Goal: Task Accomplishment & Management: Complete application form

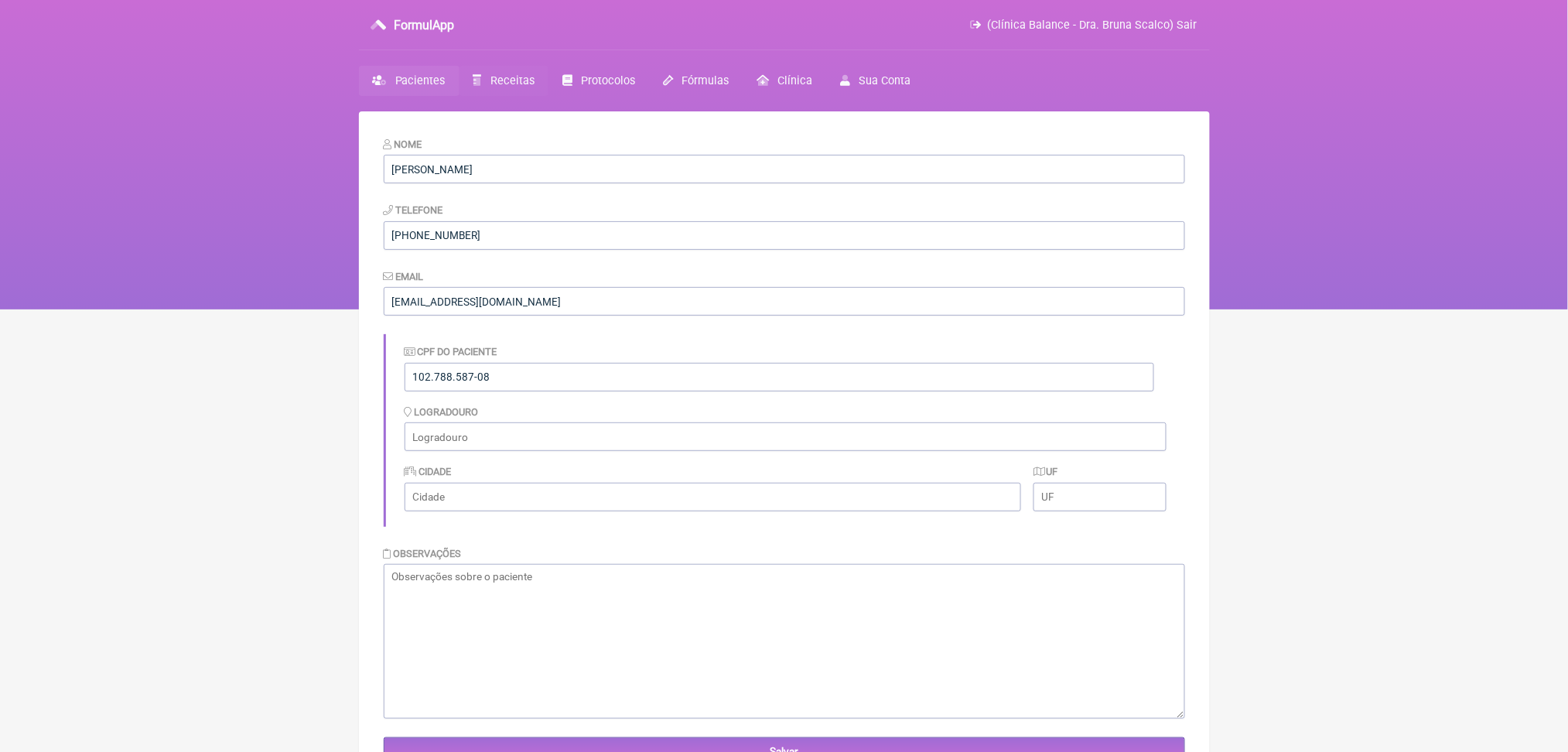
click at [535, 87] on span "Receitas" at bounding box center [513, 81] width 44 height 13
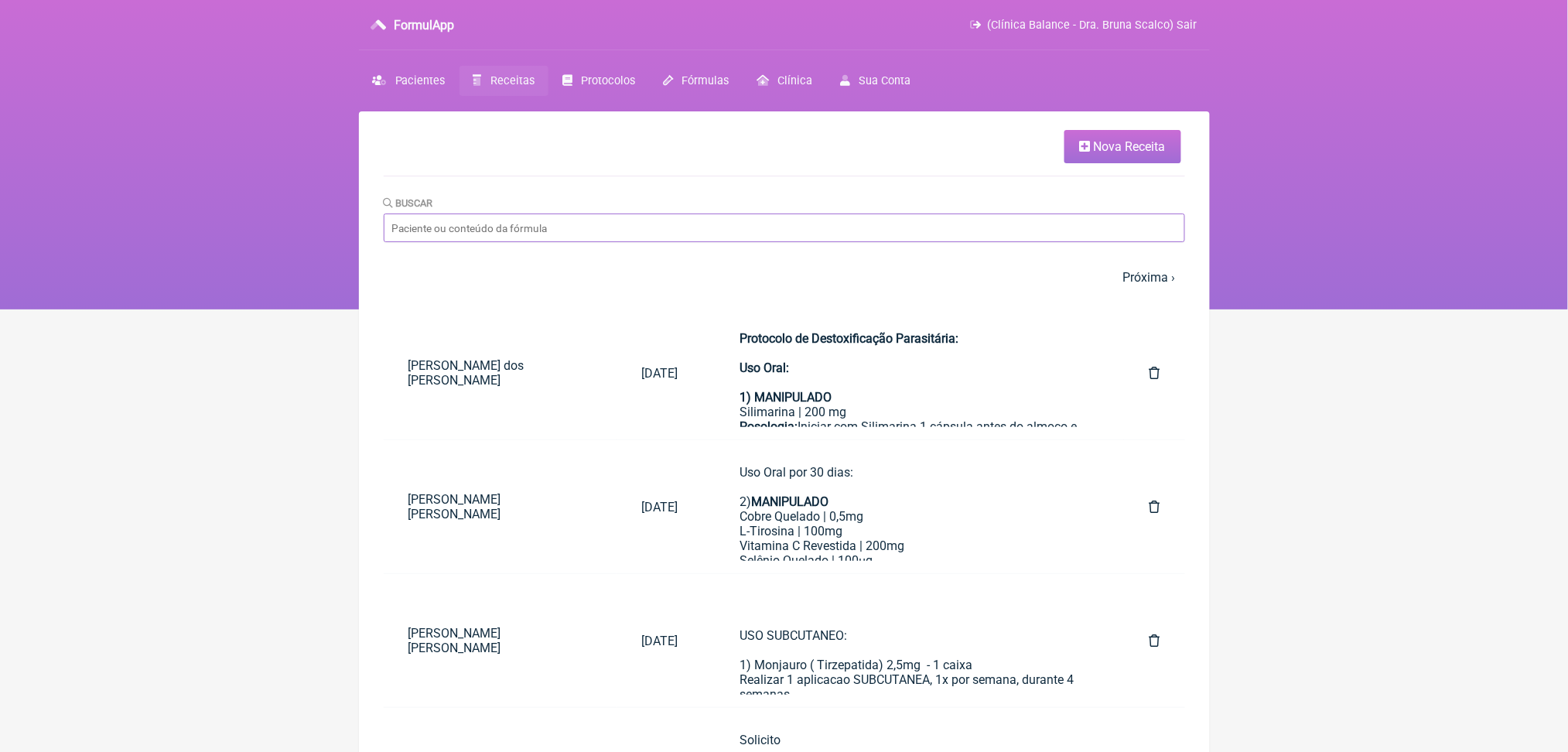
click at [476, 242] on input "Buscar" at bounding box center [784, 228] width 802 height 29
type input "quesia"
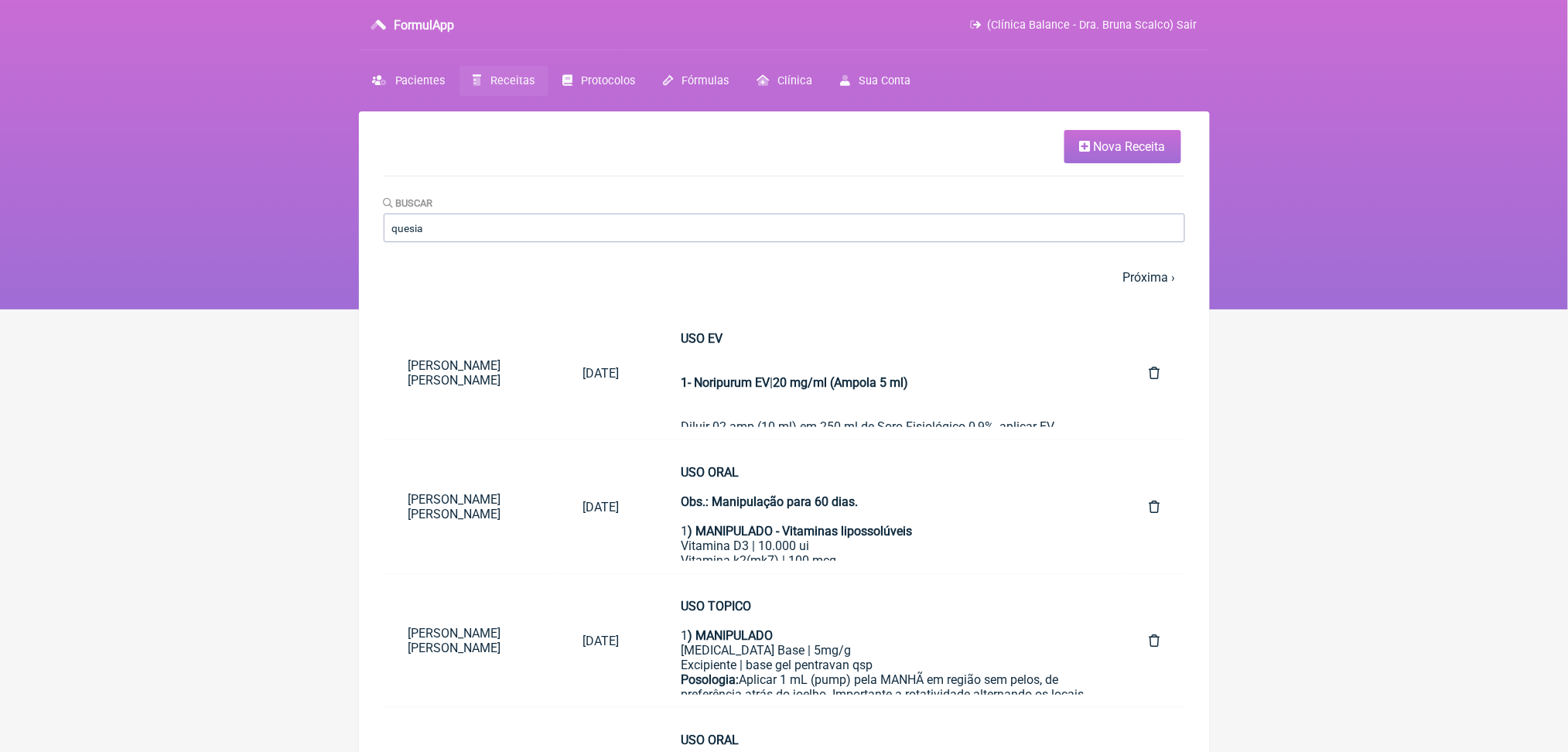
click at [196, 254] on nav "FormulApp (Clínica Balance - Dra. Bruna Scalco) Sair [GEOGRAPHIC_DATA] Receitas…" at bounding box center [784, 155] width 1568 height 309
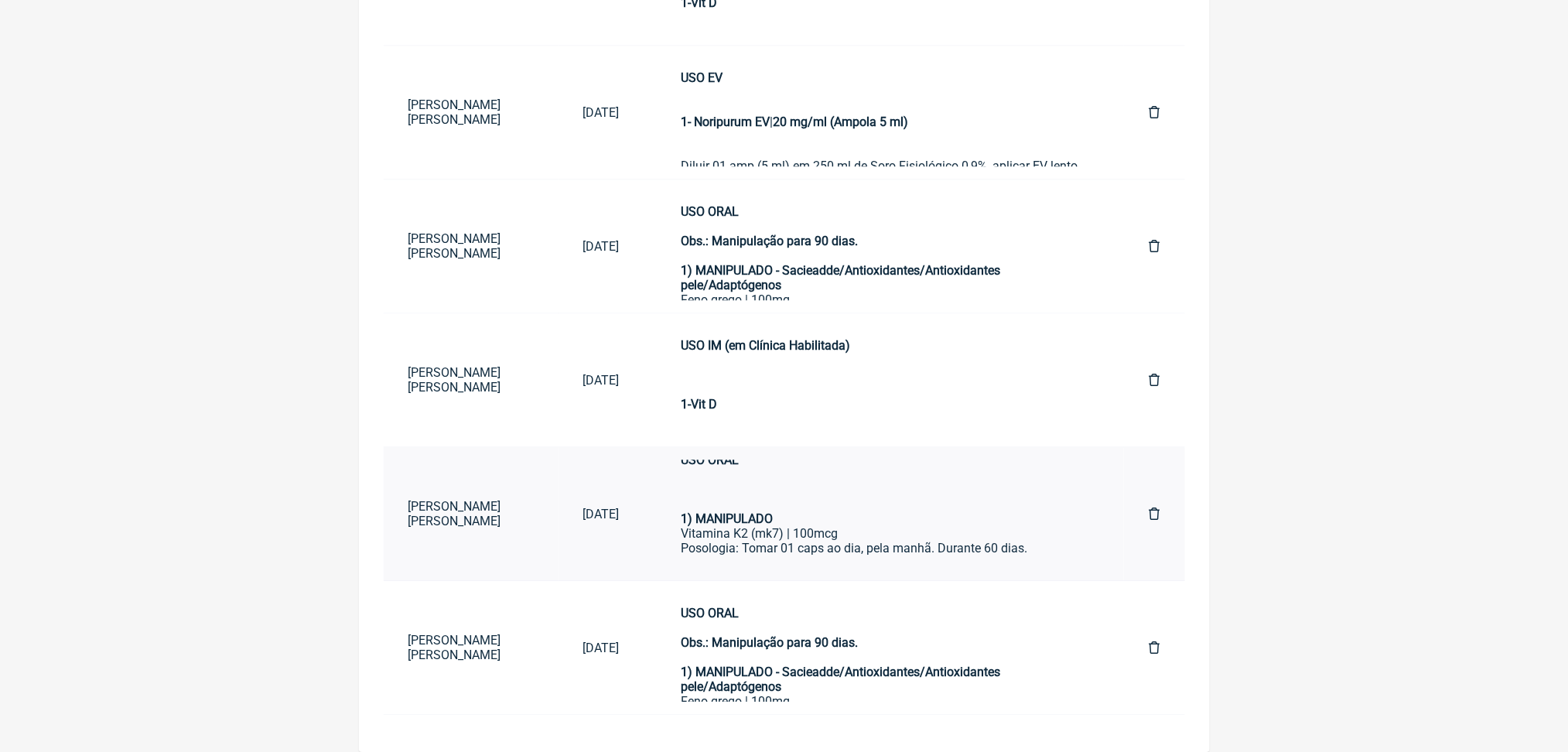
scroll to position [74, 0]
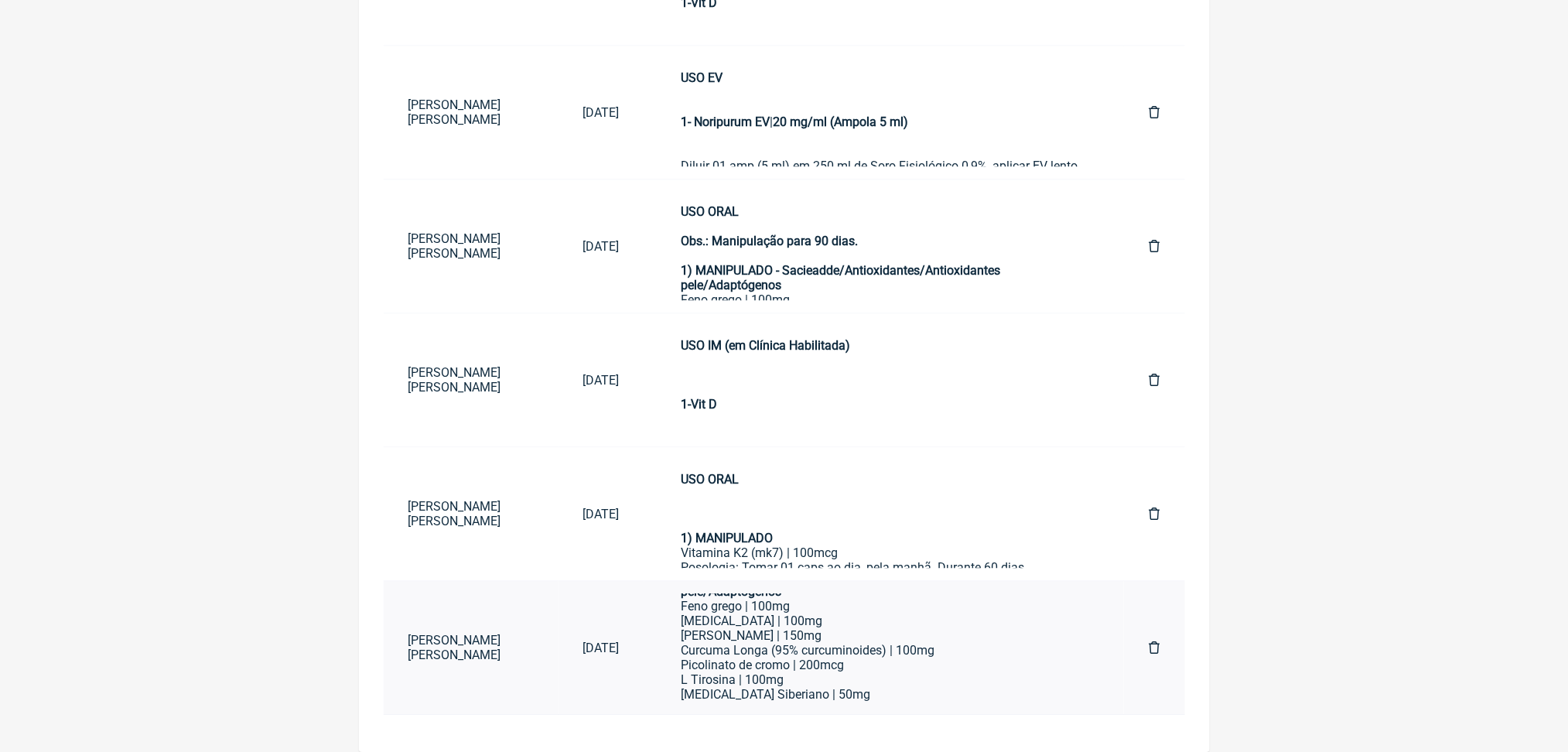
scroll to position [13, 0]
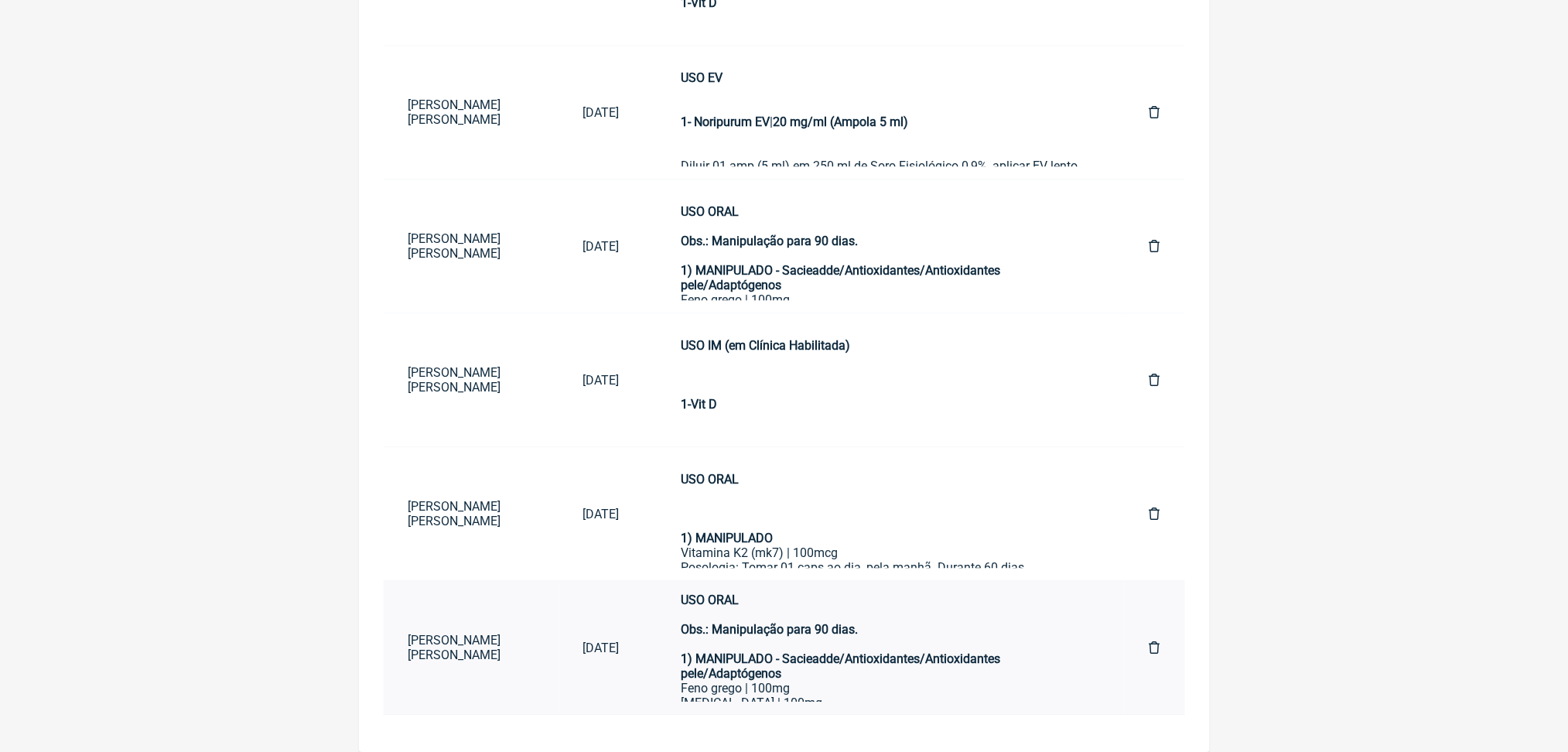
click at [903, 681] on div "USO ORAL Obs.: Manipulação para 90 dias. 1) MANIPULADO - Sacieadde/Antioxidante…" at bounding box center [884, 637] width 406 height 88
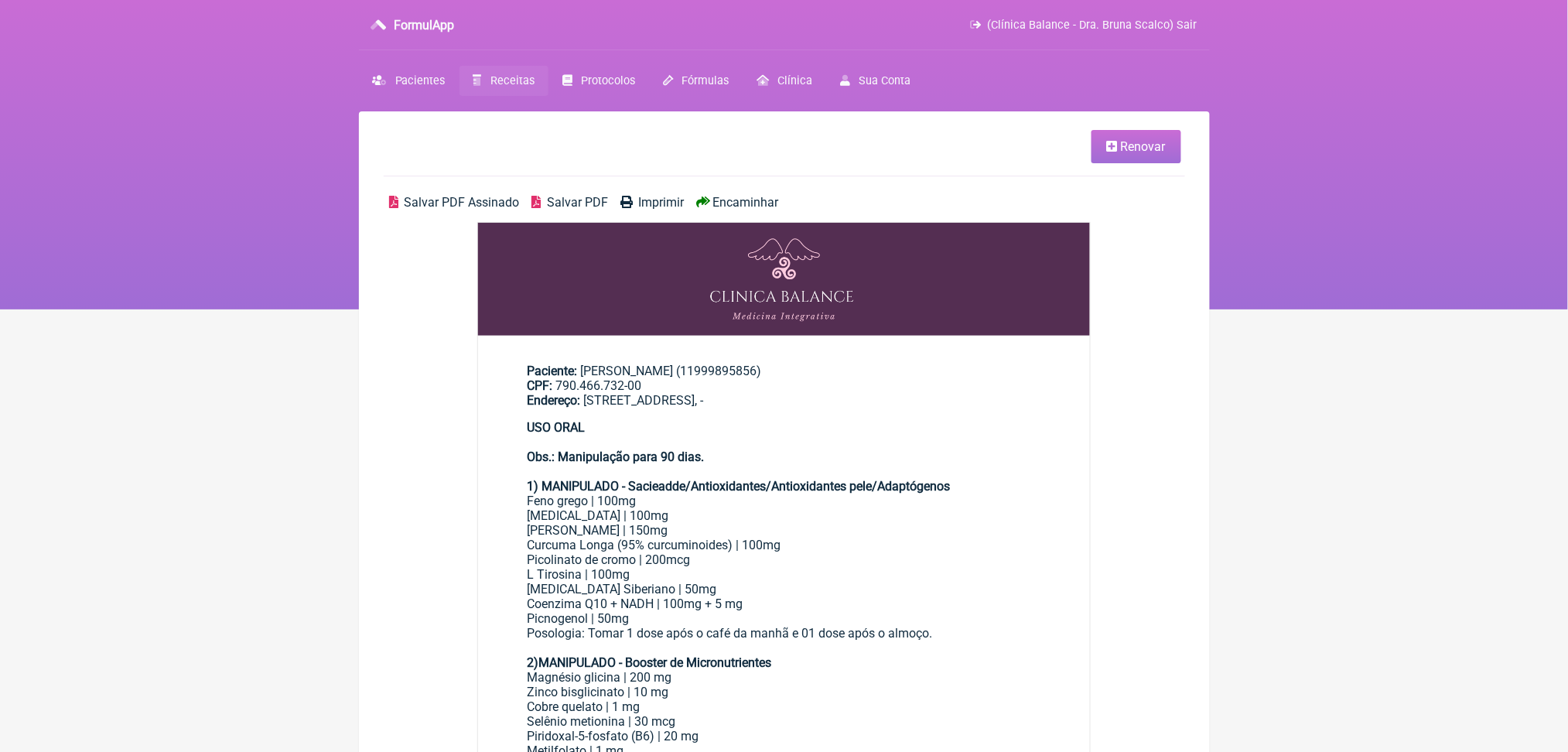
click at [1140, 146] on span "Renovar" at bounding box center [1144, 147] width 45 height 14
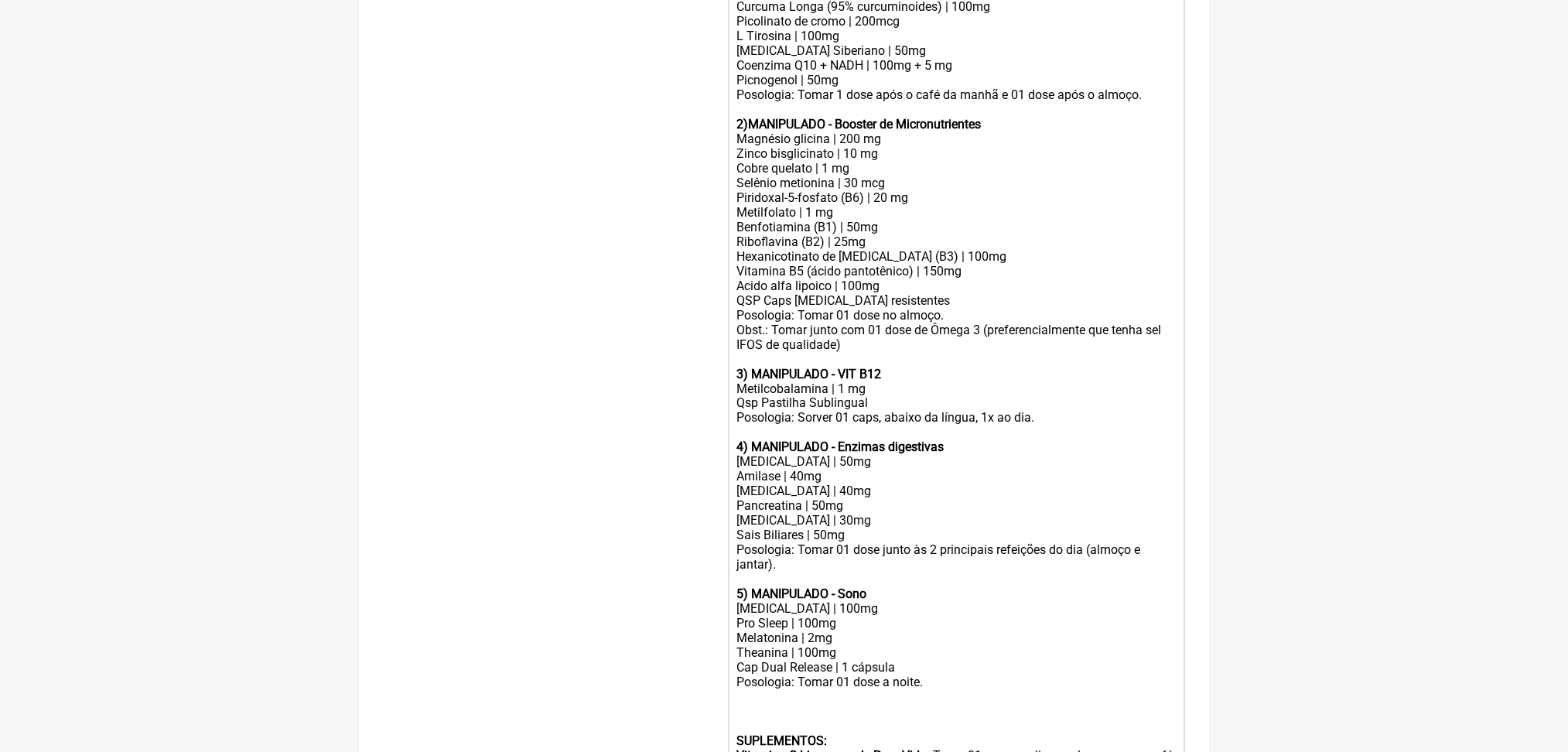
scroll to position [672, 0]
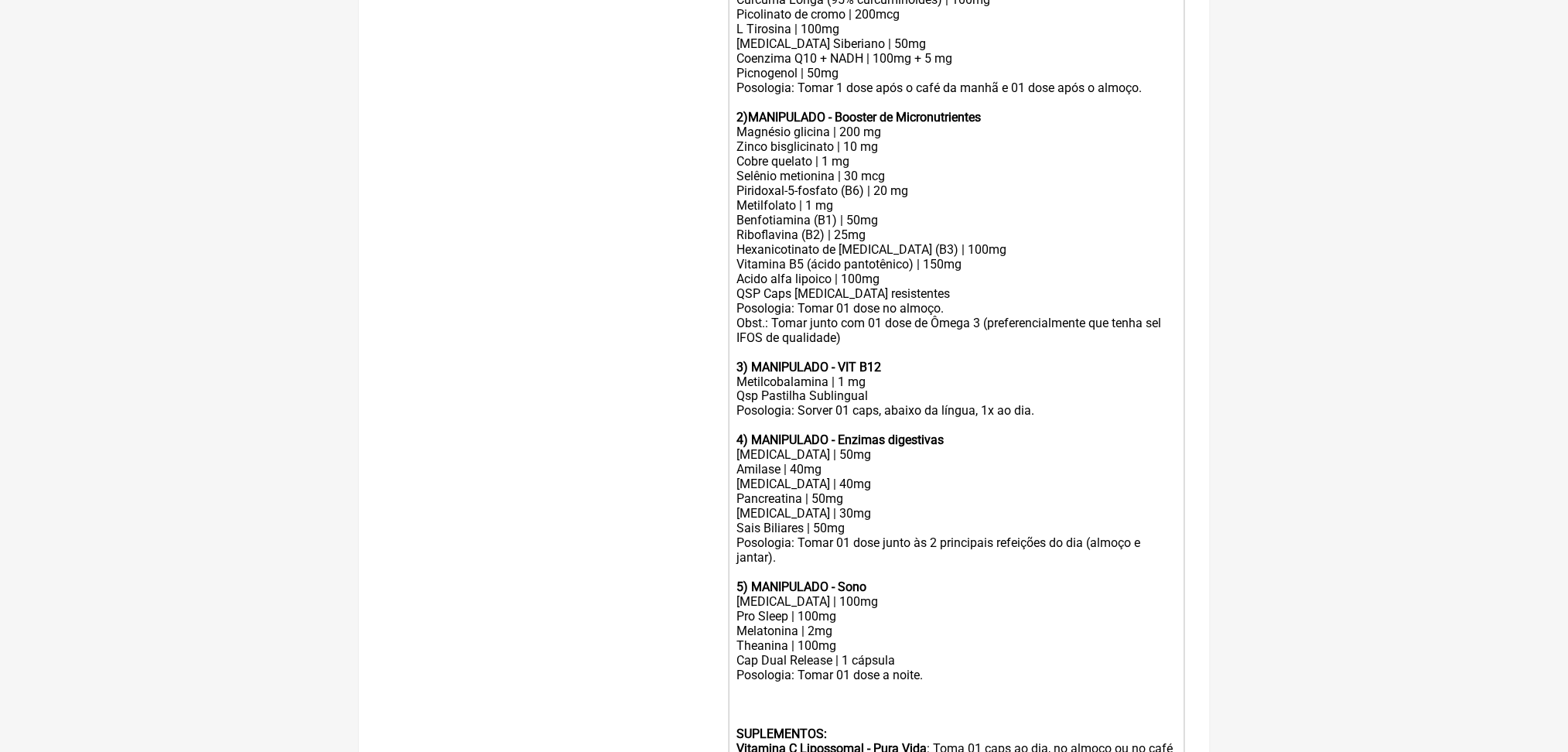
type trix-editor "<div><strong>USO ORAL <br><br>Obs.: Manipulação para 60 dias.</strong><br><br><…"
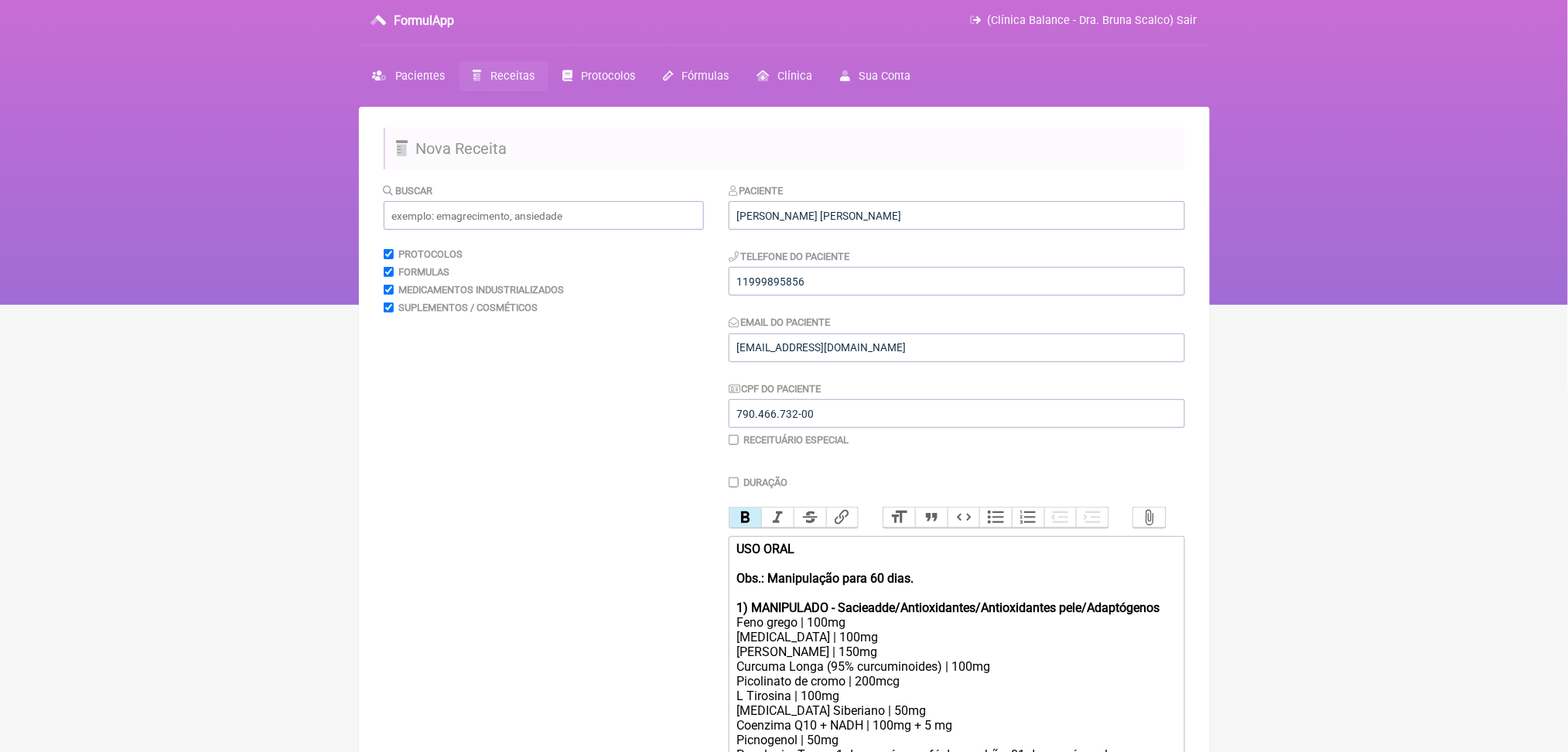
scroll to position [0, 0]
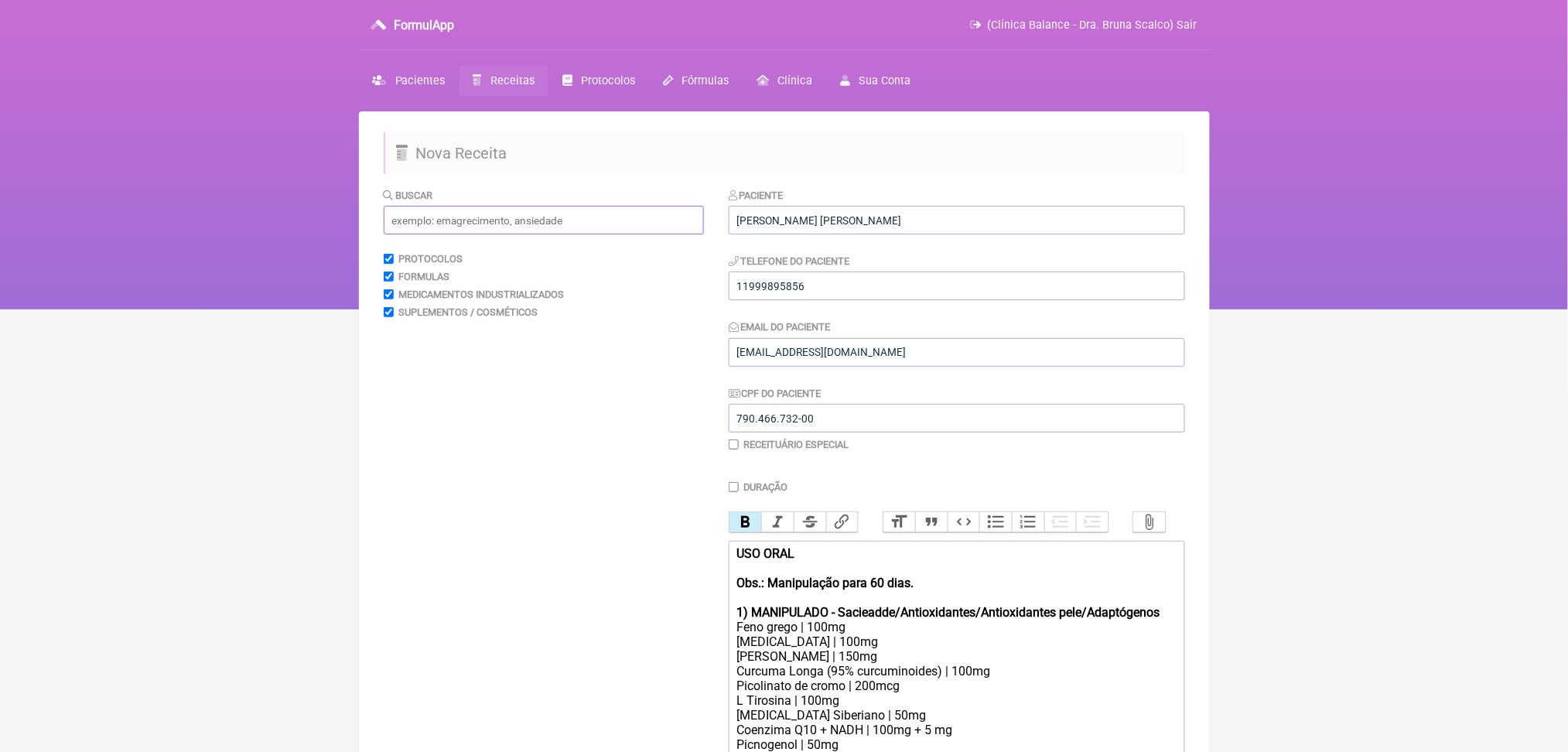
click at [583, 235] on input "text" at bounding box center [544, 220] width 320 height 29
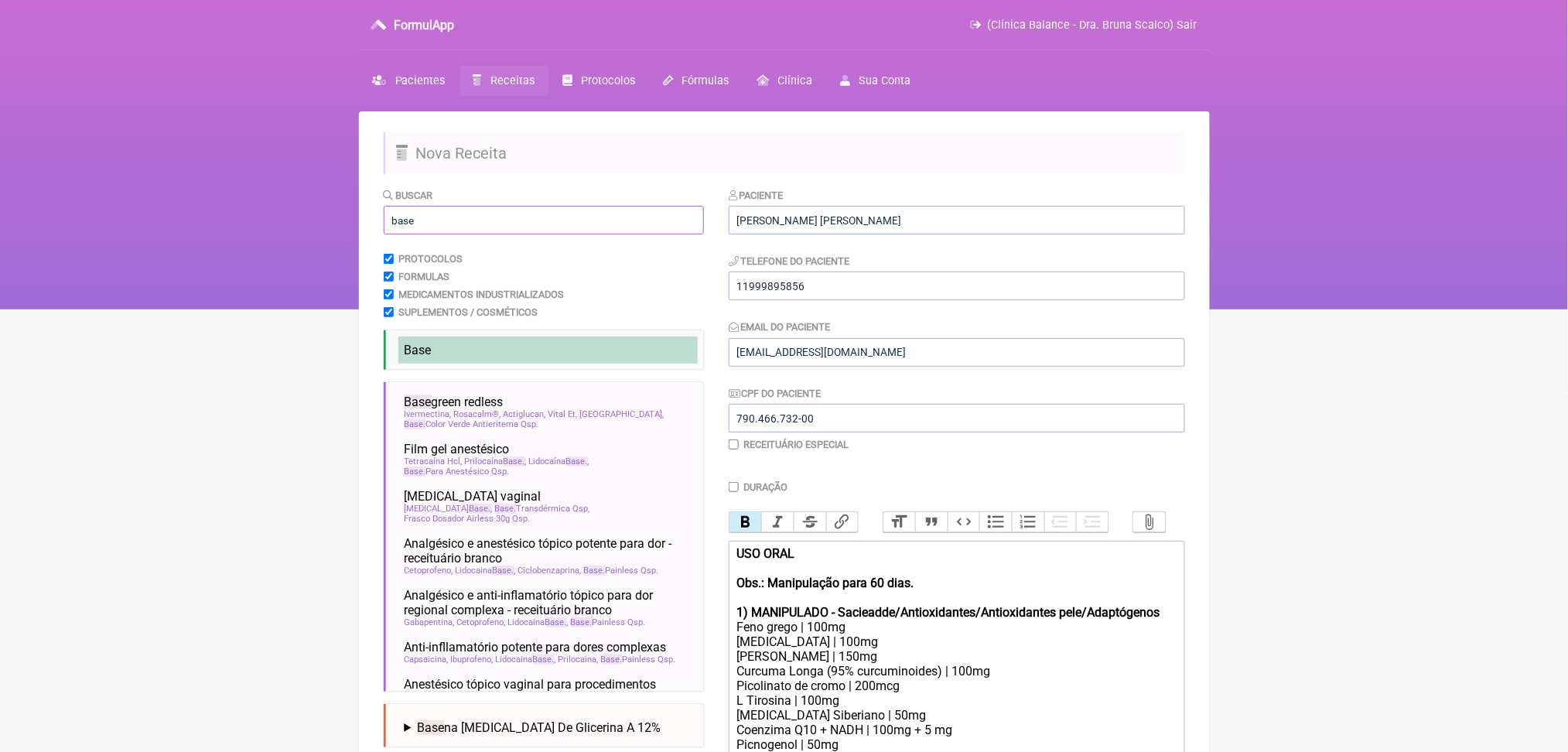
type input "base"
click at [484, 364] on li "Base" at bounding box center [549, 350] width 300 height 27
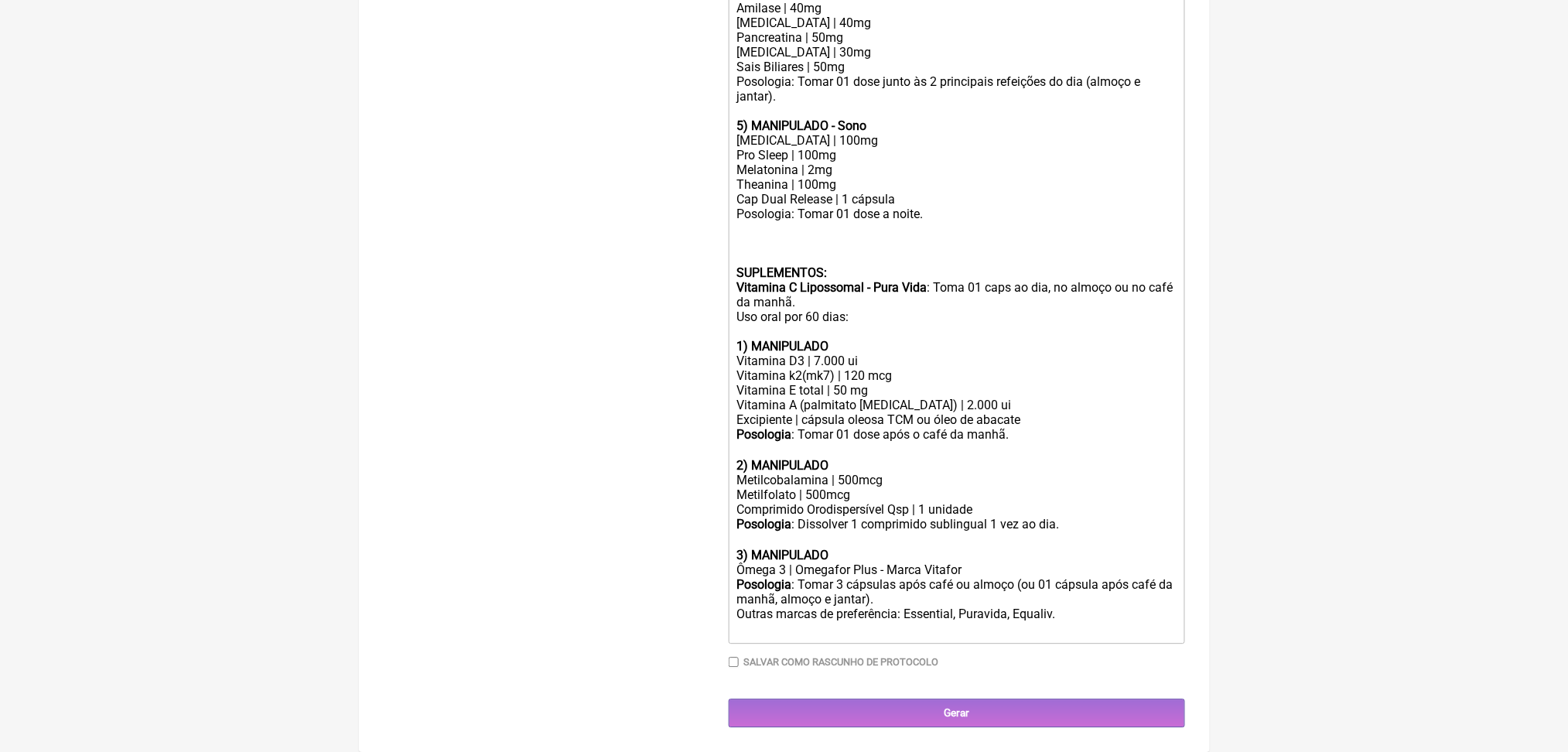
scroll to position [1463, 0]
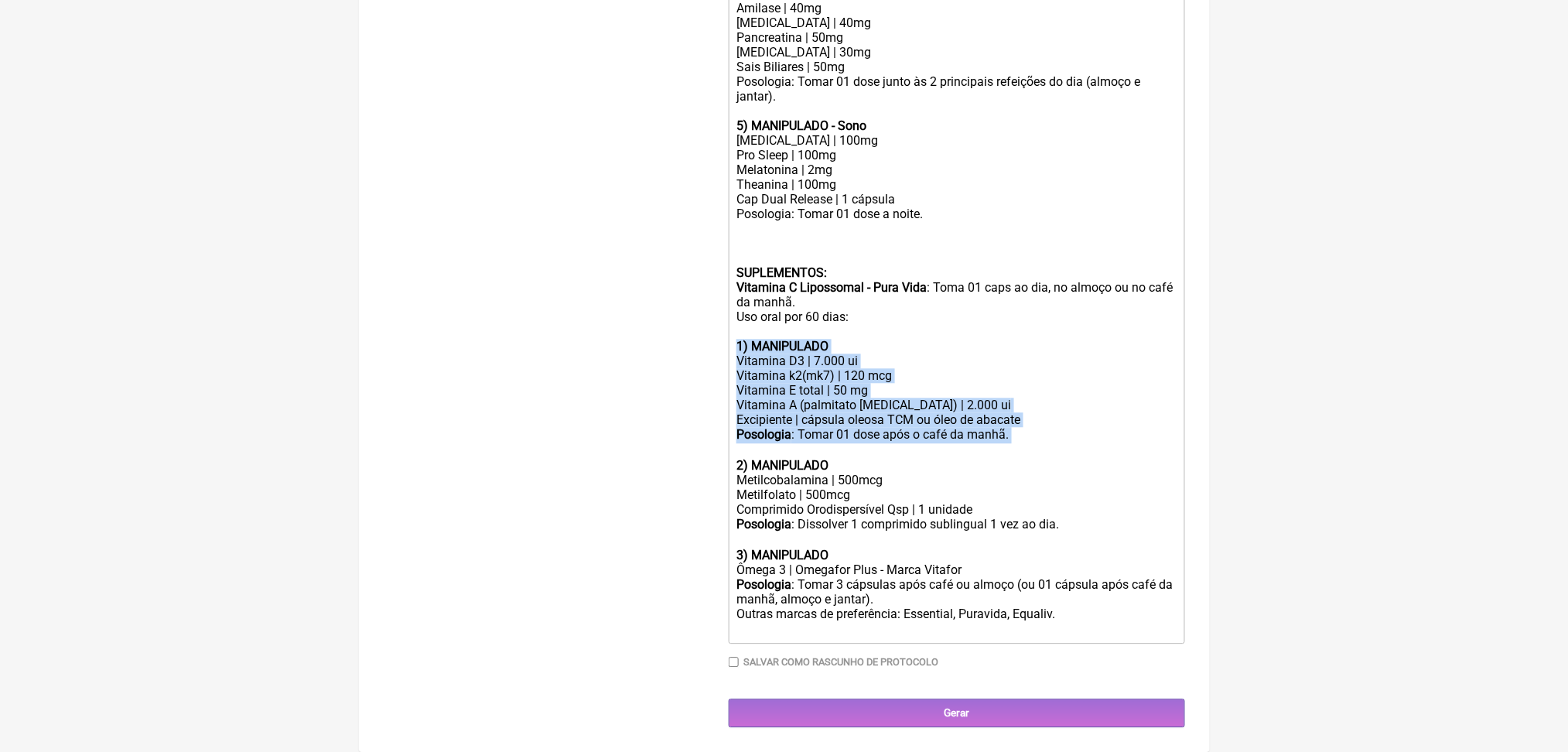
drag, startPoint x: 745, startPoint y: 452, endPoint x: 1143, endPoint y: 573, distance: 416.0
click at [1143, 573] on trix-editor "USO ORAL Obs.: Manipulação para 60 dias. 1) MANIPULADO - Sacieadde/Antioxidante…" at bounding box center [957, 26] width 456 height 1237
copy trix-editor "1) MANIPULADO Vitamina D3 | 7.000 ui Vitamina k2(mk7) | 120 mcg Vitamina E tota…"
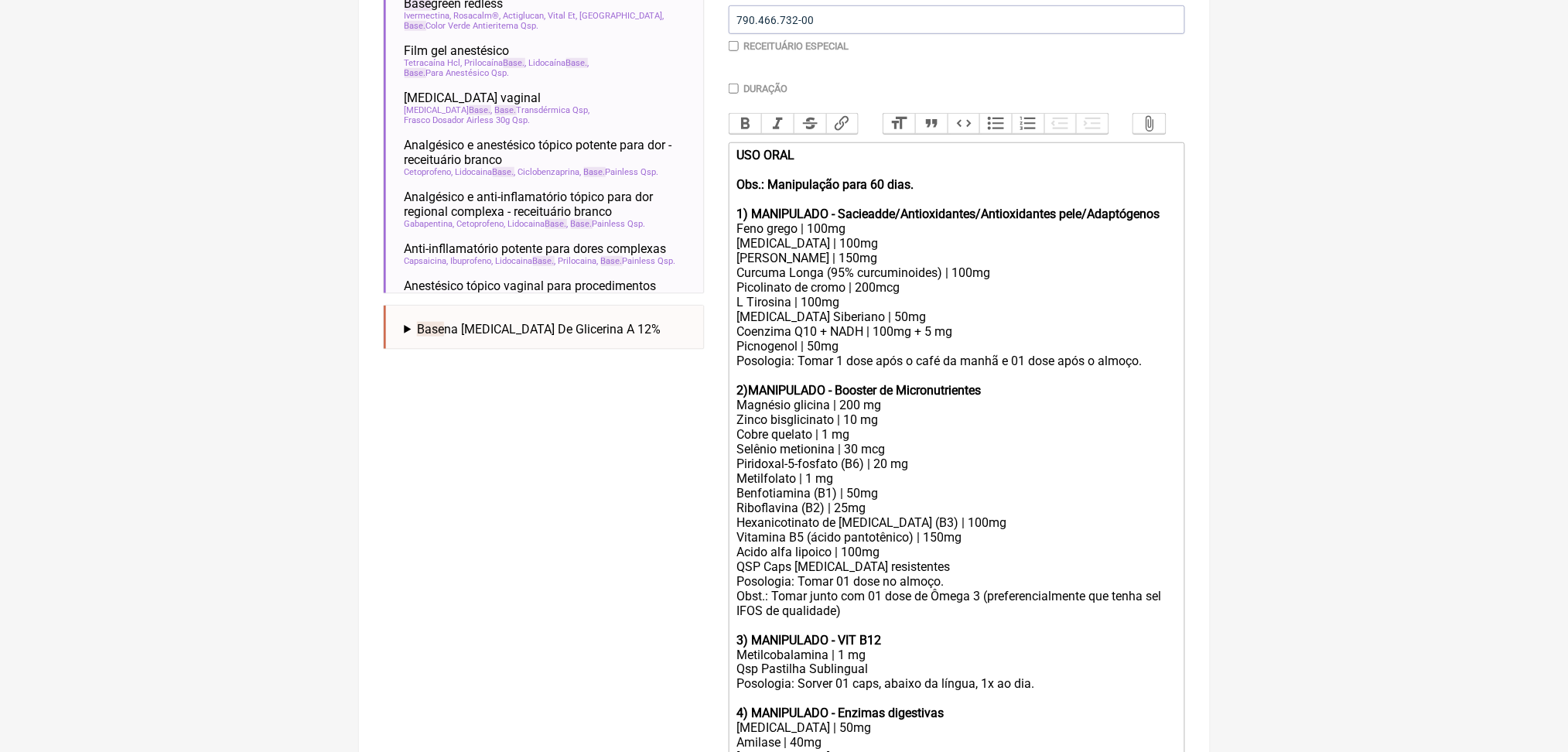
scroll to position [409, 0]
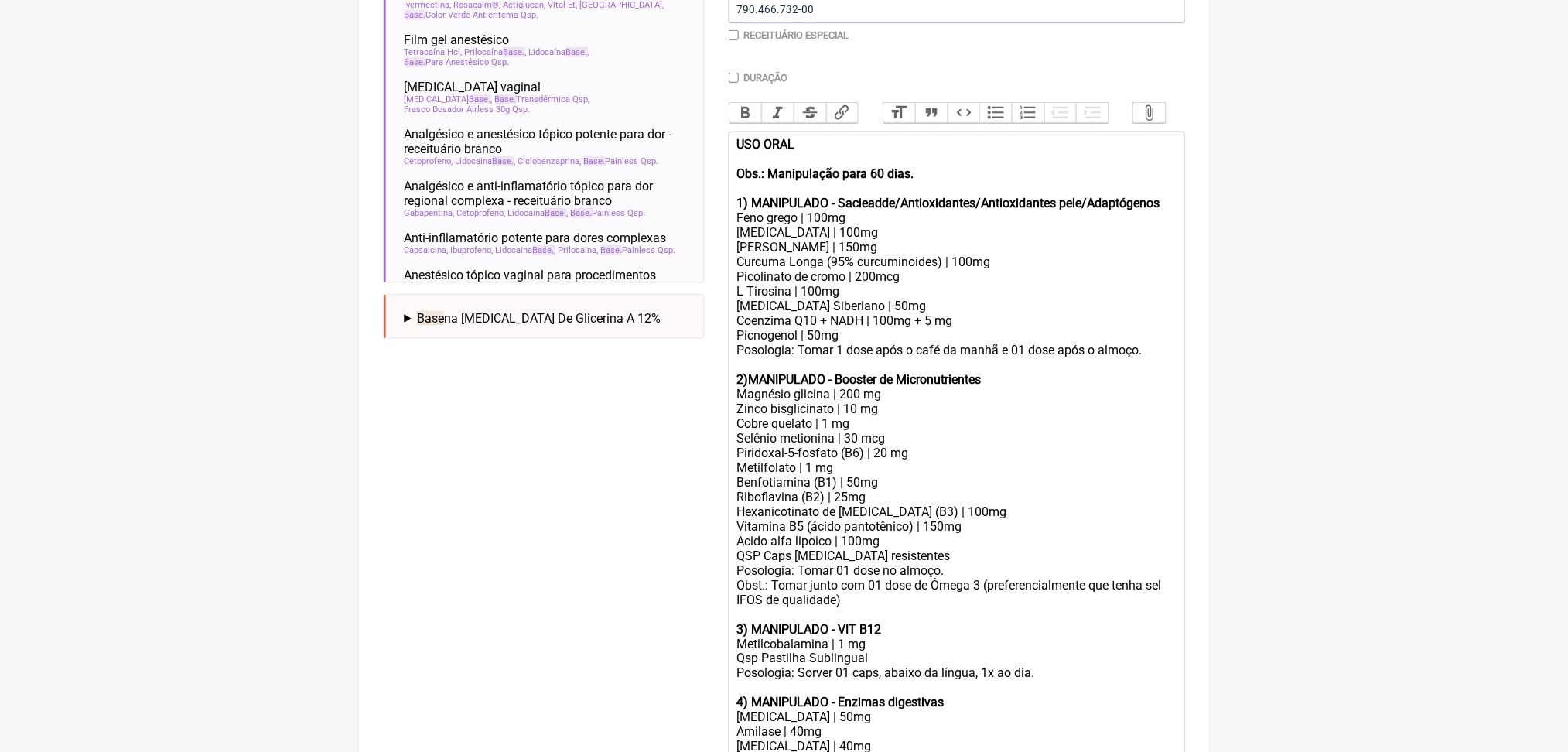
click at [1019, 211] on div "USO ORAL Obs.: Manipulação para 60 dias. 1) MANIPULADO - Sacieadde/Antioxidante…" at bounding box center [956, 174] width 440 height 74
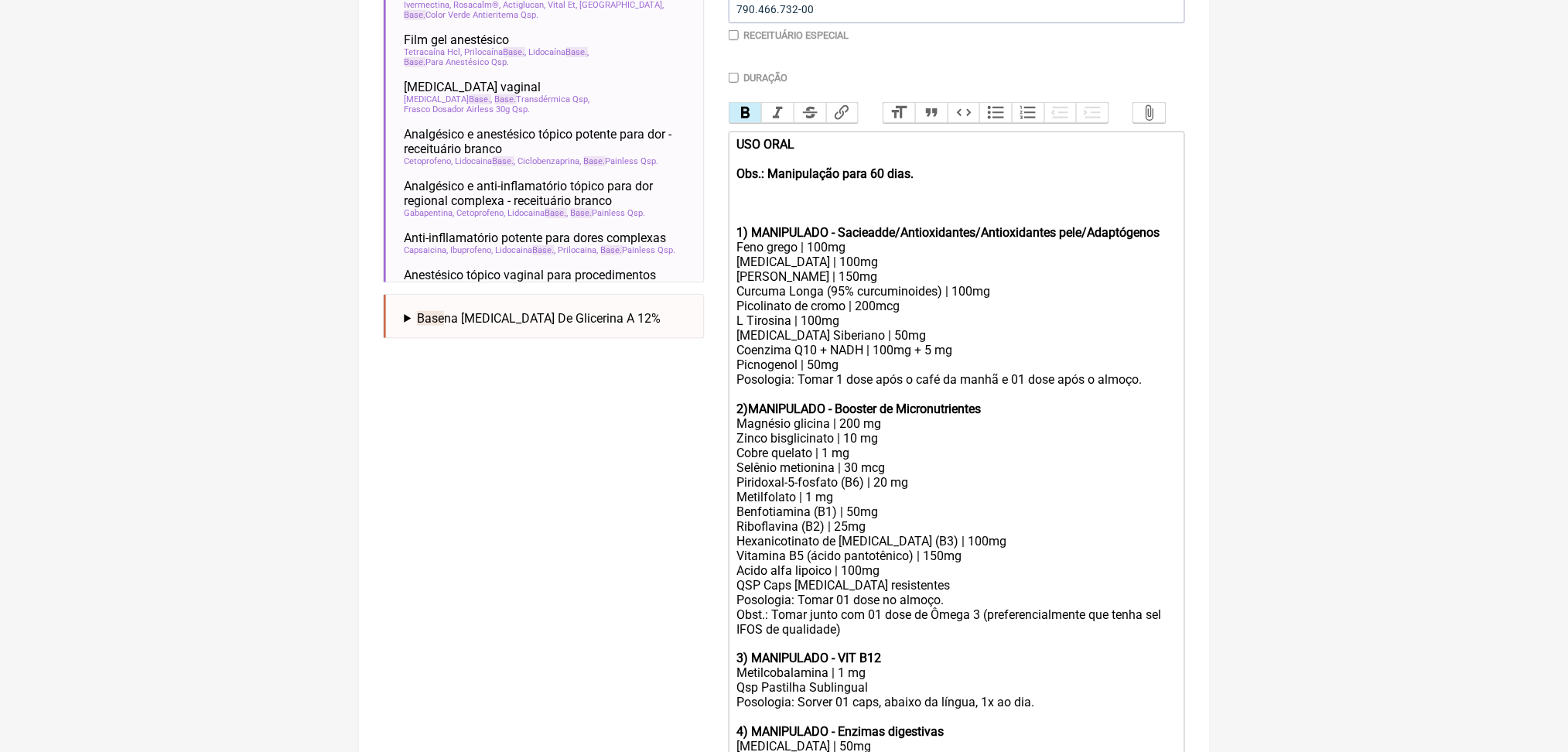
paste trix-editor "&nbsp;<br><br>Obs.: Manipulação para 60 dias.<br><br>1) MANIPULADO</strong></di…"
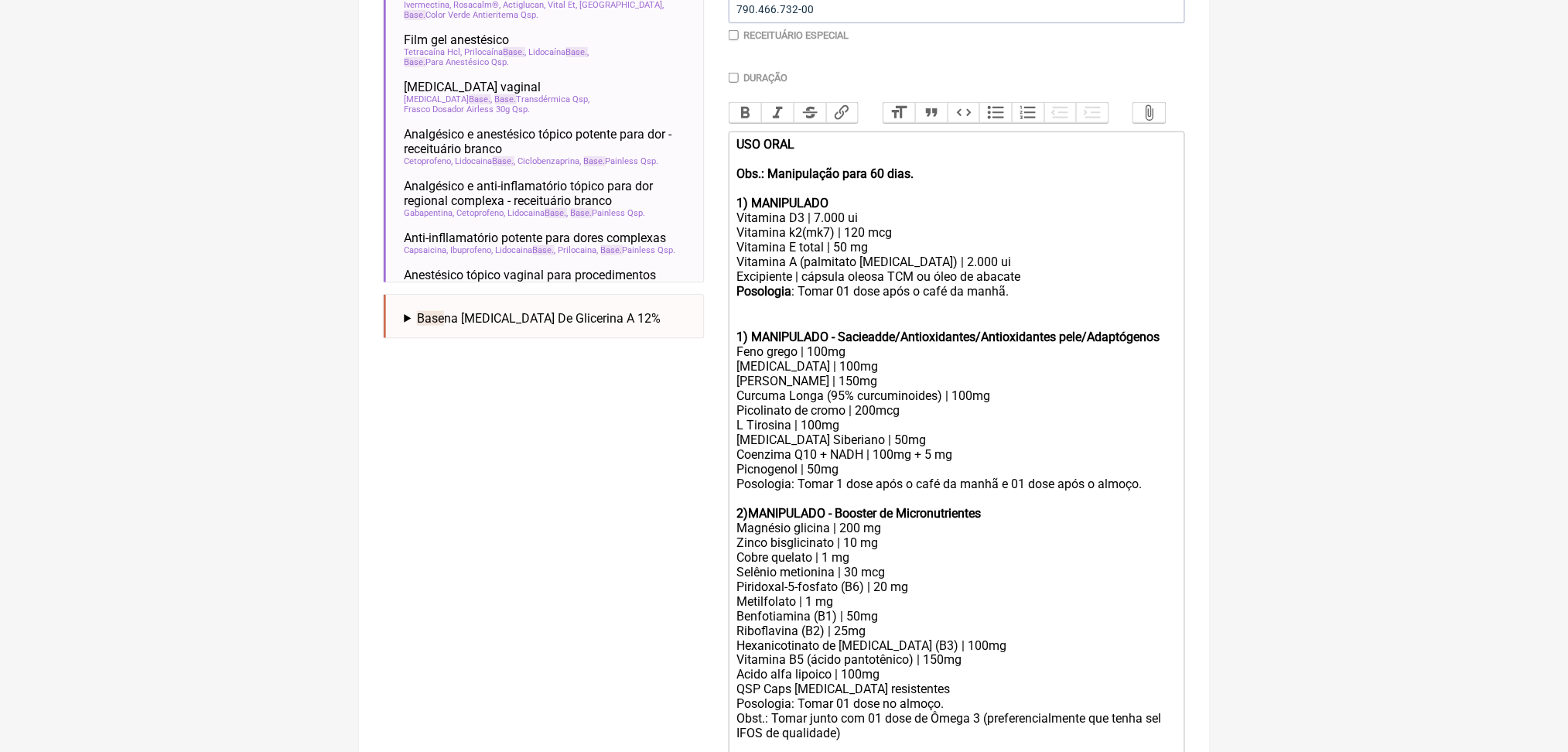
click at [845, 225] on div "Vitamina D3 | 7.000 ui" at bounding box center [956, 218] width 440 height 14
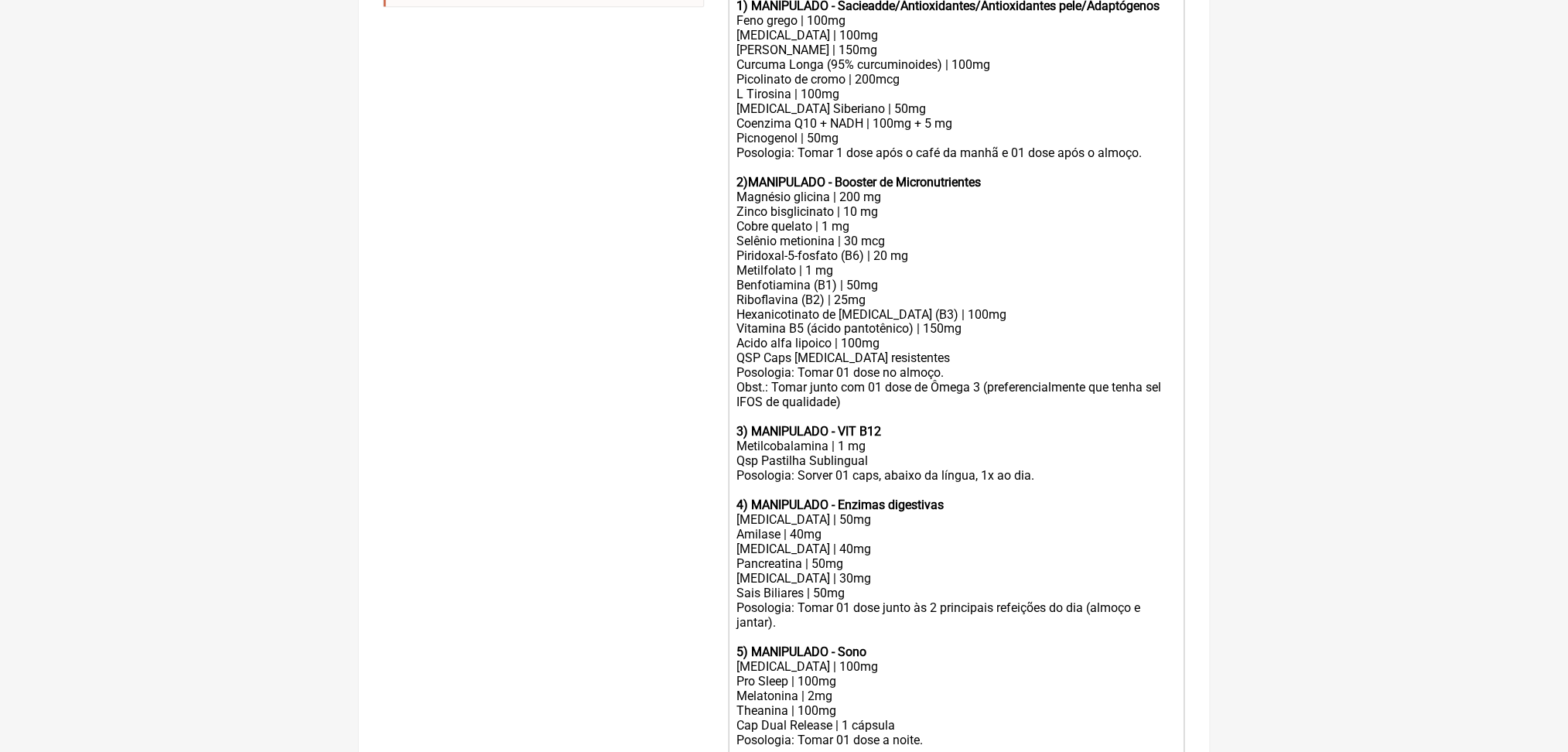
scroll to position [729, 0]
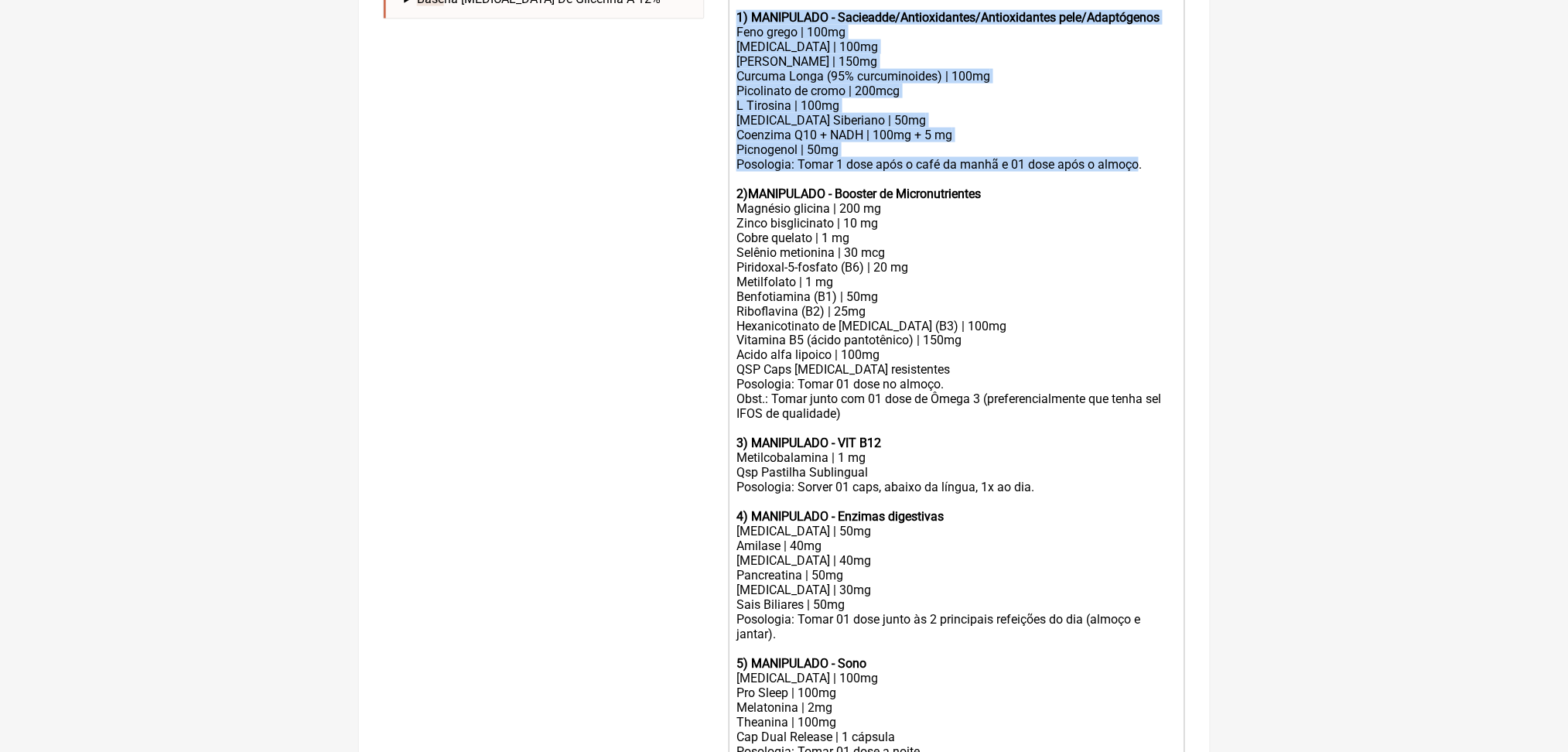
drag, startPoint x: 850, startPoint y: 422, endPoint x: 724, endPoint y: 203, distance: 252.7
click at [724, 203] on form "Buscar base Protocolos Formulas Medicamentos Industrializados Suplementos / Cos…" at bounding box center [784, 310] width 802 height 1703
copy trix-editor "1) MANIPULADO - Sacieadde/Antioxidantes/Antioxidantes pele/Adaptógenos Feno gre…"
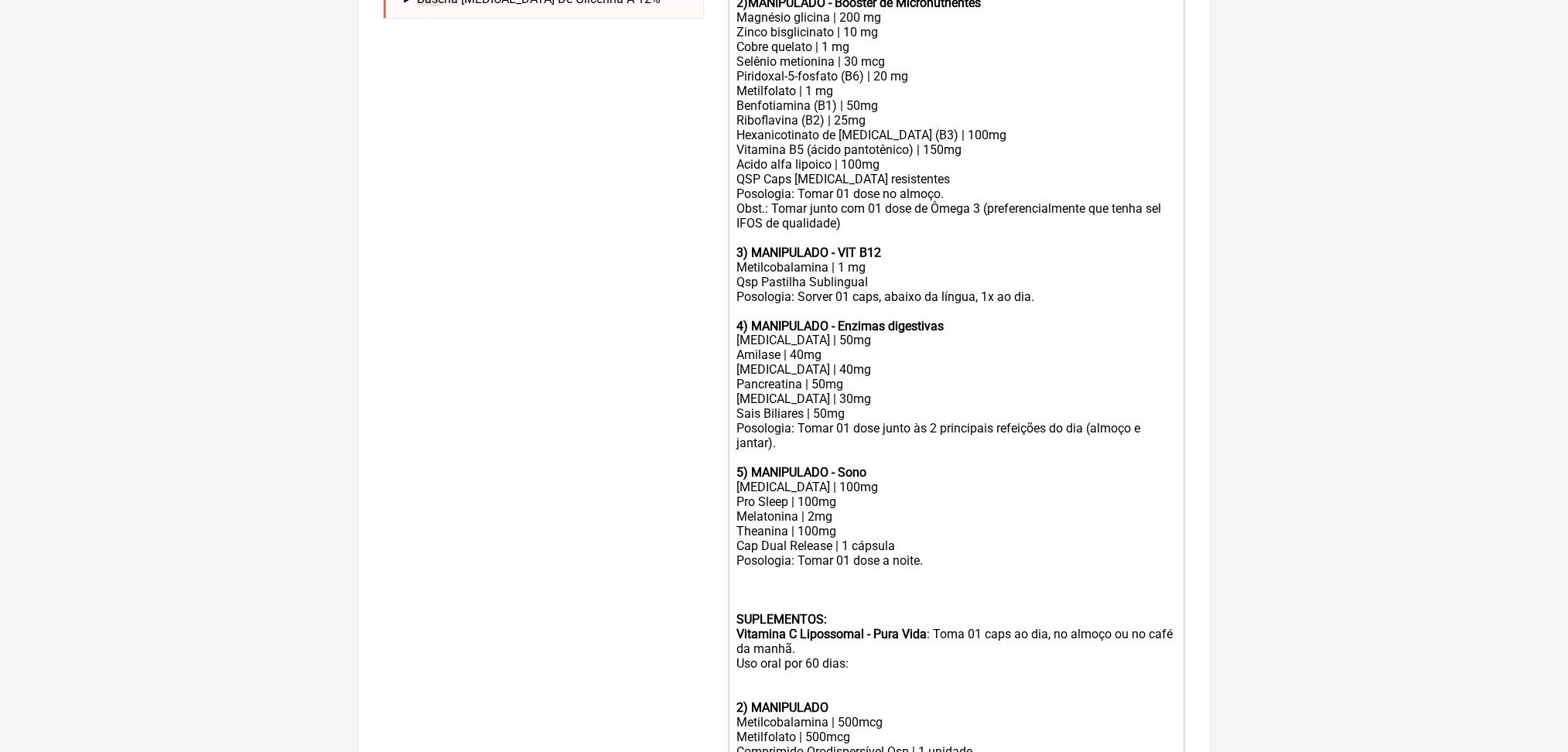
scroll to position [1452, 0]
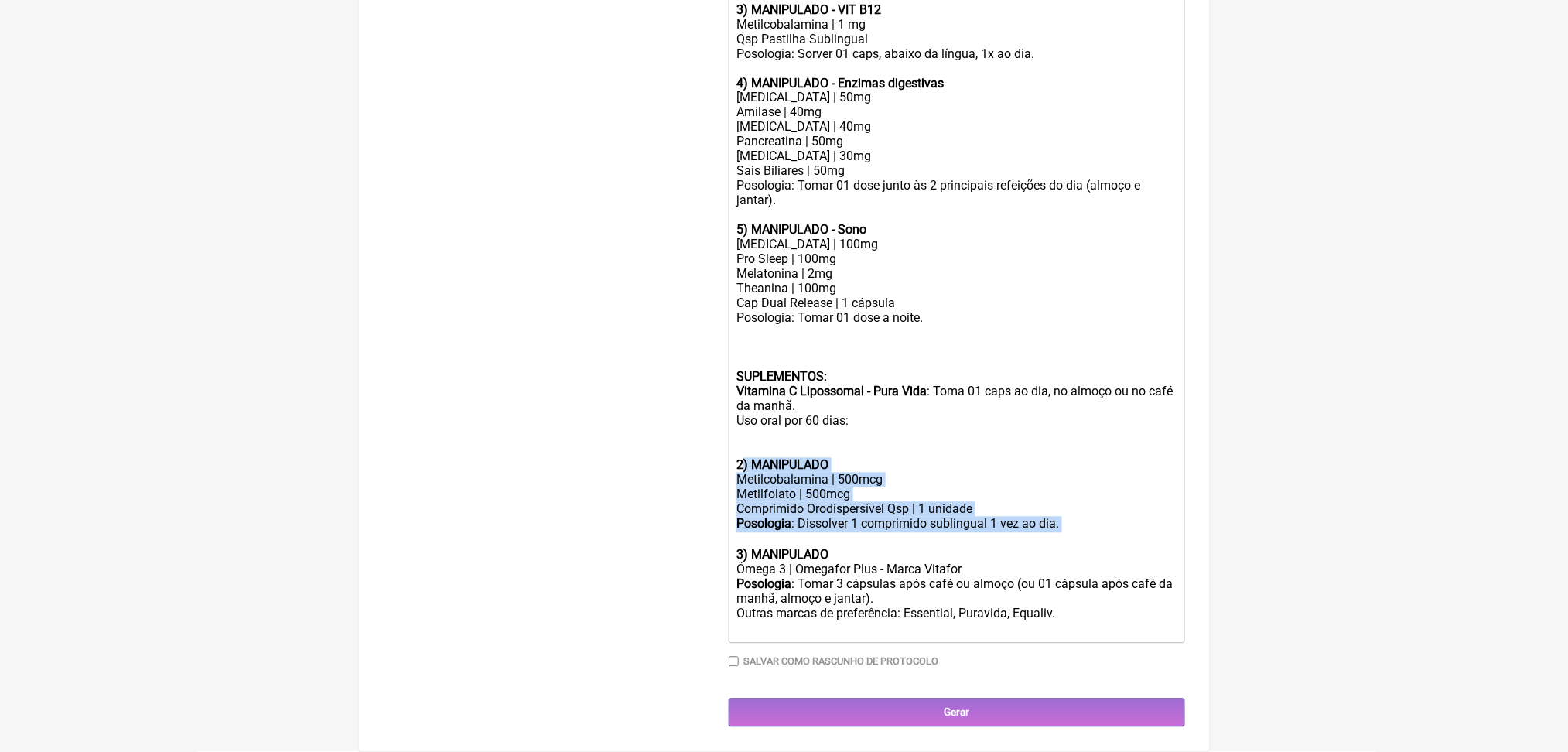
drag, startPoint x: 751, startPoint y: 368, endPoint x: 1160, endPoint y: 463, distance: 419.9
click at [1160, 463] on trix-editor "USO ORAL Obs.: Manipulação para 60 dias. 1) MANIPULADO Vitamina D3 | 5.000 ui V…" at bounding box center [957, 107] width 456 height 1075
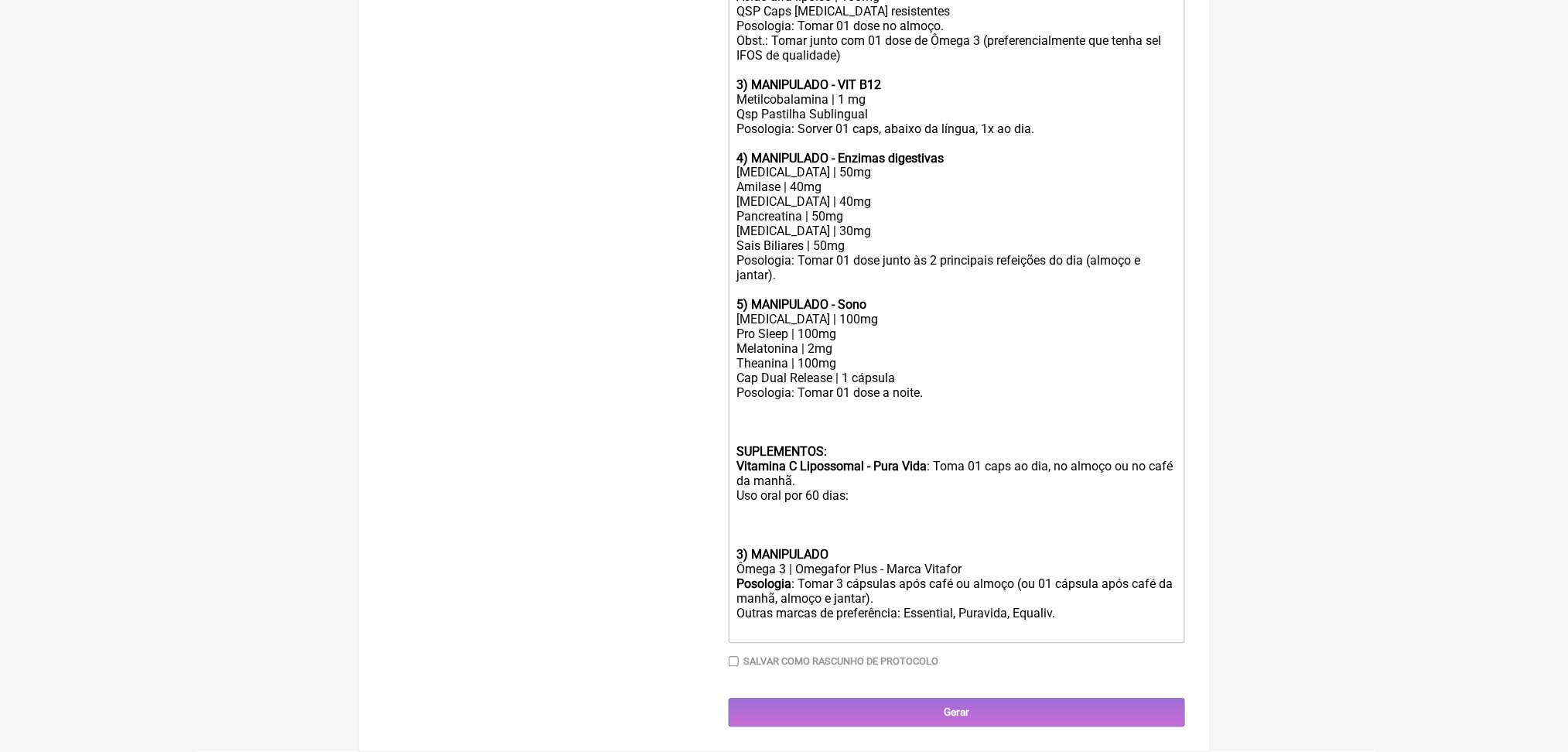
paste trix-editor "strong>1) MANIPULADO - Sacieadde/Antioxidantes/Antioxidantes pele/Adaptógenos</…"
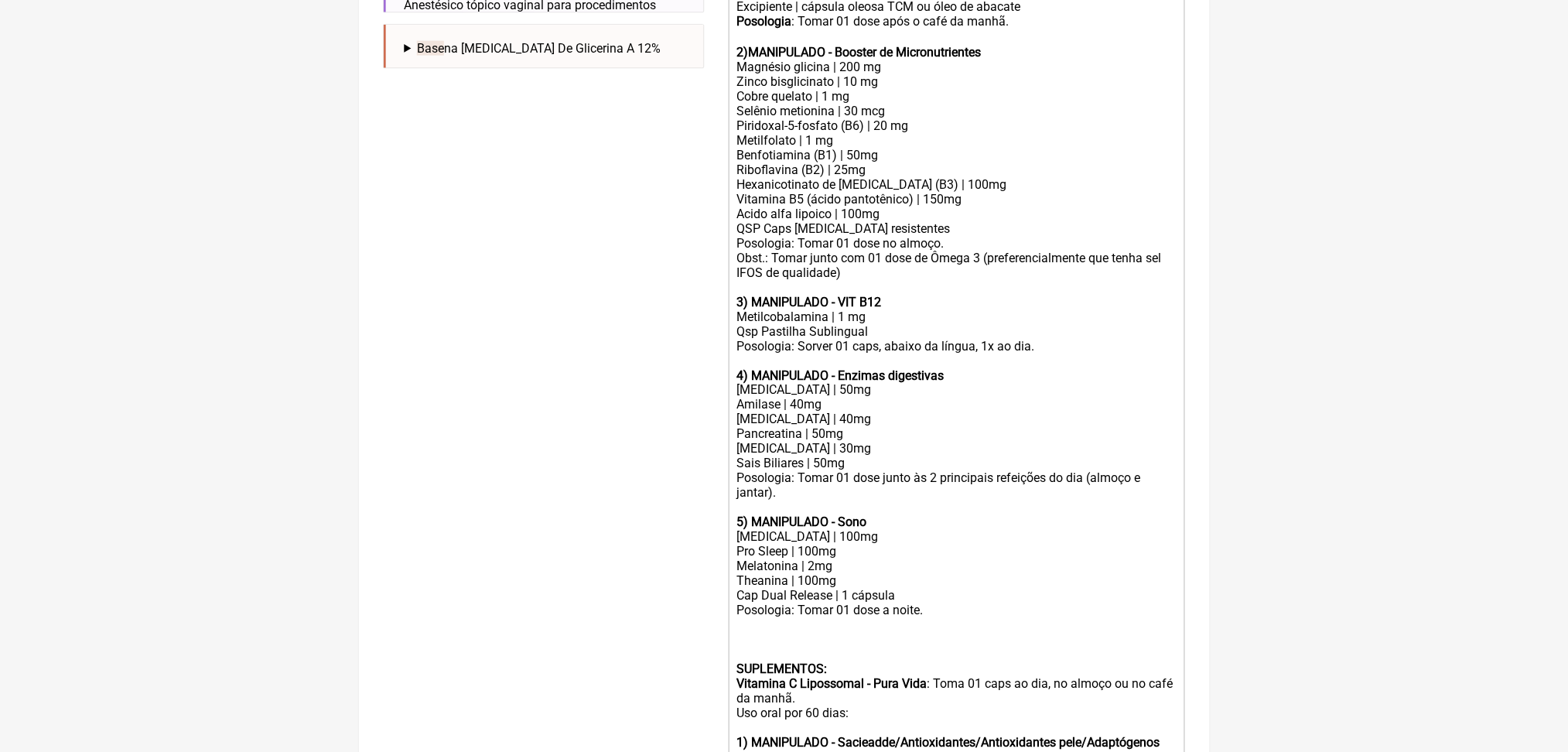
scroll to position [672, 0]
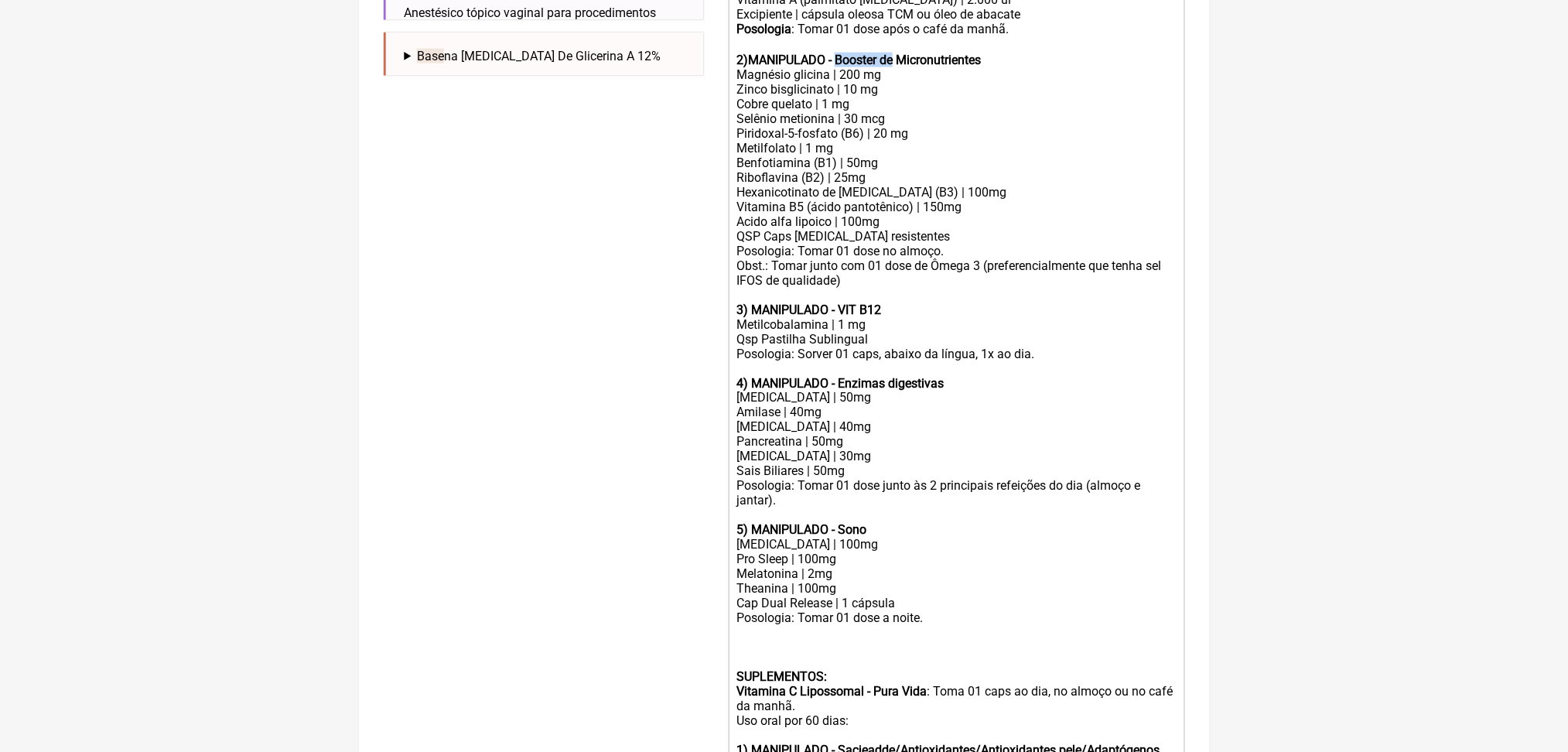
drag, startPoint x: 872, startPoint y: 239, endPoint x: 942, endPoint y: 238, distance: 70.0
click at [942, 67] on strong "2)MANIPULADO - Booster de Micronutrientes" at bounding box center [858, 60] width 244 height 14
click at [864, 82] on div "2)MANIPULADO - Micronutrientes Magnésio glicina | 200 mg" at bounding box center [956, 59] width 440 height 44
click at [885, 97] on div "Zinco bisglicinato | 10 mg" at bounding box center [956, 89] width 440 height 14
click at [814, 126] on div "Selênio metionina | 30 mcg" at bounding box center [956, 119] width 440 height 14
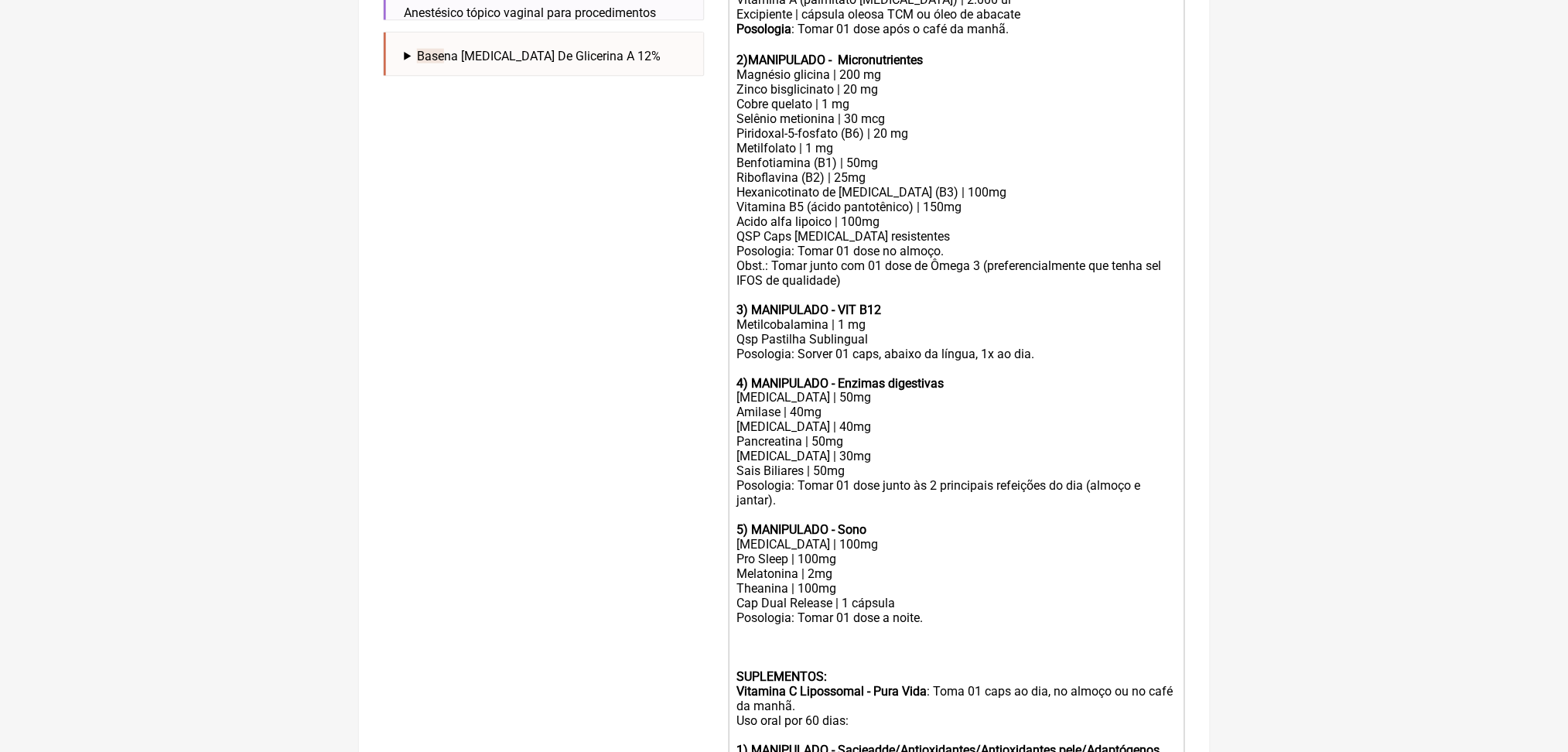
click at [862, 111] on div "Cobre quelato | 1 mg" at bounding box center [956, 104] width 440 height 14
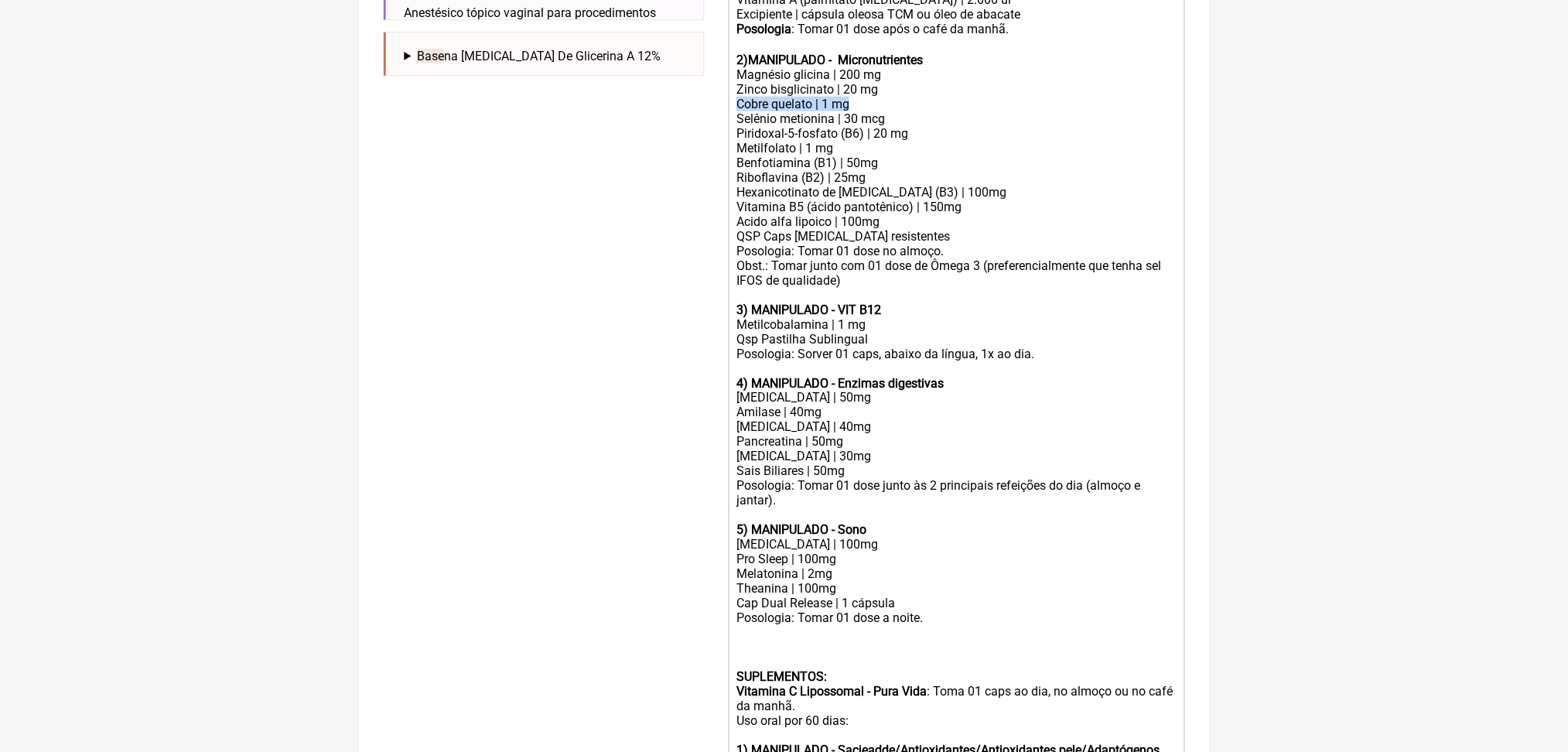
click at [862, 111] on div "Cobre quelato | 1 mg" at bounding box center [956, 104] width 440 height 14
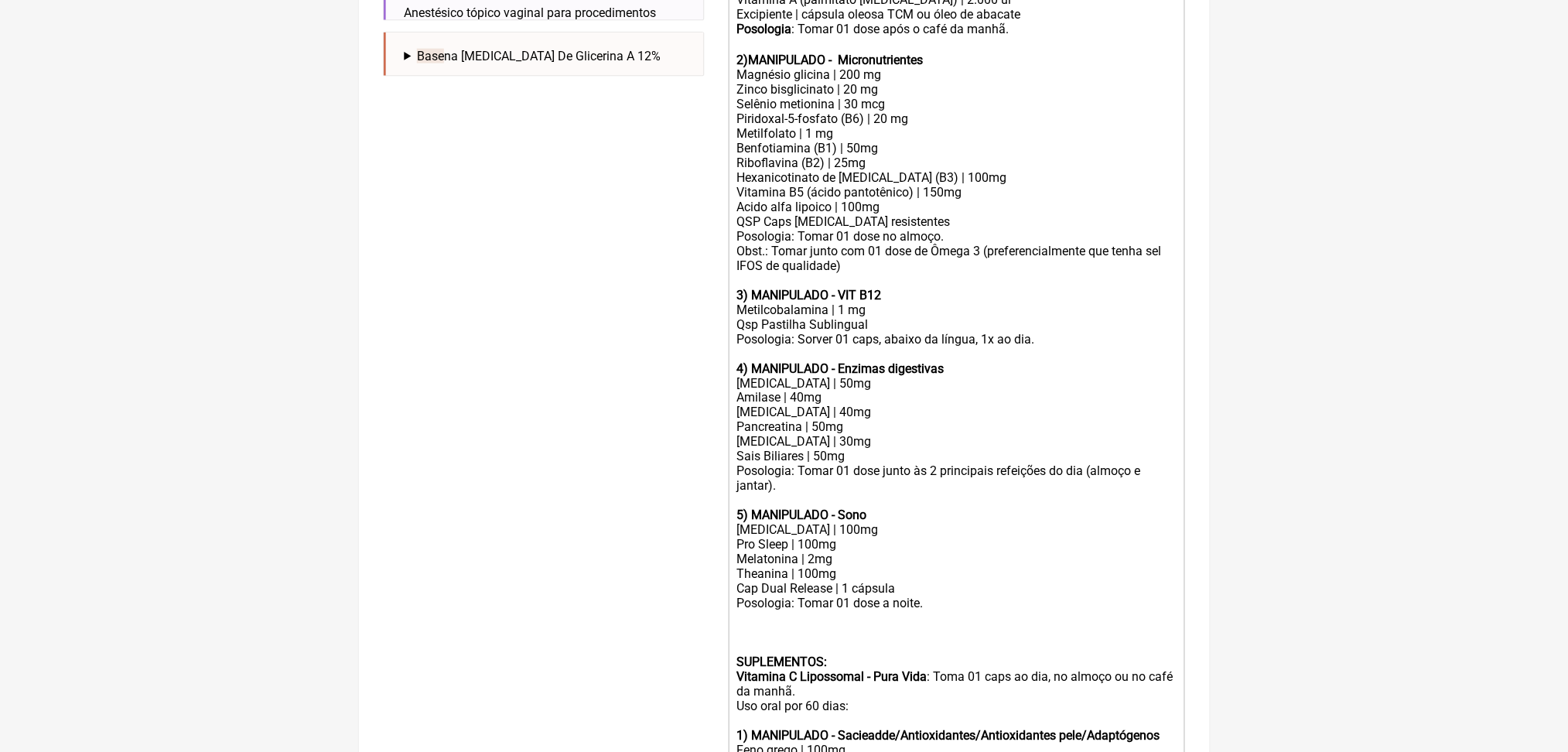
click at [845, 126] on div "Piridoxal-5-fosfato (B6) | 20 mg" at bounding box center [956, 119] width 440 height 14
click at [888, 111] on div "Selênio metionina | 30 mcg" at bounding box center [956, 104] width 440 height 14
click at [853, 126] on div "Piridoxal-5-fosfato (B6) | 20 mg" at bounding box center [956, 119] width 440 height 14
click at [883, 141] on div "Metilfolato | 1 mg" at bounding box center [956, 133] width 440 height 14
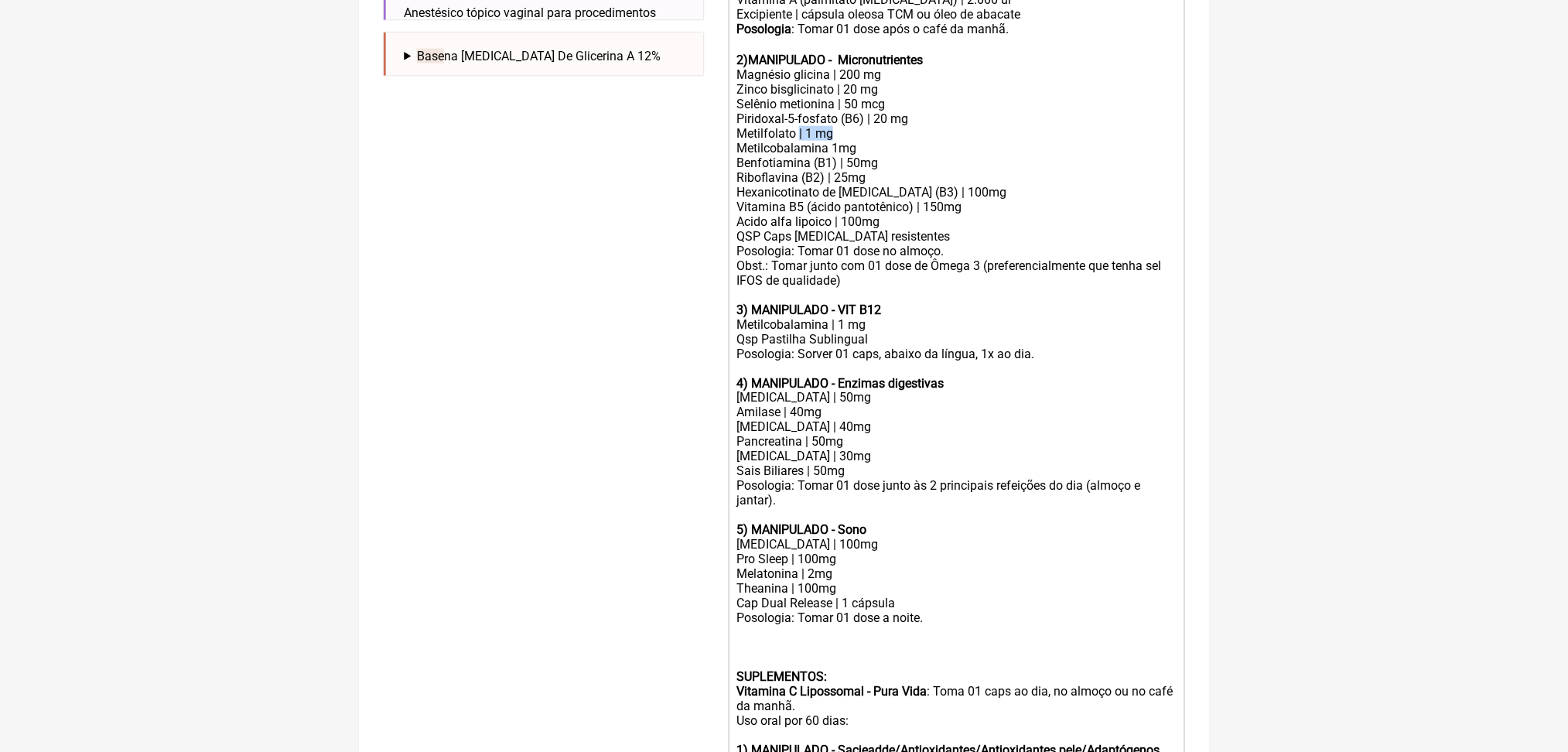
drag, startPoint x: 868, startPoint y: 332, endPoint x: 826, endPoint y: 327, distance: 42.3
click at [826, 155] on div "Metilfolato | 1 mg Metilcobalamina 1mg" at bounding box center [956, 140] width 440 height 30
click at [895, 288] on div "Posologia: Tomar 01 dose no almoço. Obst.: Tomar junto com 01 dose de Ômega 3 (…" at bounding box center [956, 265] width 440 height 44
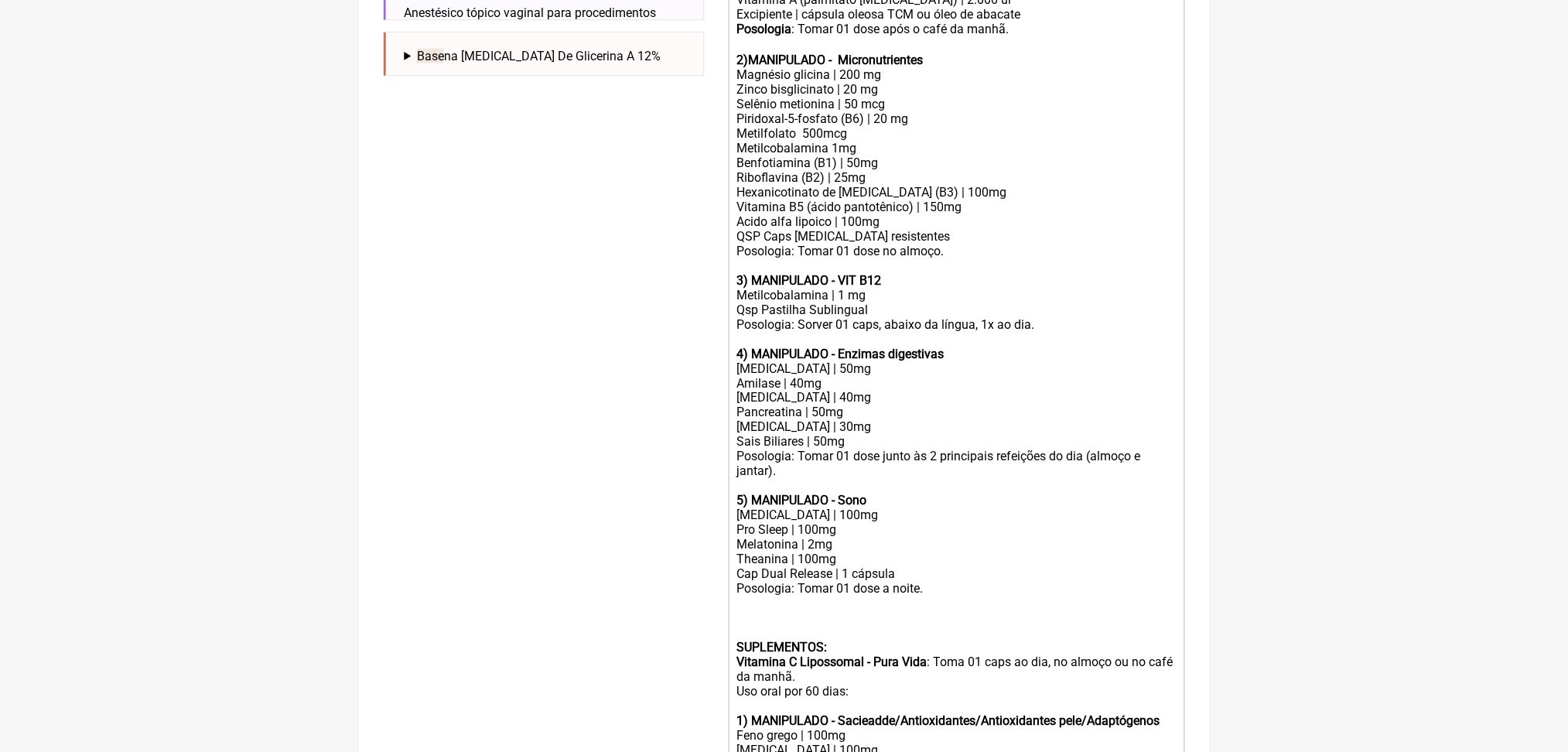
click at [785, 259] on div "Posologia: Tomar 01 dose no almoço." at bounding box center [956, 251] width 440 height 14
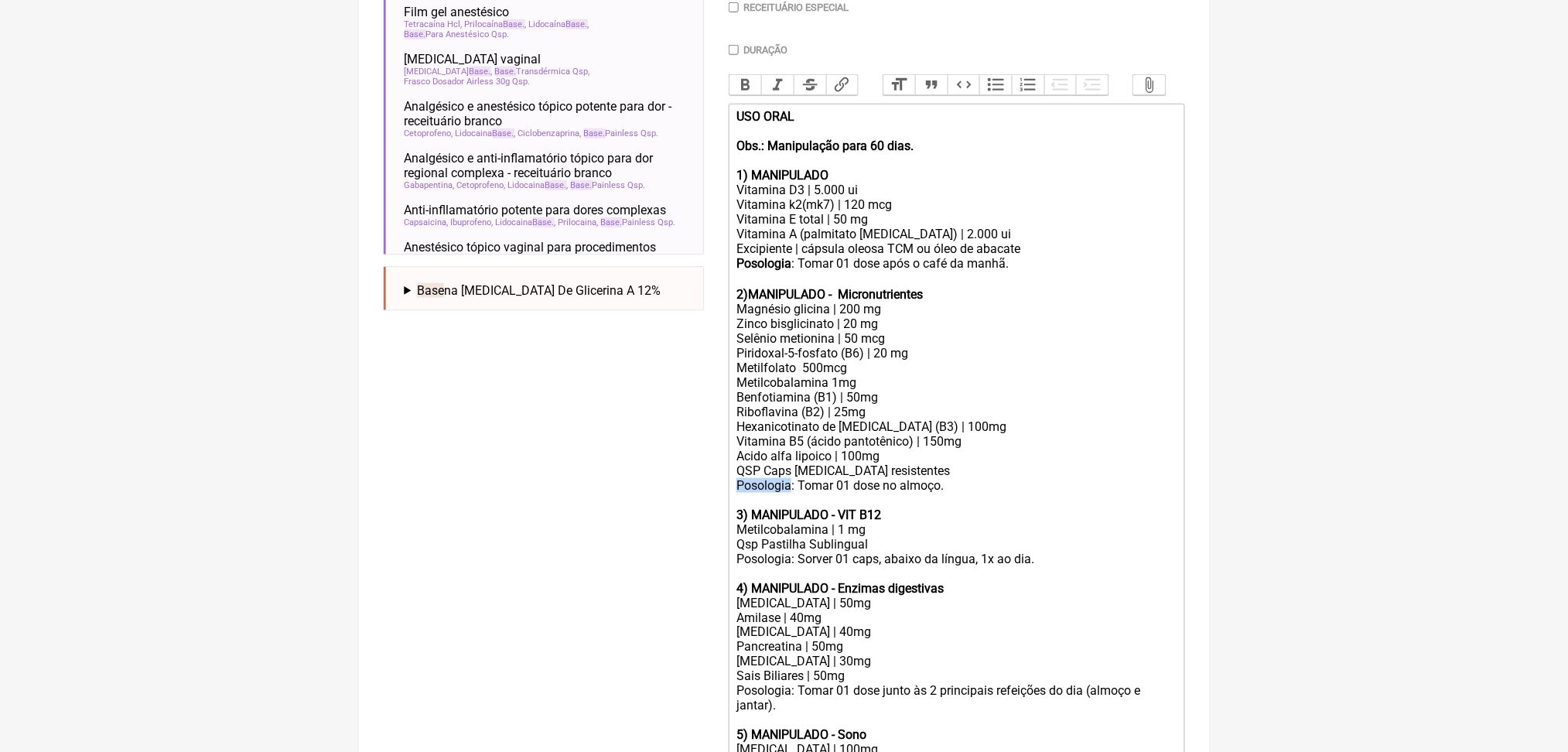
scroll to position [432, 0]
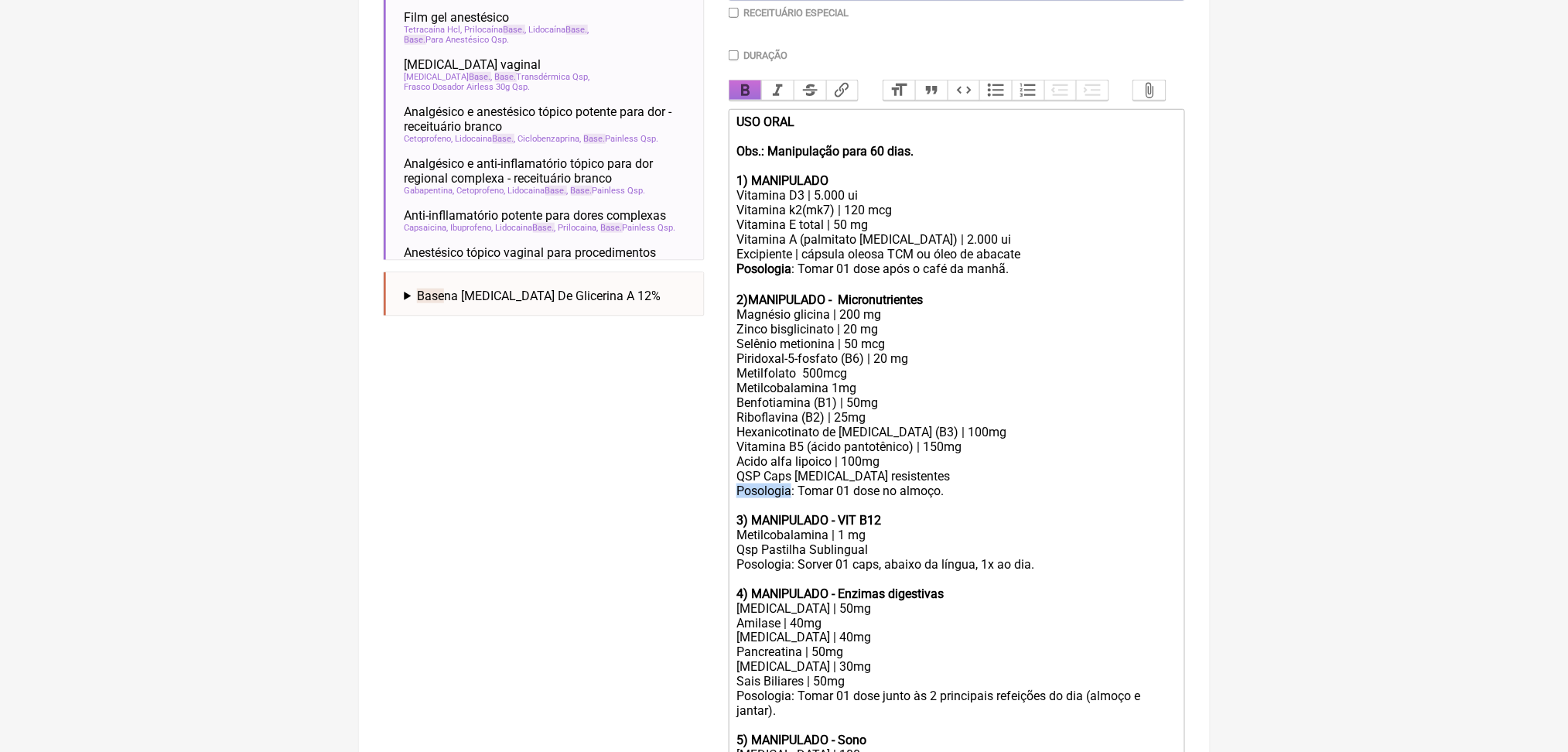
click at [753, 101] on button "Bold" at bounding box center [746, 90] width 33 height 20
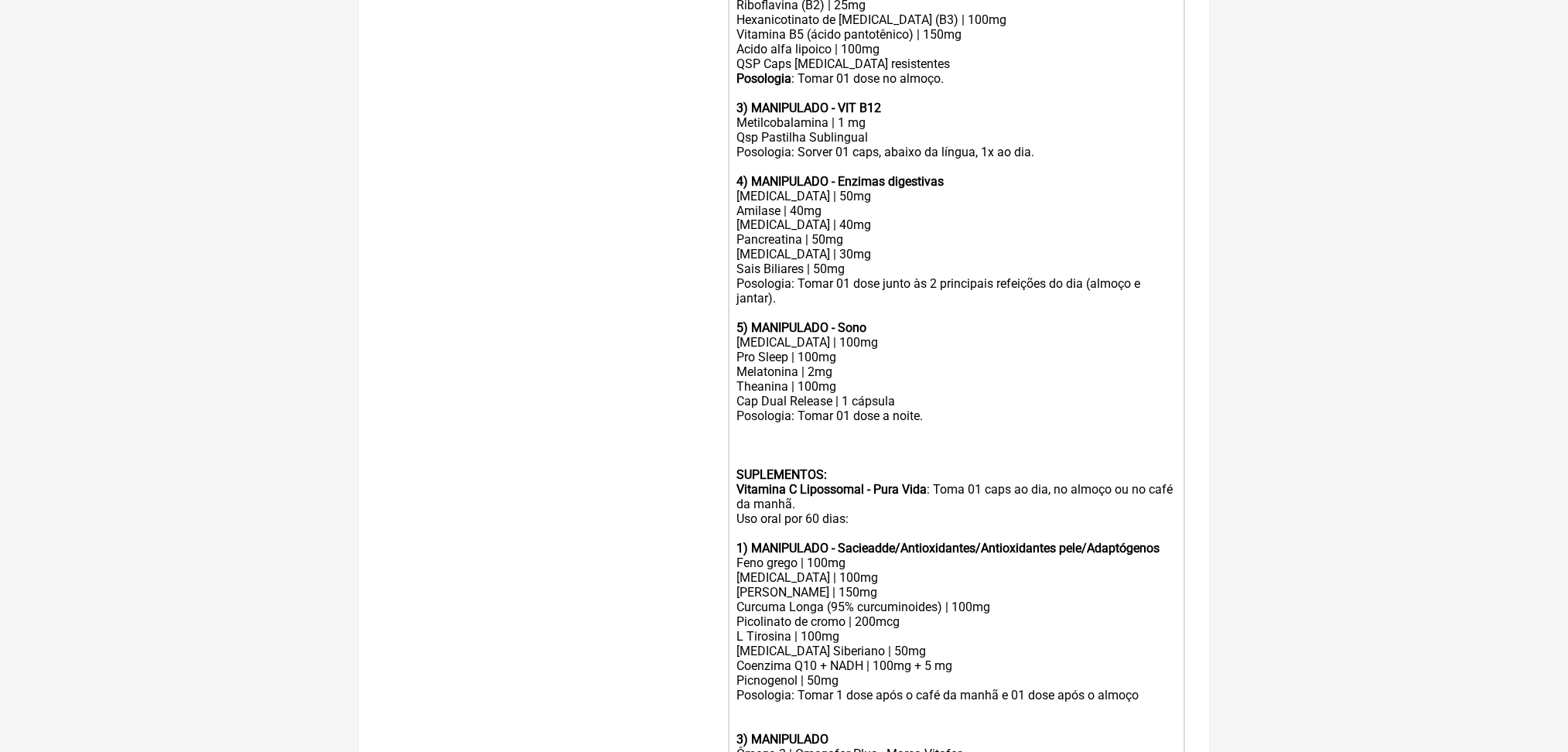
scroll to position [857, 0]
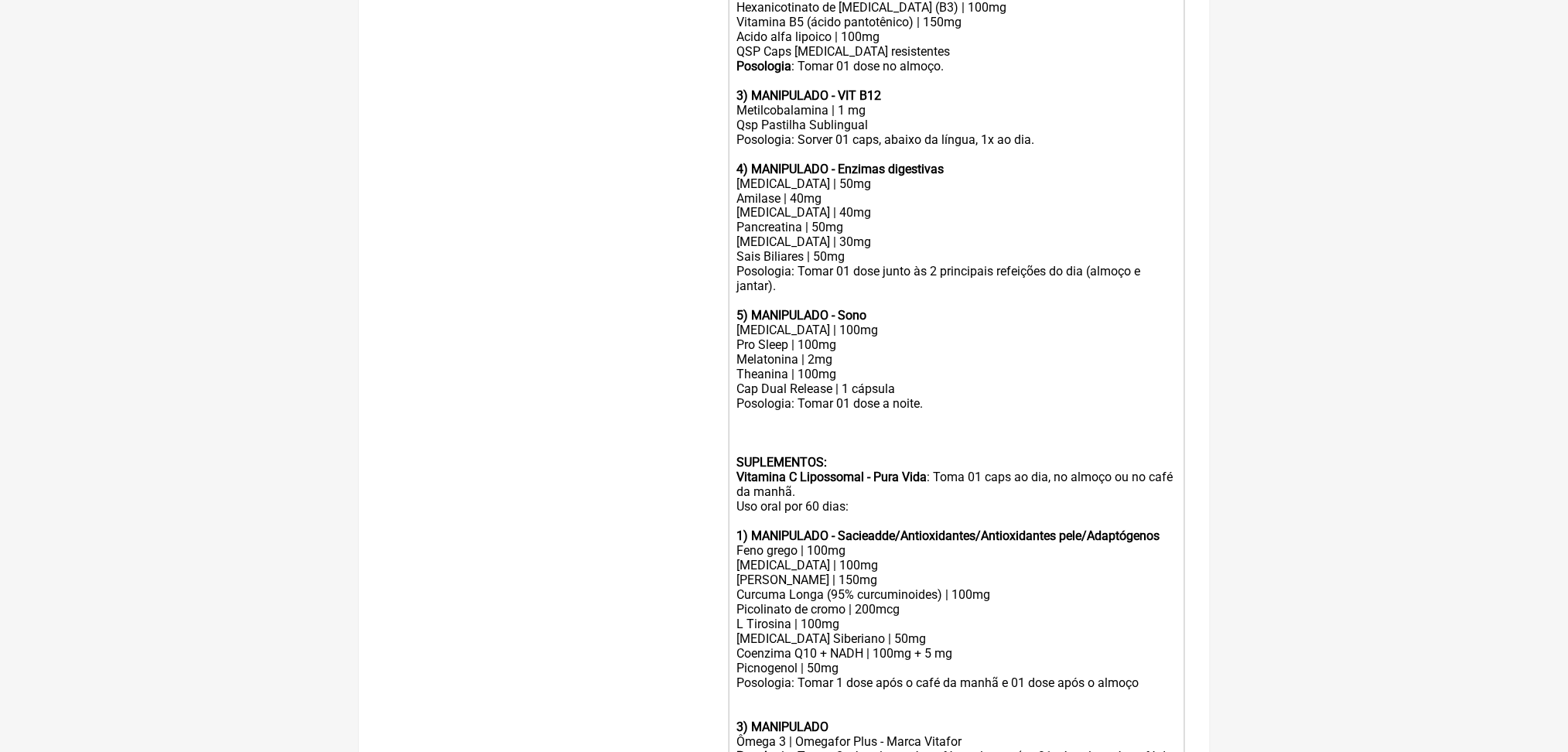
click at [966, 74] on div "Posologia : Tomar 01 dose no almoço." at bounding box center [956, 66] width 440 height 14
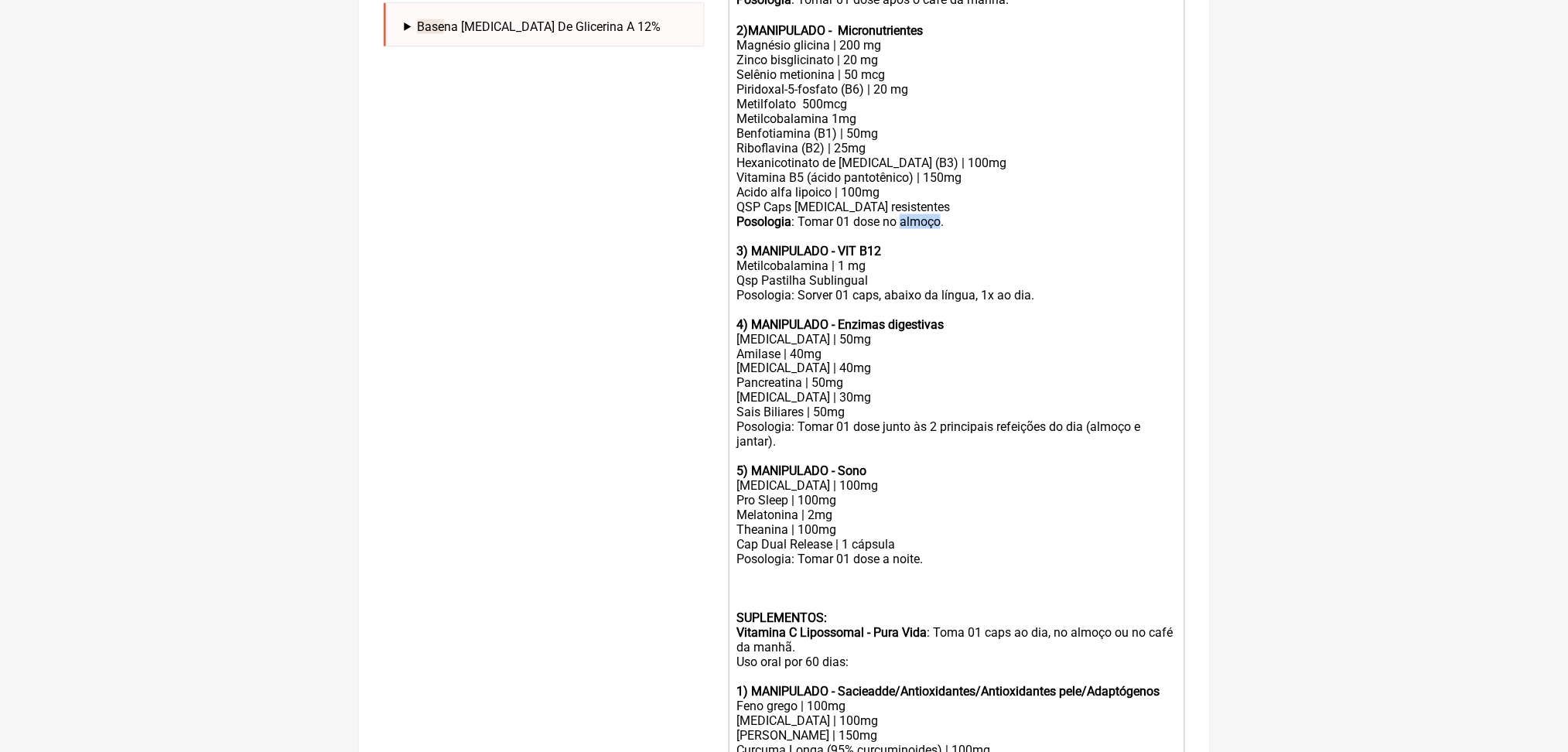
scroll to position [699, 0]
click at [838, 201] on div "Vitamina B5 (ácido pantotênico) | 150mg Acido alfa lipoico | 100mg" at bounding box center [956, 186] width 440 height 30
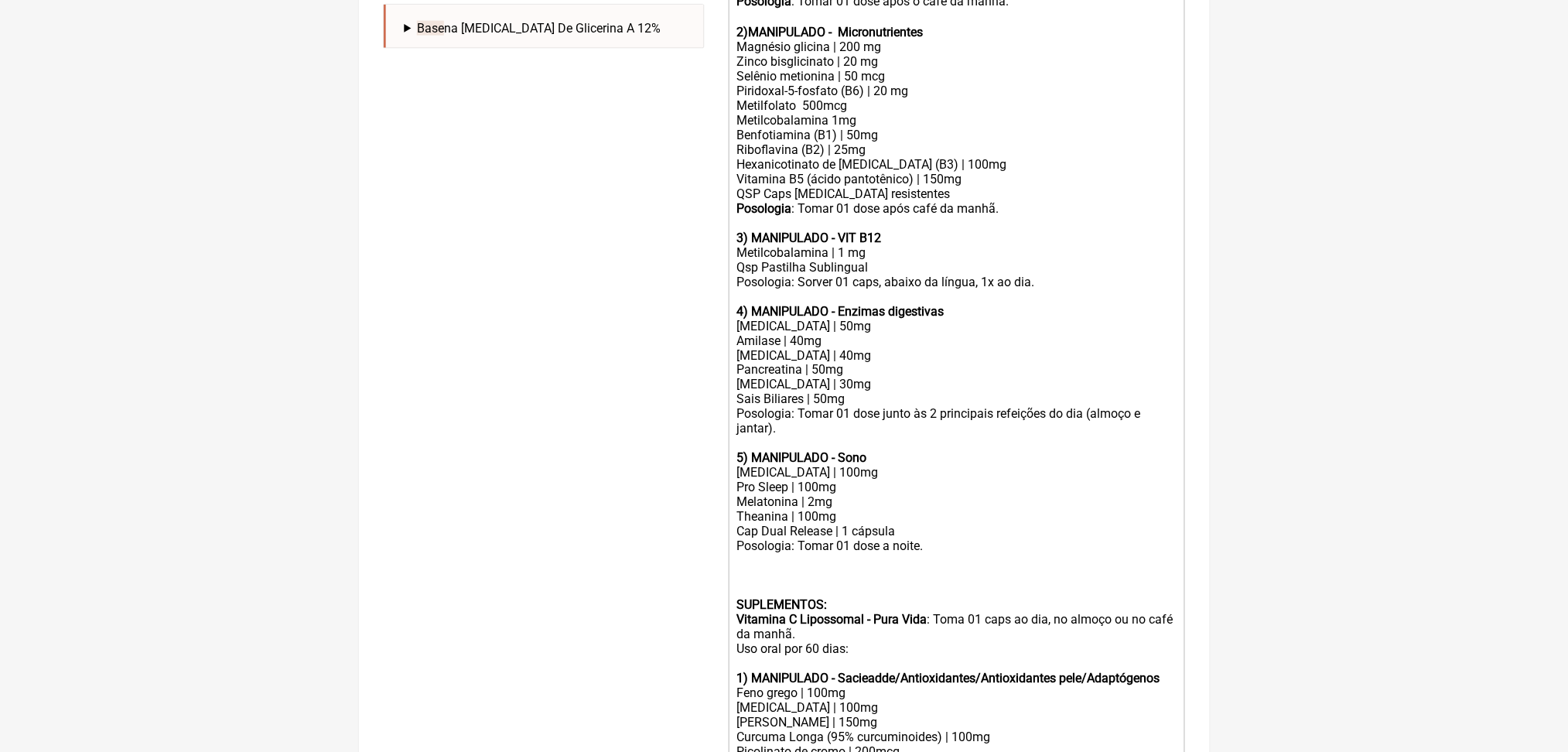
click at [878, 201] on div "QSP Caps Gastro resistentes" at bounding box center [956, 194] width 440 height 14
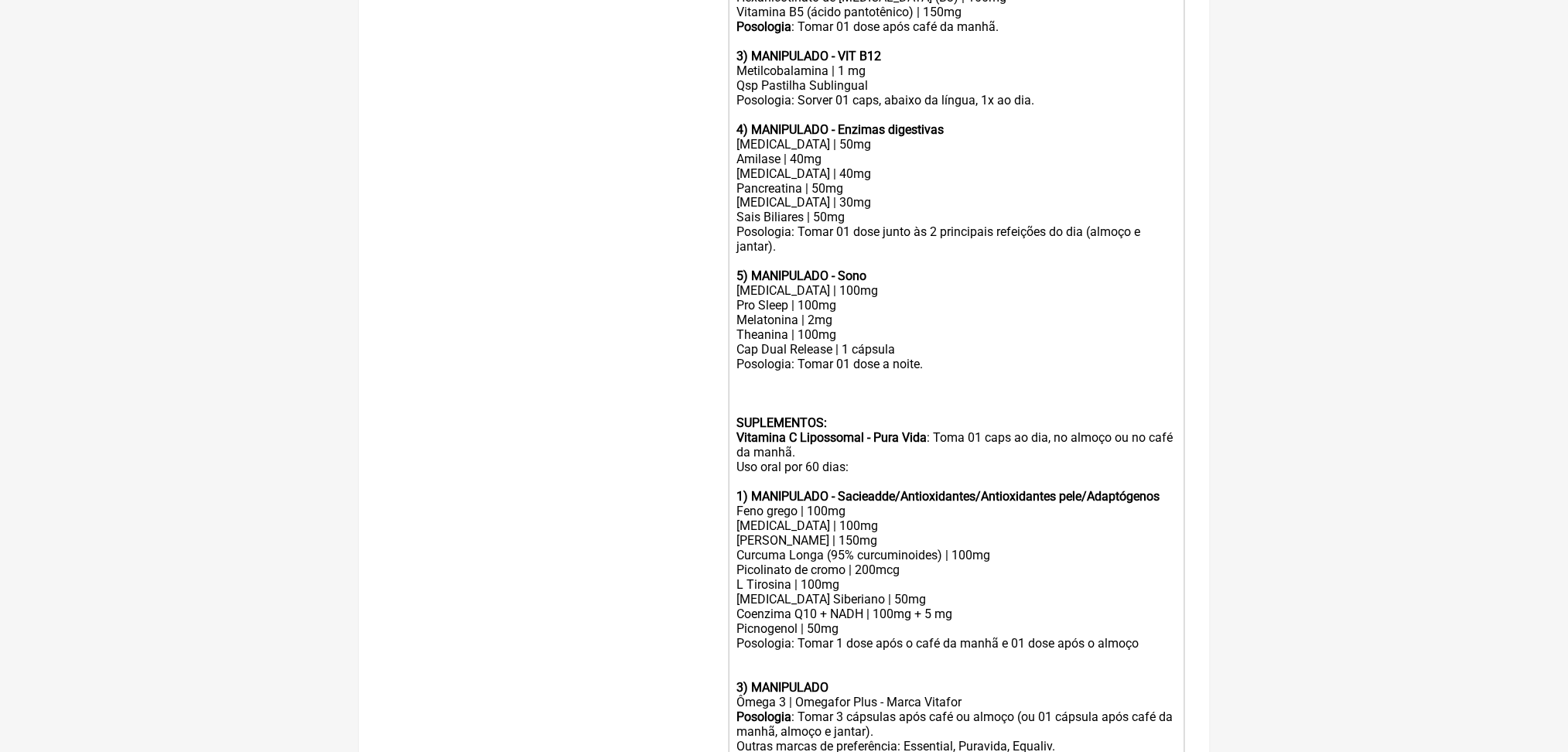
scroll to position [889, 0]
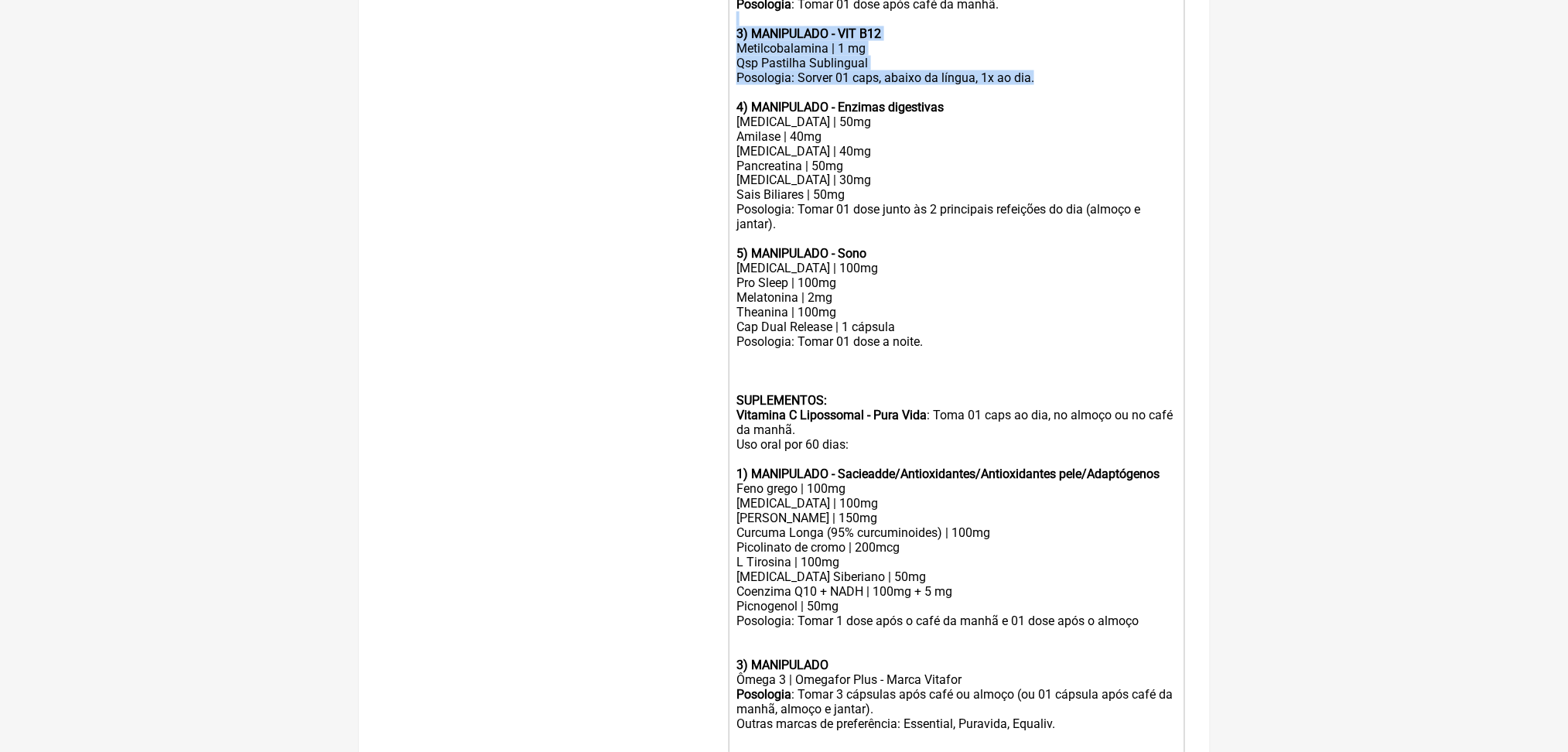
drag, startPoint x: 742, startPoint y: 258, endPoint x: 1182, endPoint y: 322, distance: 444.6
click at [1182, 322] on main "Nova Receita Buscar base Protocolos Formulas Medicamentos Industrializados Supl…" at bounding box center [784, 42] width 851 height 1640
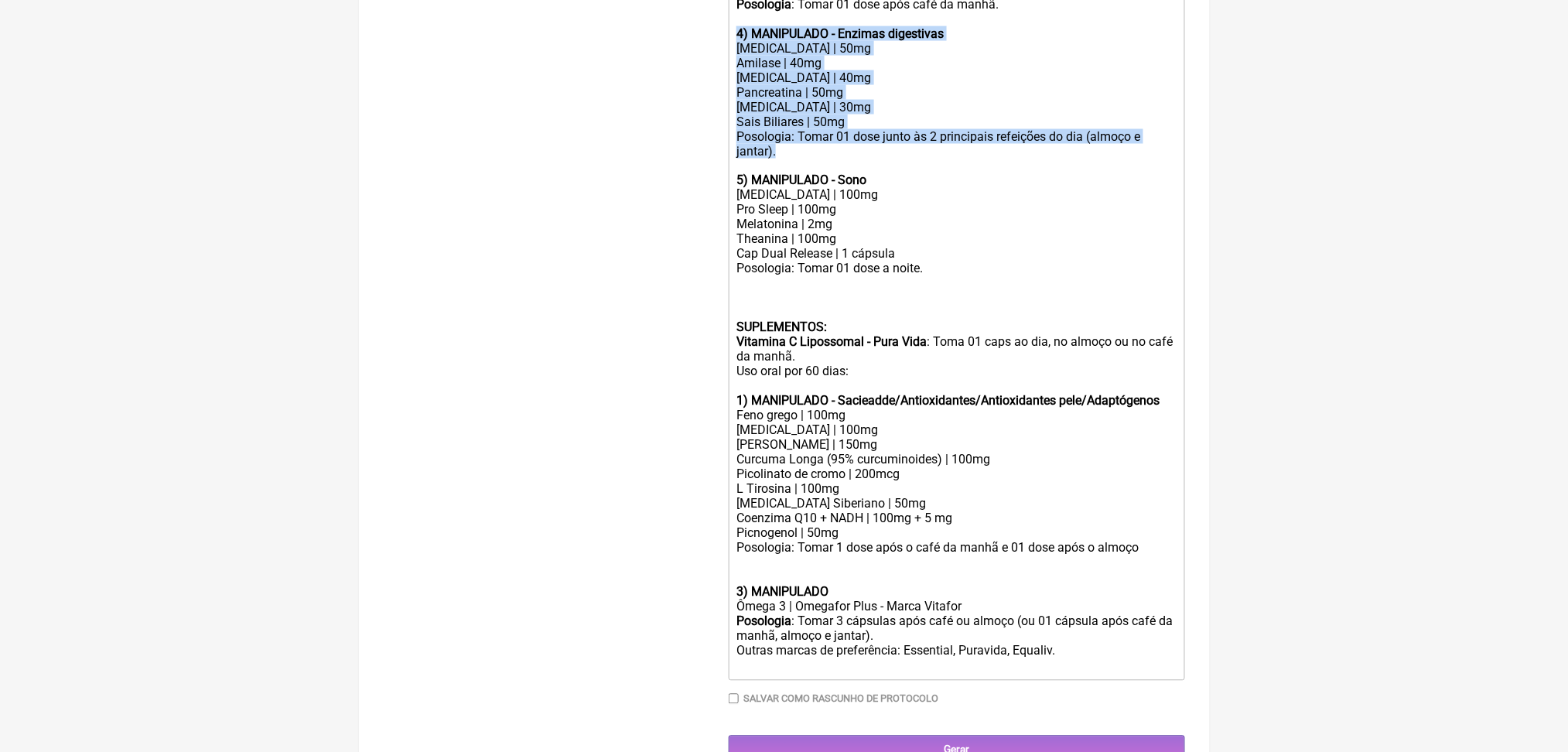
drag, startPoint x: 903, startPoint y: 424, endPoint x: 731, endPoint y: 269, distance: 231.5
click at [731, 269] on form "Buscar base Protocolos Formulas Medicamentos Industrializados Suplementos / Cos…" at bounding box center [784, 31] width 802 height 1466
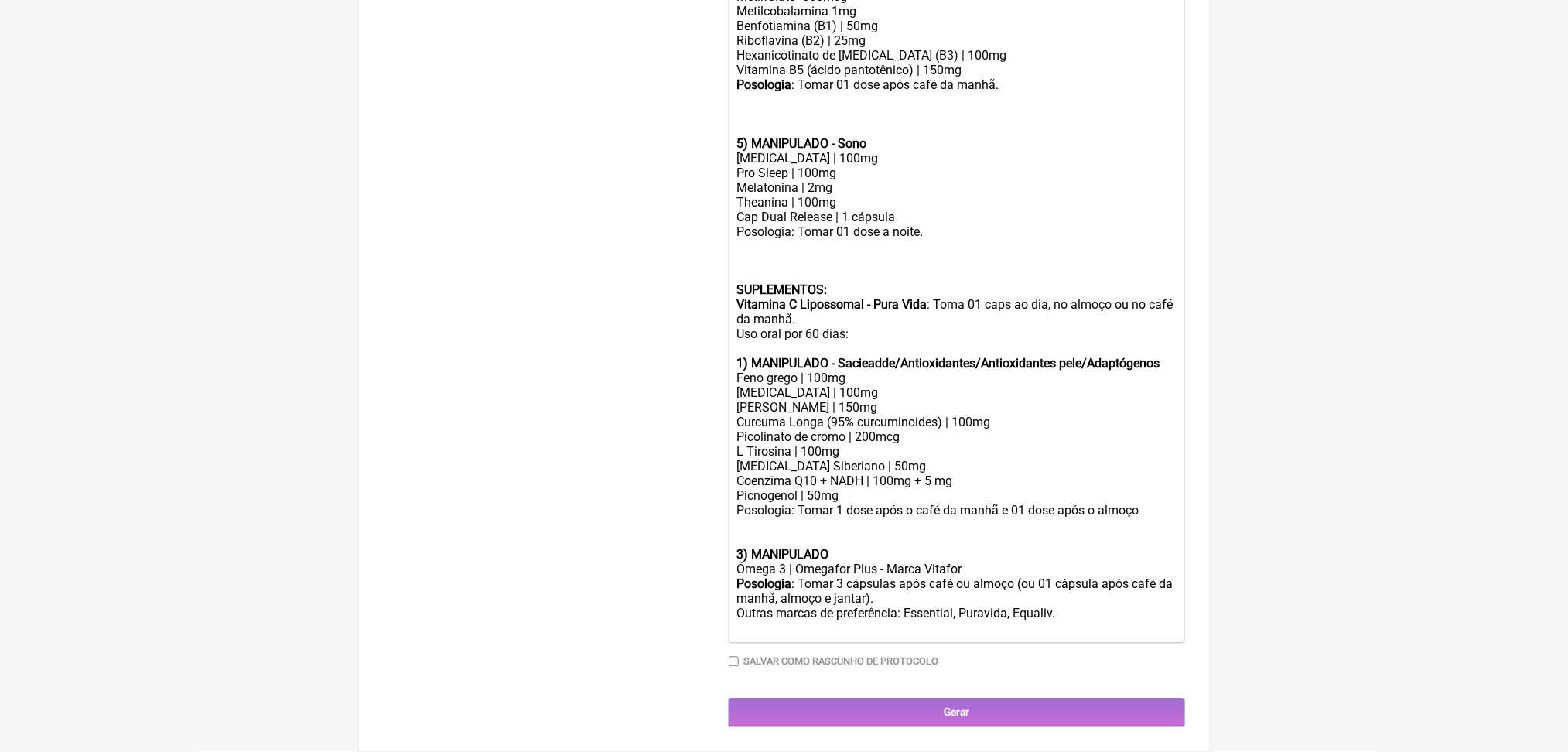
type trix-editor "<div><strong>USO ORAL&nbsp;<br><br>Obs.: Manipulação para 60 dias.<br><br>1) MA…"
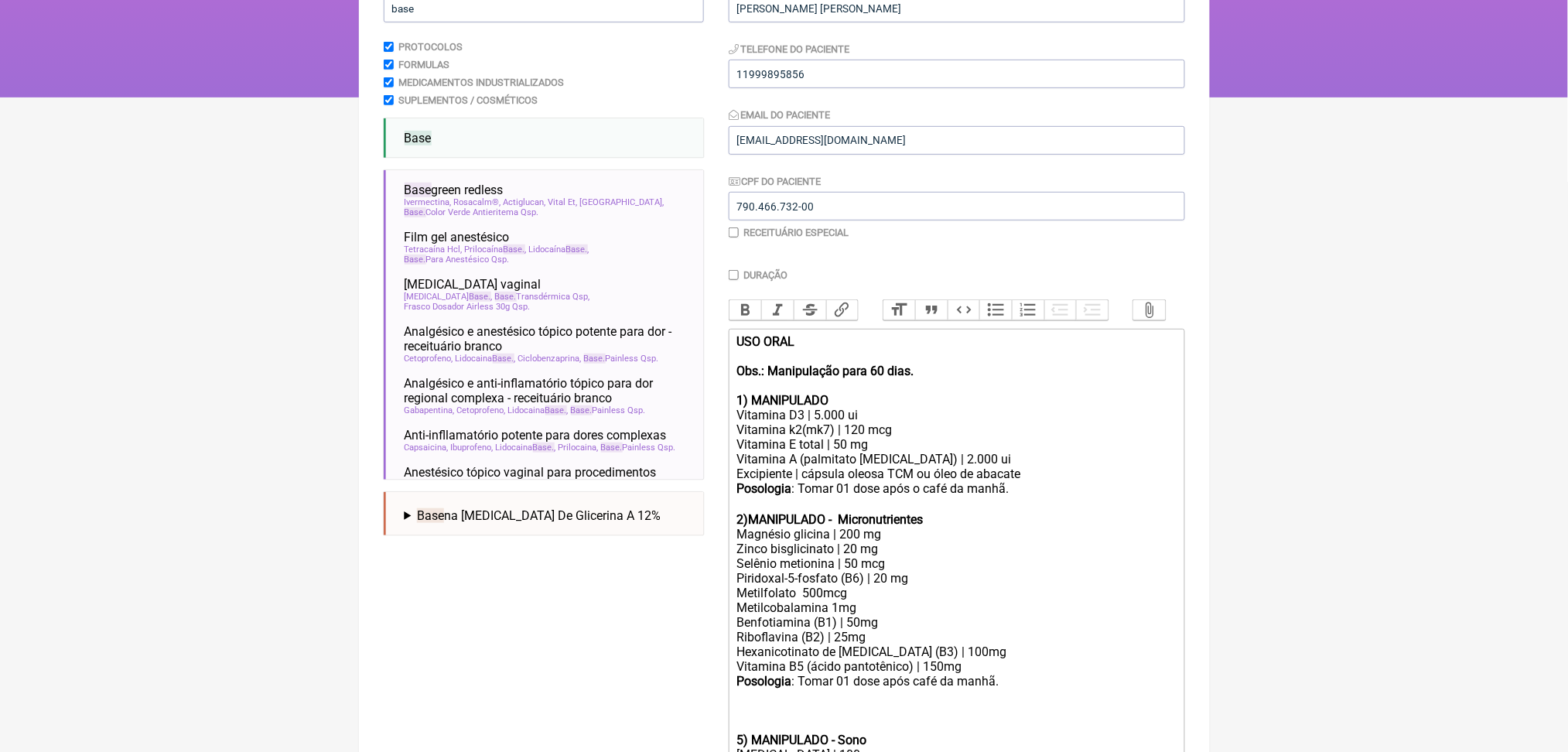
scroll to position [207, 0]
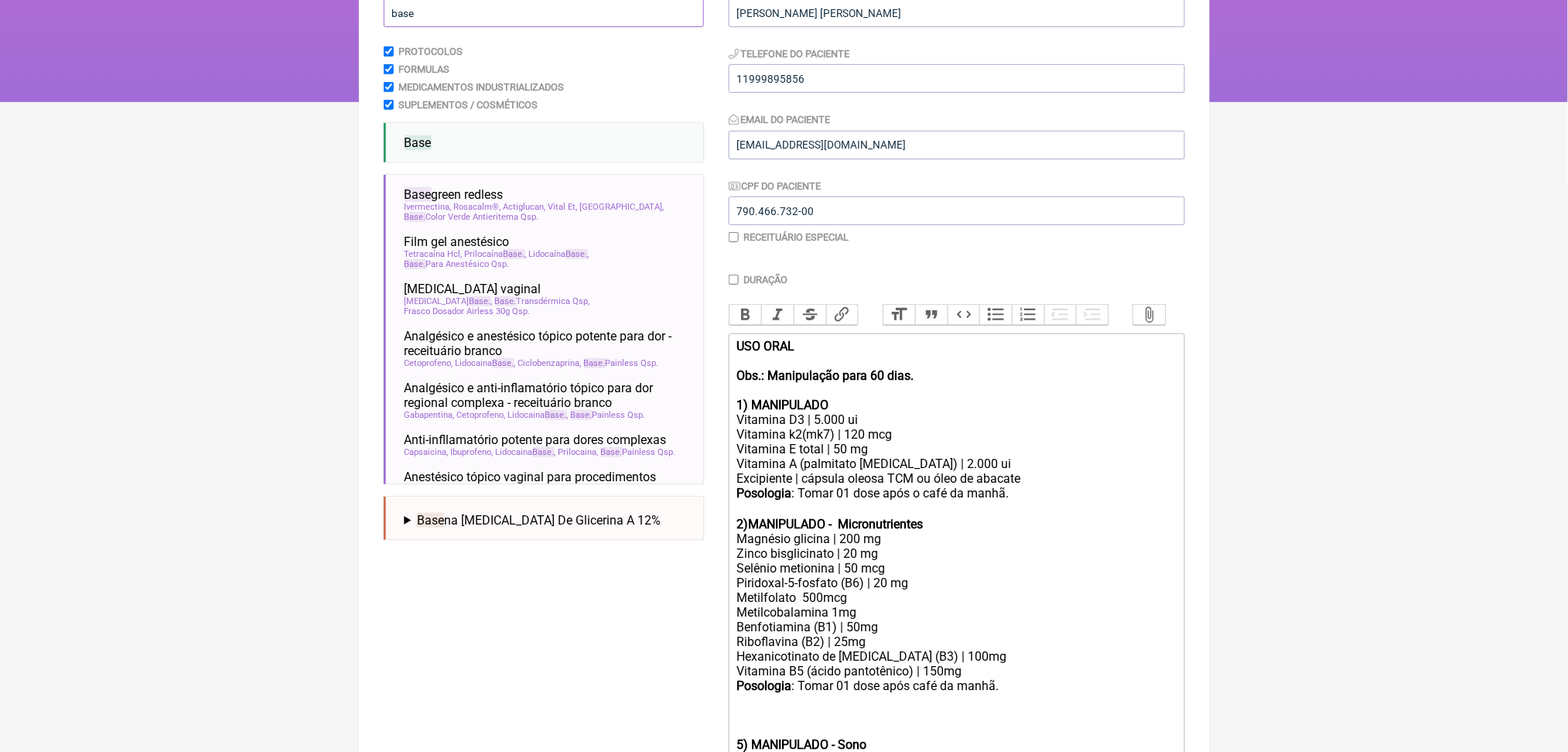
click at [436, 27] on input "base" at bounding box center [544, 13] width 320 height 29
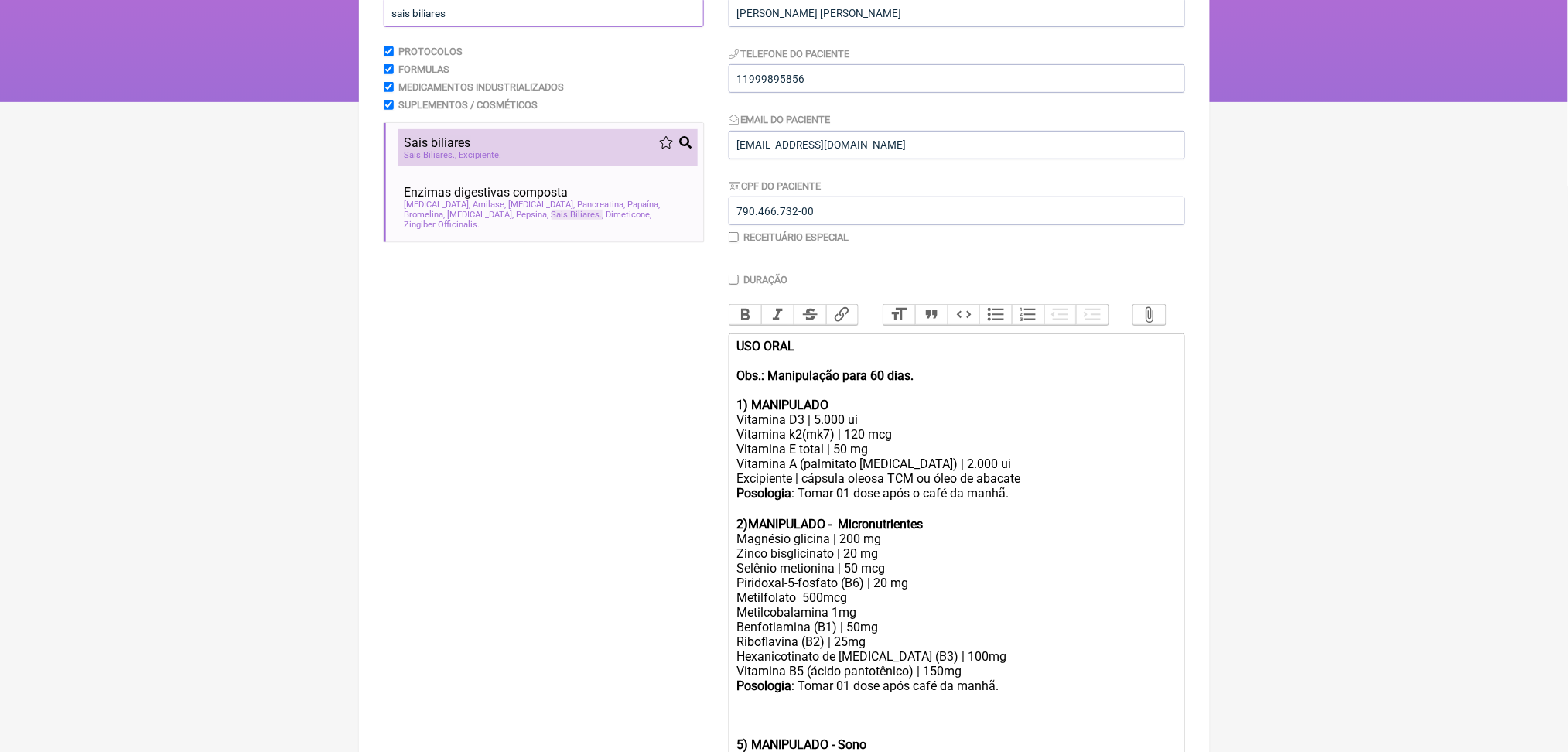
type input "sais biliares"
click at [548, 150] on div "Sais biliares" at bounding box center [548, 143] width 287 height 14
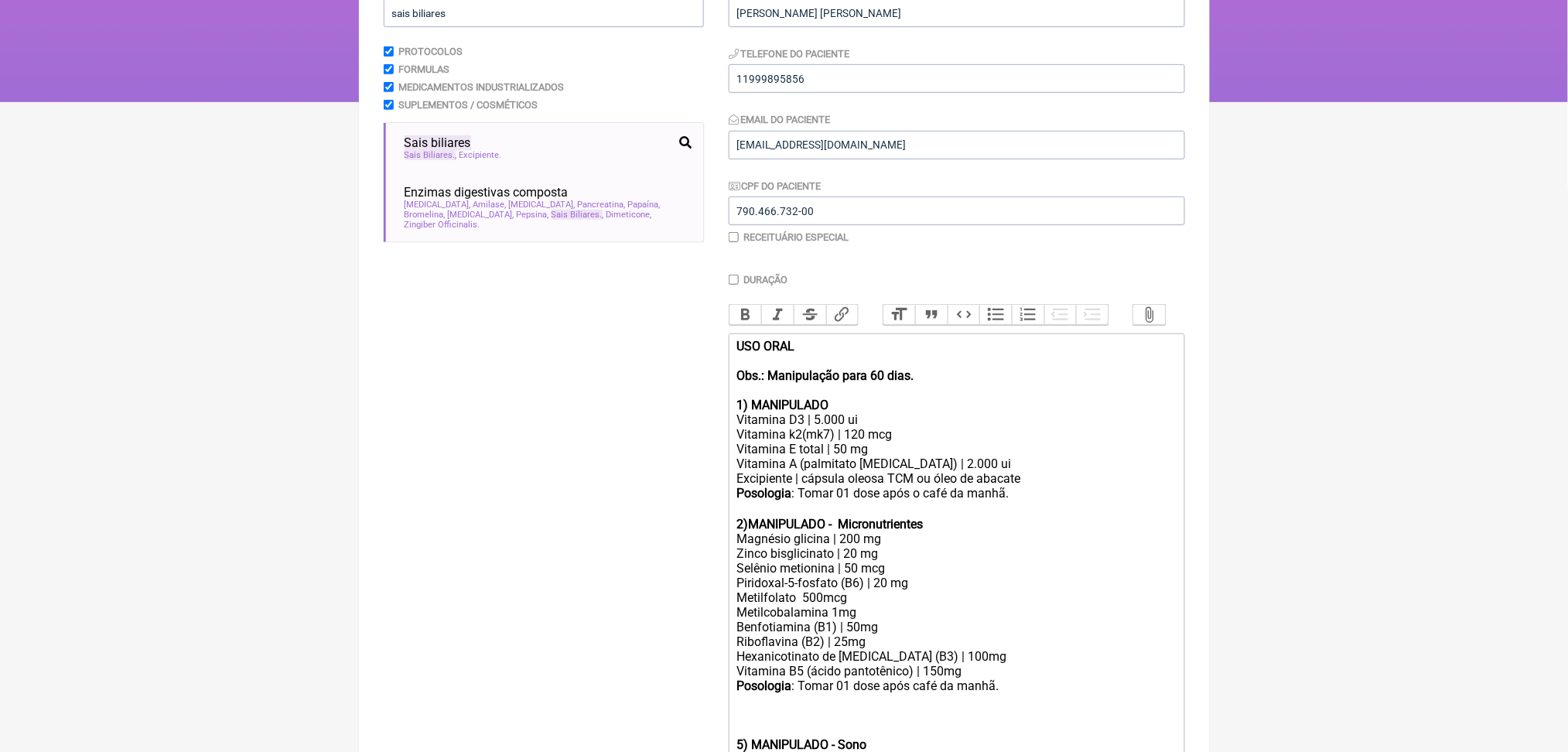
scroll to position [1377, 0]
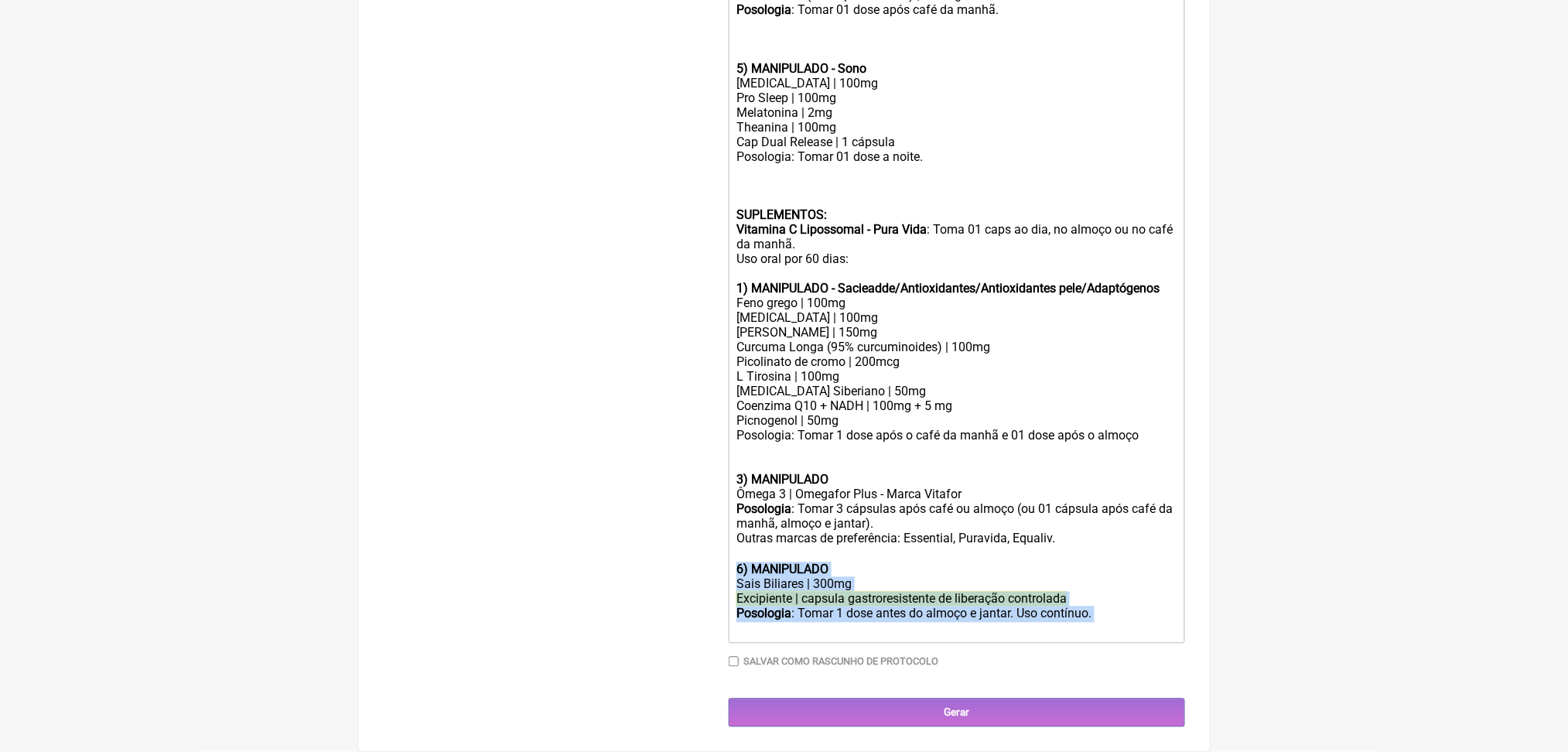
drag, startPoint x: 821, startPoint y: 581, endPoint x: 738, endPoint y: 508, distance: 110.5
click at [738, 508] on trix-editor "USO ORAL Obs.: Manipulação para 60 dias. 1) MANIPULADO Vitamina D3 | 5.000 ui V…" at bounding box center [957, 151] width 456 height 987
copy trix-editor "6) MANIPULADO Sais Biliares | 300mg Excipiente | capsula gastroresistente de li…"
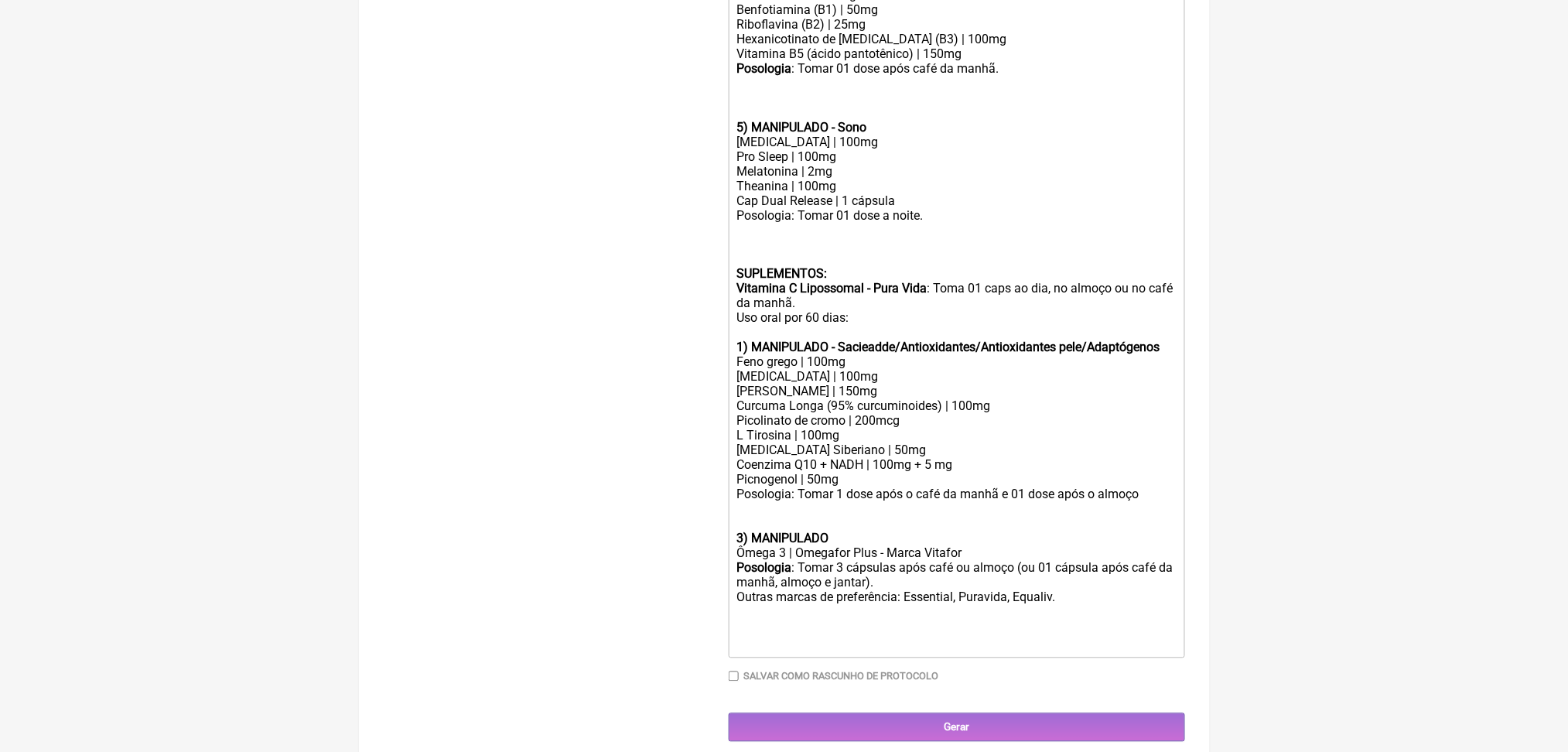
scroll to position [828, 0]
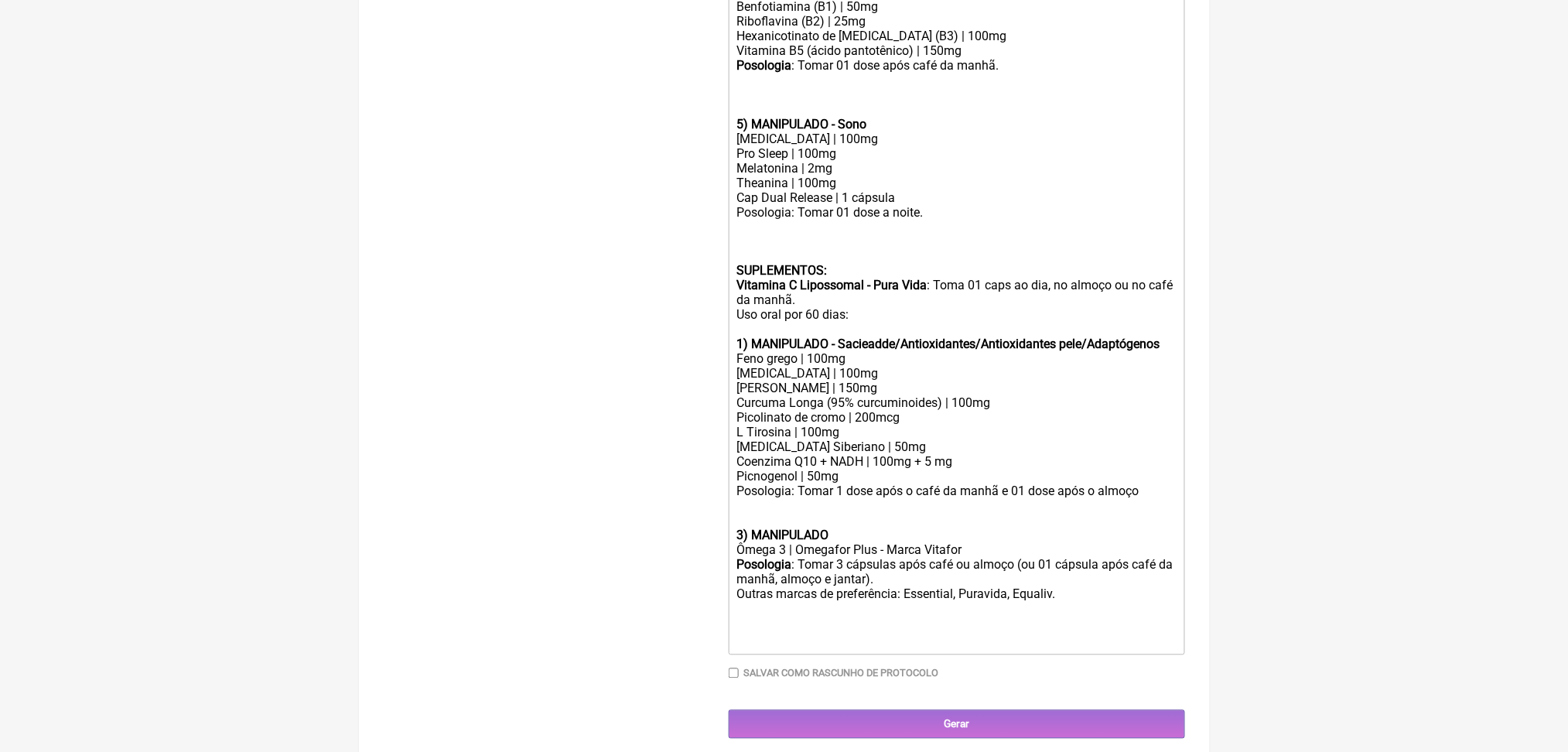
click at [851, 117] on div at bounding box center [956, 95] width 440 height 44
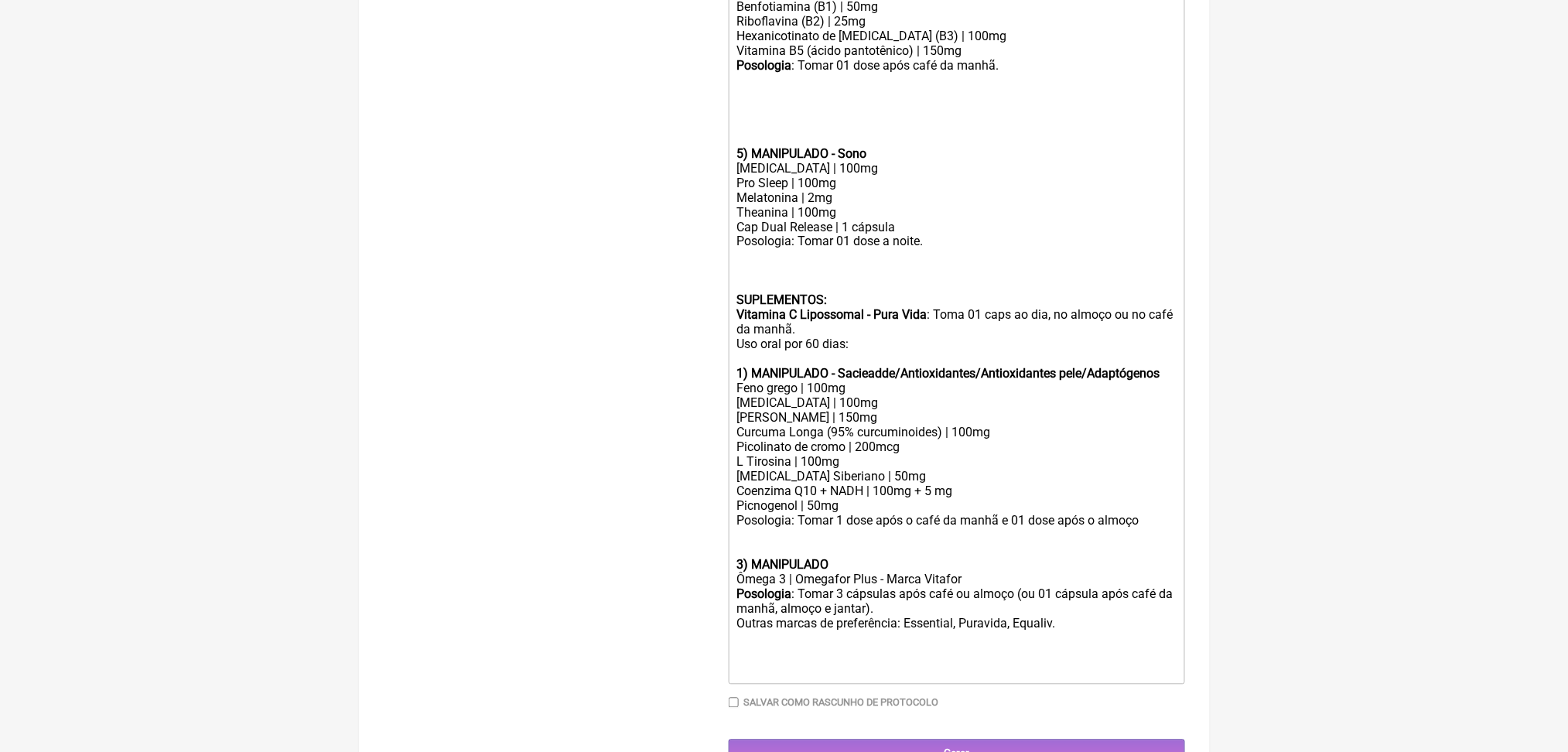
paste trix-editor "strong>6) MANIPULADO</strong></div><div>Sais Biliares | 300mg</div><div><del>Ex…"
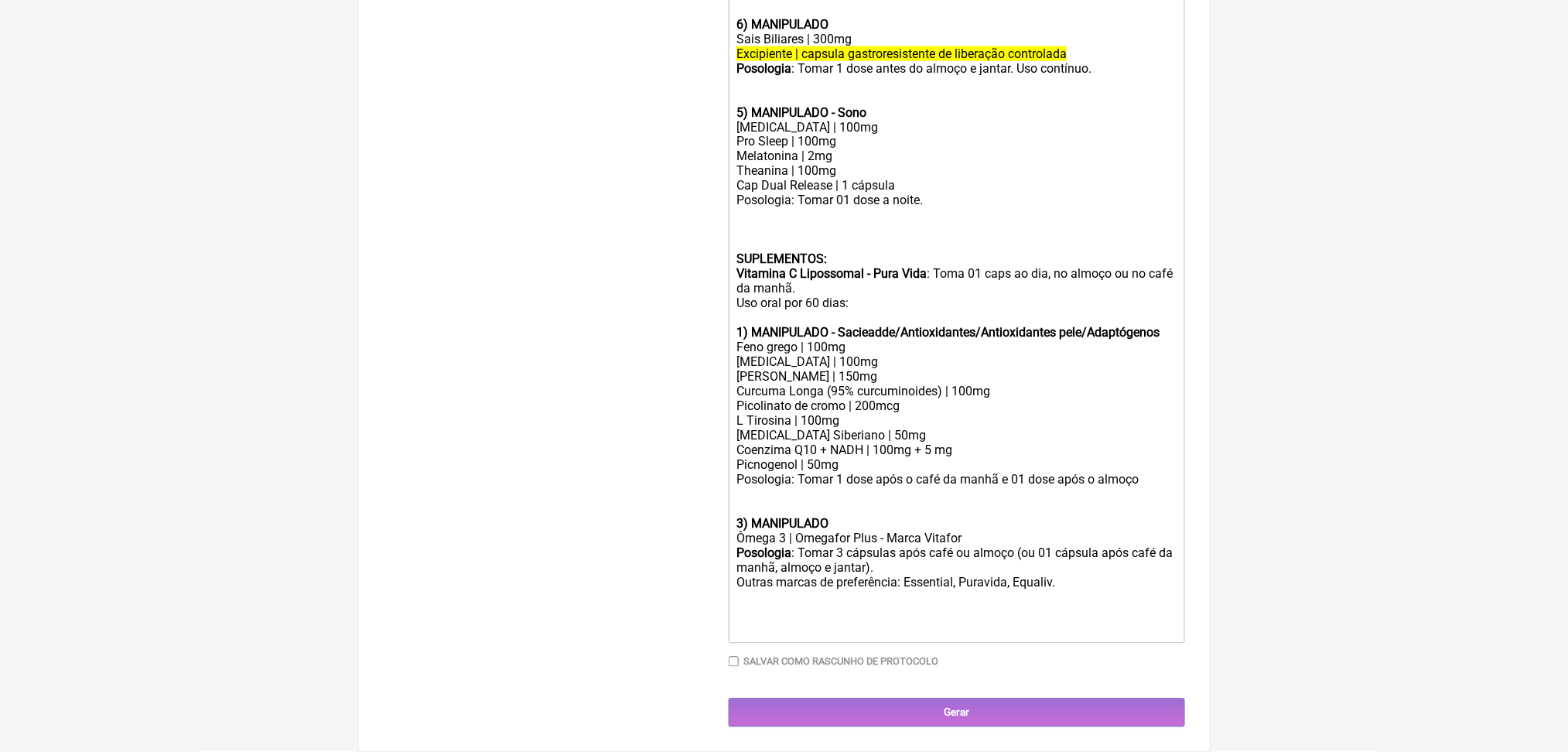
scroll to position [1432, 0]
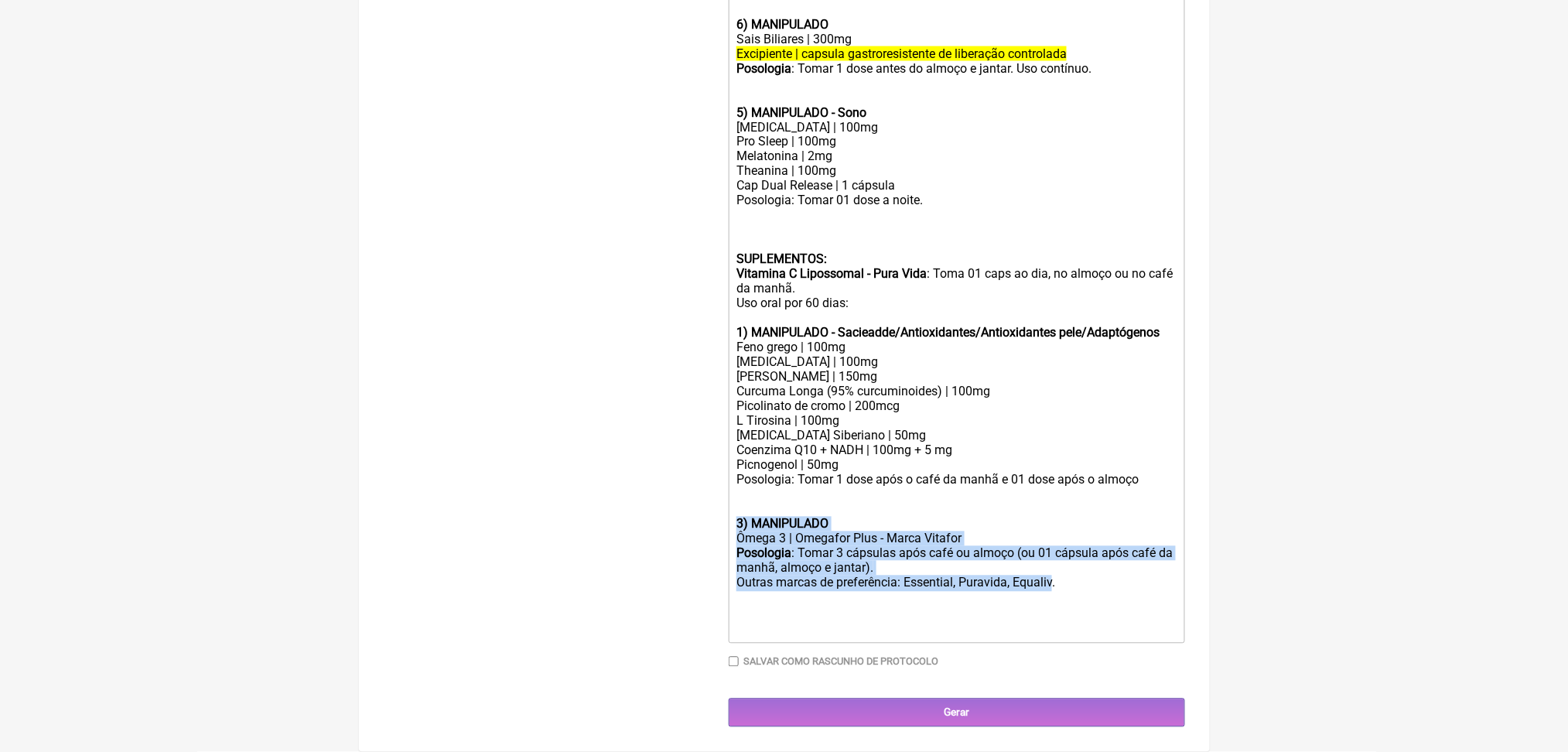
drag, startPoint x: 1023, startPoint y: 513, endPoint x: 732, endPoint y: 460, distance: 295.8
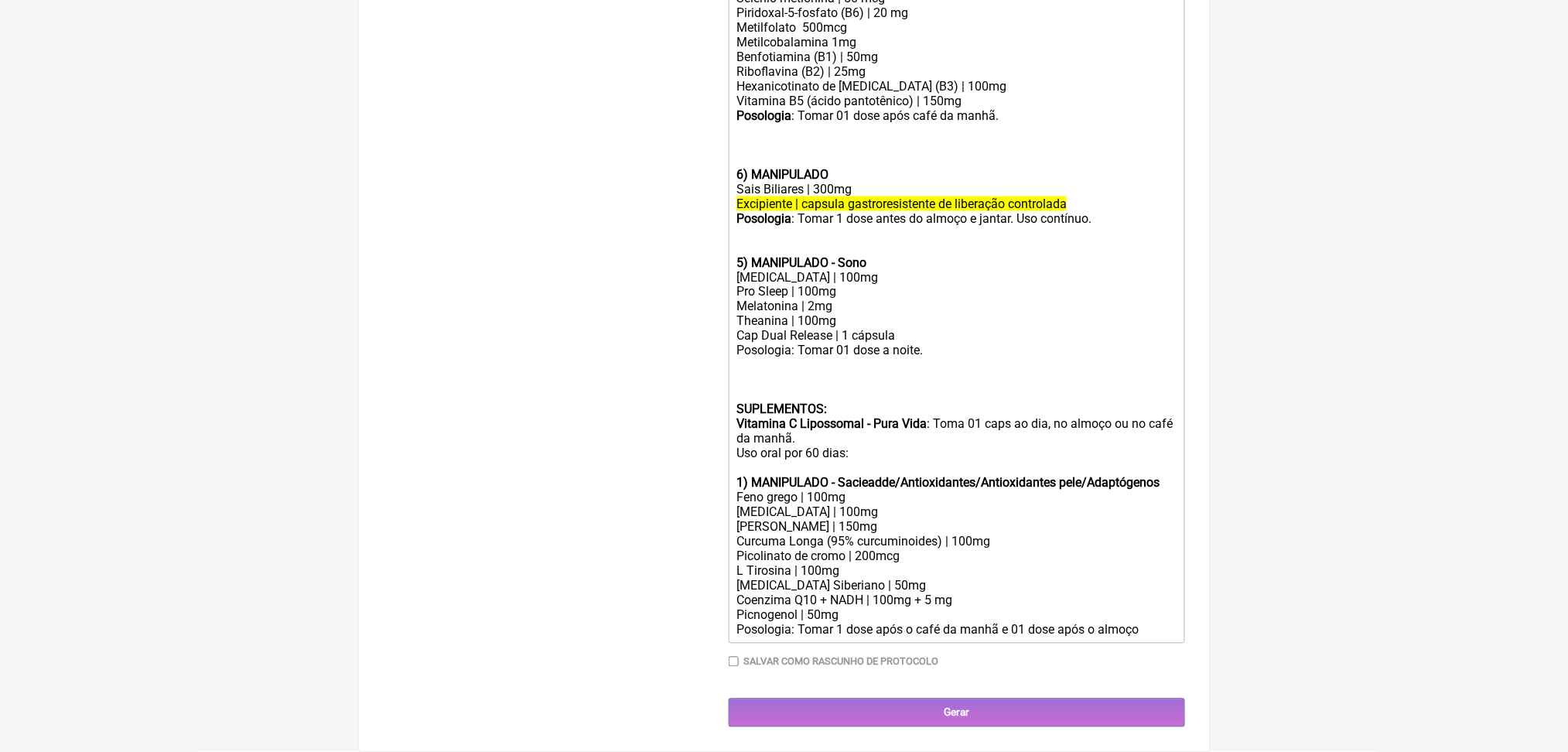
scroll to position [971, 0]
click at [767, 176] on div "6) MANIPULADO" at bounding box center [956, 152] width 440 height 58
paste trix-editor "strong>3) MANIPULADO</strong></div><div>Ômega 3 | Omegafor Plus - Marca Vitafor…"
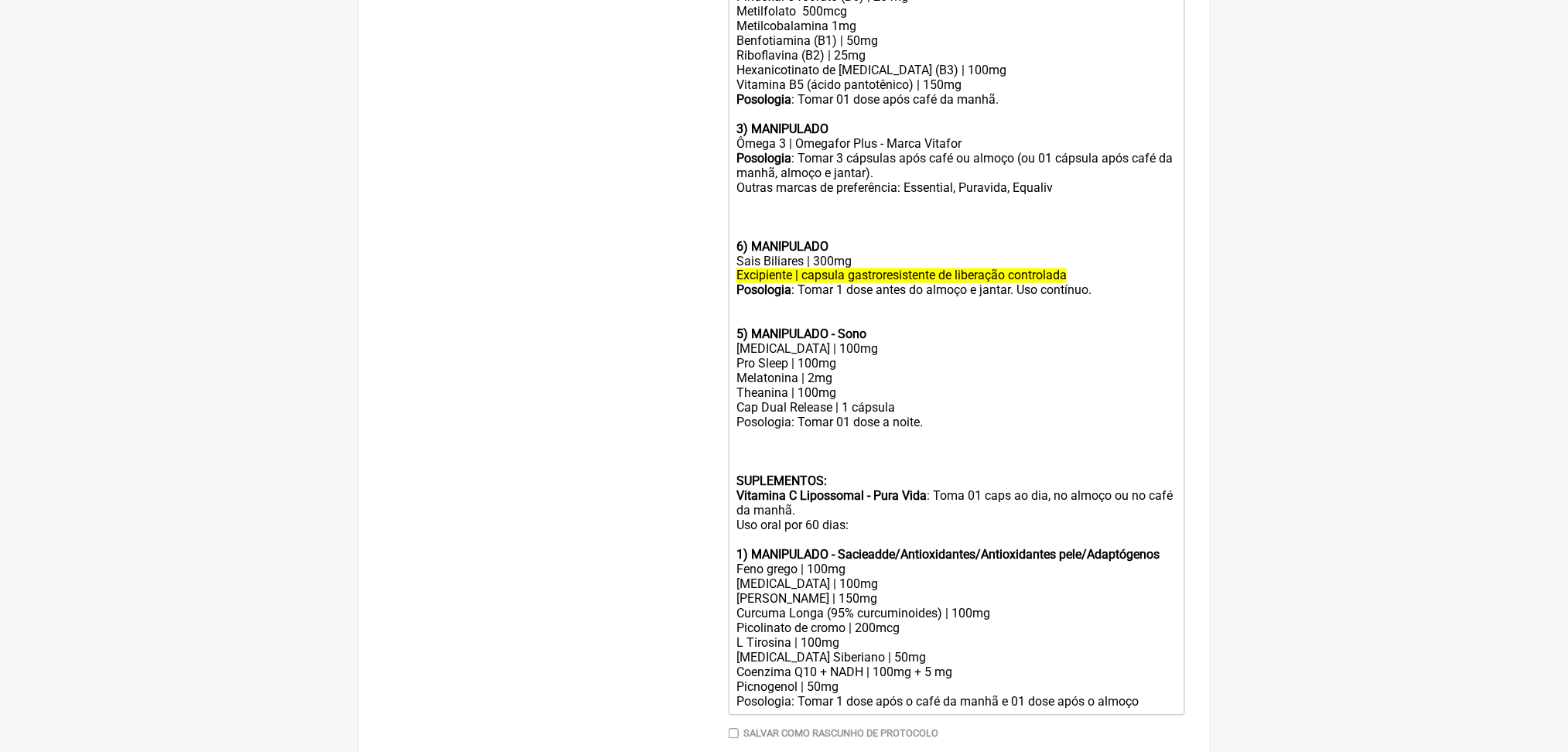
click at [810, 136] on strong "3) MANIPULADO" at bounding box center [782, 129] width 92 height 14
click at [818, 151] on div "Ômega 3 | Omegafor Plus - Marca Vitafor" at bounding box center [956, 143] width 440 height 14
drag, startPoint x: 916, startPoint y: 382, endPoint x: 826, endPoint y: 385, distance: 90.0
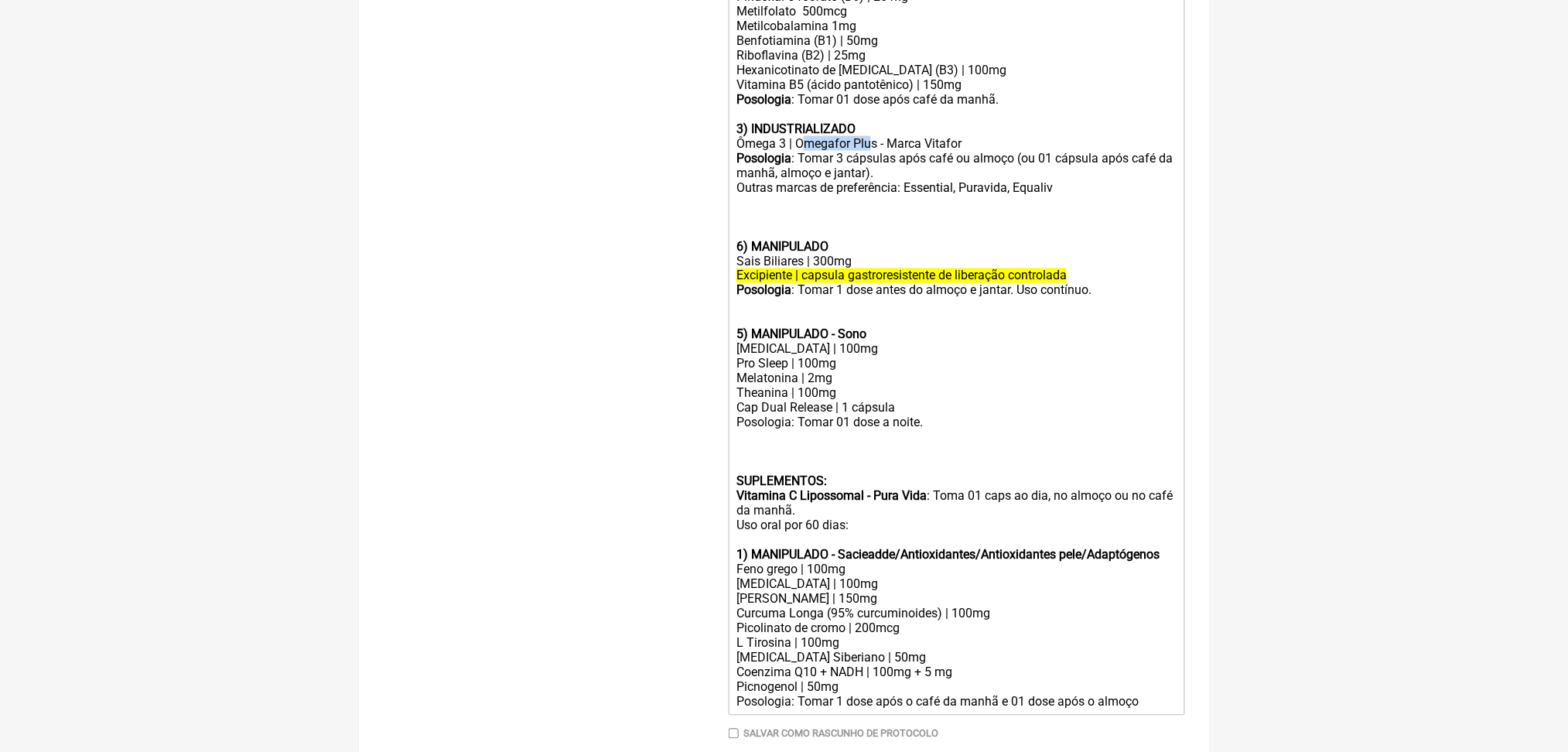
click at [826, 151] on div "Ômega 3 | Omegafor Plus - Marca Vitafor" at bounding box center [956, 143] width 440 height 14
drag, startPoint x: 820, startPoint y: 379, endPoint x: 1045, endPoint y: 383, distance: 225.0
click at [1045, 151] on div "Ômega 3 | Mega DHA - Marca Vitafor" at bounding box center [956, 143] width 440 height 14
copy div "Mega DHA - Marca Vitafor"
click at [966, 195] on div "Posologia : Tomar 3 cápsulas após café ou almoço (ou 01 cápsula após café da ma…" at bounding box center [956, 172] width 440 height 44
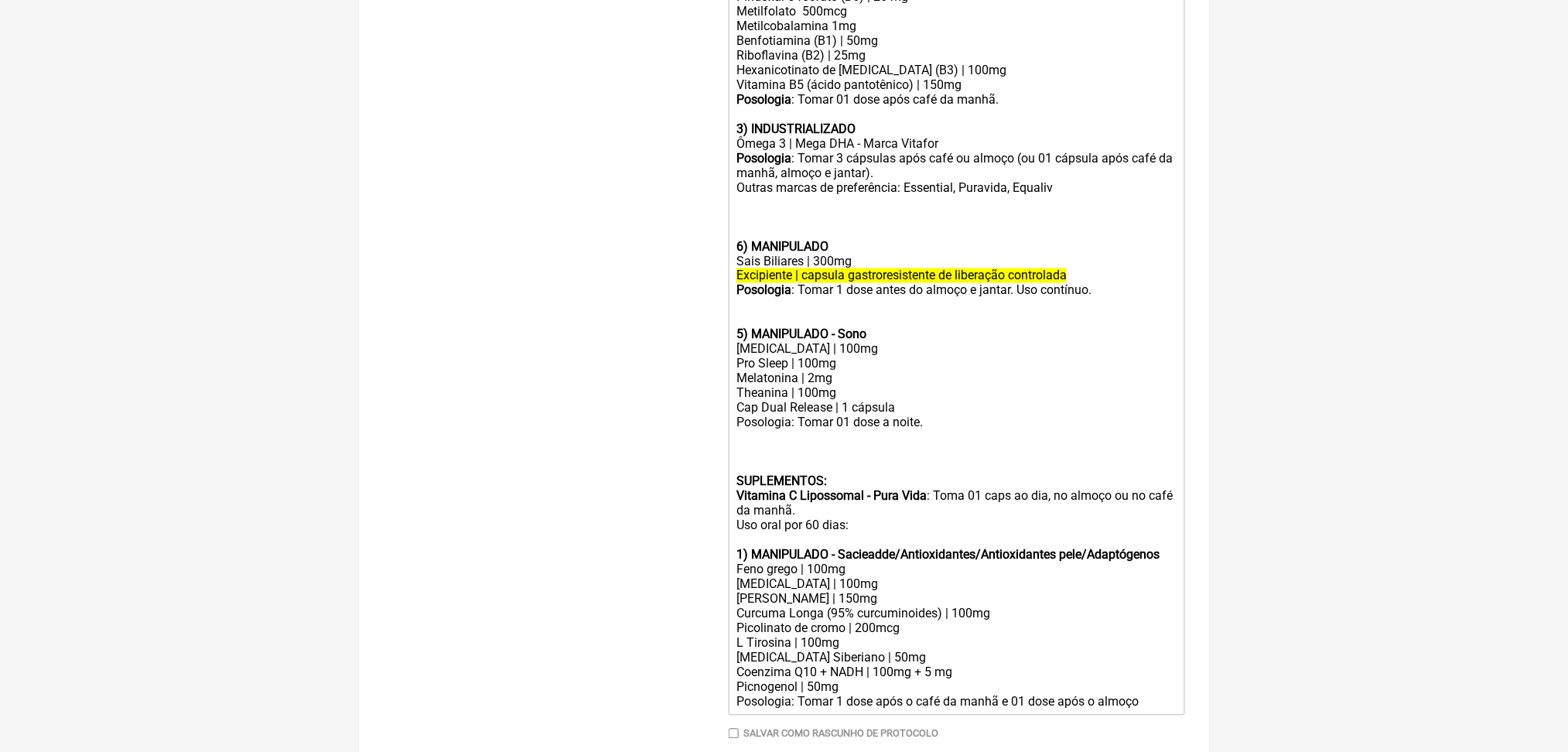
click at [941, 254] on div "6) MANIPULADO" at bounding box center [956, 223] width 440 height 58
click at [884, 195] on div "Posologia : Tomar 3 cápsulas após café ou almoço (ou 01 cápsula após café da ma…" at bounding box center [956, 172] width 440 height 44
click at [1161, 254] on div "6) MANIPULADO" at bounding box center [956, 223] width 440 height 58
click at [1147, 195] on div "Posologia : Tomar 3 cápsulas após café ou almoço (ou 01 cápsula após café da ma…" at bounding box center [956, 172] width 440 height 44
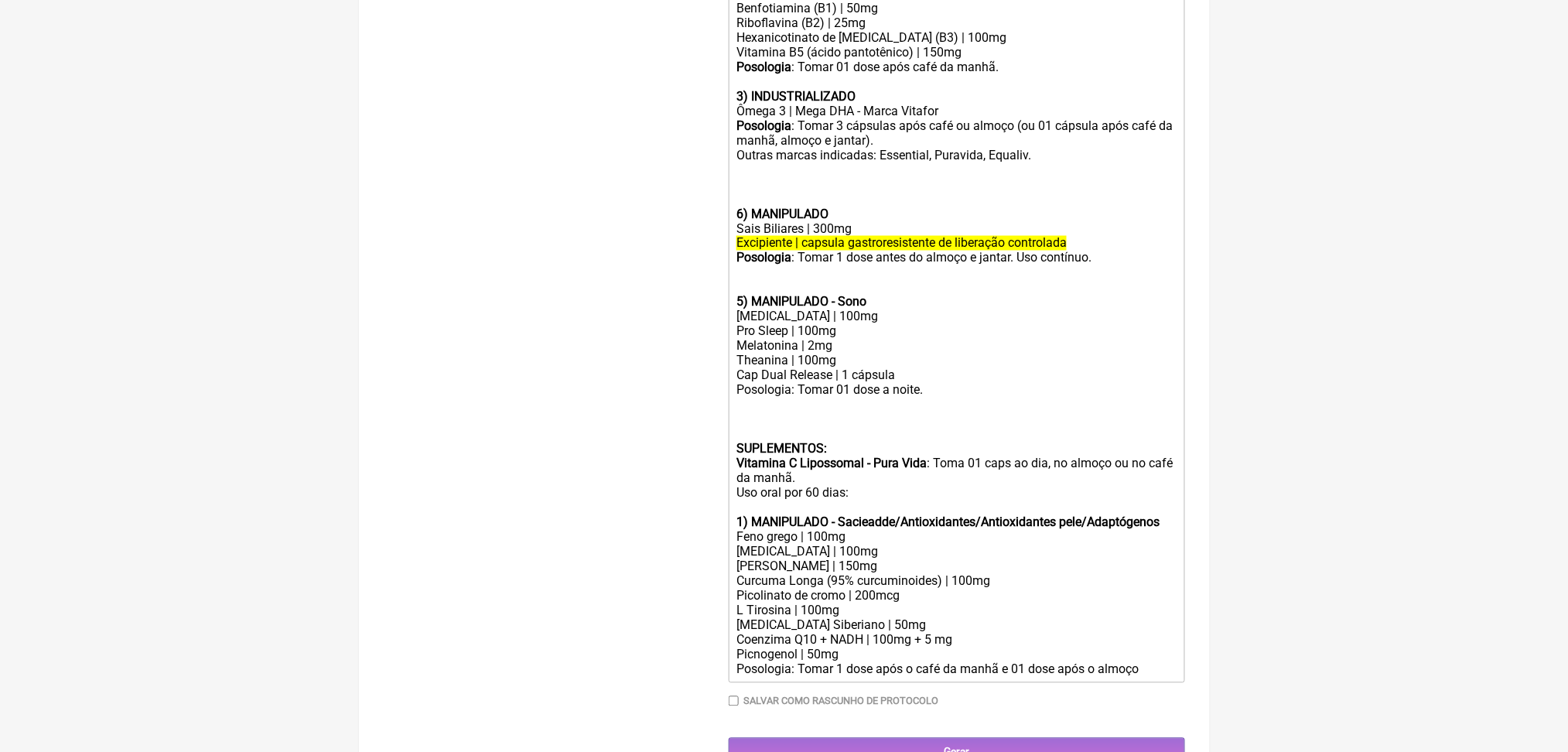
scroll to position [834, 0]
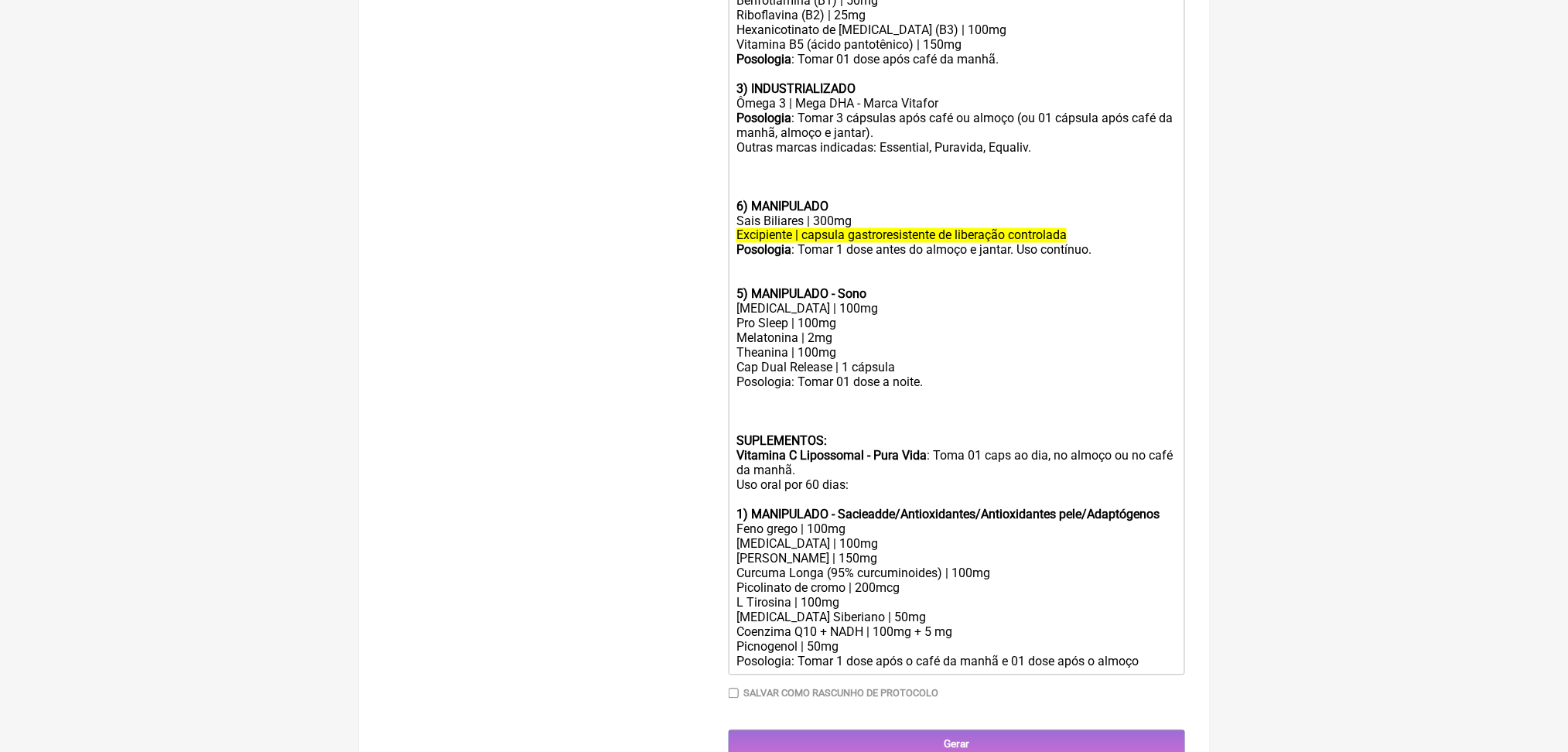
click at [781, 214] on div "6) MANIPULADO" at bounding box center [956, 183] width 440 height 58
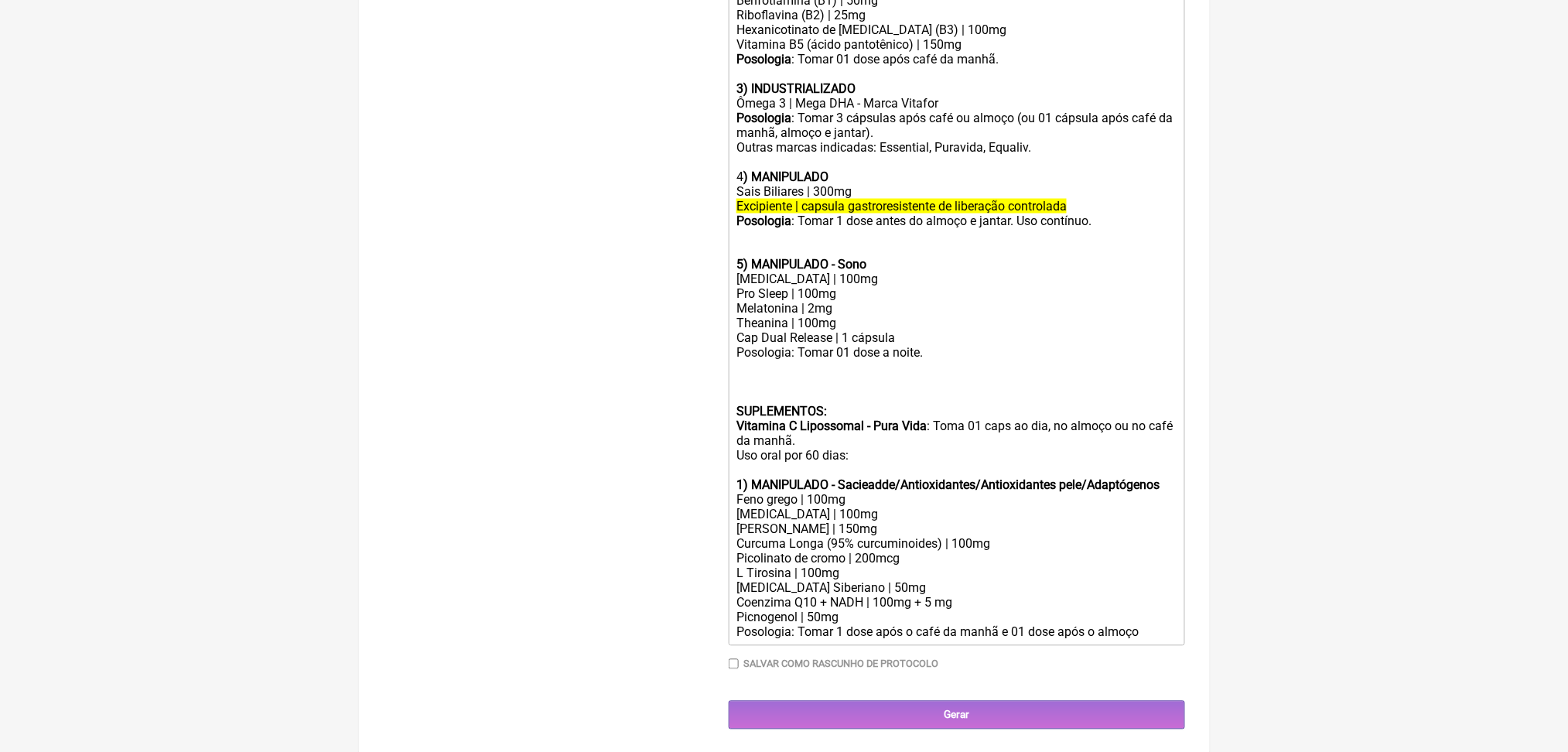
click at [923, 199] on div "Sais Biliares | 300mg" at bounding box center [956, 191] width 440 height 14
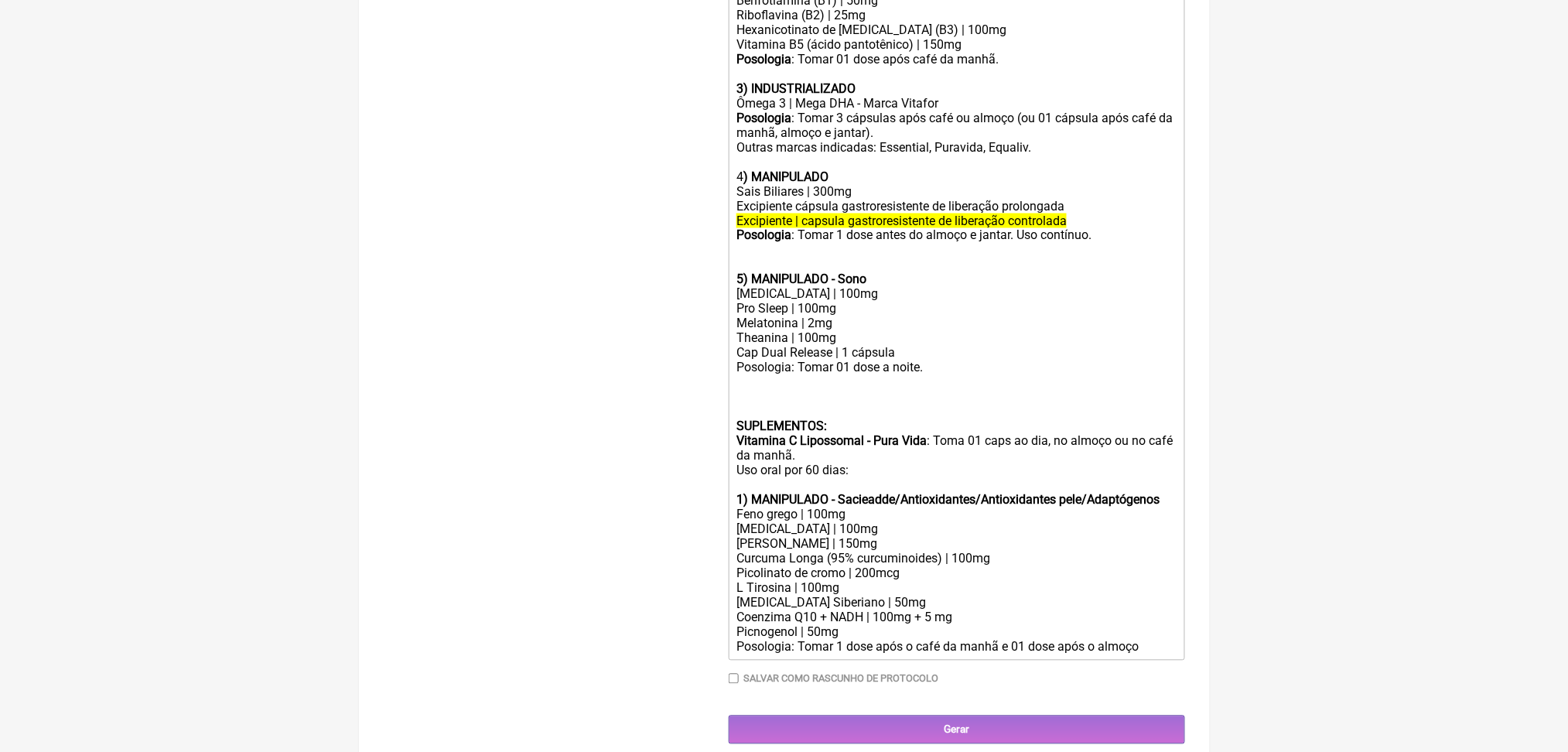
click at [934, 228] on del "Excipiente | capsula gastroresistente de liberação controlada" at bounding box center [902, 221] width 331 height 14
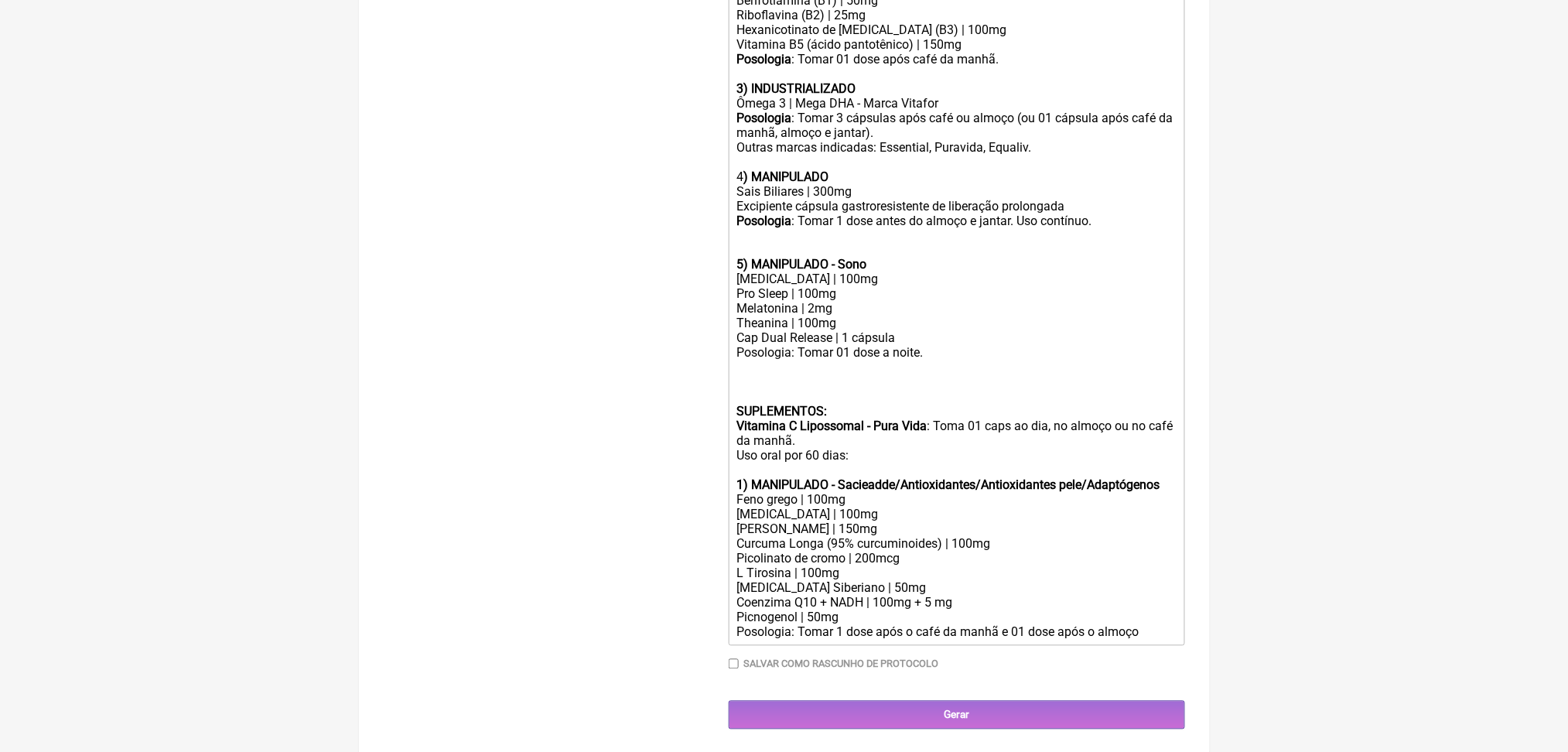
click at [1100, 228] on div "Posologia : Tomar 1 dose antes do almoço e jantar. Uso contínuo." at bounding box center [956, 221] width 440 height 14
drag, startPoint x: 1100, startPoint y: 494, endPoint x: 1137, endPoint y: 513, distance: 41.6
click at [1137, 228] on div "Posologia : Tomar 1 dose antes do almoço e jantar. Uso contínuo." at bounding box center [956, 221] width 440 height 14
click at [872, 228] on div "Posologia : Tomar 1 dose antes do almoço e jantar. Uso contínuo." at bounding box center [956, 221] width 440 height 14
click at [970, 228] on div "Posologia : Tomar 01 dose antes do almoço e jantar. Uso contínuo." at bounding box center [956, 221] width 440 height 14
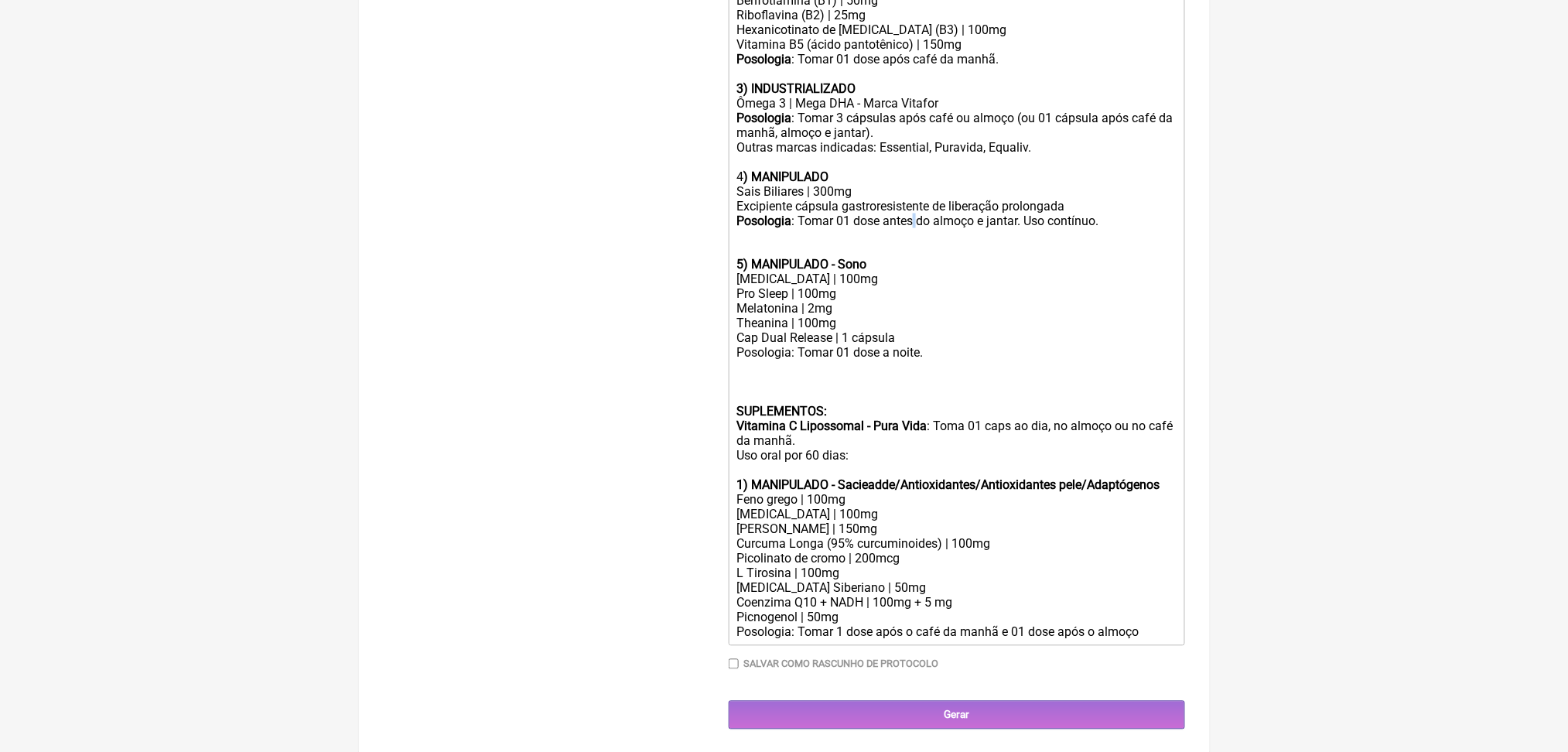
click at [970, 228] on div "Posologia : Tomar 01 dose antes do almoço e jantar. Uso contínuo." at bounding box center [956, 221] width 440 height 14
click at [849, 228] on div "Posologia : Tomar 01 dose antes do almoço e jantar. Uso contínuo." at bounding box center [956, 221] width 440 height 14
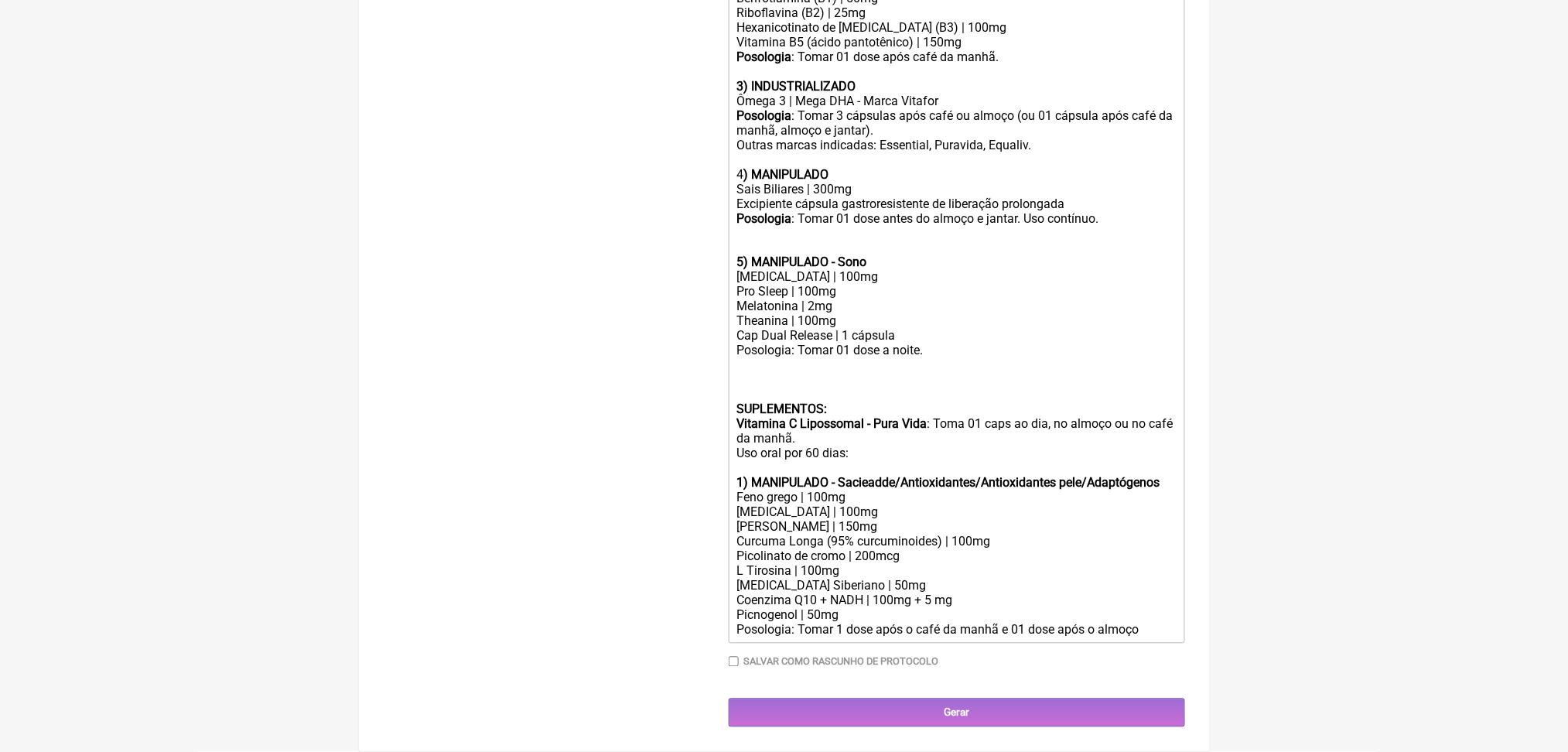
scroll to position [1269, 0]
click at [824, 505] on div "Saw Palmetto | 100mg" at bounding box center [956, 513] width 440 height 14
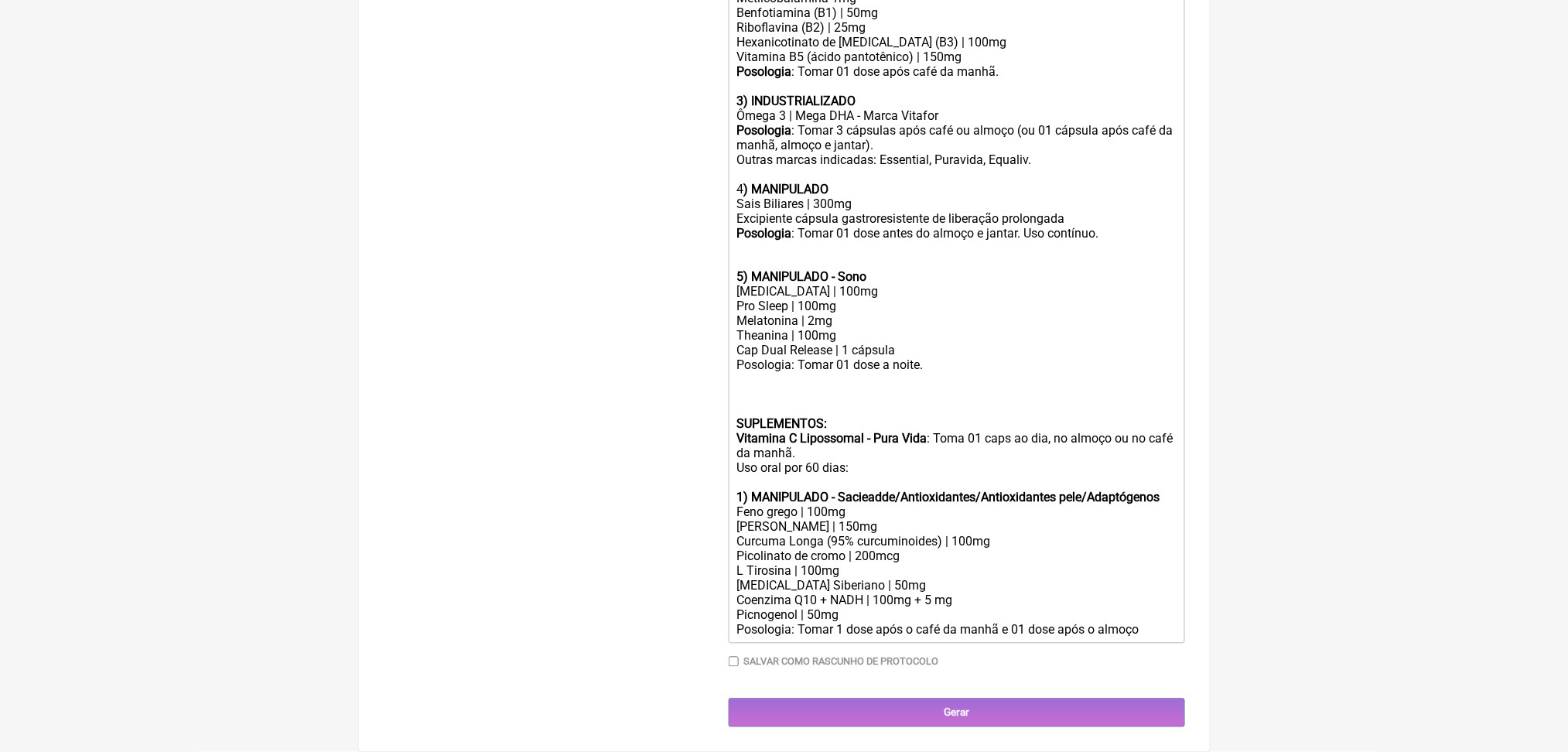
click at [851, 520] on div "Rhodiola Rosea | 150mg Curcuma Longa (95% curcuminoides) | 100mg Picolinato de …" at bounding box center [956, 571] width 440 height 103
click at [871, 520] on div "Rhodiola Rosea | 150mg Curcuma Longa (95% curcuminoides) | 100mg Picolinato de …" at bounding box center [956, 571] width 440 height 103
click at [874, 520] on div "Rhodiola Rosea | 150mg Curcuma Longa (95% curcuminoides) | 100mg Picolinato de …" at bounding box center [956, 571] width 440 height 103
click at [846, 529] on div "Rhodiola Rosea | 150mg Curcuma Longa (95% curcuminoides) | 100mg Picolinato de …" at bounding box center [956, 571] width 440 height 103
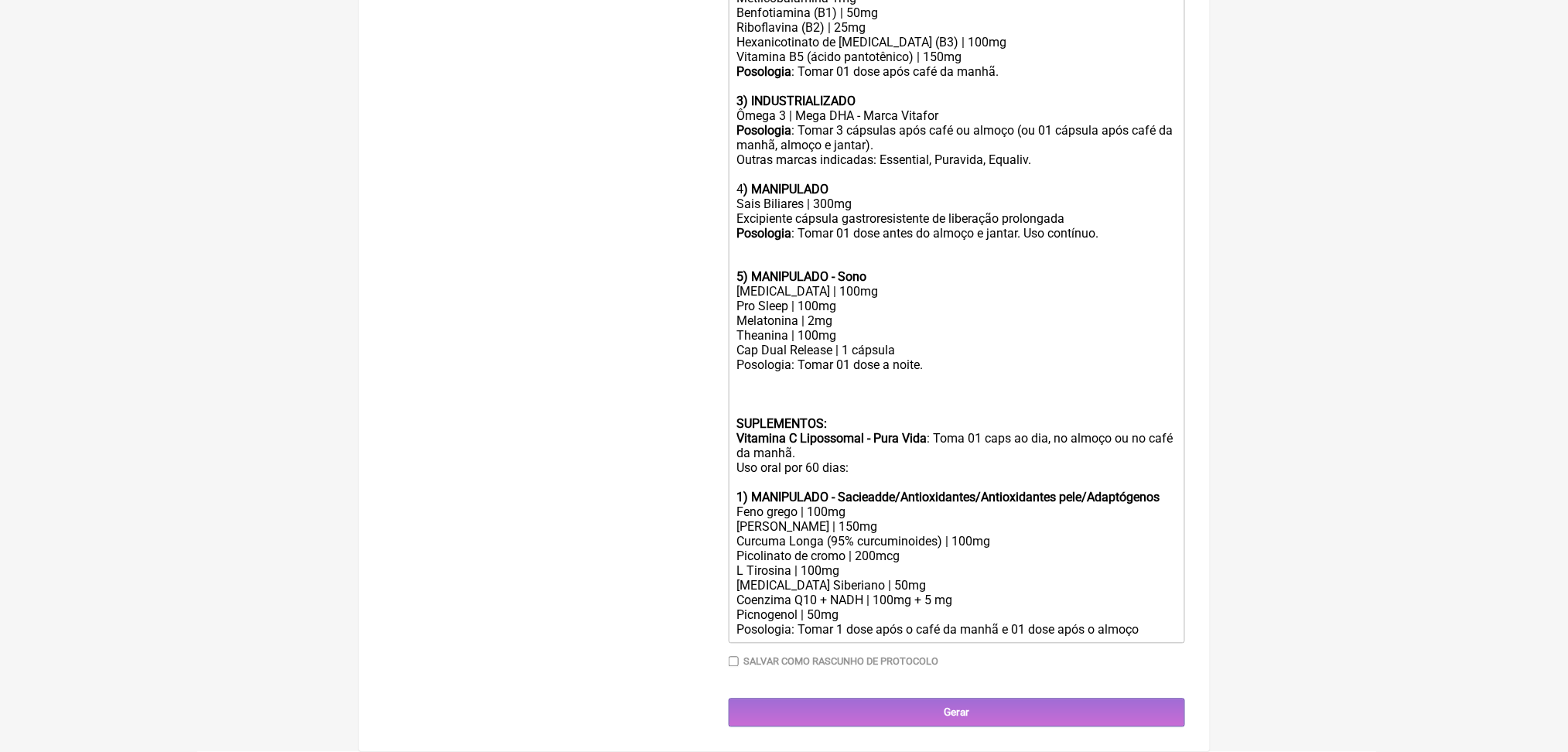
click at [856, 543] on div "Rhodiola Rosea | 150mg Curcuma Longa (95% curcuminoides) | 100mg Picolinato de …" at bounding box center [956, 571] width 440 height 103
click at [883, 565] on div "Rhodiola Rosea | 150mg Curcuma Longa (95% curcuminoides) | 100mg Picolinato de …" at bounding box center [956, 571] width 440 height 103
click at [924, 491] on strong "1) MANIPULADO - Sacieadde/Antioxidantes/Antioxidantes pele/Adaptógenos" at bounding box center [948, 498] width 423 height 14
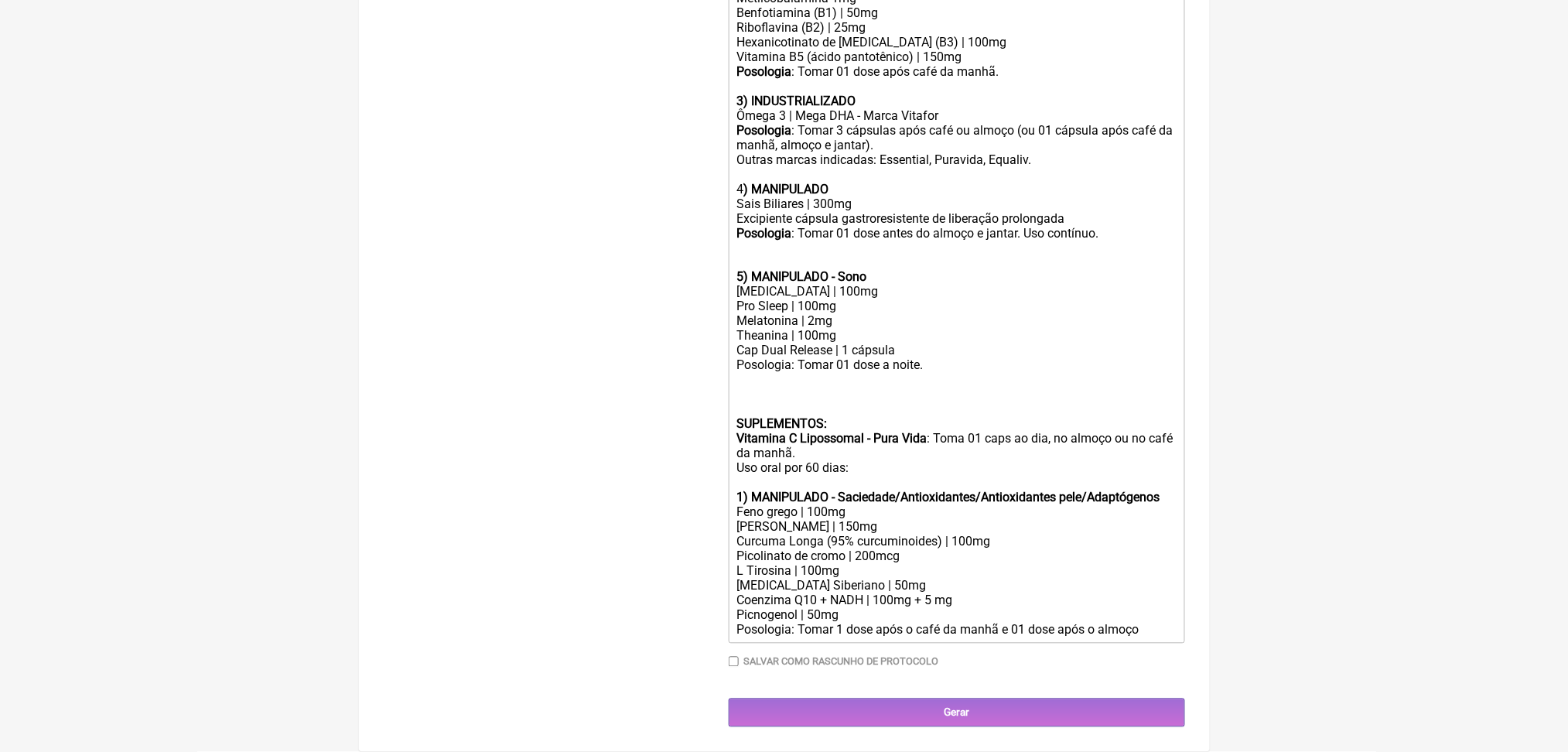
click at [979, 491] on strong "1) MANIPULADO - Saciedade/Antioxidantes/Antioxidantes pele/Adaptógenos" at bounding box center [948, 498] width 423 height 14
click at [1054, 491] on strong "1) MANIPULADO - Saciedade/Antioxidantes/Antioxidantes pele/Adaptógenos" at bounding box center [948, 498] width 423 height 14
click at [881, 491] on strong "1) MANIPULADO - Saciedade/Antioxidantes/Pele/Adaptógenos" at bounding box center [910, 498] width 346 height 14
click at [869, 520] on div "Rhodiola Rosea | 150mg Curcuma Longa (95% curcuminoides) | 100mg Picolinato de …" at bounding box center [956, 571] width 440 height 103
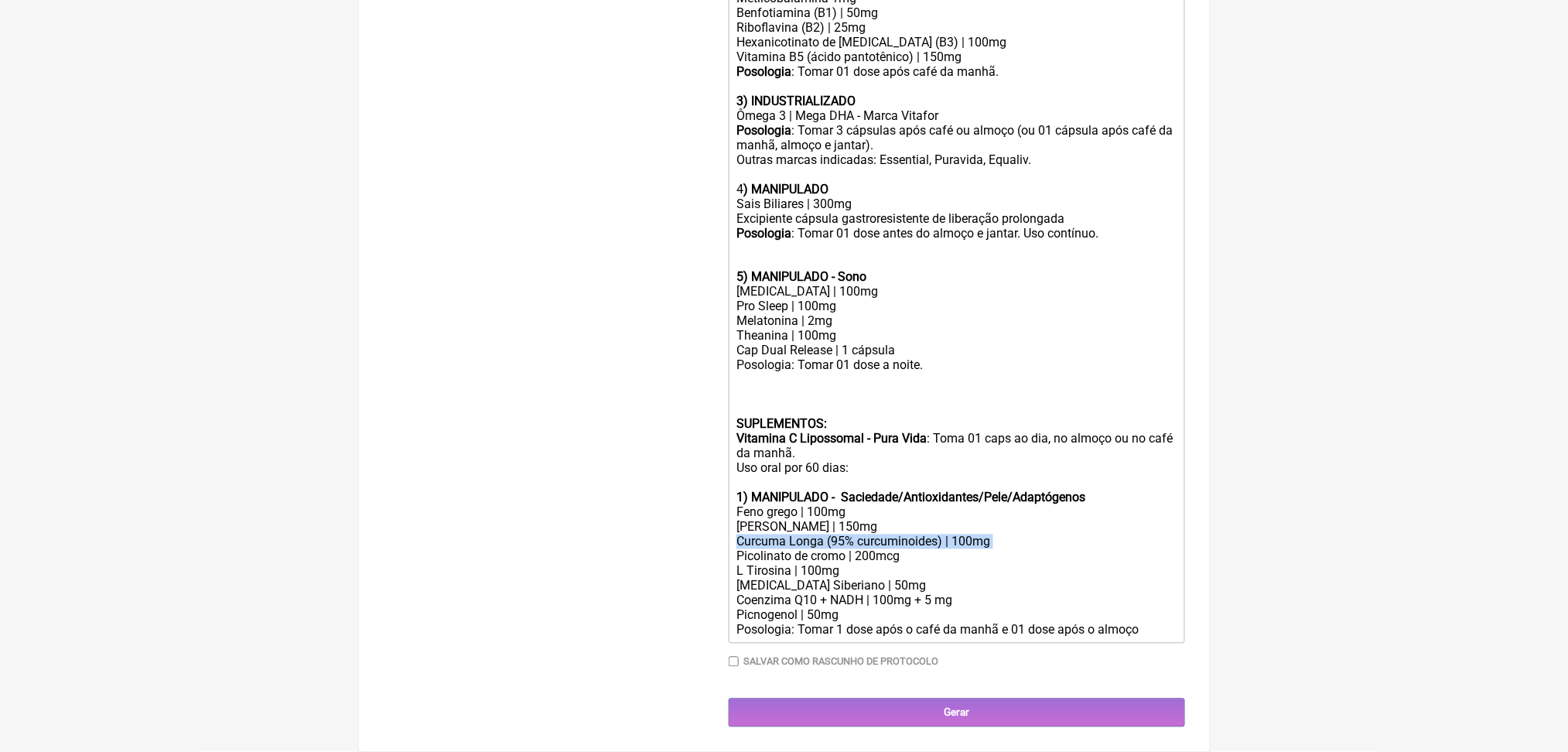
click at [869, 520] on div "Rhodiola Rosea | 150mg Curcuma Longa (95% curcuminoides) | 100mg Picolinato de …" at bounding box center [956, 571] width 440 height 103
click at [845, 520] on div "Rhodiola Rosea | 150mg Curcuma Longa (95% curcuminoides) | 100mg Picolinato de …" at bounding box center [956, 571] width 440 height 103
click at [852, 546] on div "Rhodiola Rosea | 150mg Curcuma Longa (95% curcuminoides) | 100mg Picolinato de …" at bounding box center [956, 571] width 440 height 103
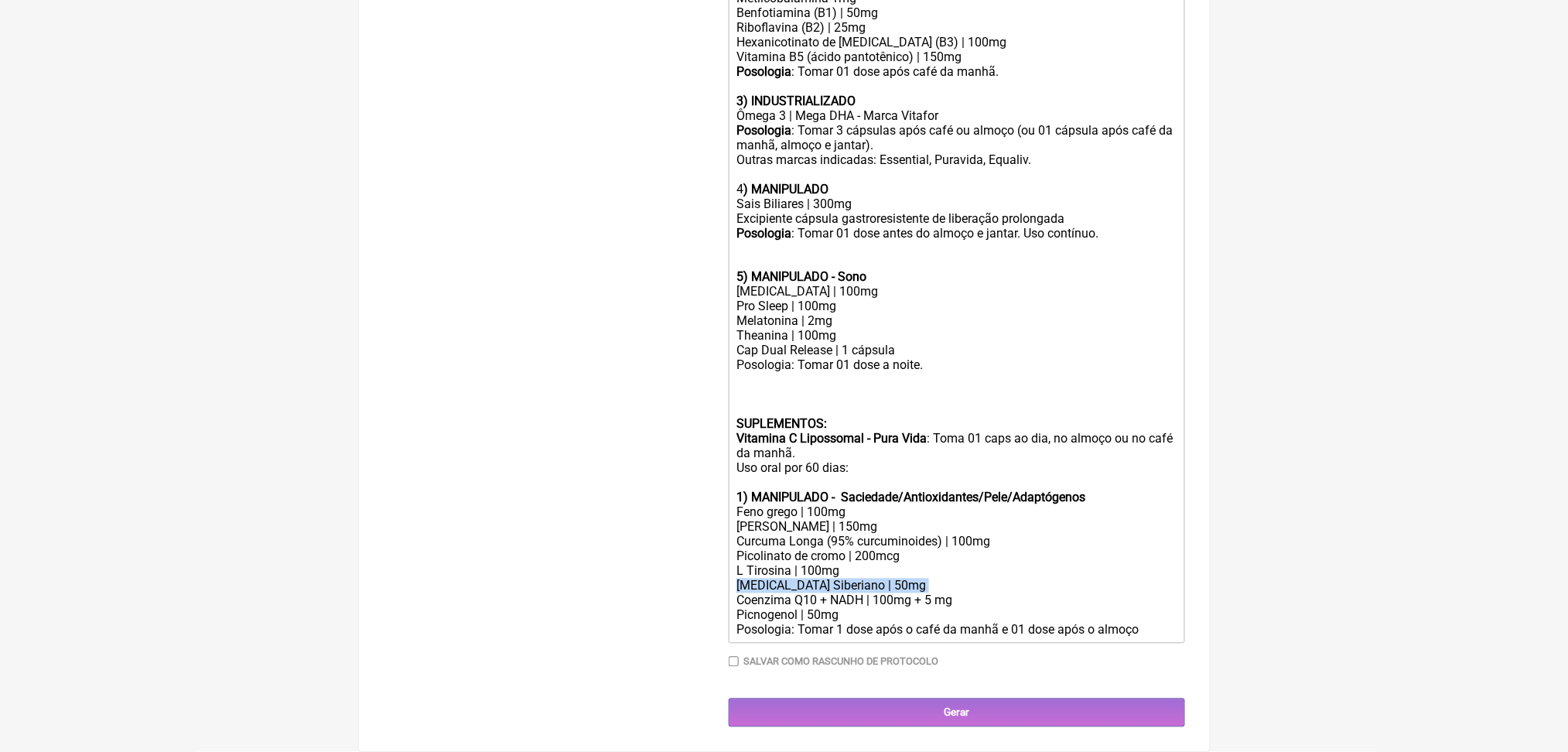
click at [852, 546] on div "Rhodiola Rosea | 150mg Curcuma Longa (95% curcuminoides) | 100mg Picolinato de …" at bounding box center [956, 571] width 440 height 103
click at [855, 560] on div "Rhodiola Rosea | 150mg Curcuma Longa (95% curcuminoides) | 100mg Picolinato de …" at bounding box center [956, 571] width 440 height 103
click at [862, 571] on div "Rhodiola Rosea | 150mg Curcuma Longa (95% curcuminoides) | 100mg Picolinato de …" at bounding box center [956, 571] width 440 height 103
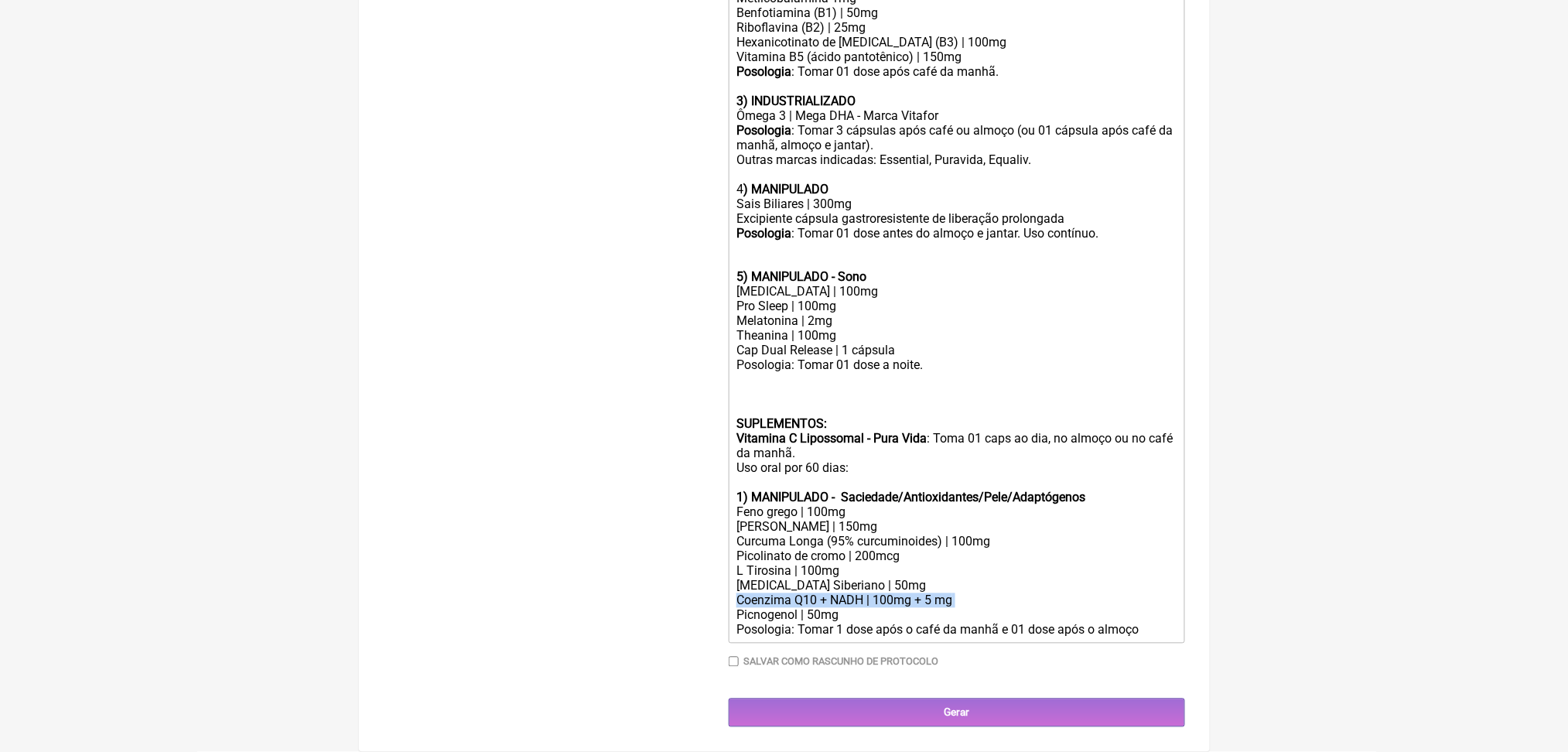
click at [862, 571] on div "Rhodiola Rosea | 150mg Curcuma Longa (95% curcuminoides) | 100mg Picolinato de …" at bounding box center [956, 571] width 440 height 103
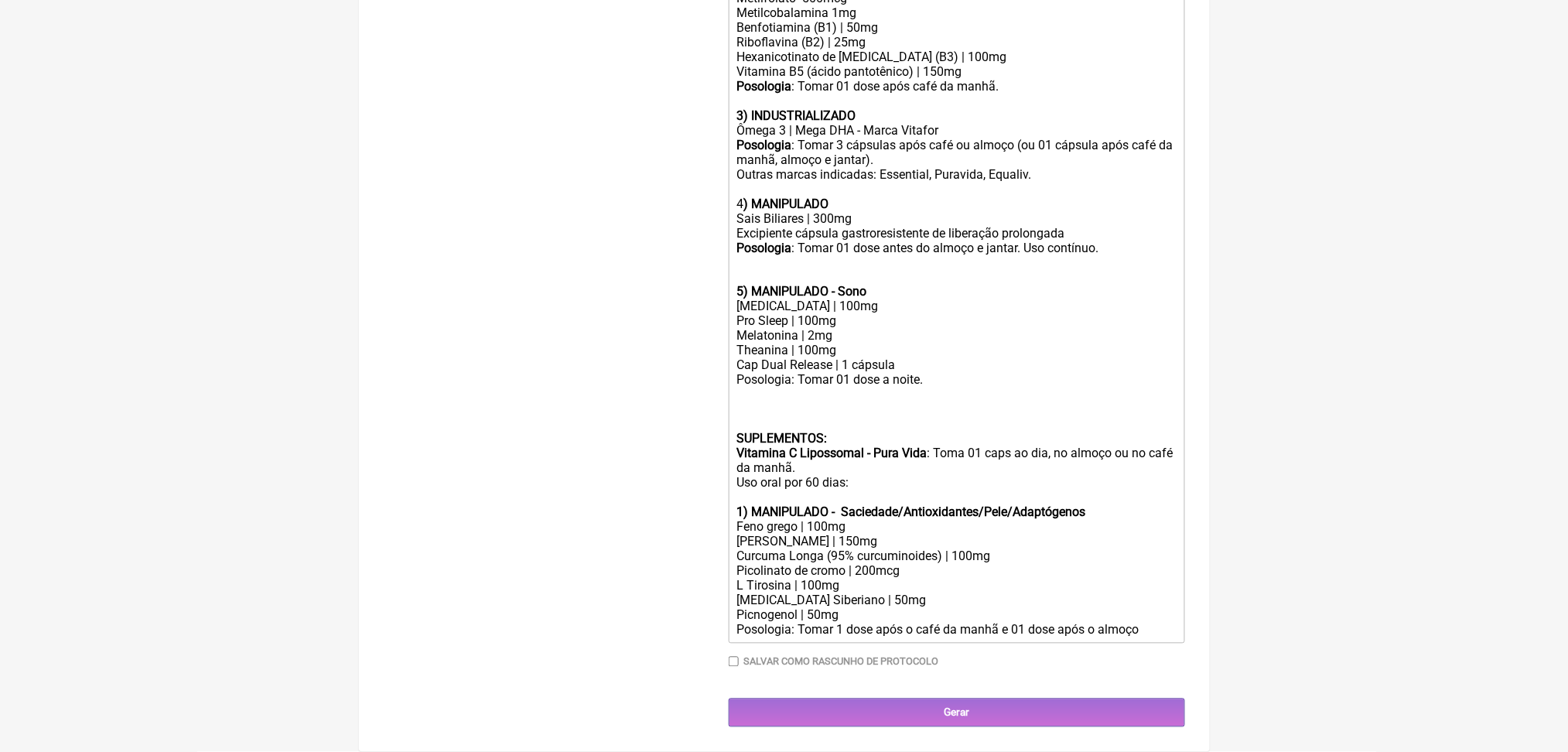
click at [806, 569] on div "Rhodiola Rosea | 150mg Curcuma Longa (95% curcuminoides) | 100mg Picolinato de …" at bounding box center [956, 579] width 440 height 88
click at [778, 623] on div "Posologia: Tomar 1 dose após o café da manhã e 01 dose após o almoço" at bounding box center [956, 630] width 440 height 14
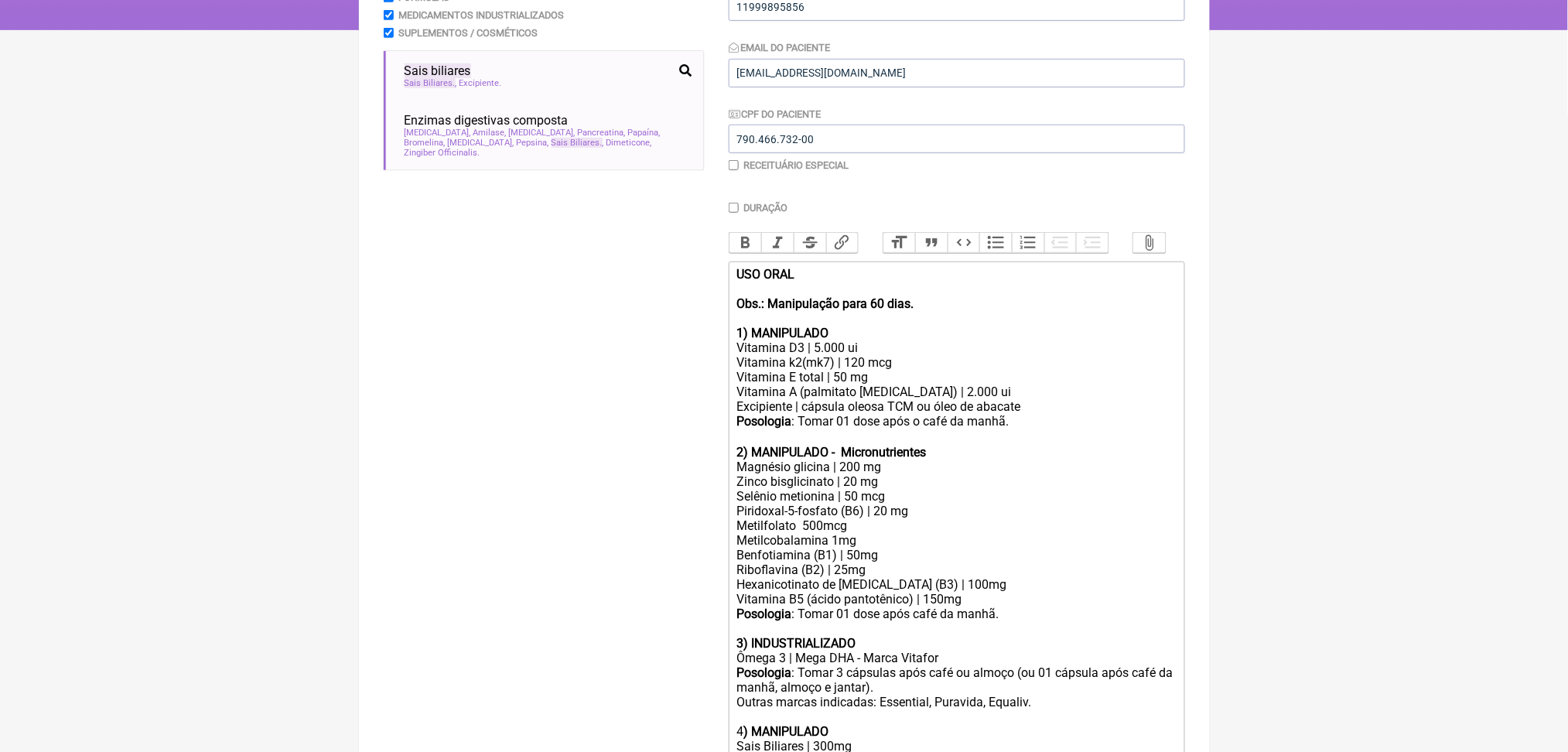
scroll to position [280, 0]
click at [762, 252] on button "Bold" at bounding box center [746, 242] width 33 height 20
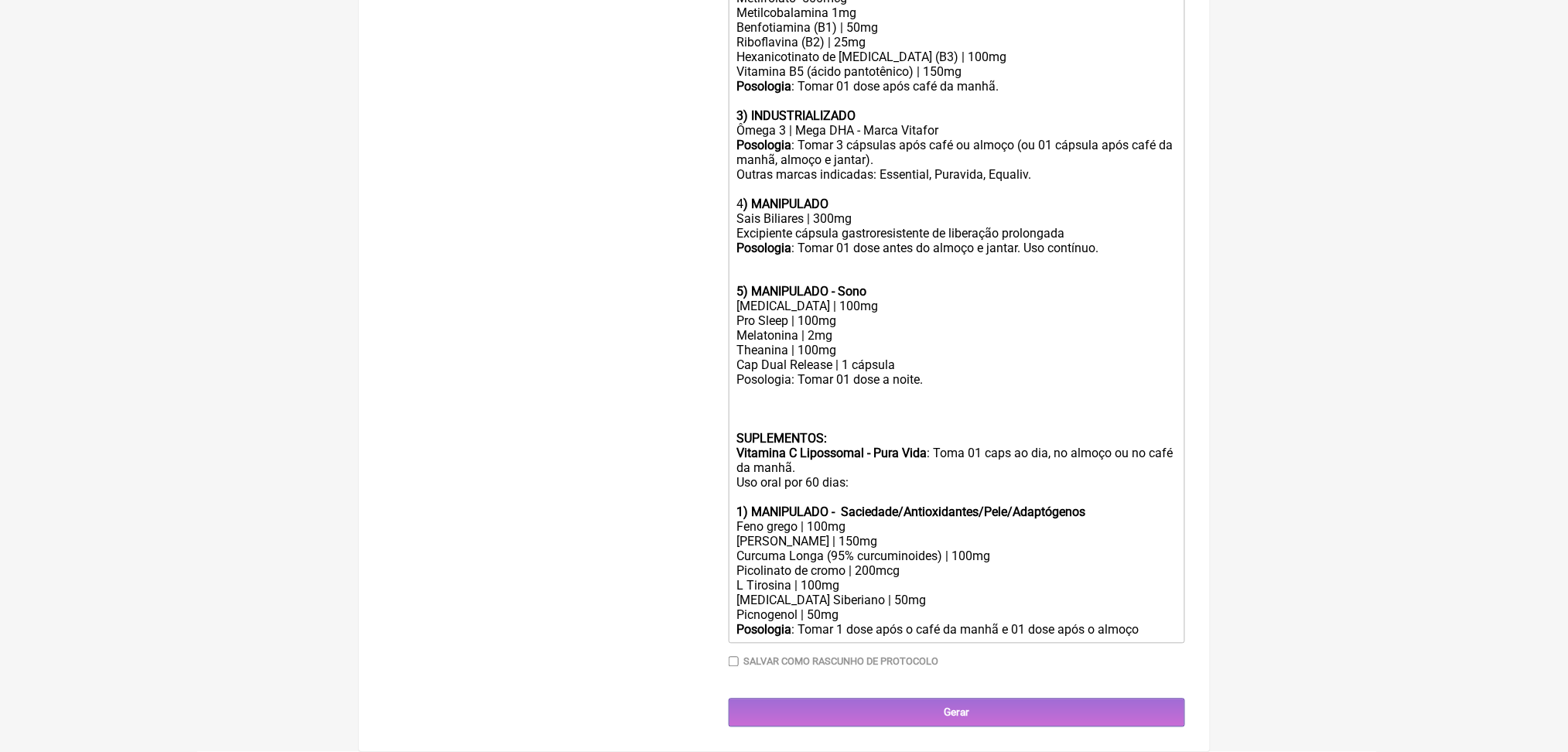
scroll to position [1182, 0]
click at [852, 476] on div "Uso oral por 60 dias: 1) MANIPULADO - Saciedade/Antioxidantes/Pele/Adaptógenos" at bounding box center [956, 497] width 440 height 44
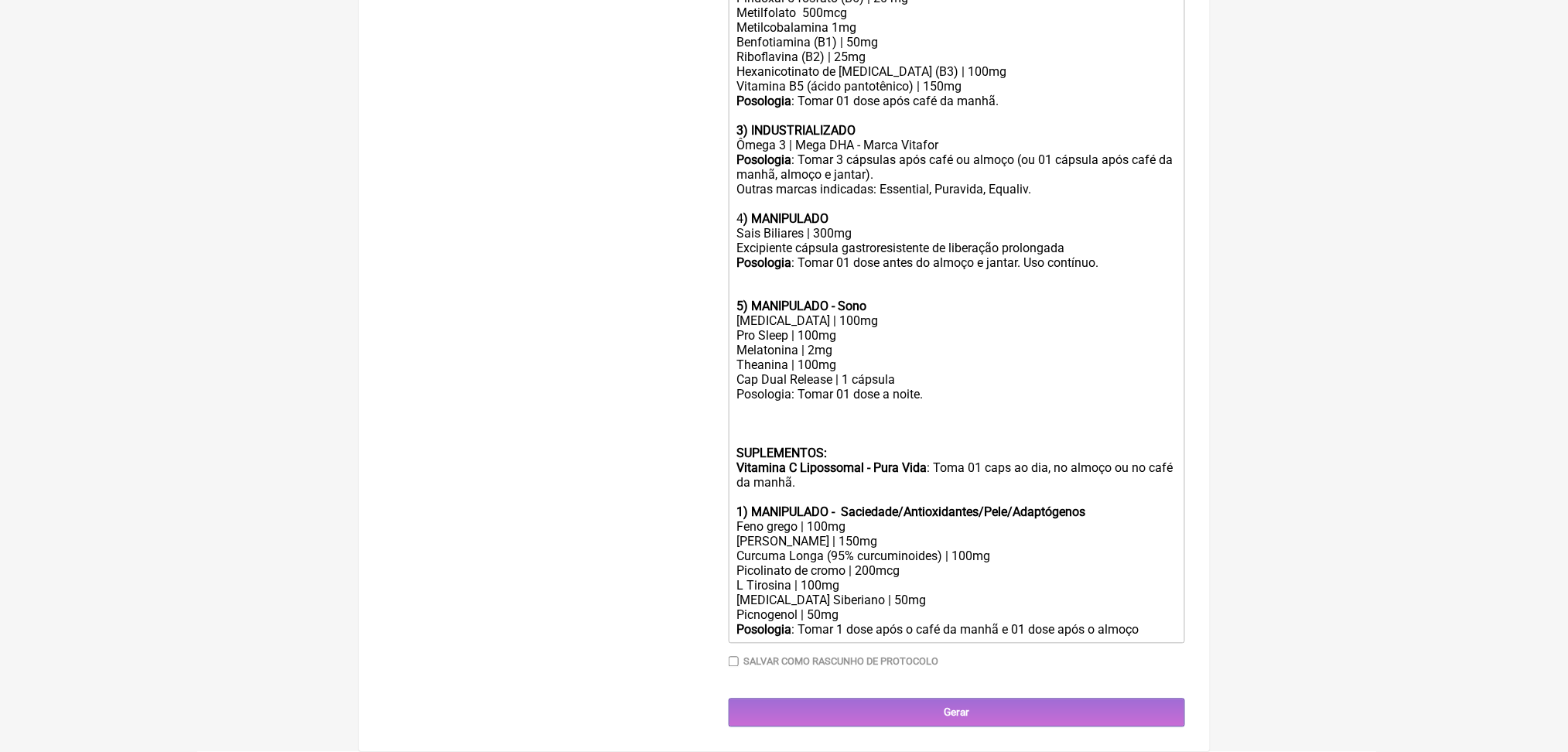
click at [768, 505] on strong "1) MANIPULADO - Saciedade/Antioxidantes/Pele/Adaptógenos" at bounding box center [911, 513] width 349 height 14
click at [981, 535] on div "Rhodiola Rosea | 150mg Curcuma Longa (95% curcuminoides) | 100mg Picolinato de …" at bounding box center [956, 579] width 440 height 88
click at [896, 535] on div "Rhodiola Rosea | 150mg Curcuma Longa (95% curcuminoides) | 100mg Picolinato de …" at bounding box center [956, 579] width 440 height 88
click at [772, 542] on div "Rhodiola Rosea | 150mg Curcuma Longa (95% curcuminoides) | 100mg Picolinato de …" at bounding box center [956, 579] width 440 height 88
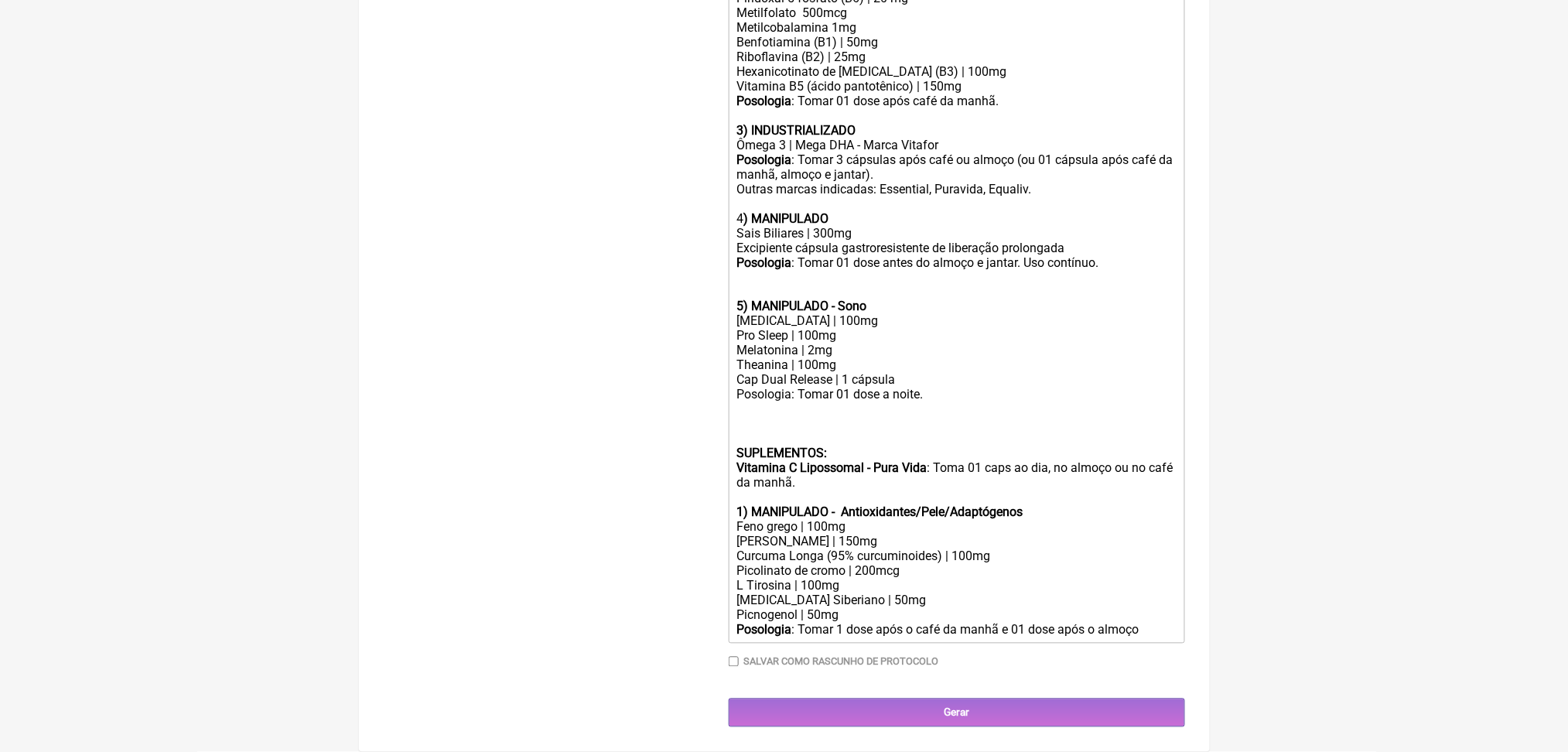
click at [895, 637] on div "Posologia : Tomar 1 dose após o café da manhã e 01 dose após o almoço" at bounding box center [956, 630] width 440 height 14
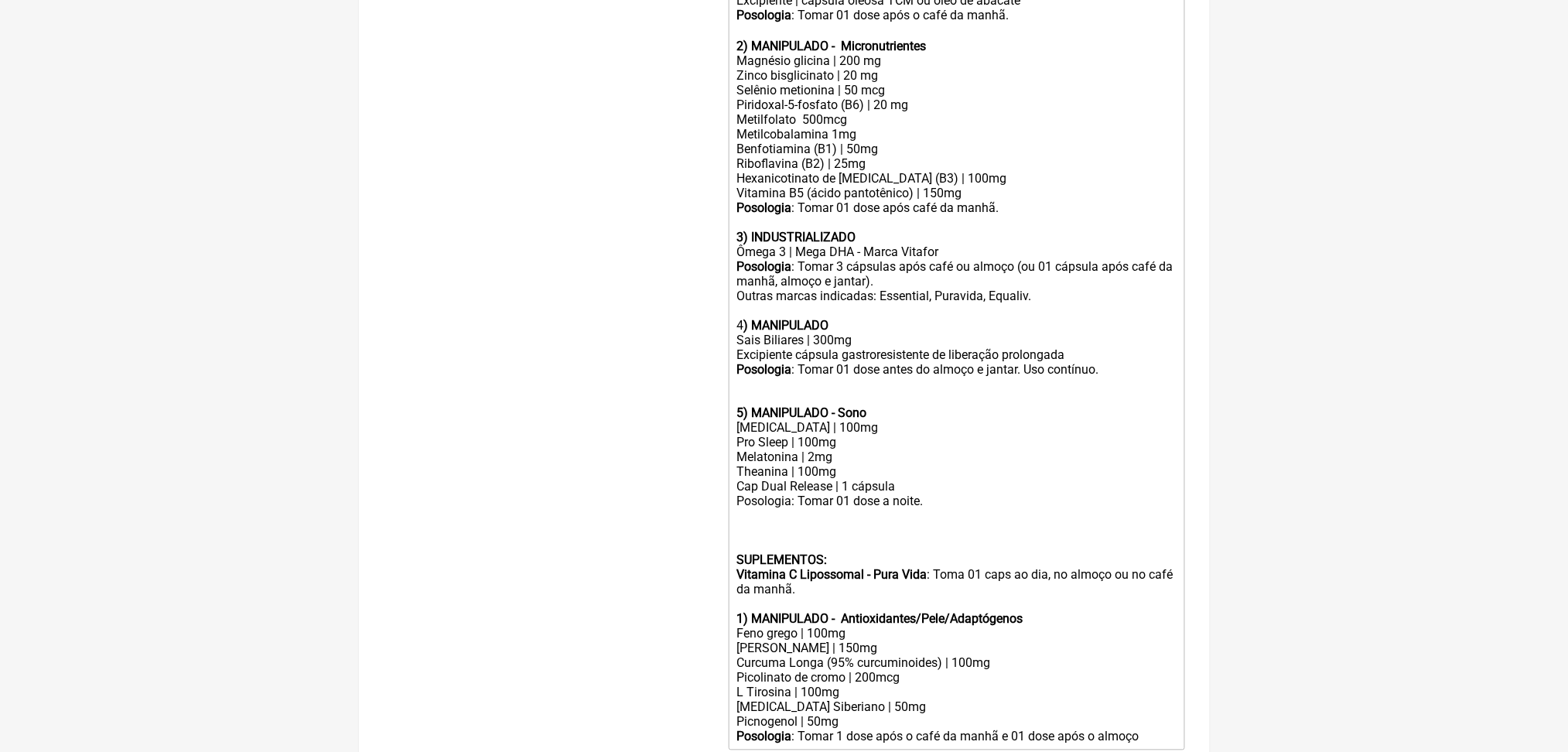
scroll to position [690, 0]
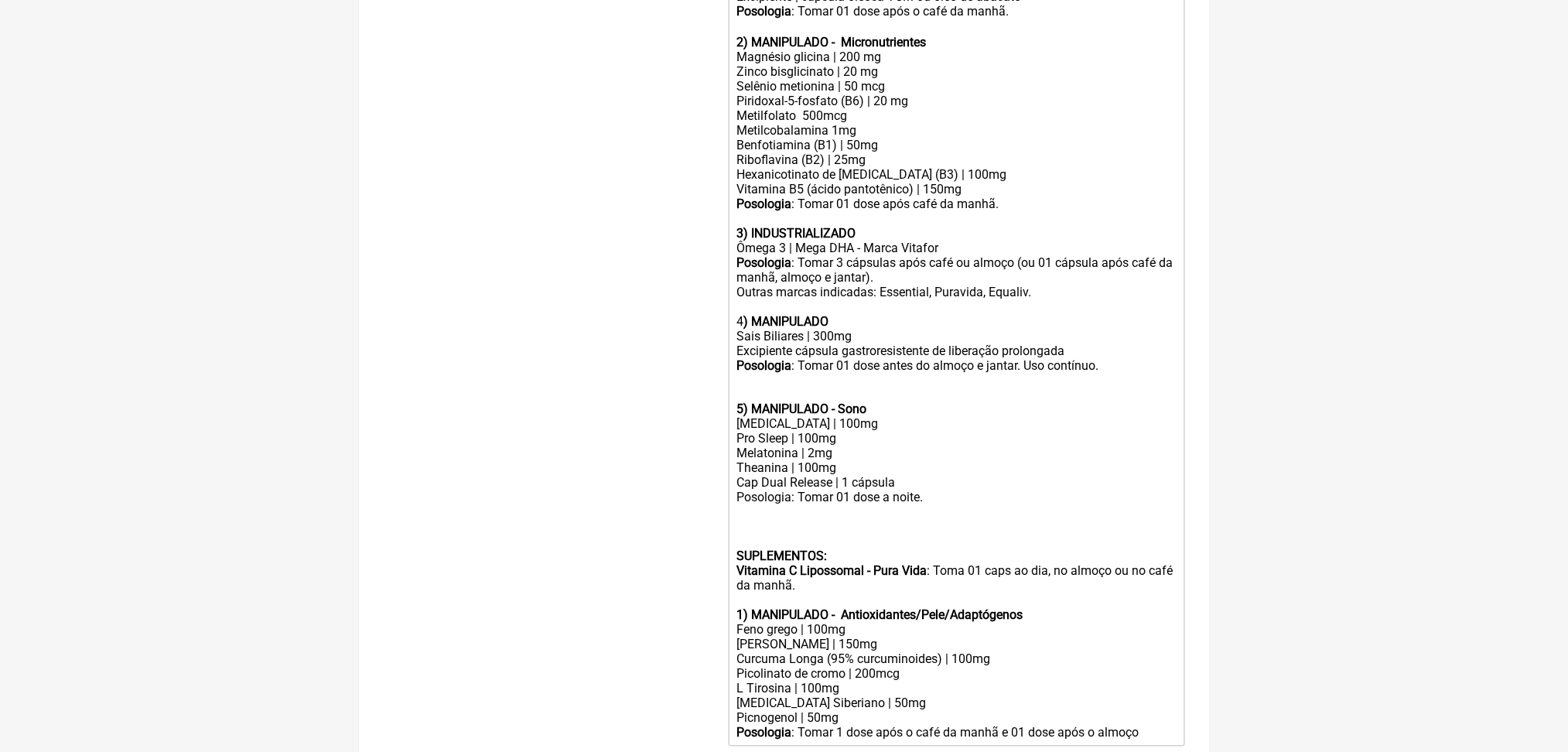
click at [895, 108] on div "Piridoxal-5-fosfato (B6) | 20 mg" at bounding box center [956, 101] width 440 height 14
click at [844, 152] on div "Benfotiamina (B1) | 50mg" at bounding box center [956, 145] width 440 height 14
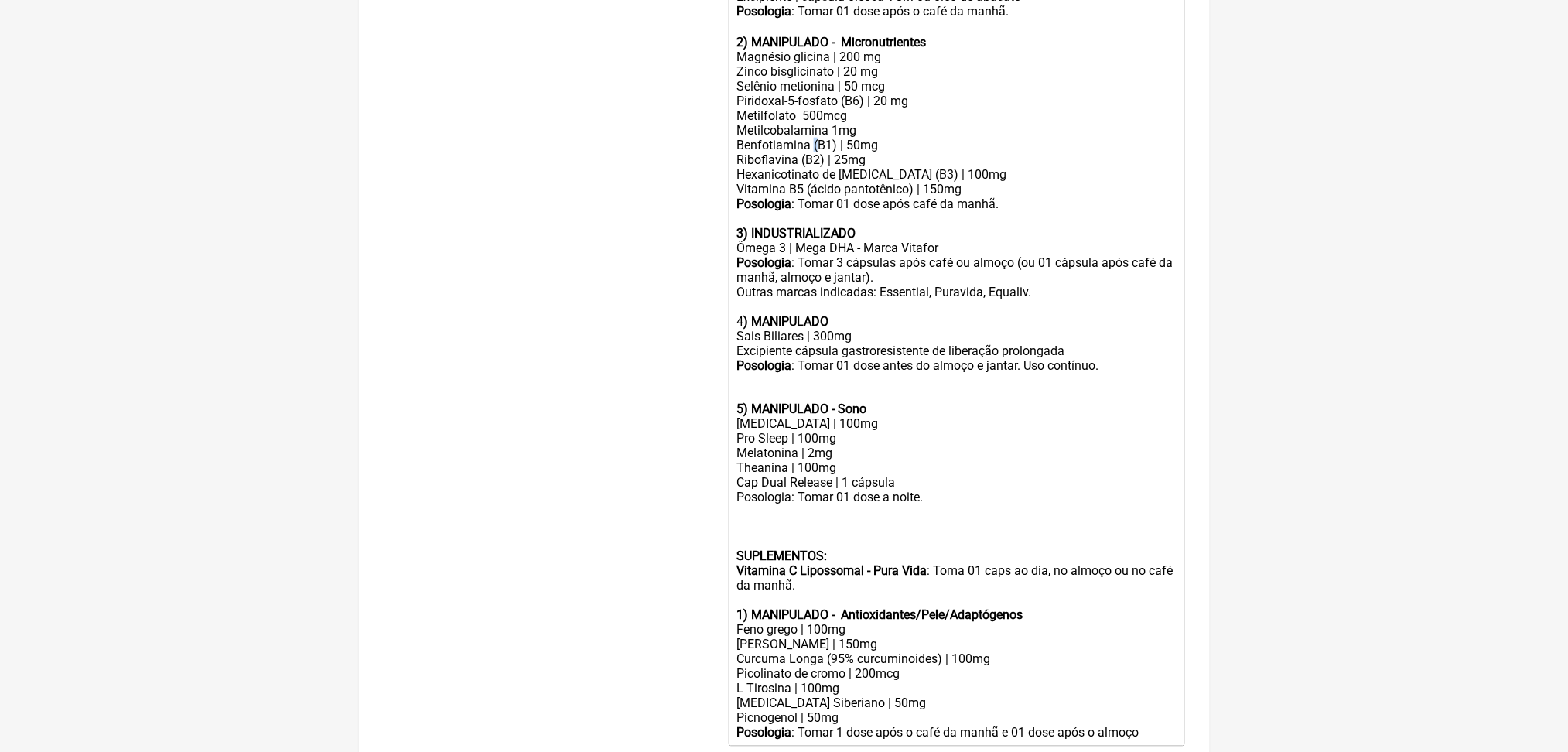
click at [844, 152] on div "Benfotiamina (B1) | 50mg" at bounding box center [956, 145] width 440 height 14
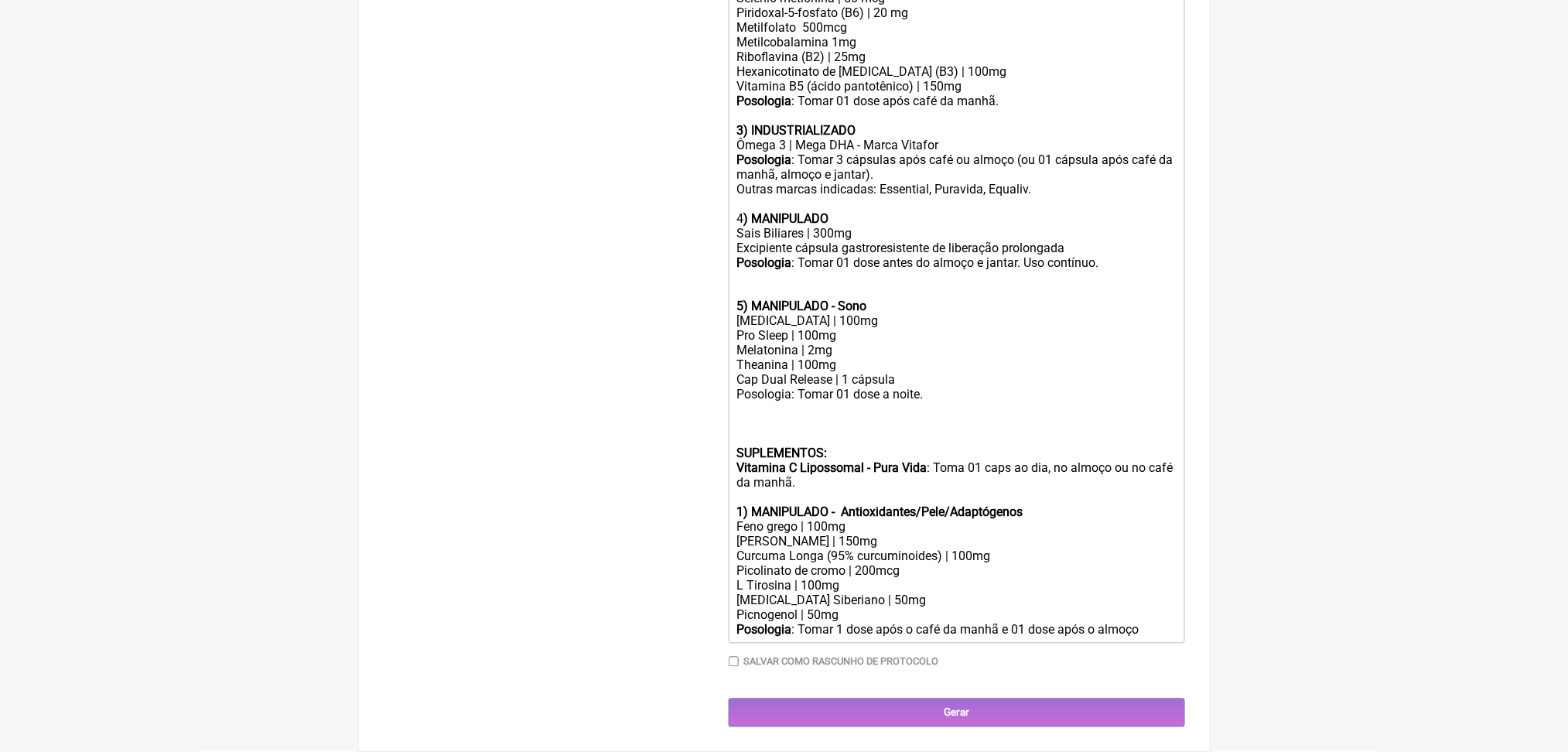
scroll to position [1221, 0]
click at [1041, 535] on div "Rhodiola Rosea | 150mg Curcuma Longa (95% curcuminoides) | 100mg Picolinato de …" at bounding box center [956, 579] width 440 height 88
click at [820, 520] on div "Feno grego | 100mg" at bounding box center [956, 527] width 440 height 14
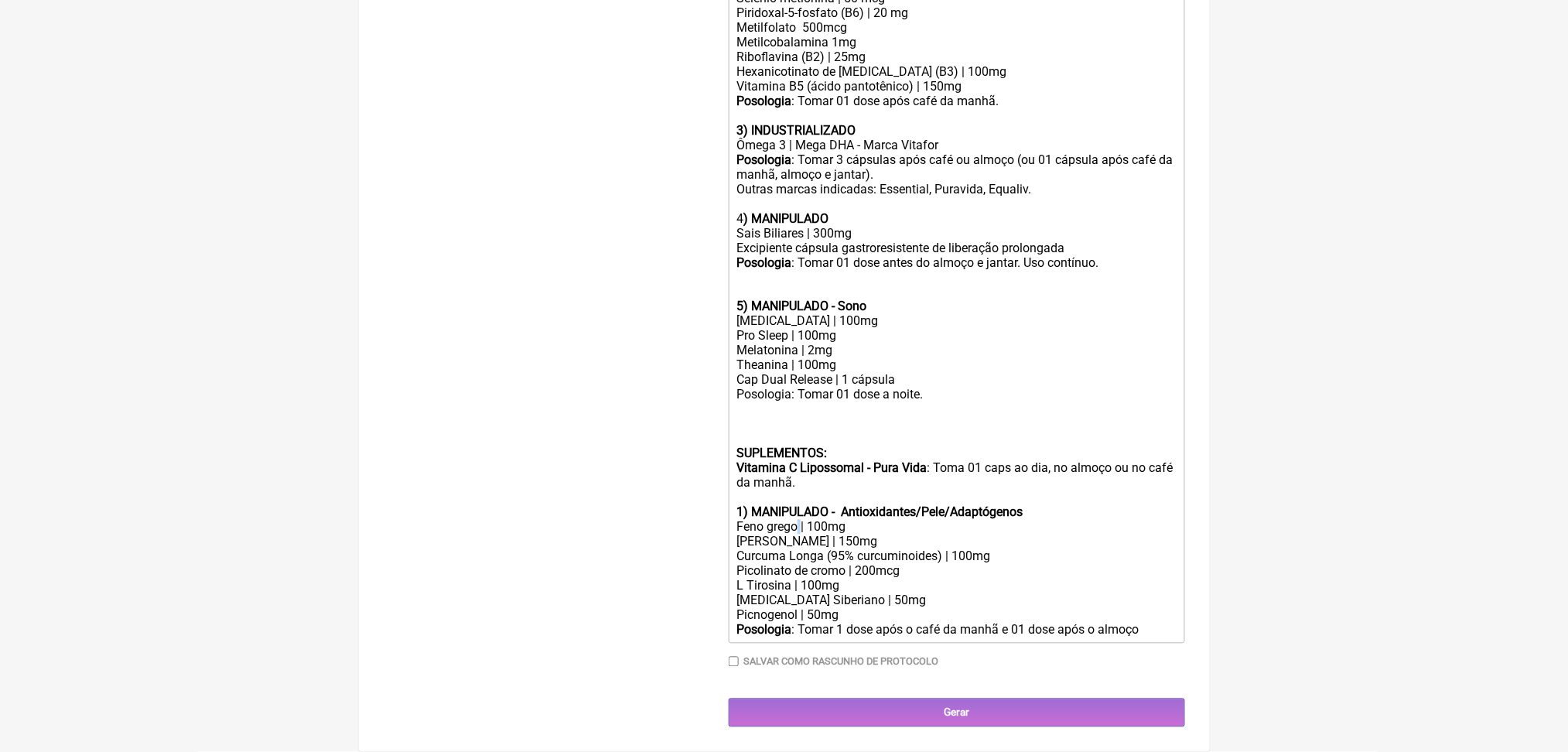
click at [820, 520] on div "Feno grego | 100mg" at bounding box center [956, 527] width 440 height 14
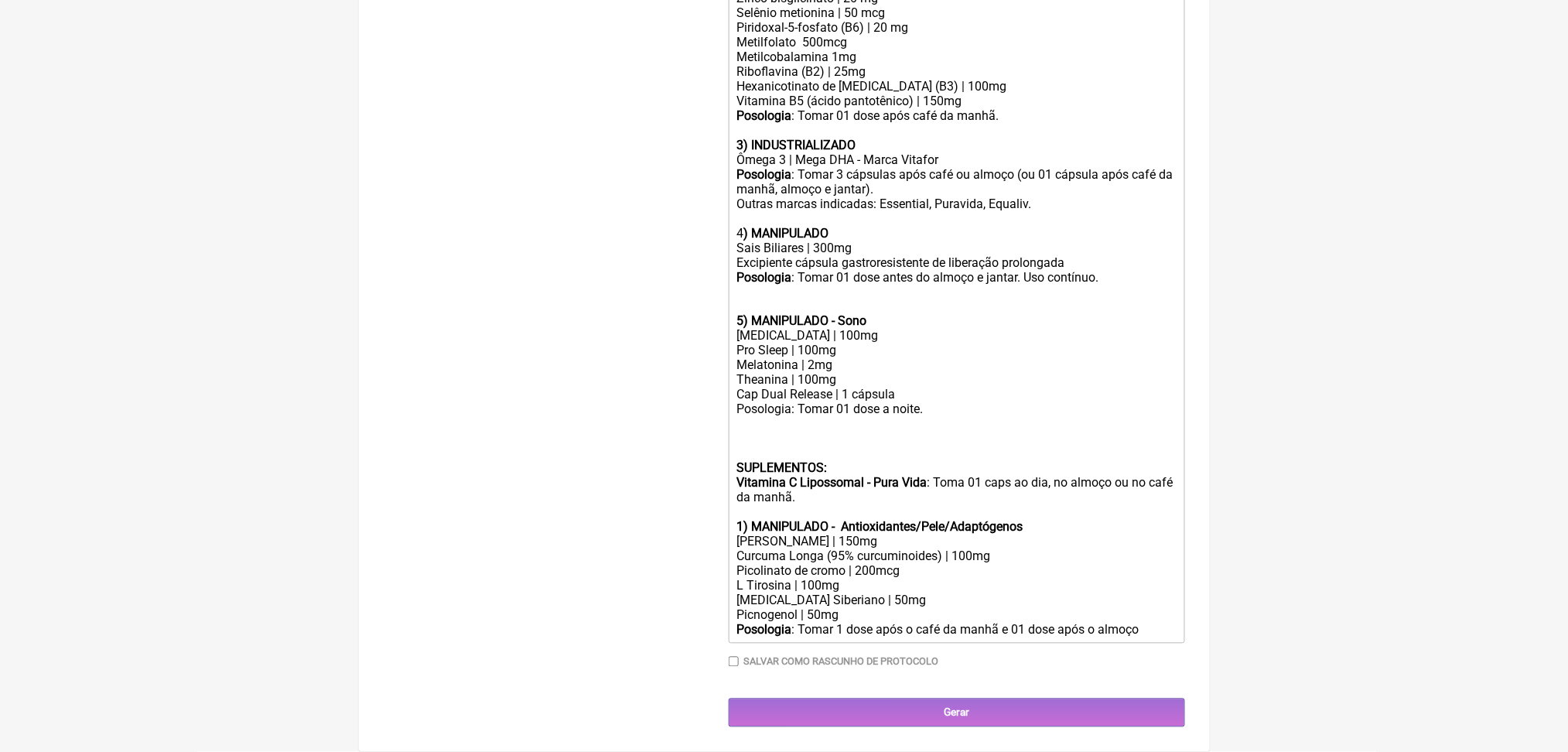
click at [850, 623] on div "Posologia : Tomar 1 dose após o café da manhã e 01 dose após o almoço" at bounding box center [956, 630] width 440 height 14
click at [837, 542] on div "Rhodiola Rosea | 150mg Curcuma Longa (95% curcuminoides) | 100mg Picolinato de …" at bounding box center [956, 579] width 440 height 88
click at [843, 568] on div "Rhodiola Rosea | 150mg Curcuma Longa (95% curcuminoides) | 100mg Picolinato de …" at bounding box center [956, 579] width 440 height 88
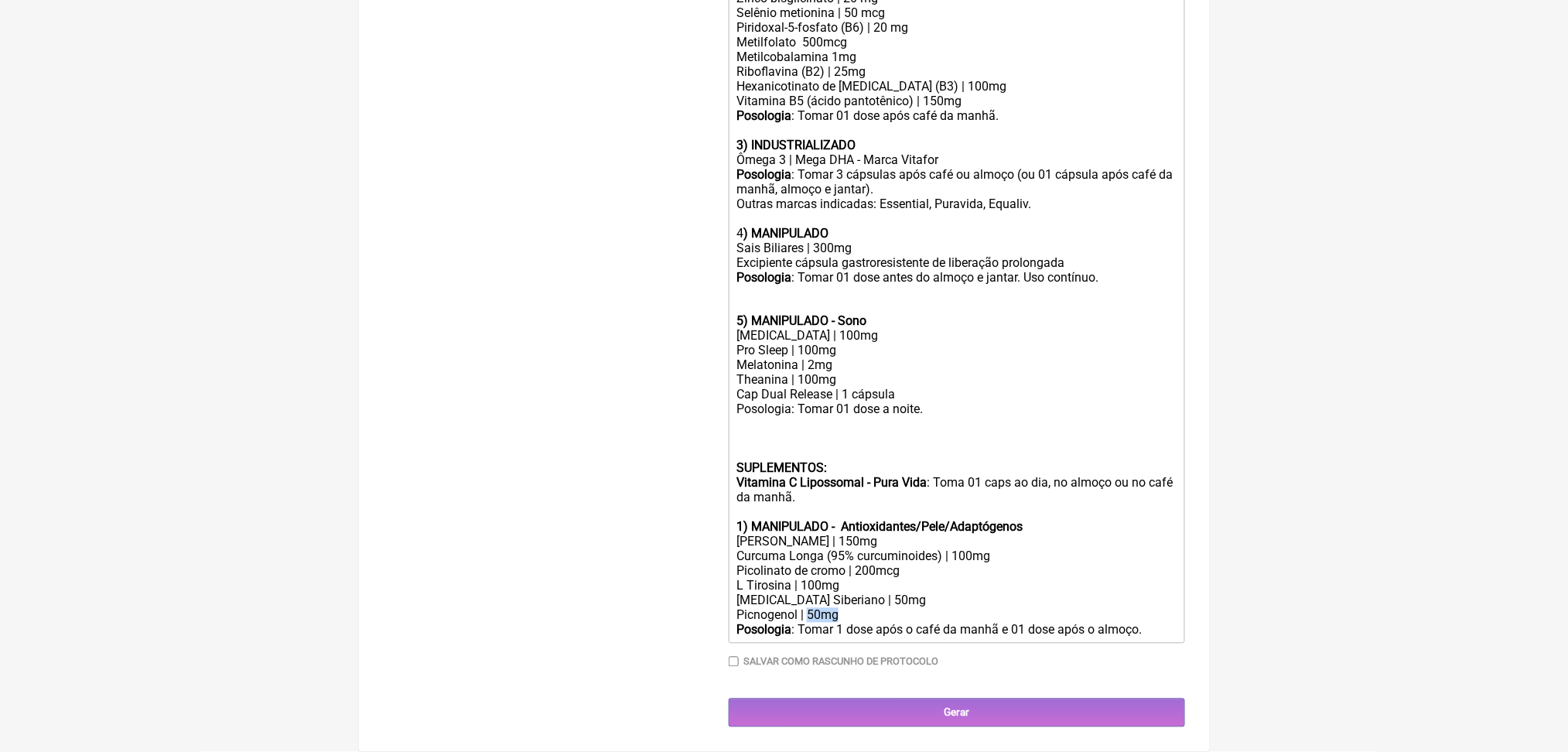
click at [843, 568] on div "Rhodiola Rosea | 150mg Curcuma Longa (95% curcuminoides) | 100mg Picolinato de …" at bounding box center [956, 579] width 440 height 88
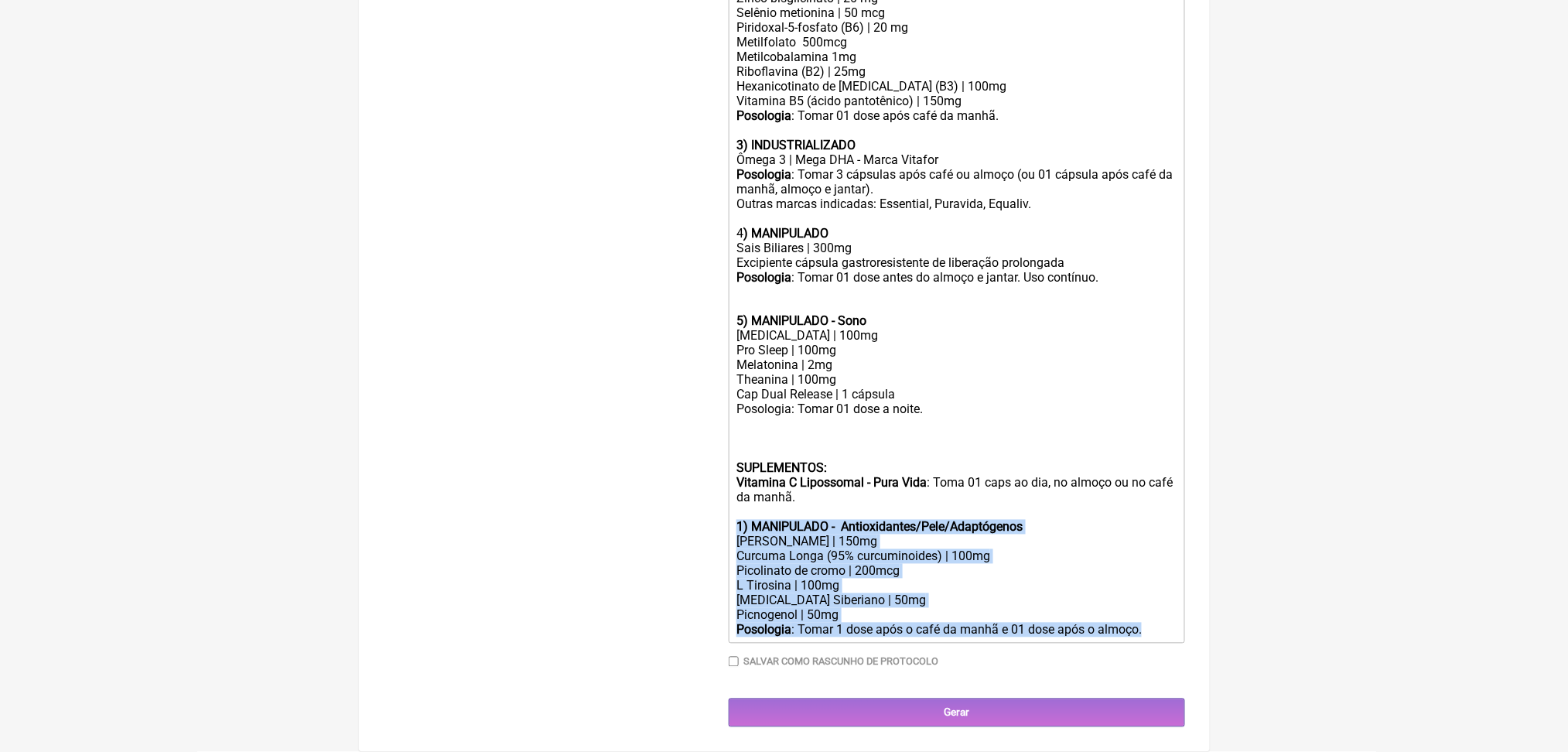
drag, startPoint x: 742, startPoint y: 444, endPoint x: 882, endPoint y: 607, distance: 214.9
click at [882, 607] on trix-editor "USO ORAL Obs.: Manipulação para 60 dias. 1) MANIPULADO Vitamina D3 | 5.000 ui V…" at bounding box center [957, 211] width 456 height 866
copy trix-editor "1) MANIPULADO - Antioxidantes/Pele/Adaptógenos Rhodiola Rosea | 150mg Curcuma L…"
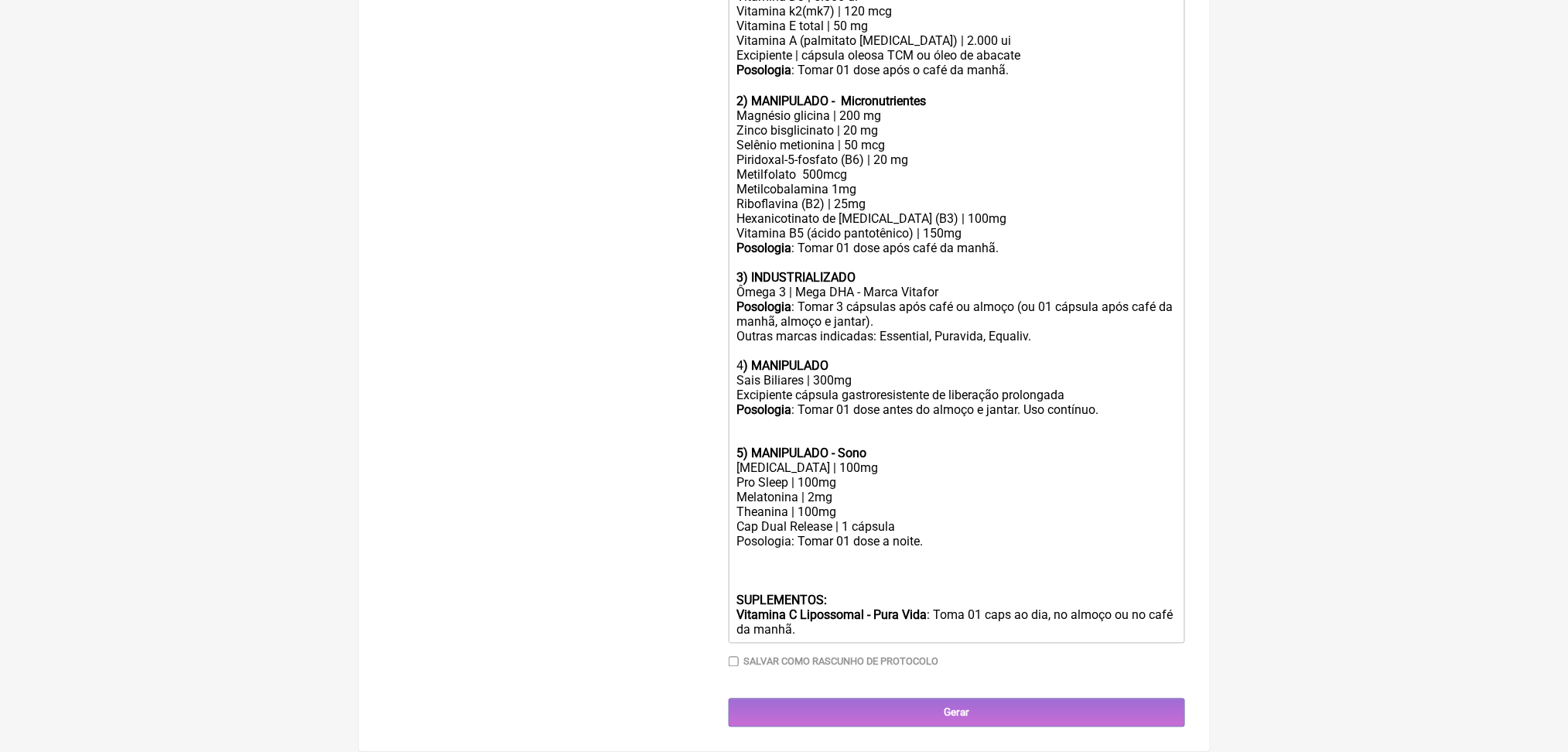
scroll to position [1012, 0]
click at [1154, 300] on div "Posologia : Tomar 3 cápsulas após café ou almoço (ou 01 cápsula após café da ma…" at bounding box center [956, 321] width 440 height 44
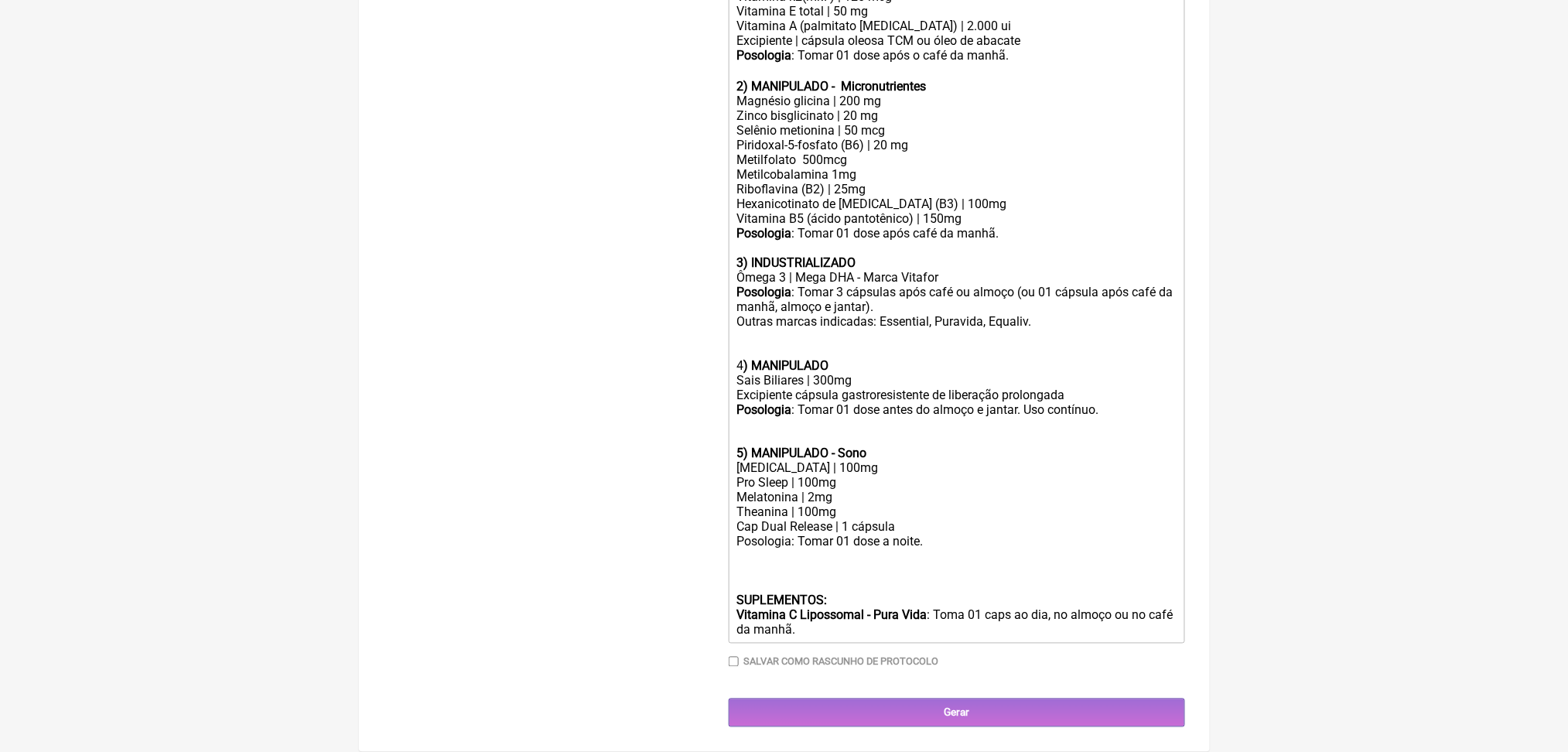
scroll to position [1050, 0]
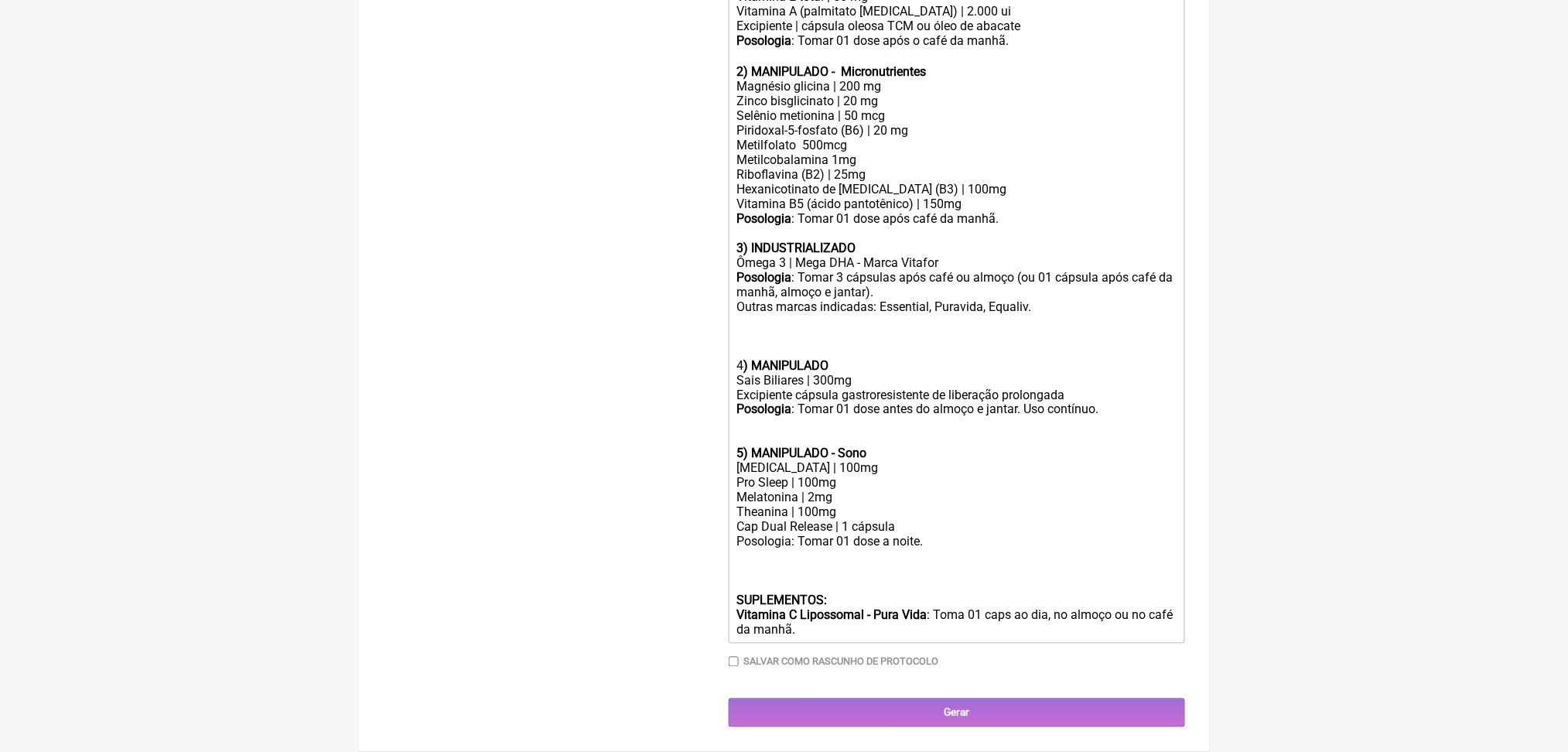
paste trix-editor "strong>1) MANIPULADO -&nbsp; Antioxidantes/Pele/Adaptógenos</strong></div><div>…"
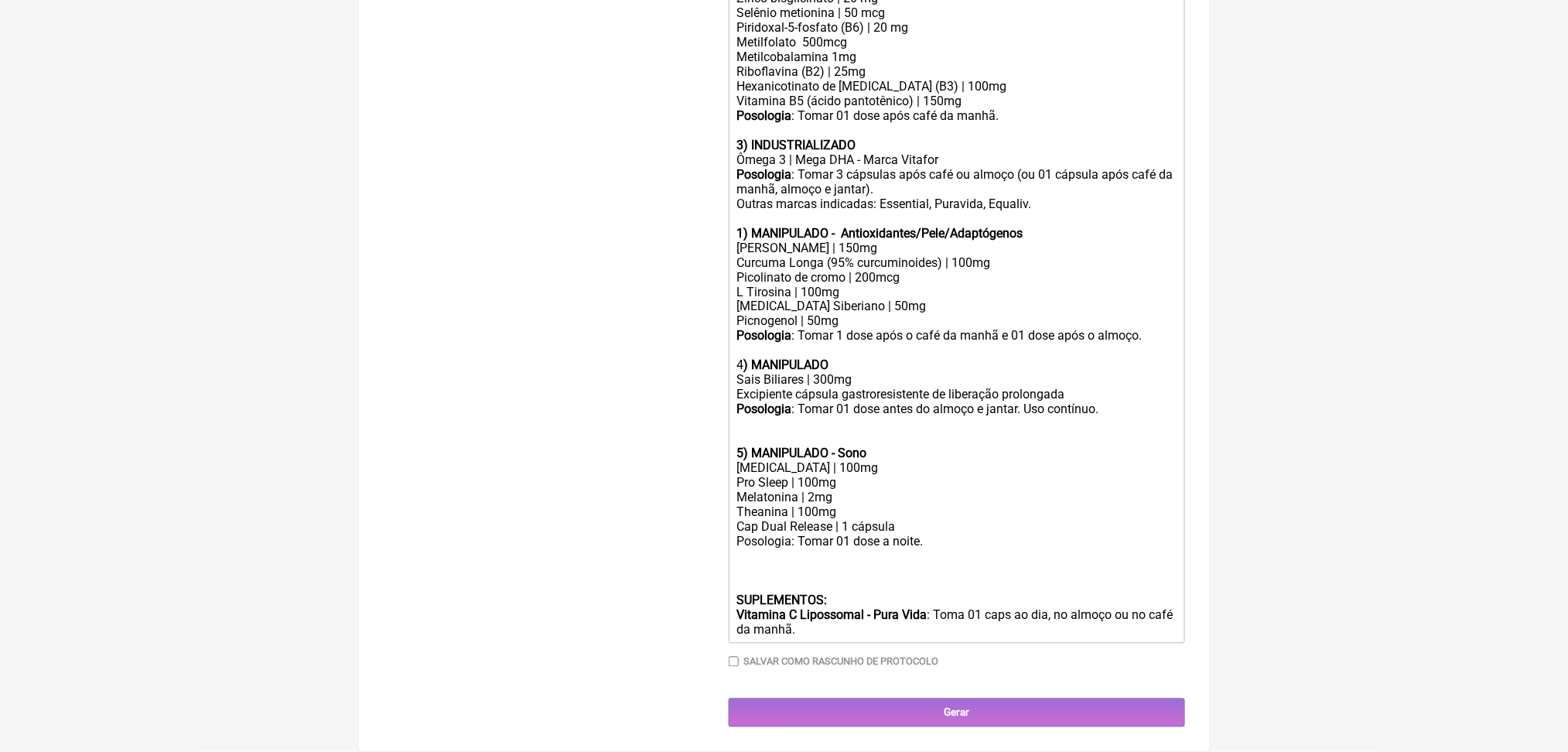
click at [751, 226] on strong "1) MANIPULADO - Antioxidantes/Pele/Adaptógenos" at bounding box center [879, 233] width 286 height 14
click at [758, 358] on strong ") MANIPULADO" at bounding box center [786, 365] width 85 height 14
click at [751, 417] on div at bounding box center [956, 432] width 440 height 30
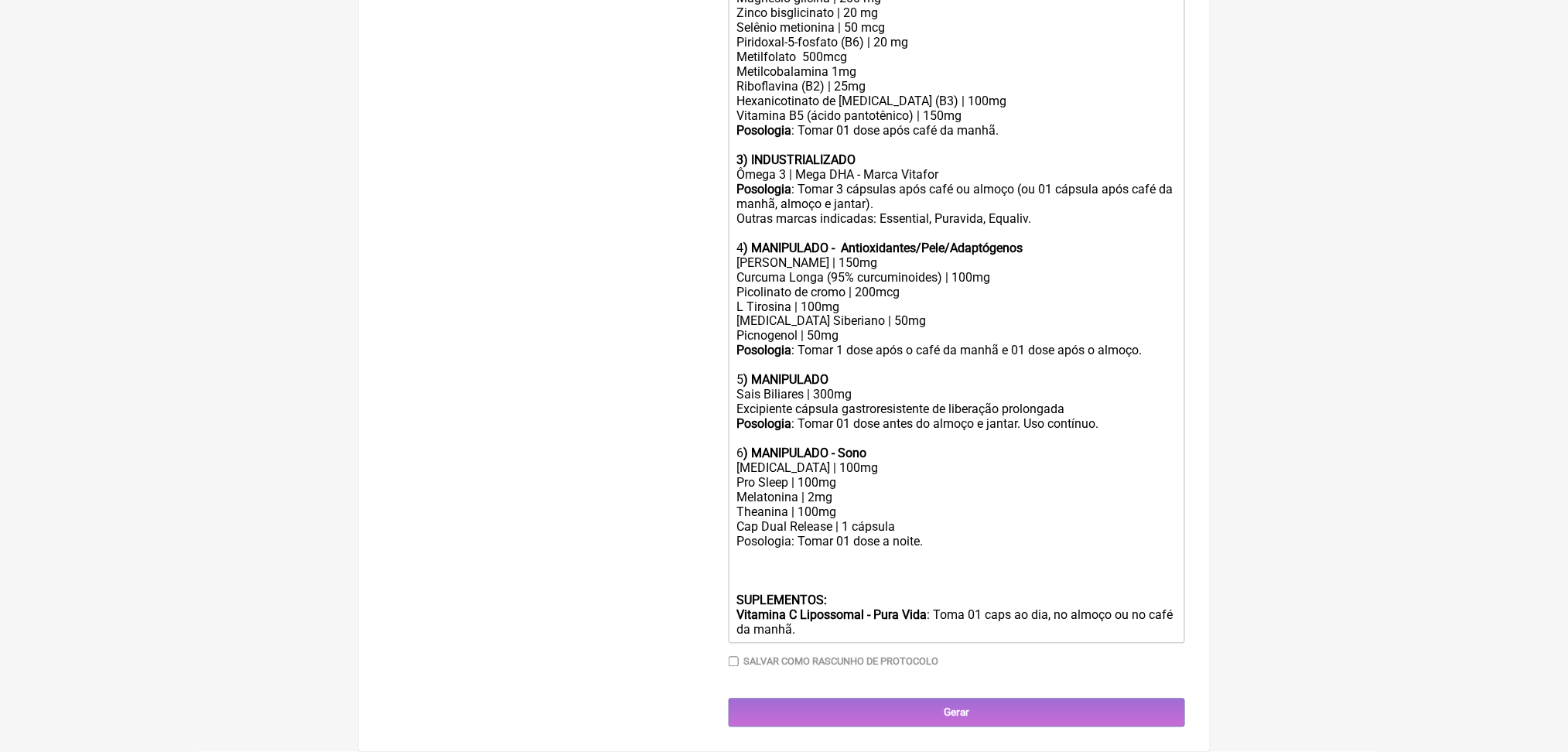
type trix-editor "<div><strong>USO ORAL&nbsp;<br><br>Obs.: Manipulação para 60 dias.<br><br>1) MA…"
click at [903, 255] on div "Rhodiola Rosea | 150mg Curcuma Longa (95% curcuminoides) | 100mg Picolinato de …" at bounding box center [956, 300] width 440 height 88
click at [908, 255] on div "Rhodiola Rosea | 150mg Curcuma Longa (95% curcuminoides) | 100mg Picolinato de …" at bounding box center [956, 300] width 440 height 88
click at [846, 255] on div "Rhodiola Rosea | 150mg Curcuma Longa (95% curcuminoides) | 100mg Picolinato de …" at bounding box center [956, 300] width 440 height 88
click at [839, 255] on div "Rhodiola Rosea | 150mg Curcuma Longa (95% curcuminoides) | 100mg Picolinato de …" at bounding box center [956, 300] width 440 height 88
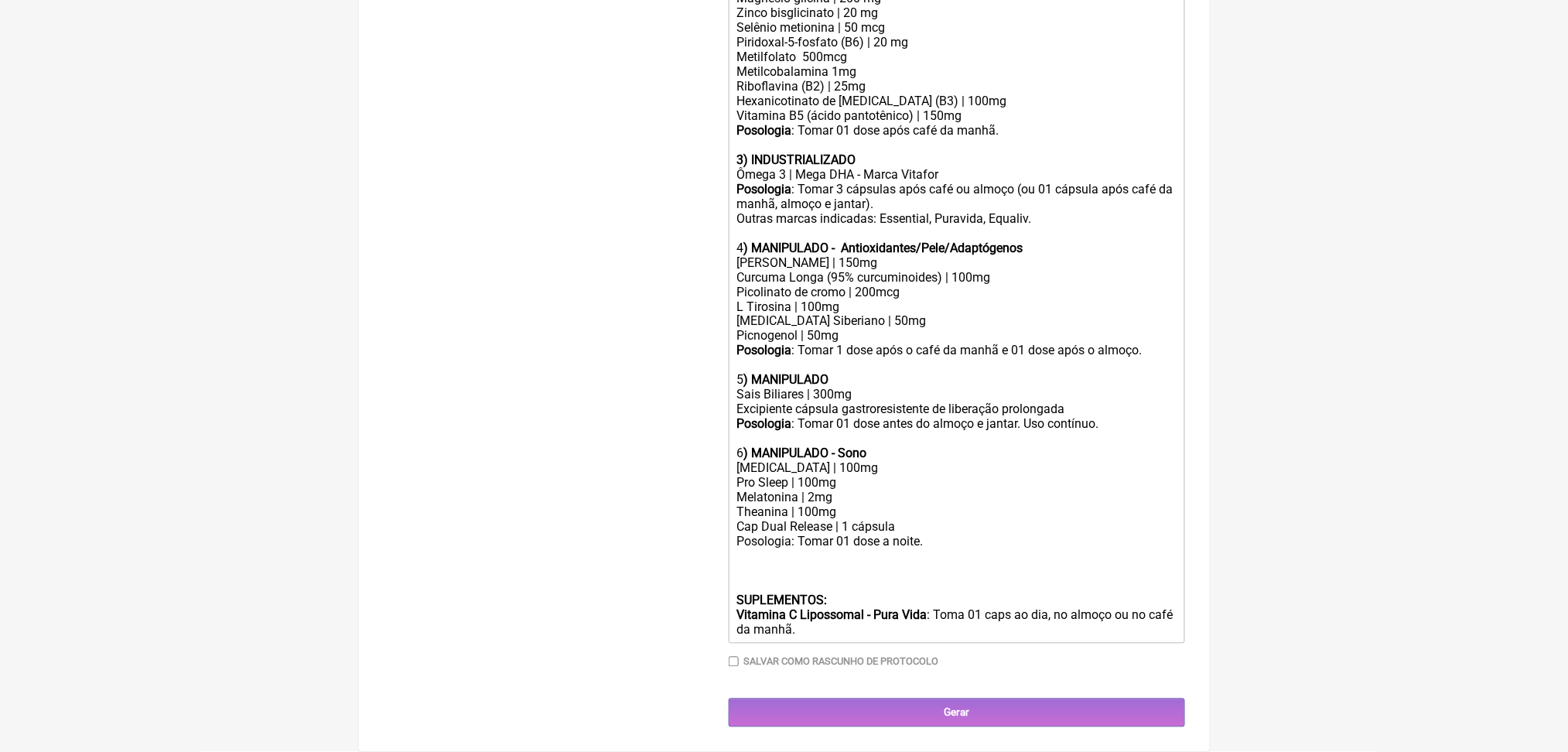
scroll to position [0, 0]
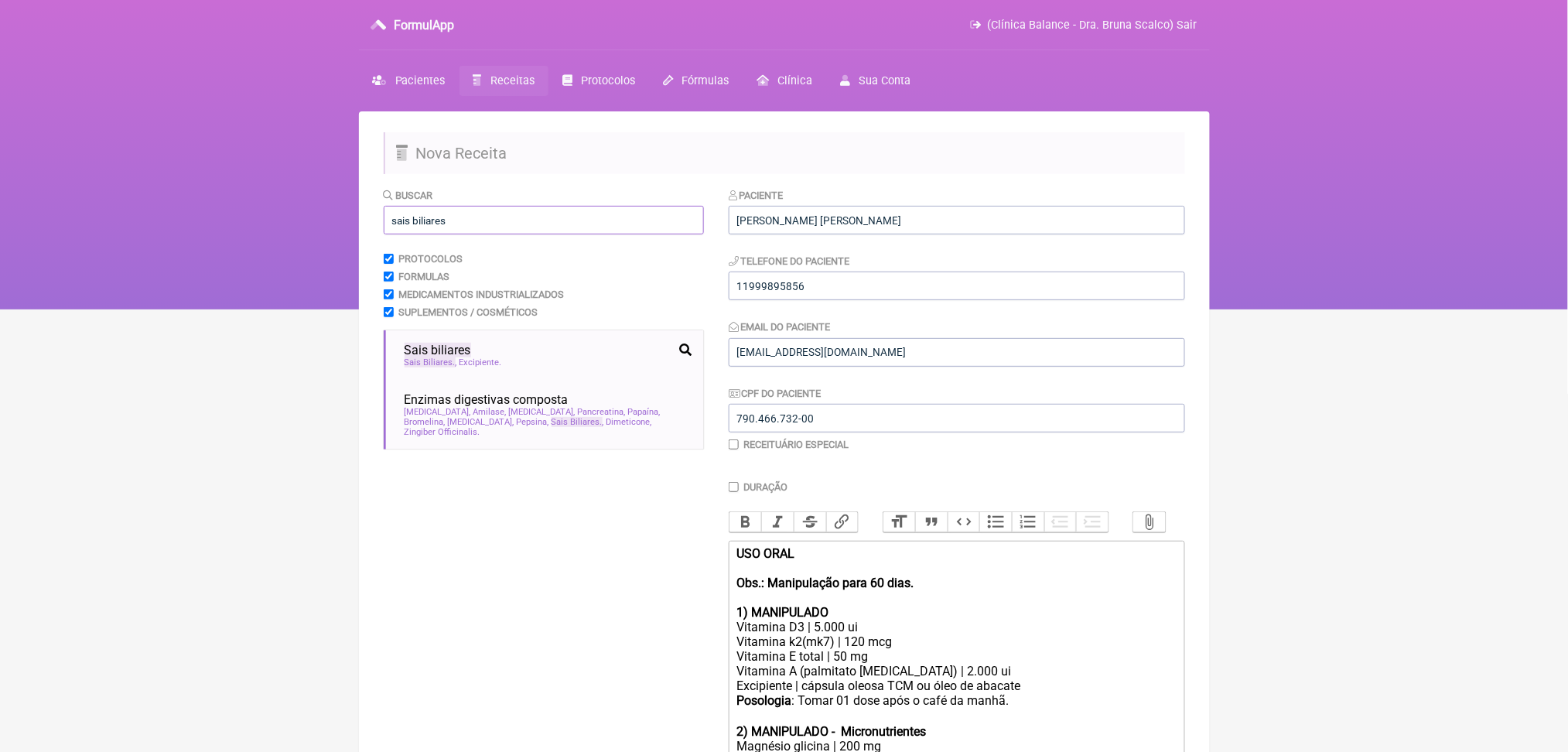
click at [416, 235] on input "sais biliares" at bounding box center [544, 220] width 320 height 29
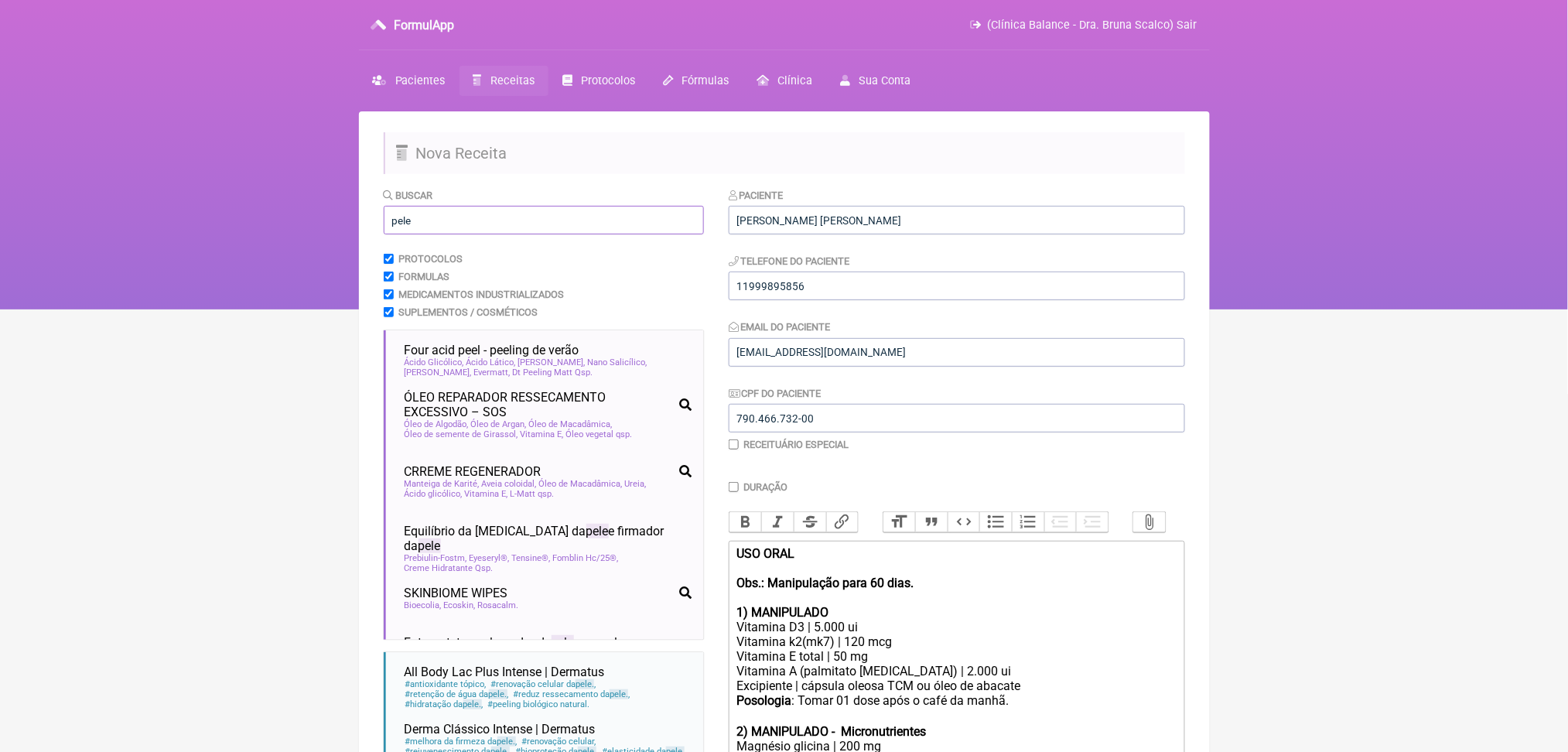
type input "pele"
click at [340, 309] on html "FormulApp (Clínica Balance - Dra. Bruna Scalco) Sair Pacientes Receitas Protoco…" at bounding box center [784, 155] width 1568 height 309
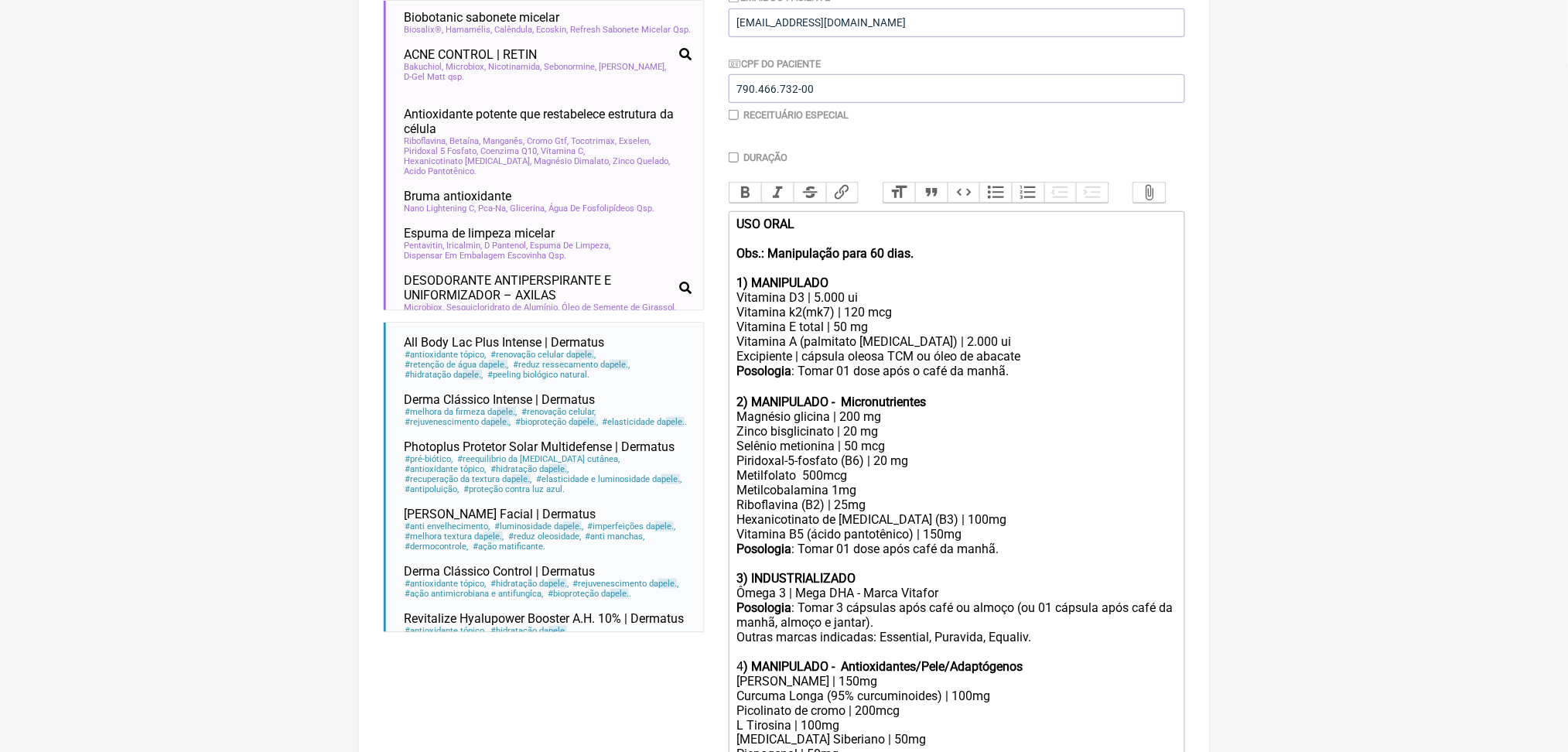
scroll to position [326, 0]
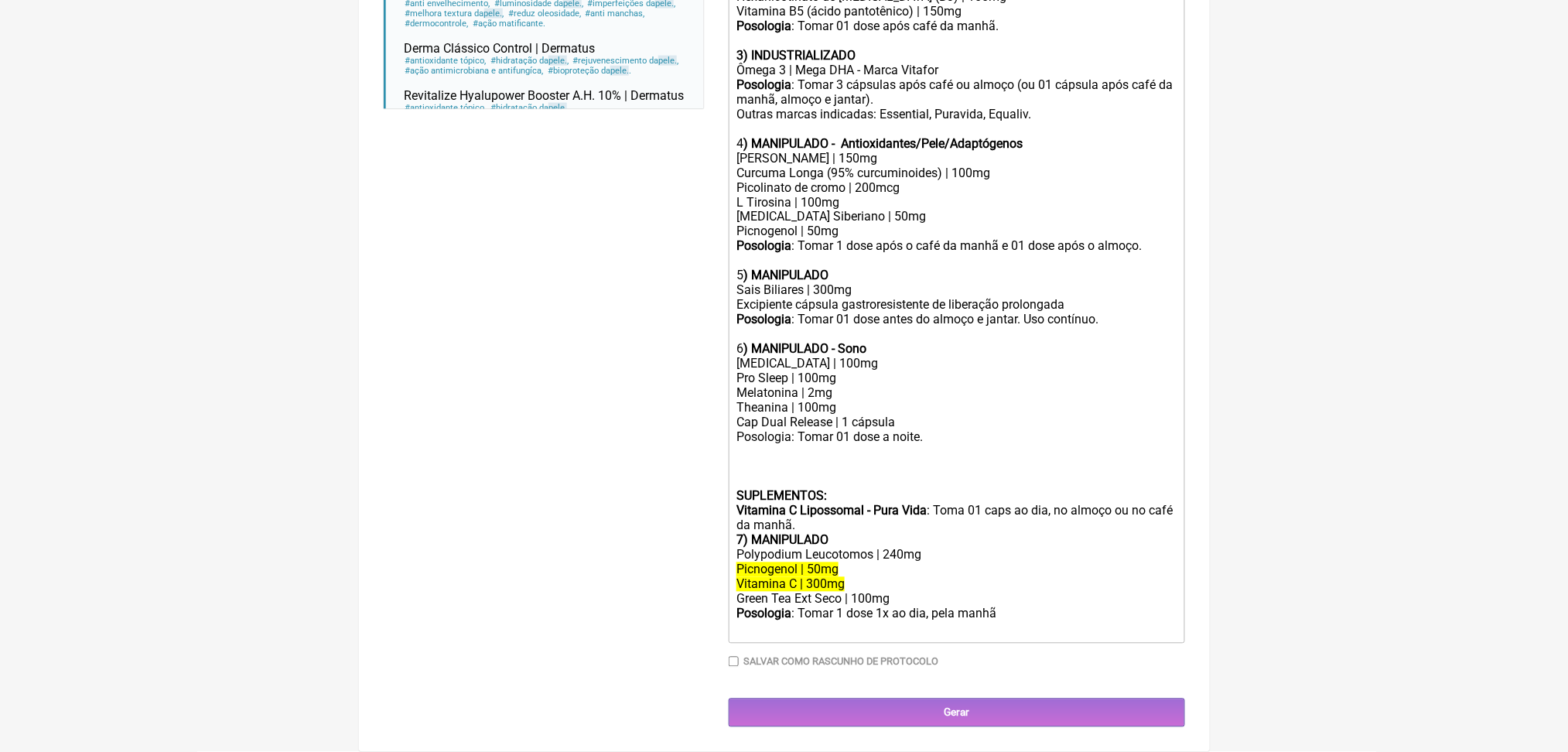
scroll to position [1317, 0]
drag, startPoint x: 742, startPoint y: 500, endPoint x: 918, endPoint y: 508, distance: 176.2
click at [918, 508] on trix-editor "USO ORAL Obs.: Manipulação para 60 dias. 1) MANIPULADO Vitamina D3 | 5.000 ui V…" at bounding box center [957, 166] width 456 height 955
copy div "Polypodium Leucotomos"
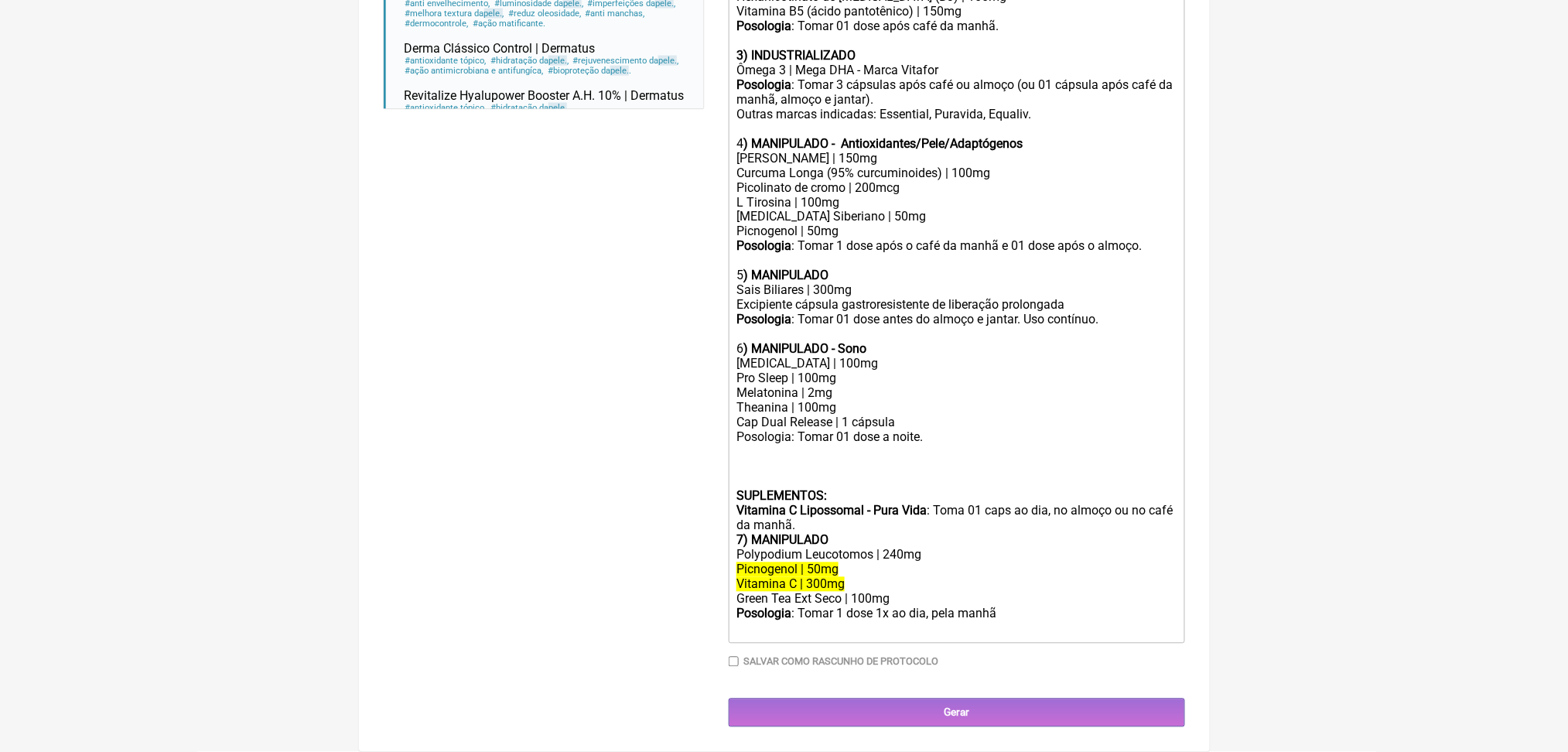
click at [1003, 136] on strong ") MANIPULADO - Antioxidantes/Pele/Adaptógenos" at bounding box center [883, 143] width 279 height 14
click at [799, 151] on div "Rhodiola Rosea | 150mg Curcuma Longa (95% curcuminoides) | 100mg Picolinato de …" at bounding box center [956, 195] width 440 height 88
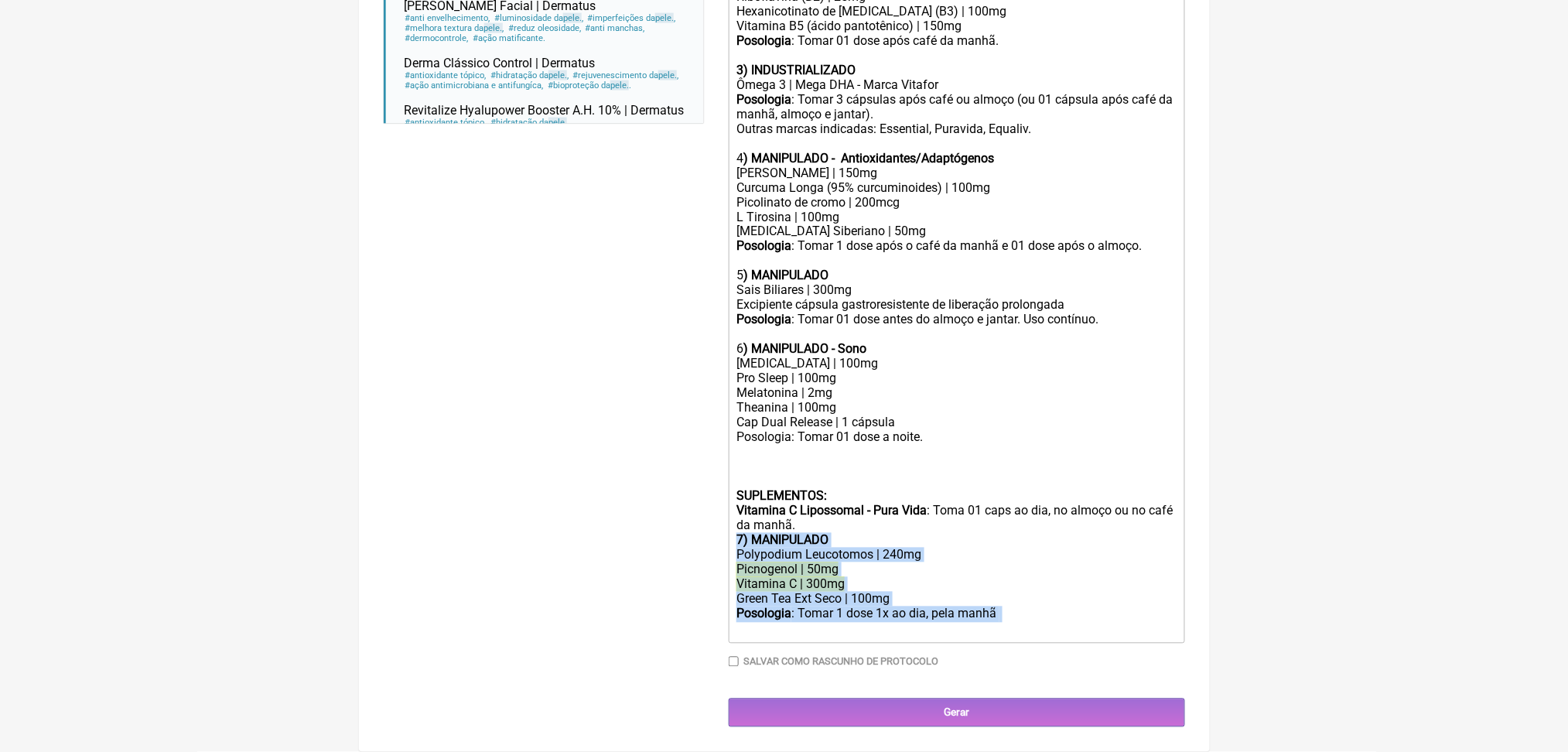
drag, startPoint x: 1079, startPoint y: 683, endPoint x: 743, endPoint y: 571, distance: 354.2
click at [743, 571] on trix-editor "USO ORAL Obs.: Manipulação para 60 dias. 1) MANIPULADO Vitamina D3 | 5.000 ui V…" at bounding box center [957, 173] width 456 height 941
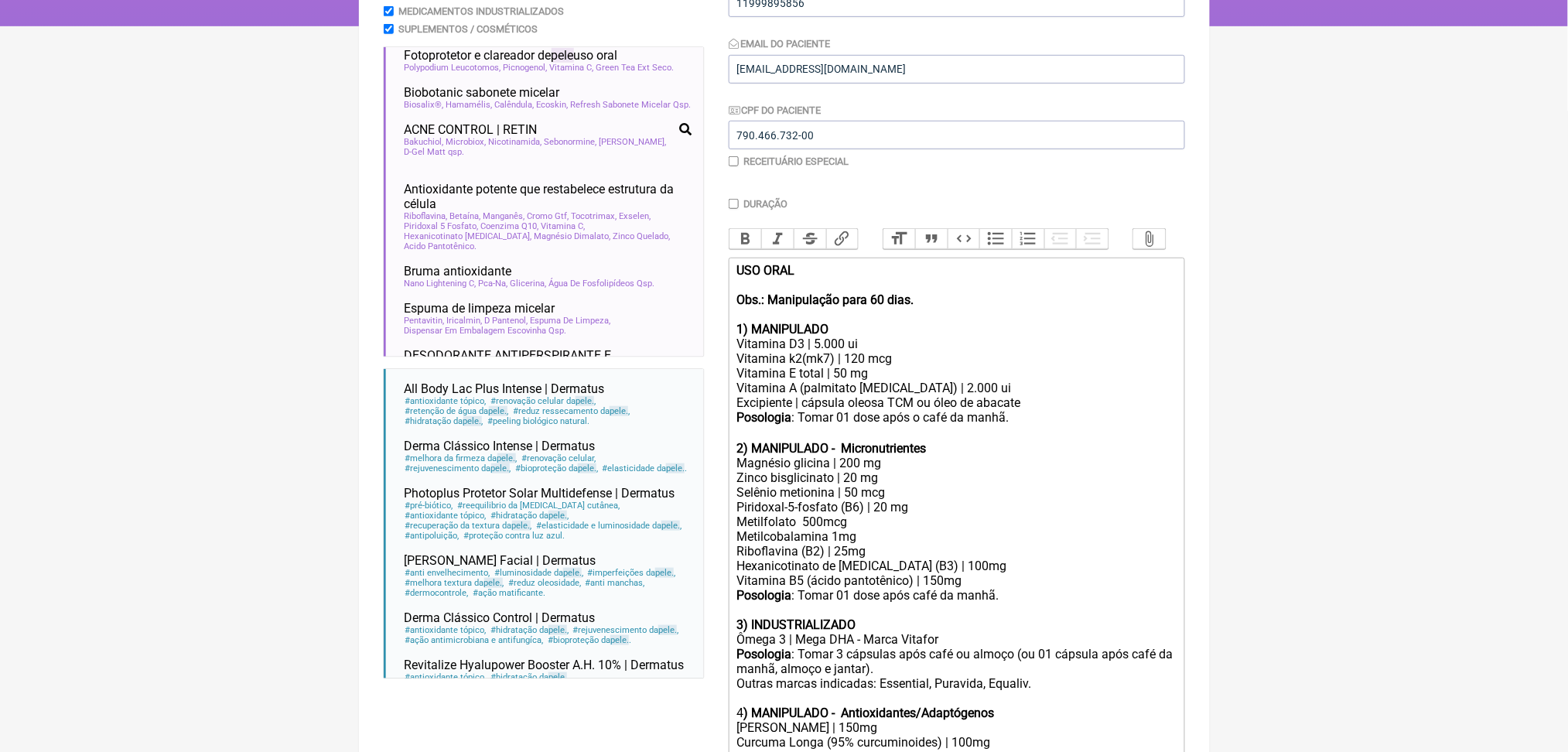
scroll to position [307, 0]
click at [548, 70] on span "Picnogenol" at bounding box center [525, 65] width 44 height 10
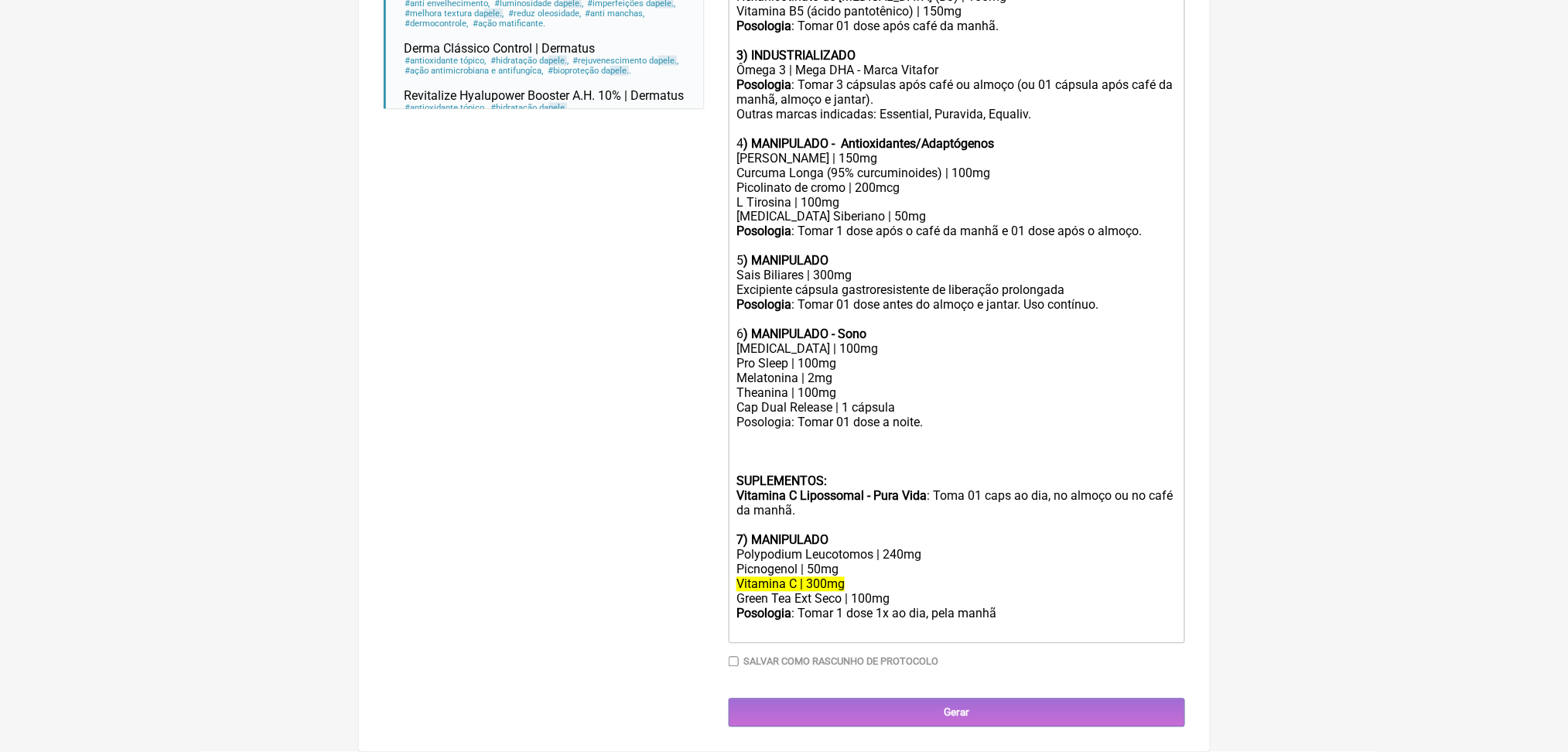
scroll to position [1317, 0]
click at [844, 577] on del "Vitamina C | 300mg" at bounding box center [790, 585] width 108 height 14
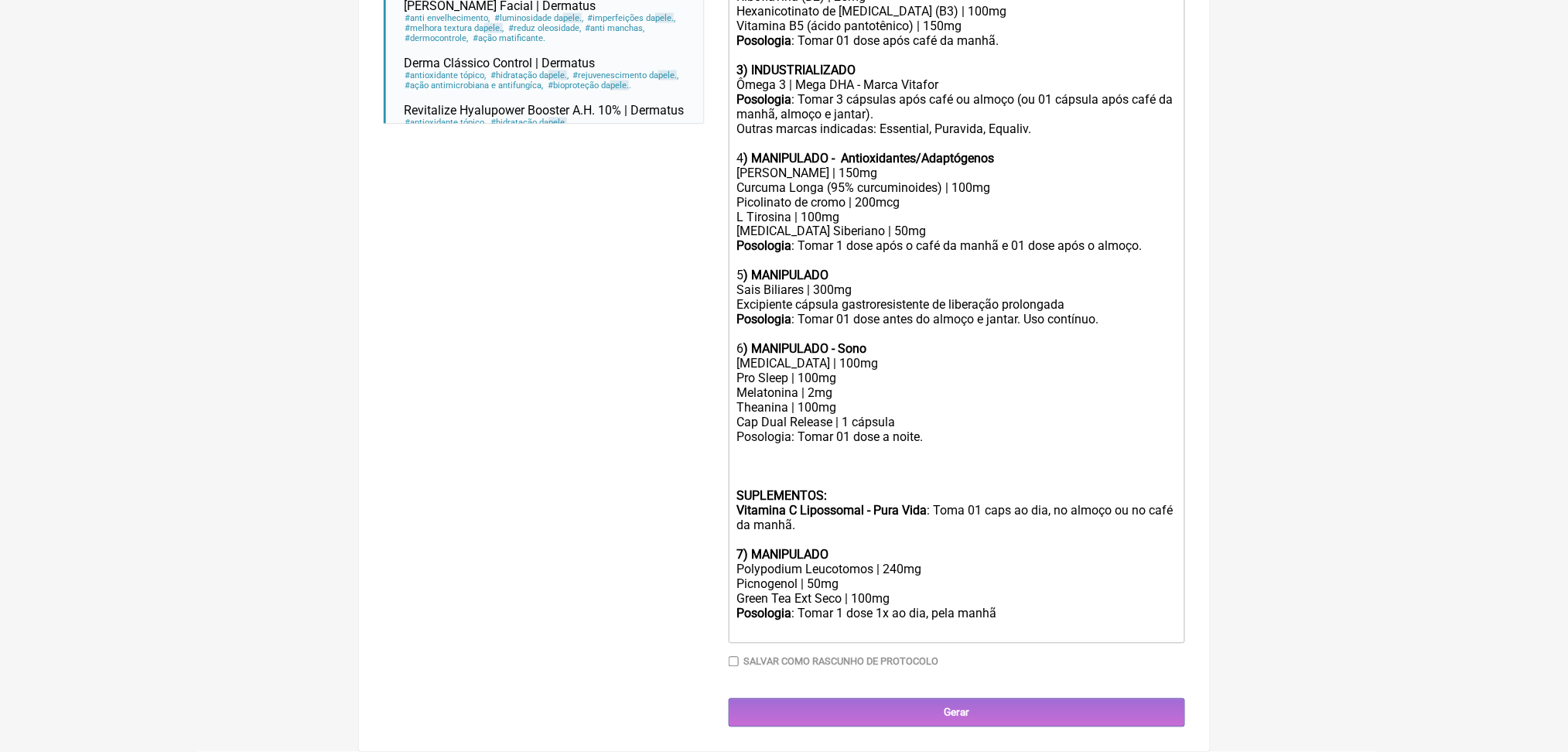
click at [842, 577] on div "Picnogenol | 50mg" at bounding box center [956, 585] width 440 height 14
type trix-editor "<div><strong>USO ORAL&nbsp;<br><br>Obs.: Manipulação para 60 dias.<br><br>1) MA…"
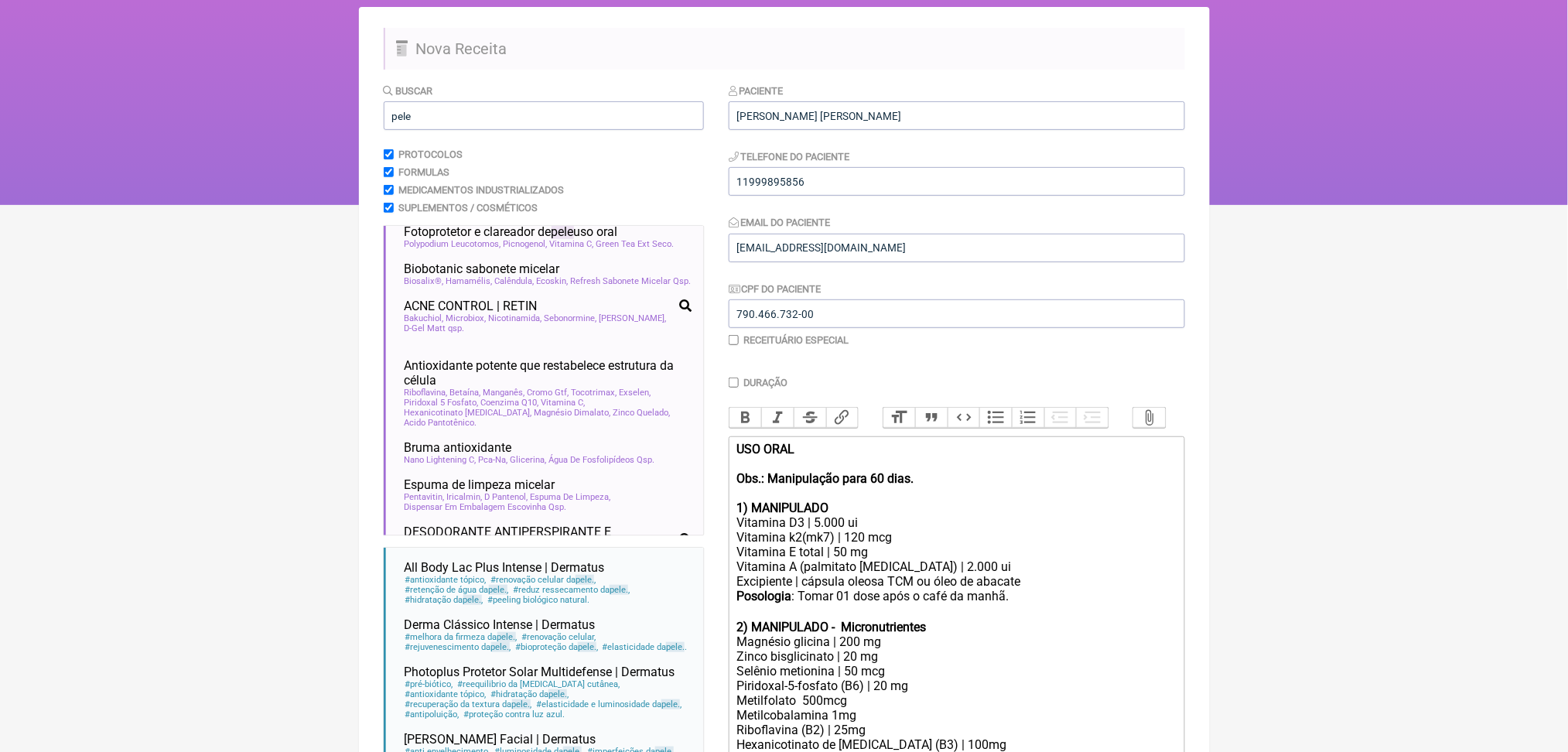
scroll to position [0, 0]
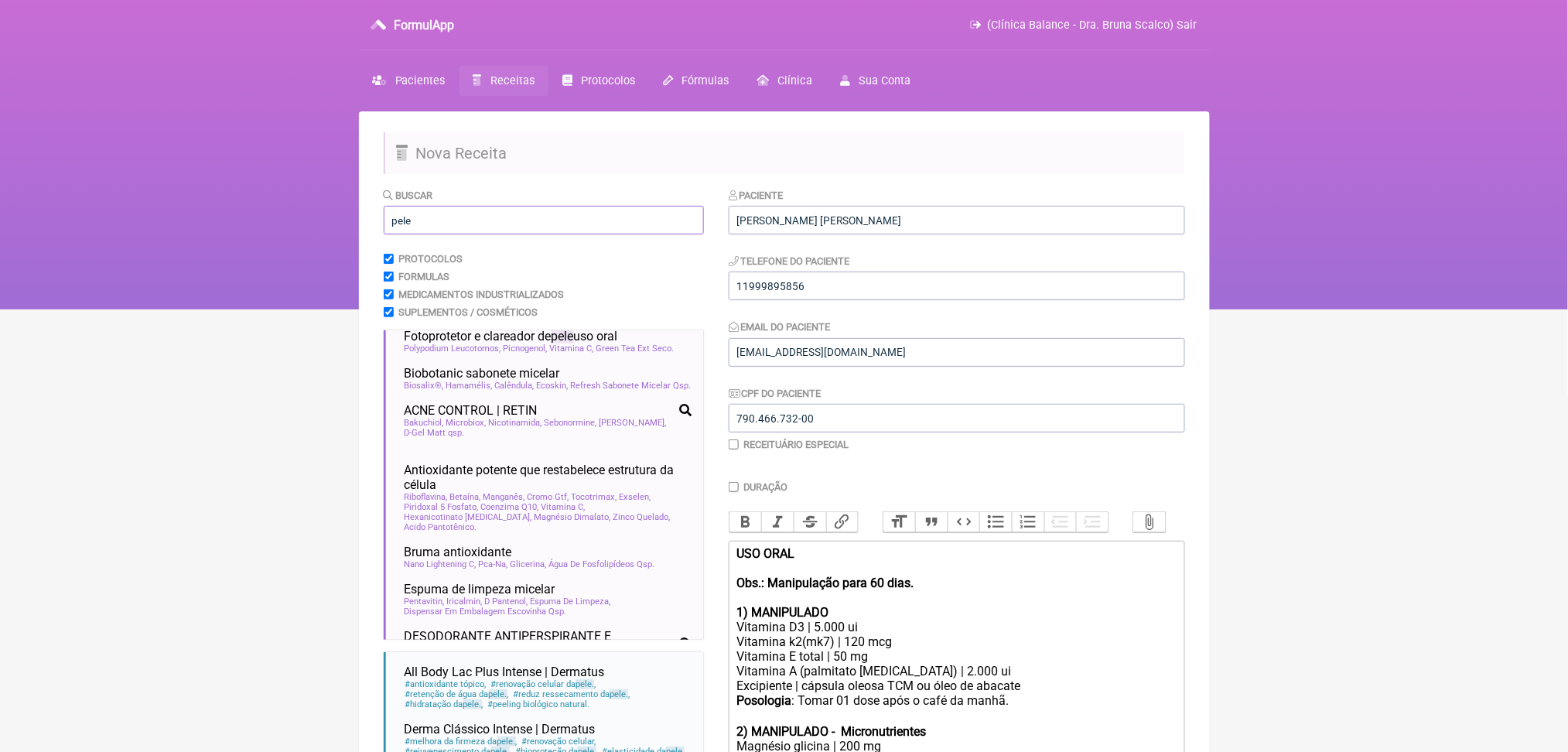
click at [505, 235] on input "pele" at bounding box center [544, 220] width 320 height 29
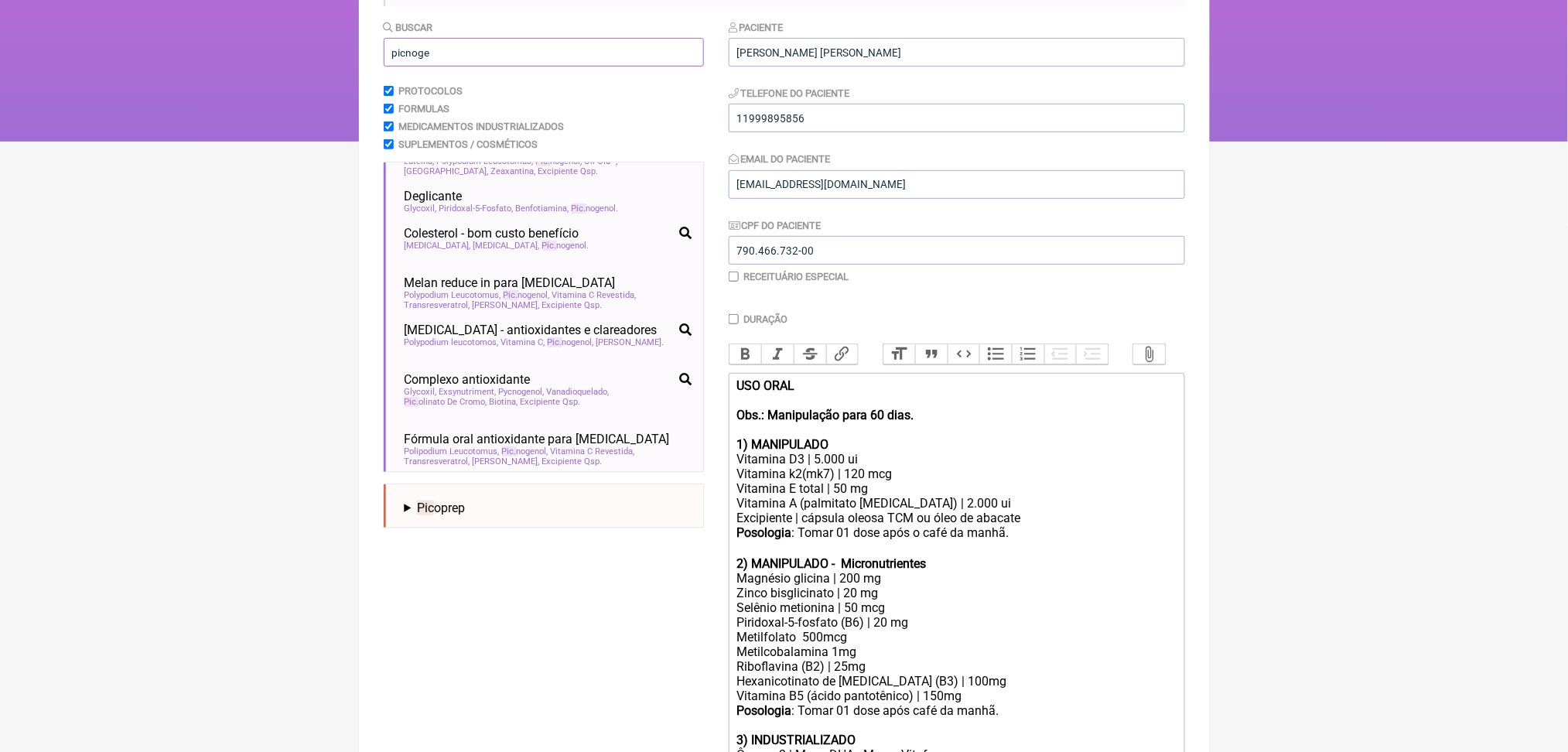
scroll to position [329, 0]
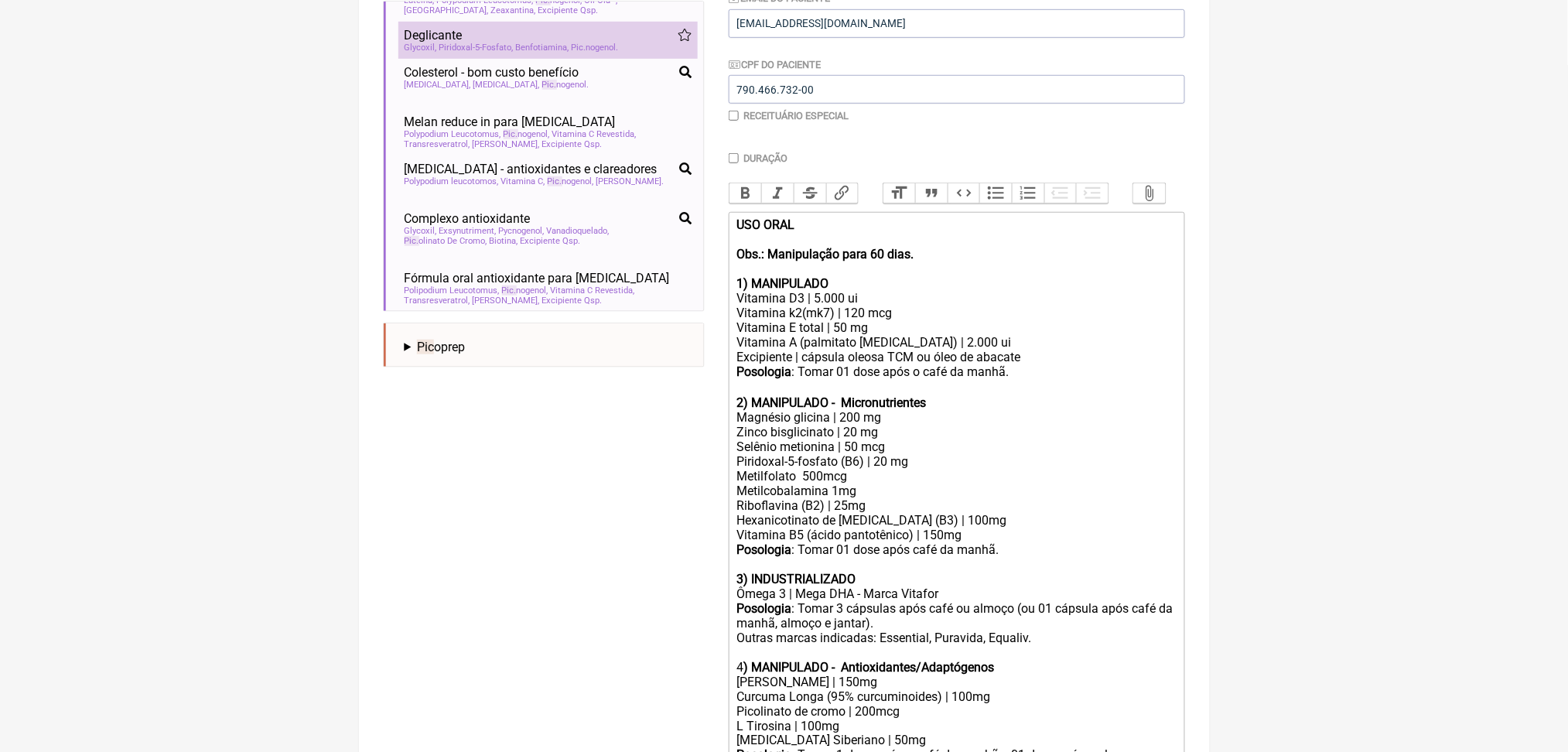
type input "picnoge"
click at [573, 42] on div "Deglicante" at bounding box center [548, 35] width 287 height 14
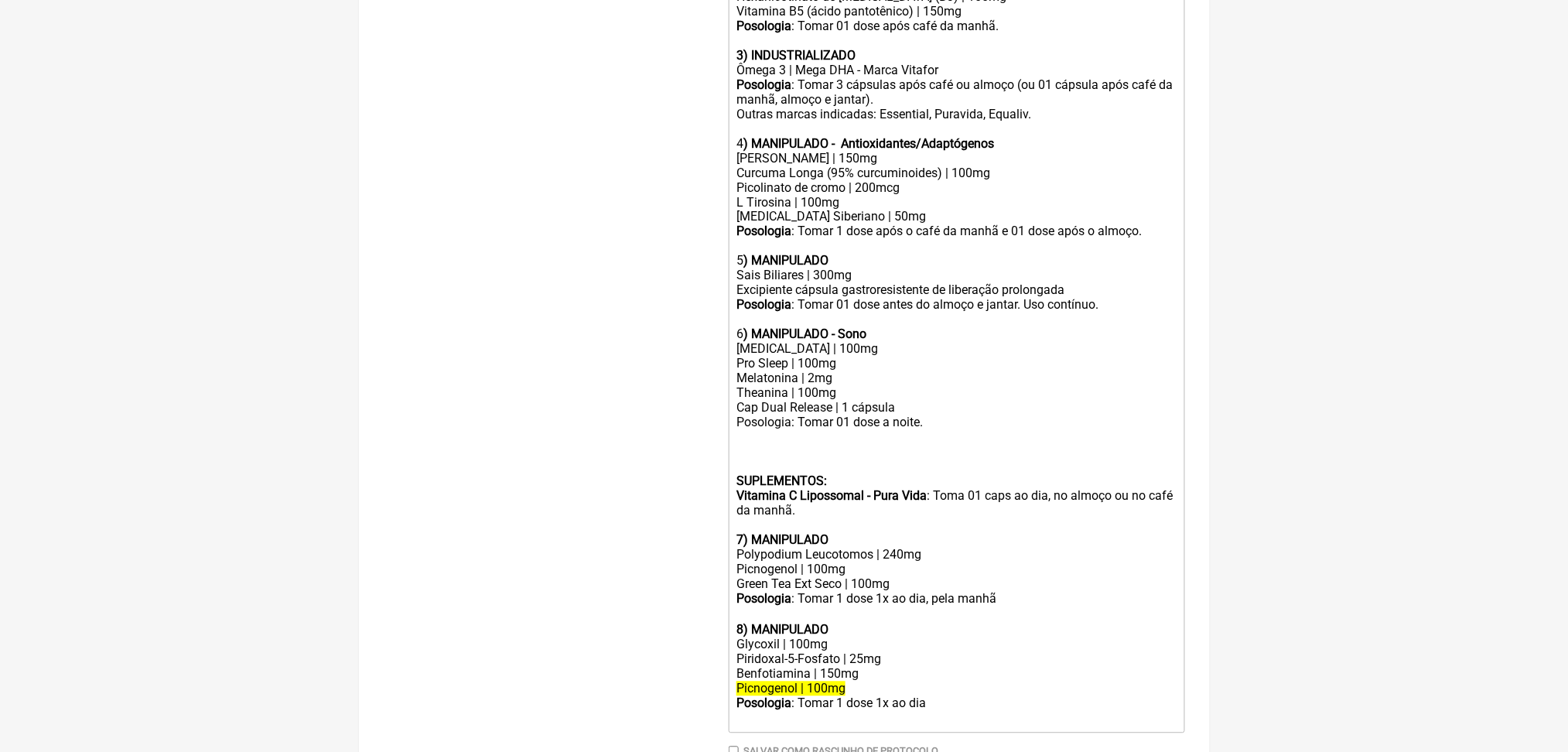
scroll to position [1433, 0]
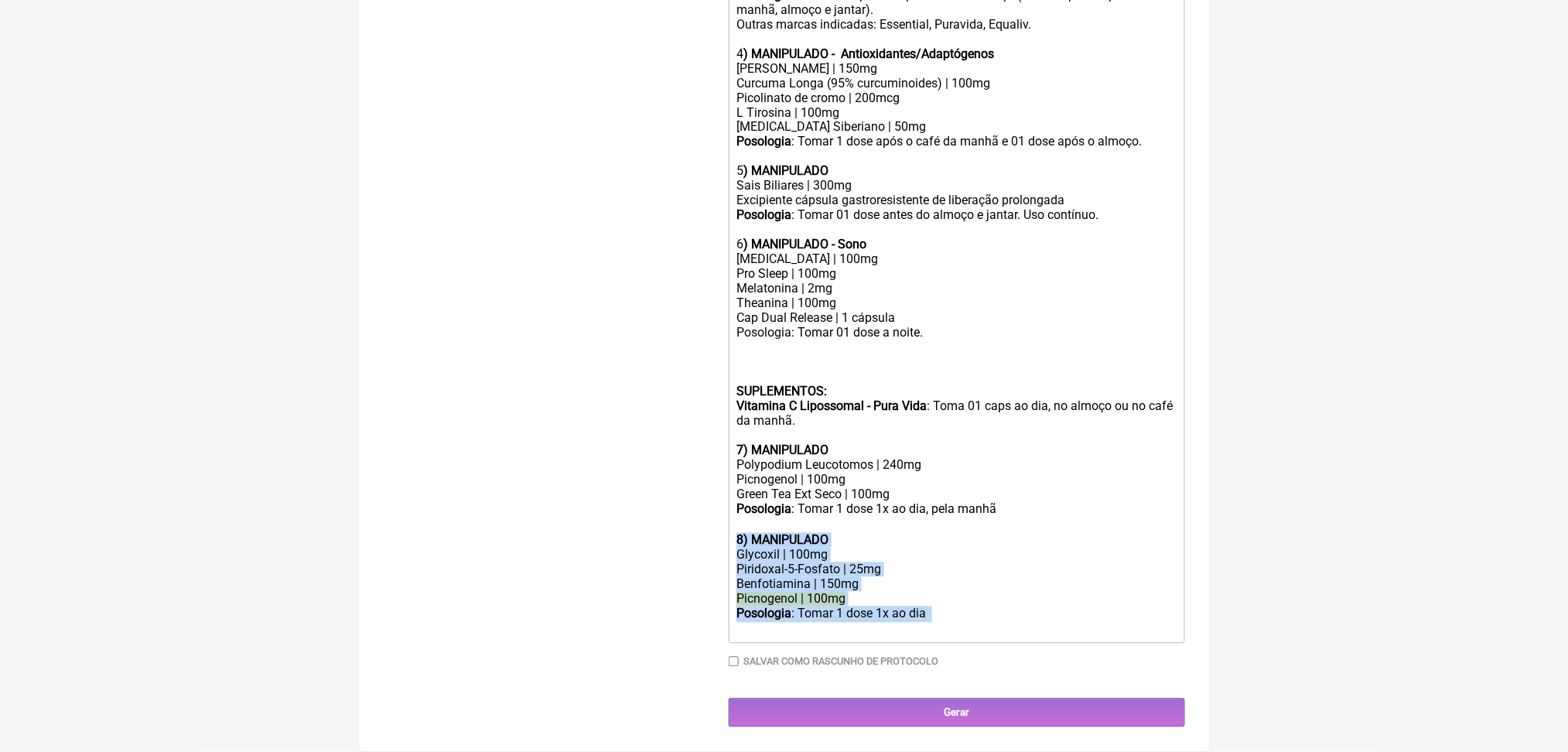
drag, startPoint x: 1003, startPoint y: 597, endPoint x: 730, endPoint y: 483, distance: 295.8
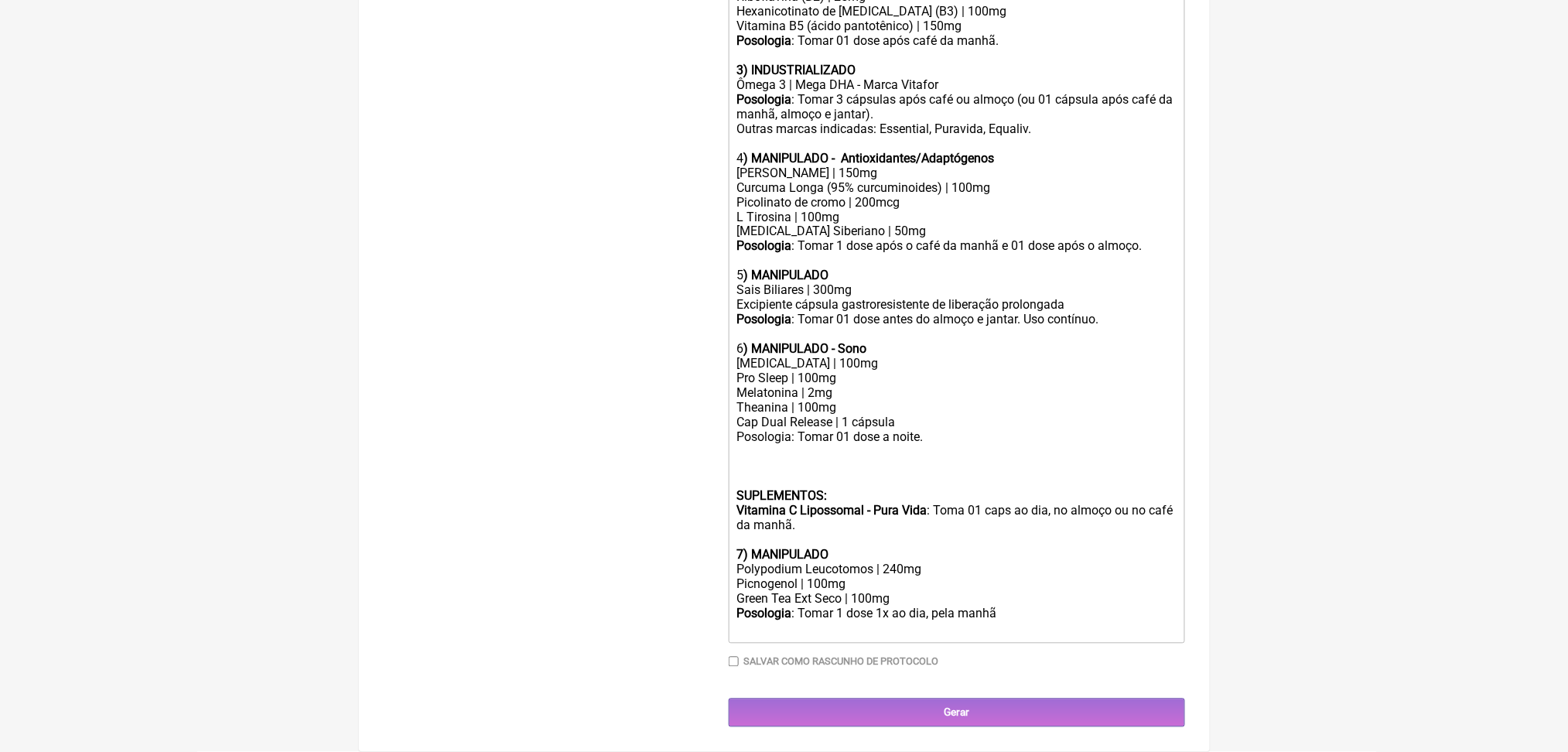
scroll to position [1298, 0]
drag, startPoint x: 926, startPoint y: 585, endPoint x: 991, endPoint y: 582, distance: 65.1
click at [991, 606] on div "Posologia : Tomar 1 dose 1x ao dia, pela manhã ㅤ" at bounding box center [956, 621] width 440 height 31
click at [1033, 606] on div "Posologia : Tomar 1 dose pela manhã ㅤ" at bounding box center [956, 621] width 440 height 31
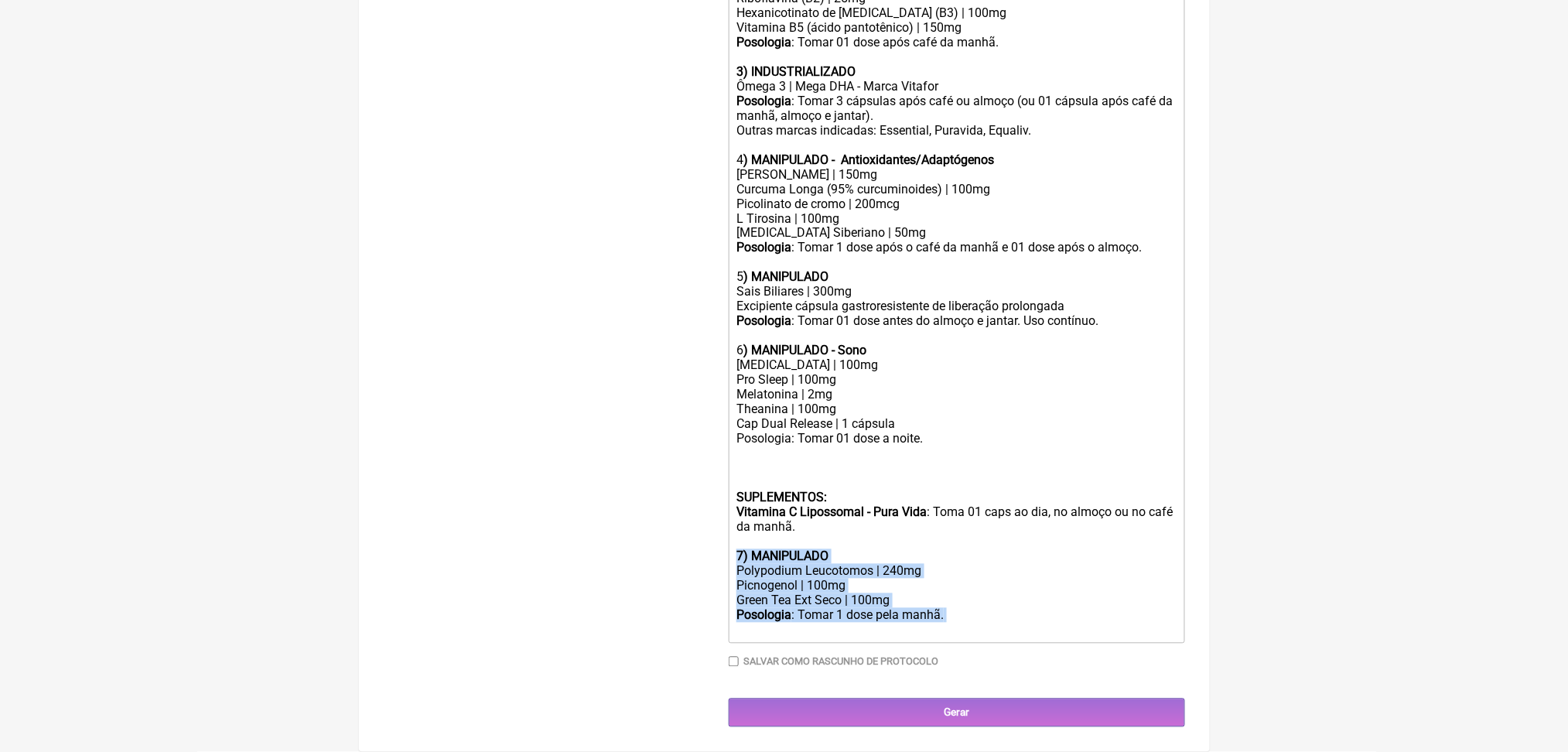
drag, startPoint x: 1012, startPoint y: 593, endPoint x: 706, endPoint y: 508, distance: 317.6
click at [706, 508] on form "Buscar picnoge Protocolos Formulas Medicamentos Industrializados Suplementos / …" at bounding box center [784, 38] width 802 height 1377
copy trix-editor "7) MANIPULADO Polypodium Leucotomos | 240mg Picnogenol | 100mg Green Tea Ext Se…"
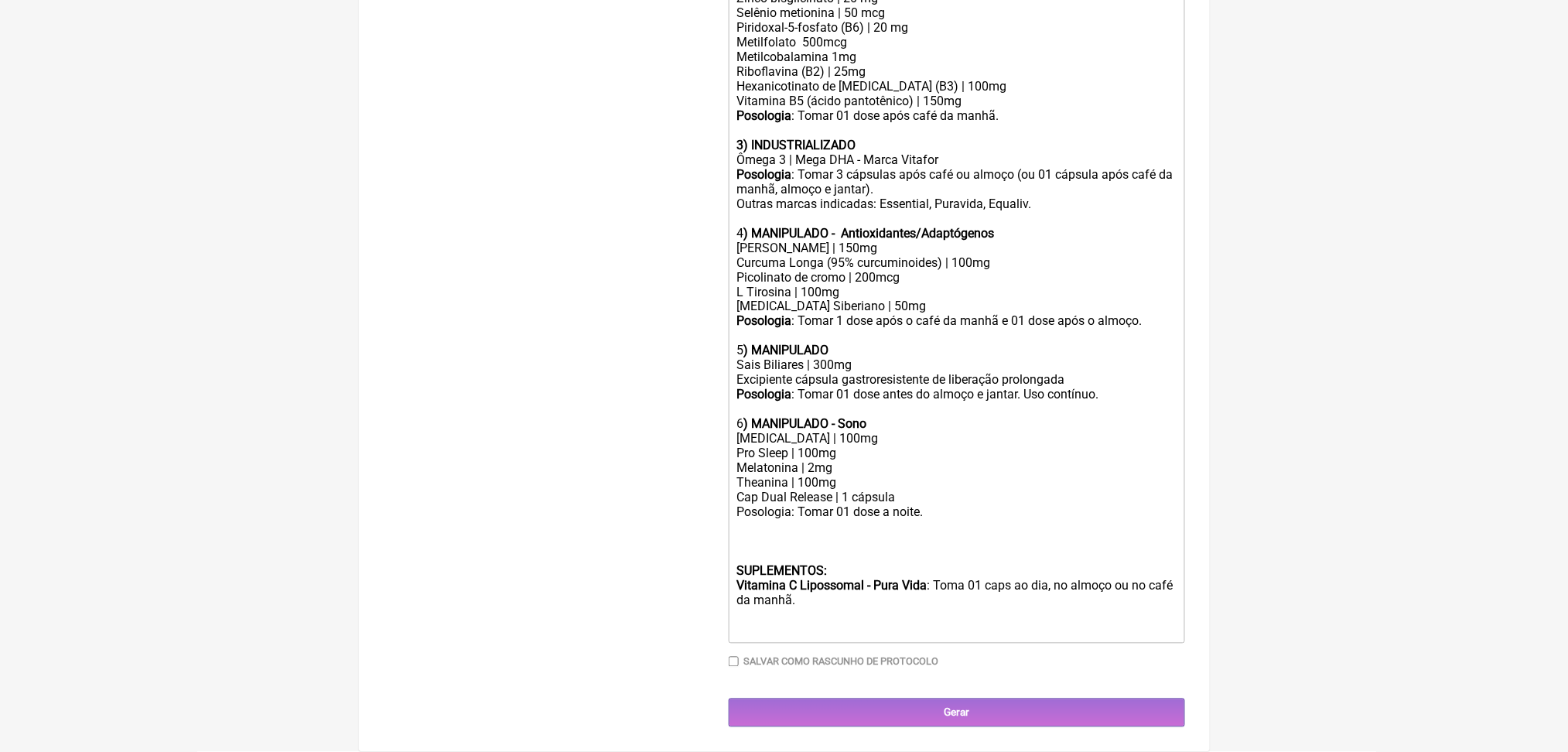
click at [912, 329] on div "5 ) MANIPULADO" at bounding box center [956, 344] width 440 height 30
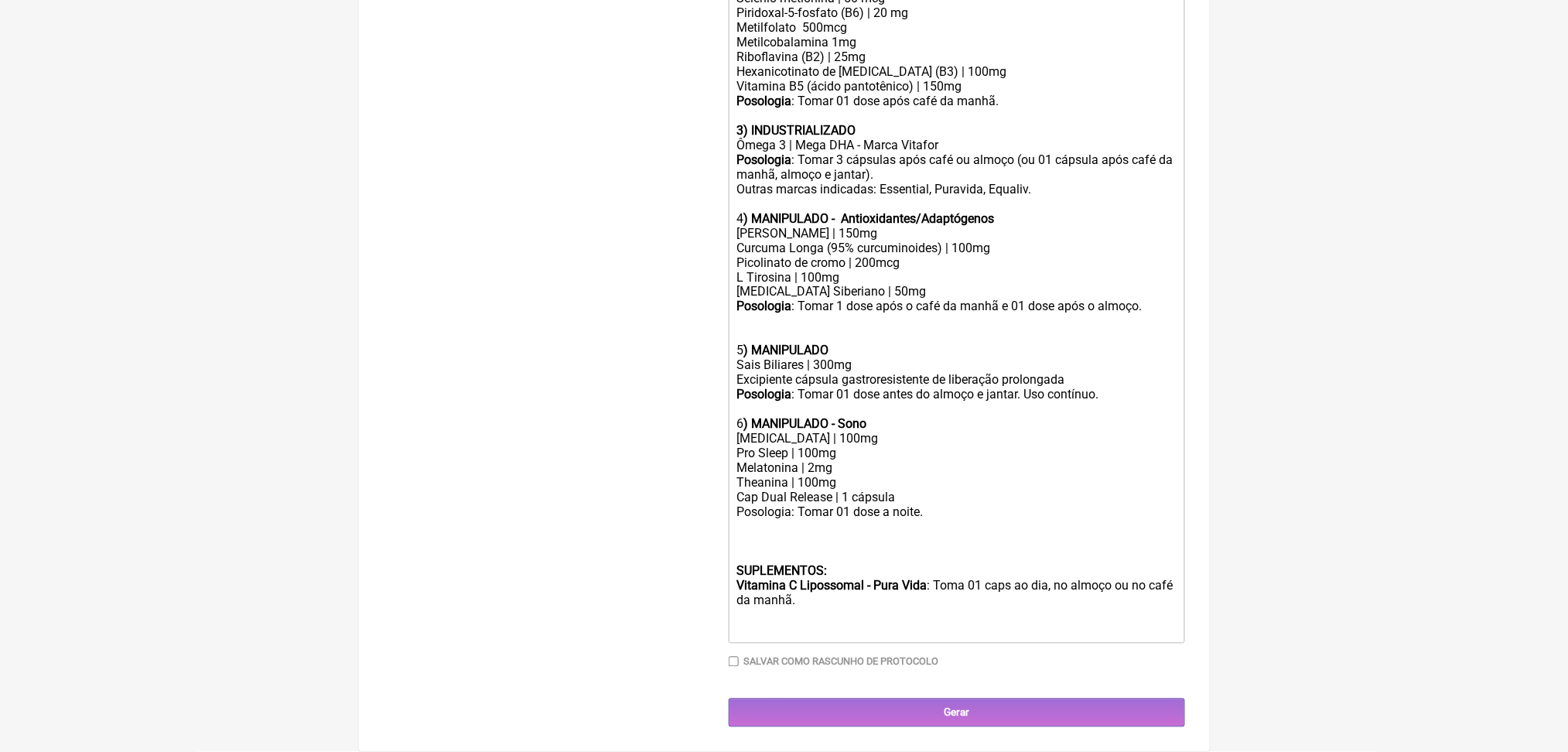
scroll to position [1221, 0]
paste trix-editor "strong>7) MANIPULADO</strong></div><div>Polypodium Leucotomos | 240mg</div><div…"
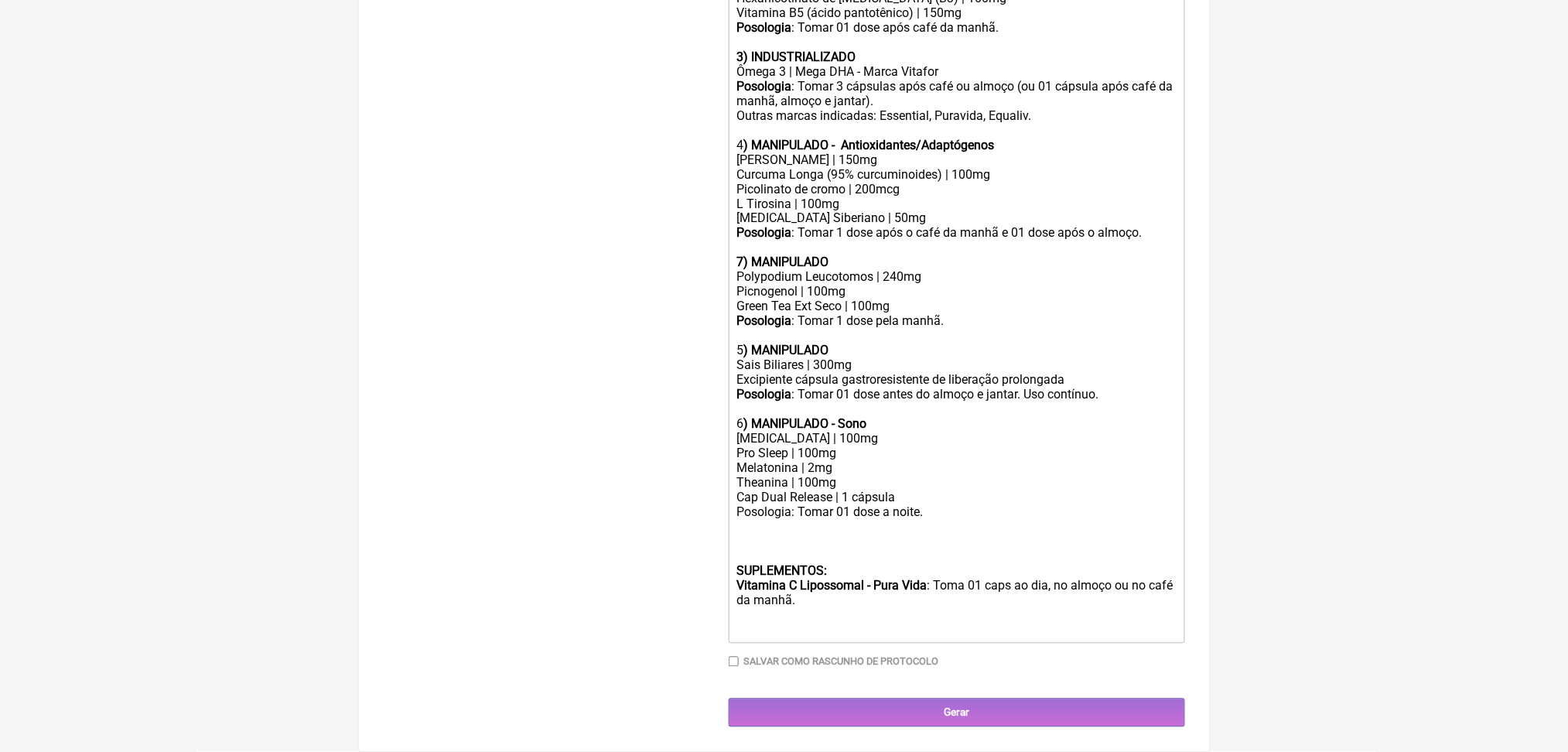
scroll to position [1154, 0]
click at [976, 257] on div "7) MANIPULADO" at bounding box center [956, 255] width 440 height 30
click at [971, 280] on div "Polypodium Leucotomos | 240mg" at bounding box center [956, 277] width 440 height 14
type trix-editor "<div><strong>USO ORAL&nbsp;<br><br>Obs.: Manipulação para 60 dias.<br><br>1) MA…"
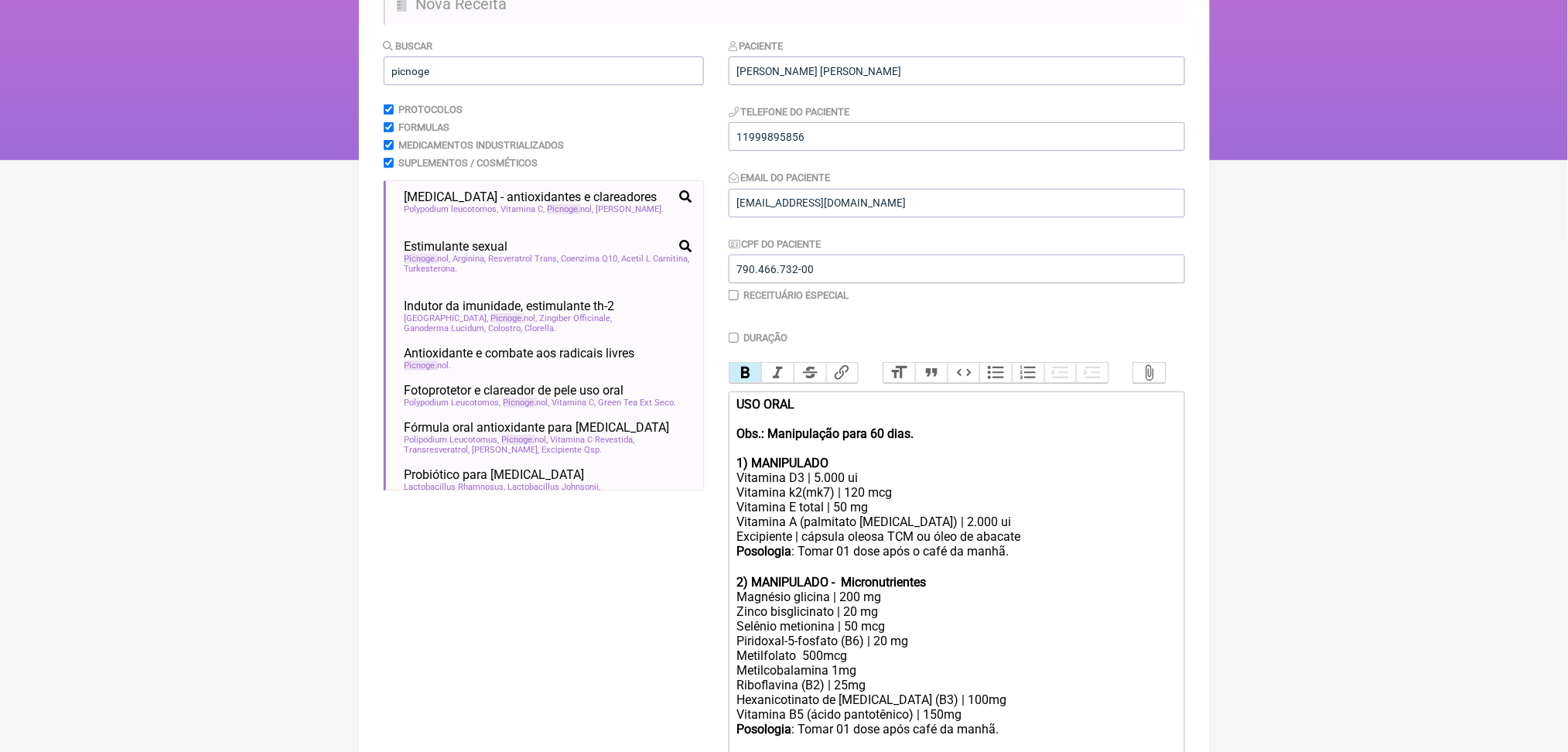
scroll to position [144, 0]
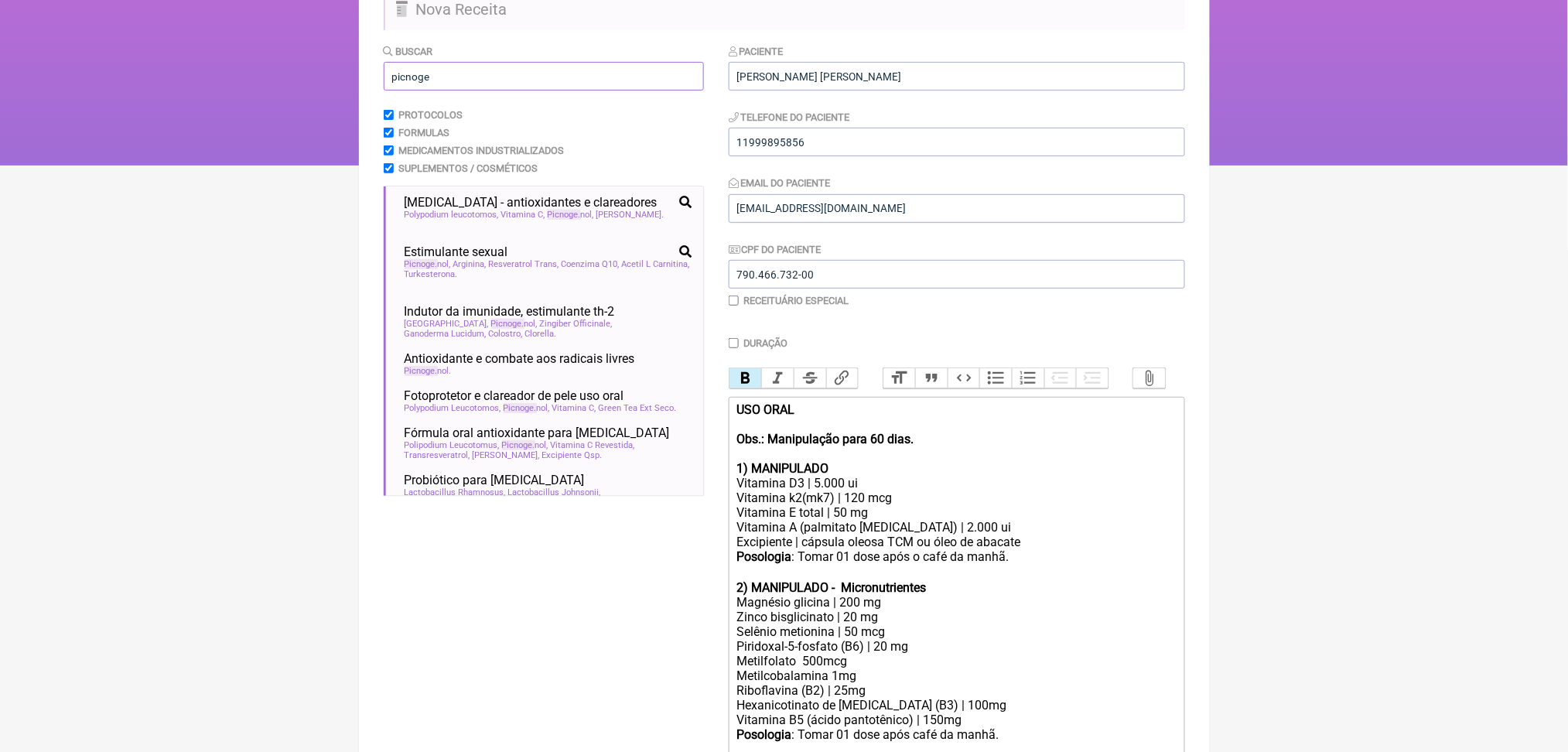
click at [456, 90] on input "picnoge" at bounding box center [544, 76] width 320 height 29
click at [433, 57] on label "Buscar" at bounding box center [408, 51] width 50 height 11
click at [394, 127] on input "Buscar" at bounding box center [388, 132] width 10 height 10
checkbox input "false"
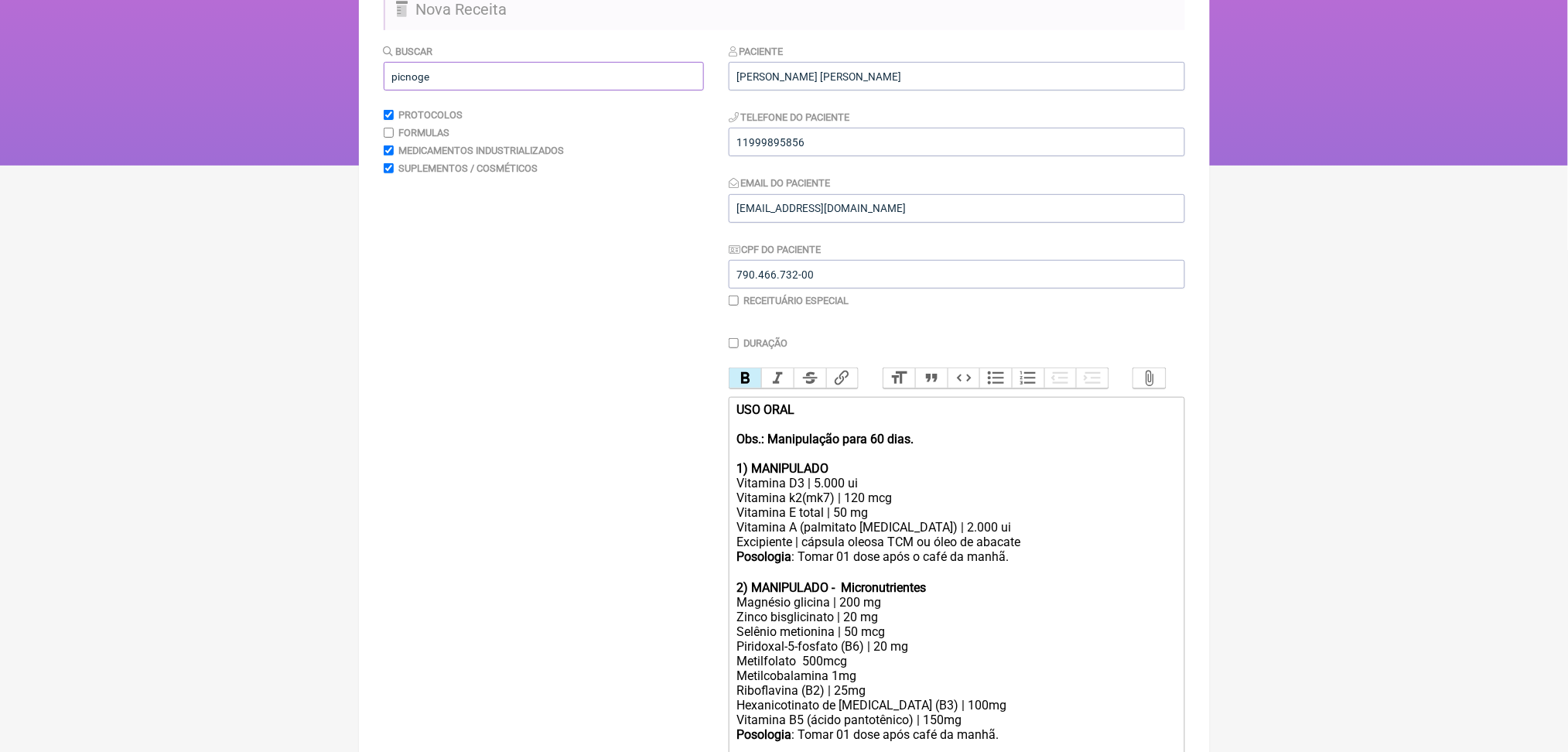
click at [660, 90] on input "picnoge" at bounding box center [544, 76] width 320 height 29
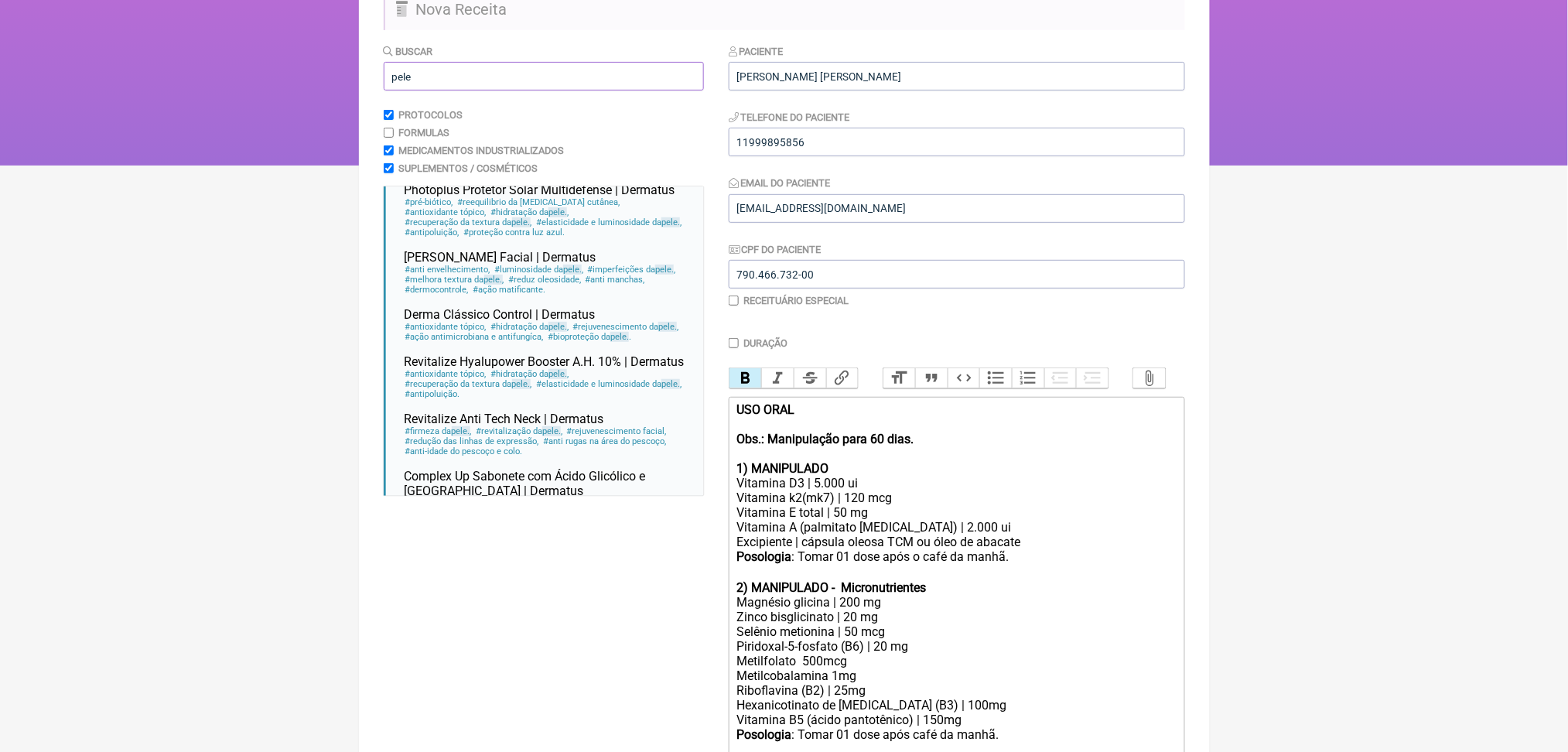
scroll to position [0, 0]
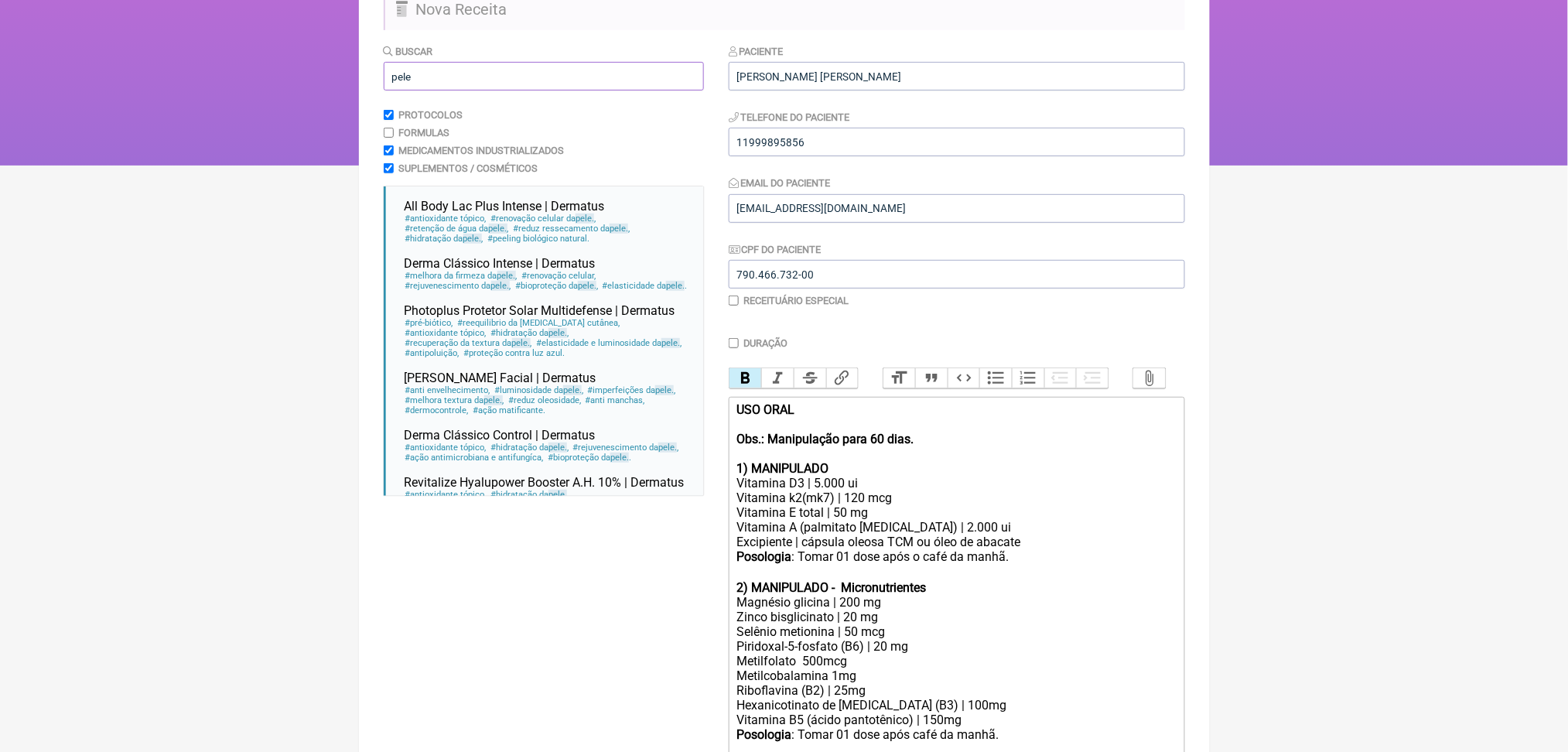
type input "pele"
click at [393, 138] on input "Buscar" at bounding box center [388, 132] width 10 height 10
checkbox input "true"
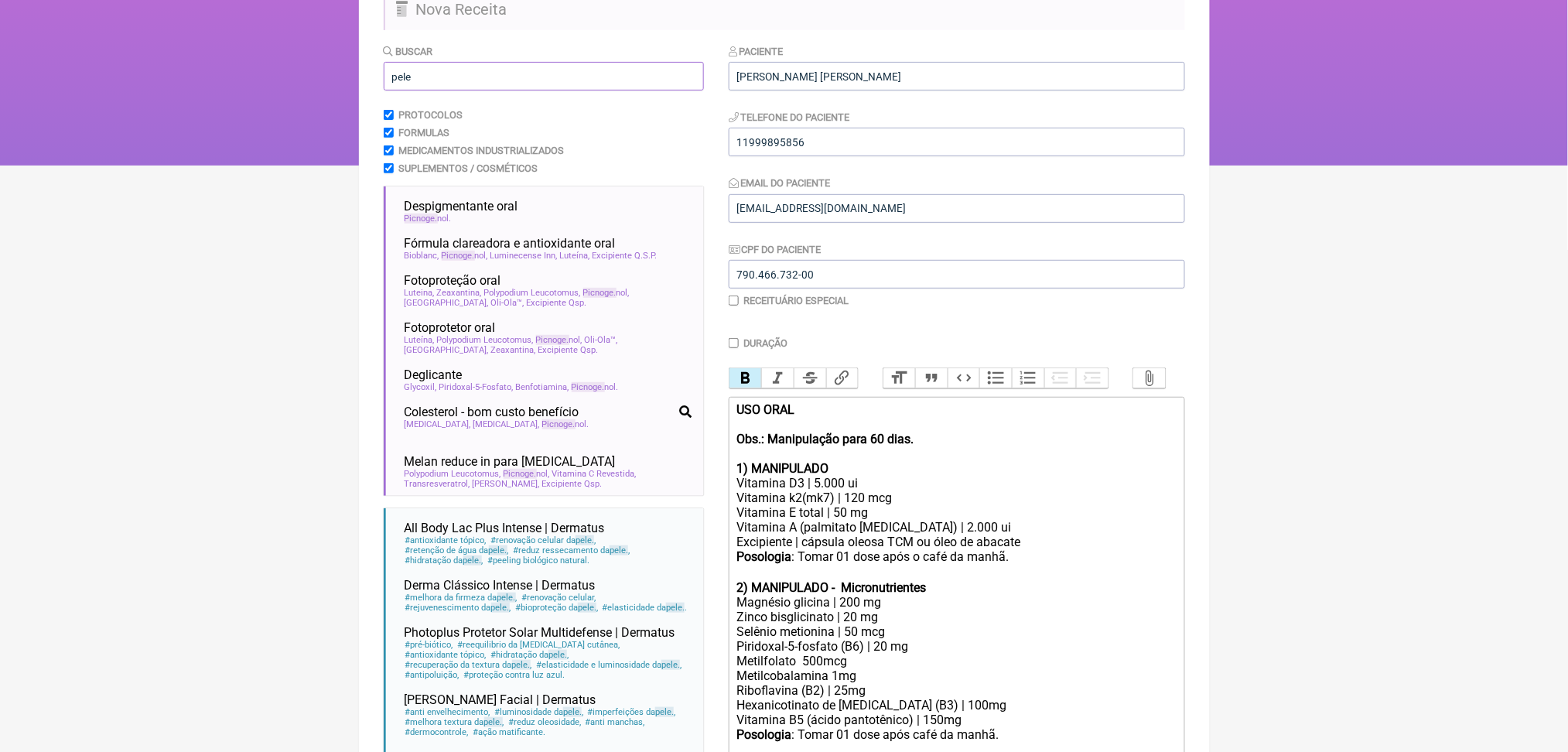
click at [533, 90] on input "pele" at bounding box center [544, 76] width 320 height 29
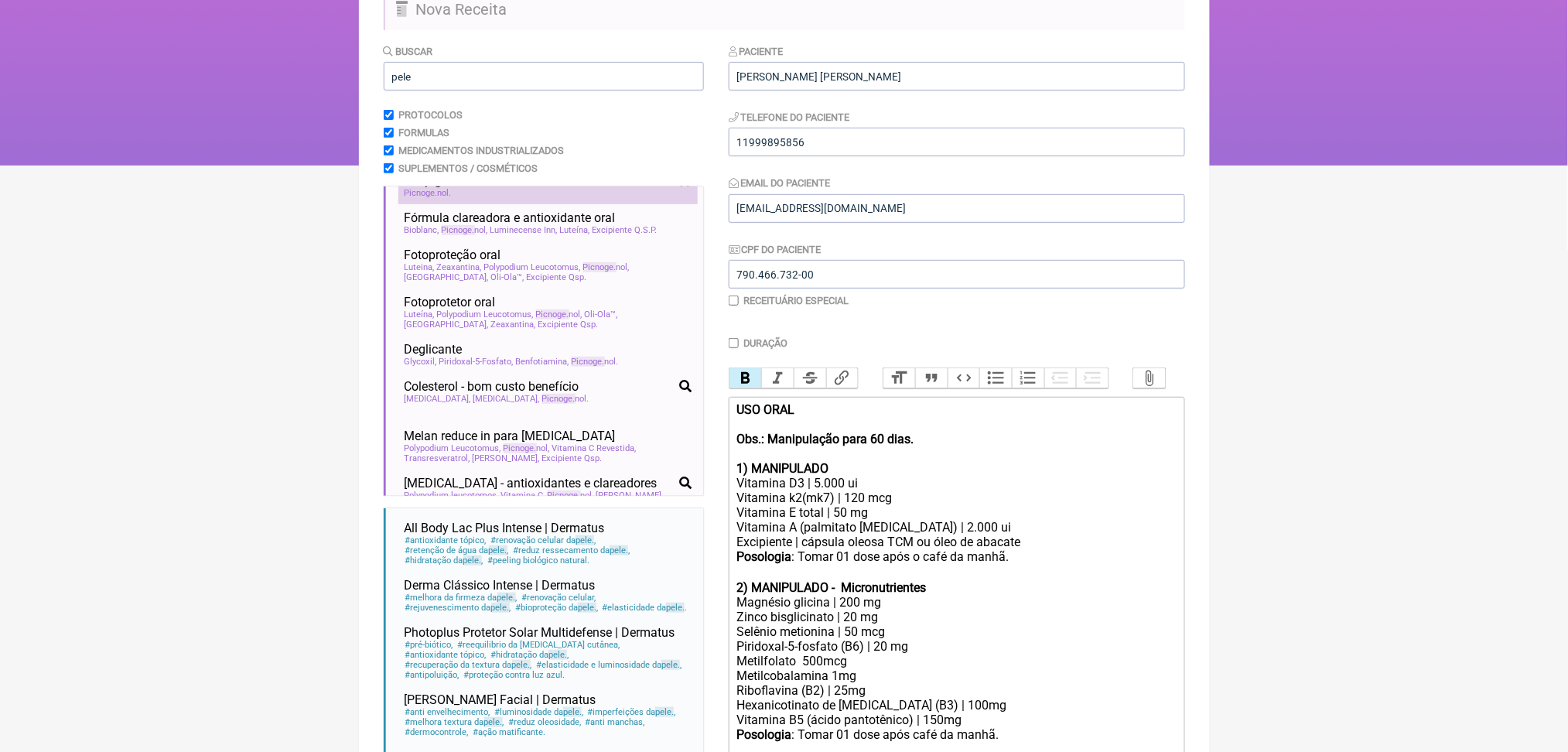
click at [637, 198] on div "Picnoge nol" at bounding box center [548, 193] width 287 height 10
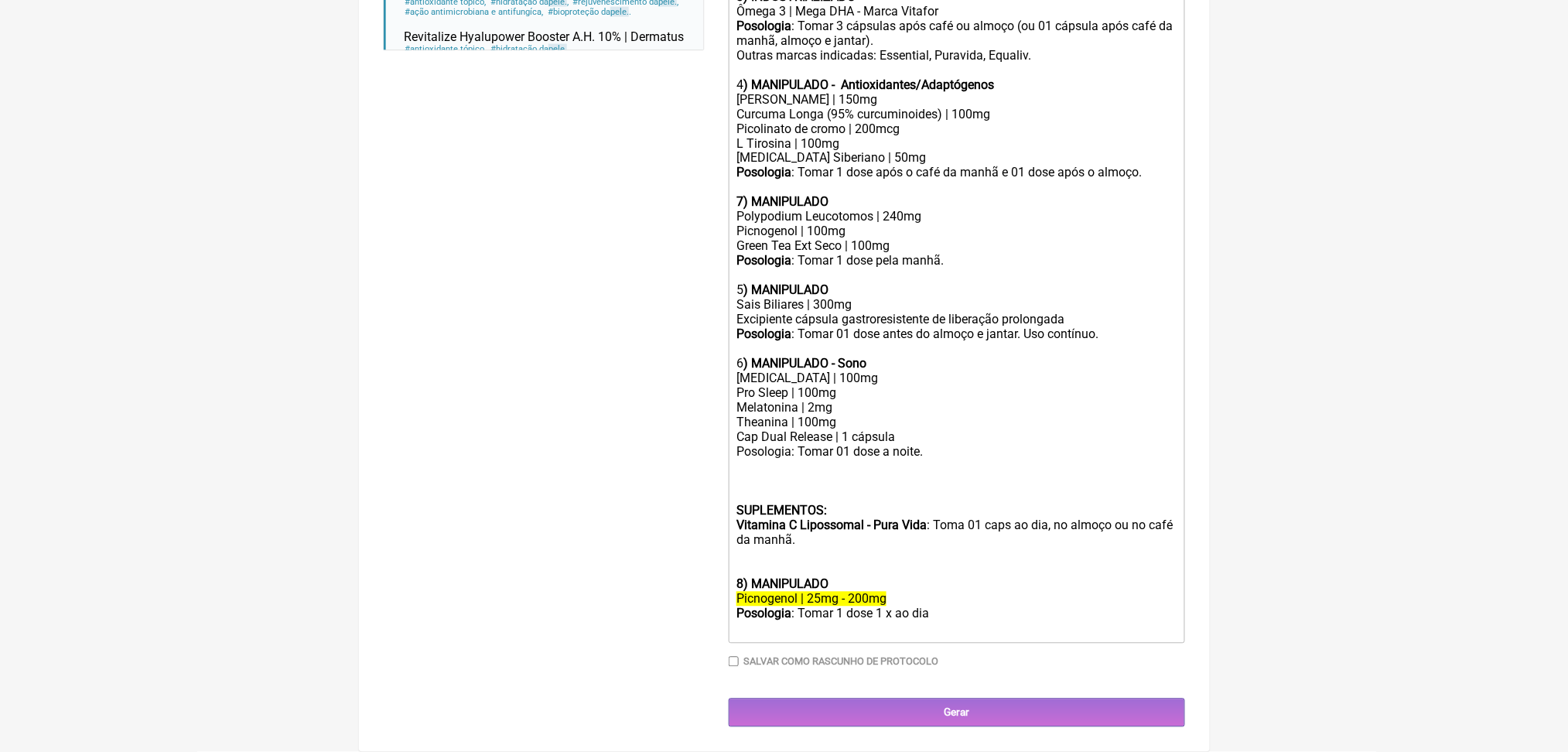
scroll to position [1393, 0]
drag, startPoint x: 1007, startPoint y: 591, endPoint x: 720, endPoint y: 532, distance: 293.0
click at [720, 532] on form "Buscar pele Protocolos Formulas Medicamentos Industrializados Suplementos / Cos…" at bounding box center [784, 2] width 802 height 1451
drag, startPoint x: 760, startPoint y: 518, endPoint x: 1013, endPoint y: 593, distance: 263.9
click at [1013, 593] on trix-editor "USO ORAL Obs.: Manipulação para 60 dias. 1) MANIPULADO Vitamina D3 | 5.000 ui V…" at bounding box center [957, 136] width 456 height 1015
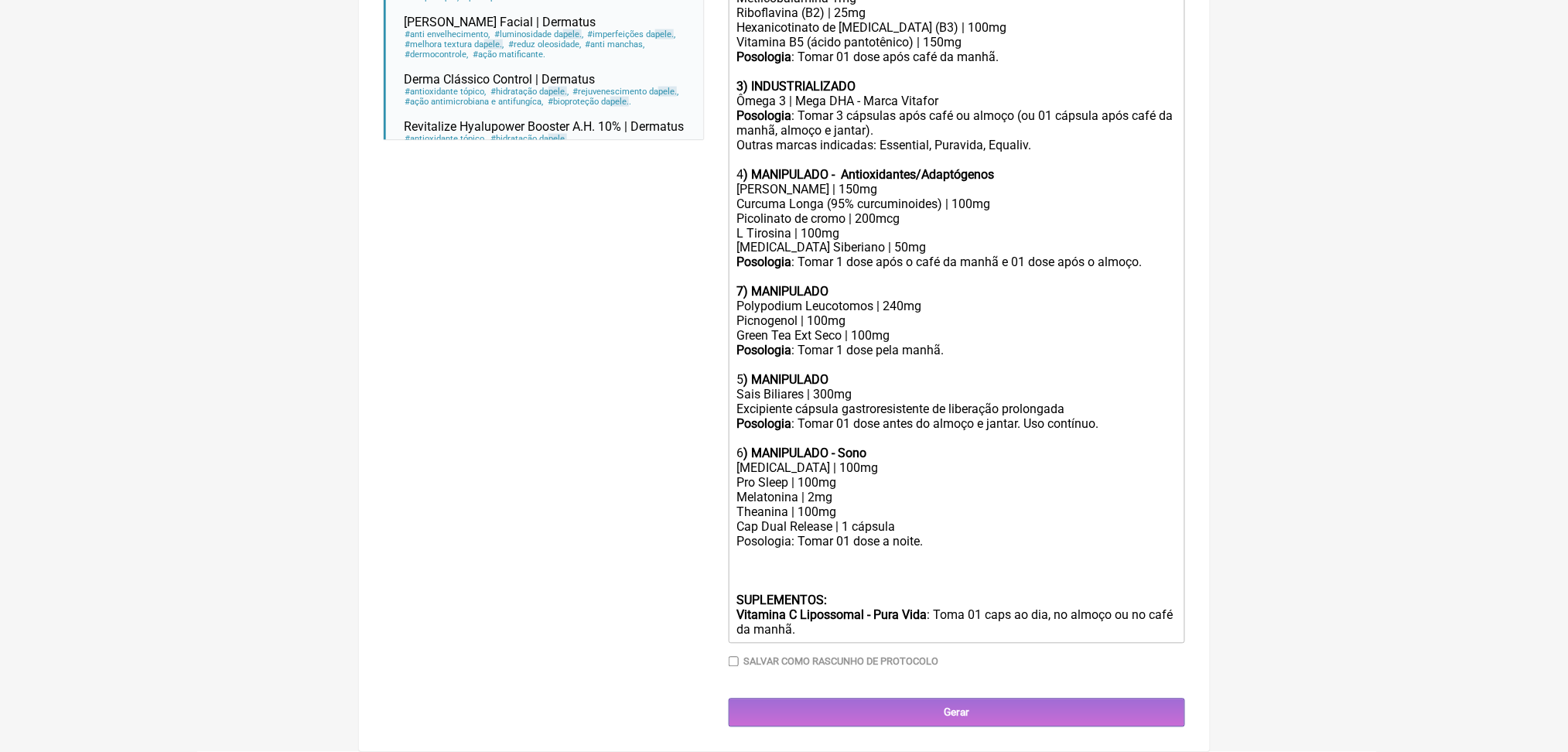
scroll to position [1157, 0]
click at [768, 637] on div "Posologia: Tomar 01 dose a noite. SUPLEMENTOS: Vitamina C Lipossomal - Pura Vid…" at bounding box center [956, 586] width 440 height 103
click at [765, 609] on div "Posologia: Tomar 01 dose a noite. SUPLEMENTOS: Vitamina C Lipossomal - Pura Vid…" at bounding box center [956, 586] width 440 height 103
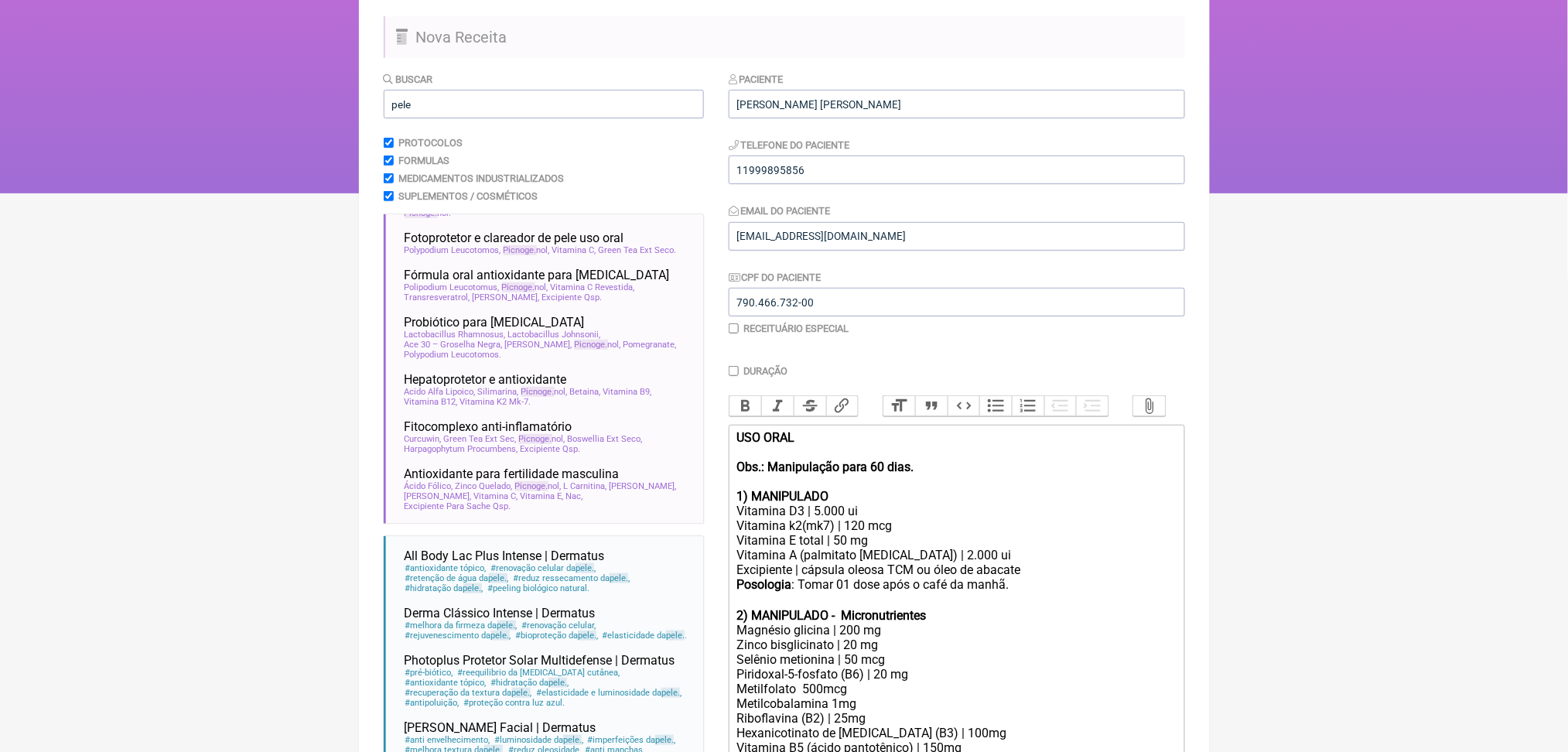
scroll to position [106, 0]
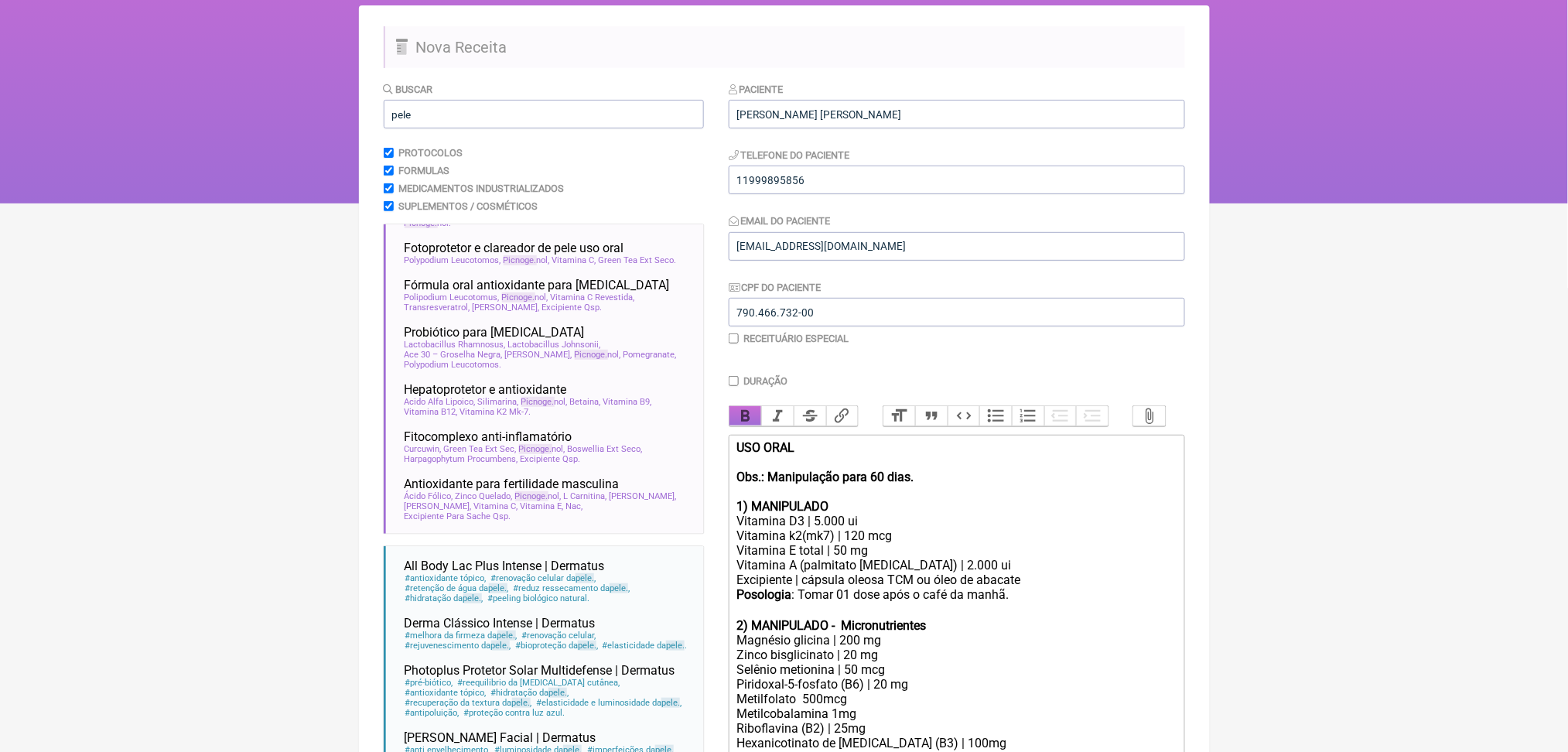
click at [758, 426] on button "Bold" at bounding box center [746, 416] width 33 height 20
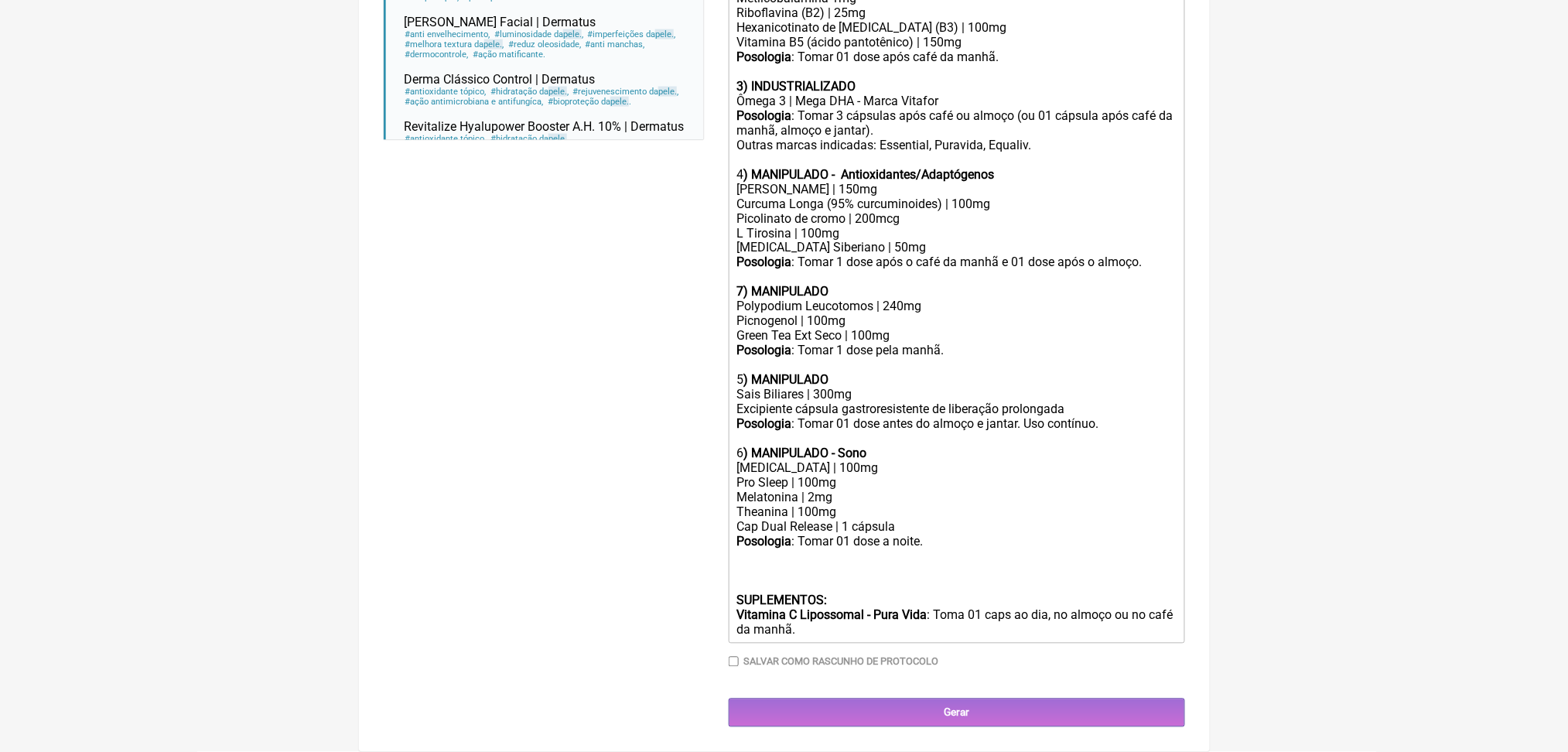
scroll to position [1121, 0]
click at [928, 167] on strong ") MANIPULADO - Antioxidantes/Adaptógenos" at bounding box center [868, 175] width 251 height 14
click at [875, 299] on div "7) MANIPULADO" at bounding box center [956, 284] width 440 height 30
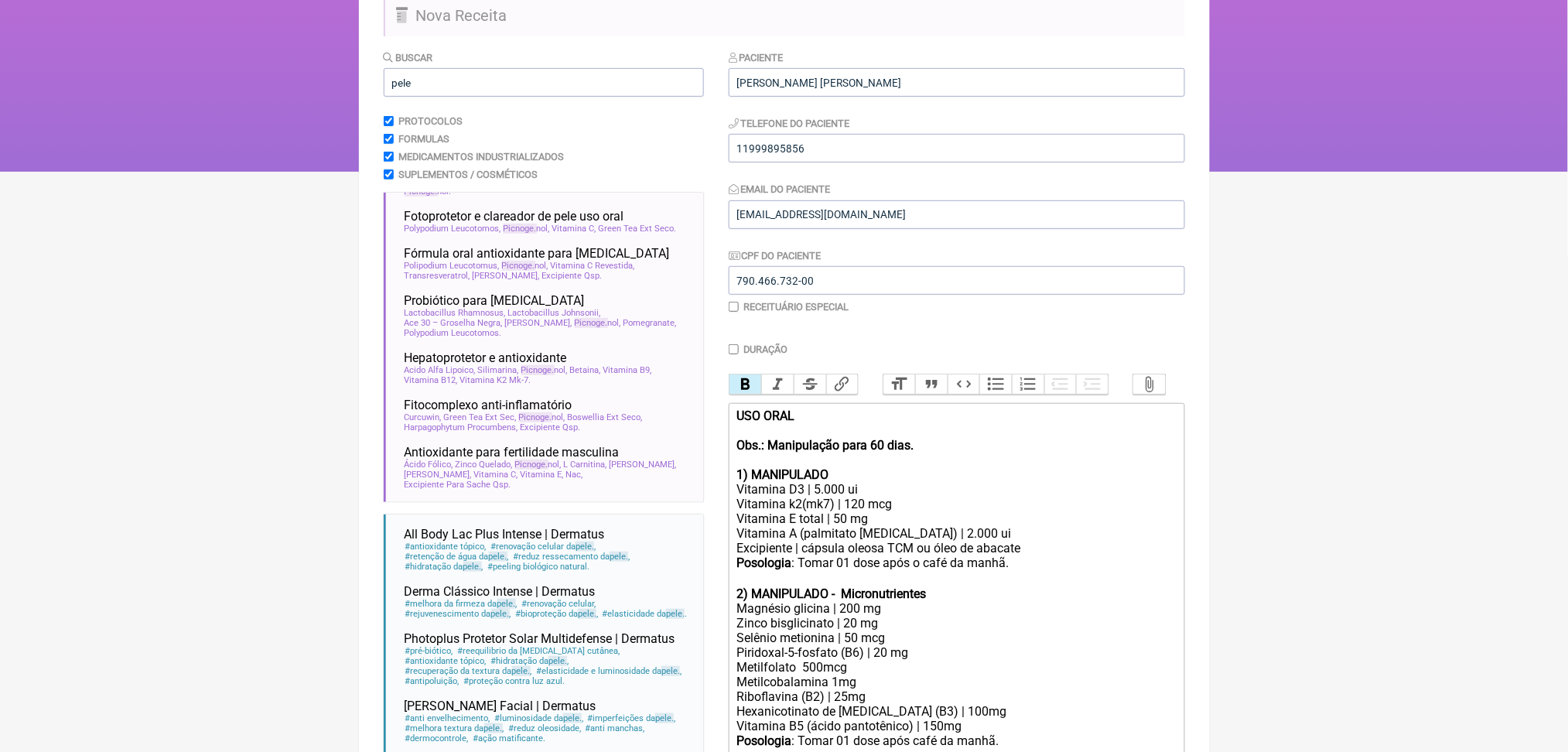
scroll to position [129, 0]
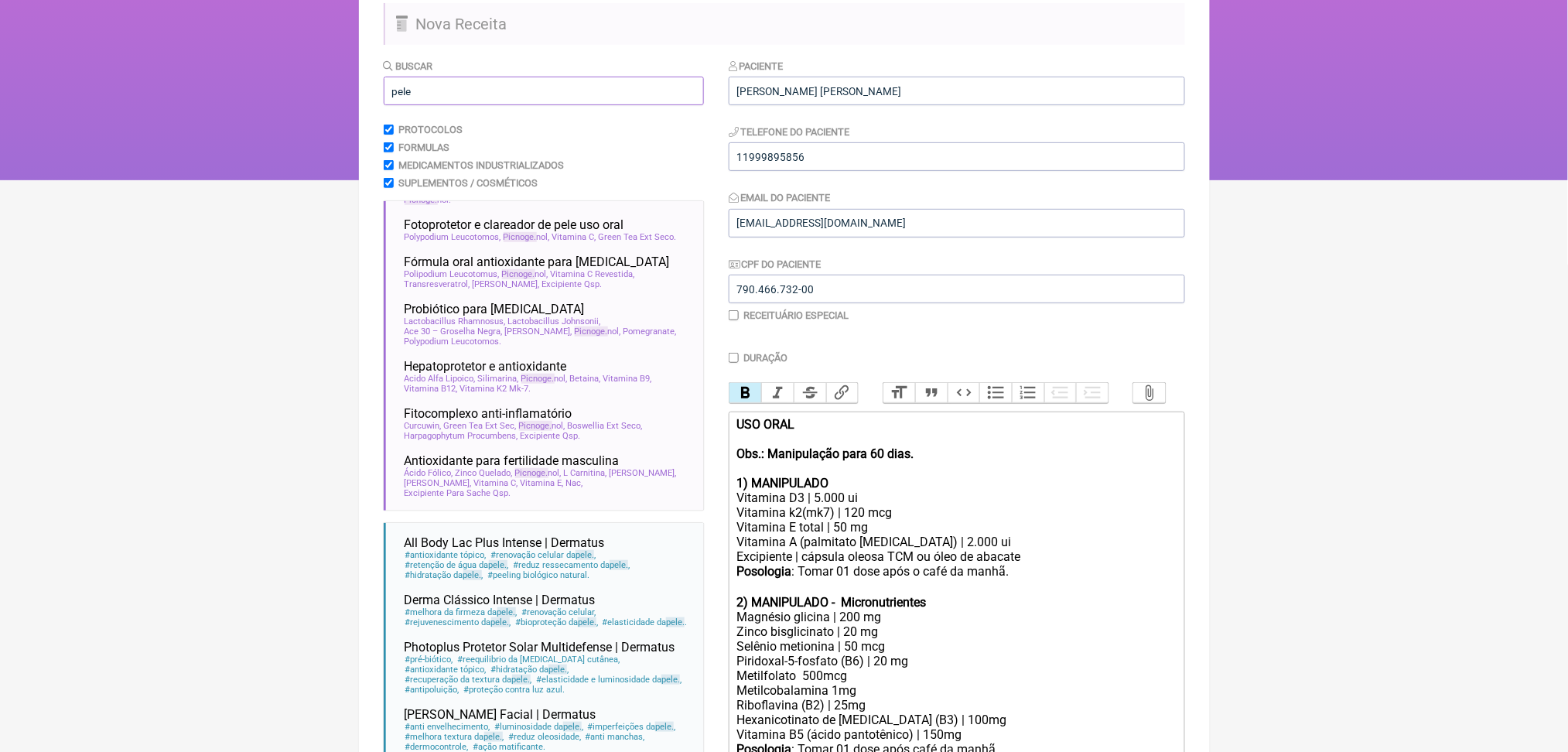
click at [567, 105] on input "pele" at bounding box center [544, 91] width 320 height 29
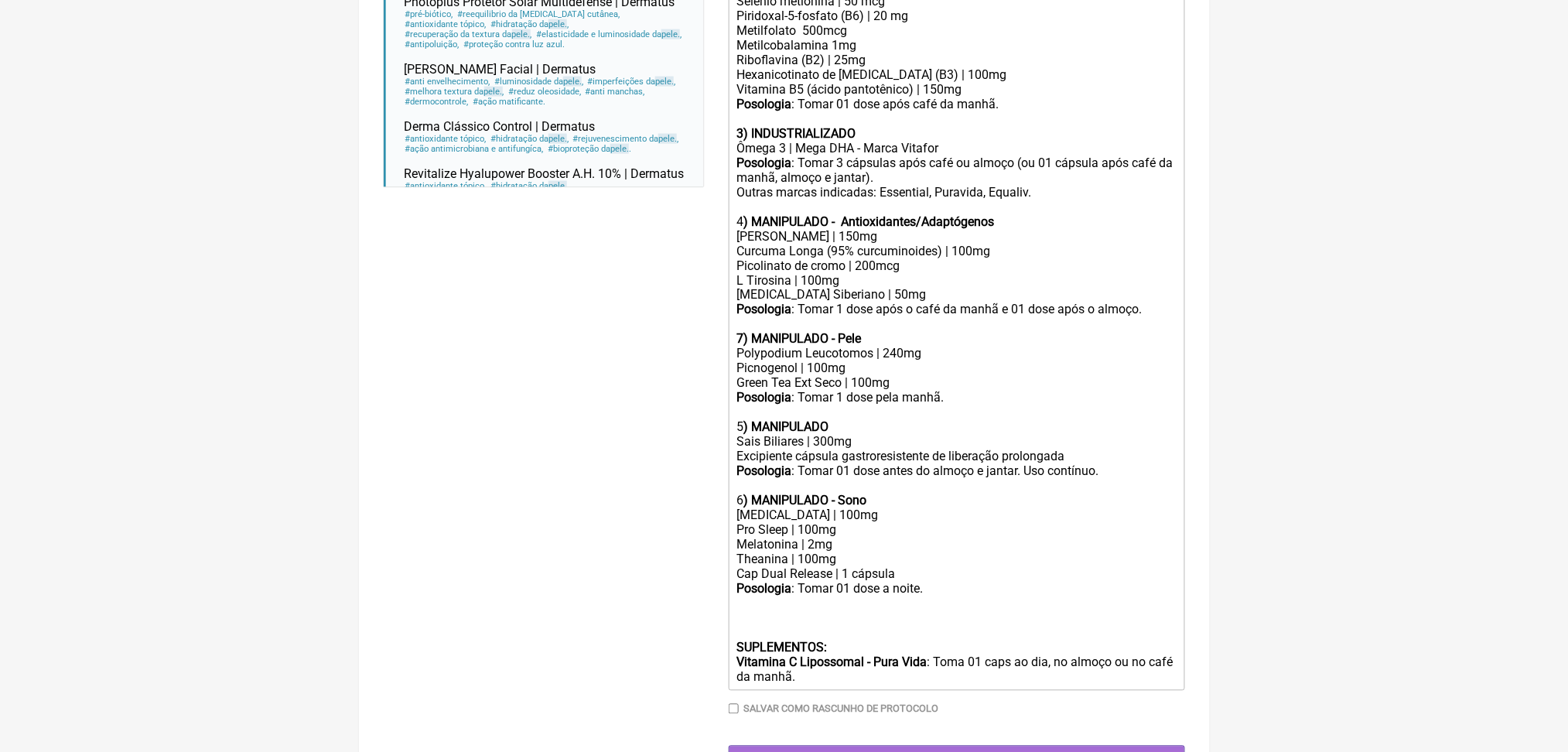
scroll to position [750, 0]
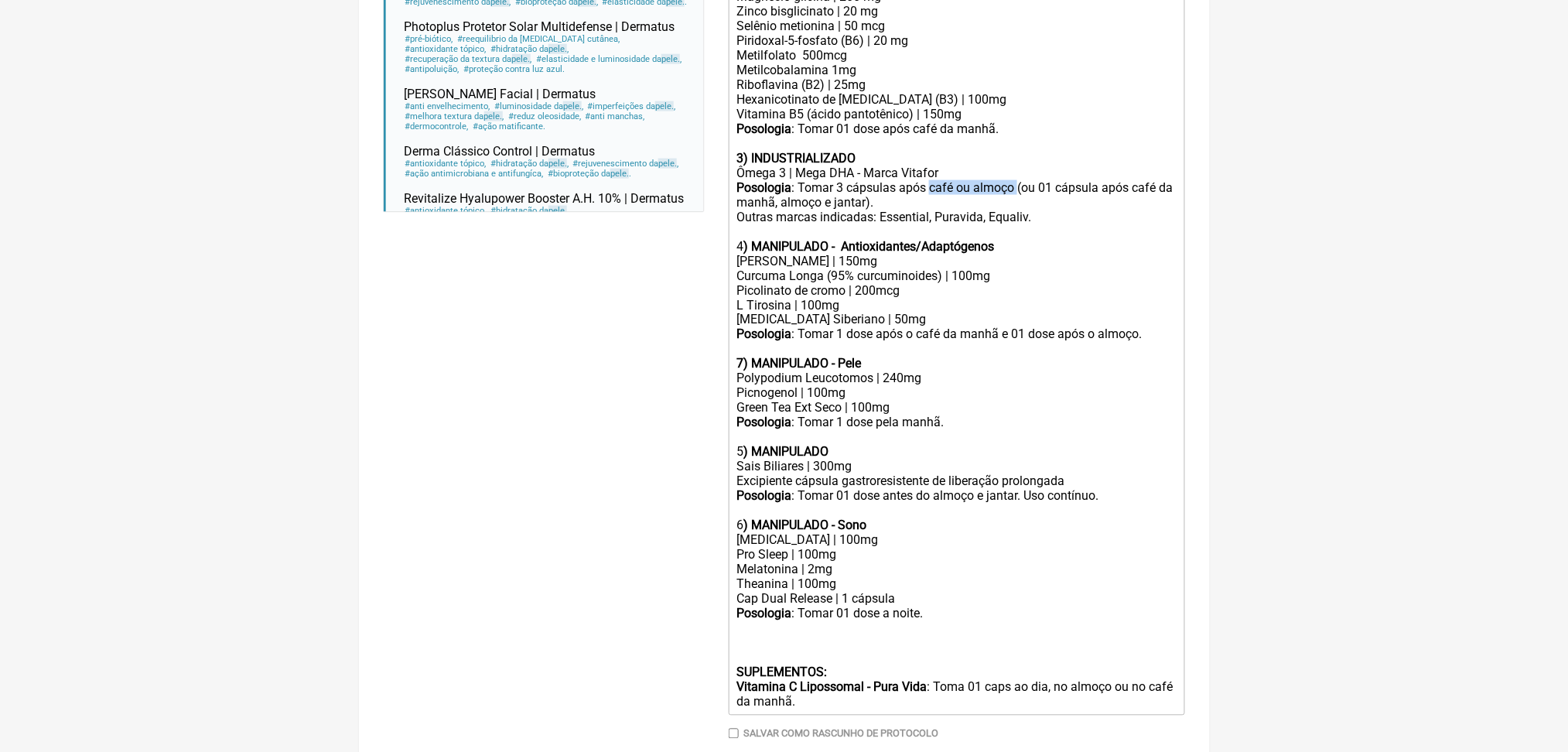
drag, startPoint x: 987, startPoint y: 424, endPoint x: 1096, endPoint y: 422, distance: 109.0
click at [1096, 254] on div "Posologia : Tomar 3 cápsulas após café ou almoço (ou 01 cápsula após café da ma…" at bounding box center [956, 217] width 440 height 74
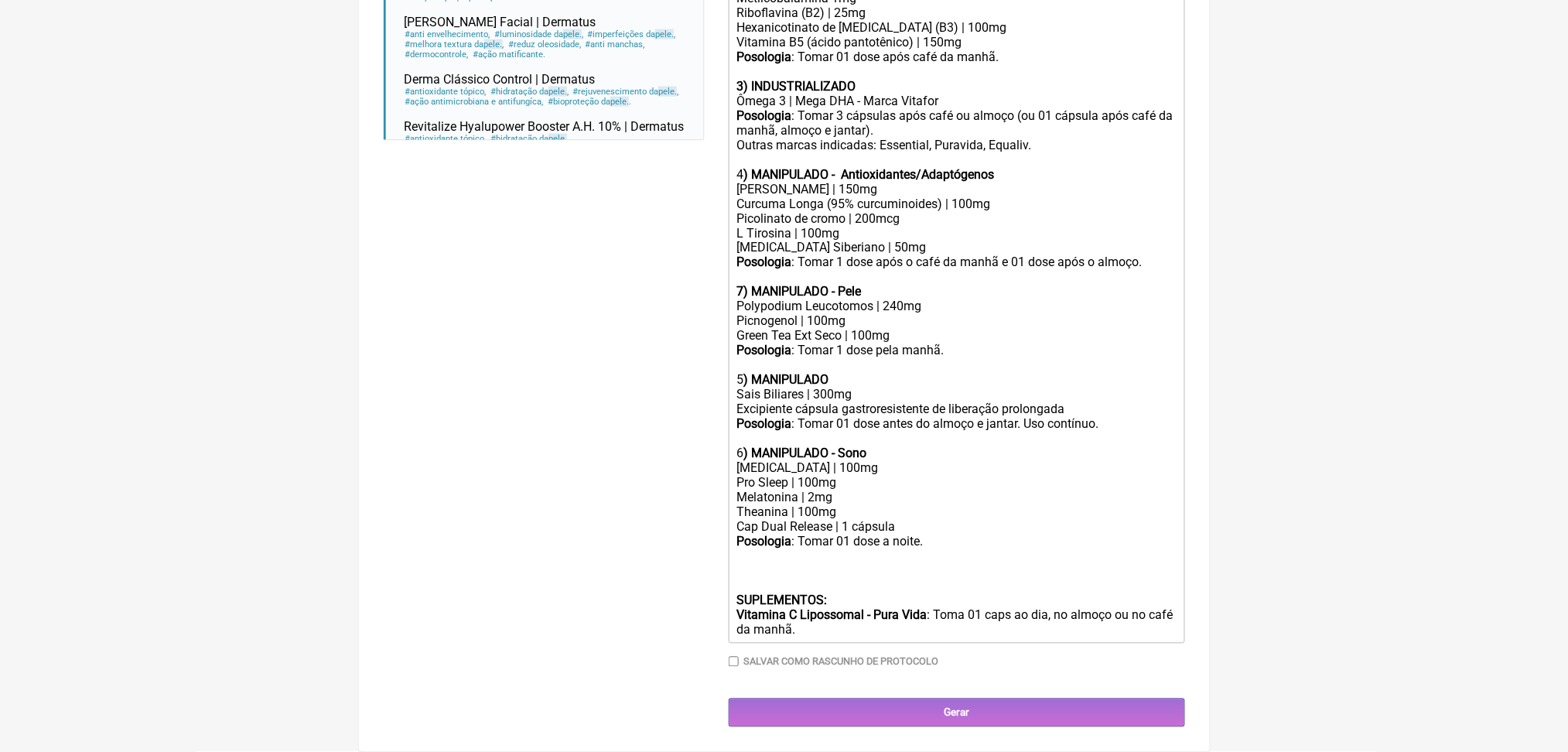
scroll to position [1014, 0]
drag, startPoint x: 1084, startPoint y: 353, endPoint x: 1109, endPoint y: 386, distance: 41.4
click at [1109, 386] on trix-editor "USO ORAL Obs.: Manipulação para 60 dias. 1) MANIPULADO Vitamina D3 | 5.000 ui V…" at bounding box center [957, 181] width 456 height 925
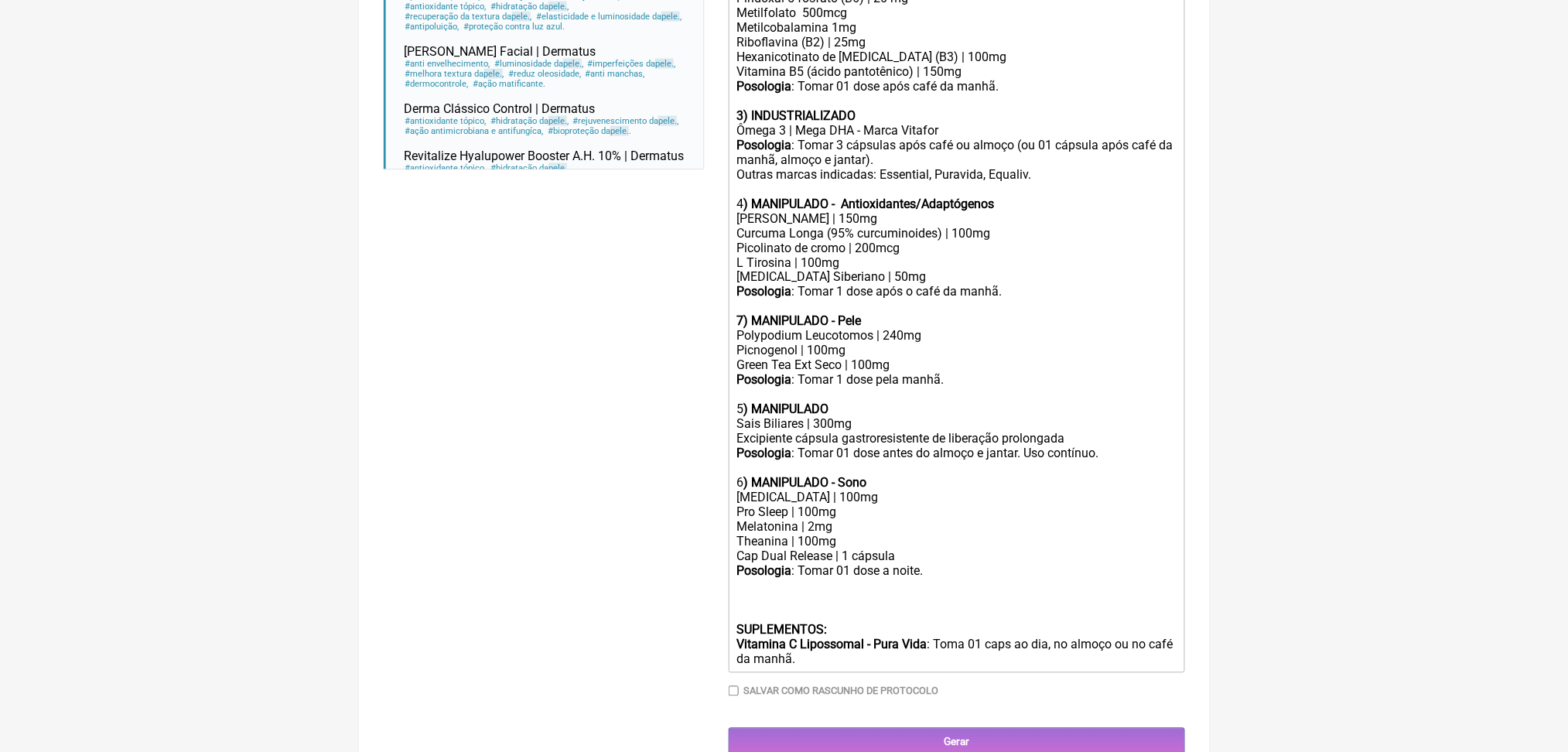
scroll to position [790, 0]
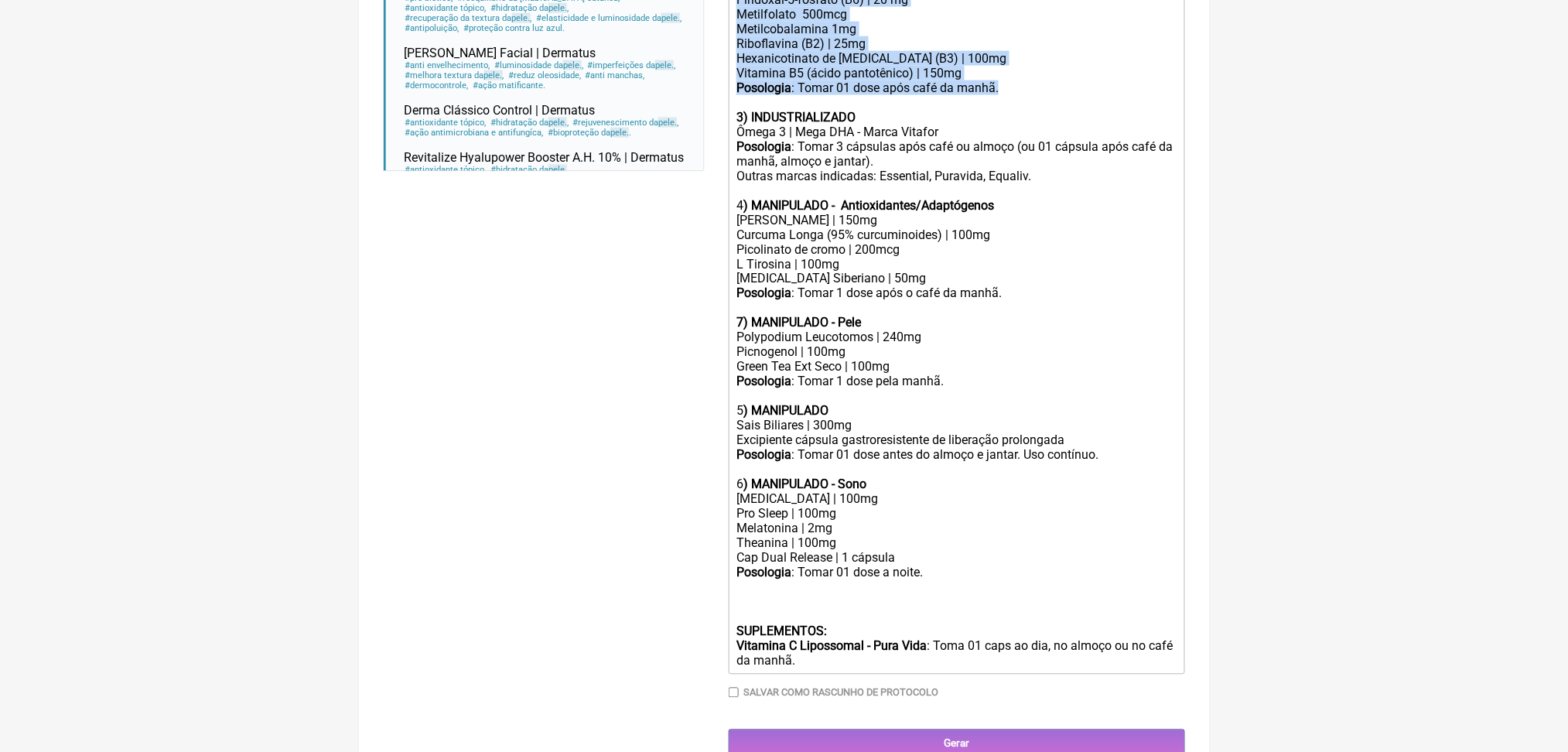
drag, startPoint x: 1100, startPoint y: 304, endPoint x: 731, endPoint y: 119, distance: 412.8
click at [731, 119] on form "Buscar pele Protocolos Formulas Medicamentos Industrializados Suplementos / Cos…" at bounding box center [784, 77] width 802 height 1361
copy trix-editor "2) MANIPULADO - Micronutrientes Magnésio glicina | 200 mg Zinco bisglicinato | …"
click at [1037, 125] on div "3) INDUSTRIALIZADO" at bounding box center [956, 110] width 440 height 30
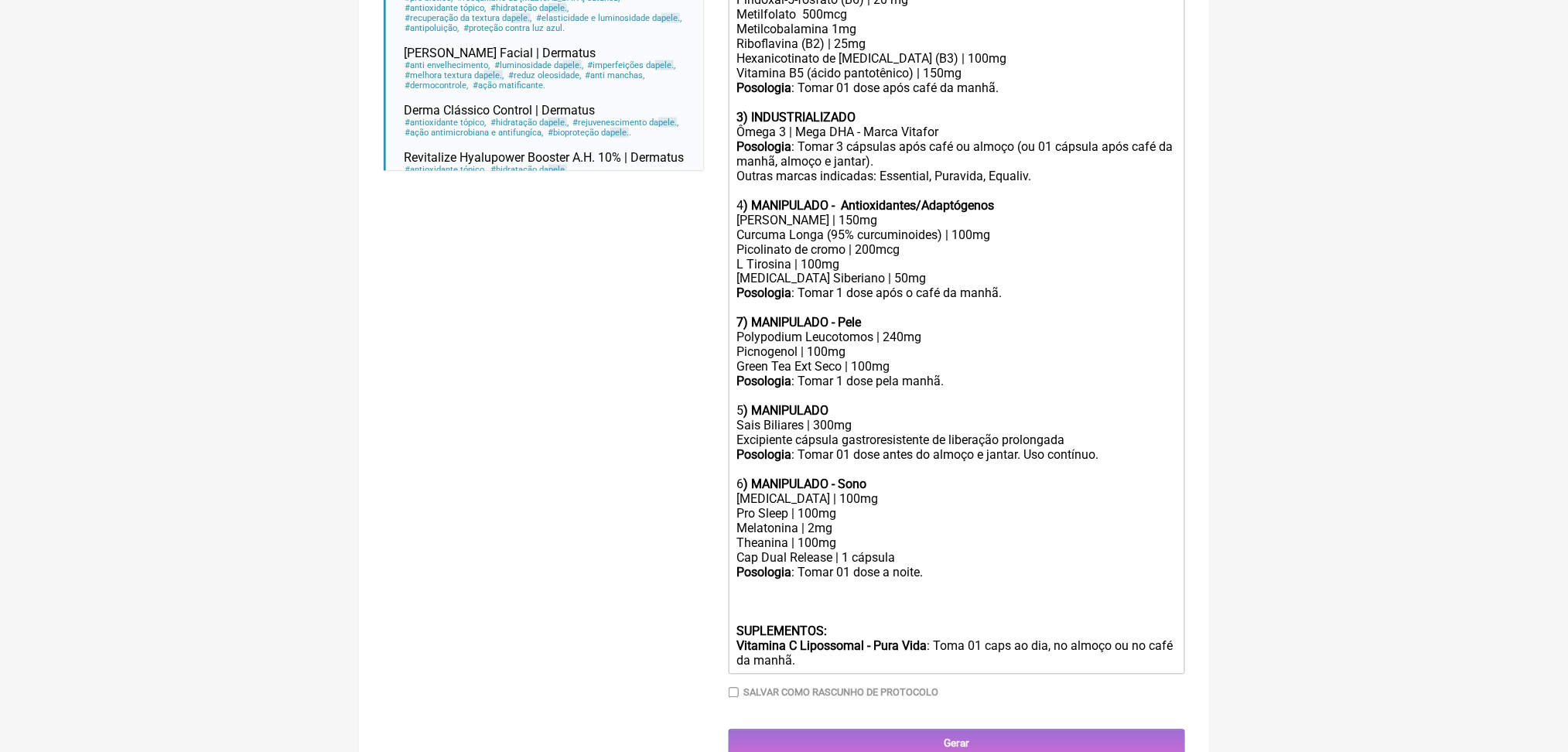
click at [930, 95] on div "Posologia : Tomar 01 dose após café da manhã." at bounding box center [956, 87] width 440 height 14
click at [1067, 95] on div "Posologia : Tomar 01 dose após café da manhã." at bounding box center [956, 87] width 440 height 14
click at [933, 95] on div "Posologia : Tomar 01 dose ntes do jantar." at bounding box center [956, 87] width 440 height 14
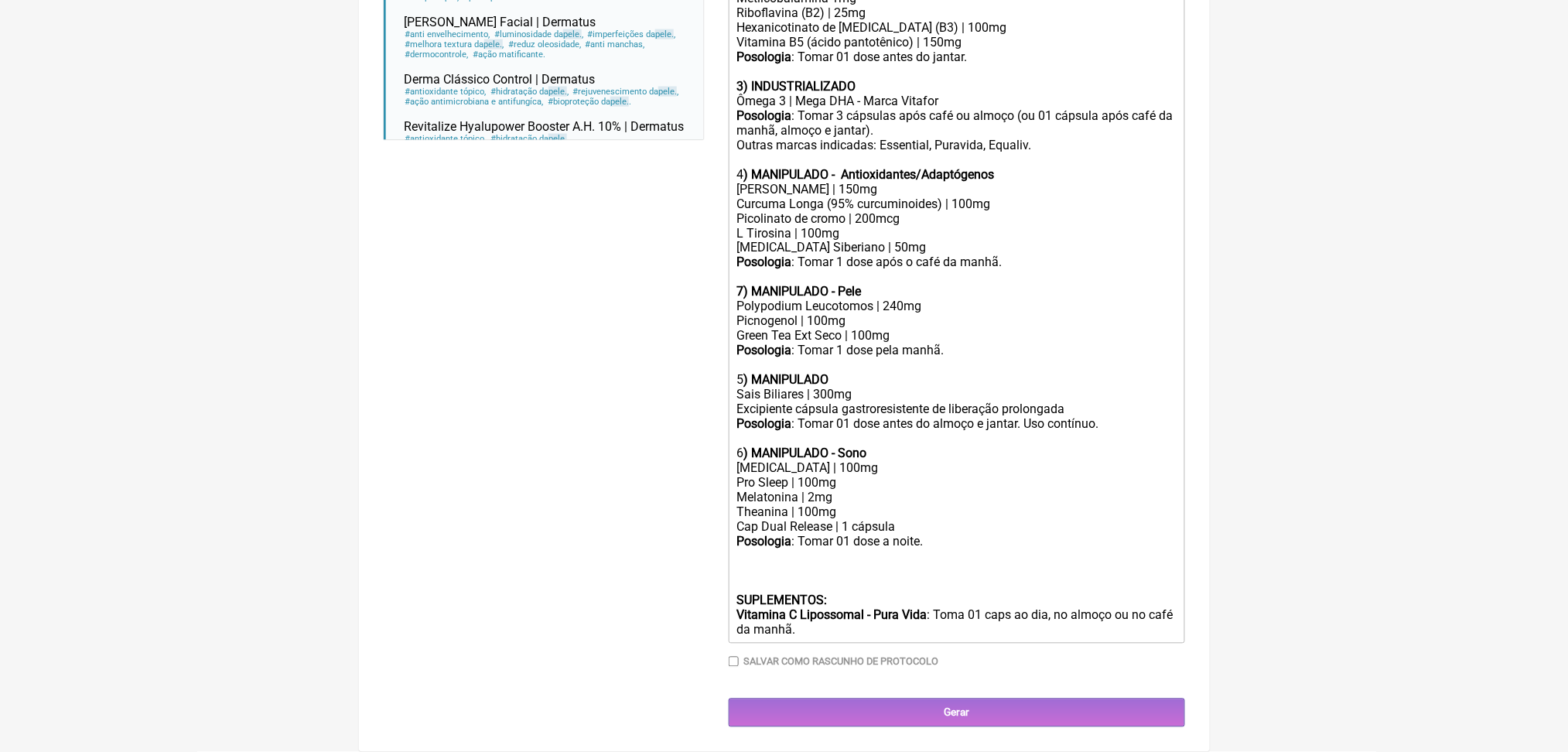
scroll to position [1254, 0]
drag, startPoint x: 747, startPoint y: 581, endPoint x: 983, endPoint y: 585, distance: 236.0
click at [927, 608] on strong "Vitamina C Lipossomal - Pura Vida" at bounding box center [832, 615] width 191 height 14
copy strong "Vitamina C Lipossomal - Pura Vida"
click at [1043, 581] on div "Posologia : Tomar 01 dose a noite. SUPLEMENTOS: Vitamina C Lipossomal - Pura Vi…" at bounding box center [956, 586] width 440 height 103
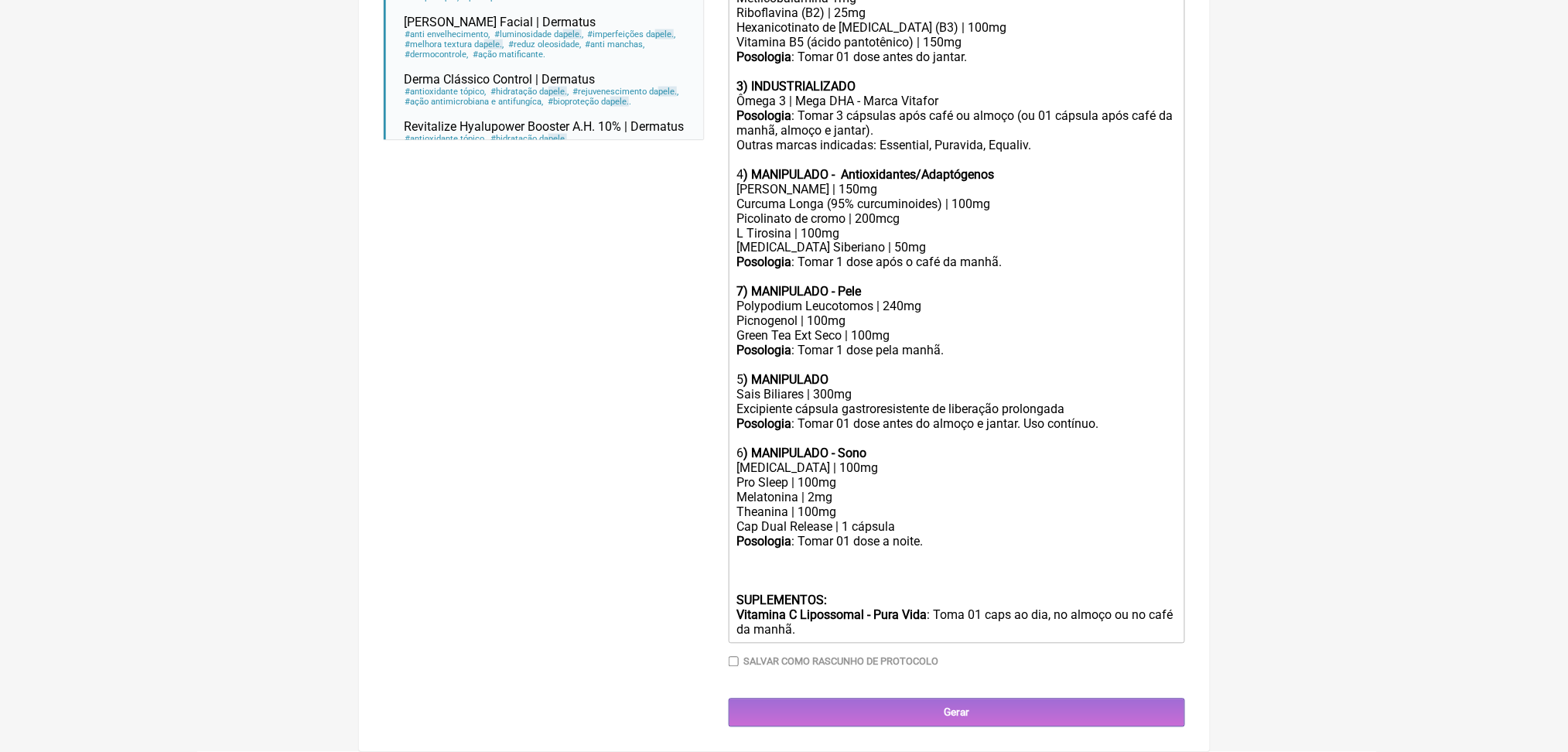
click at [945, 605] on div "Posologia : Tomar 01 dose a noite. SUPLEMENTOS: Vitamina C Lipossomal - Pura Vi…" at bounding box center [956, 586] width 440 height 103
click at [776, 608] on div "Posologia : Tomar 01 dose a noite. SUPLEMENTOS: Vitamina C Lipossomal - Pura Vi…" at bounding box center [956, 586] width 440 height 103
click at [750, 329] on div "Green Tea Ext Seco | 100mg" at bounding box center [956, 336] width 440 height 14
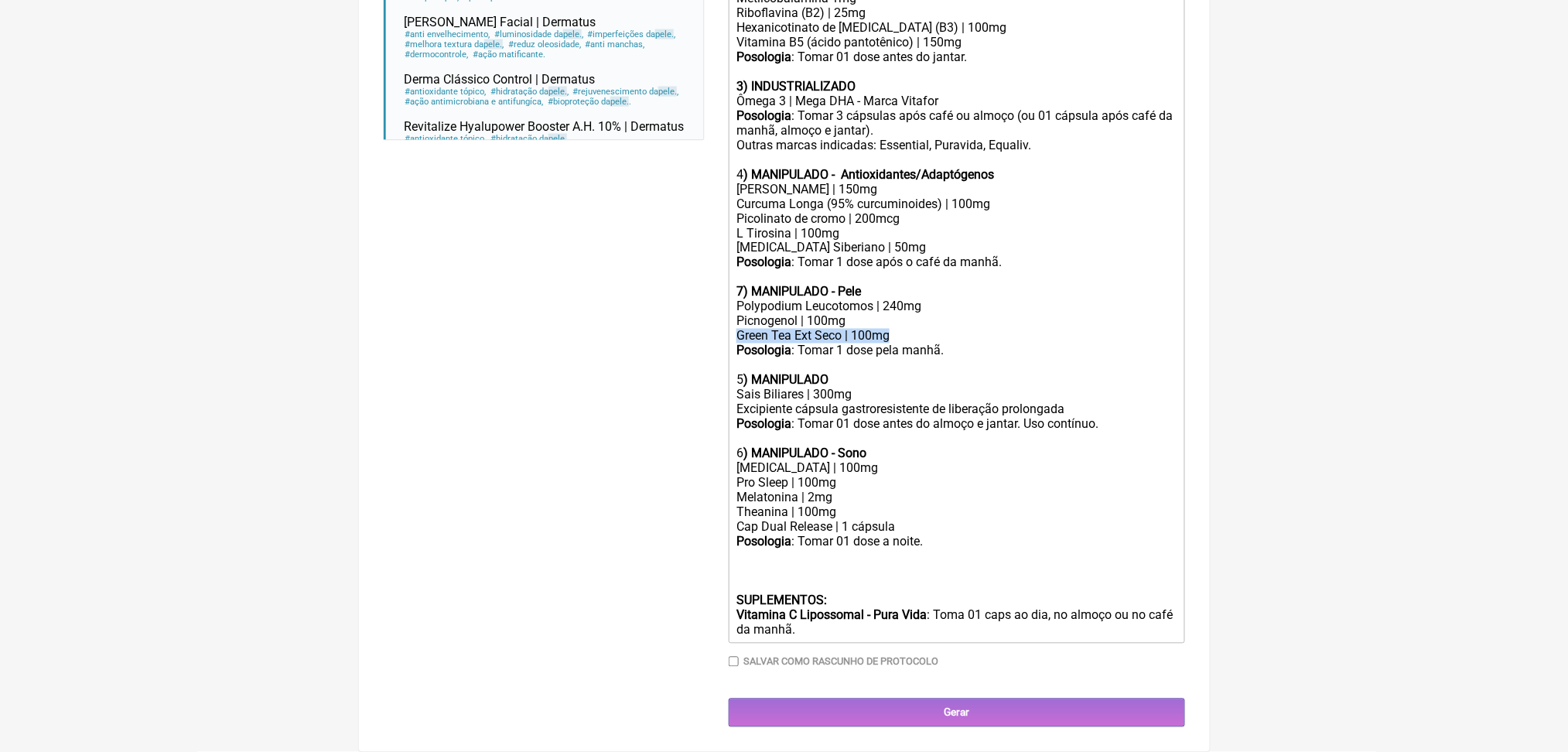
click at [750, 329] on div "Green Tea Ext Seco | 100mg" at bounding box center [956, 336] width 440 height 14
copy div "Green Tea Ext Seco | 100mg"
click at [1084, 583] on div "Posologia : Tomar 01 dose a noite. SUPLEMENTOS: Vitamina C Lipossomal - Pura Vi…" at bounding box center [956, 586] width 440 height 103
drag, startPoint x: 768, startPoint y: 604, endPoint x: 994, endPoint y: 624, distance: 226.9
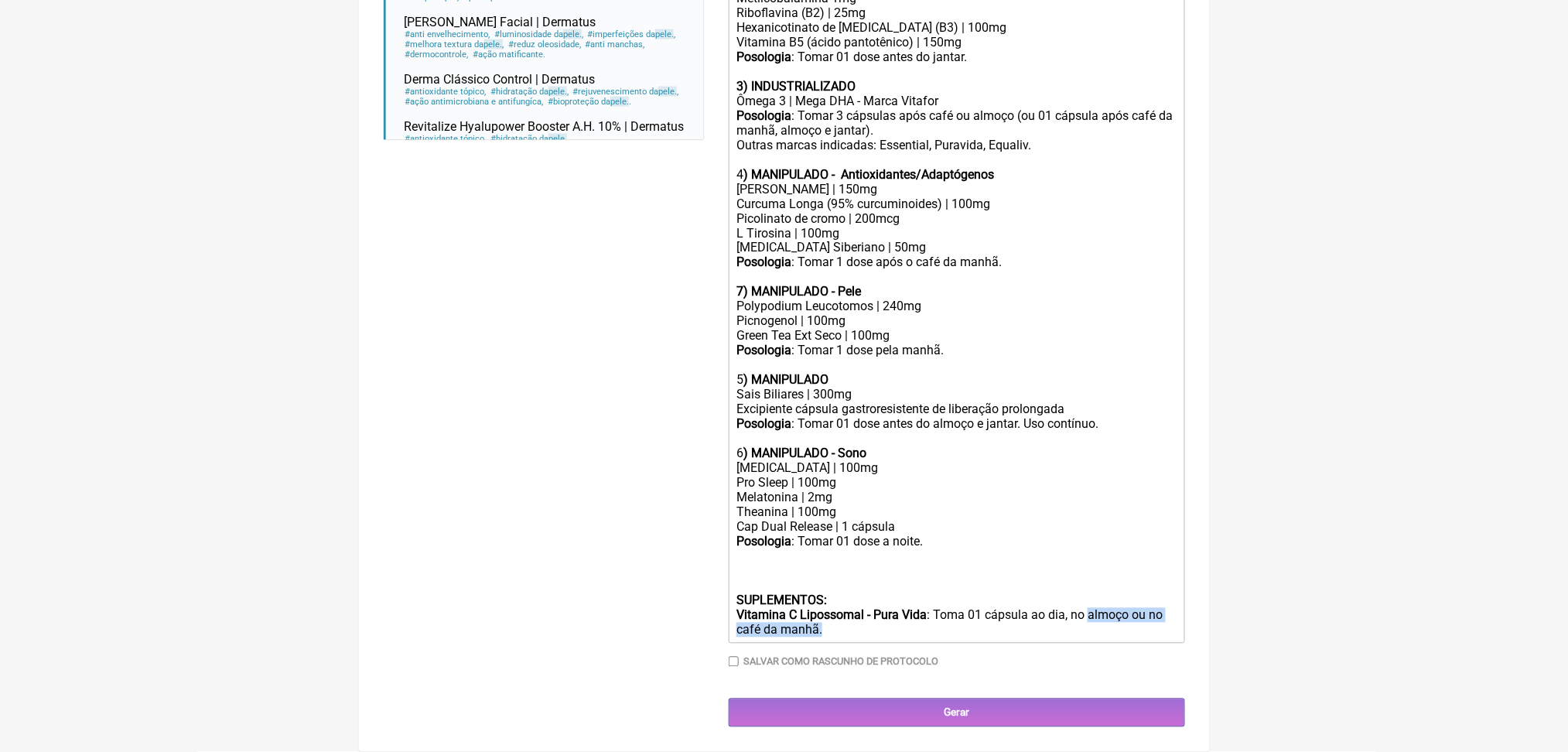
click at [994, 624] on div "Duração Duração de 30 dias Bold Italic Strikethrough Link Heading Quote Code Bu…" at bounding box center [957, 169] width 456 height 1019
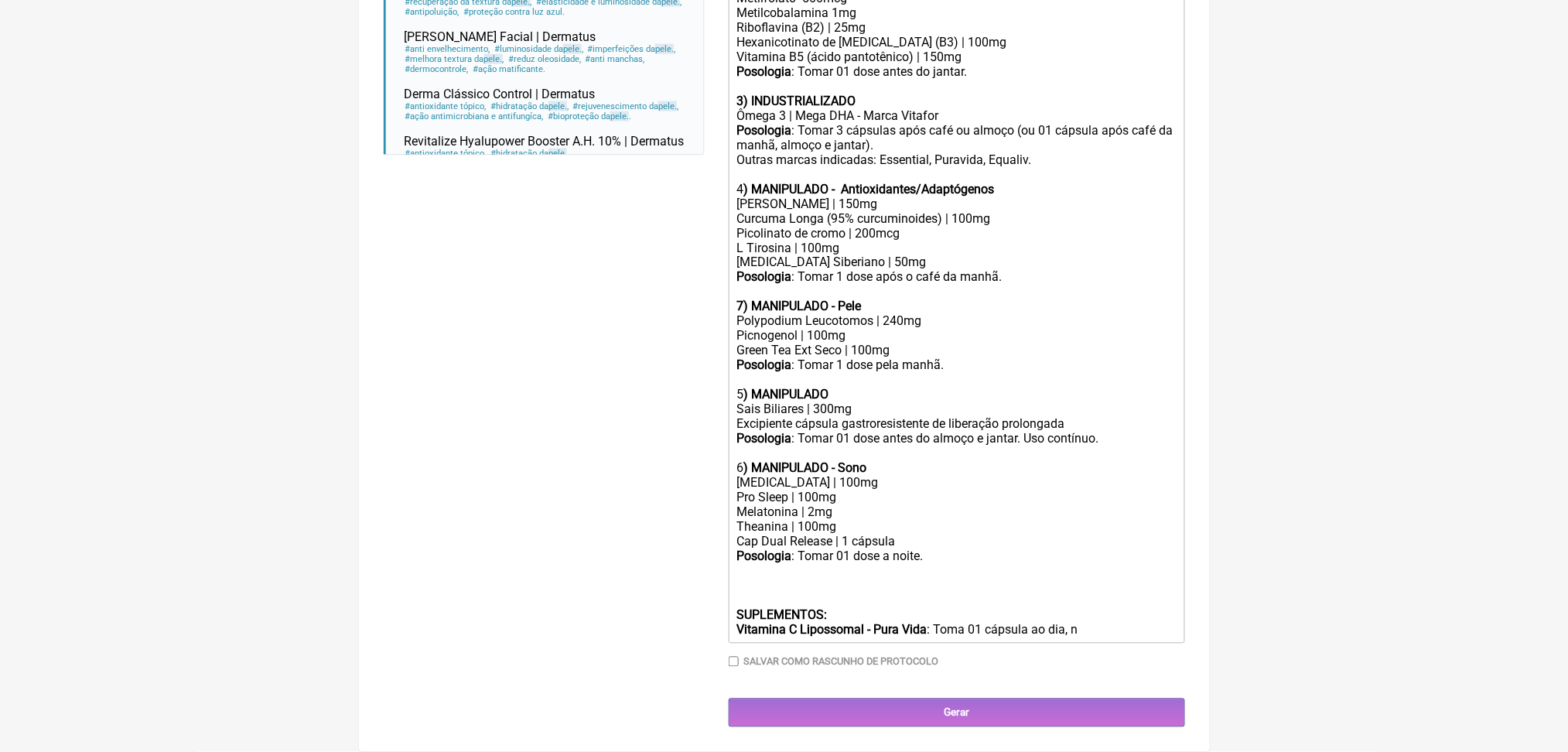
scroll to position [1241, 0]
click at [1034, 602] on div "Posologia : Tomar 01 dose a noite. SUPLEMENTOS: Vitamina C Lipossomal - Pura Vi…" at bounding box center [956, 593] width 440 height 88
click at [797, 608] on strong "SUPLEMENTOS:" at bounding box center [782, 615] width 90 height 14
click at [758, 554] on div "Posologia : Tomar 01 dose a noite. Industrializado: Vitamina C Lipossomal - Pur…" at bounding box center [956, 593] width 440 height 88
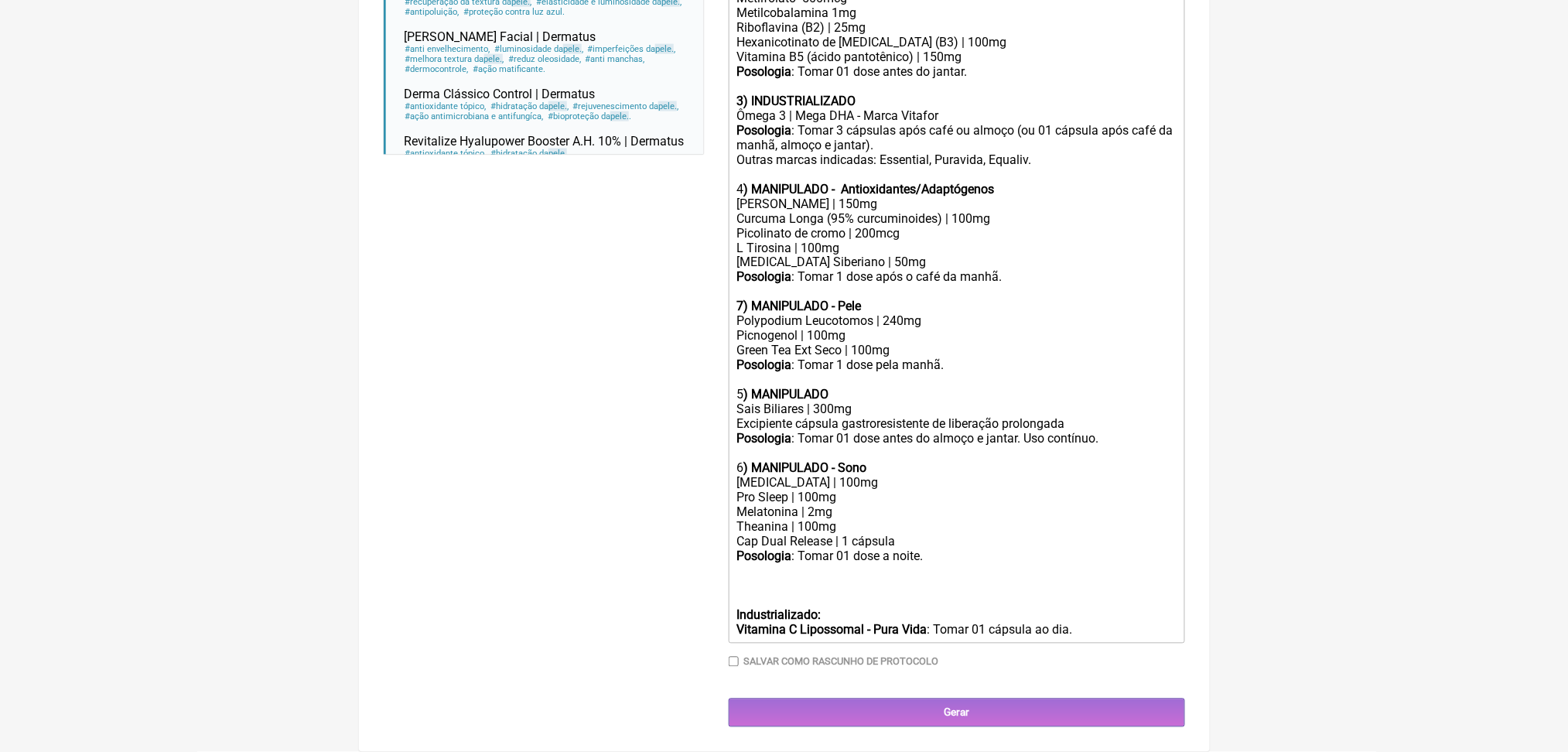
click at [806, 608] on strong "Industrializado:" at bounding box center [778, 615] width 84 height 14
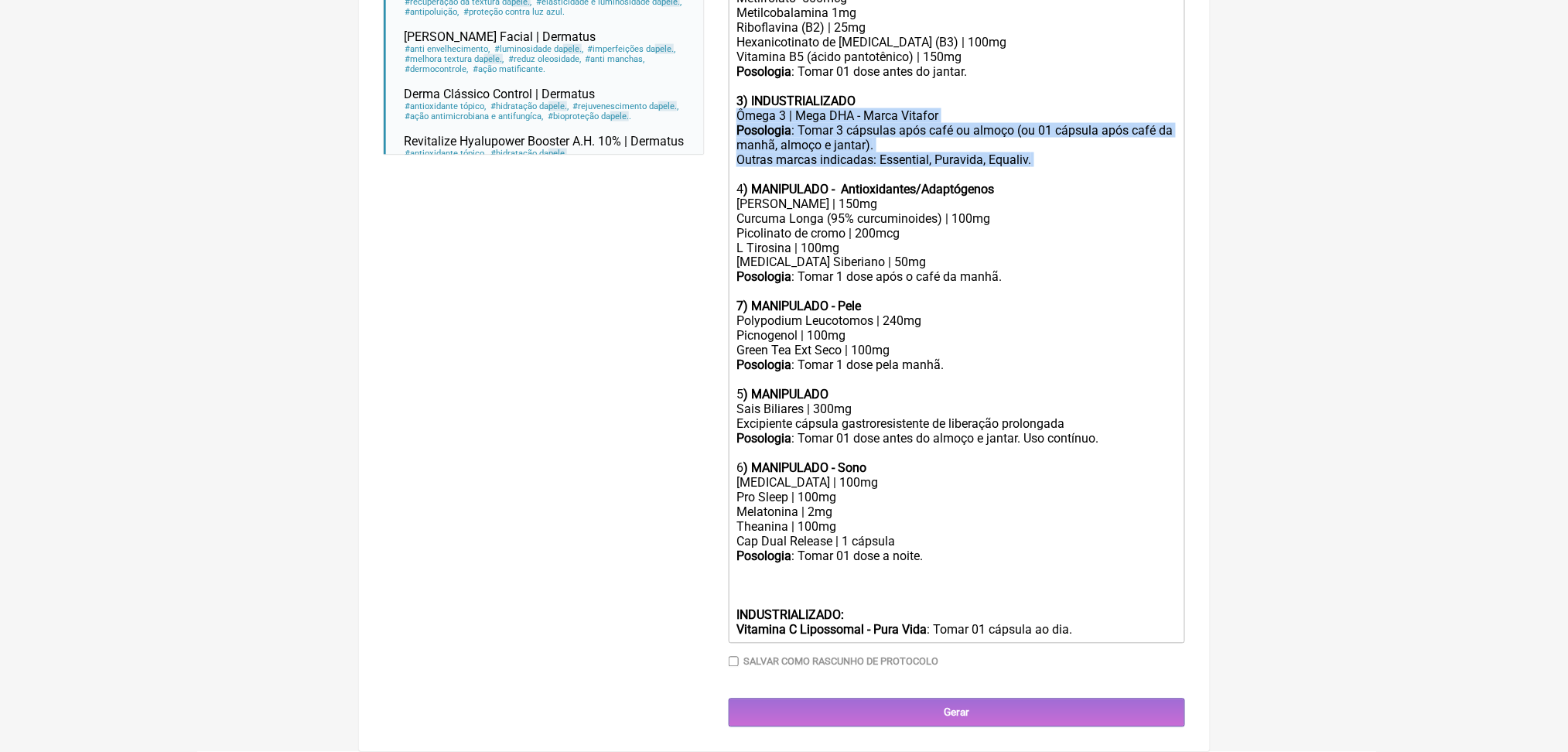
drag, startPoint x: 747, startPoint y: 235, endPoint x: 1115, endPoint y: 300, distance: 373.7
click at [1115, 300] on trix-editor "USO ORAL Obs.: Manipulação para 60 dias. 1) MANIPULADO Vitamina D3 | 5.000 ui V…" at bounding box center [957, 189] width 456 height 910
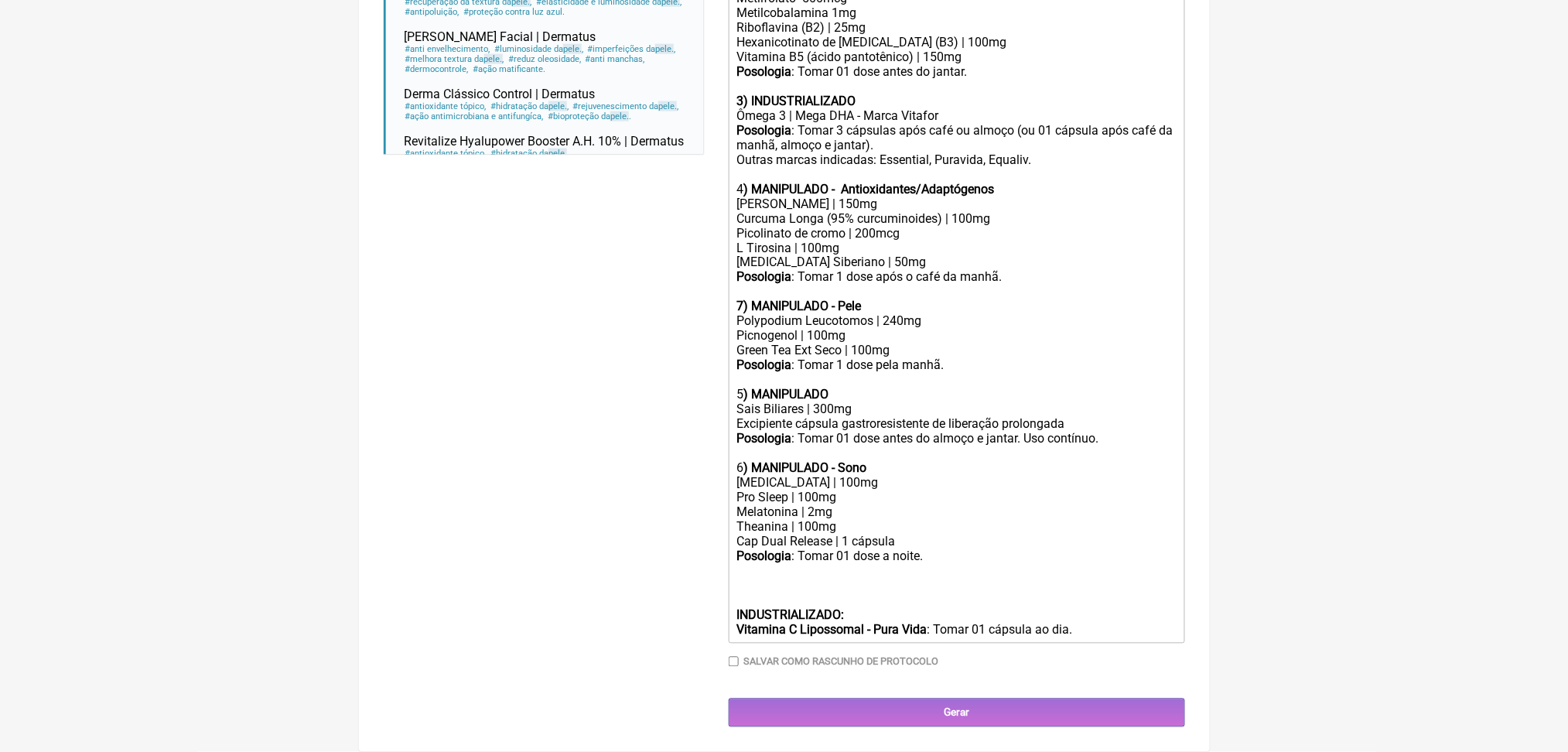
click at [1187, 597] on main "Nova Receita Buscar pele Protocolos Formulas Medicamentos Industrializados Supl…" at bounding box center [784, 28] width 851 height 1448
click at [1161, 598] on div "Posologia : Tomar 01 dose a noite. INDUSTRIALIZADO: Vitamina C Lipossomal - Pur…" at bounding box center [956, 593] width 440 height 88
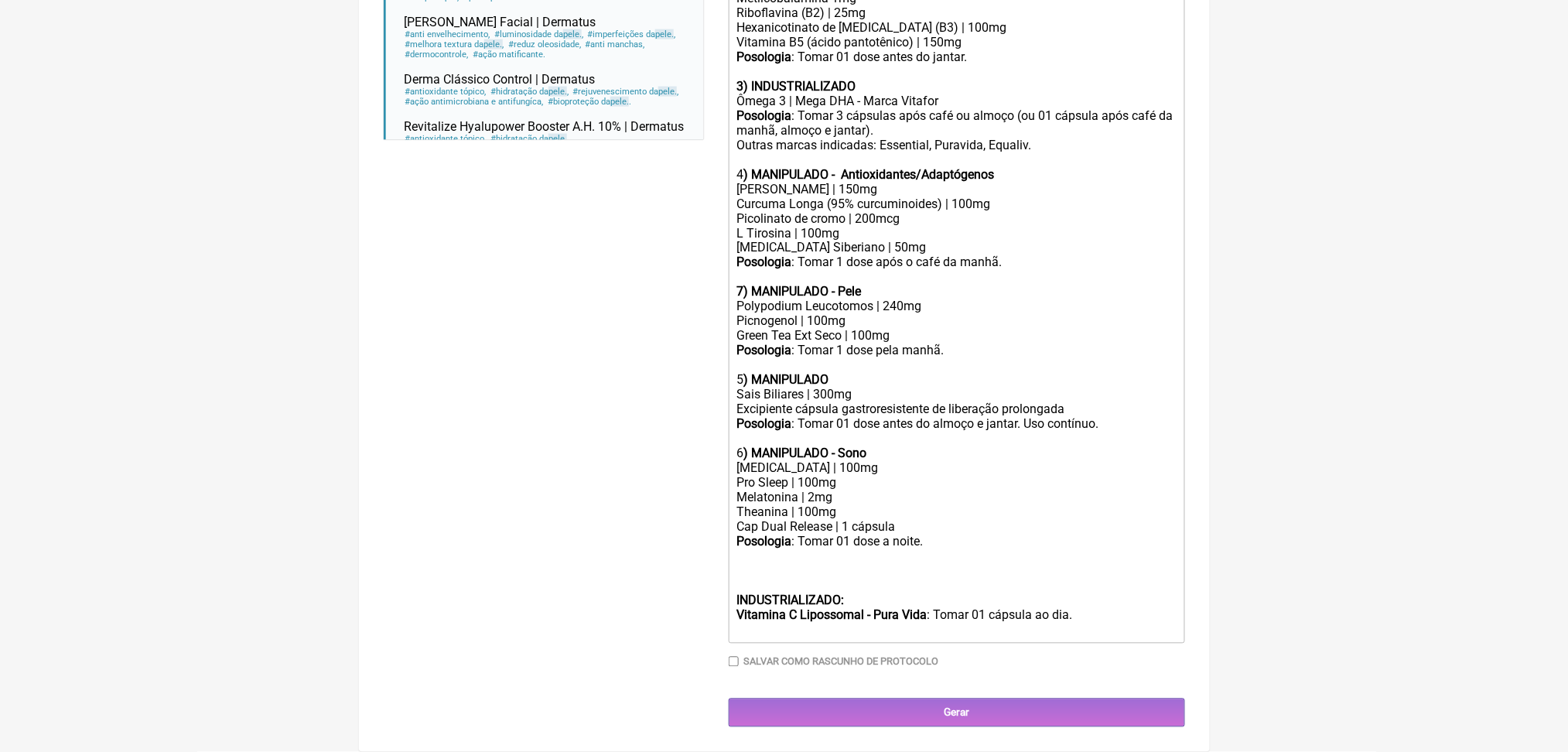
paste trix-editor "Ômega 3 | Mega DHA - Marca Vitafor</div><div><strong>Posologia</strong>: Tomar …"
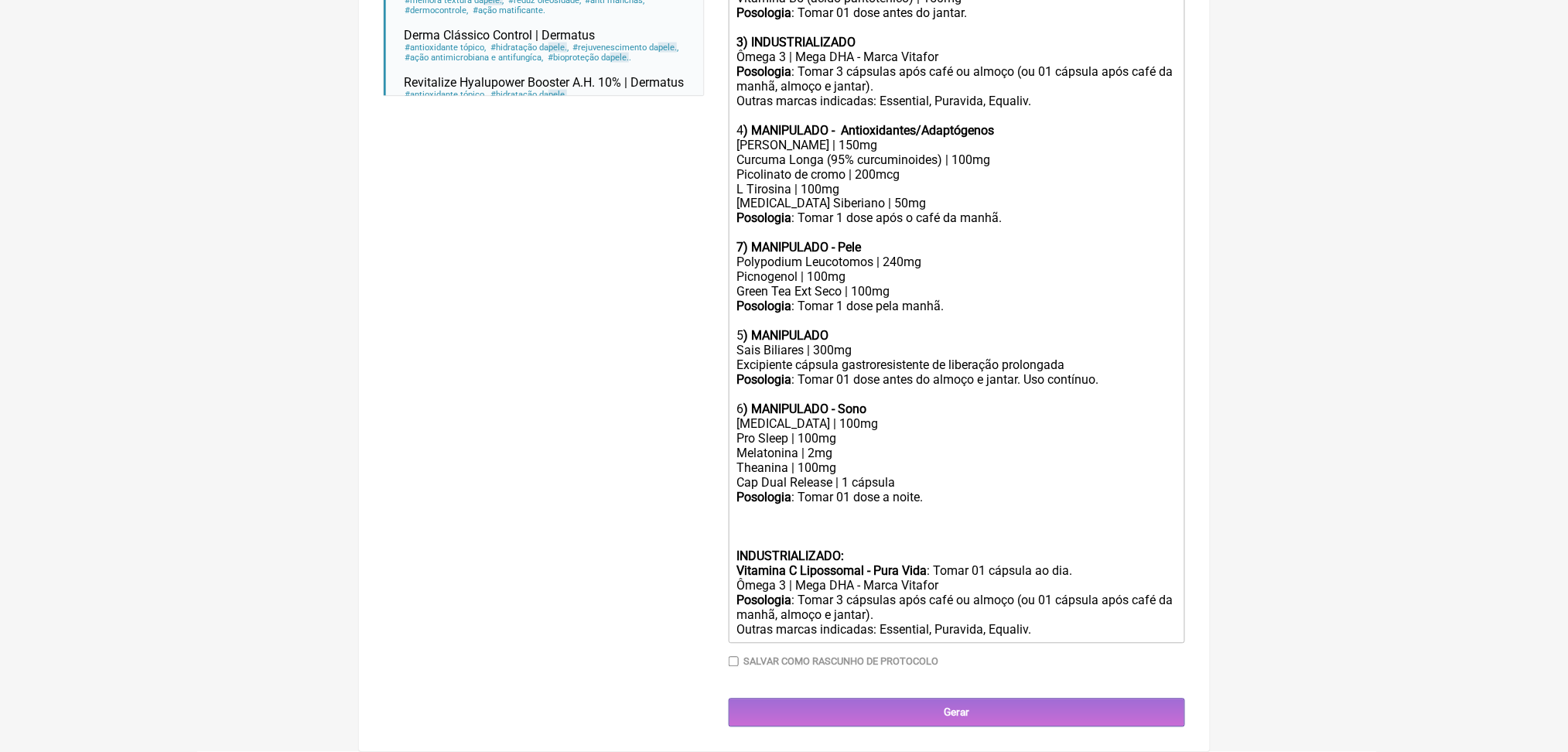
click at [753, 593] on div "Posologia : Tomar 01 dose a noite. INDUSTRIALIZADO: Vitamina C Lipossomal - Pur…" at bounding box center [956, 542] width 440 height 103
click at [850, 593] on div "Posologia : Tomar 01 dose a noite. INDUSTRIALIZADO: Vitamina C Lipossomal - Pur…" at bounding box center [956, 542] width 440 height 103
click at [1015, 593] on div "Posologia : Tomar 01 dose a noite. INDUSTRIALIZADO: Vitamina C Lipossomal - Pur…" at bounding box center [956, 542] width 440 height 103
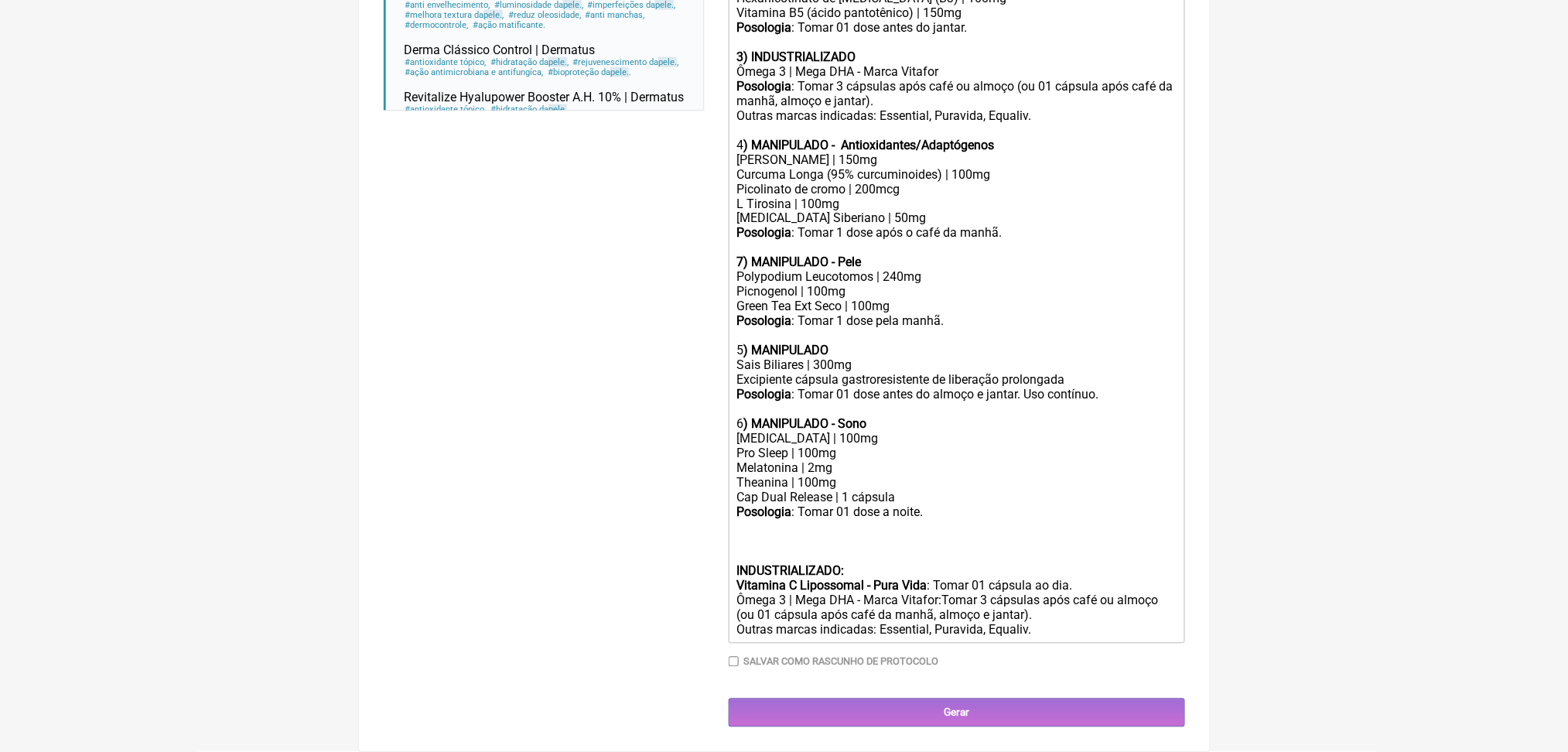
click at [886, 637] on div "Posologia : Tomar 01 dose a noite. INDUSTRIALIZADO: Vitamina C Lipossomal - Pur…" at bounding box center [956, 571] width 440 height 132
drag, startPoint x: 857, startPoint y: 638, endPoint x: 882, endPoint y: 662, distance: 34.7
click at [882, 637] on div "Posologia : Tomar 01 dose a noite. INDUSTRIALIZADO: Vitamina C Lipossomal - Pur…" at bounding box center [956, 571] width 440 height 132
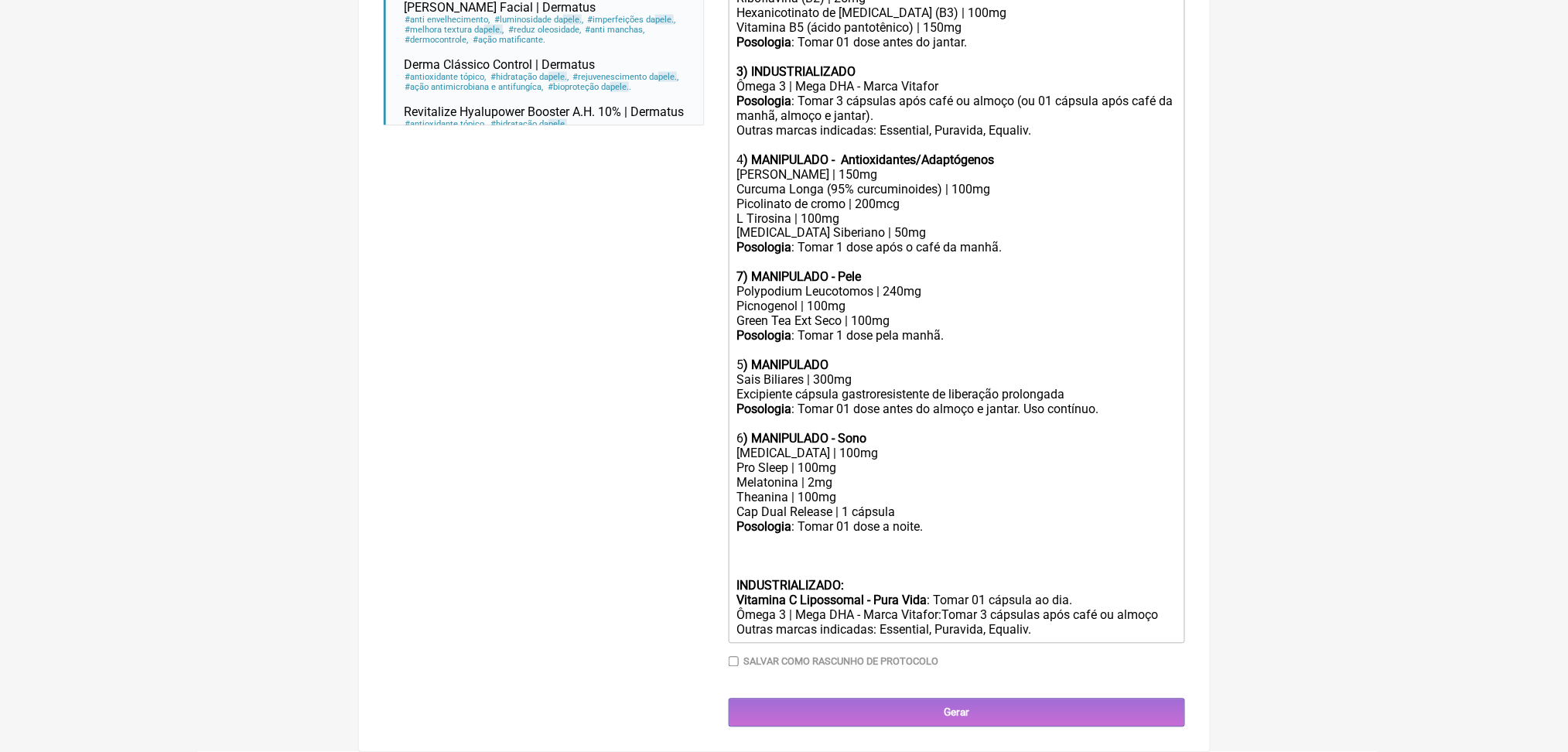
click at [921, 637] on div "Posologia : Tomar 01 dose a noite. INDUSTRIALIZADO: Vitamina C Lipossomal - Pur…" at bounding box center [956, 578] width 440 height 118
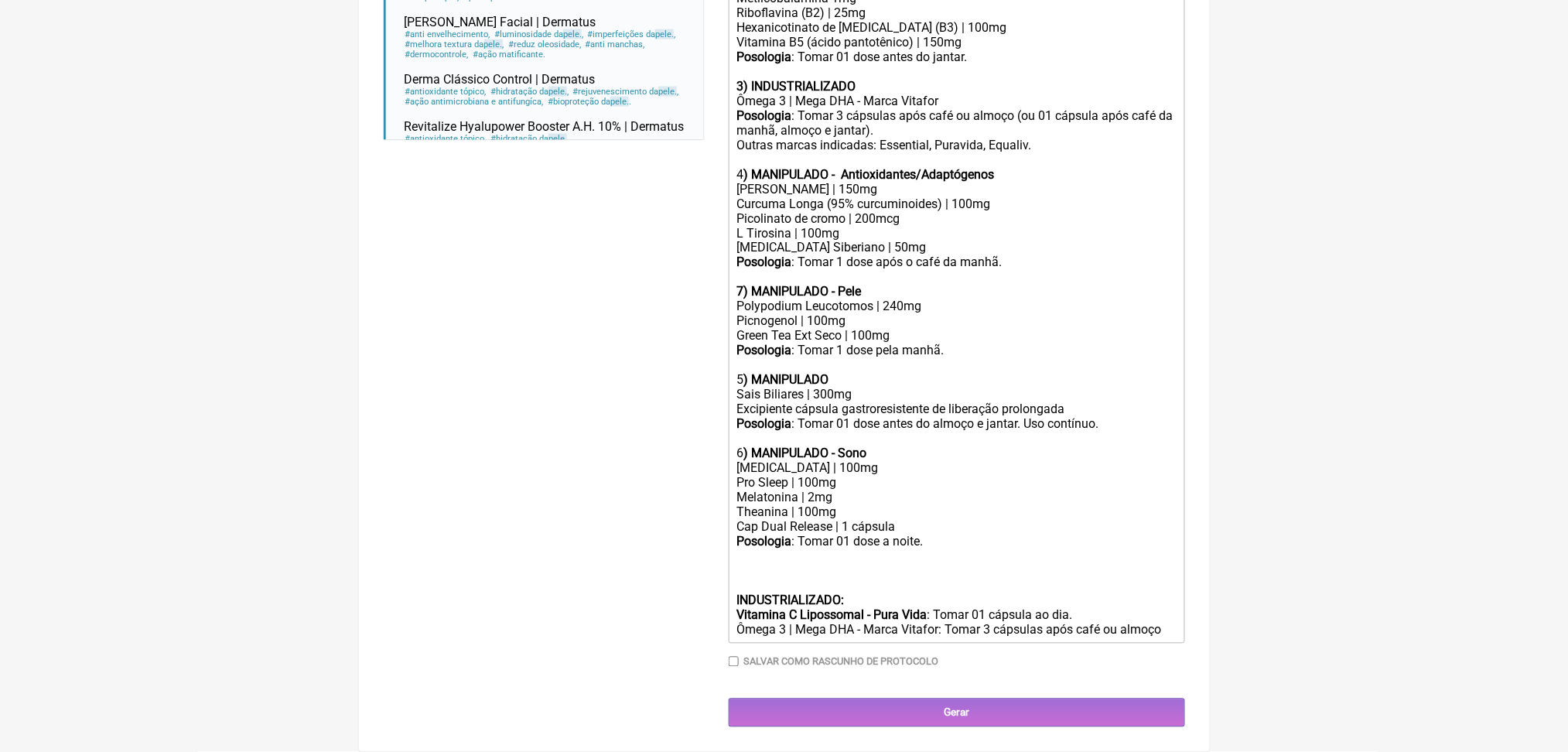
scroll to position [1188, 0]
drag, startPoint x: 744, startPoint y: 669, endPoint x: 998, endPoint y: 674, distance: 254.0
click at [998, 644] on trix-editor "USO ORAL Obs.: Manipulação para 60 dias. 1) MANIPULADO Vitamina D3 | 5.000 ui V…" at bounding box center [957, 181] width 456 height 925
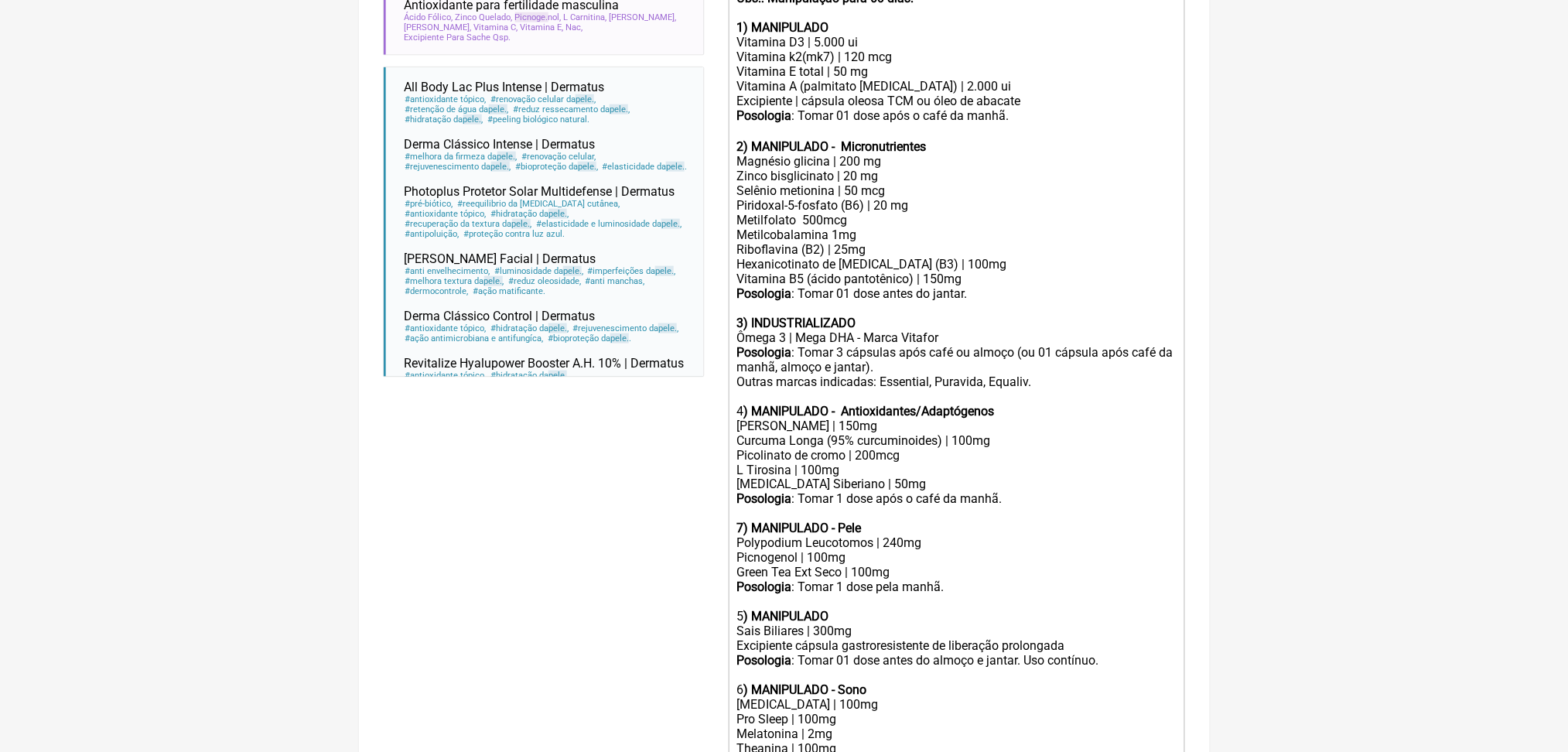
scroll to position [415, 0]
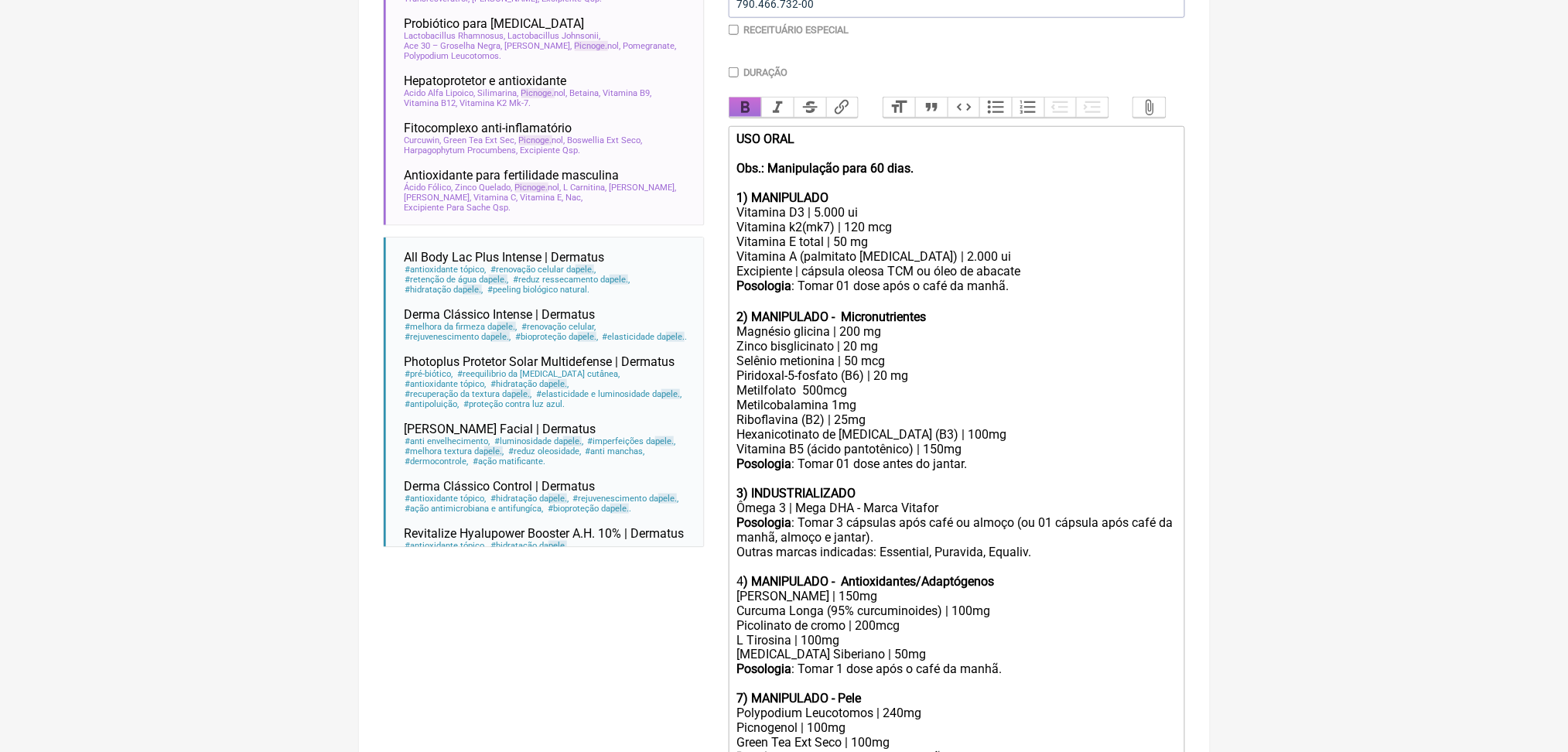
click at [758, 118] on button "Bold" at bounding box center [746, 107] width 33 height 20
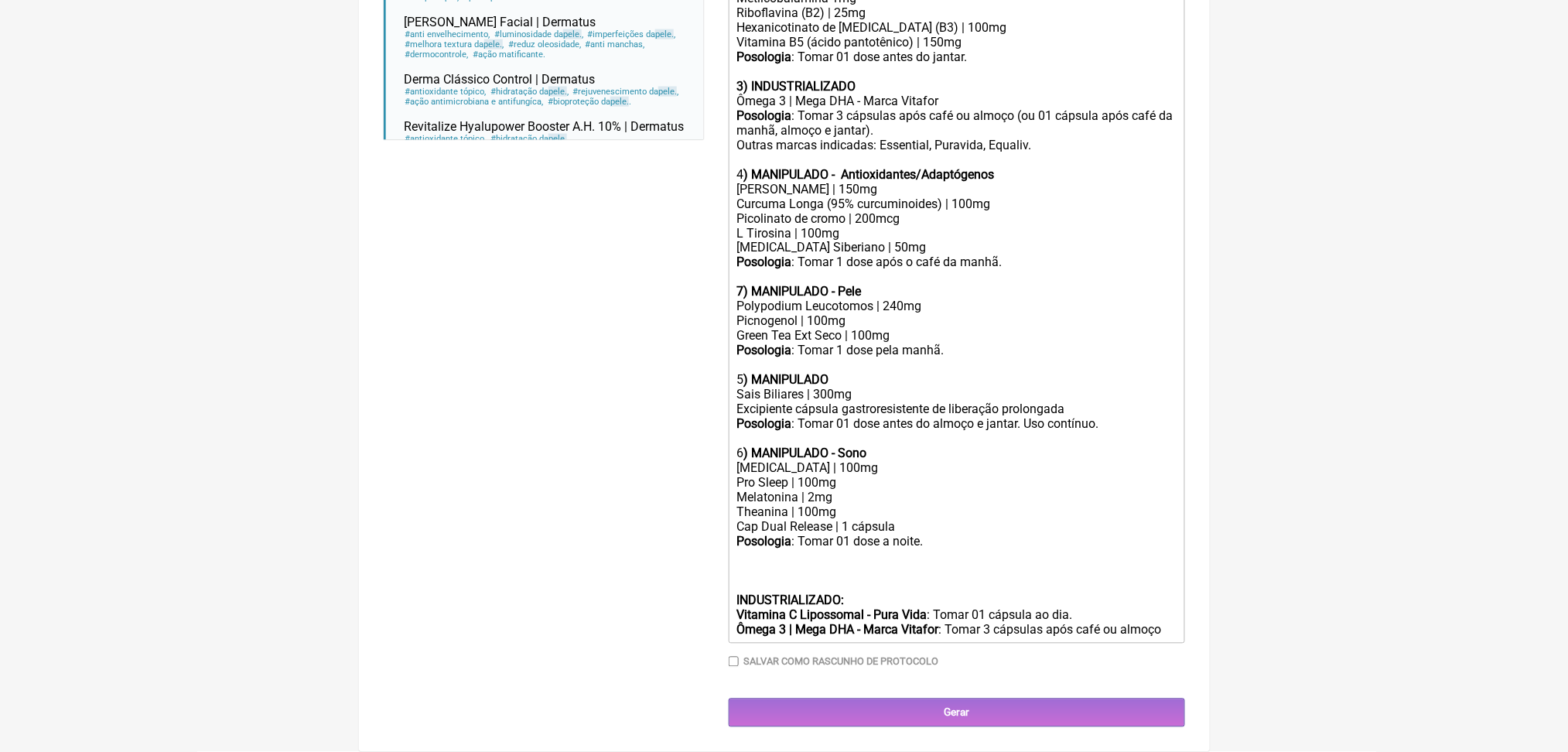
scroll to position [970, 0]
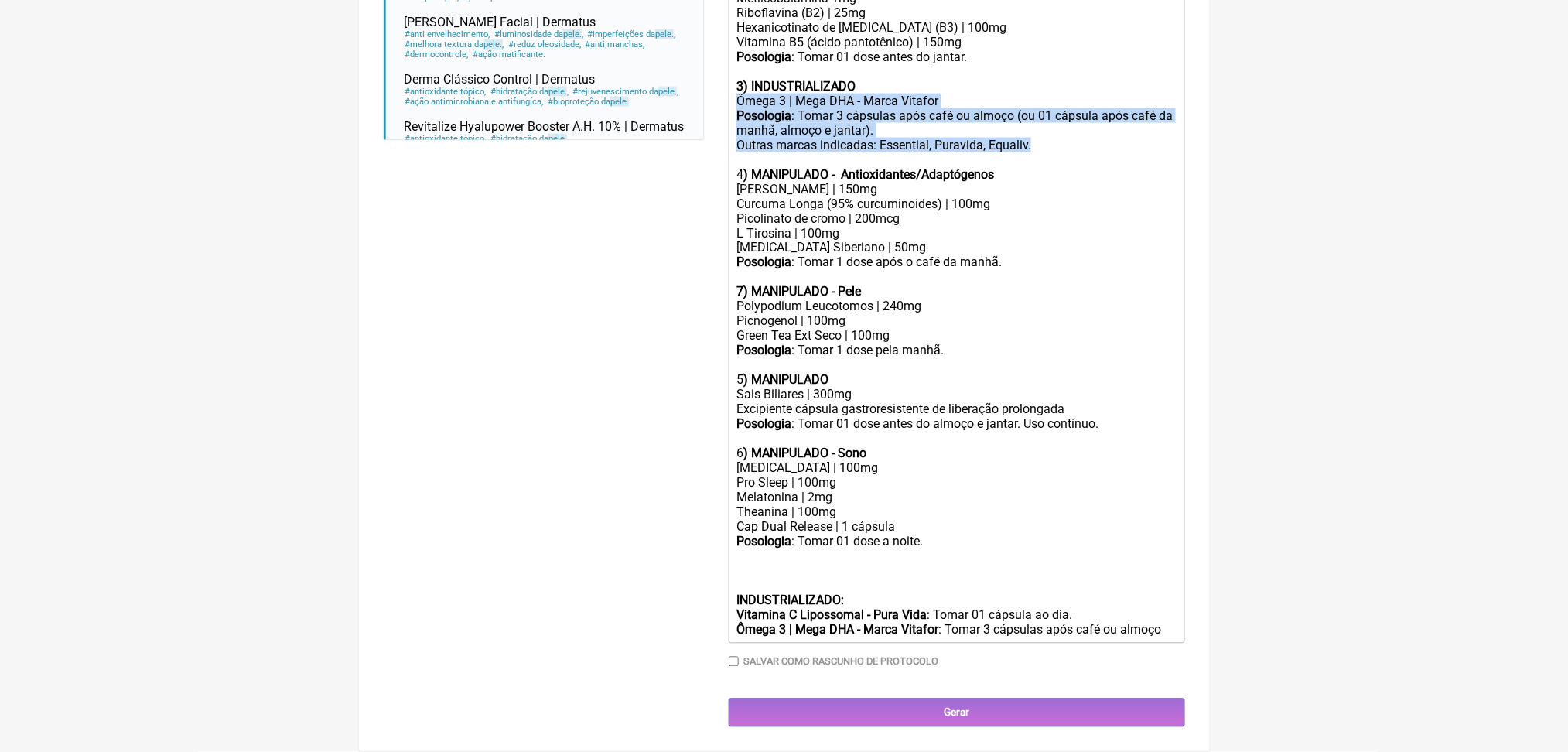
drag, startPoint x: 746, startPoint y: 186, endPoint x: 1132, endPoint y: 239, distance: 389.6
click at [1132, 239] on trix-editor "USO ORAL Obs.: Manipulação para 60 dias. 1) MANIPULADO Vitamina D3 | 5.000 ui V…" at bounding box center [957, 181] width 456 height 925
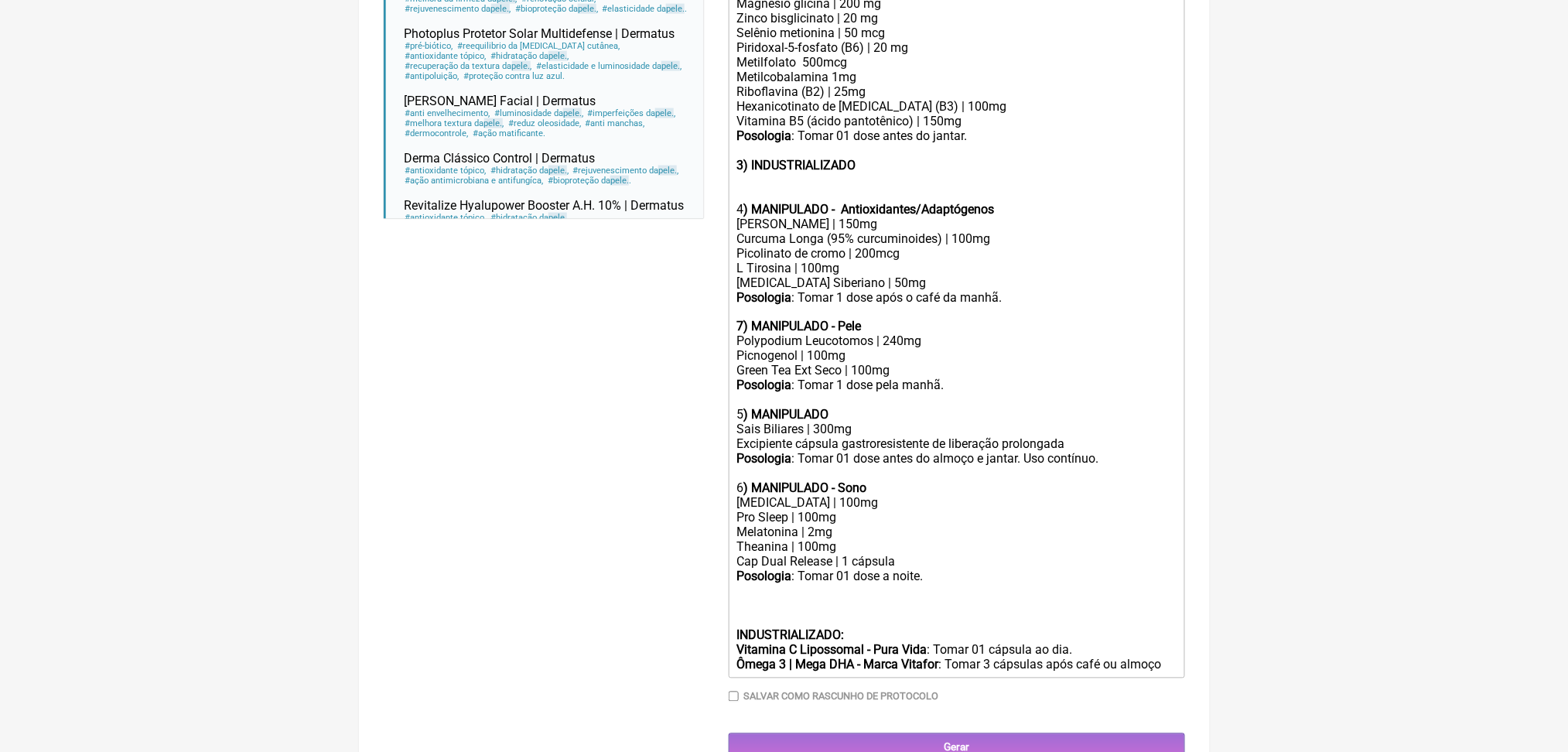
scroll to position [739, 0]
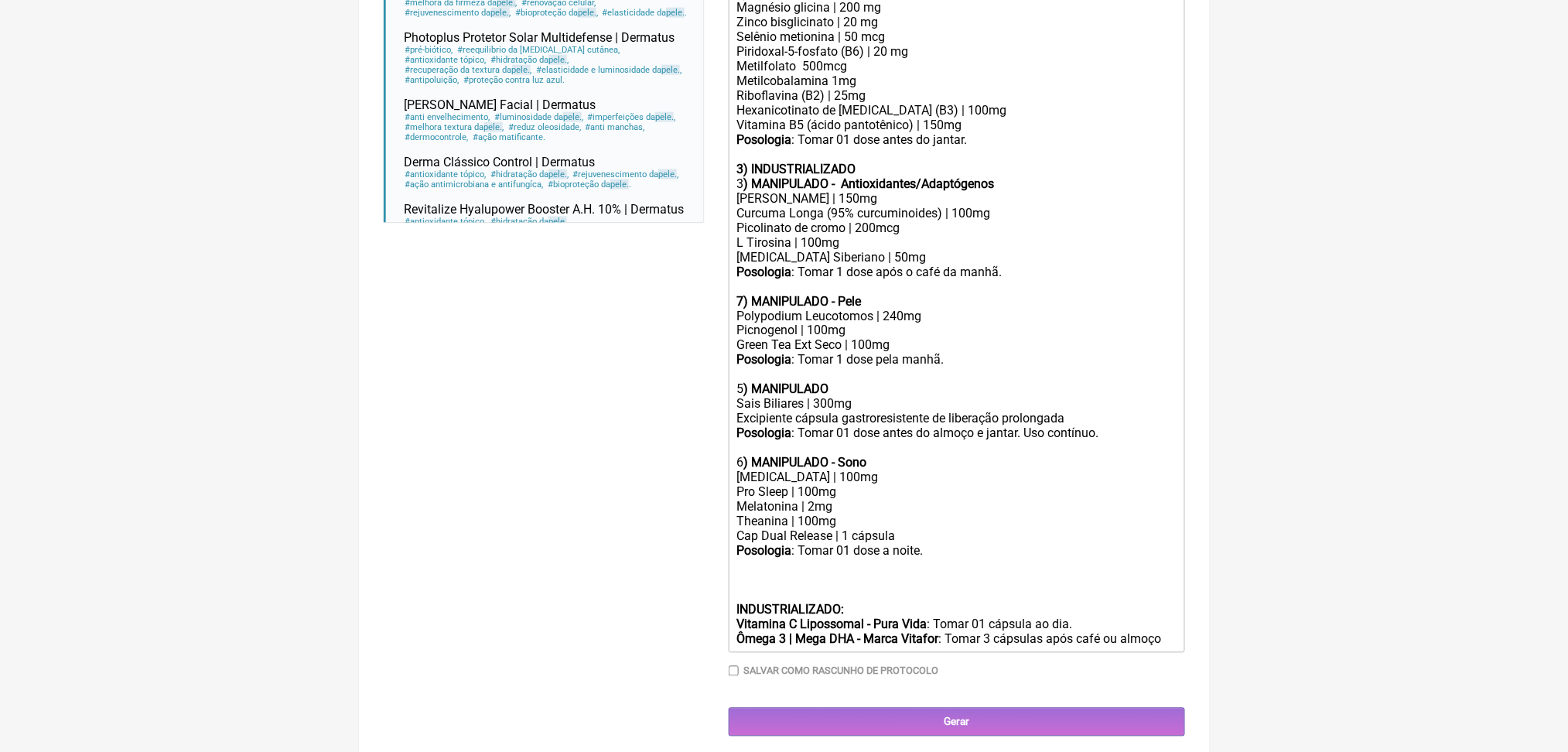
click at [798, 176] on strong "3) INDUSTRIALIZADO" at bounding box center [796, 169] width 119 height 14
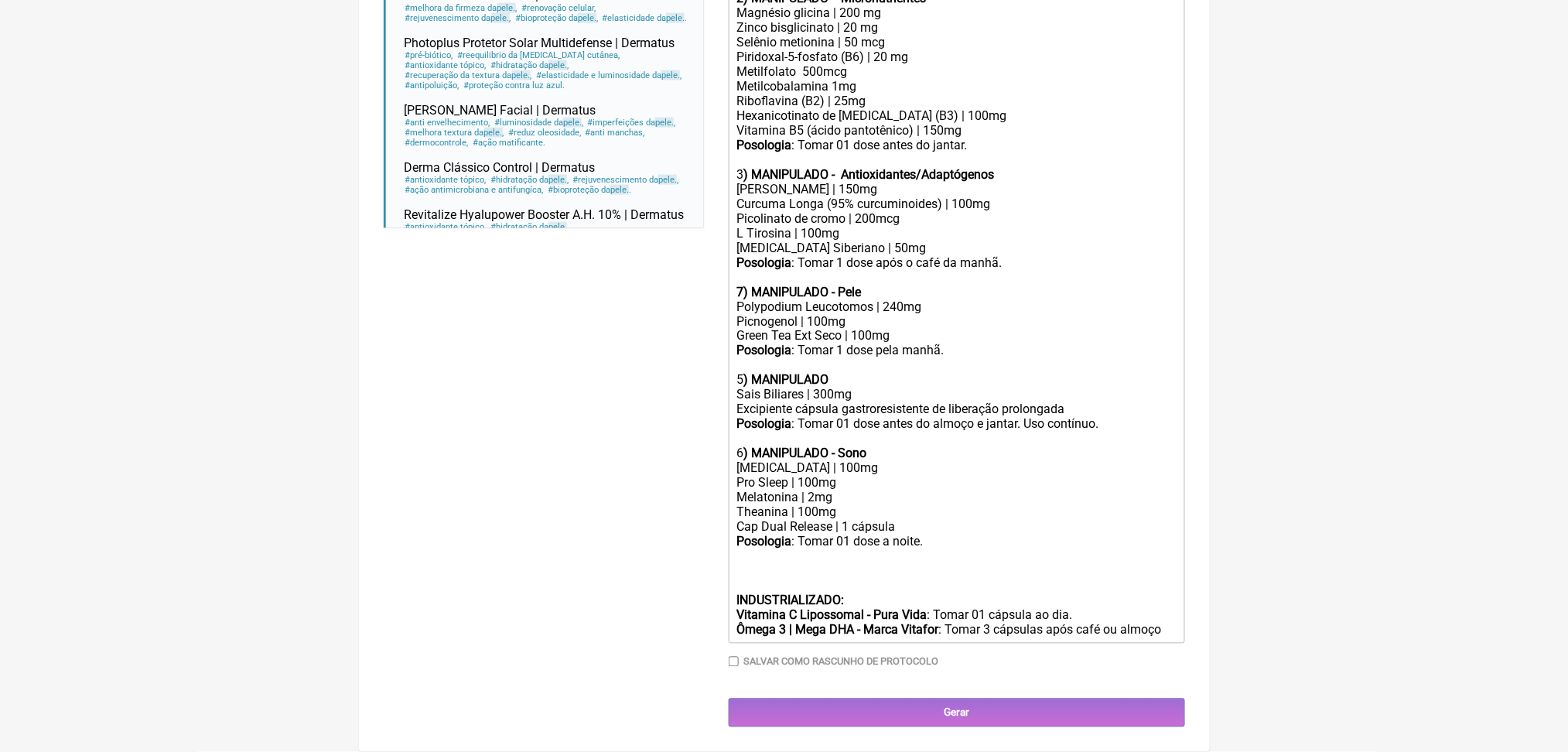
scroll to position [1023, 0]
click at [755, 285] on strong "7) MANIPULADO - Pele" at bounding box center [799, 292] width 125 height 14
click at [769, 535] on div "Posologia : Tomar 01 dose a noite. INDUSTRIALIZADO: Vitamina C Lipossomal - Pur…" at bounding box center [956, 586] width 440 height 103
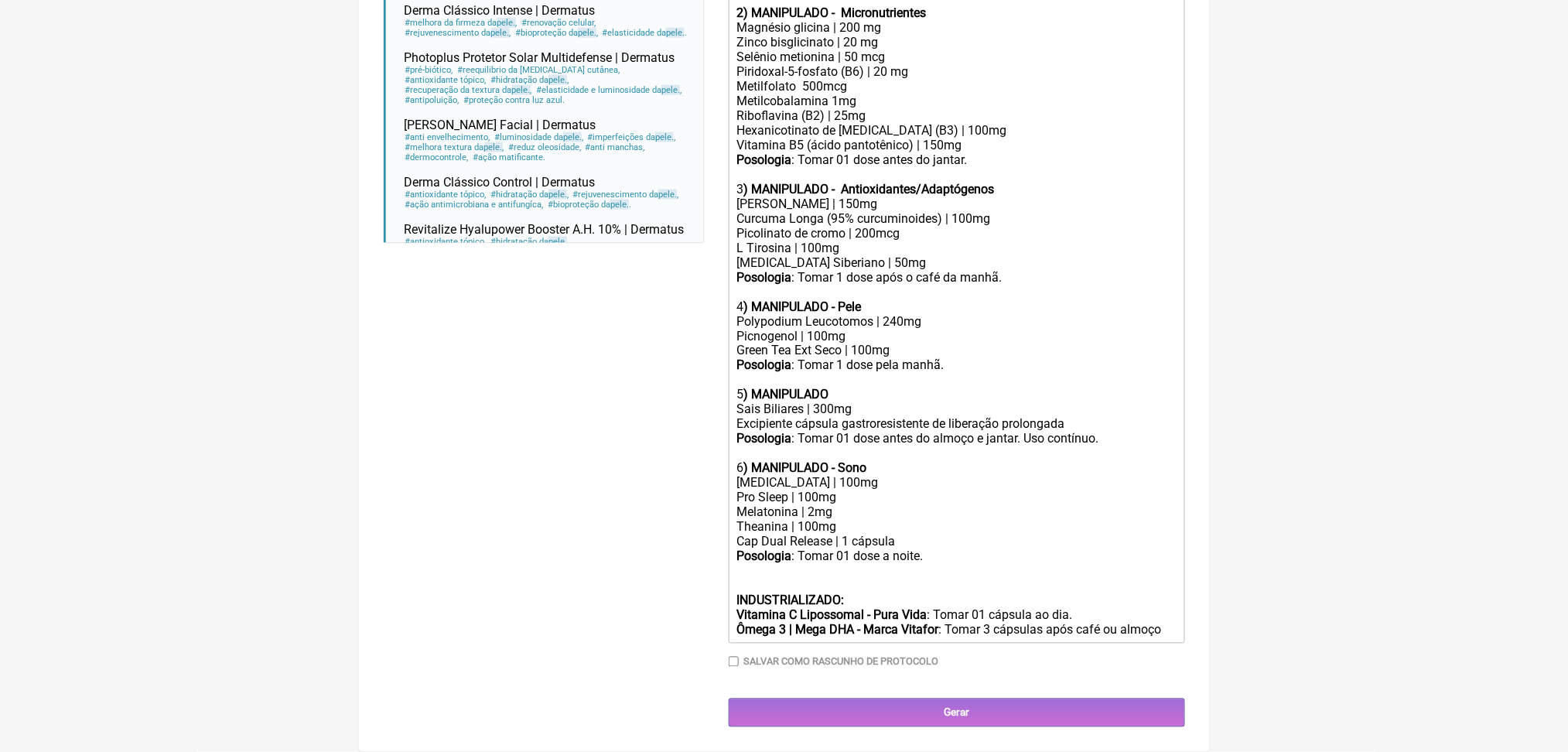
scroll to position [1127, 0]
type trix-editor "<div><strong>USO ORAL&nbsp;<br><br>Obs.: Manipulação para 60 dias.<br><br>1) MA…"
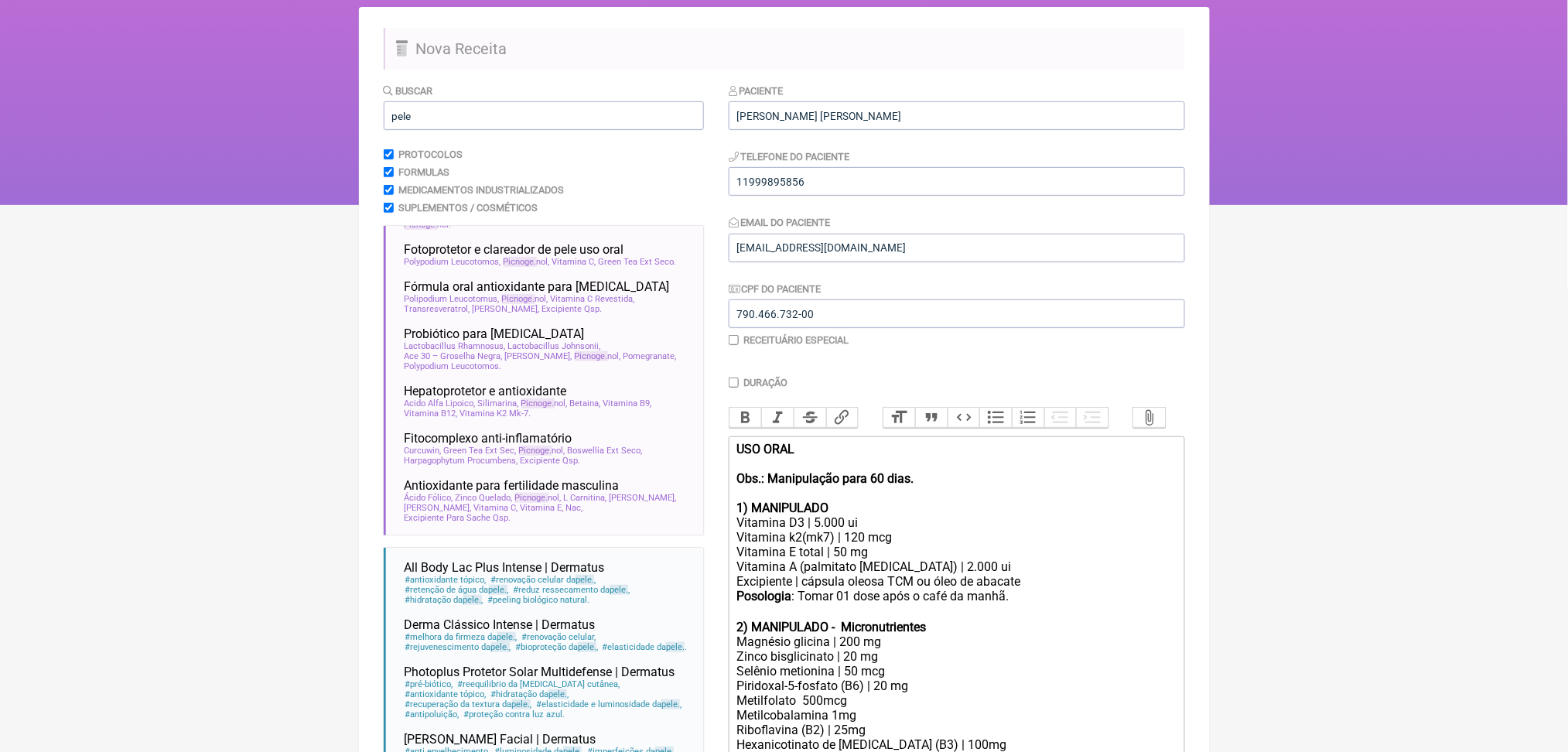
scroll to position [101, 0]
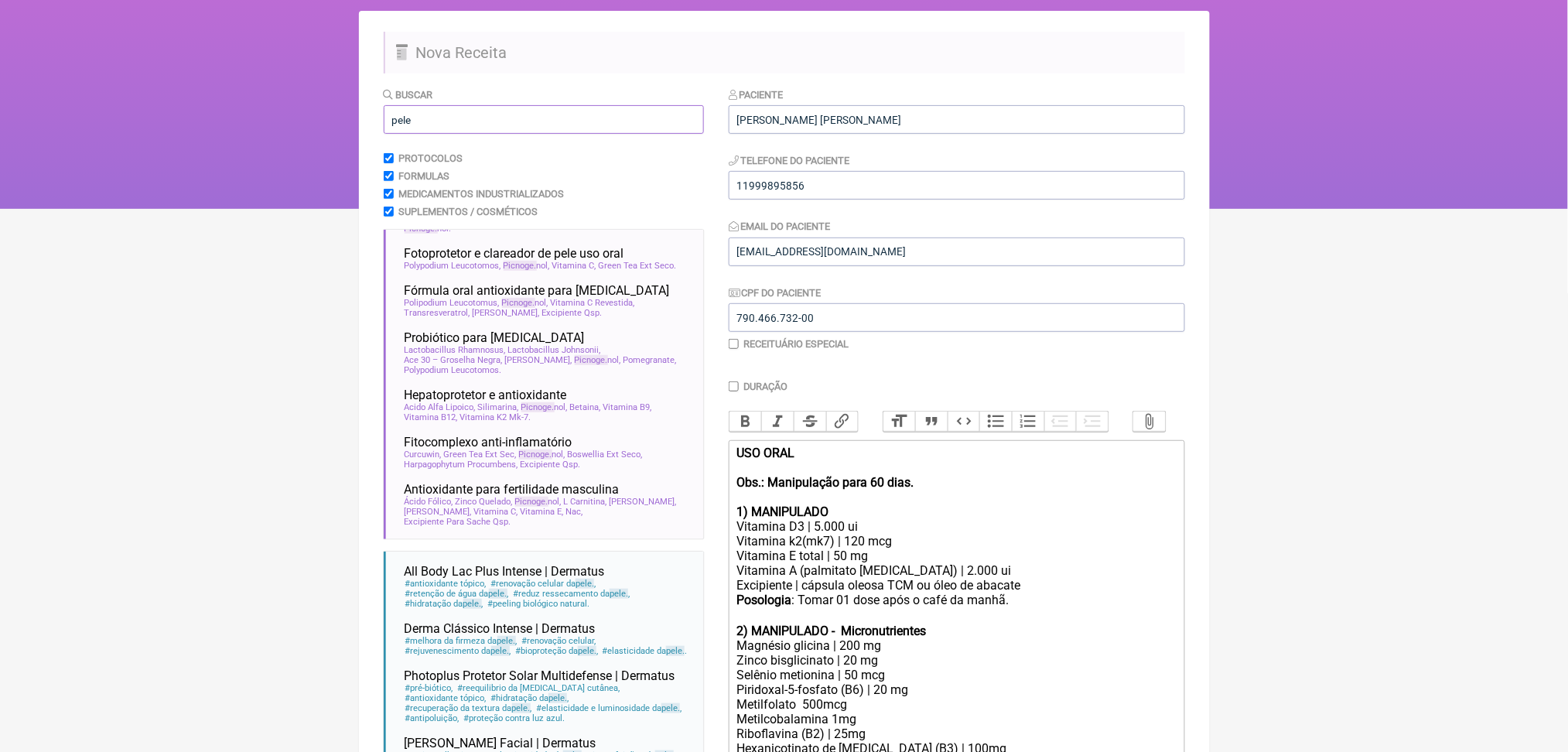
click at [413, 134] on input "pele" at bounding box center [544, 119] width 320 height 29
type input "n"
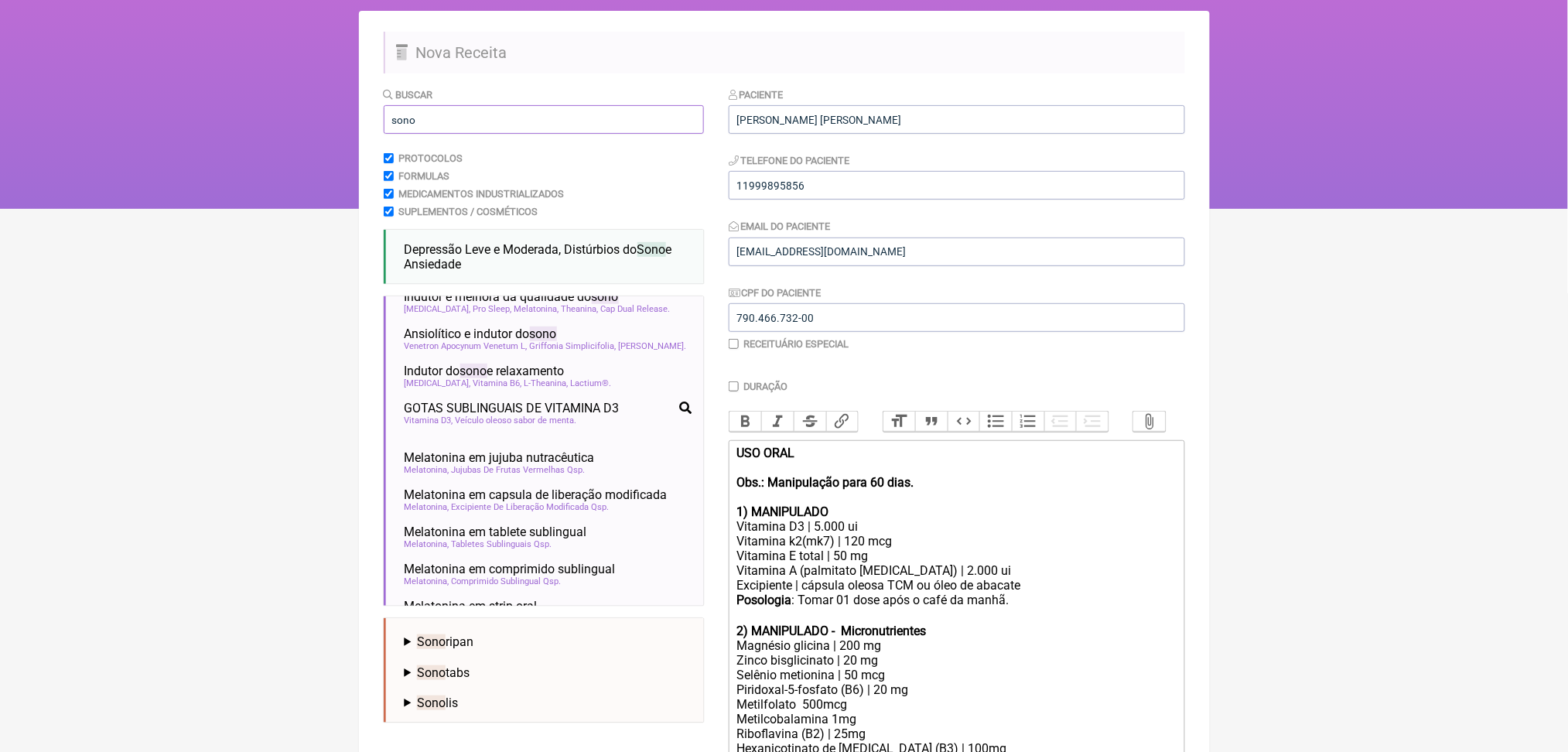
type input "sono"
click at [209, 209] on html "FormulApp (Clínica Balance - Dra. Bruna Scalco) Sair Pacientes Receitas Protoco…" at bounding box center [784, 54] width 1568 height 309
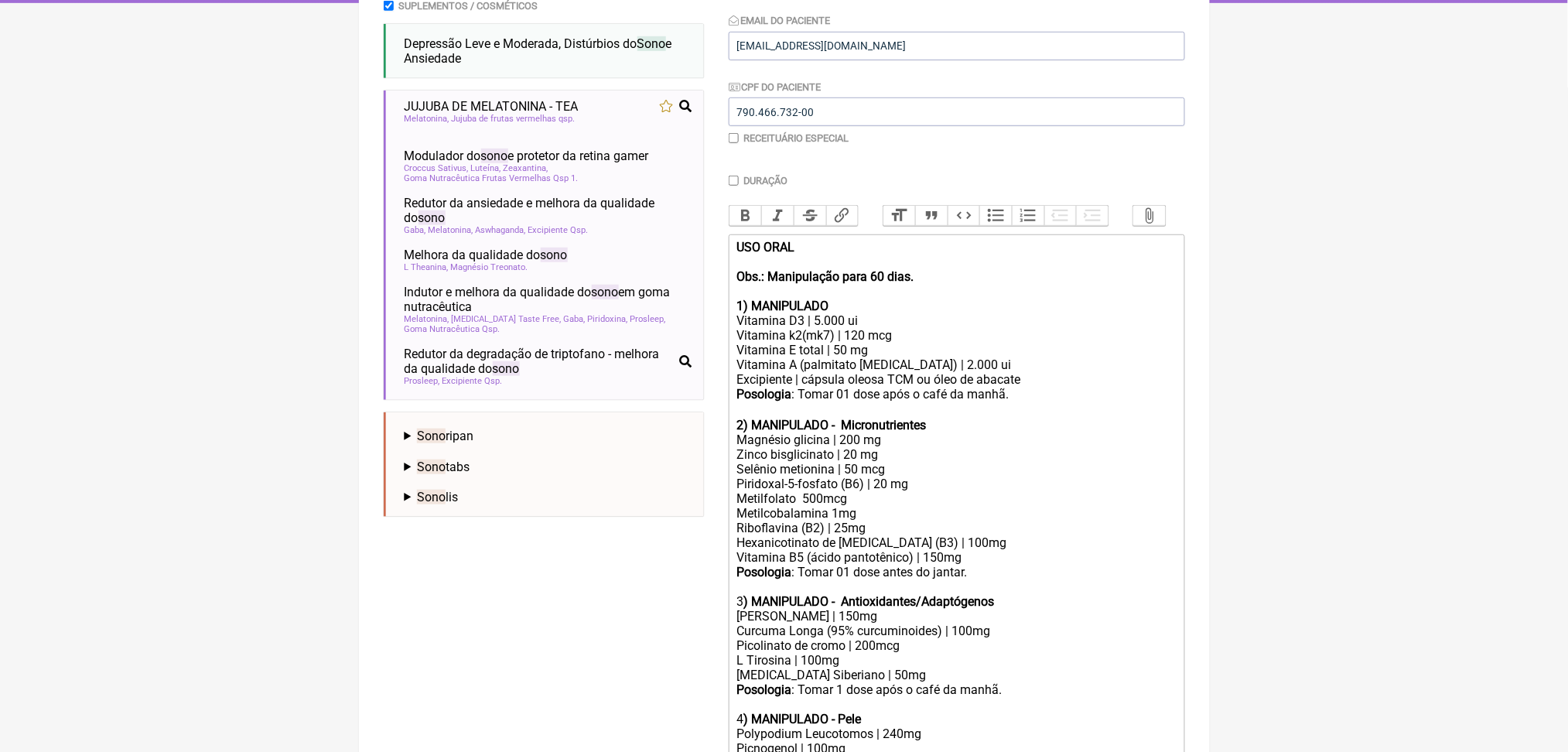
scroll to position [0, 0]
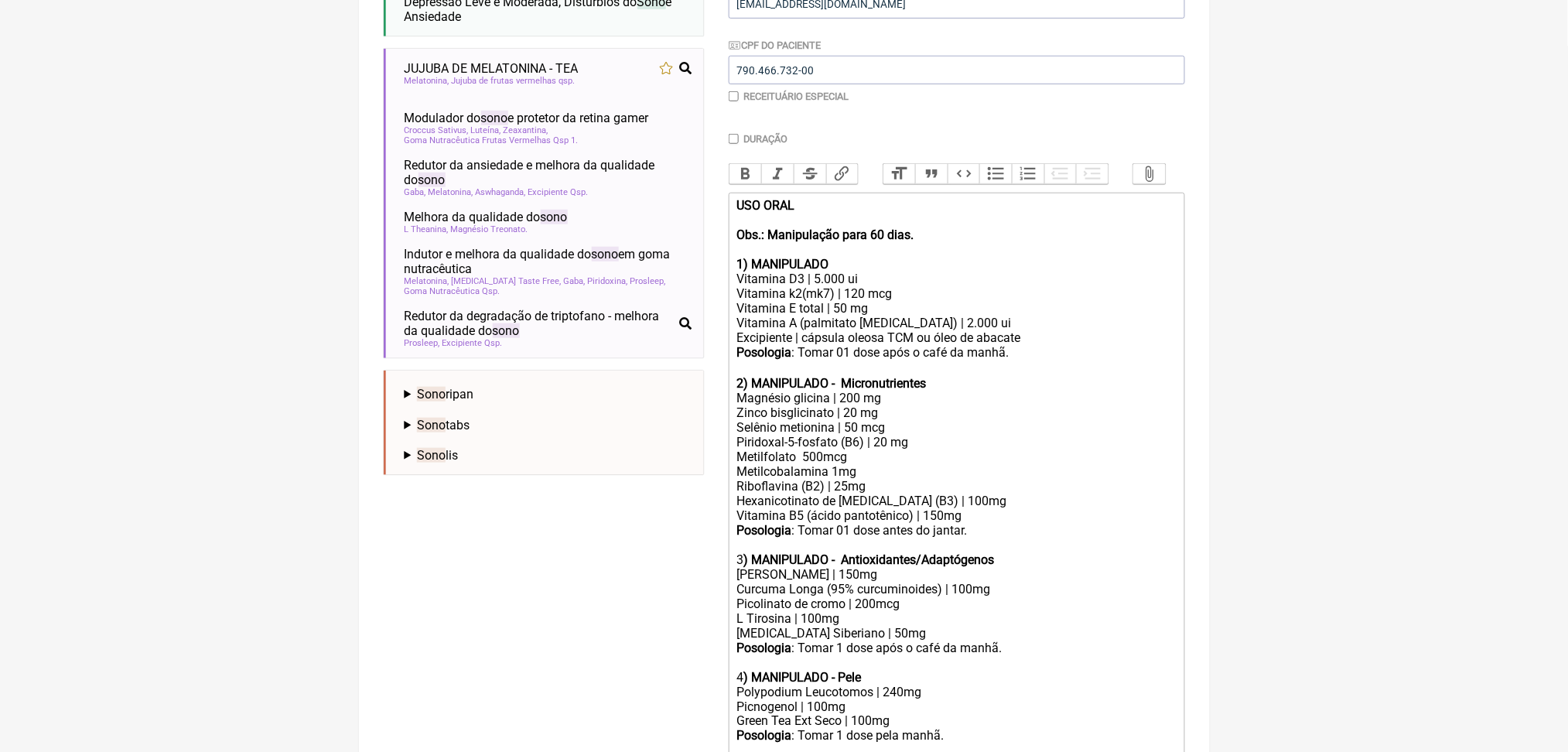
scroll to position [389, 0]
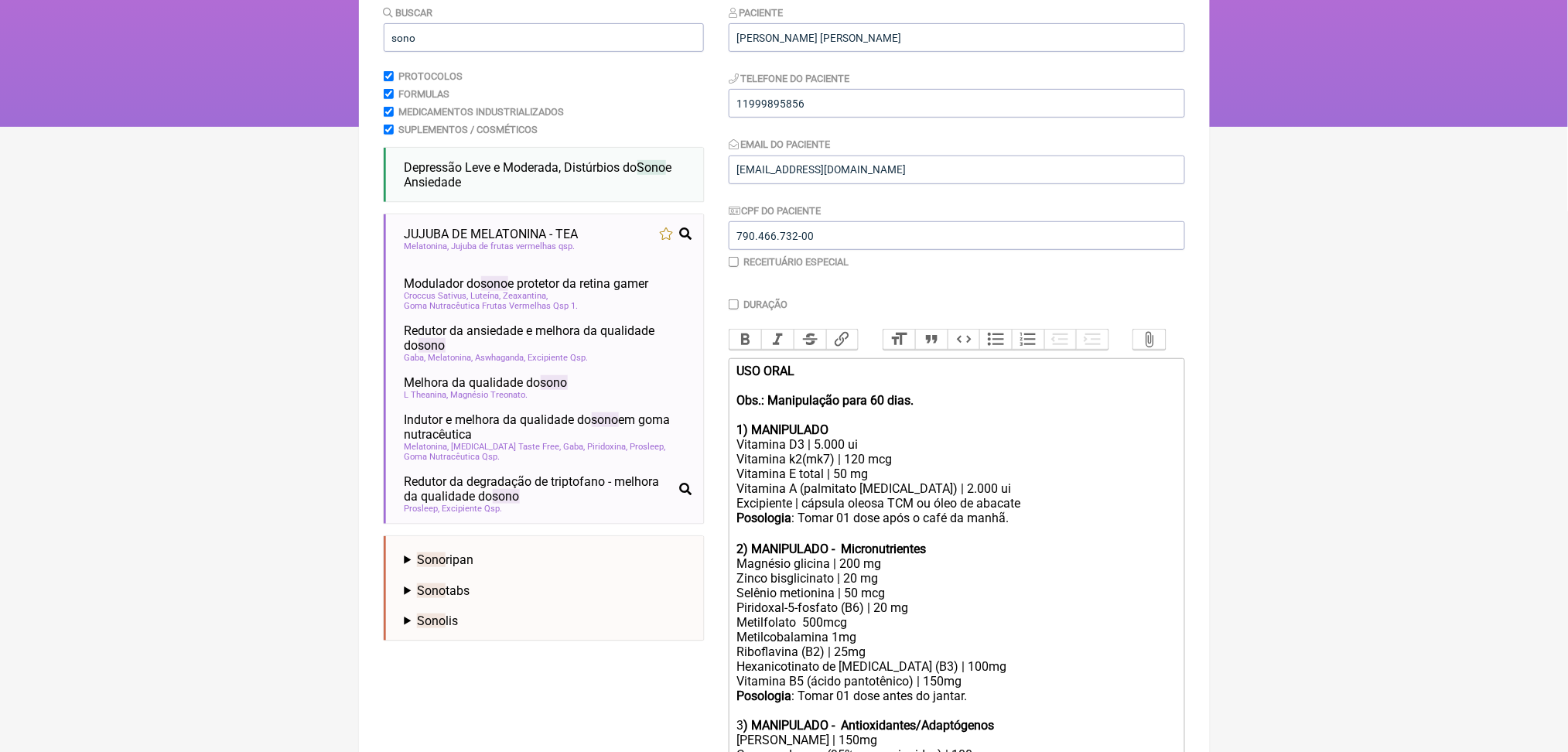
scroll to position [265, 0]
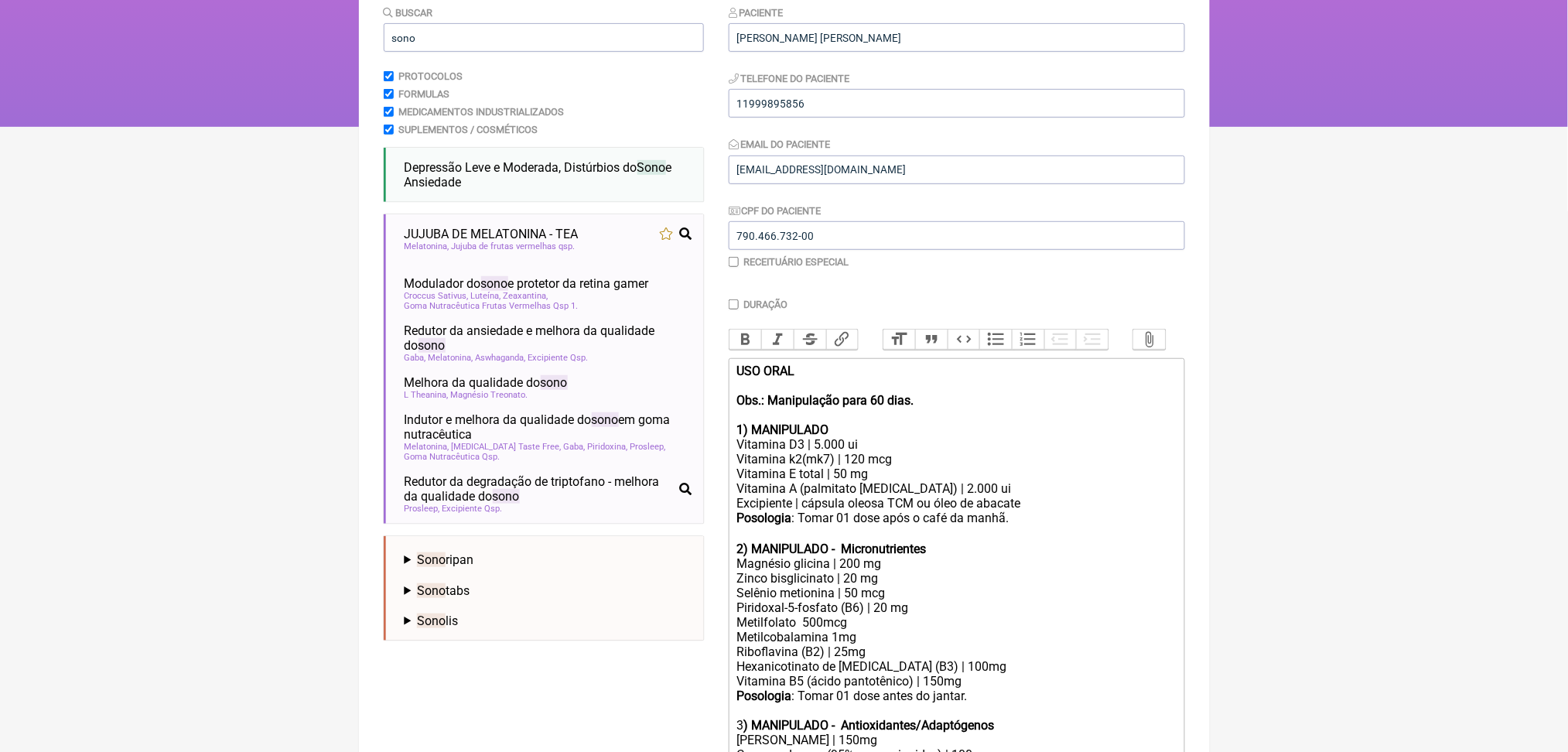
scroll to position [142, 0]
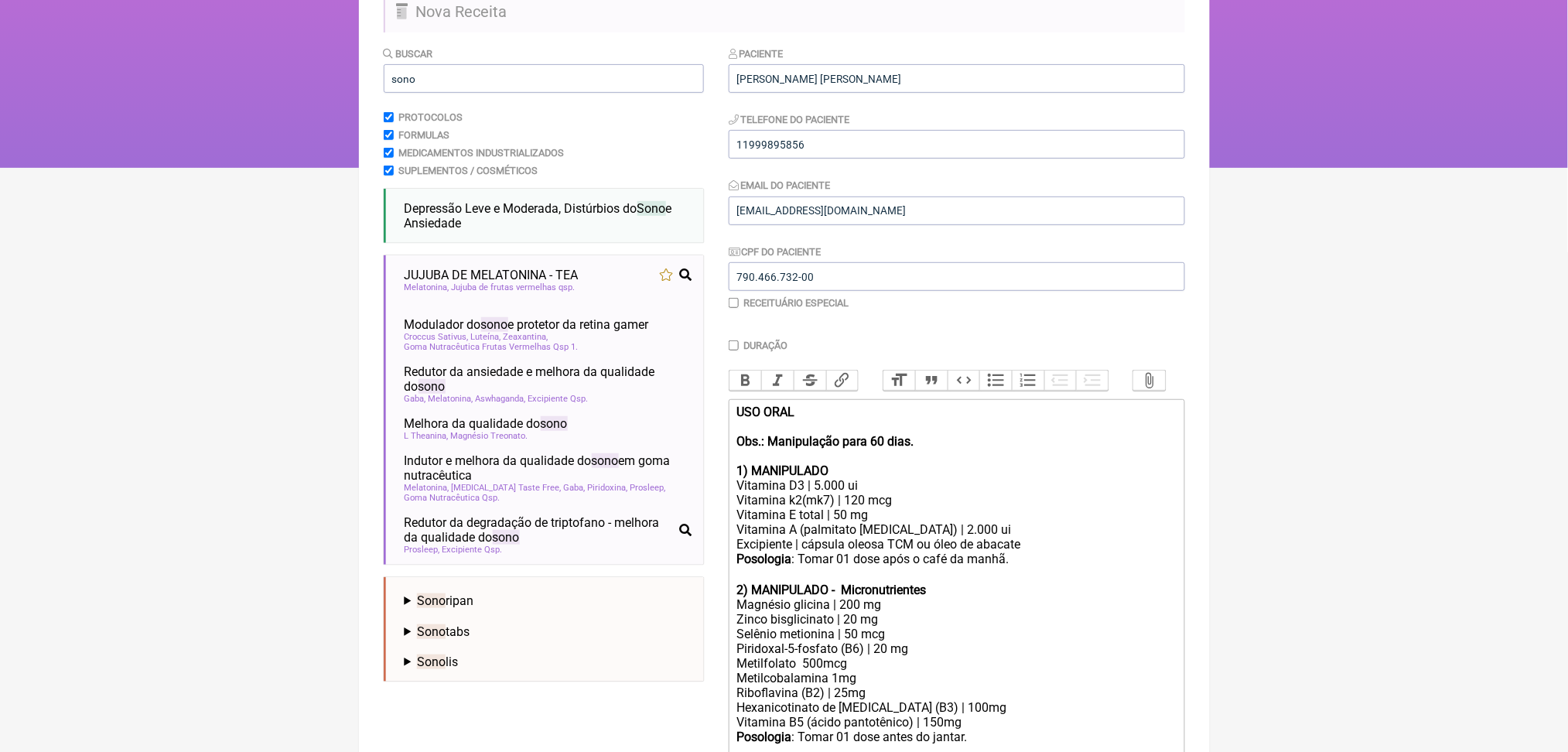
click at [241, 165] on nav "FormulApp (Clínica Balance - Dra. Bruna Scalco) Sair Pacientes Receitas Protoco…" at bounding box center [784, 13] width 1568 height 309
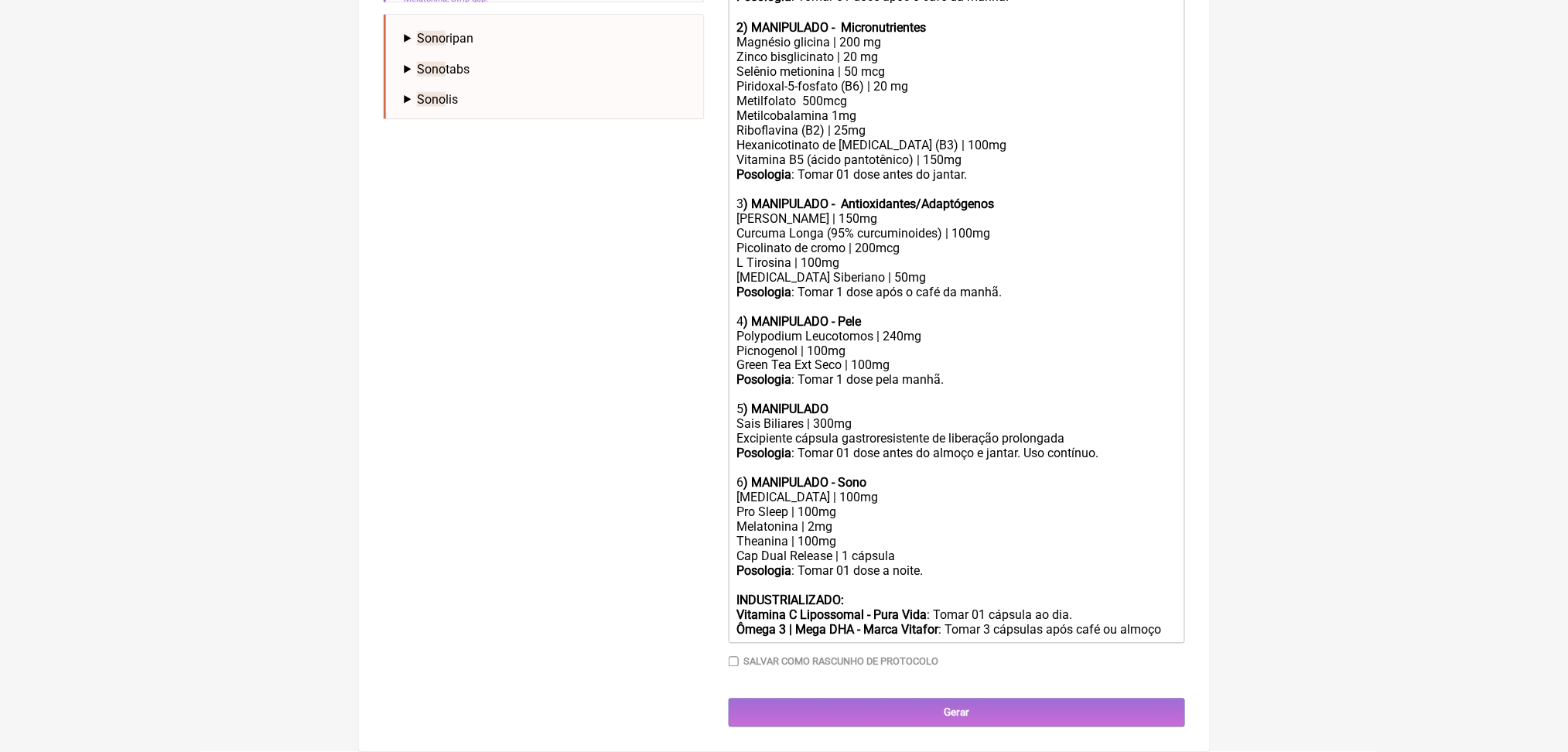
scroll to position [1127, 0]
drag, startPoint x: 747, startPoint y: 412, endPoint x: 1042, endPoint y: 498, distance: 307.3
click at [1042, 498] on trix-editor "USO ORAL Obs.: Manipulação para 60 dias. 1) MANIPULADO Vitamina D3 | 5.000 ui V…" at bounding box center [957, 240] width 456 height 807
click at [898, 535] on div "Theanina | 100mg" at bounding box center [956, 542] width 440 height 14
click at [772, 491] on div "Phenibut | 100mg" at bounding box center [956, 498] width 440 height 14
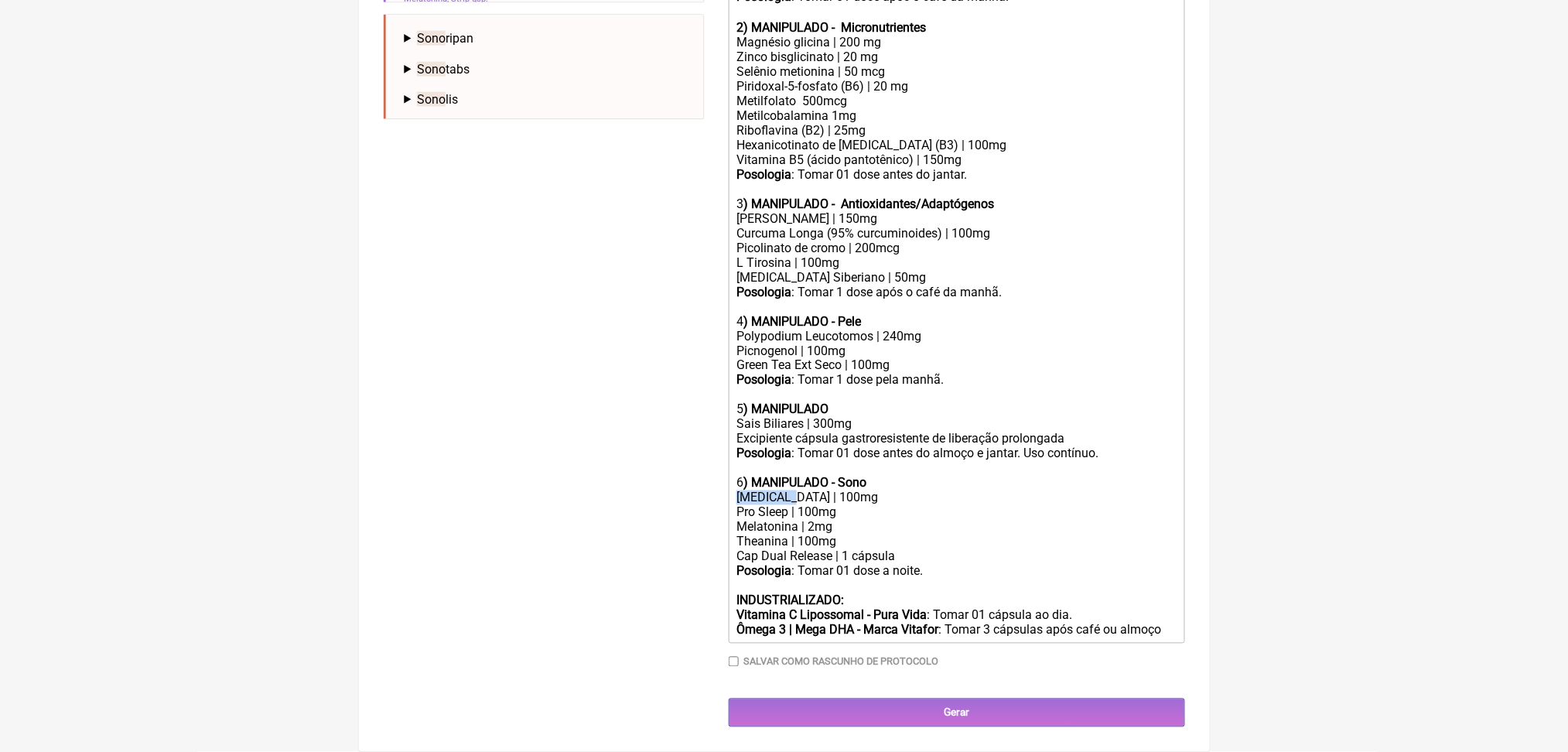
click at [772, 491] on div "Phenibut | 100mg" at bounding box center [956, 498] width 440 height 14
paste trix-editor "strong>Passiflora</strong> (extrato seco 200–300 mg&nbsp;"
click at [827, 491] on div "Passiflora (extrato seco 200–300 mg" at bounding box center [956, 498] width 440 height 14
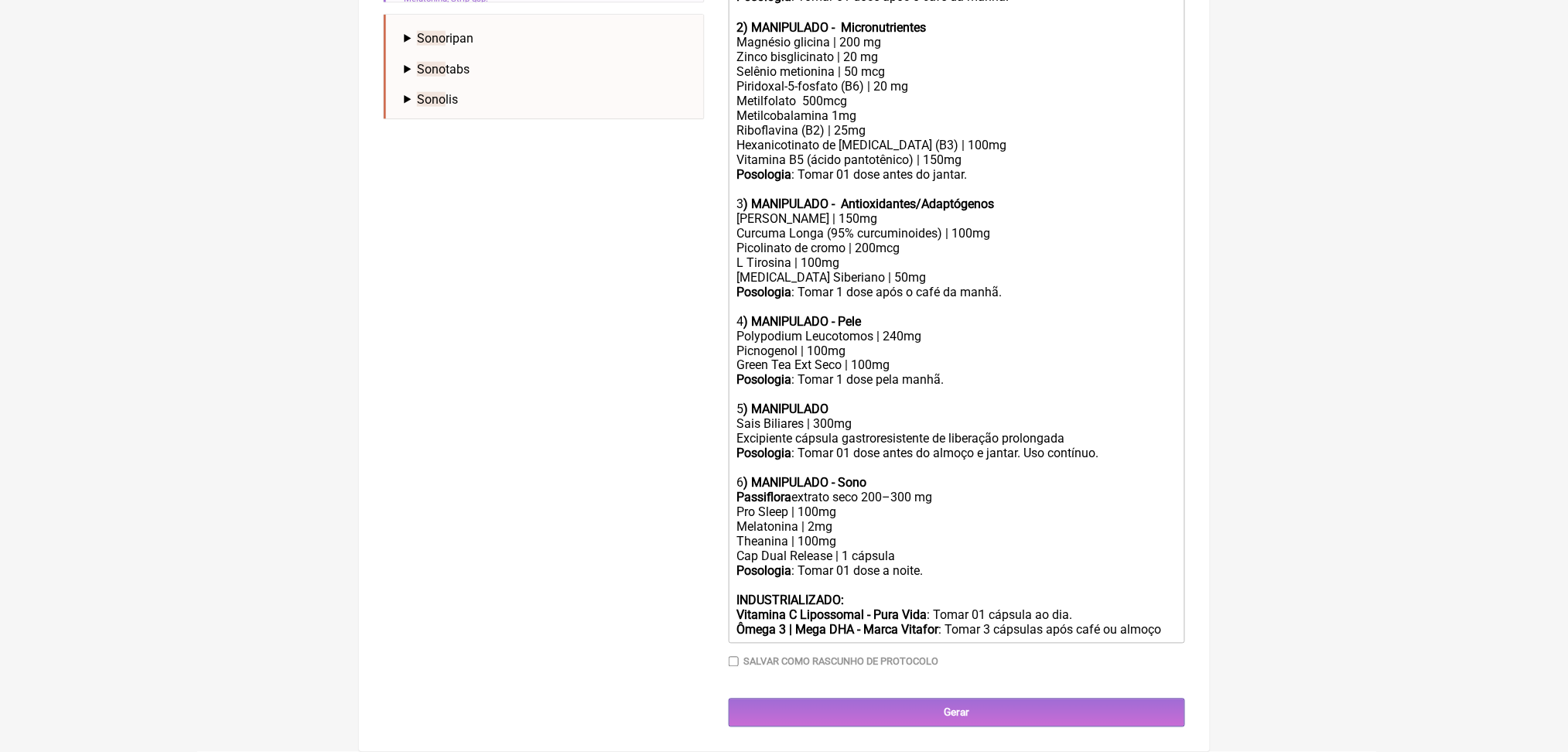
click at [969, 491] on div "Passiflora extrato seco 200–300 mg" at bounding box center [956, 498] width 440 height 14
click at [759, 505] on div "Pro Sleep | 100mg" at bounding box center [956, 513] width 440 height 14
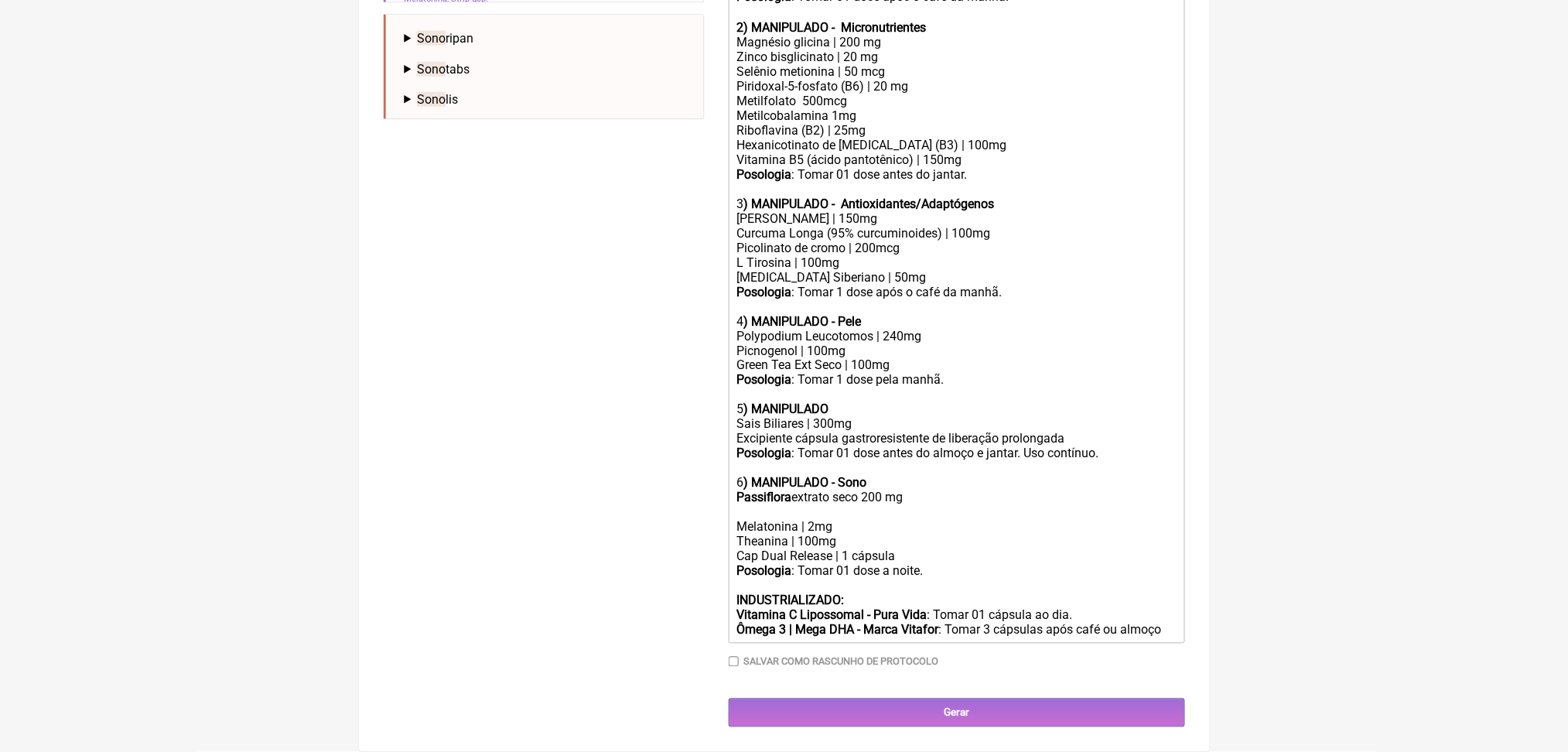
click at [762, 491] on strong "Passiflora" at bounding box center [764, 498] width 55 height 14
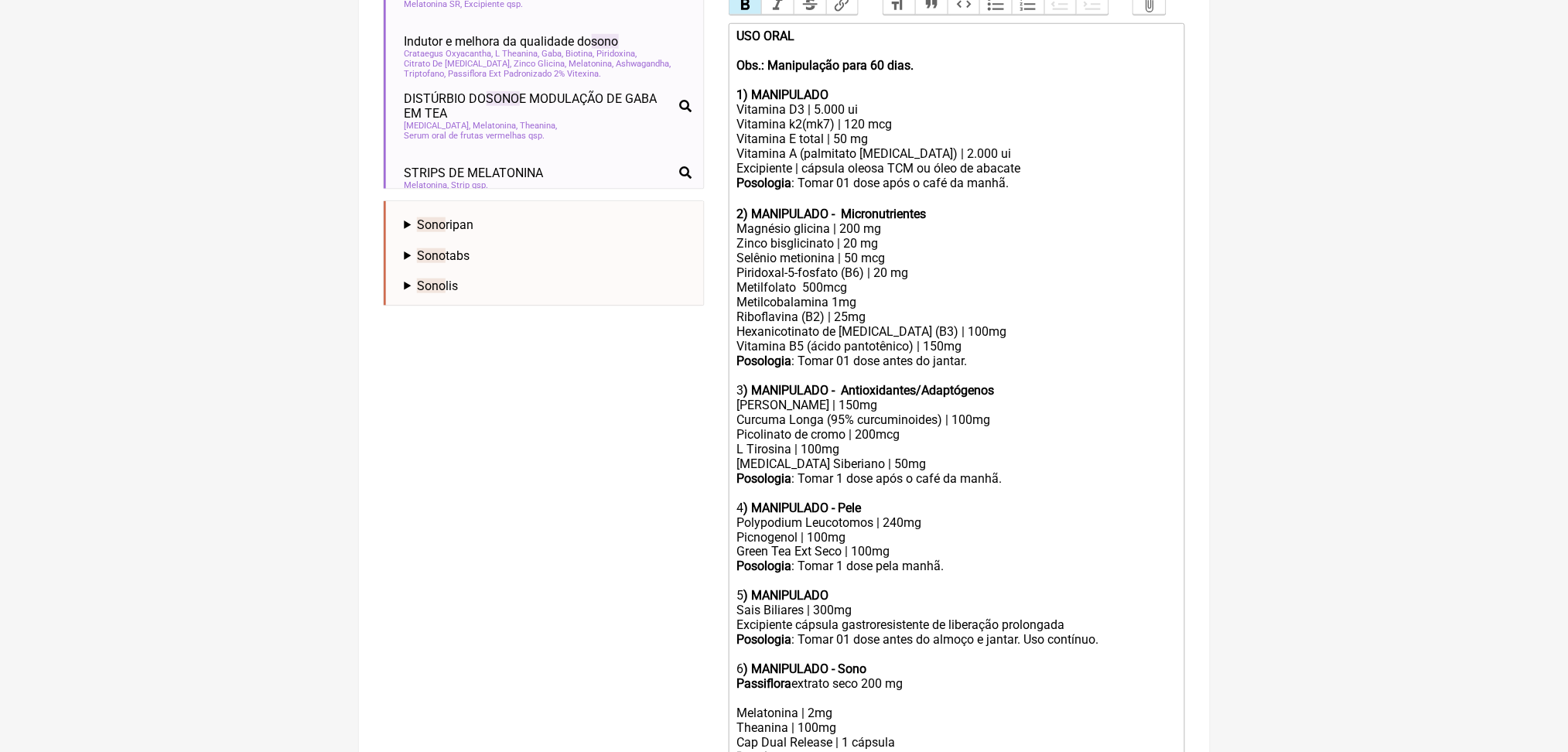
scroll to position [486, 0]
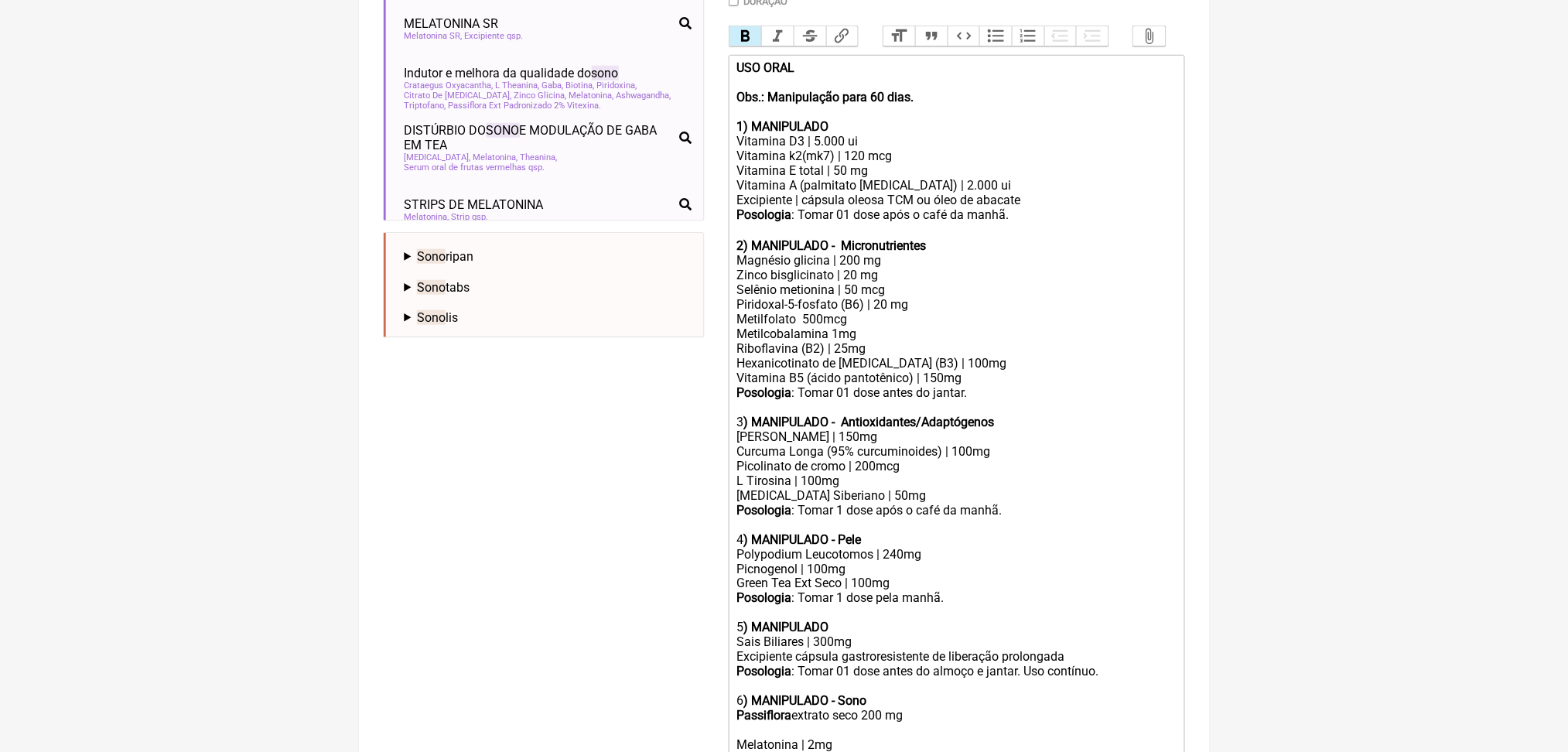
click at [759, 46] on button "Bold" at bounding box center [746, 36] width 33 height 20
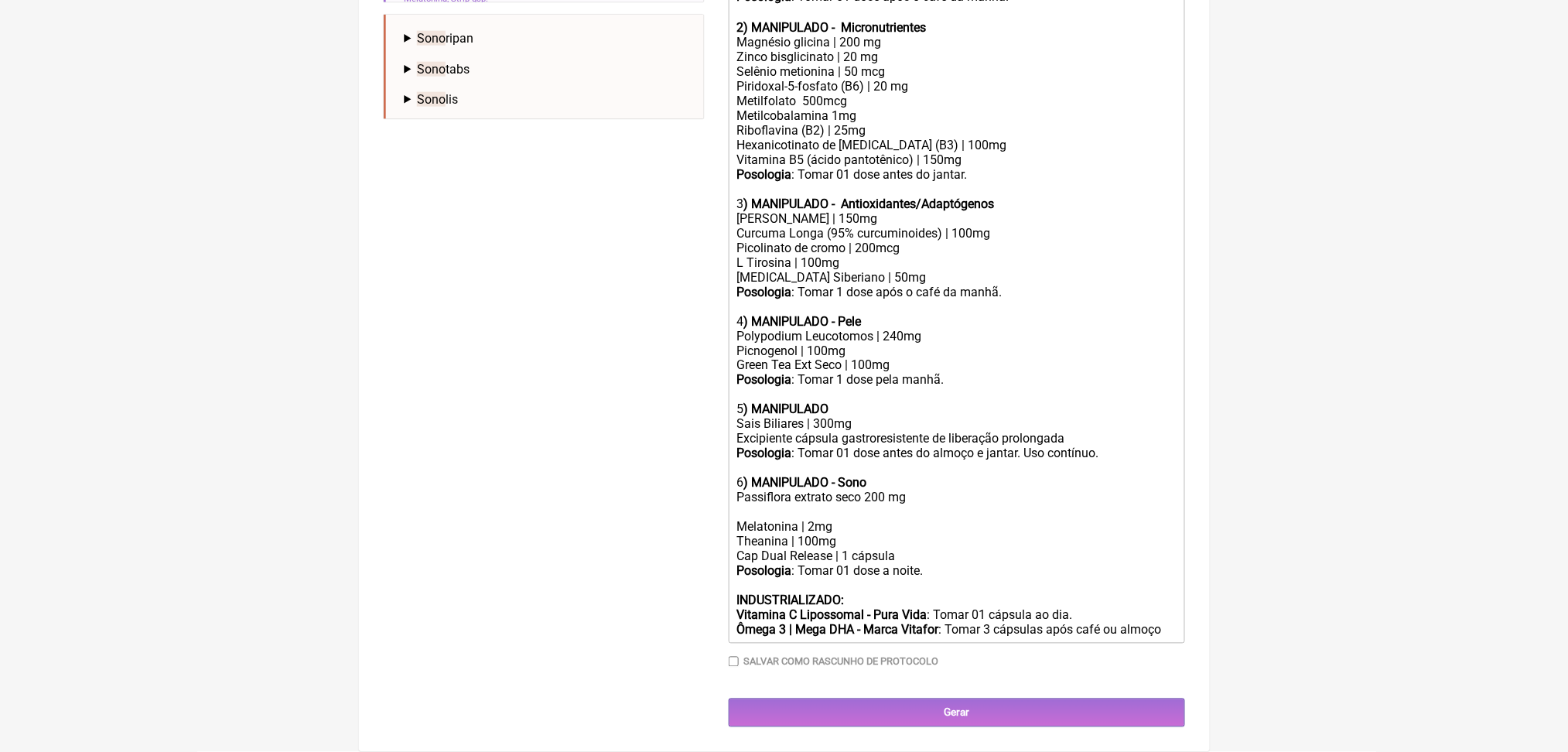
scroll to position [1119, 0]
click at [749, 196] on div "3 ) MANIPULADO - Antioxidantes/Adaptógenos" at bounding box center [956, 203] width 440 height 14
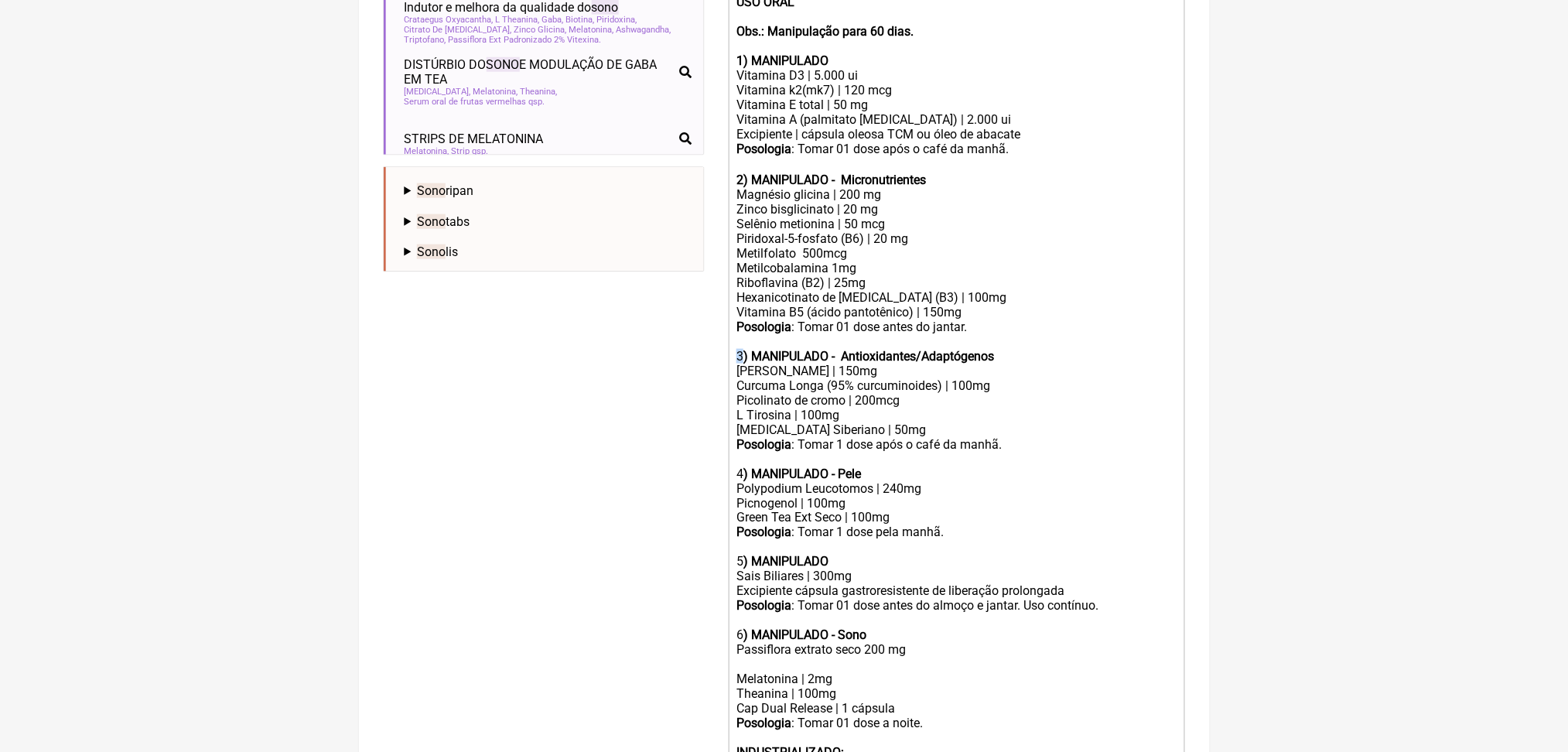
scroll to position [551, 0]
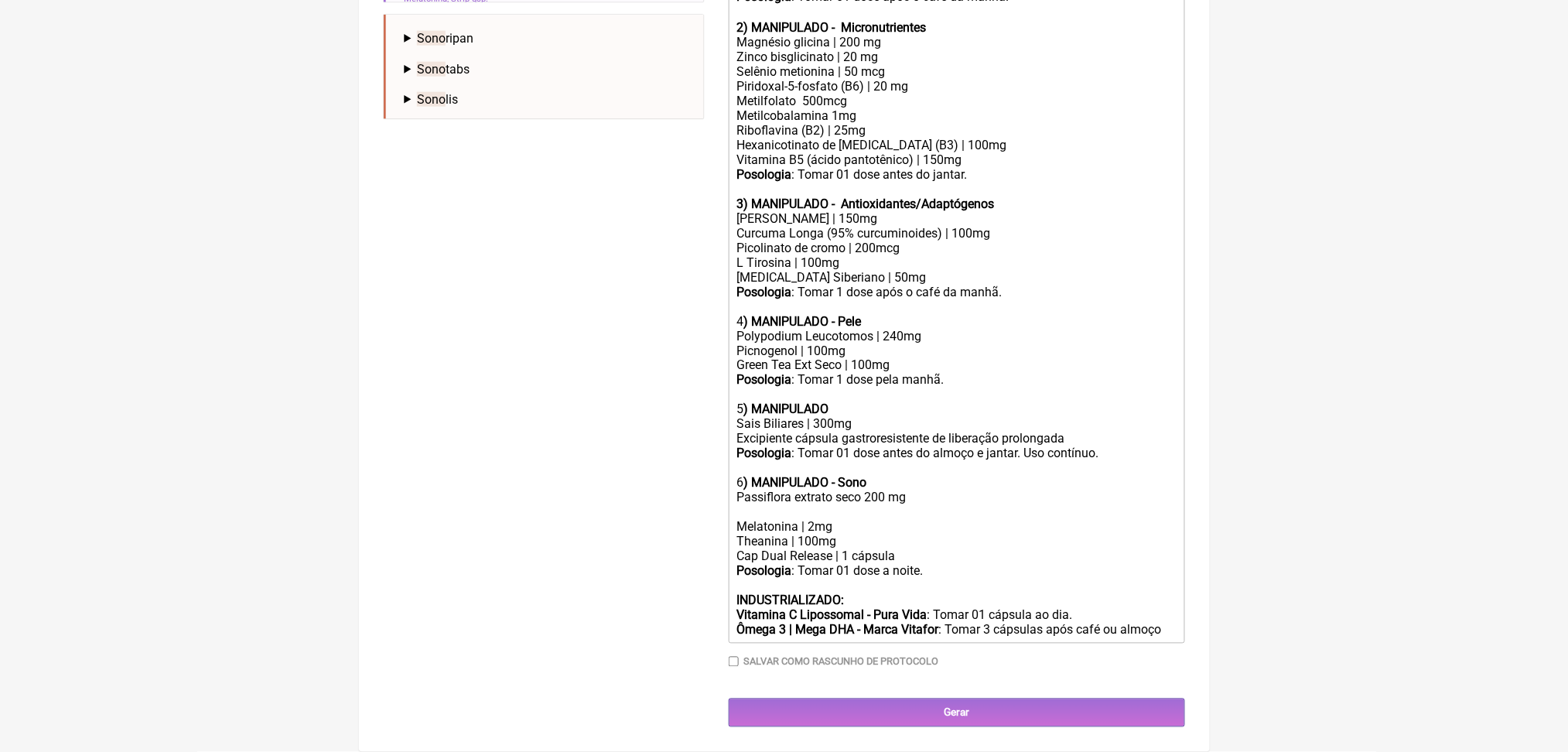
scroll to position [1061, 0]
click at [750, 300] on div "4 ) MANIPULADO - Pele" at bounding box center [956, 314] width 440 height 30
click at [746, 300] on div "4 ) MANIPULADO - Pele" at bounding box center [956, 314] width 440 height 30
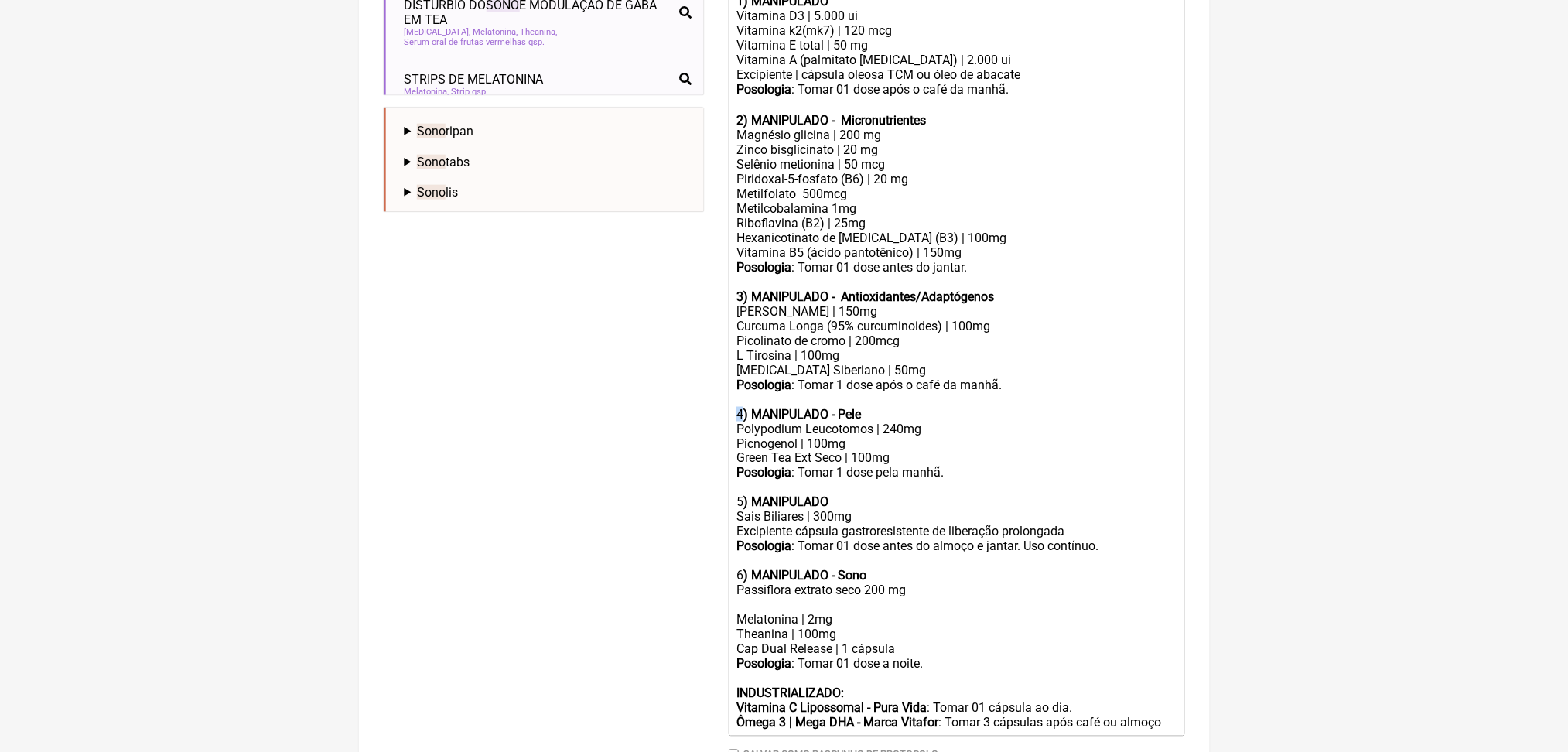
scroll to position [608, 0]
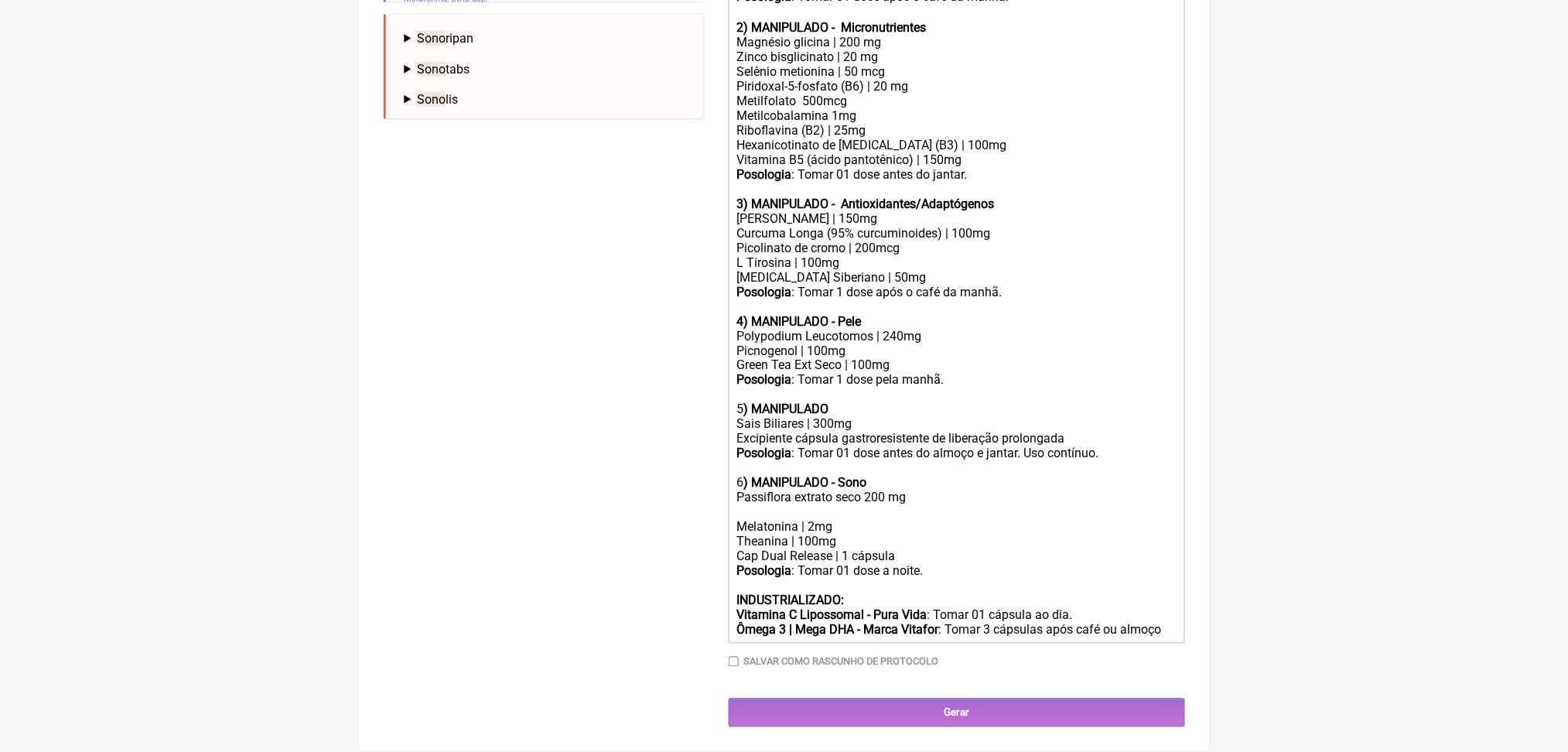
scroll to position [1023, 0]
click at [745, 384] on trix-editor "USO ORAL Obs.: Manipulação para 60 dias. 1) MANIPULADO Vitamina D3 | 5.000 ui V…" at bounding box center [957, 240] width 456 height 807
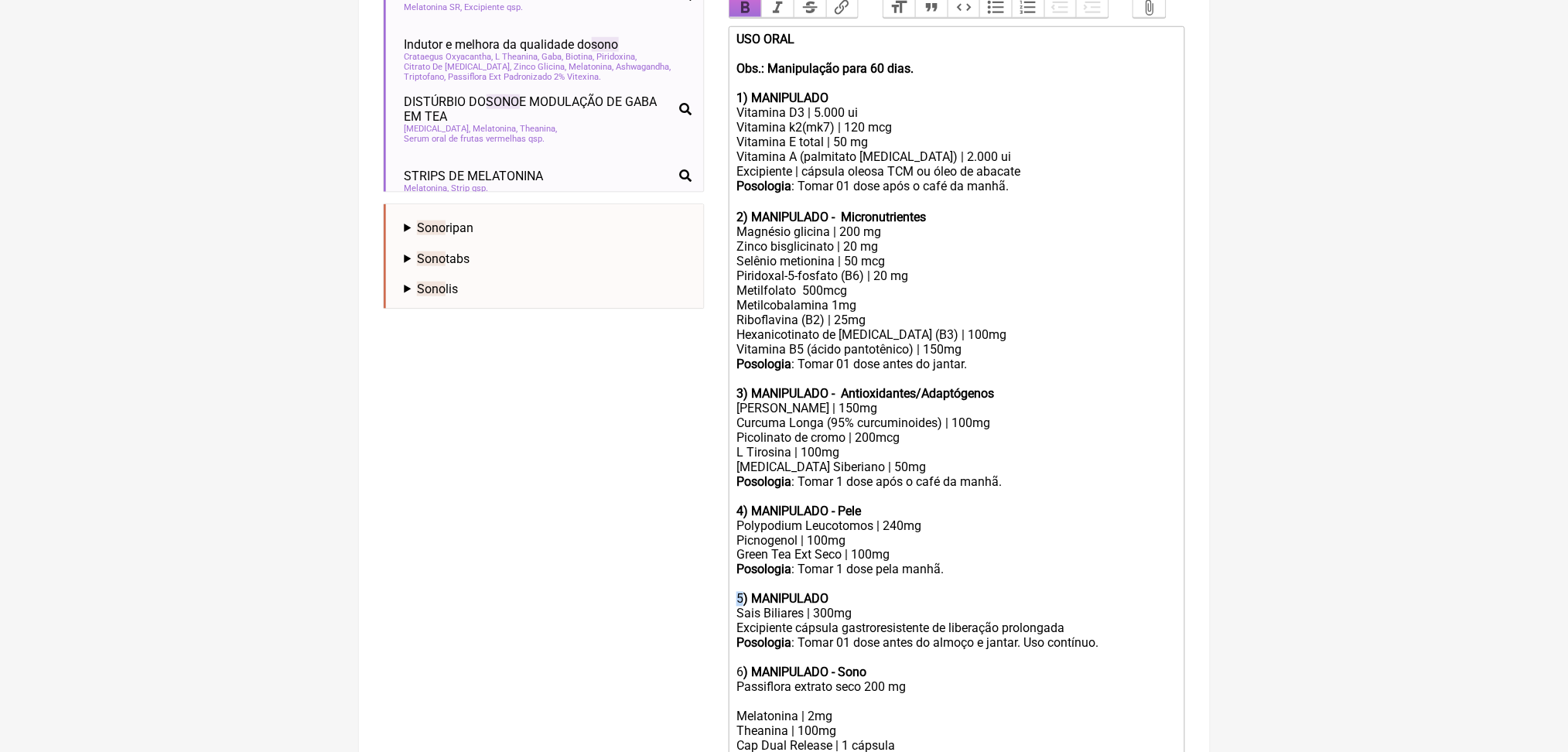
click at [746, 18] on button "Bold" at bounding box center [746, 7] width 33 height 20
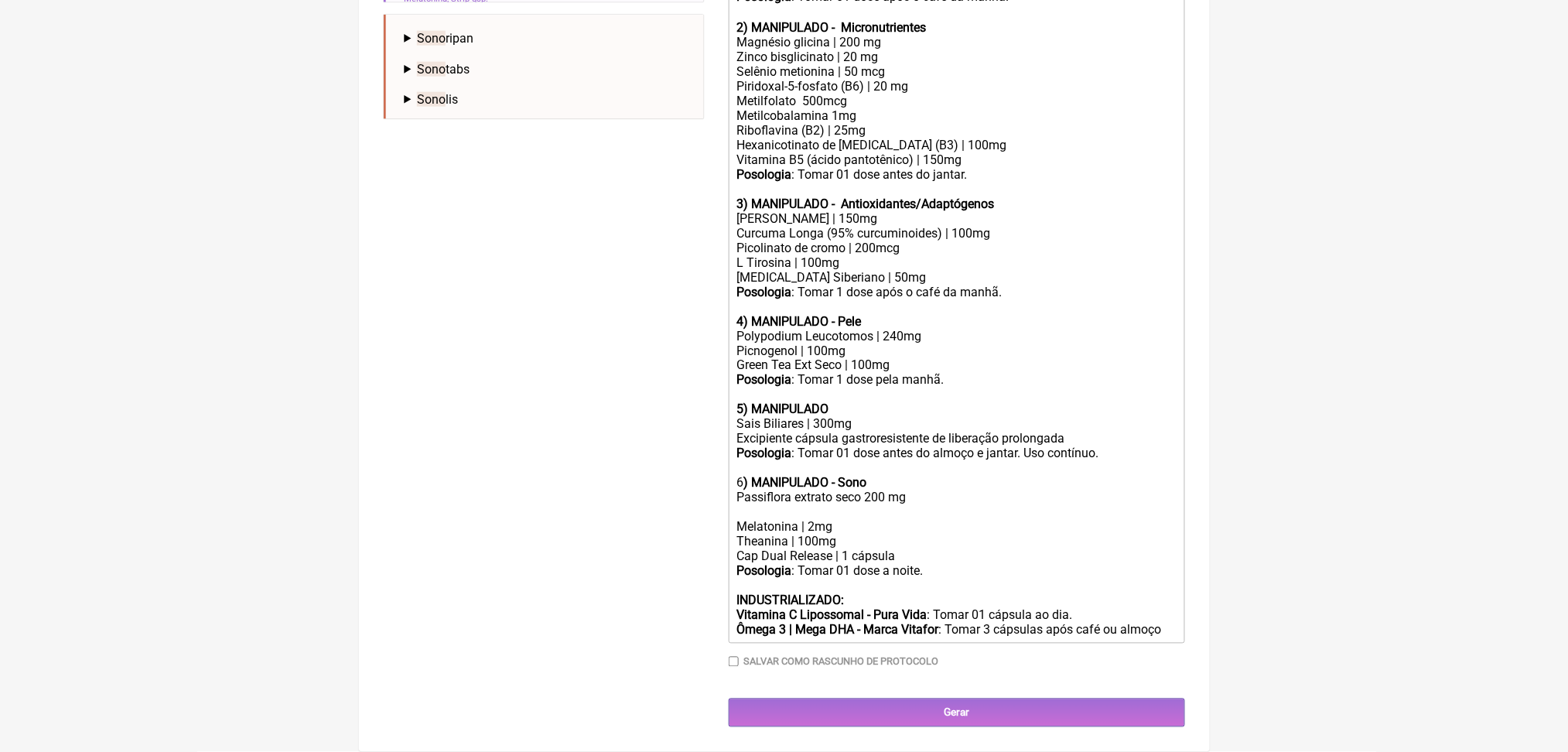
scroll to position [932, 0]
click at [748, 491] on div "6 ) MANIPULADO - Sono" at bounding box center [956, 476] width 440 height 30
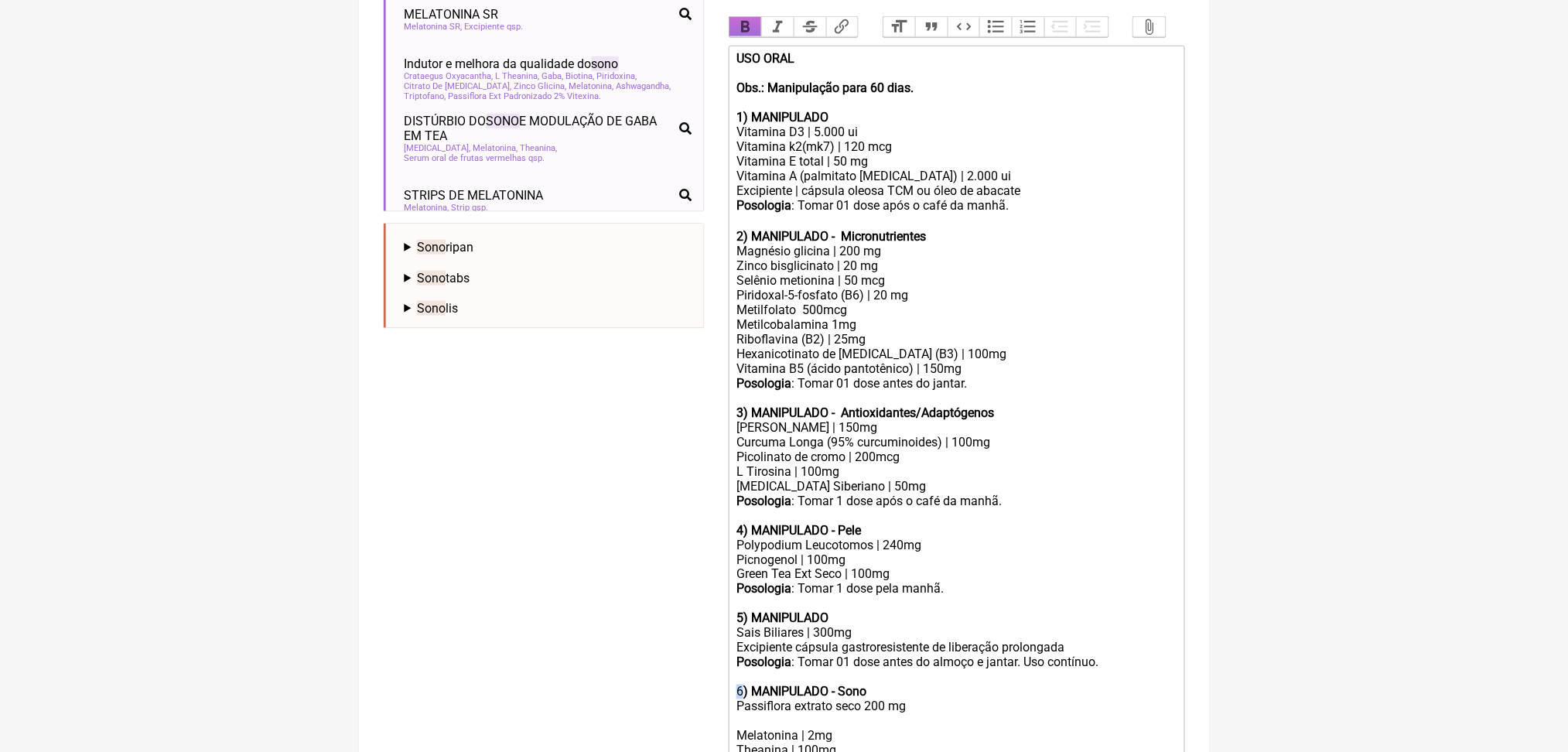
click at [756, 37] on button "Bold" at bounding box center [746, 26] width 33 height 20
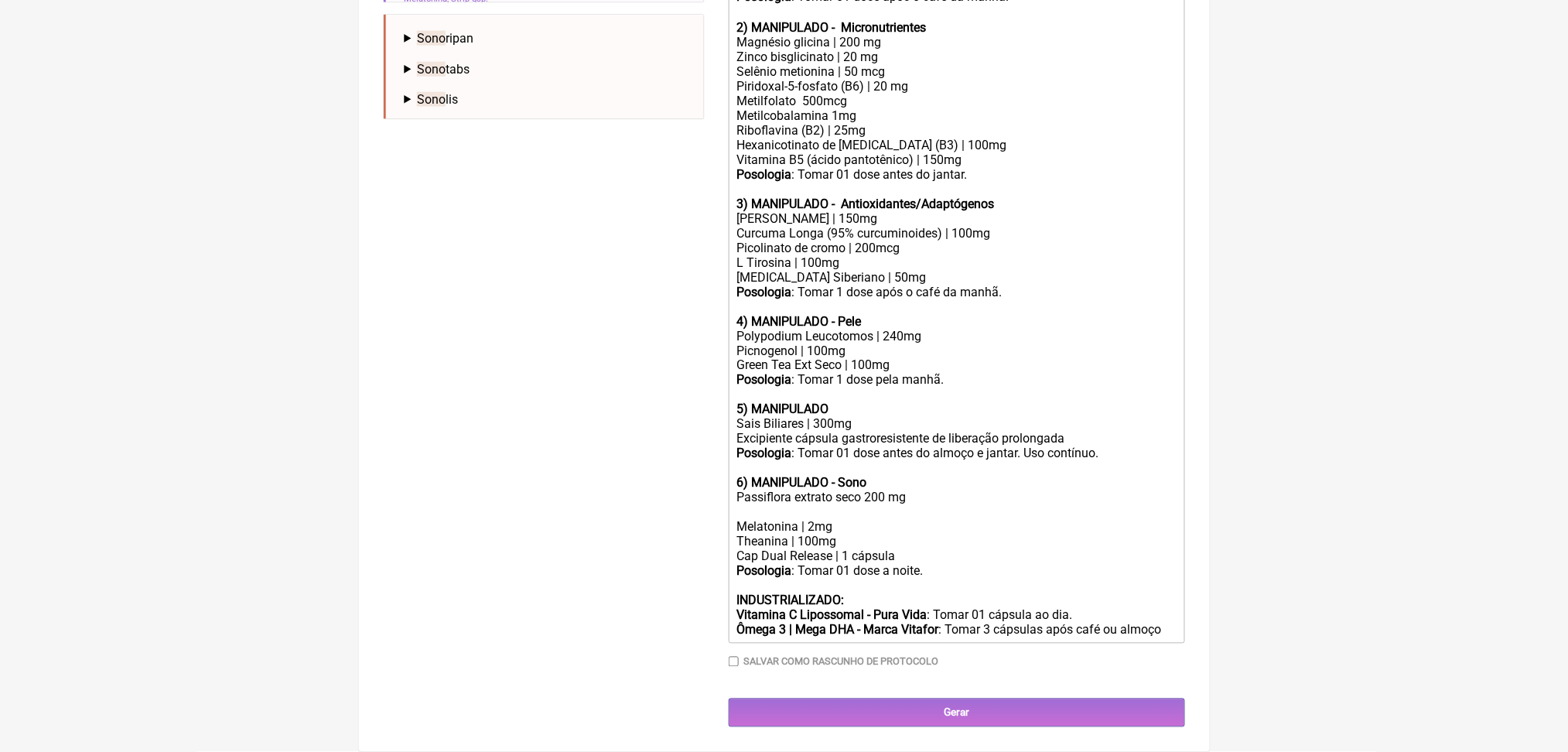
scroll to position [1125, 0]
click at [858, 505] on div at bounding box center [956, 513] width 440 height 14
click at [1060, 593] on div "Posologia : Tomar 01 dose a noite. INDUSTRIALIZADO: Vitamina C Lipossomal - Pur…" at bounding box center [956, 601] width 440 height 74
click at [956, 613] on div "Posologia : Tomar 01 dose a noite. INDUSTRIALIZADO: Vitamina C Lipossomal - Pur…" at bounding box center [956, 601] width 440 height 74
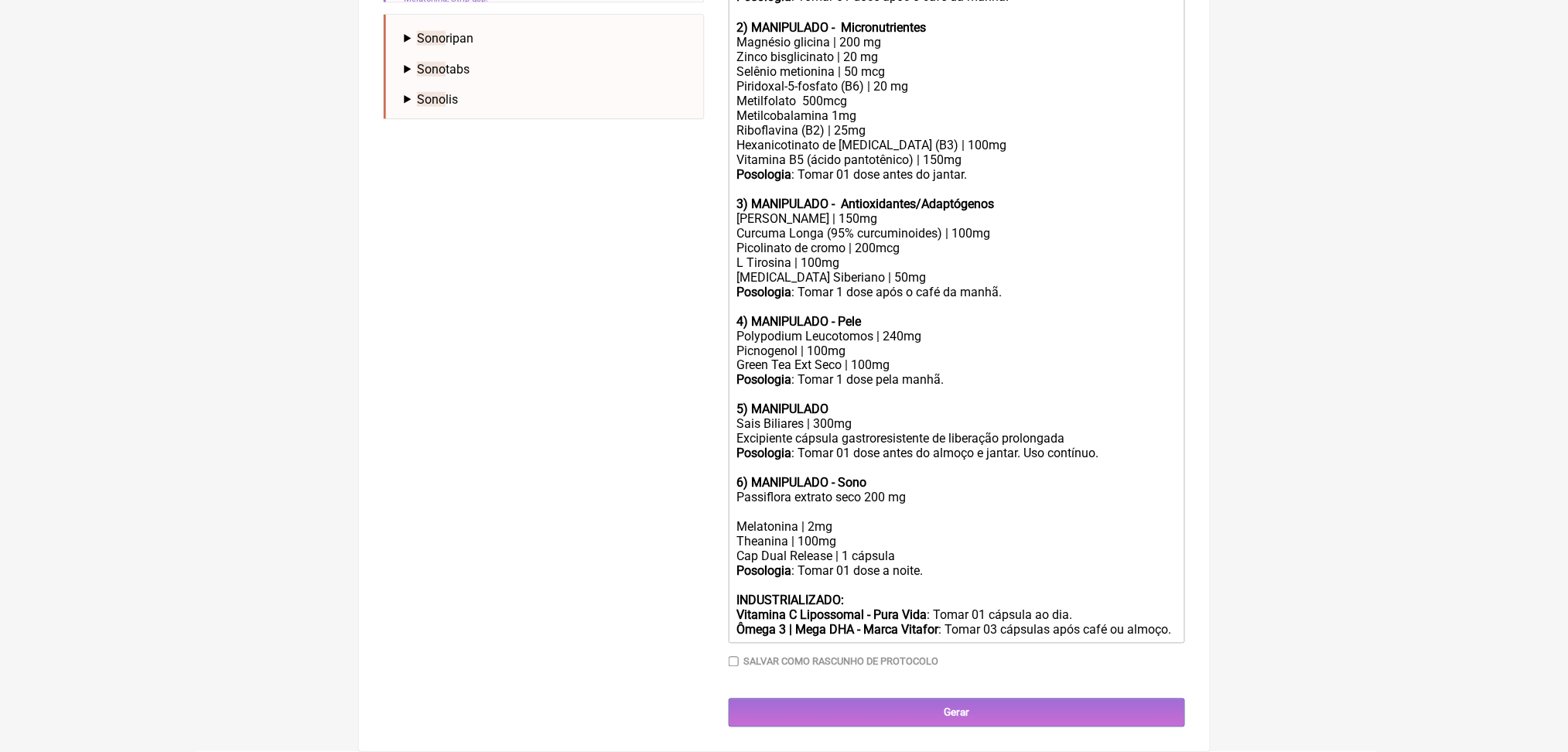
scroll to position [1033, 0]
click at [868, 535] on div "Melatonina | 2mg" at bounding box center [956, 527] width 440 height 14
click at [812, 519] on div at bounding box center [956, 513] width 440 height 14
paste trix-editor "<div><strong>USO ORAL&nbsp;<br><br>Obs.: Manipulação para 60 dias.<br><br>1) MA…"
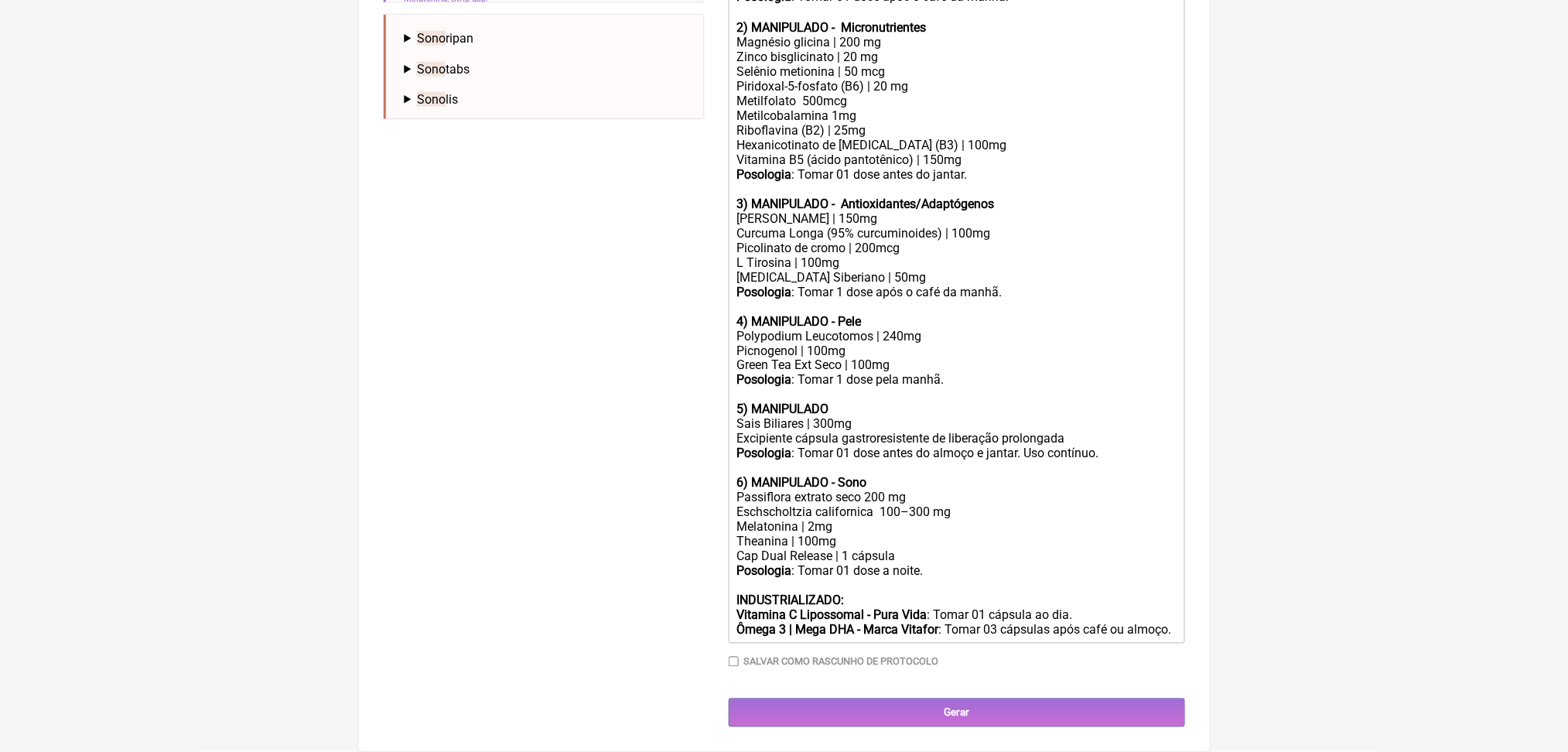
click at [925, 520] on div "Eschscholtzia californica 100–300 mg" at bounding box center [956, 513] width 440 height 14
click at [751, 520] on div "Eschscholtzia californica 100–300 mg" at bounding box center [956, 513] width 440 height 14
click at [820, 517] on div "Eschscholtzia californica 100–300 mg" at bounding box center [956, 513] width 440 height 14
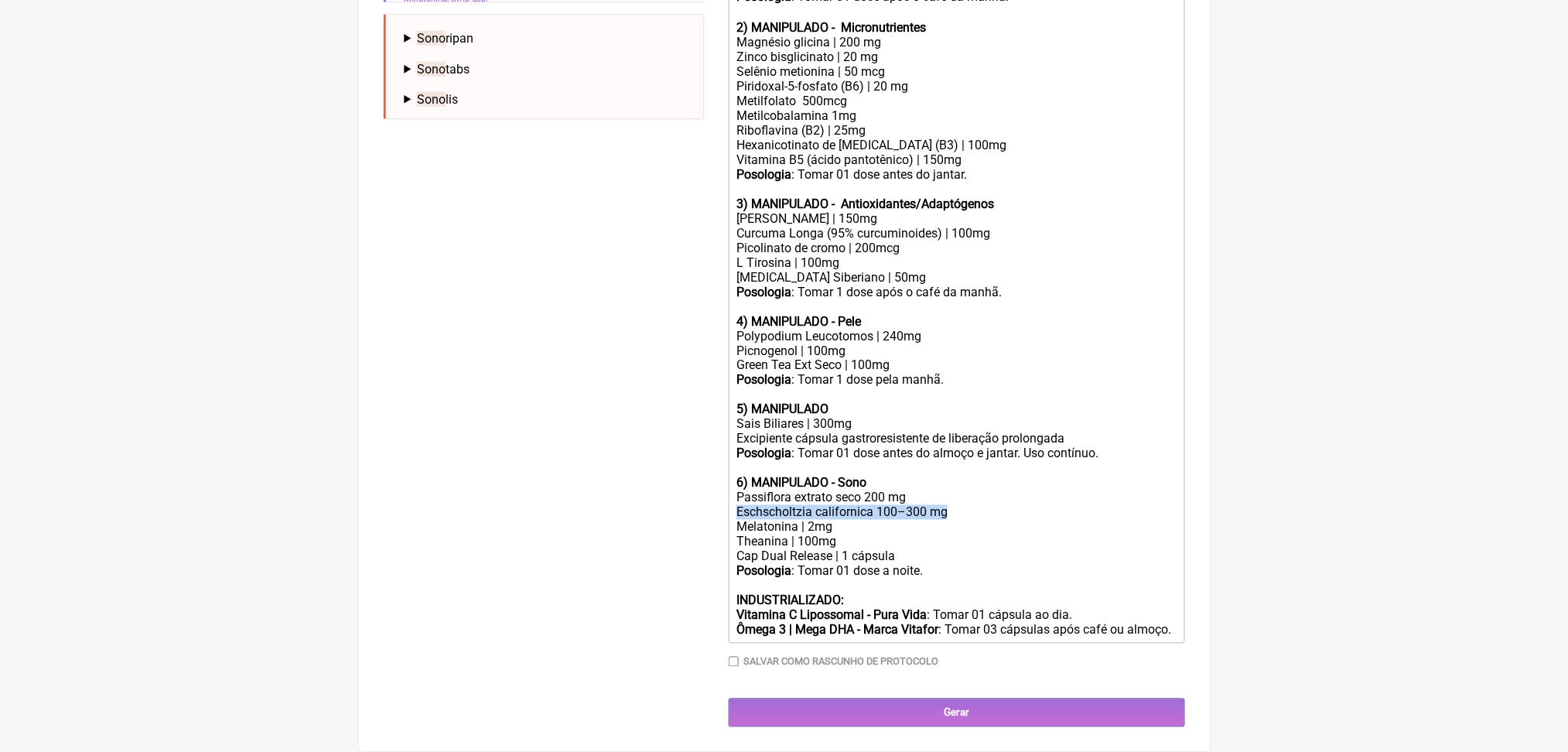
click at [820, 517] on div "Eschscholtzia californica 100–300 mg" at bounding box center [956, 513] width 440 height 14
click at [861, 520] on div "Eschscholtzia californica 100–300 mg" at bounding box center [956, 513] width 440 height 14
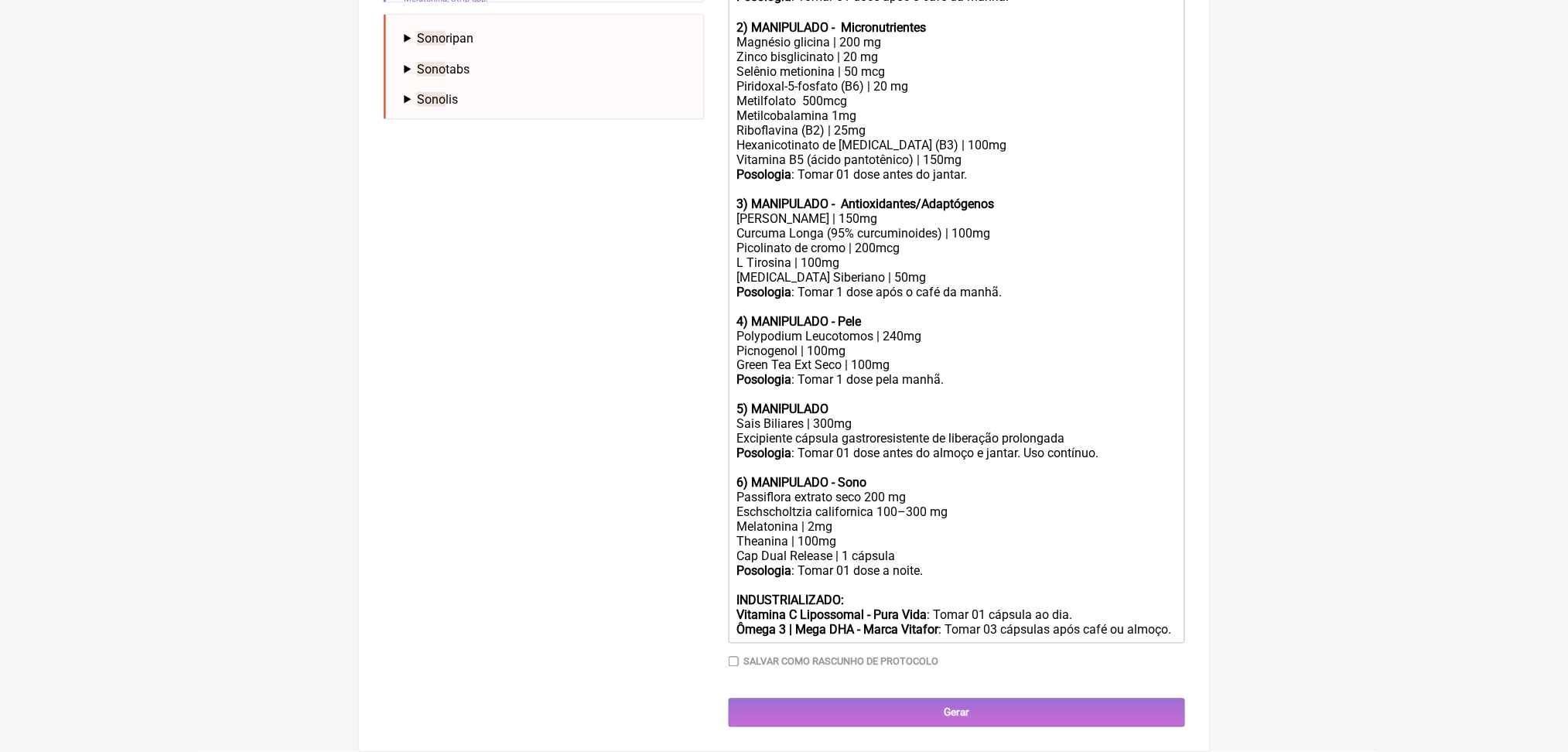
click at [983, 520] on div "Eschscholtzia californica 100–300 mg" at bounding box center [956, 513] width 440 height 14
click at [884, 520] on div "Eschscholtzia californica 150 mg" at bounding box center [956, 513] width 440 height 14
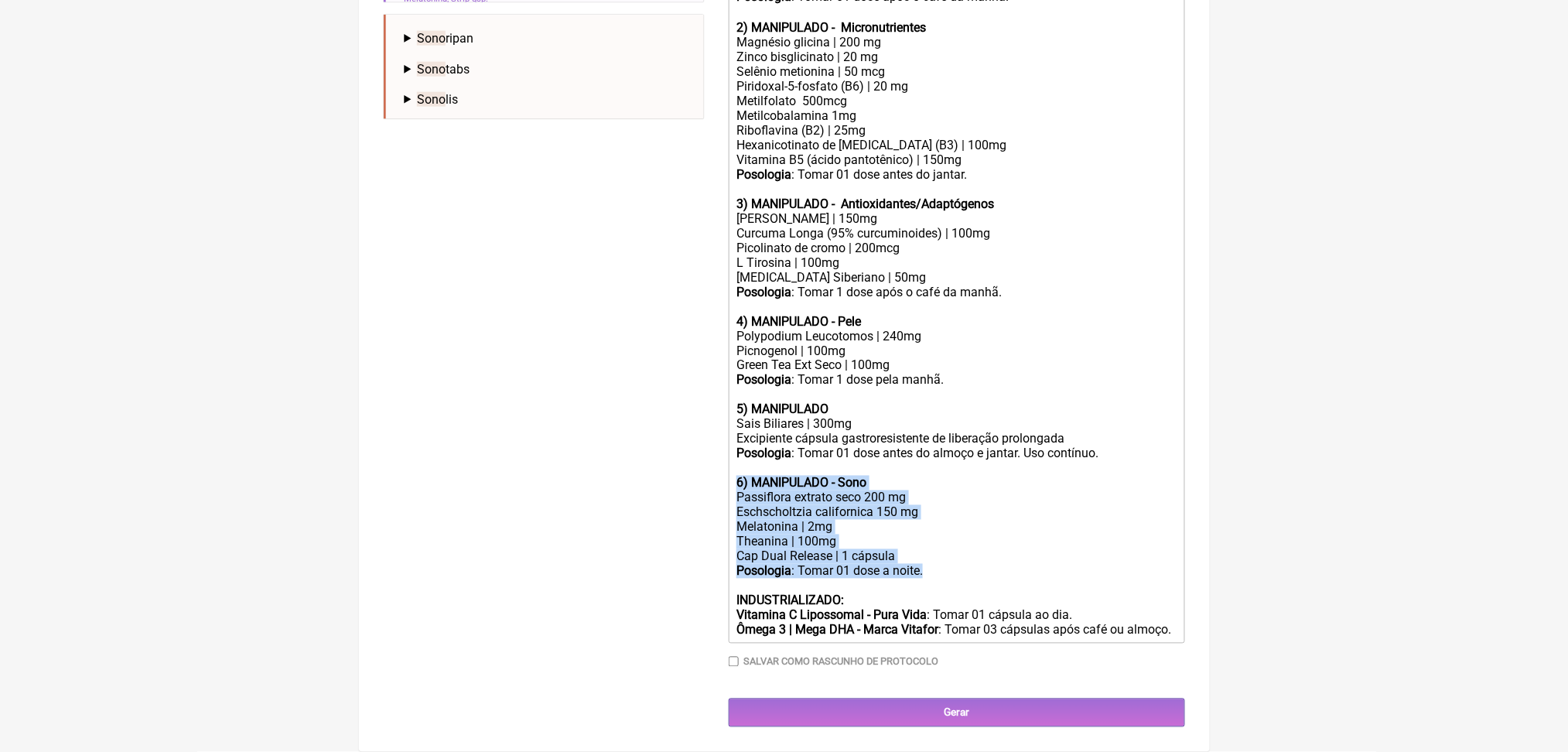
drag, startPoint x: 740, startPoint y: 485, endPoint x: 1019, endPoint y: 607, distance: 304.5
click at [1019, 607] on trix-editor "USO ORAL Obs.: Manipulação para 60 dias. 1) MANIPULADO Vitamina D3 | 5.000 ui V…" at bounding box center [957, 240] width 456 height 807
click at [866, 488] on strong "6) MANIPULADO - Sono" at bounding box center [802, 483] width 130 height 14
drag, startPoint x: 994, startPoint y: 598, endPoint x: 724, endPoint y: 490, distance: 290.8
click at [724, 490] on form "Buscar sono Protocolos Formulas Medicamentos Industrializados Suplementos / Cos…" at bounding box center [784, 106] width 802 height 1245
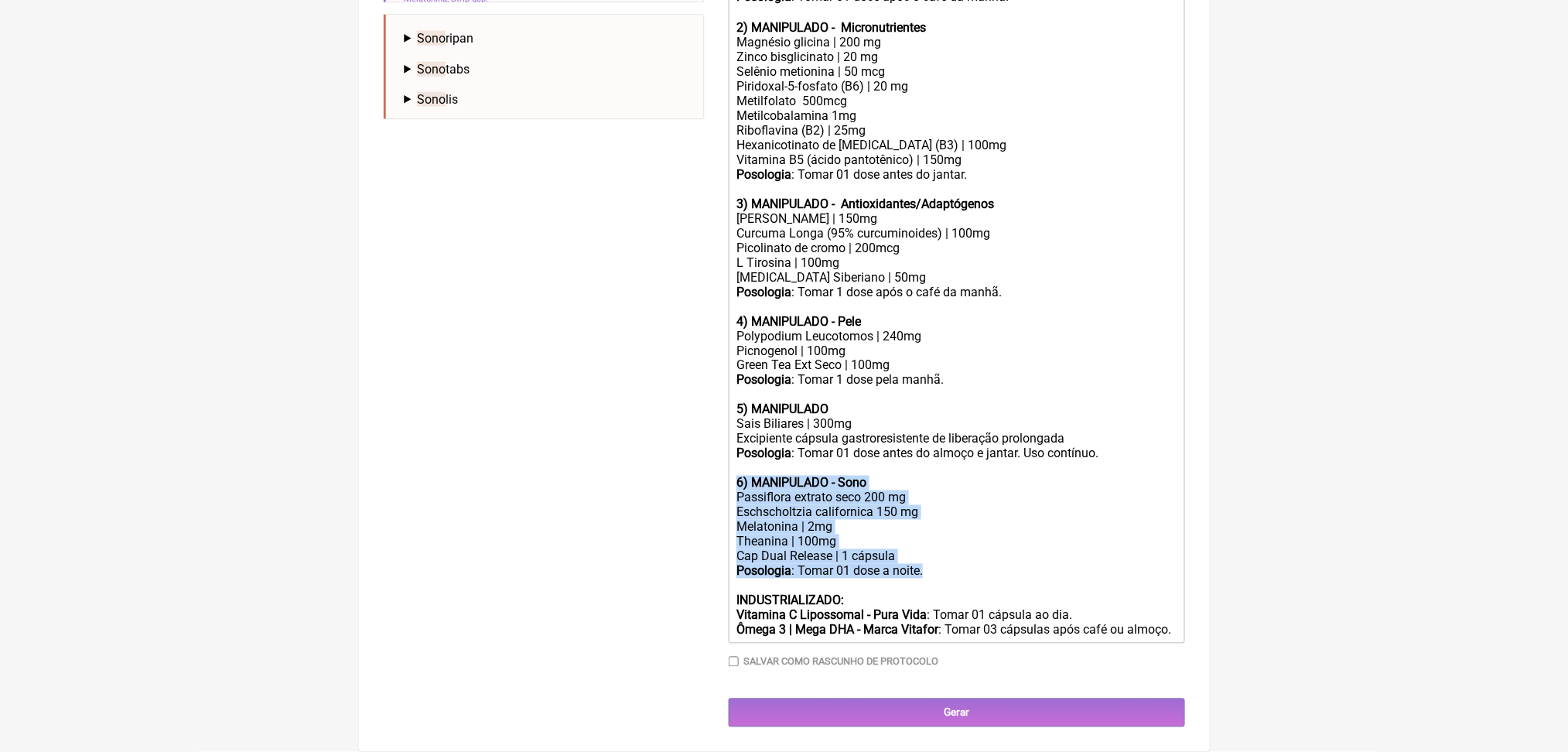
click at [928, 549] on div "Theanina | 100mg" at bounding box center [956, 542] width 440 height 14
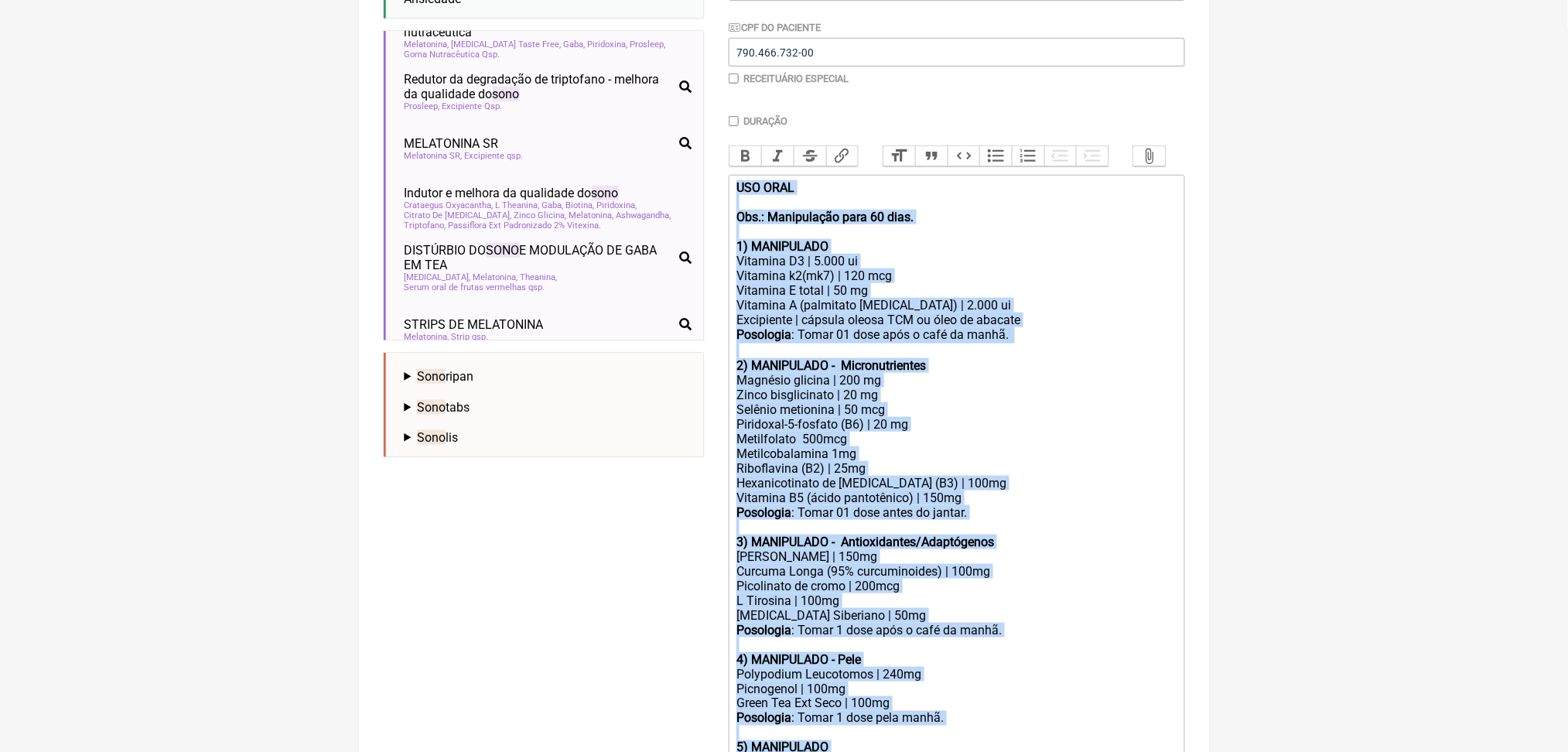
scroll to position [376, 0]
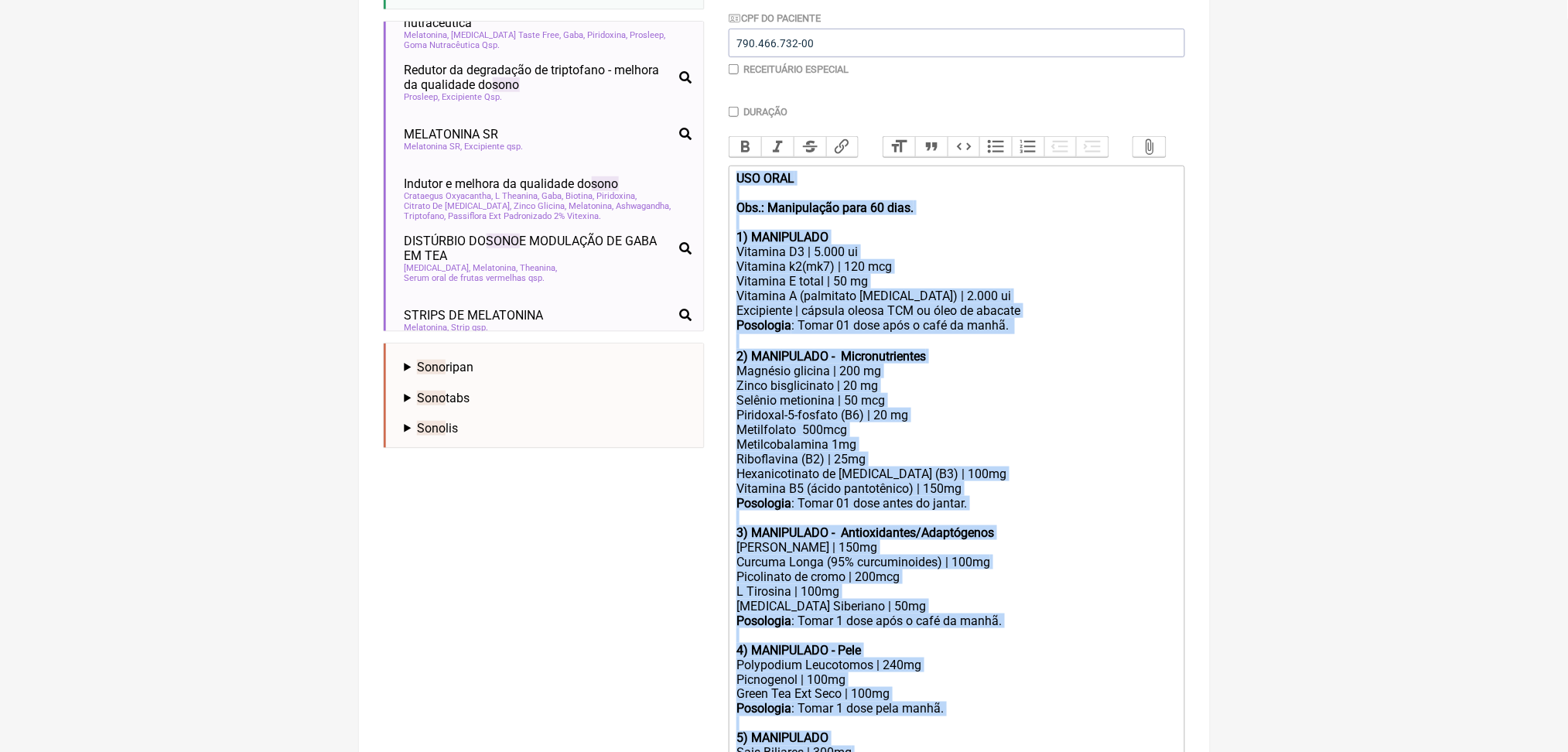
click at [1056, 334] on div "Posologia : Tomar 01 dose após o café da manhã. ㅤ" at bounding box center [956, 326] width 440 height 16
click at [950, 288] on div "Vitamina E total | 50 mg" at bounding box center [956, 281] width 440 height 14
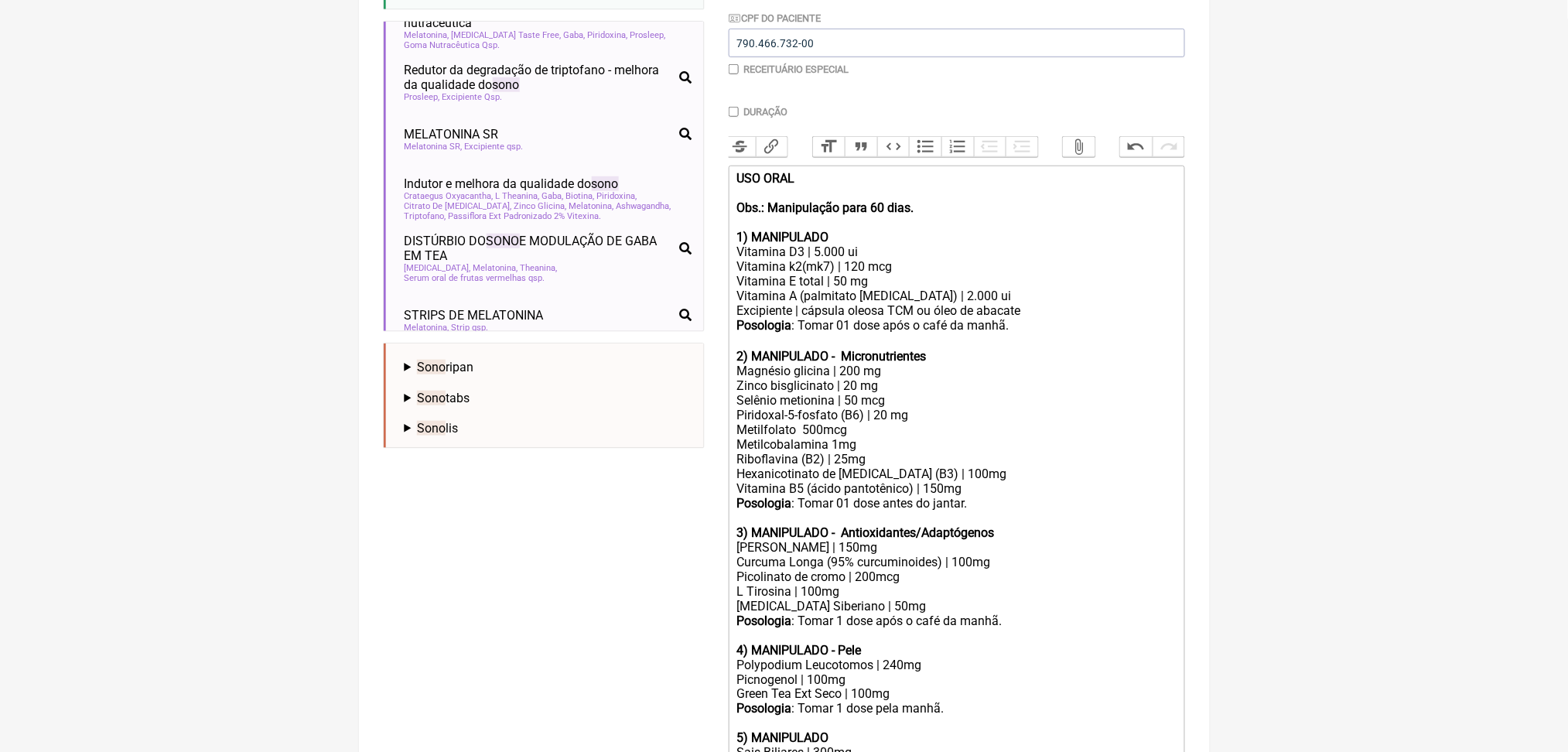
click at [966, 318] on div "Vitamina A (palmitato retinol) | 2.000 ui Excipiente | cápsula oleosa TCM ou ól…" at bounding box center [956, 303] width 440 height 30
type trix-editor "<div><strong>USO ORAL&nbsp;<br><br>Obs.: Manipulação para 60 dias.<br><br>1) MA…"
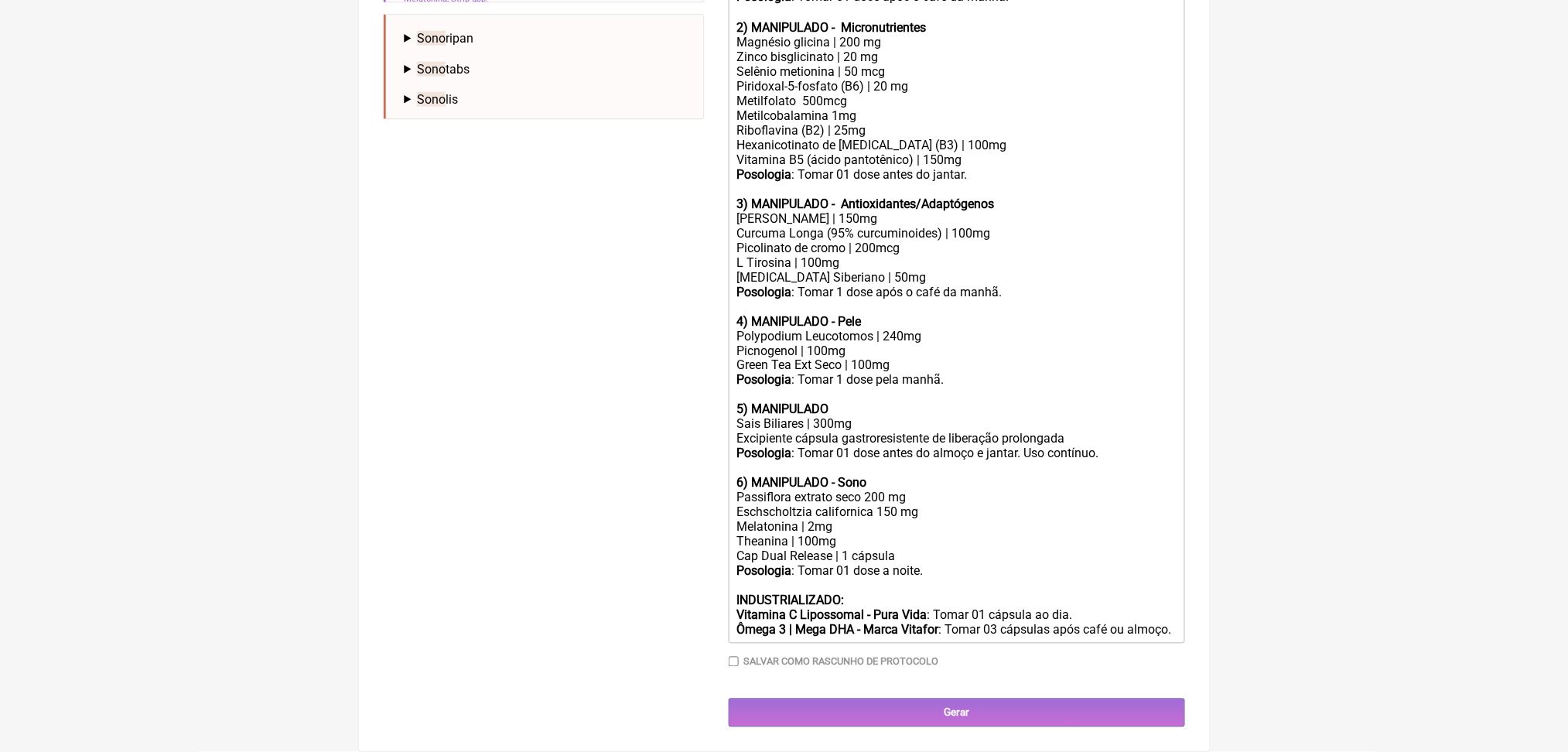
scroll to position [1127, 0]
click at [879, 505] on div "Eschscholtzia californica 150 mg" at bounding box center [956, 513] width 440 height 14
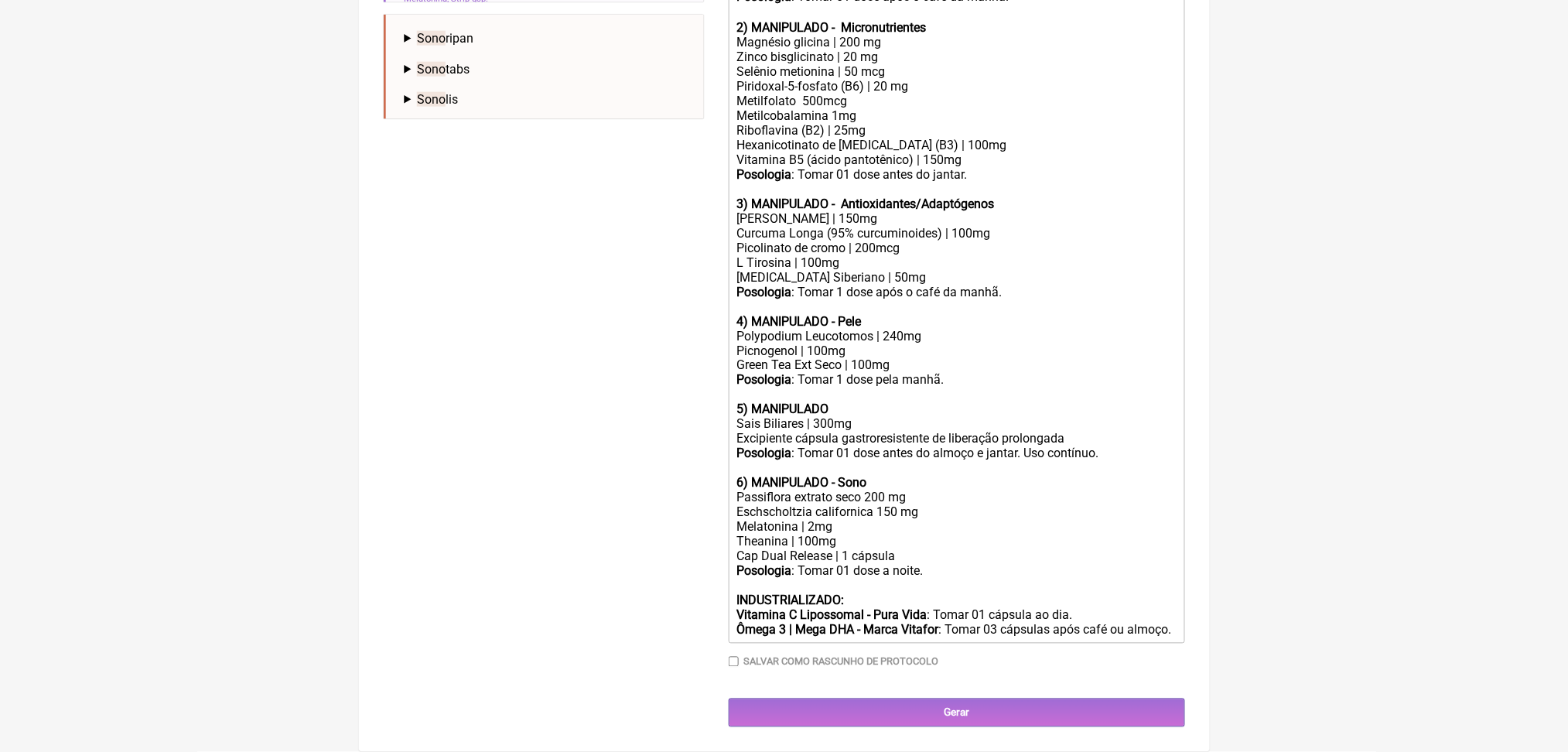
click at [1037, 708] on input "Gerar" at bounding box center [957, 713] width 456 height 29
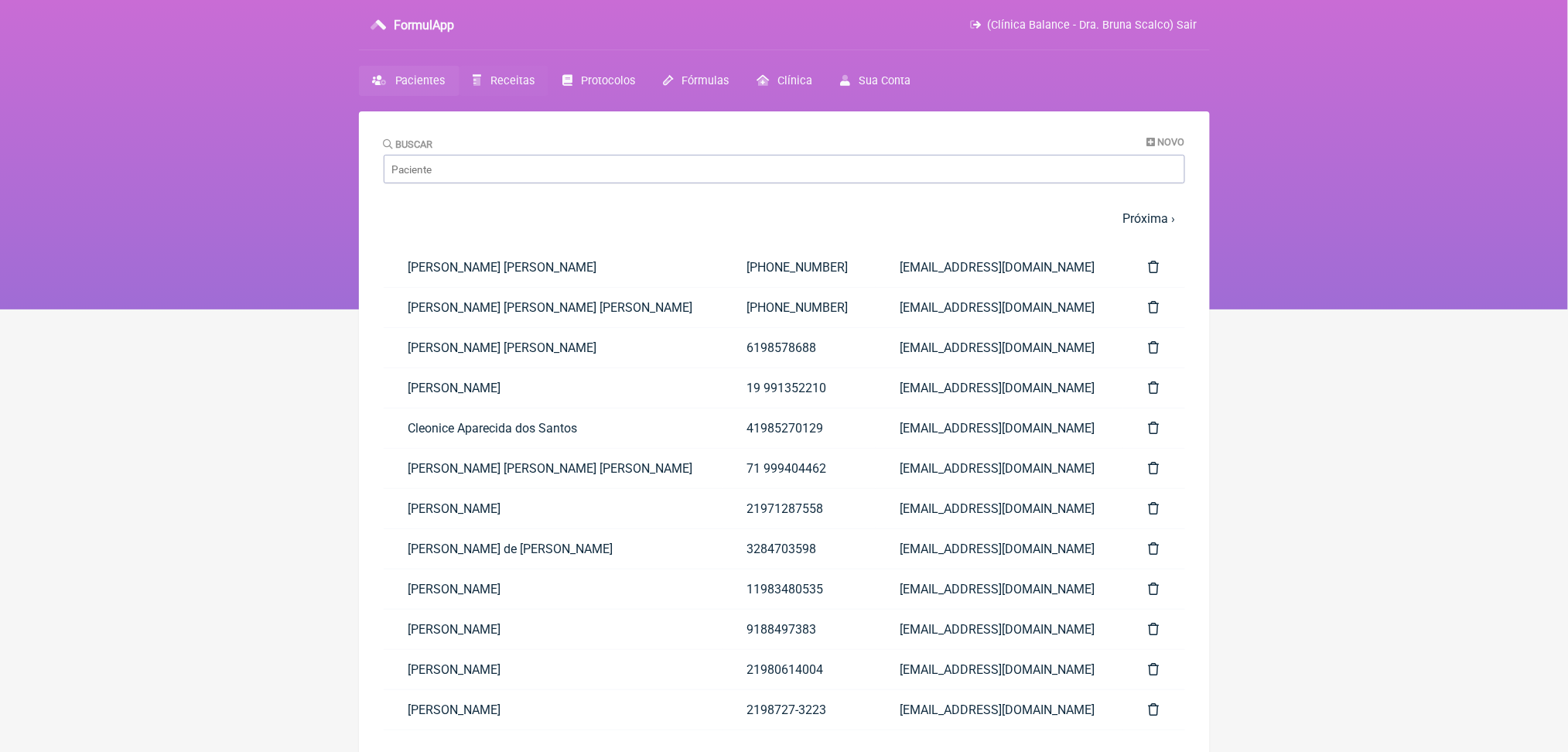
click at [525, 87] on span "Receitas" at bounding box center [513, 81] width 44 height 13
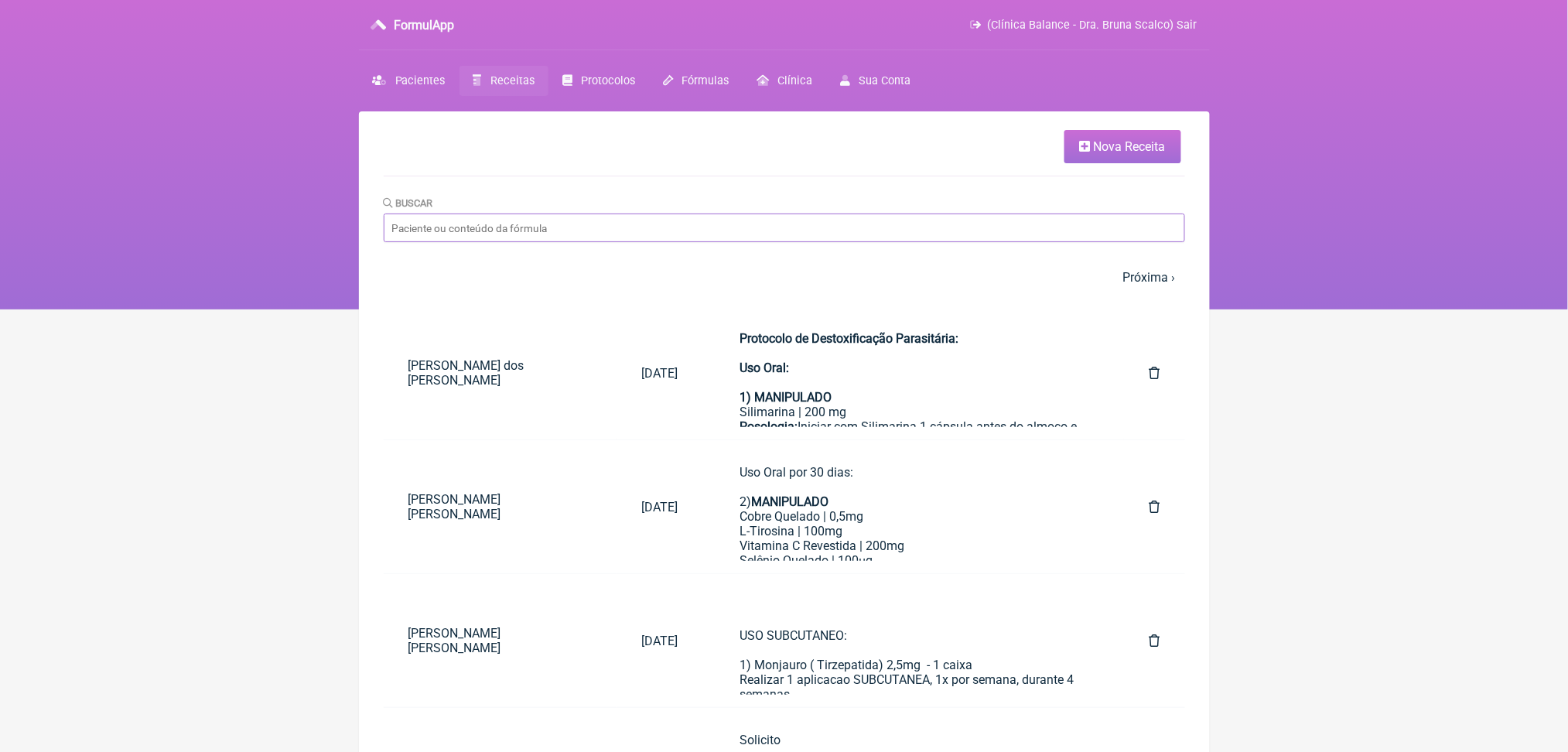
click at [533, 242] on input "Buscar" at bounding box center [784, 228] width 802 height 29
type input "quesia"
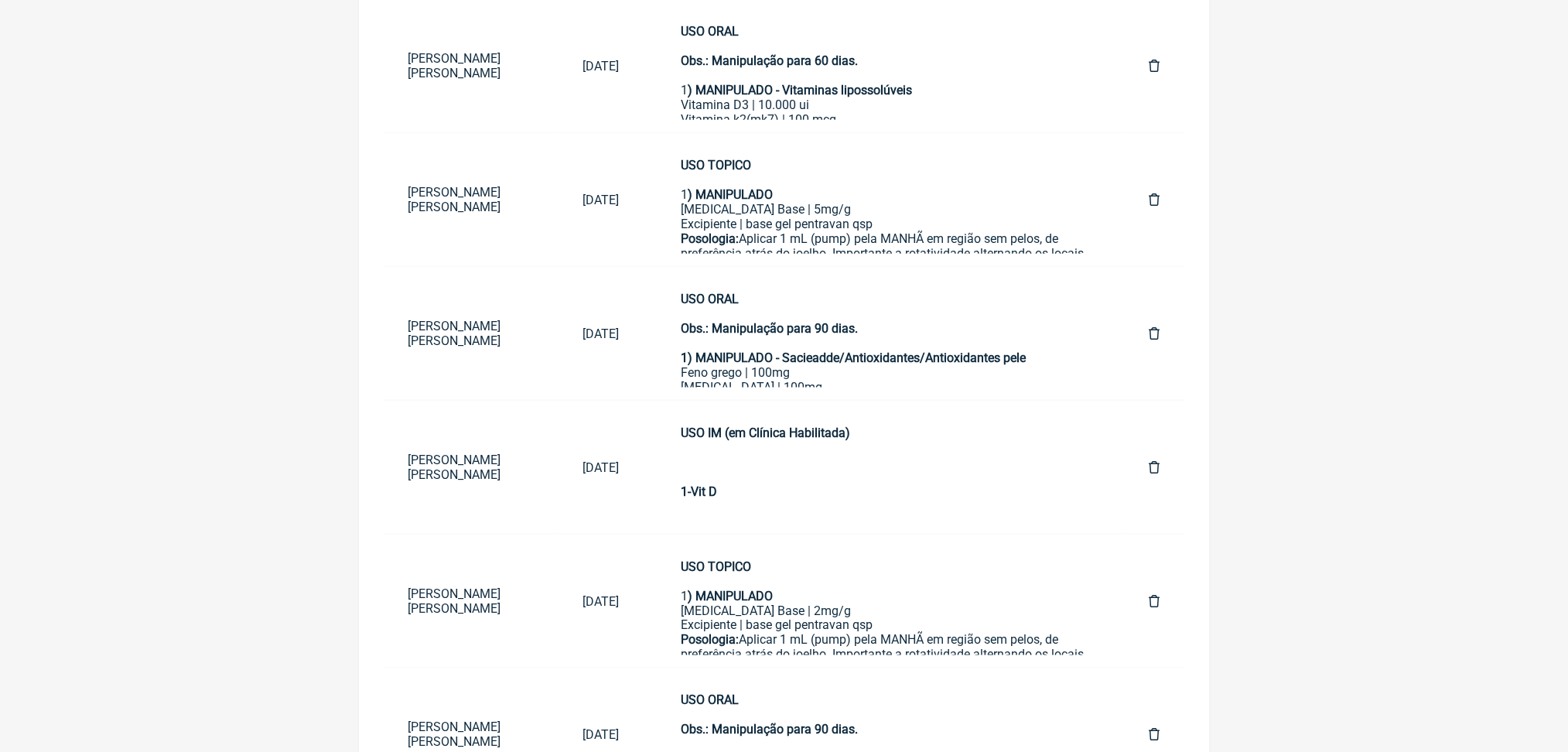
scroll to position [444, 0]
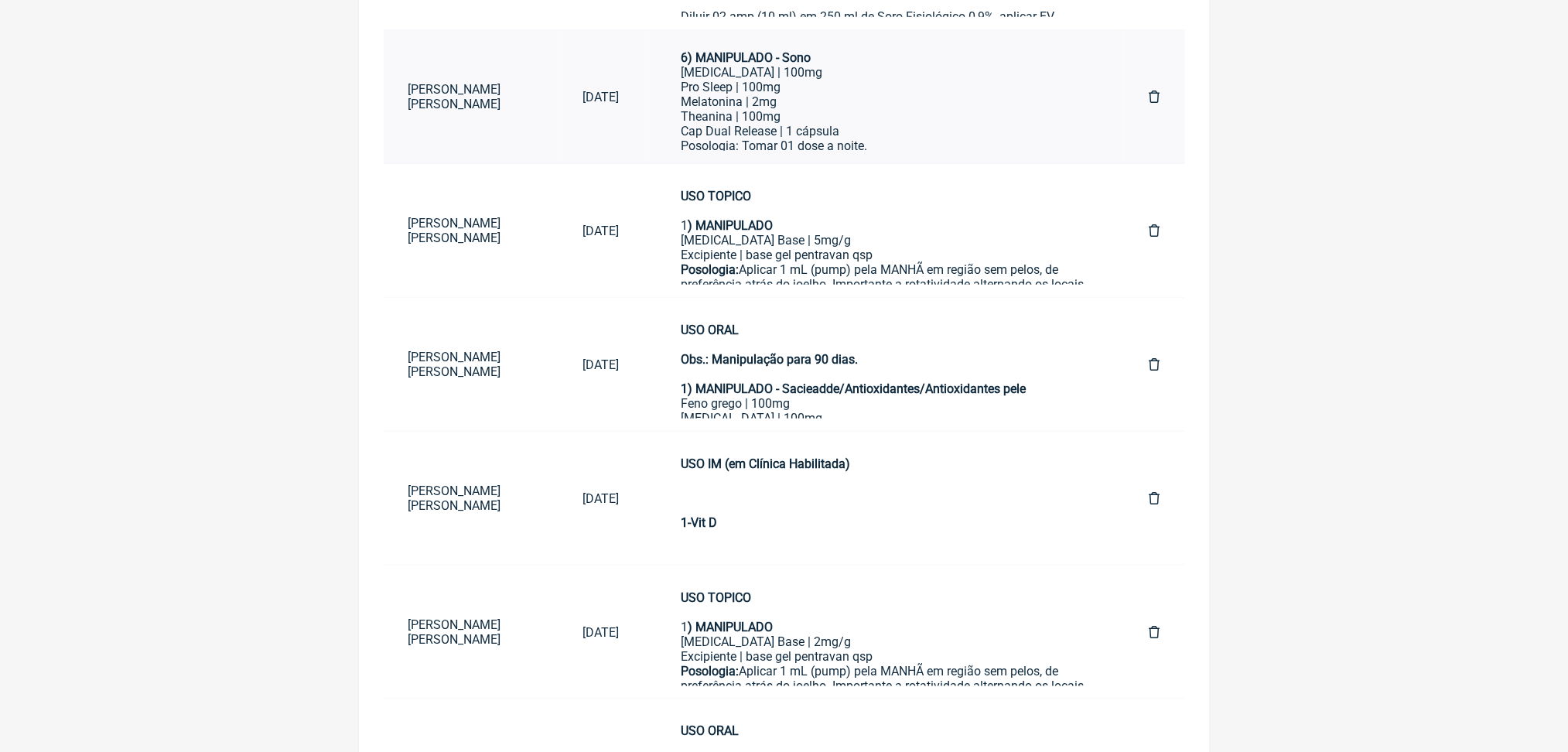
scroll to position [825, 0]
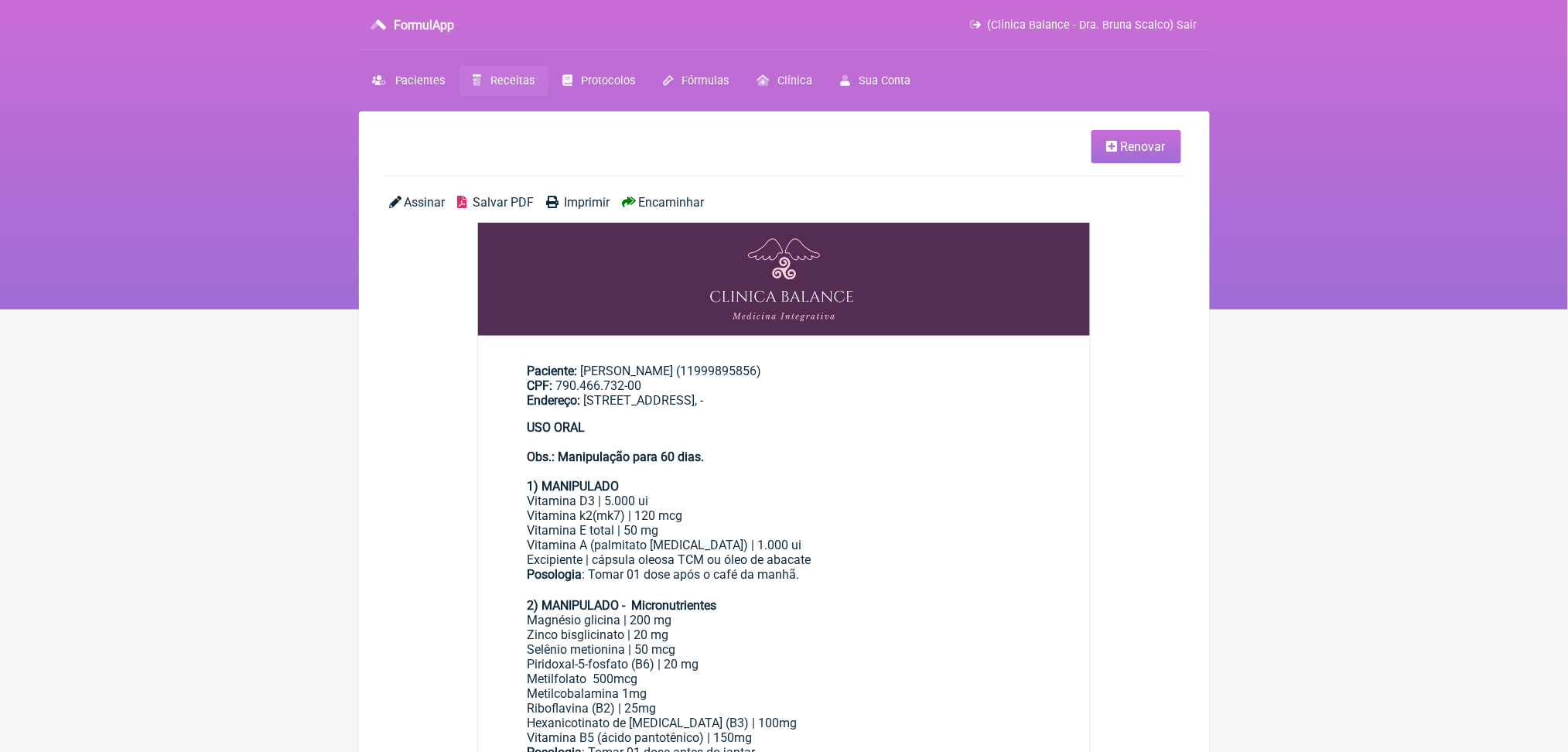
click at [534, 210] on span "Salvar PDF" at bounding box center [503, 202] width 61 height 14
click at [530, 96] on link "Receitas" at bounding box center [504, 81] width 89 height 30
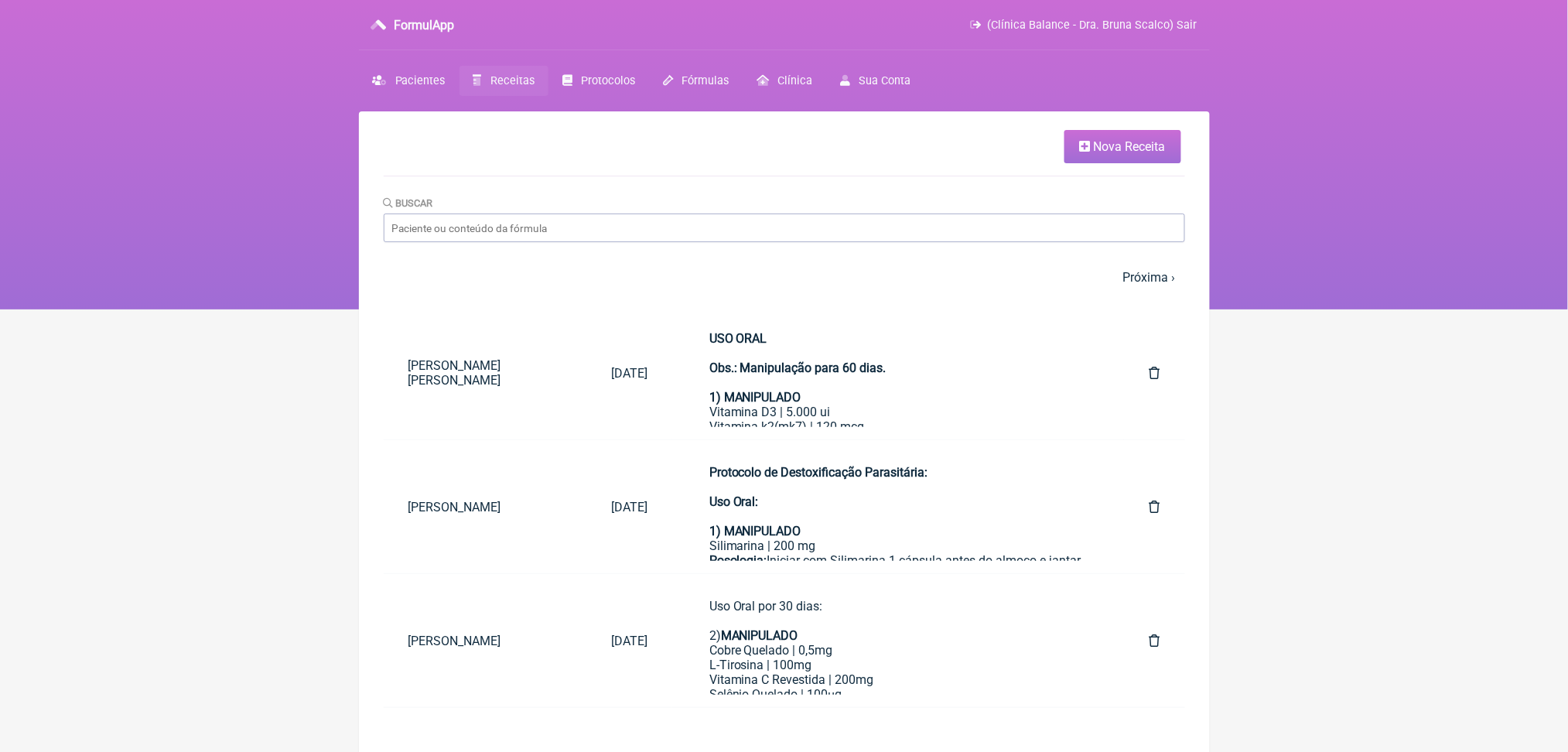
click at [1080, 149] on icon at bounding box center [1086, 146] width 11 height 12
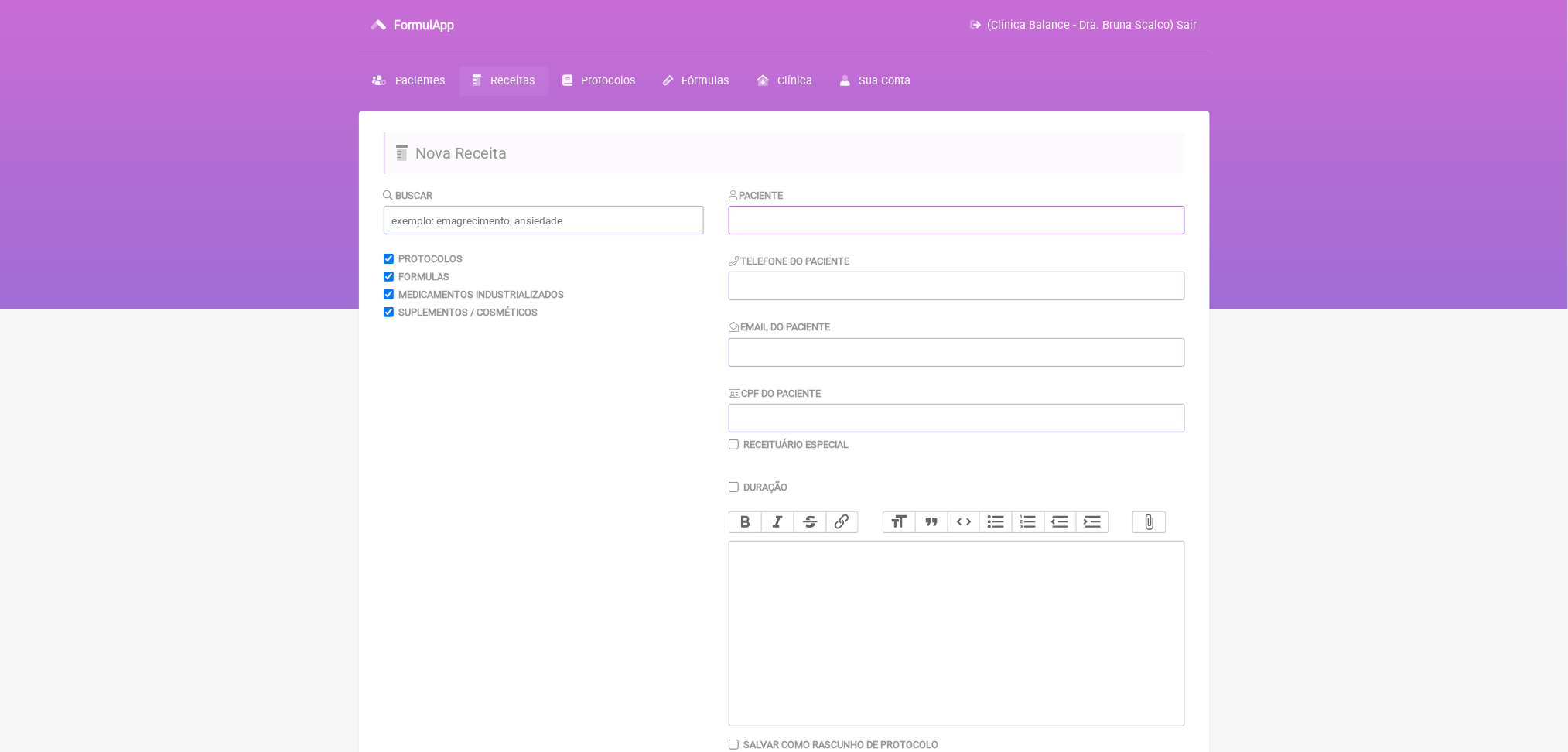
click at [864, 235] on input "text" at bounding box center [957, 220] width 456 height 29
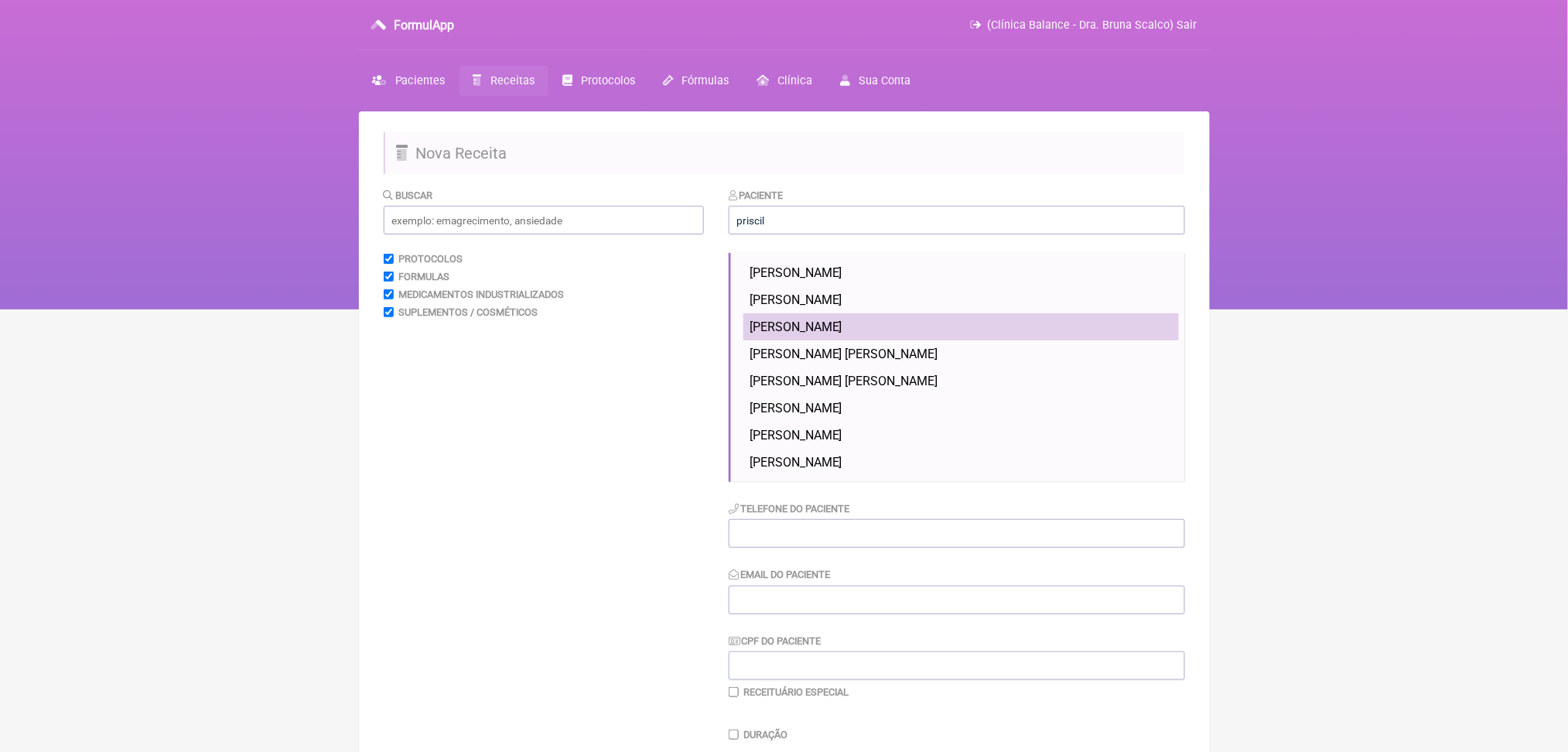
click at [842, 334] on span "[PERSON_NAME]" at bounding box center [796, 327] width 93 height 14
type input "[PERSON_NAME]"
type input "[PHONE_NUMBER]"
type input "[EMAIL_ADDRESS][DOMAIN_NAME]"
type input "102.788.587-08"
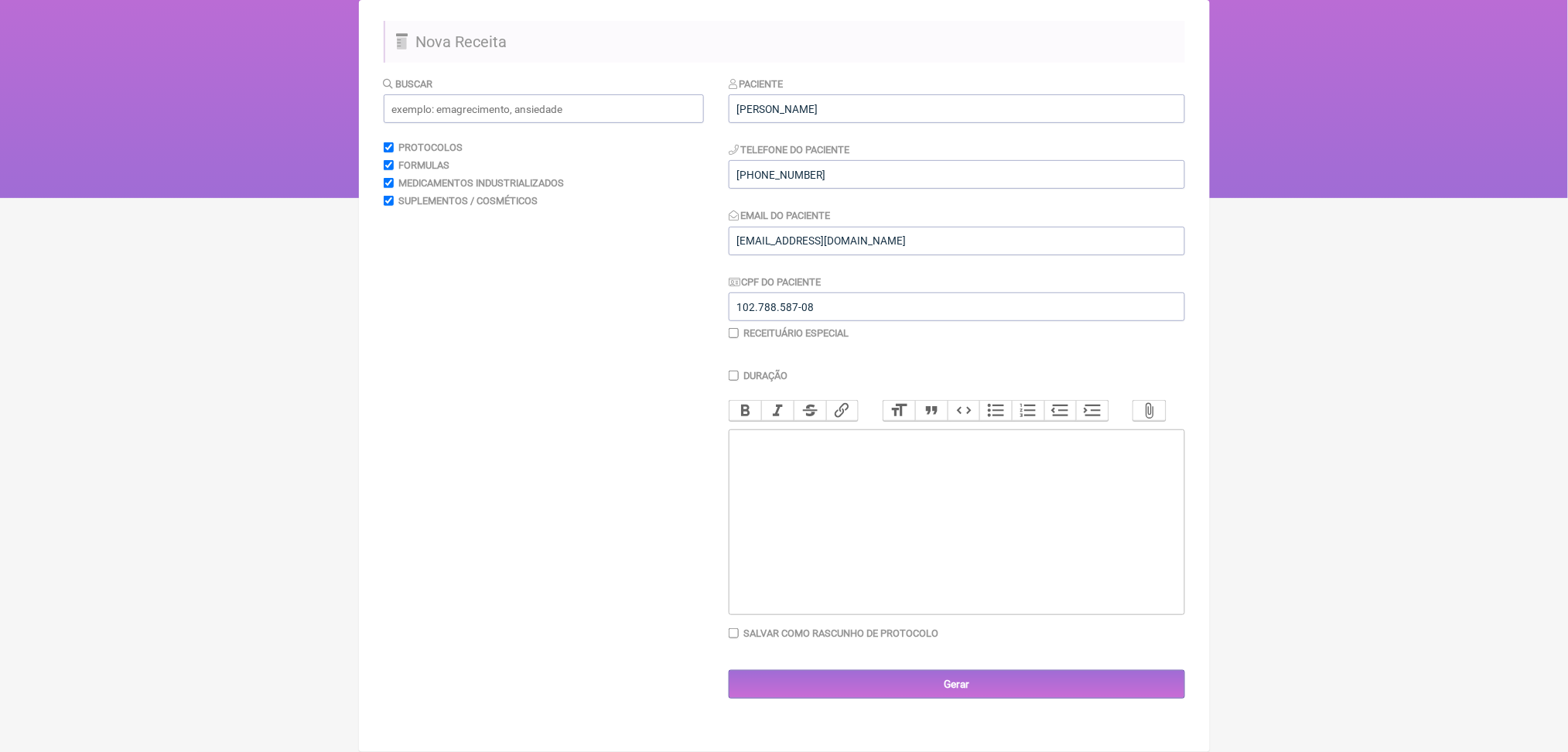
scroll to position [251, 0]
click at [818, 468] on trix-editor at bounding box center [957, 522] width 456 height 186
click at [597, 95] on input "text" at bounding box center [544, 109] width 320 height 29
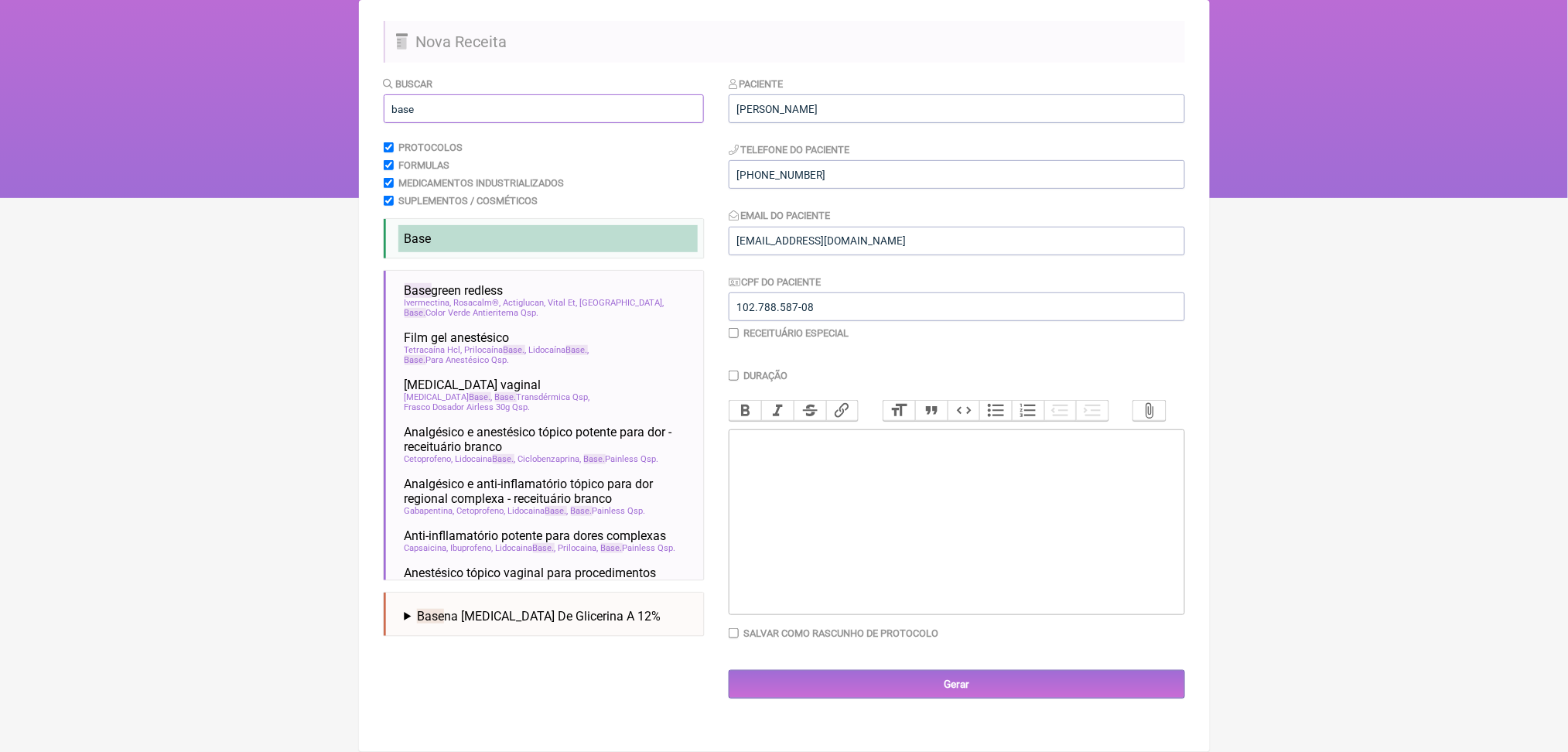
type input "base"
click at [559, 225] on li "Base" at bounding box center [549, 239] width 300 height 27
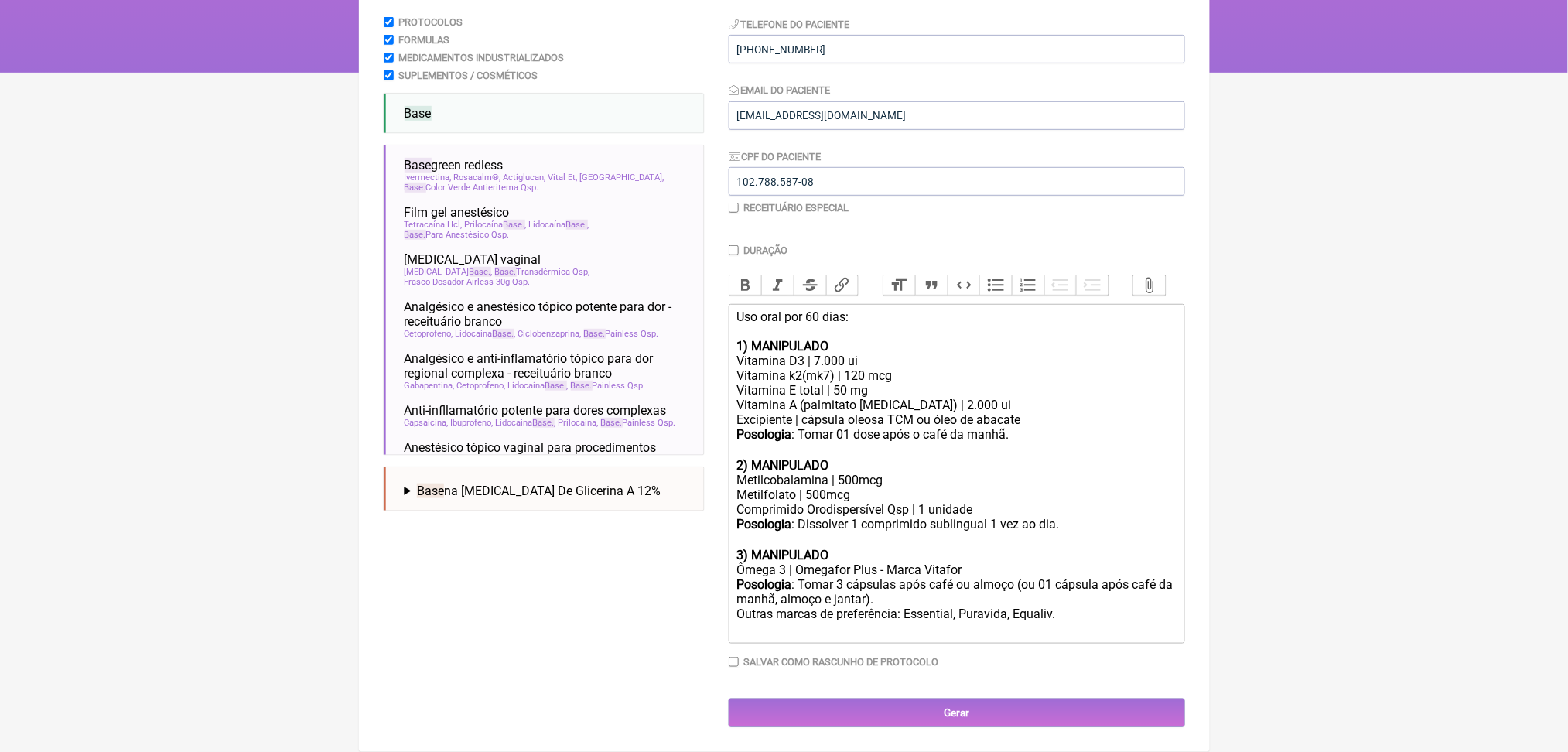
scroll to position [456, 0]
click at [851, 354] on div "Vitamina D3 | 7.000 ui" at bounding box center [956, 361] width 440 height 14
click at [836, 473] on div "Metilcobalamina | 500mcg Metilfolato | 500mcg" at bounding box center [956, 487] width 440 height 30
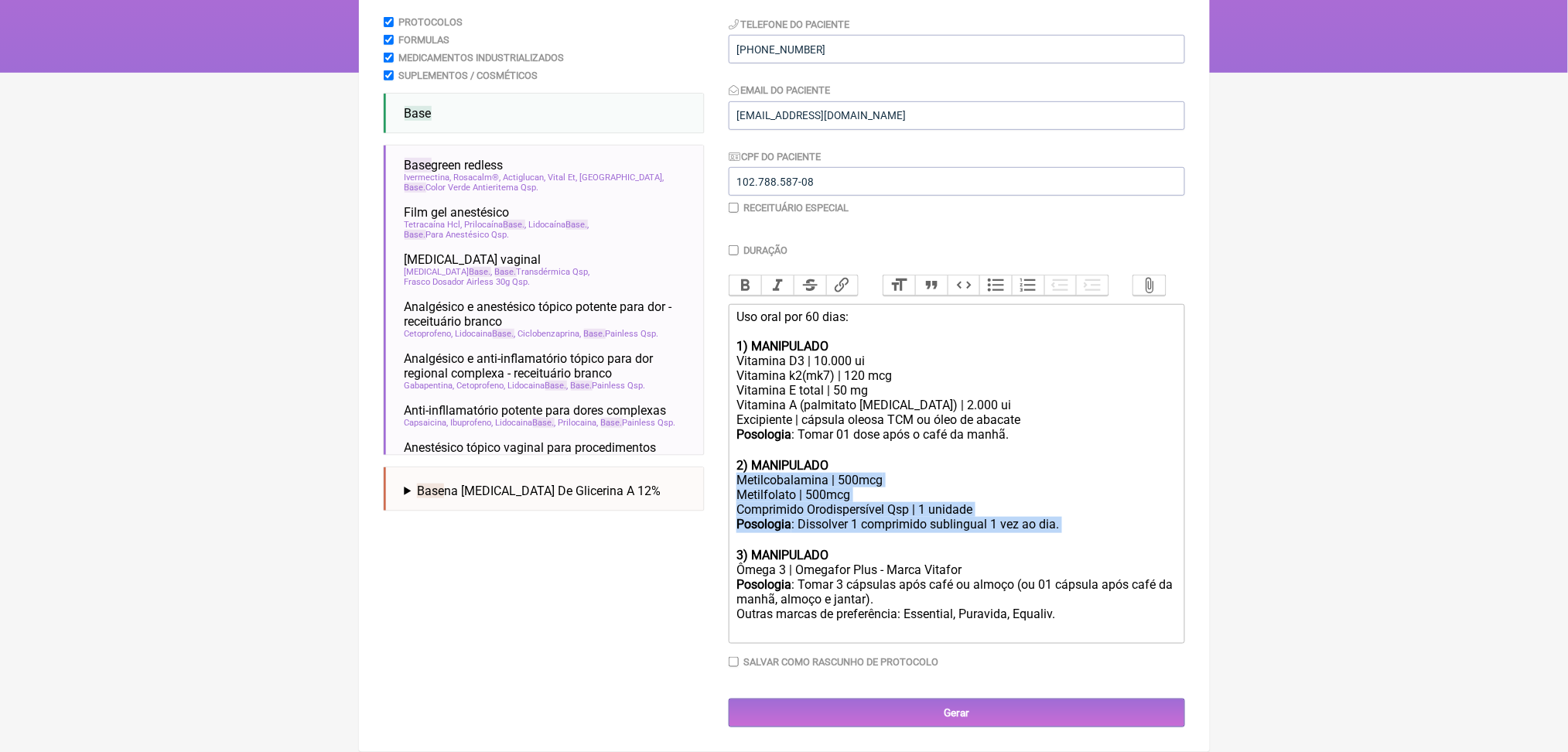
drag, startPoint x: 746, startPoint y: 439, endPoint x: 1184, endPoint y: 506, distance: 443.1
click at [1184, 506] on main "Nova Receita Buscar base Protocolos Formulas Medicamentos Industrializados Supl…" at bounding box center [784, 313] width 851 height 878
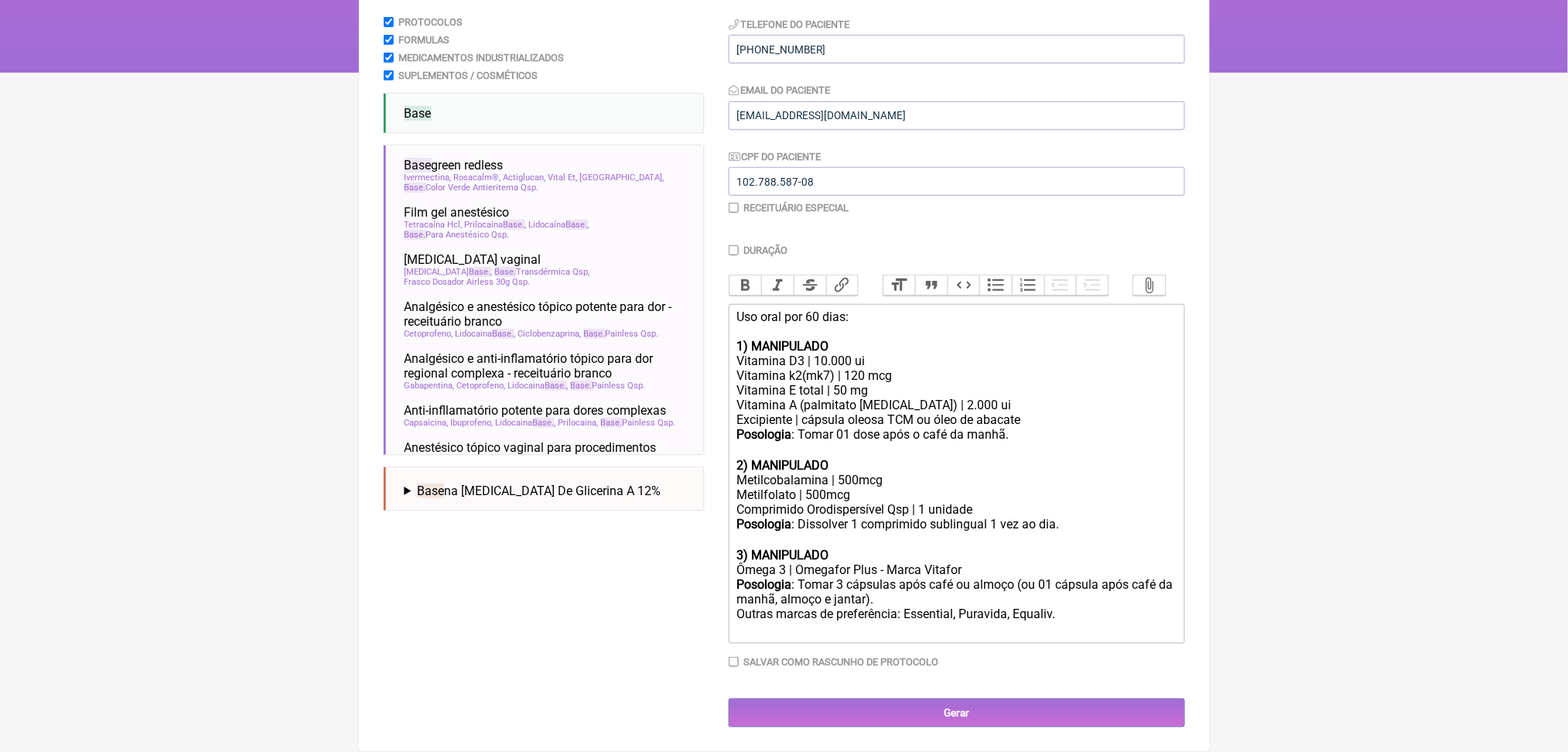
scroll to position [425, 0]
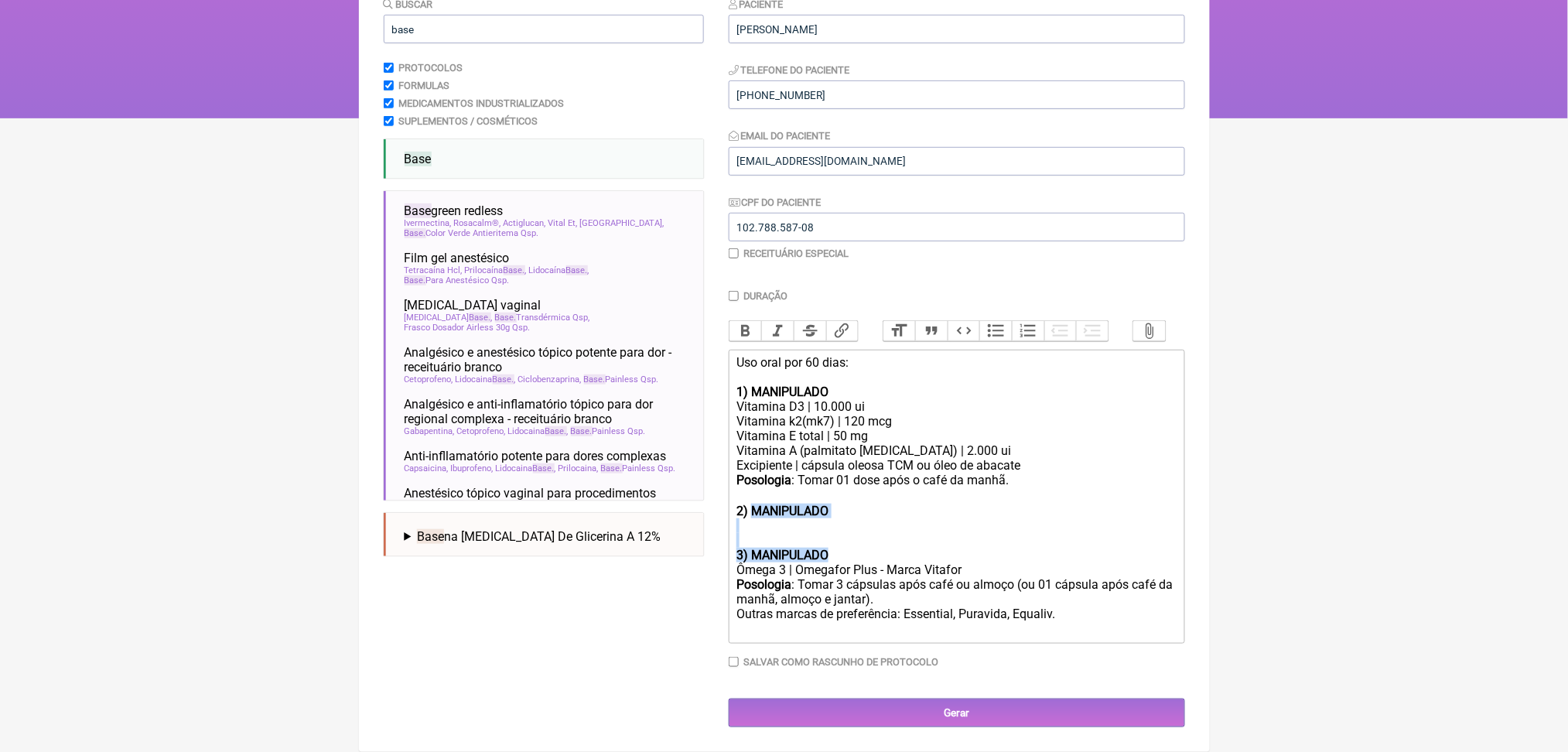
drag, startPoint x: 768, startPoint y: 445, endPoint x: 884, endPoint y: 499, distance: 128.0
click at [884, 499] on trix-editor "Uso oral por 60 dias: 1) MANIPULADO Vitamina D3 | 10.000 ui Vitamina k2(mk7) | …" at bounding box center [957, 497] width 456 height 294
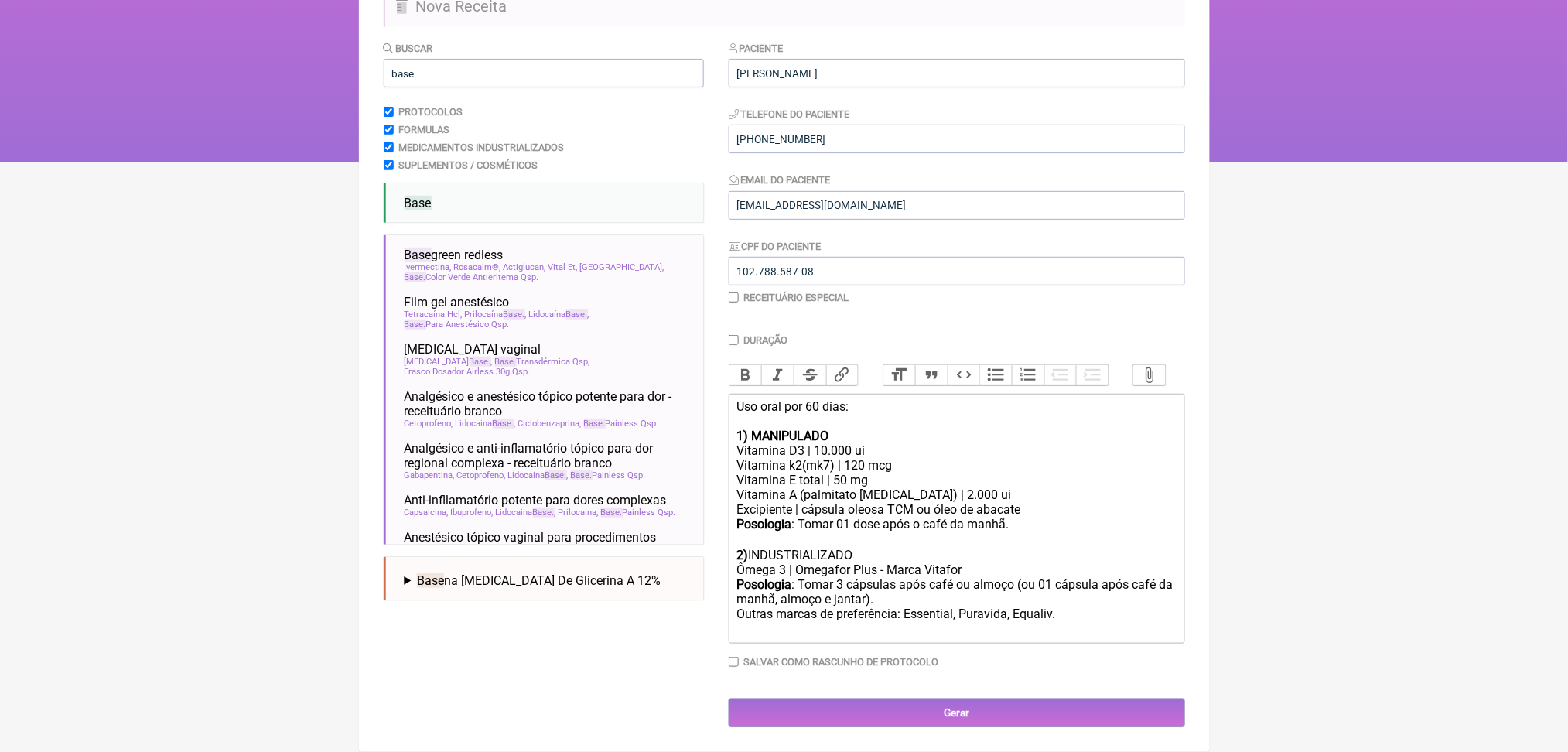
click at [856, 517] on div "Posologia : Tomar 01 dose após o café da manhã. ㅤ 2) INDUSTRIALIZADO" at bounding box center [956, 539] width 440 height 46
click at [747, 365] on button "Bold" at bounding box center [746, 375] width 33 height 20
click at [905, 577] on div "Posologia : Tomar 3 cápsulas após café ou almoço (ou 01 cápsula após café da ma…" at bounding box center [956, 607] width 440 height 60
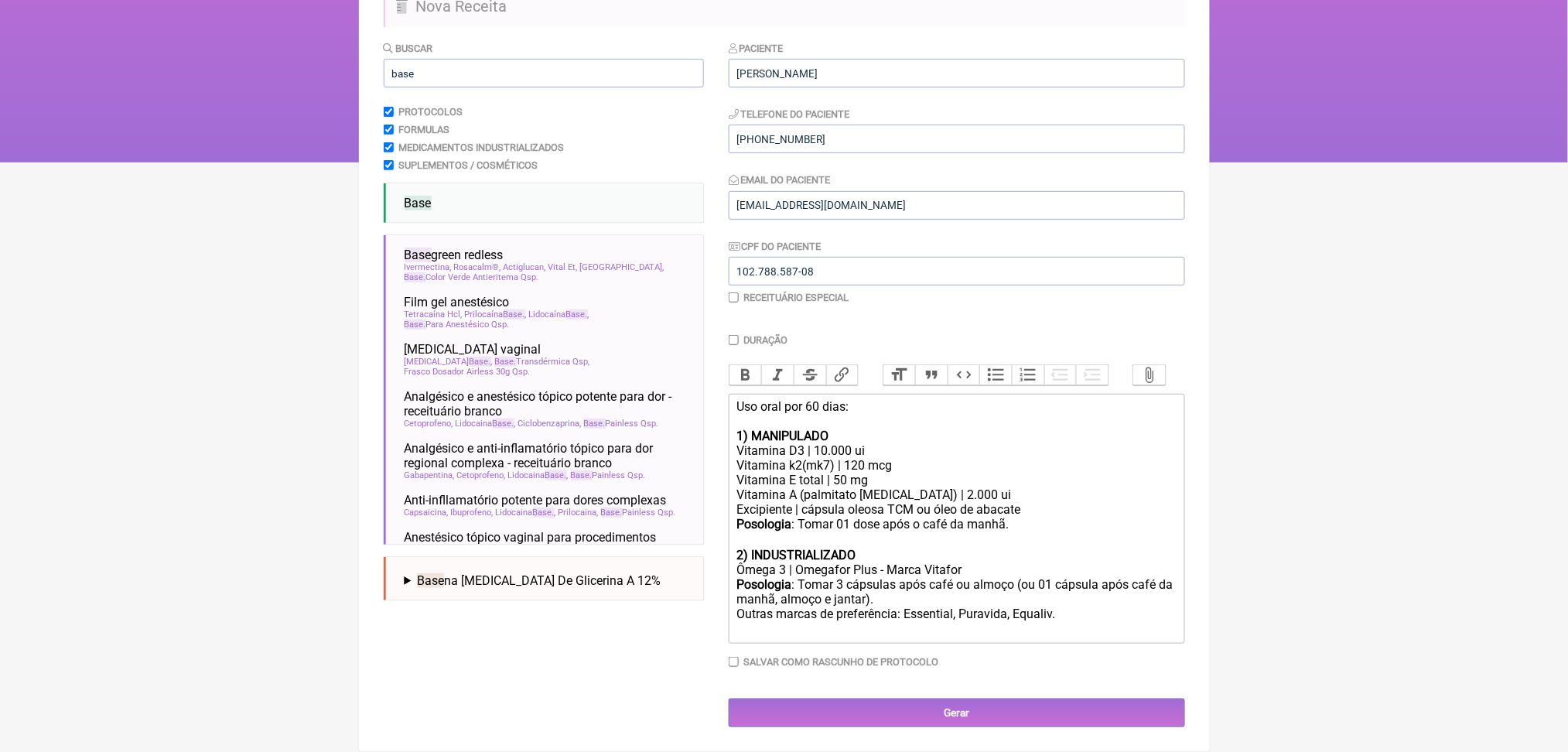
click at [1147, 587] on div "Posologia : Tomar 3 cápsulas após café ou almoço (ou 01 cápsula após café da ma…" at bounding box center [956, 607] width 440 height 60
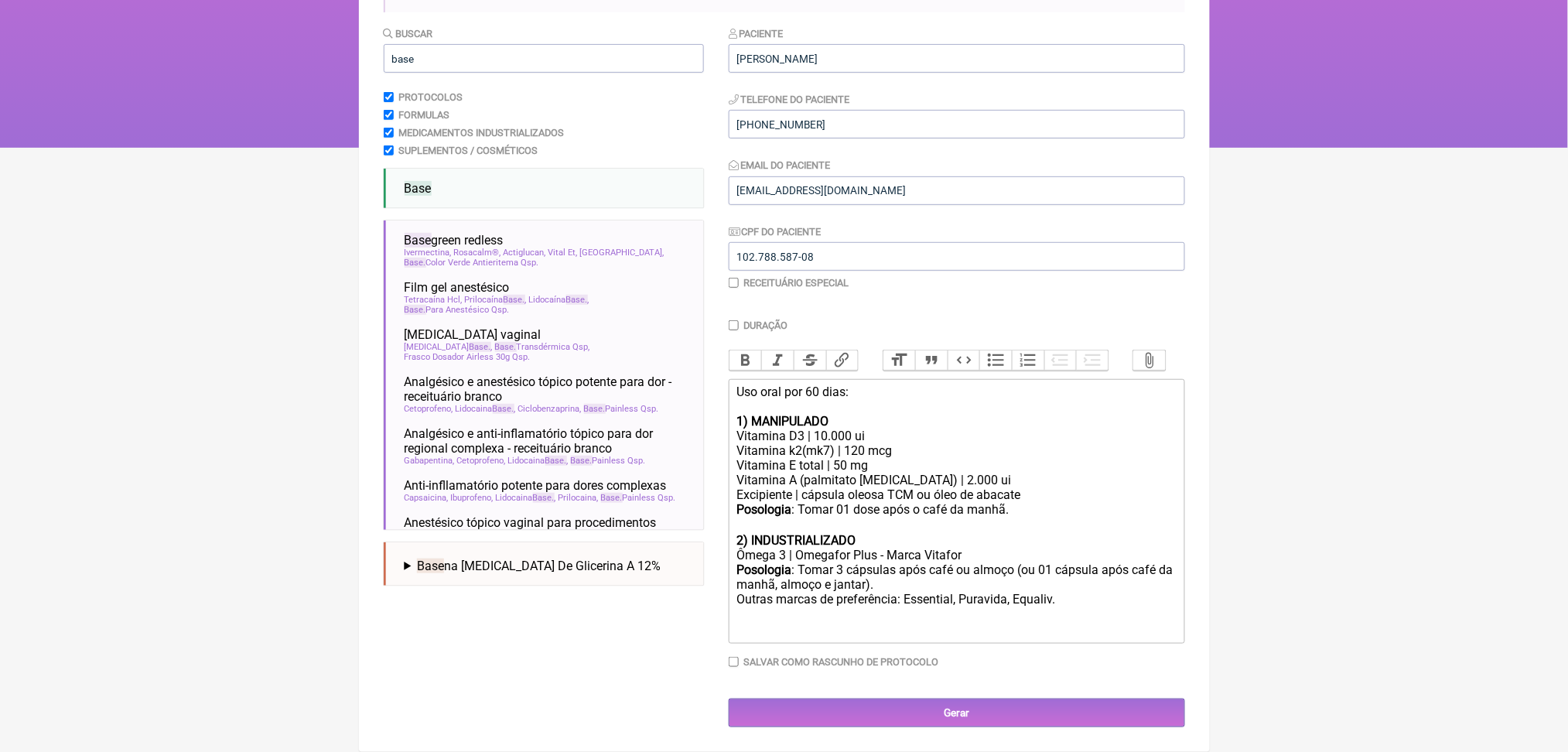
type trix-editor "<div>Uso oral por 60 dias:<br><br><strong>1) MANIPULADO</strong></div><div>Vita…"
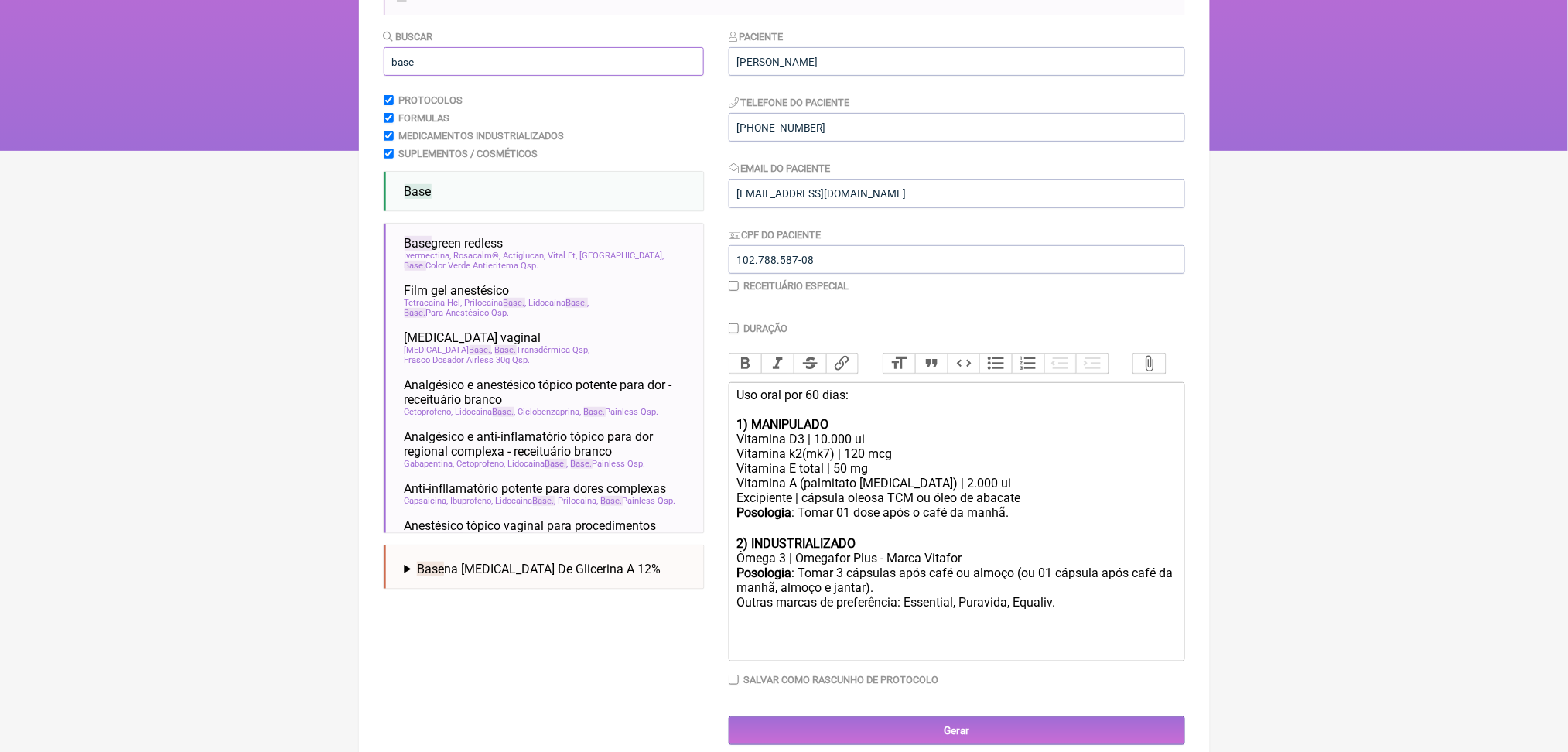
click at [428, 76] on input "base" at bounding box center [544, 62] width 320 height 29
click at [428, 76] on input "a" at bounding box center [544, 62] width 320 height 29
type input "a"
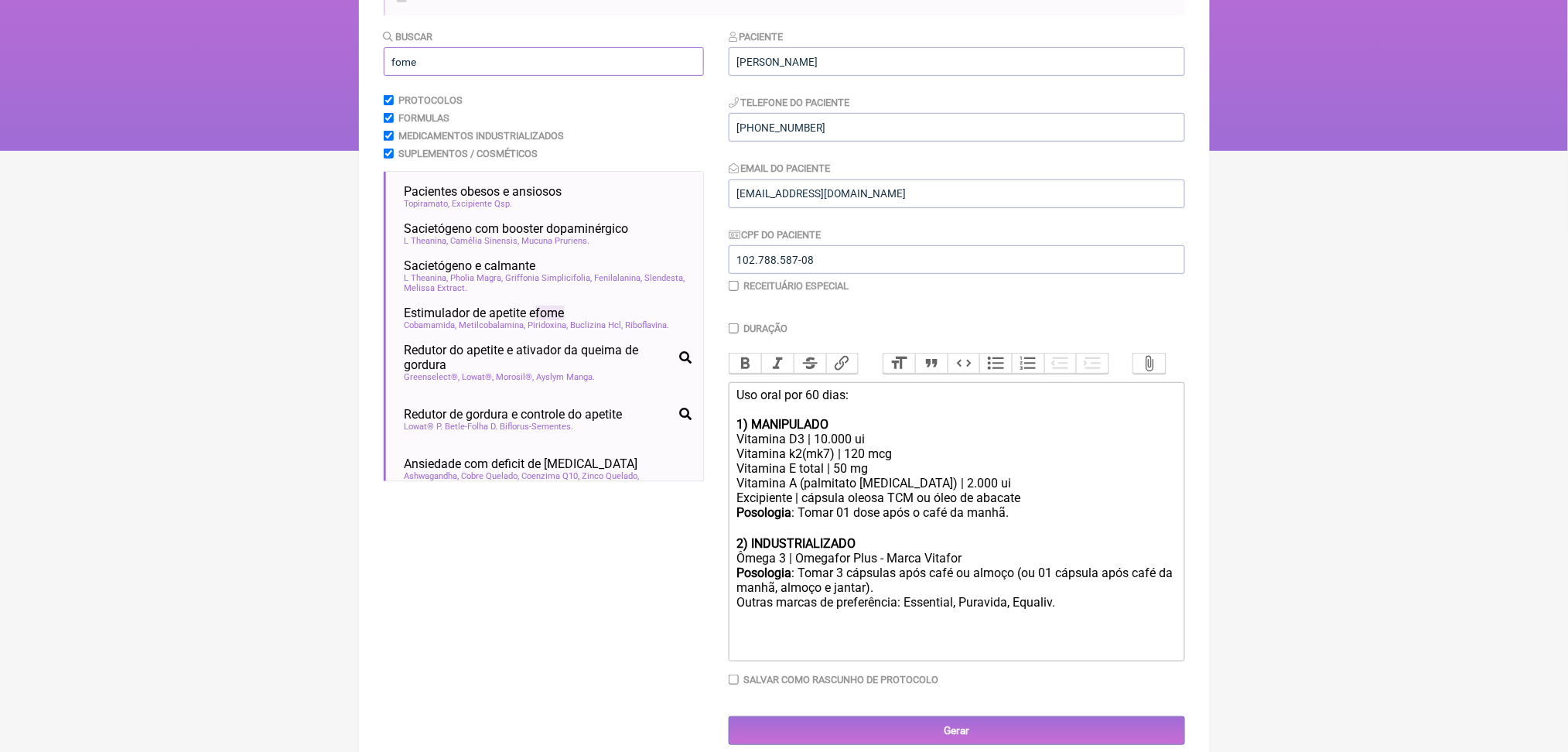
type input "fome"
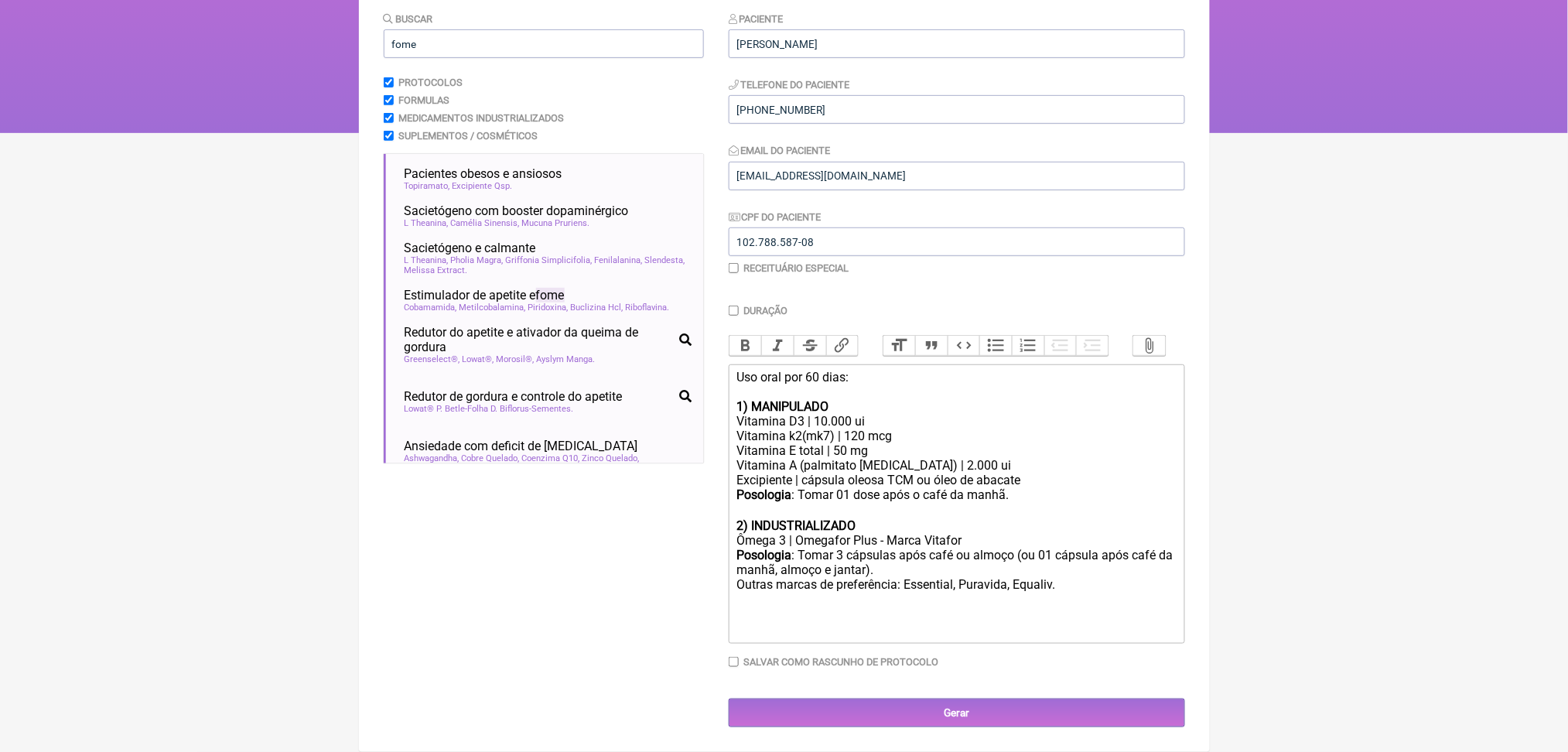
scroll to position [283, 0]
click at [1162, 637] on div "Posologia : Tomar 3 cápsulas após café ou almoço (ou 01 cápsula após café da ma…" at bounding box center [956, 593] width 440 height 90
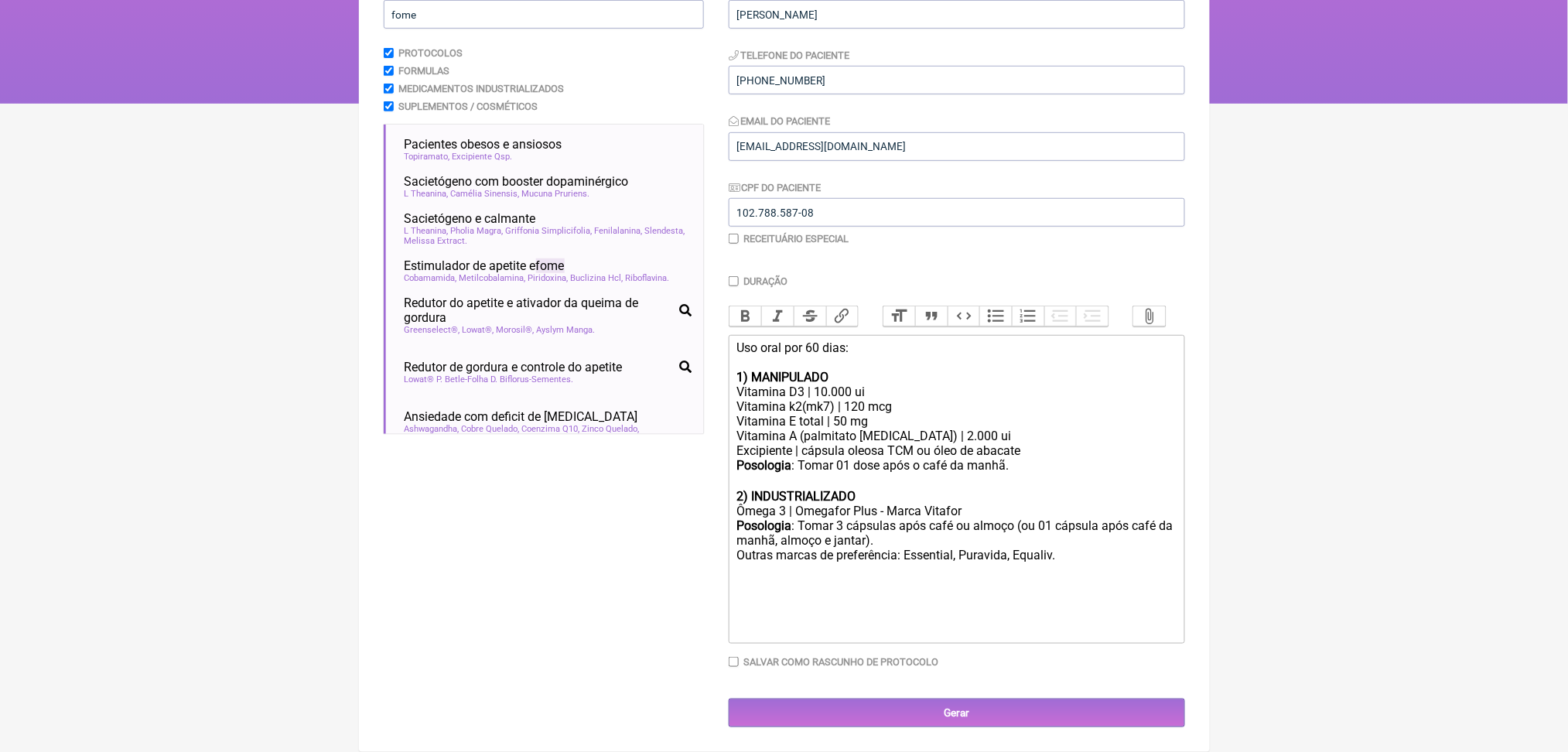
click at [930, 637] on div "Posologia : Tomar 3 cápsulas após café ou almoço (ou 01 cápsula após café da ma…" at bounding box center [956, 577] width 440 height 119
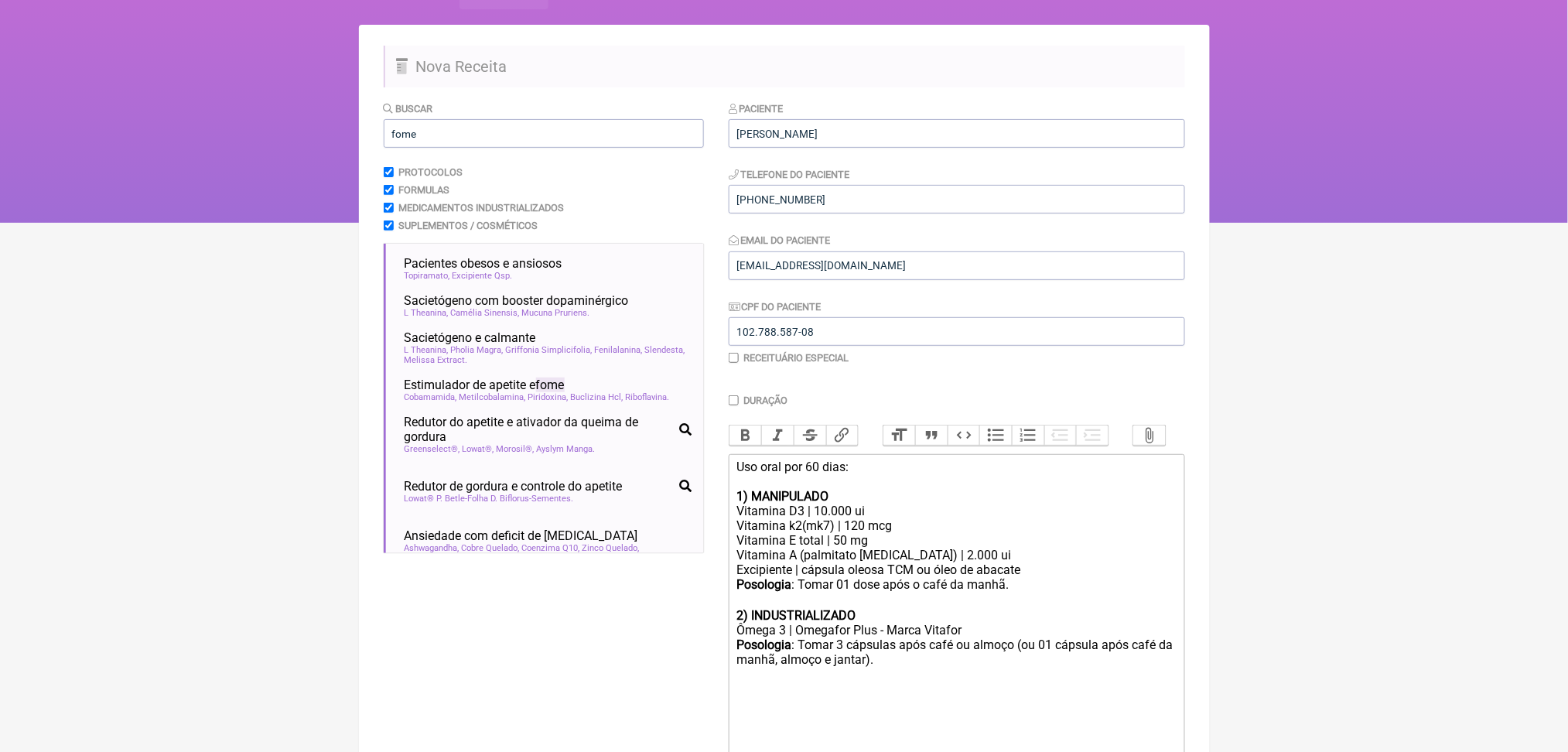
scroll to position [80, 0]
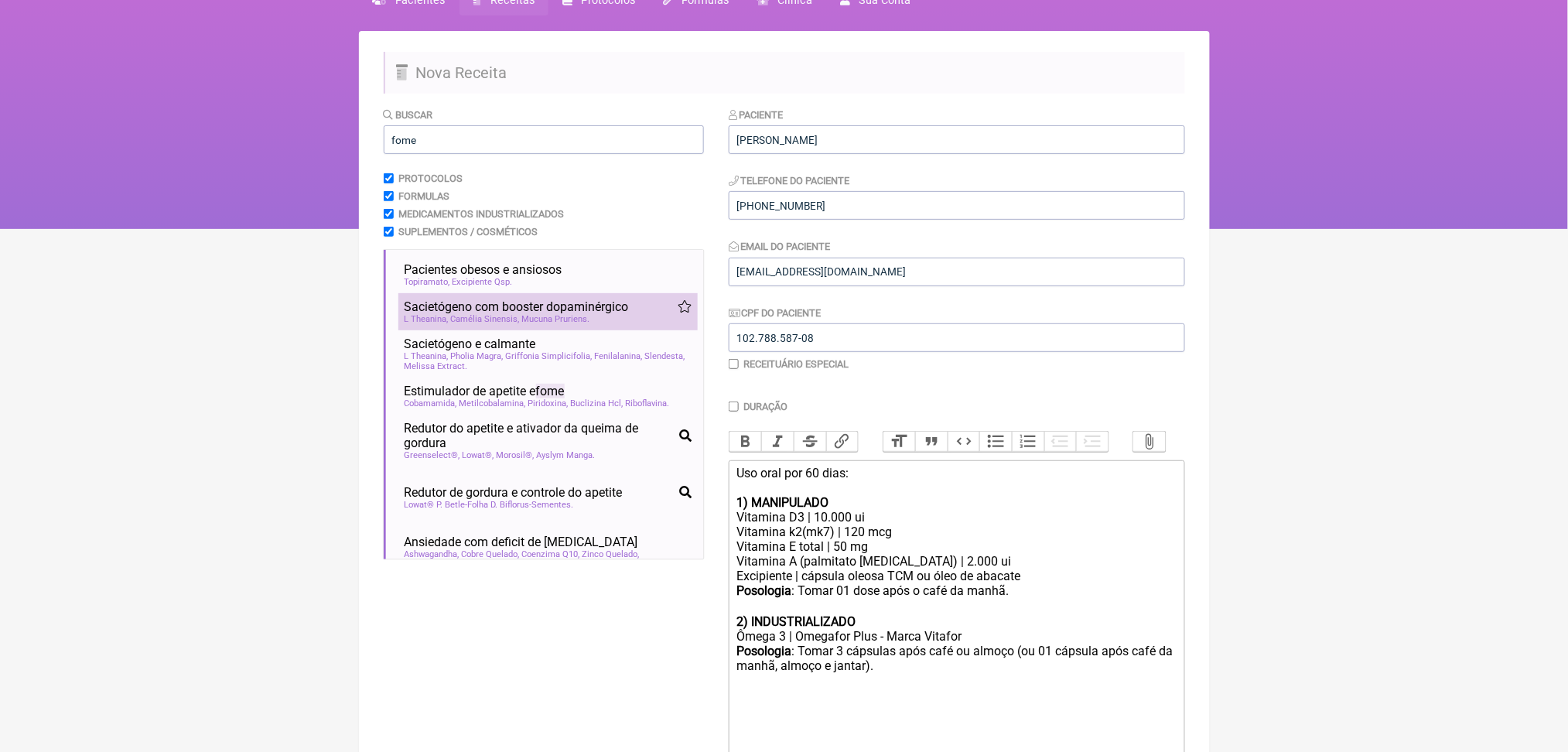
click at [520, 324] on span "Camélia Sinensis" at bounding box center [485, 319] width 69 height 10
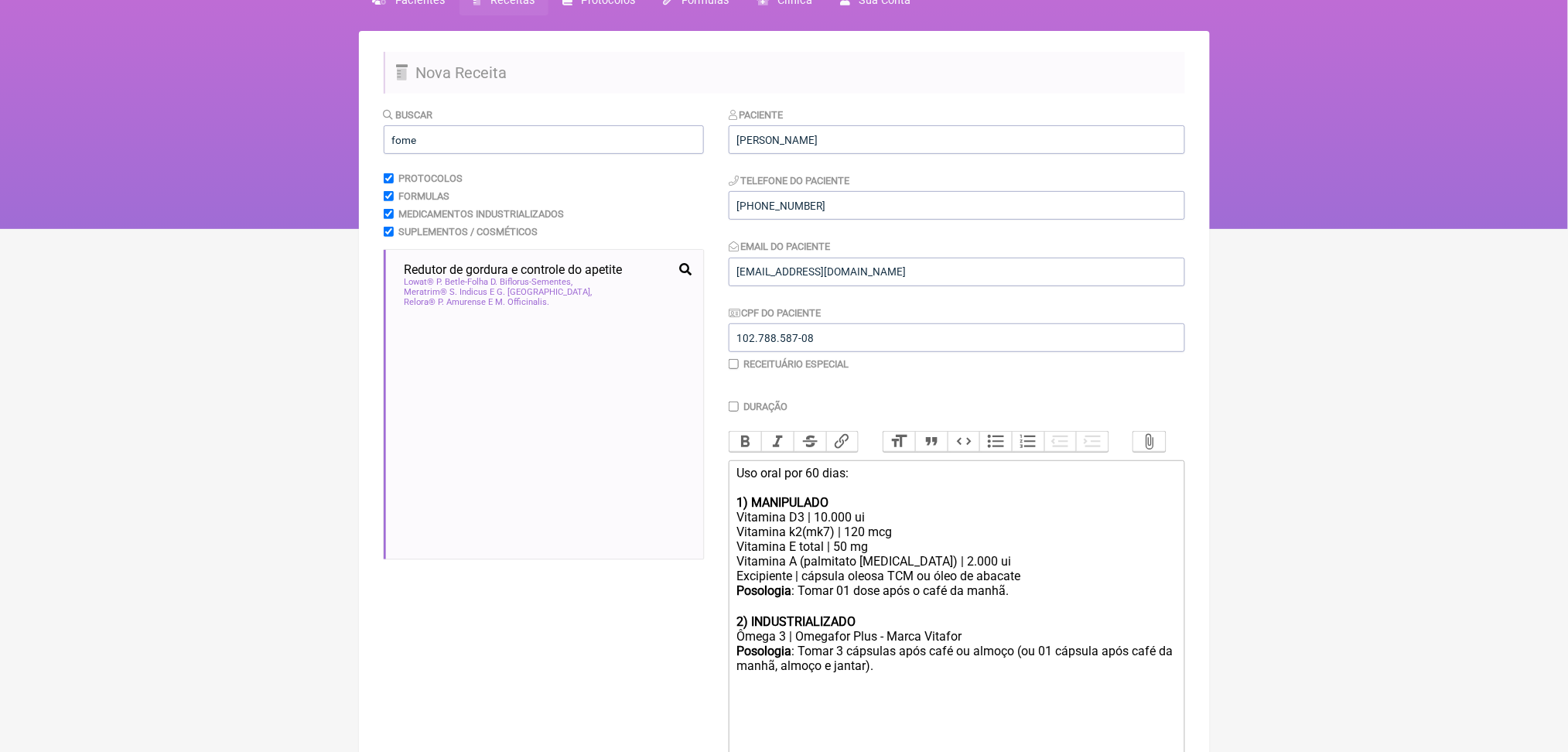
scroll to position [422, 0]
click at [443, 242] on span "Lowat® P. Betle-Folha D. Biflorus-Sementes" at bounding box center [488, 237] width 169 height 10
click at [428, 195] on span "Saffrin®, Crocus Sativus, Extrato Seco Padronizado A 0,3% De Safranal, Estigma" at bounding box center [548, 184] width 287 height 20
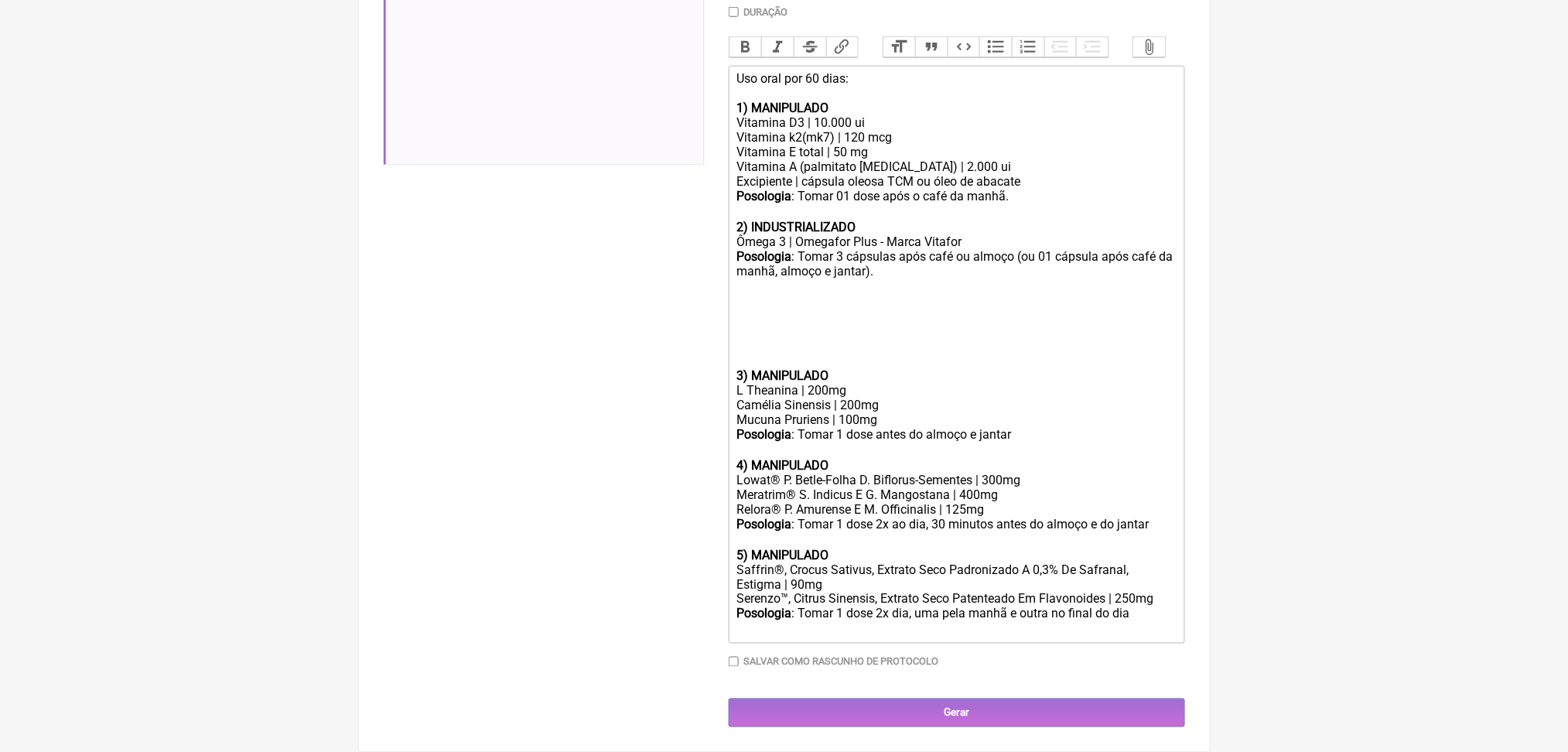
scroll to position [848, 0]
click at [434, 553] on div "Buscar fome Protocolos Formulas Medicamentos Industrializados Suplementos / Cos…" at bounding box center [544, 220] width 320 height 1015
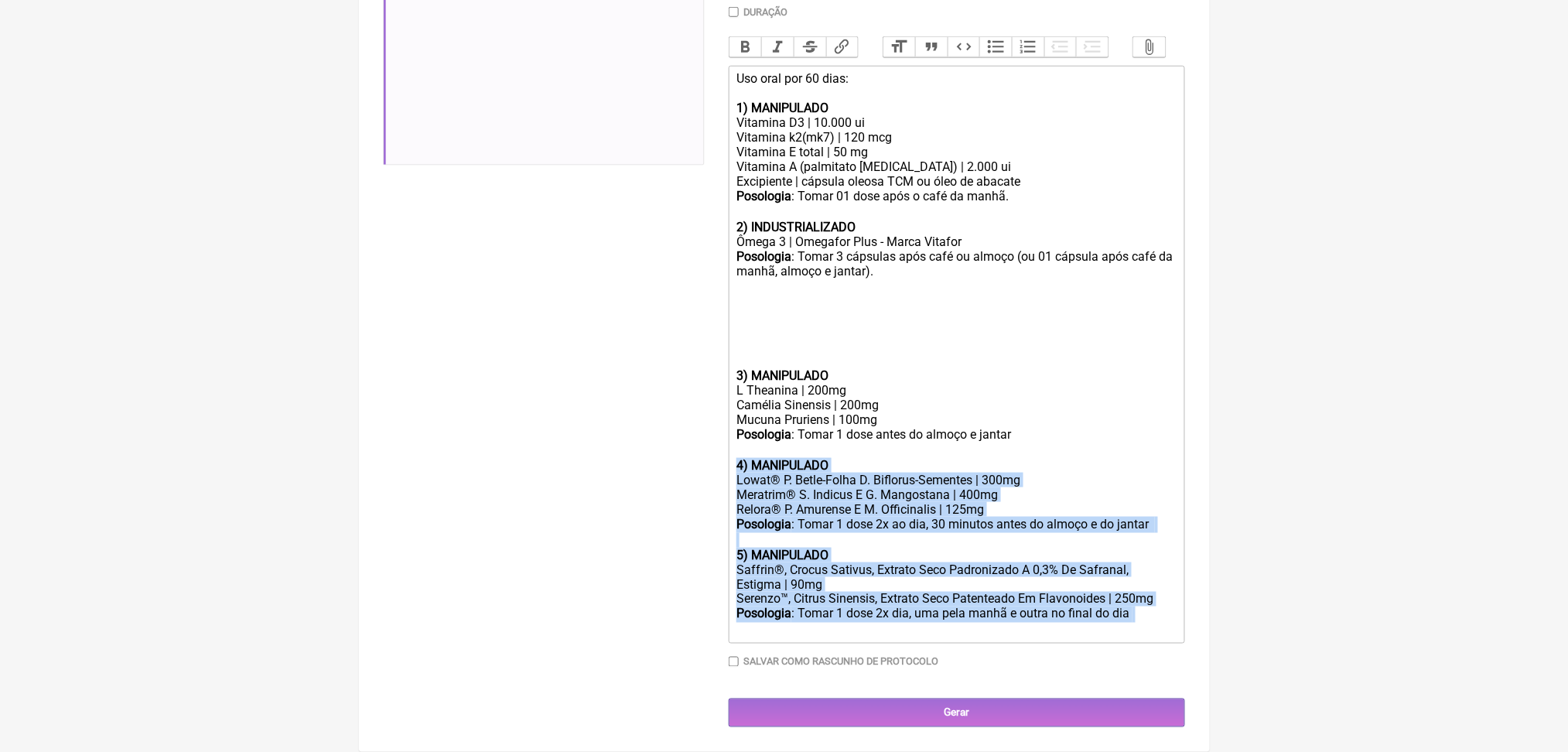
drag, startPoint x: 850, startPoint y: 596, endPoint x: 698, endPoint y: 333, distance: 303.8
click at [698, 333] on form "Buscar fome Protocolos Formulas Medicamentos Industrializados Suplementos / Cos…" at bounding box center [784, 220] width 802 height 1015
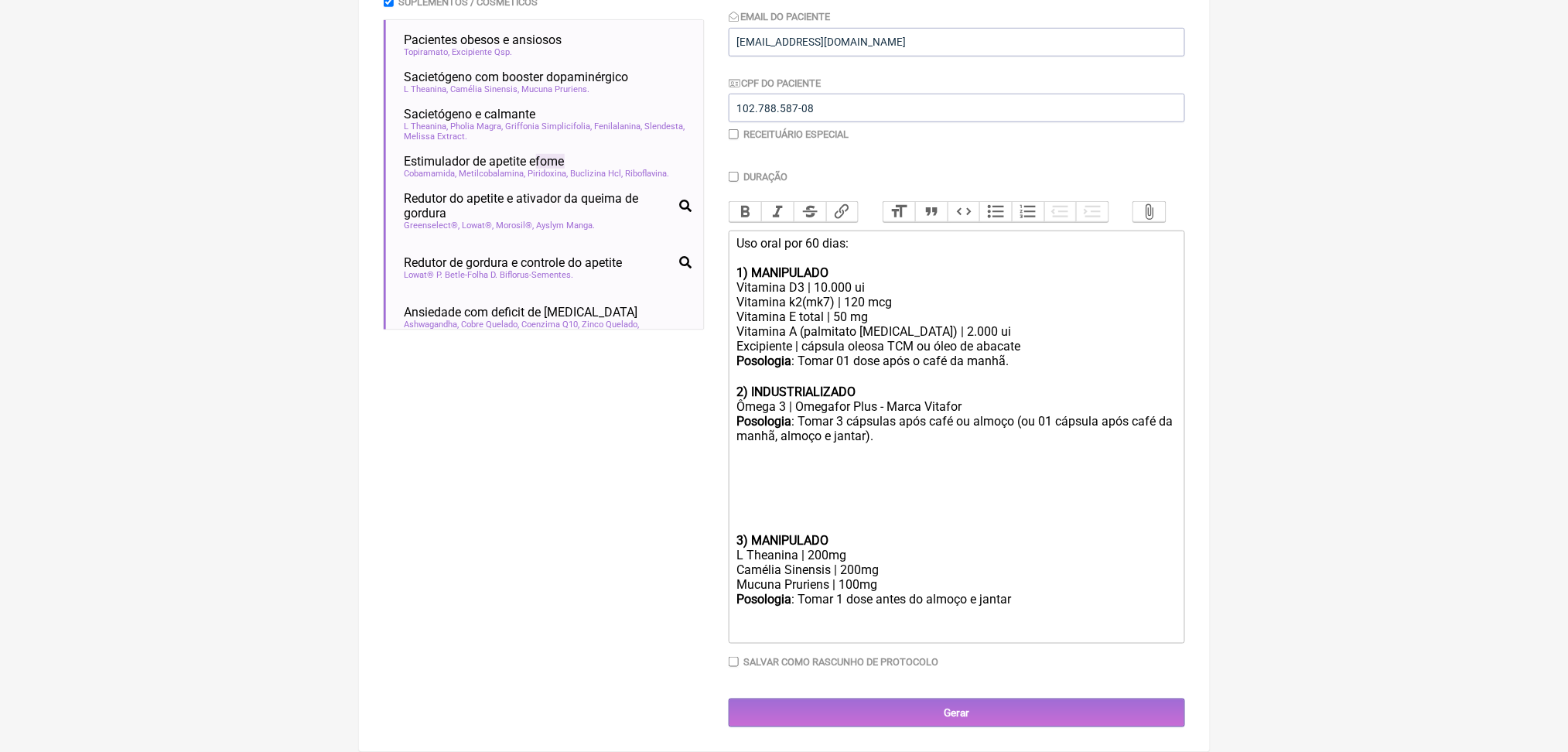
scroll to position [390, 0]
click at [886, 533] on div "Posologia : Tomar 3 cápsulas após café ou almoço (ou 01 cápsula após café da ma…" at bounding box center [956, 473] width 440 height 119
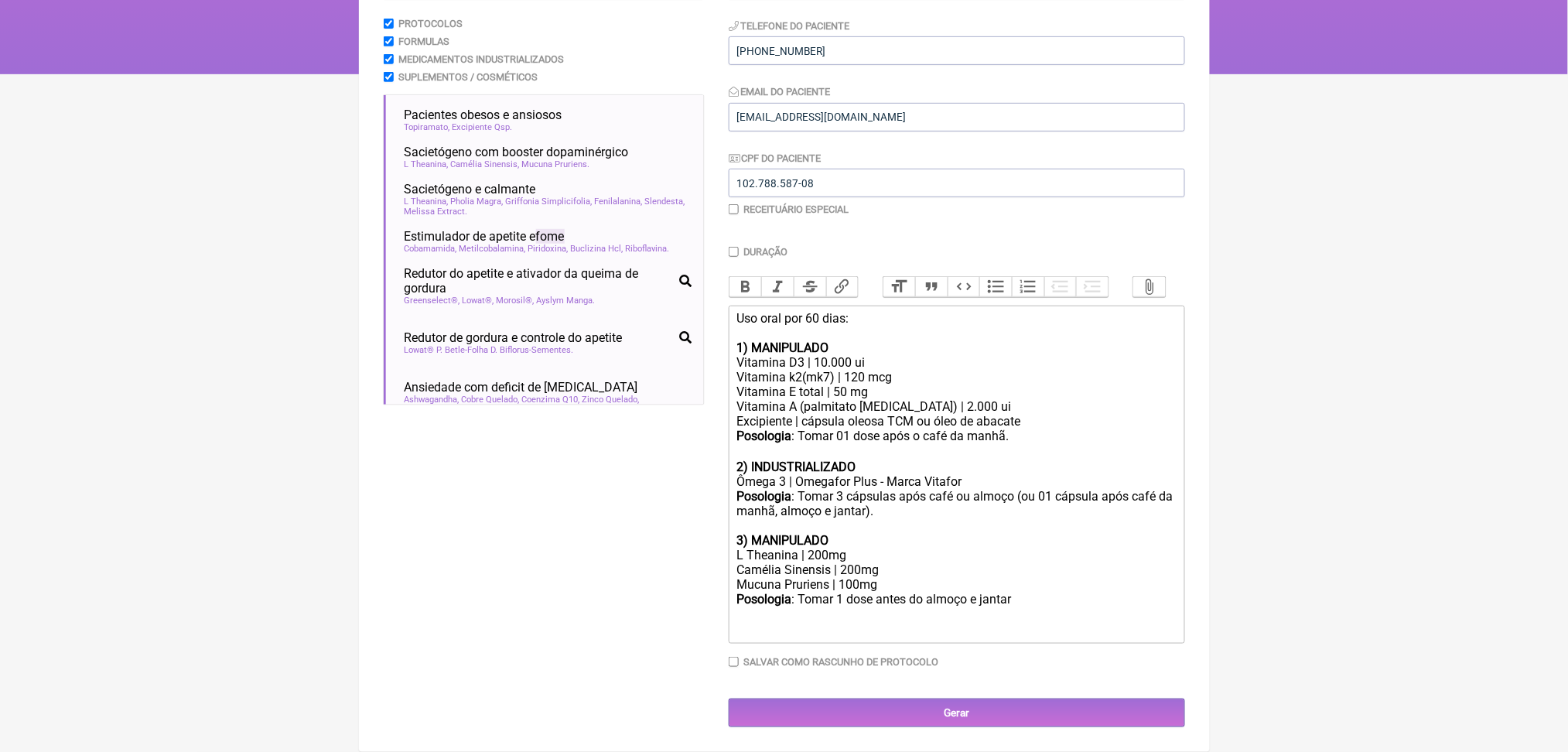
click at [1108, 623] on div "Posologia : Tomar 1 dose antes do almoço e jantar ㅤ" at bounding box center [956, 607] width 440 height 31
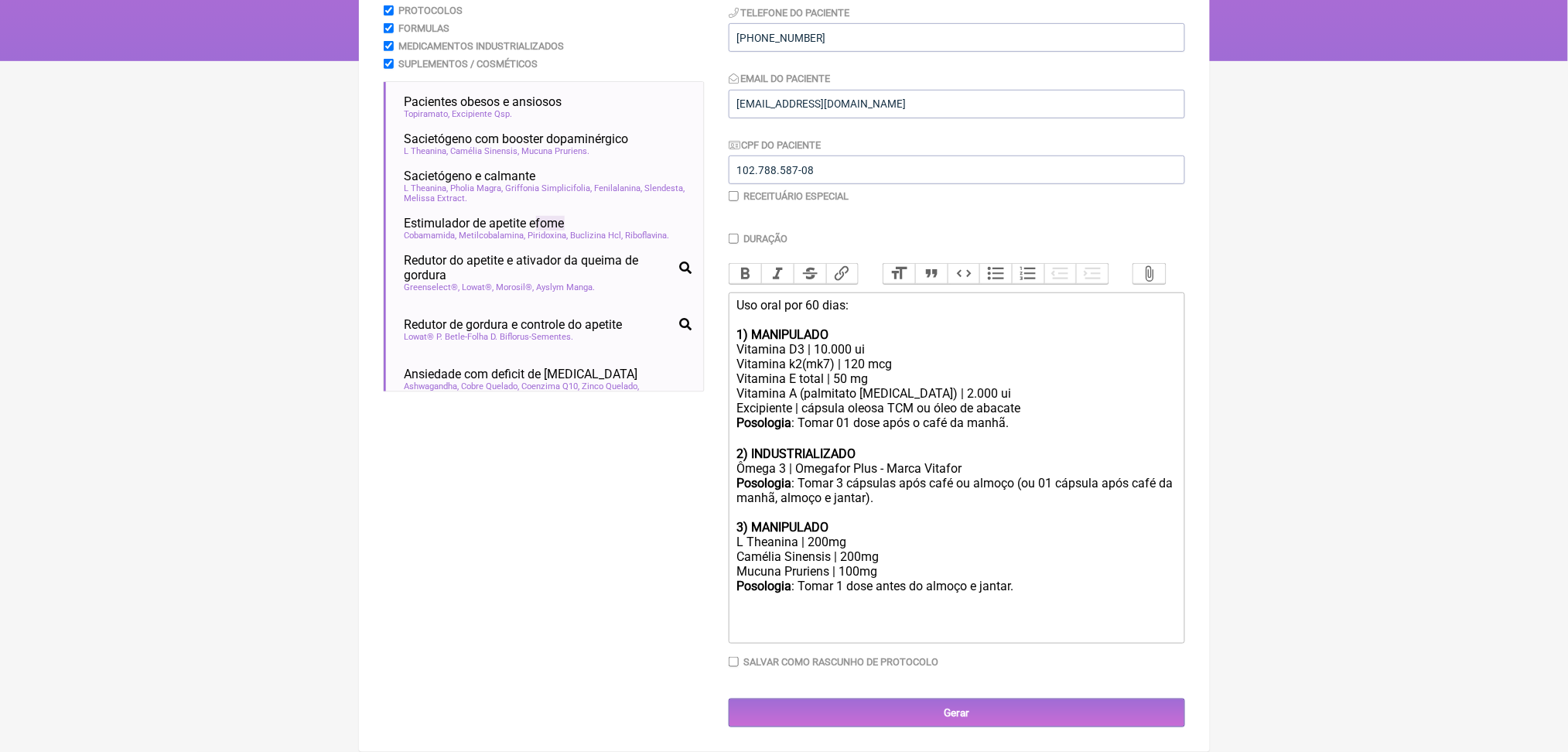
type trix-editor "<div>Uso oral por 60 dias:<br><br><strong>1) MANIPULADO</strong></div><div>Vita…"
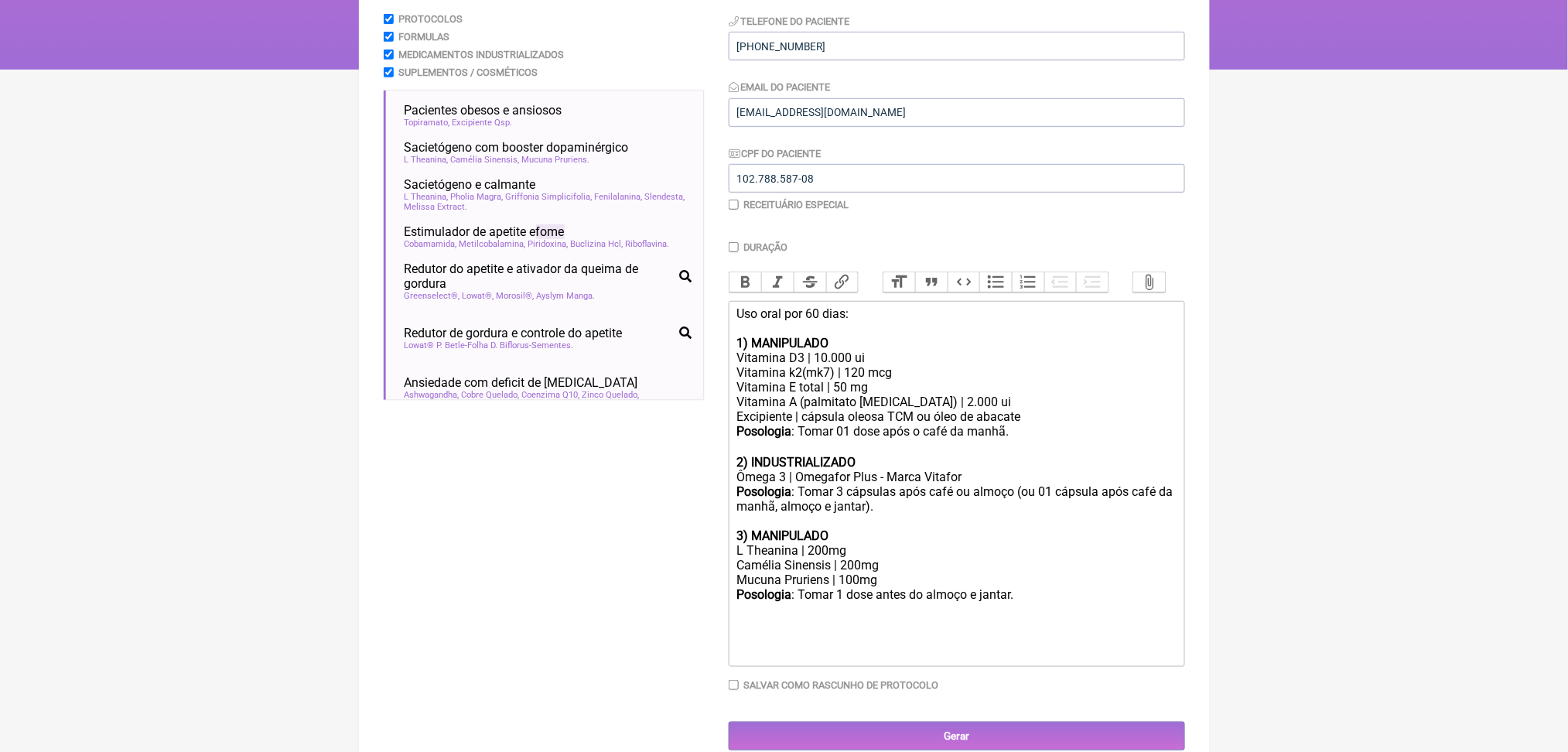
scroll to position [235, 0]
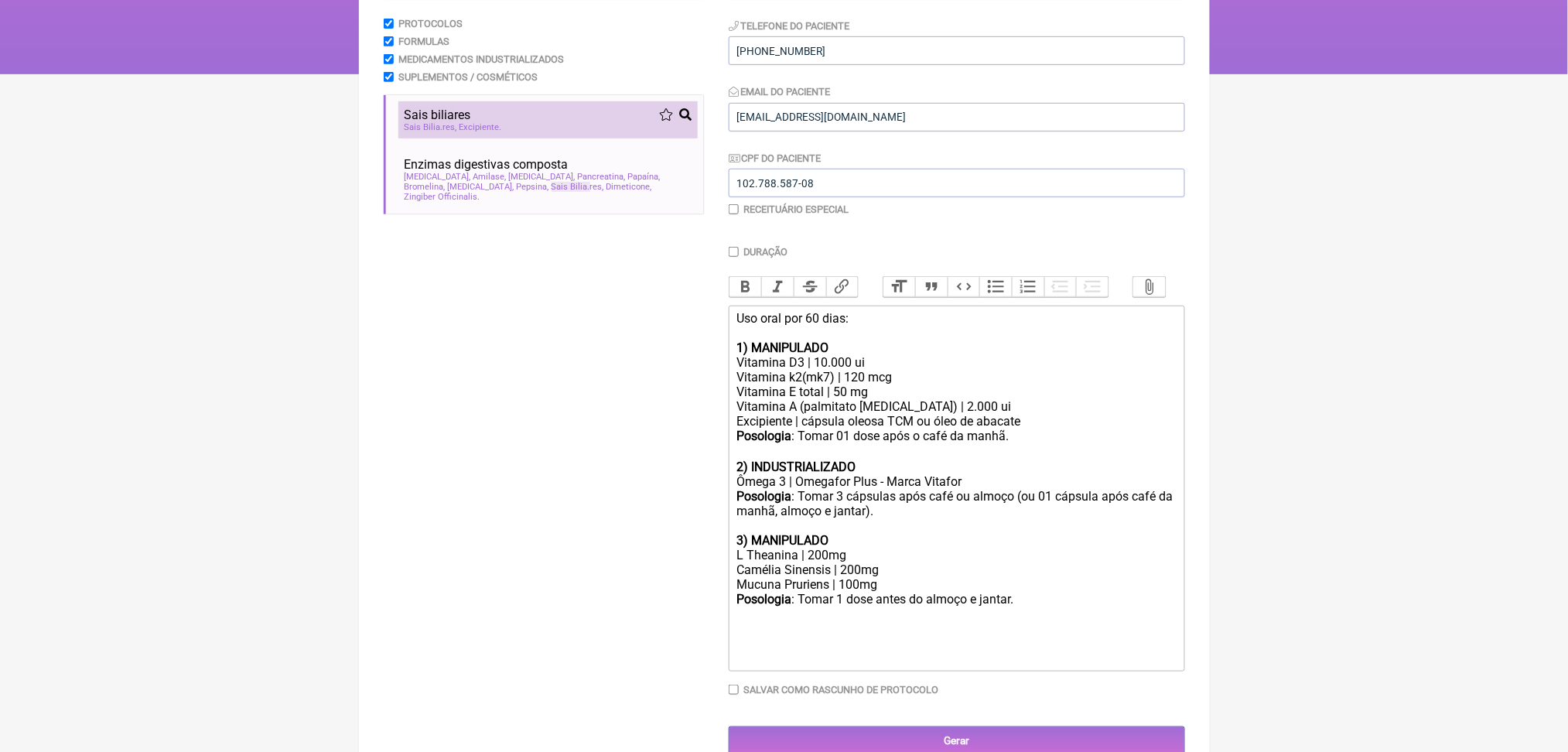
click at [552, 132] on div "Sais Bilia res Excipiente" at bounding box center [548, 127] width 287 height 10
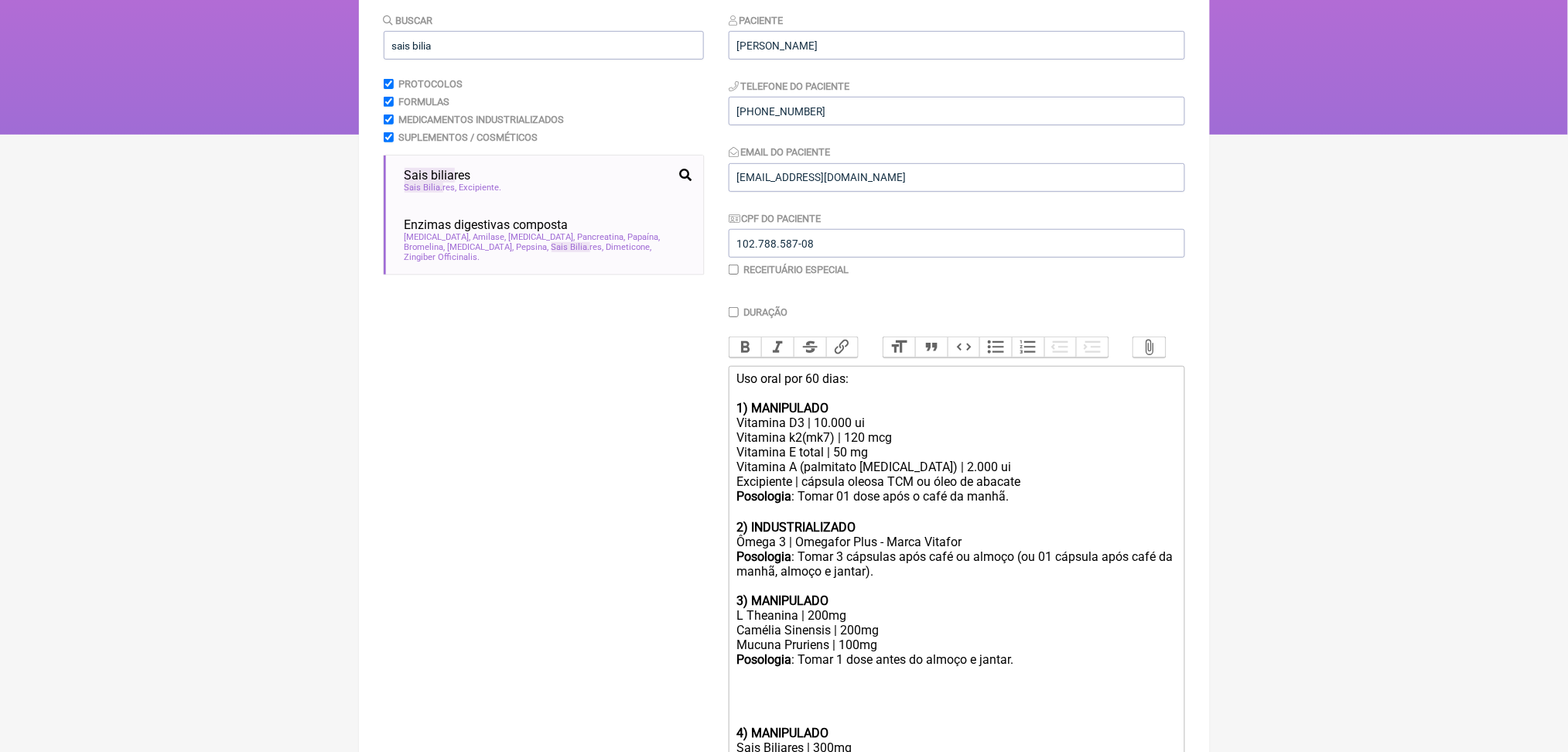
scroll to position [139, 0]
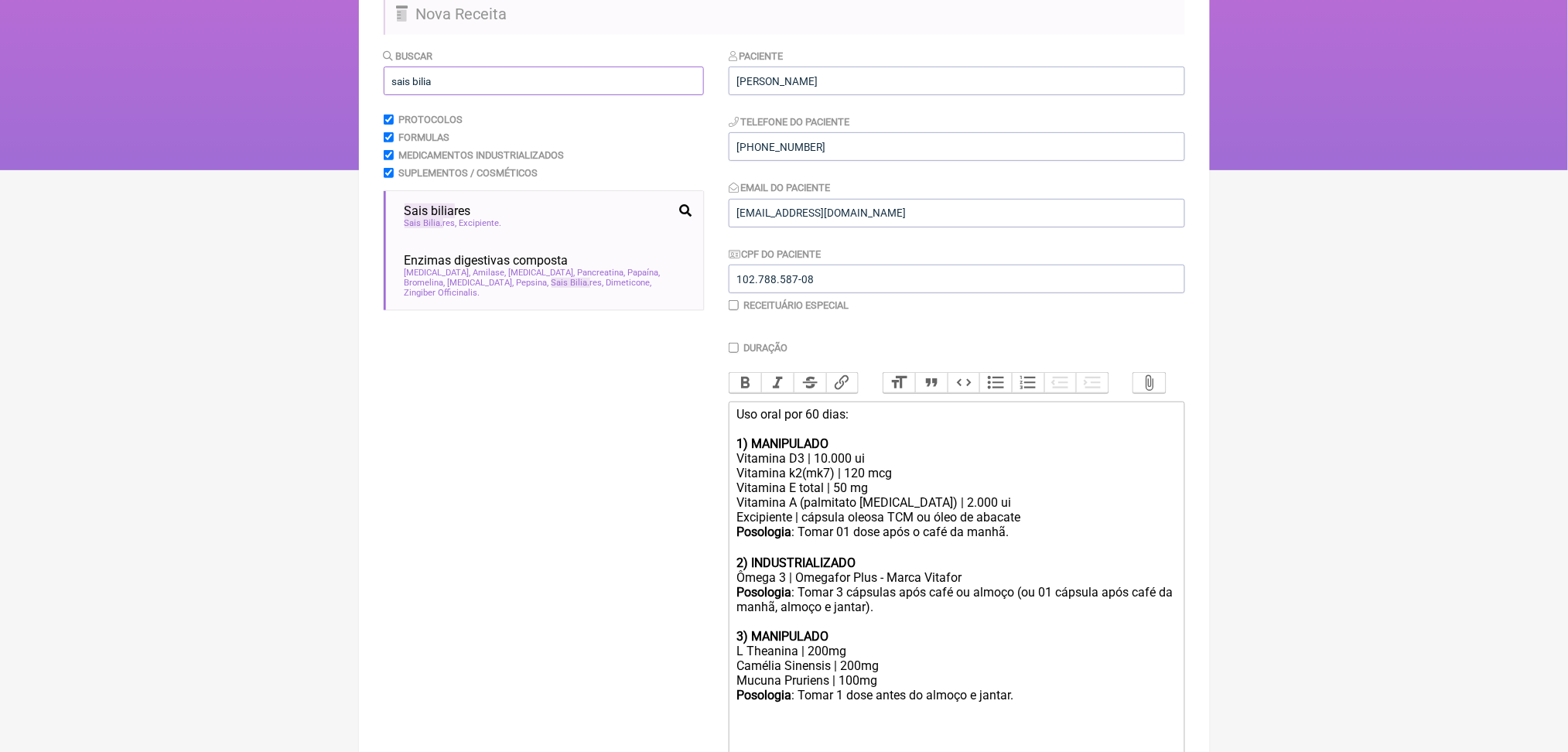
click at [495, 95] on input "sais bilia" at bounding box center [544, 81] width 320 height 29
type input "s"
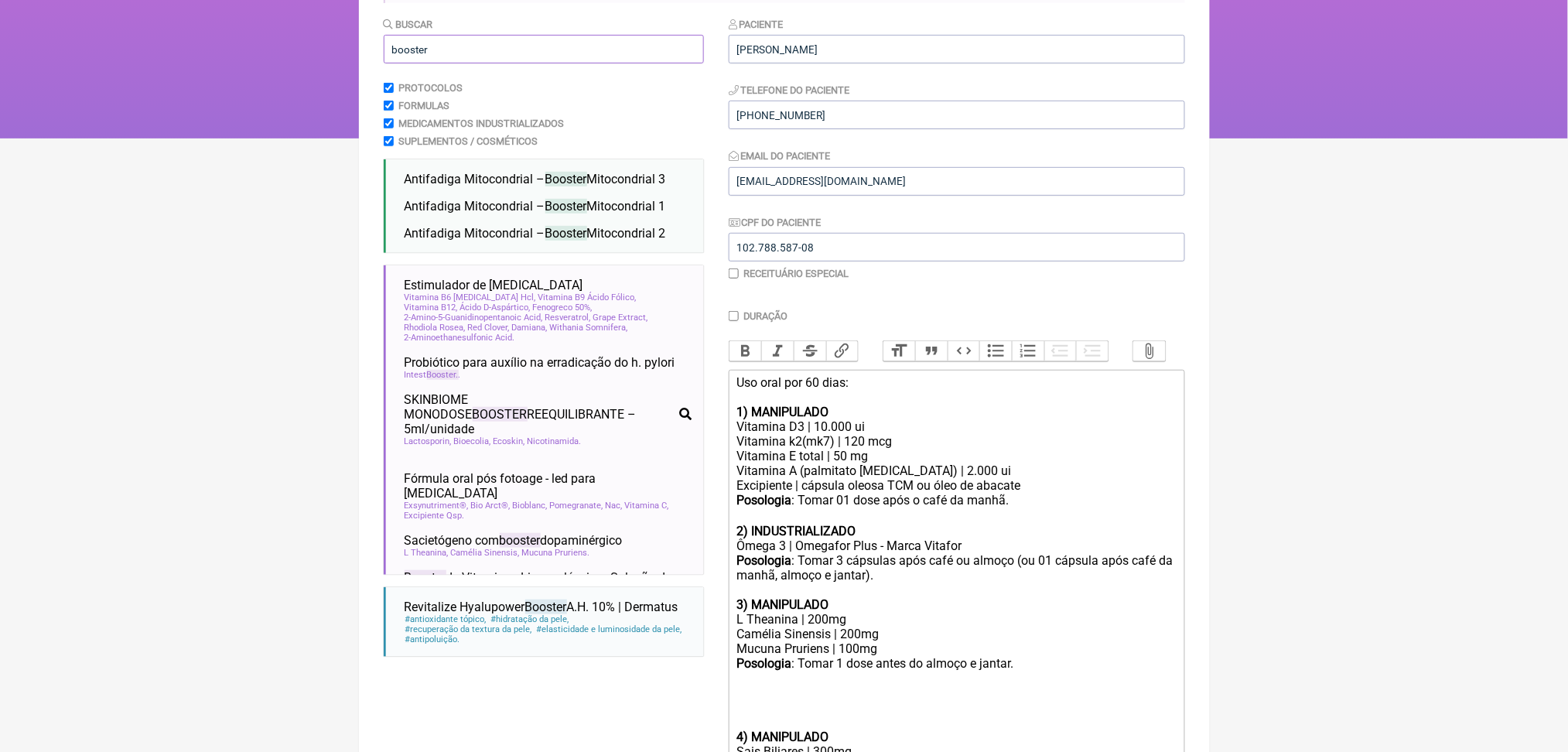
scroll to position [166, 0]
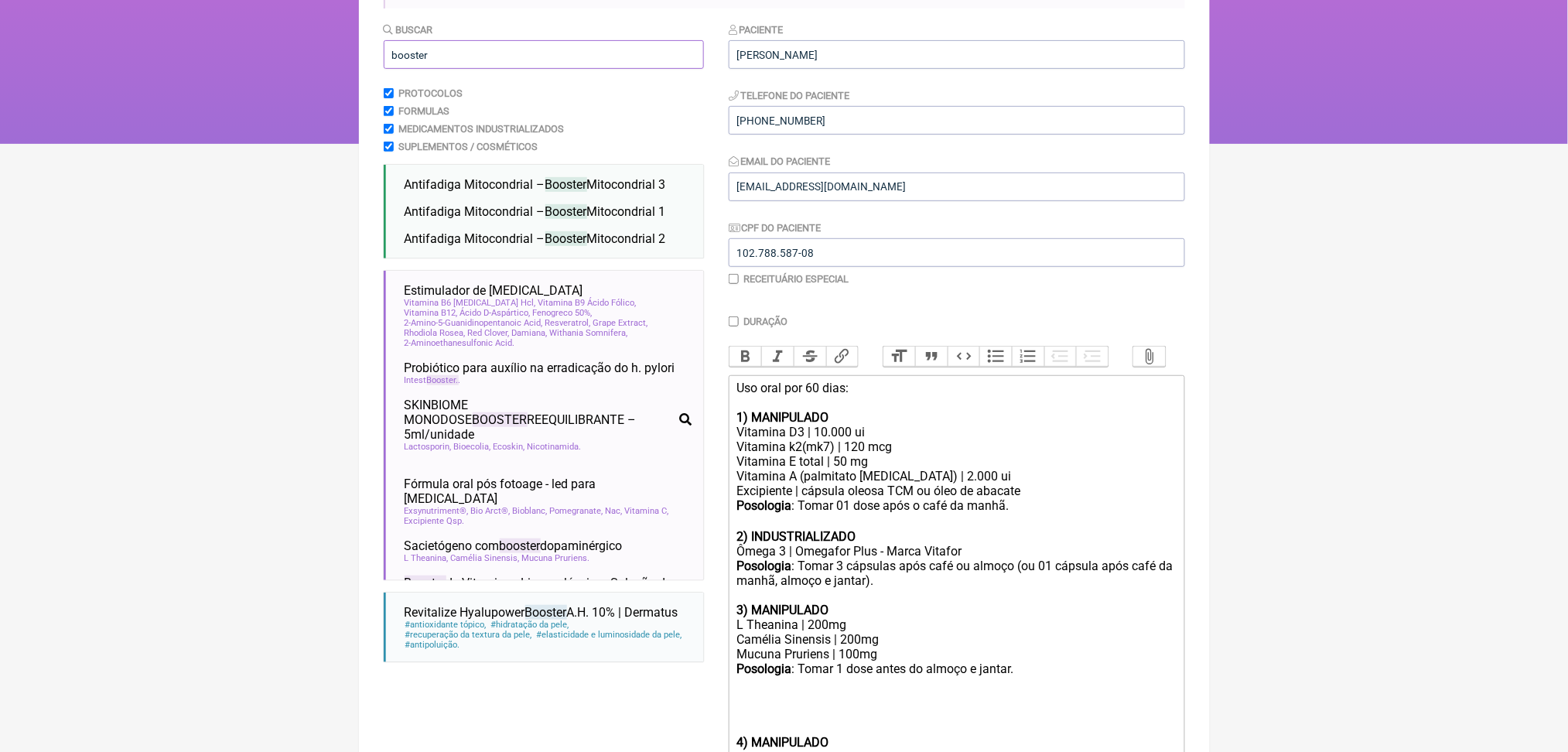
click at [426, 69] on input "booster" at bounding box center [544, 54] width 320 height 29
type input "b"
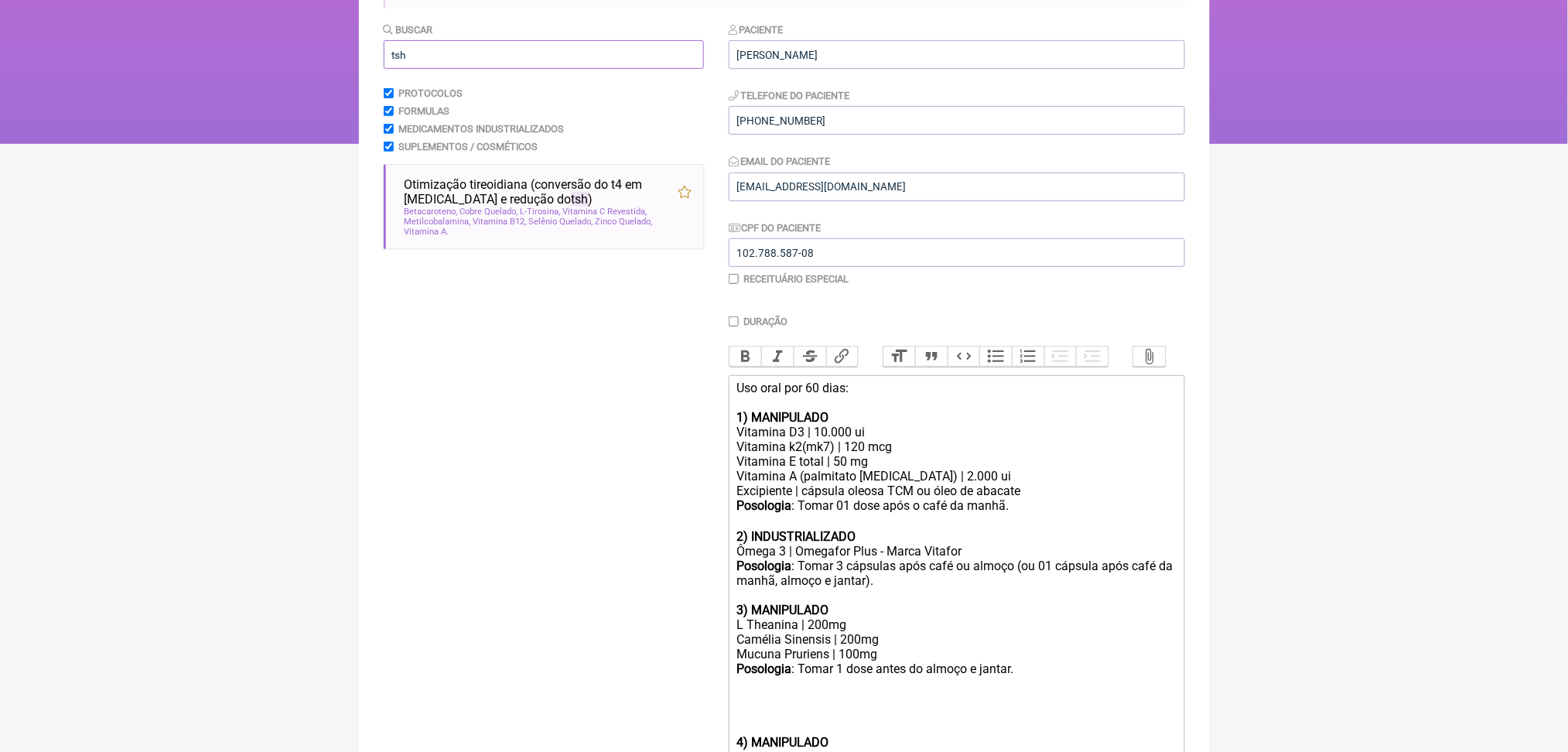
type input "tsh"
click at [625, 237] on div "Betacaroteno Cobre Quelado L-Tirosina Vitamina C Revestida Metilcobalamina, Vit…" at bounding box center [548, 222] width 287 height 30
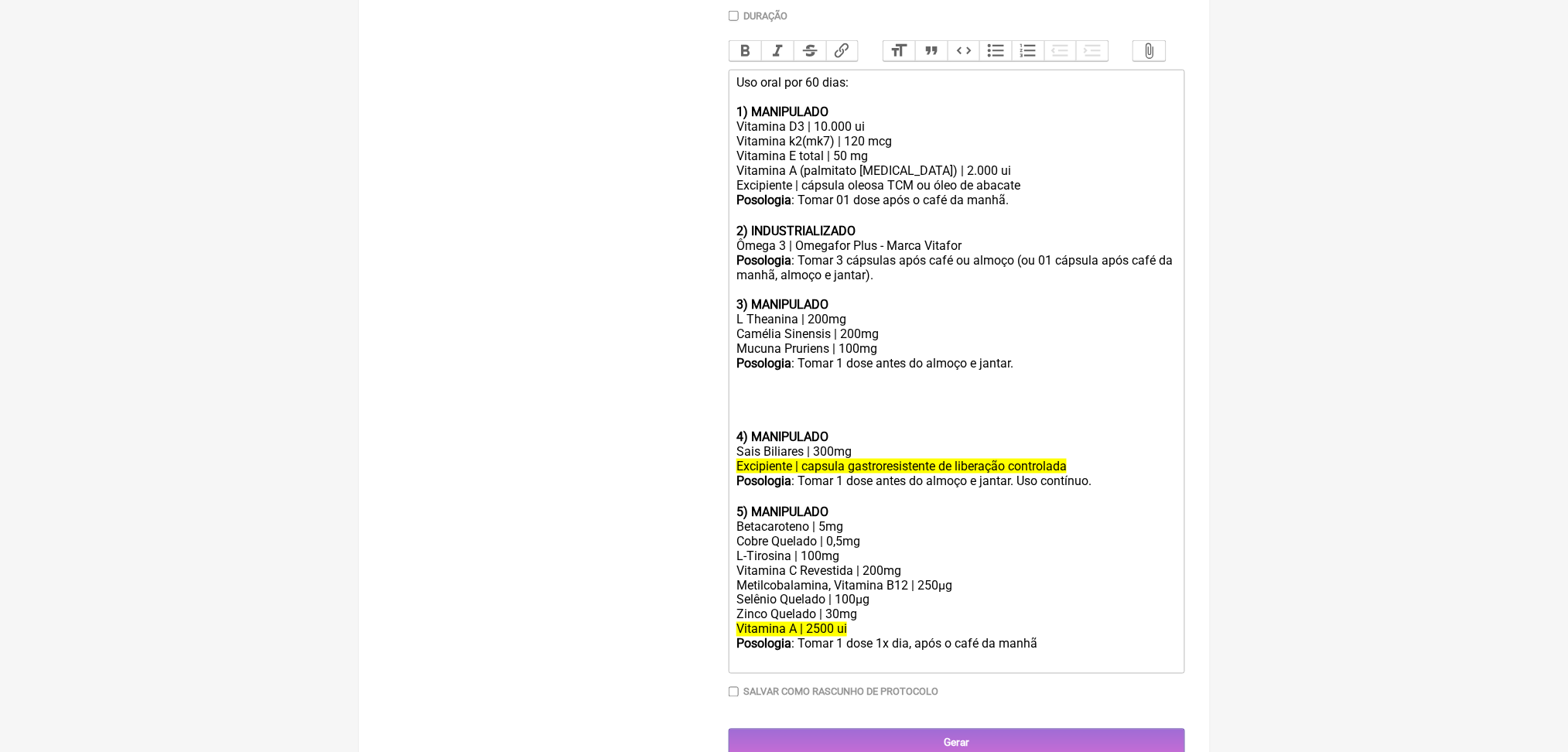
scroll to position [845, 0]
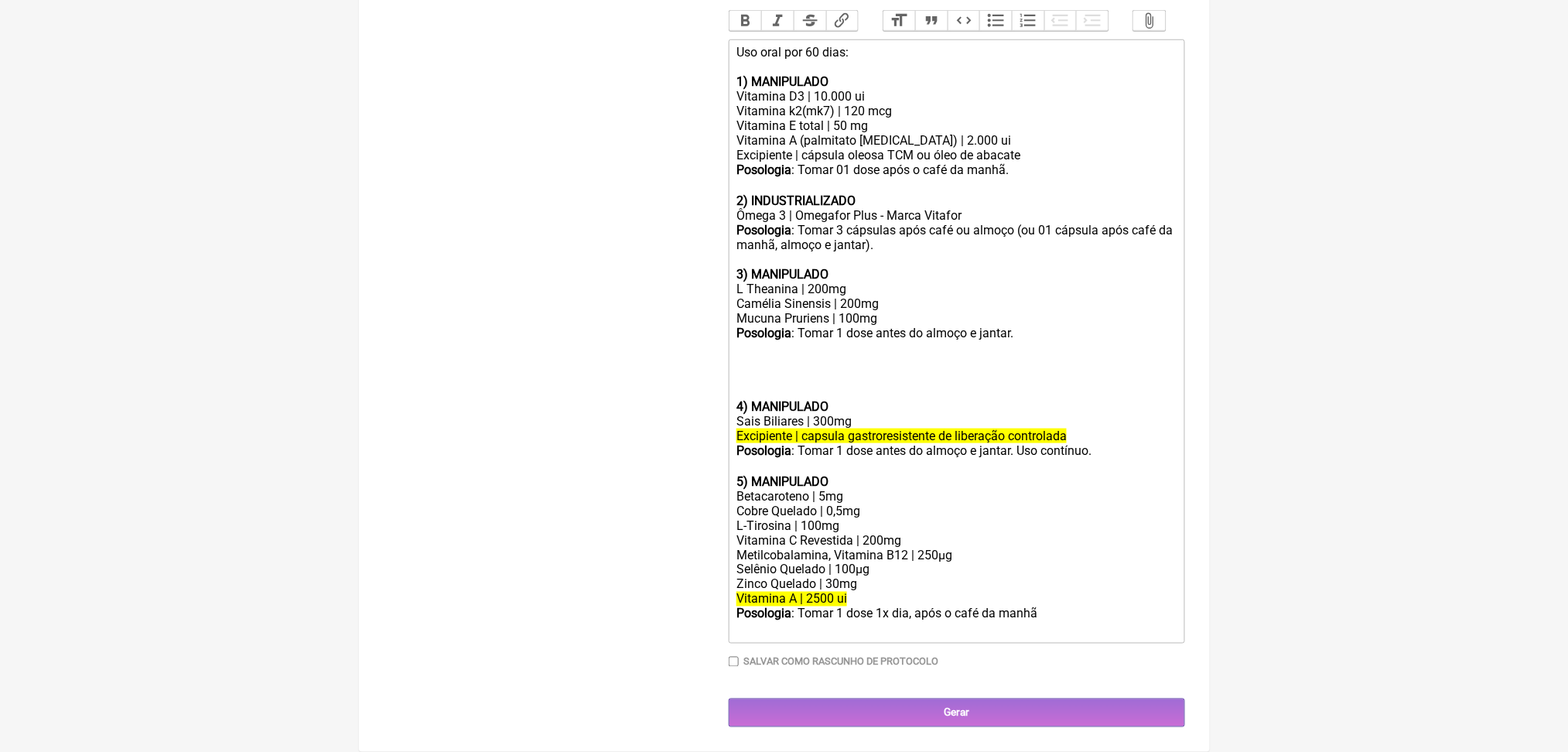
click at [799, 326] on div "Posologia : Tomar 1 dose antes do almoço e jantar." at bounding box center [956, 355] width 440 height 58
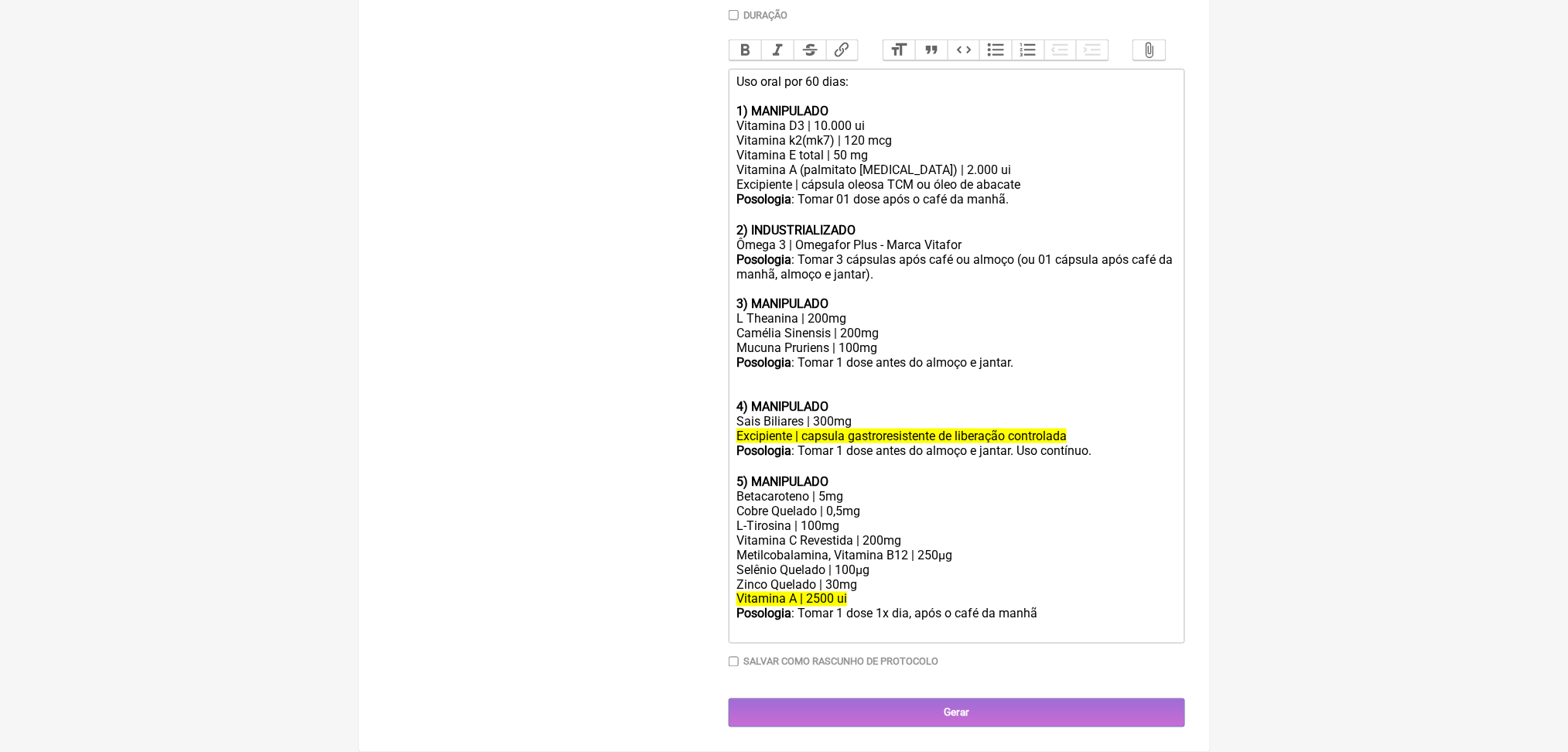
scroll to position [788, 0]
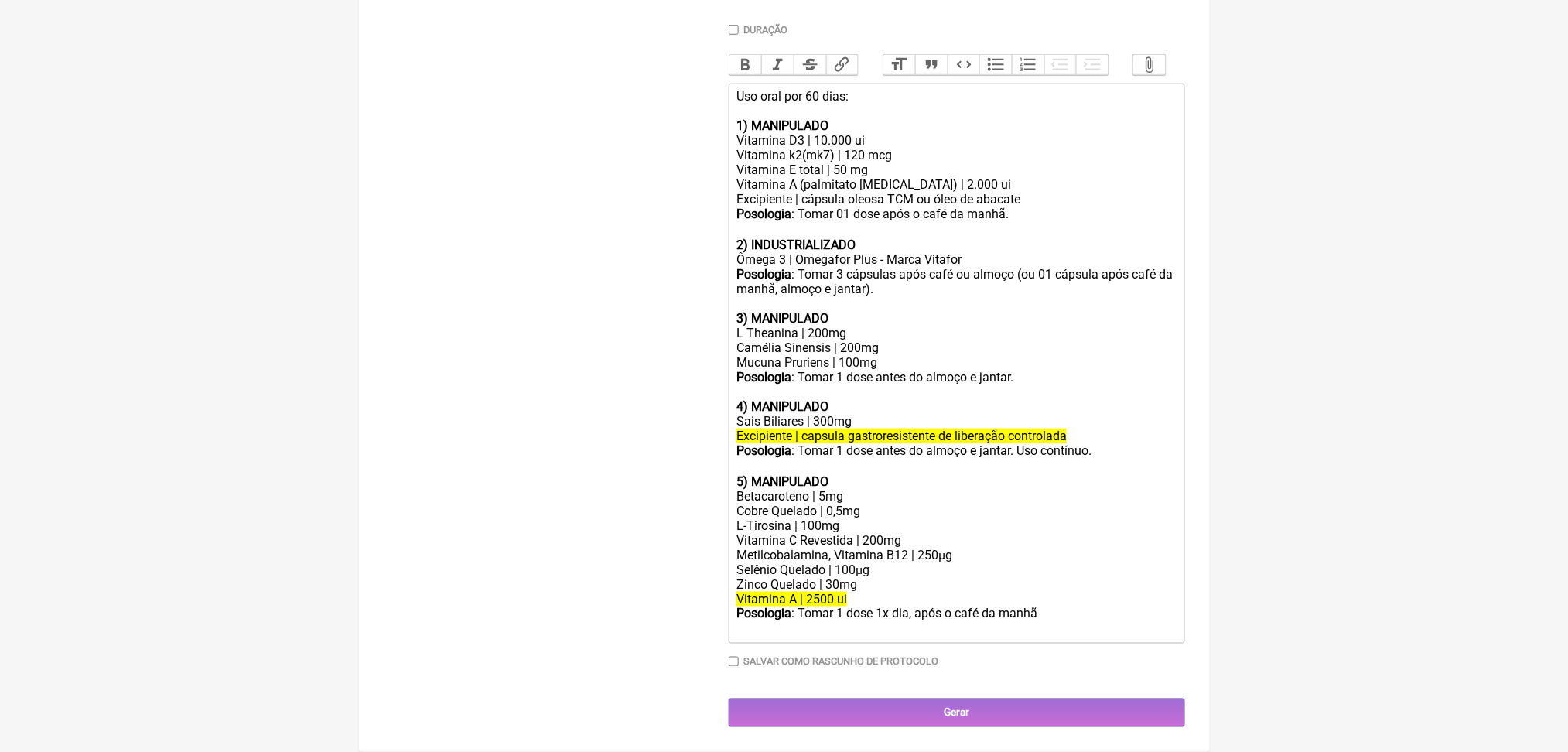
click at [810, 592] on del "Vitamina A | 2500 ui" at bounding box center [792, 599] width 111 height 14
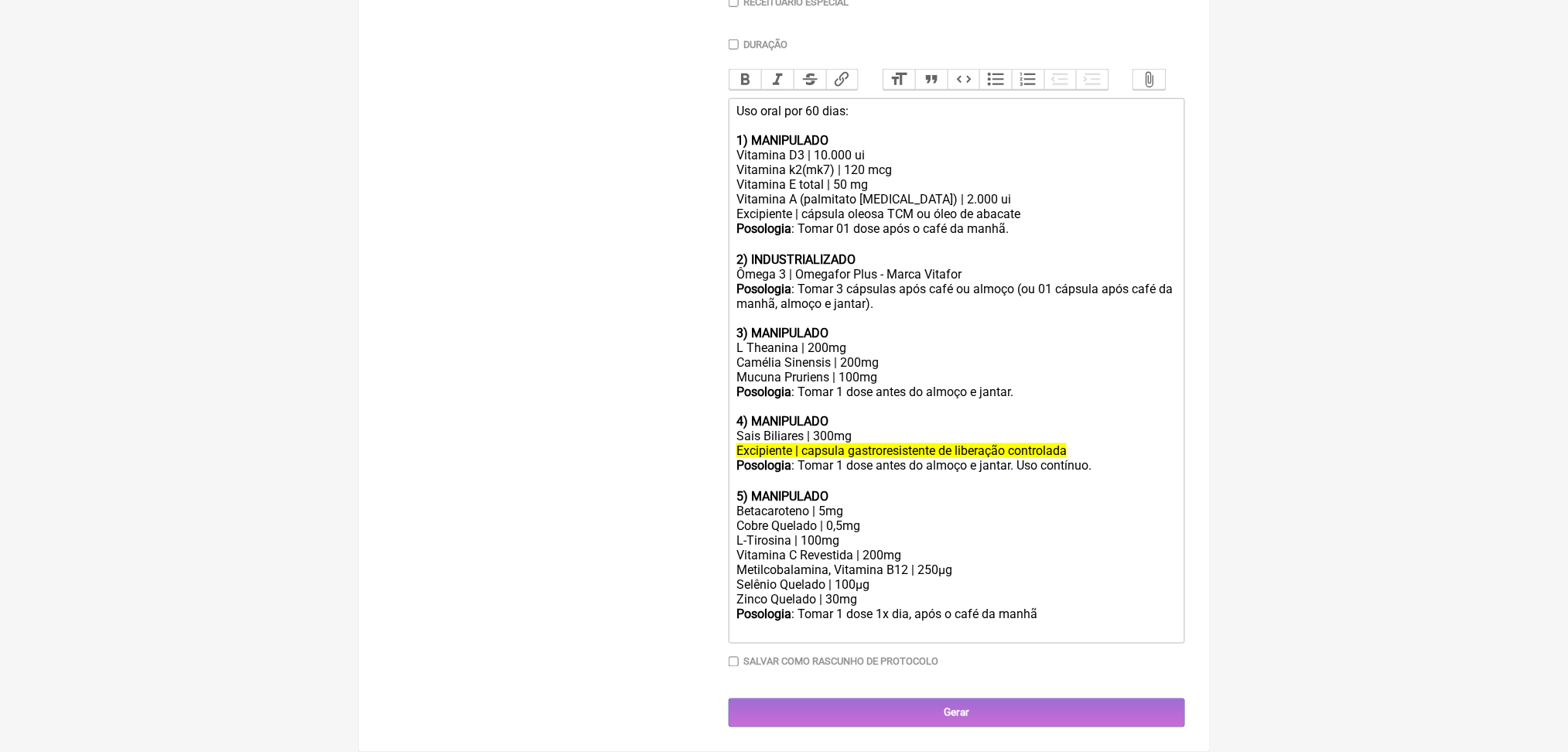
click at [953, 562] on div "Metilcobalamina, Vitamina B12 | 250µg" at bounding box center [956, 569] width 440 height 14
click at [883, 562] on div "Metilcobalamina | 250µg" at bounding box center [956, 569] width 440 height 14
click at [939, 562] on div "Metilcobalamina | 500µg" at bounding box center [956, 569] width 440 height 14
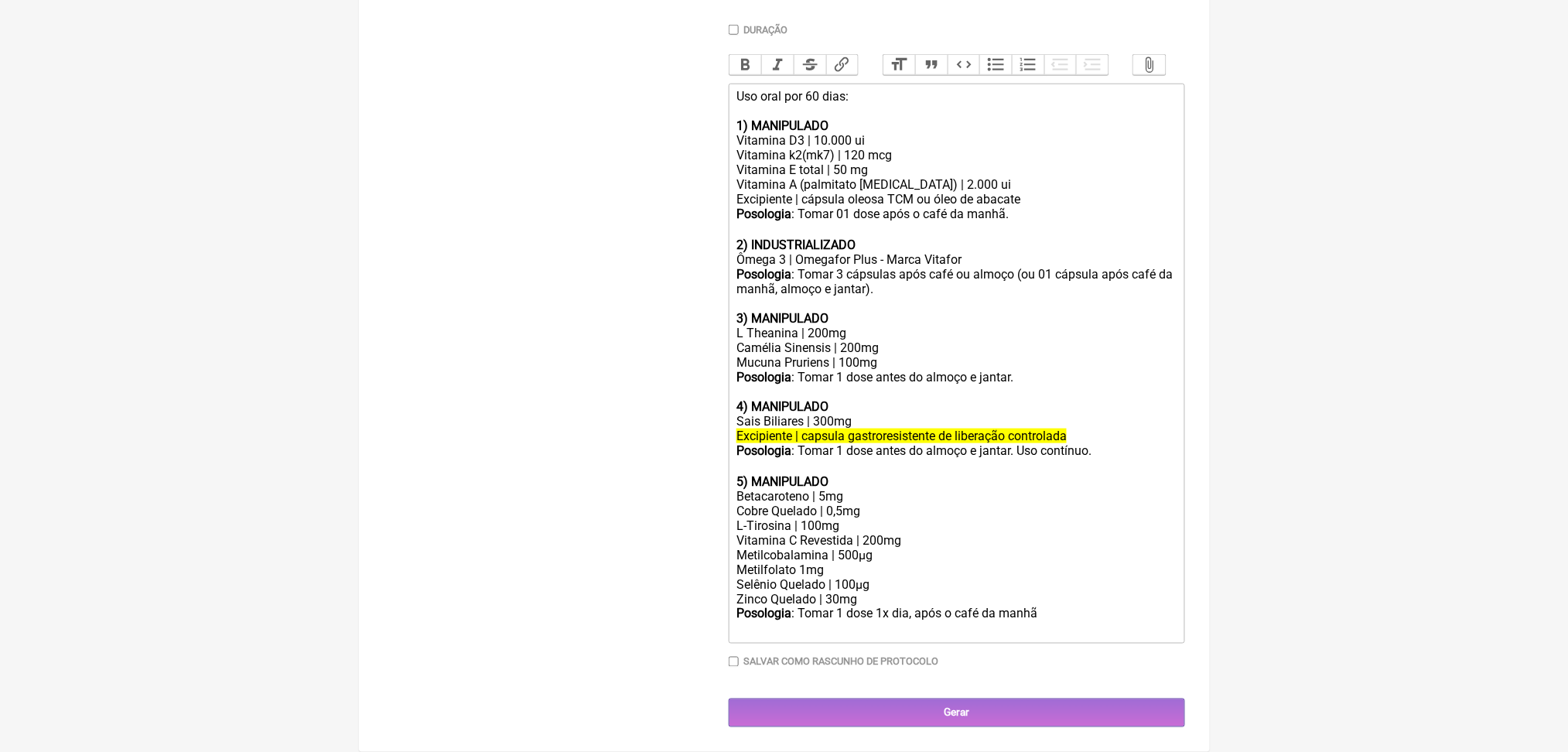
click at [883, 577] on div "Selênio Quelado | 100µg" at bounding box center [956, 585] width 440 height 14
click at [870, 592] on div "Zinco Quelado | 30mg" at bounding box center [956, 599] width 440 height 14
click at [921, 606] on div "Posologia : Tomar 1 dose 1x dia, após o café da manhã ㅤ" at bounding box center [956, 621] width 440 height 31
type trix-editor "<div>Uso oral por 60 dias:<br><br><strong>1) MANIPULADO</strong></div><div>Vita…"
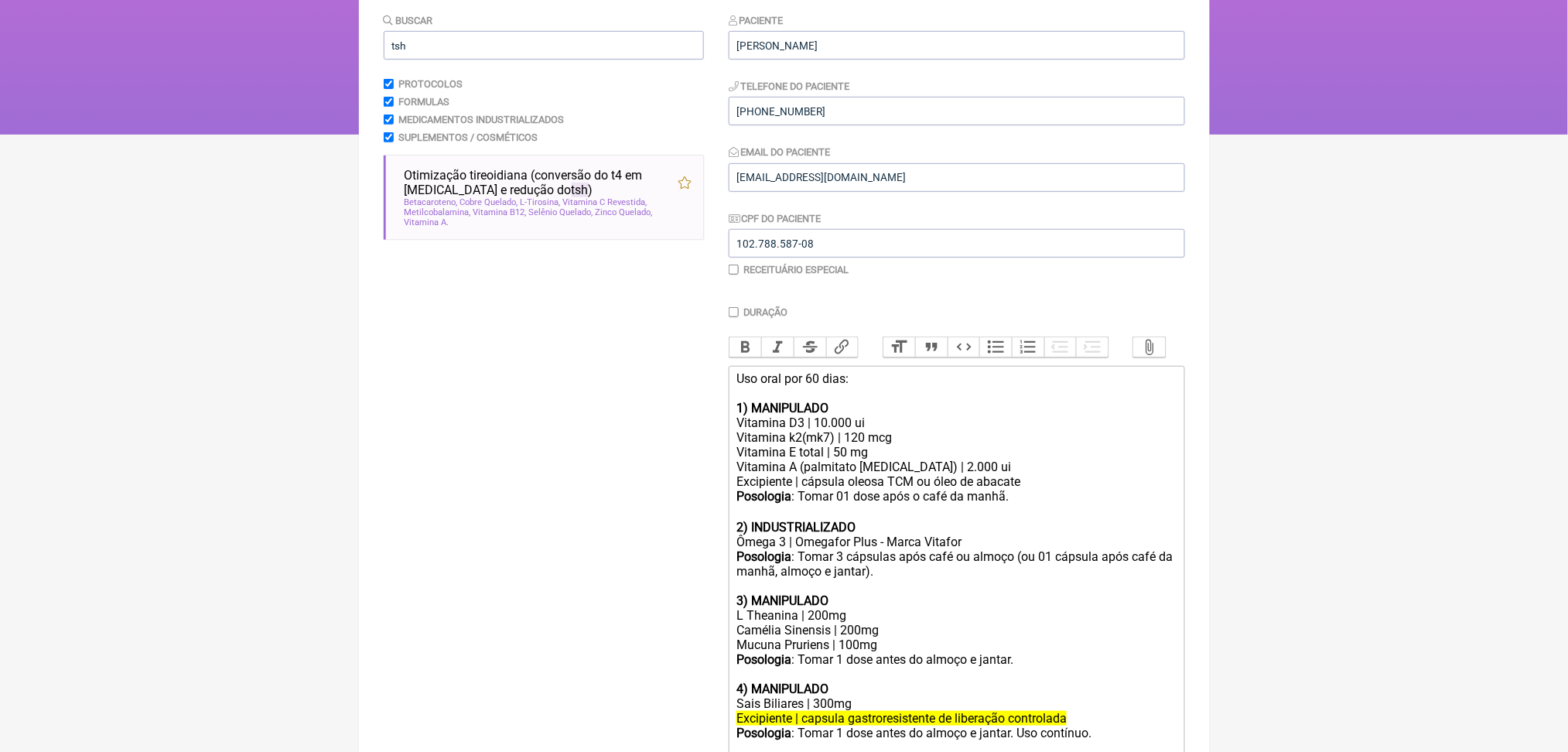
scroll to position [154, 0]
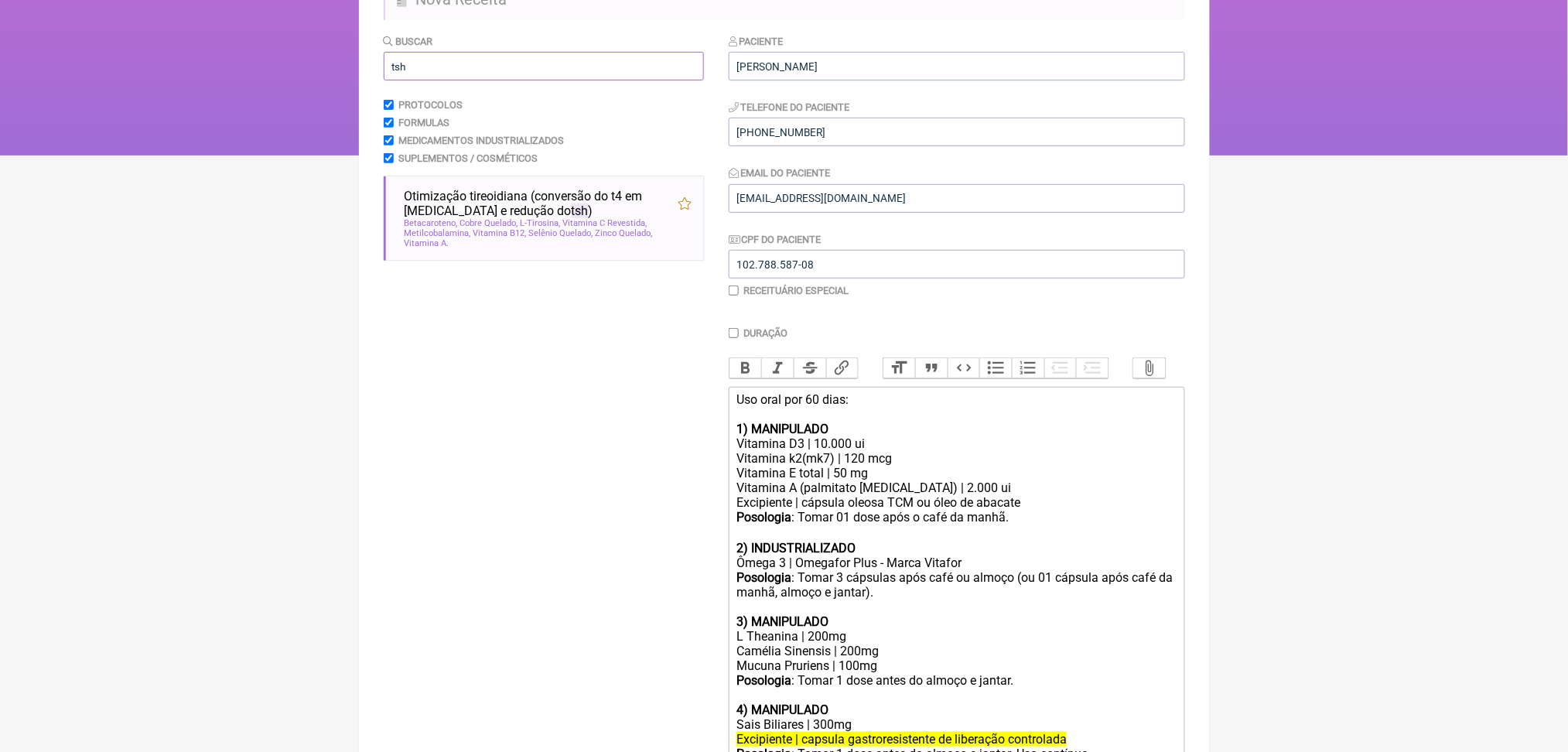
click at [430, 80] on input "tsh" at bounding box center [544, 66] width 320 height 29
type input "t"
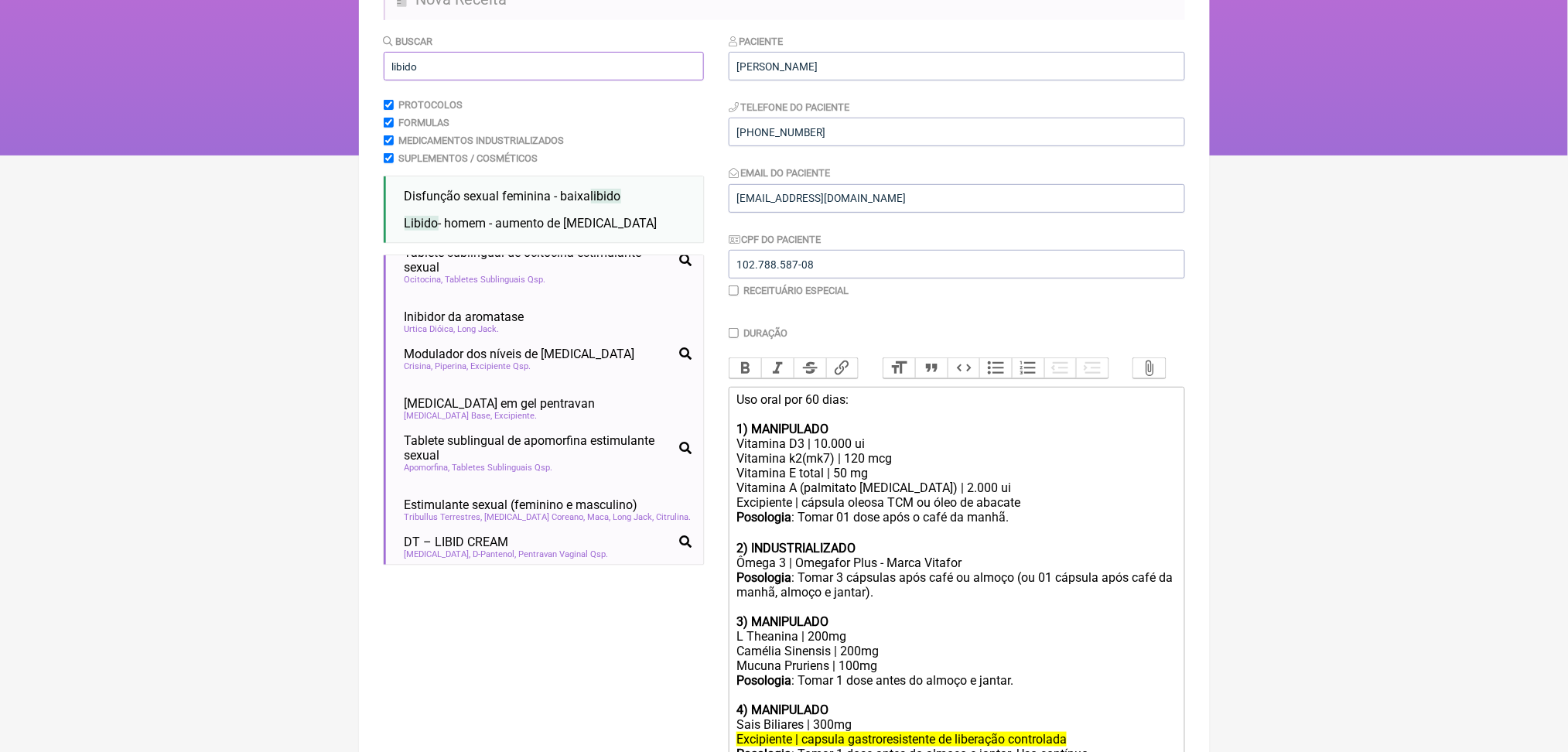
scroll to position [1220, 0]
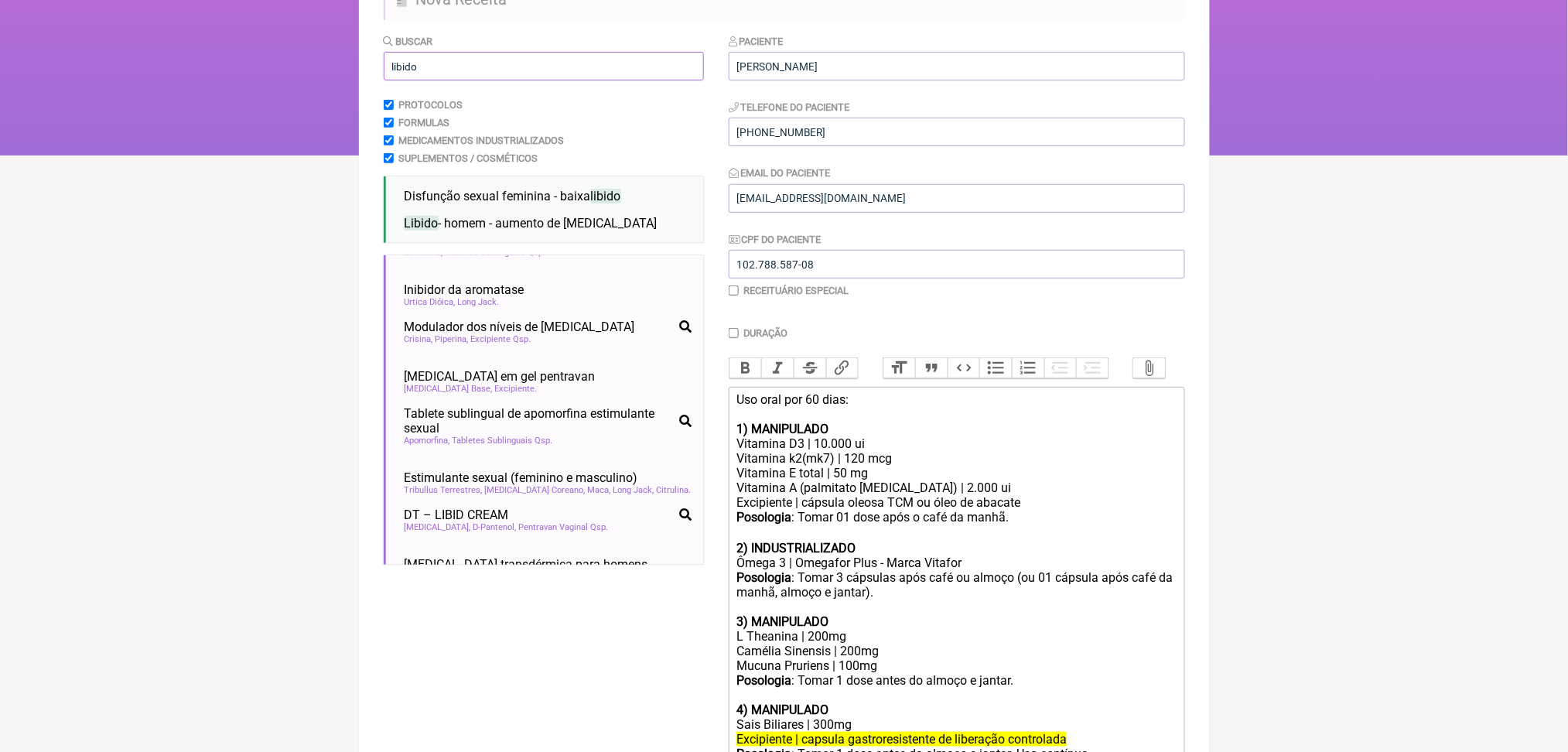
type input "libido"
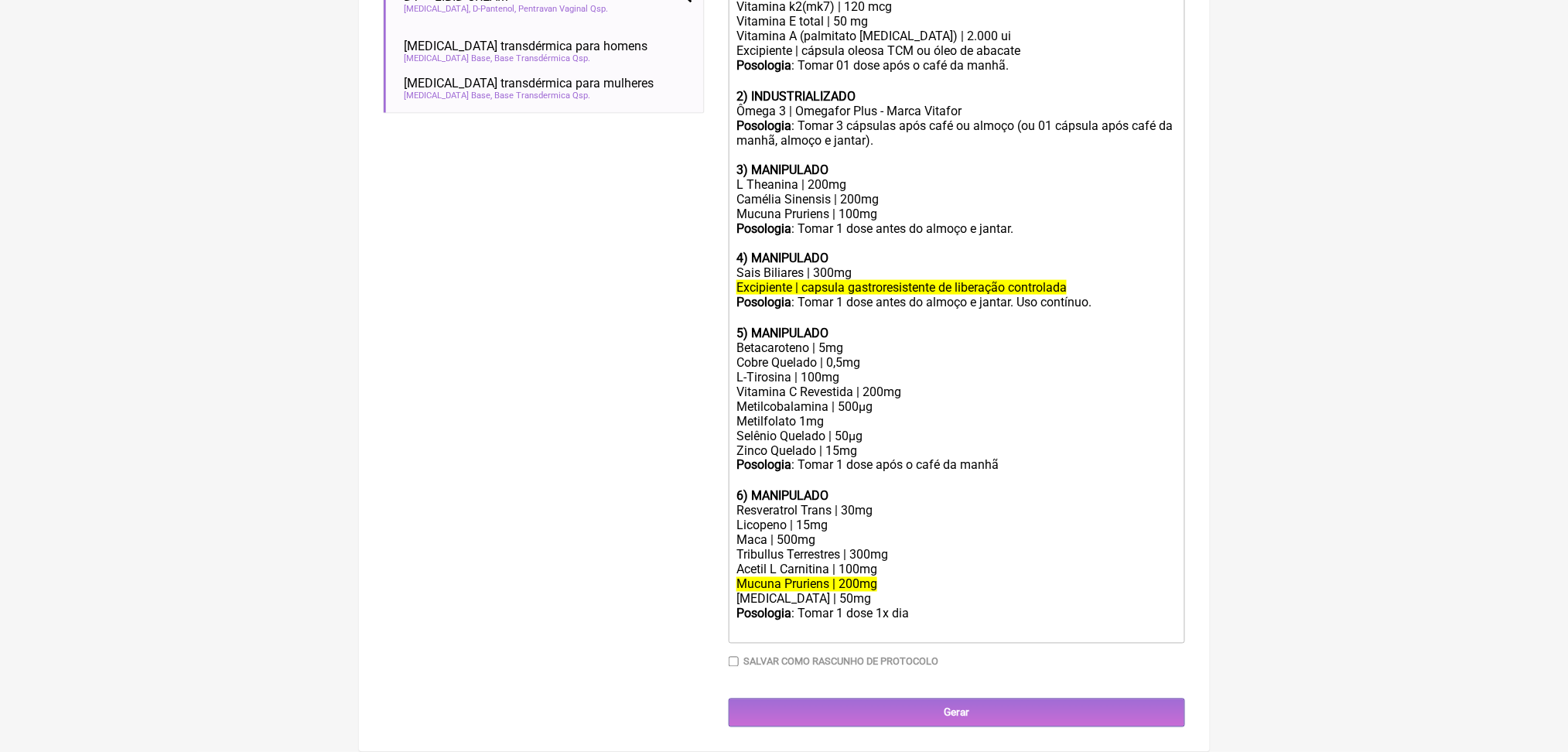
scroll to position [925, 0]
click at [742, 197] on trix-editor "Uso oral por 60 dias: 1) MANIPULADO Vitamina D3 | 10.000 ui Vitamina k2(mk7) | …" at bounding box center [957, 289] width 456 height 709
click at [888, 295] on div "Posologia : Tomar 1 dose antes do almoço e jantar. Uso contínuo. ㅤ" at bounding box center [956, 310] width 440 height 31
click at [874, 295] on div "Posologia : Tomar 1 dose antes do almoço e jantar. Uso contínuo. ㅤ" at bounding box center [956, 310] width 440 height 31
click at [975, 295] on div "Posologia : Tomar 01 dose antes do almoço e jantar. Uso contínuo. ㅤ" at bounding box center [956, 310] width 440 height 31
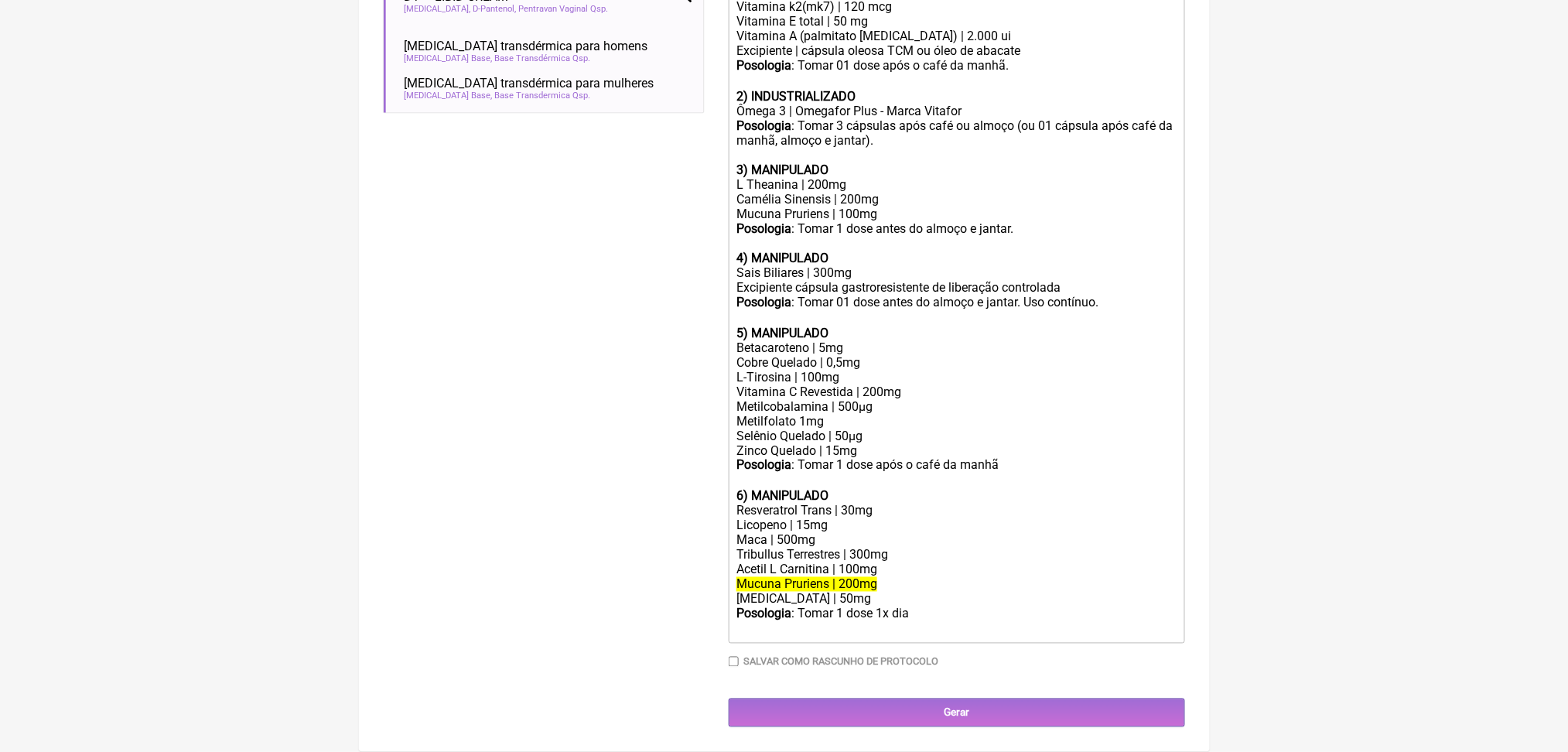
click at [984, 295] on div "Posologia : Tomar 01 dose antes do almoço e jantar. Uso contínuo. ㅤ" at bounding box center [956, 310] width 440 height 31
click at [886, 444] on div "Zinco Quelado | 15mg" at bounding box center [956, 451] width 440 height 14
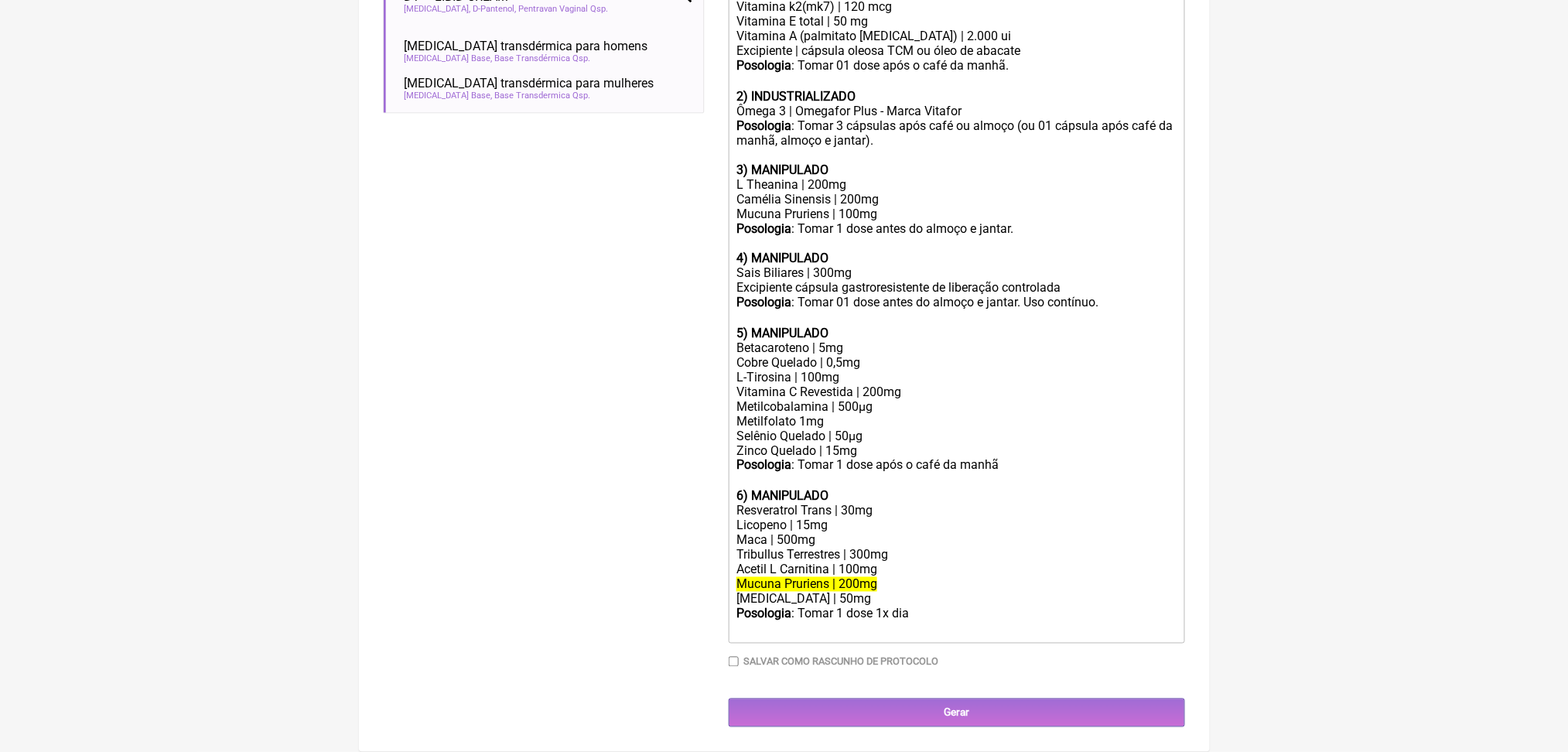
click at [870, 221] on div "Posologia : Tomar 1 dose antes do almoço e jantar. 4) MANIPULADO" at bounding box center [956, 243] width 440 height 44
click at [924, 295] on div "Posologia : Tomar 01 dose antes do almoço e jantar. Uso contínuo. ㅤ" at bounding box center [956, 310] width 440 height 31
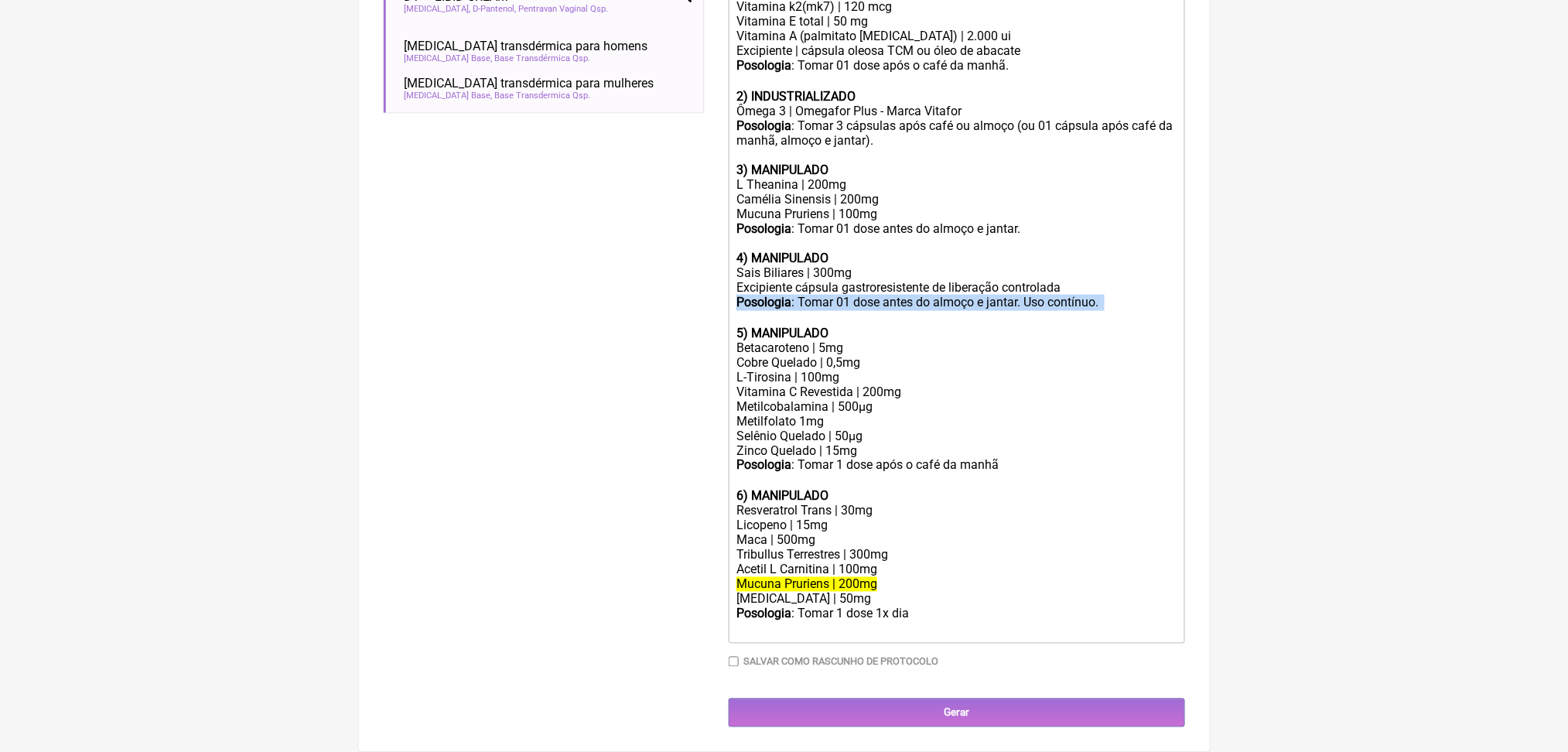
click at [924, 295] on div "Posologia : Tomar 01 dose antes do almoço e jantar. Uso contínuo. ㅤ" at bounding box center [956, 310] width 440 height 31
click at [870, 295] on div "Posologia : Tomar 01 dose antes do almoço e jantar. Uso contínuo. ㅤ" at bounding box center [956, 310] width 440 height 31
click at [872, 458] on div "Posologia : Tomar 1 dose após o café da manhã ㅤ" at bounding box center [956, 473] width 440 height 31
click at [874, 632] on div "Posologia : Tomar 1 dose 1x dia ㅤ" at bounding box center [956, 621] width 440 height 31
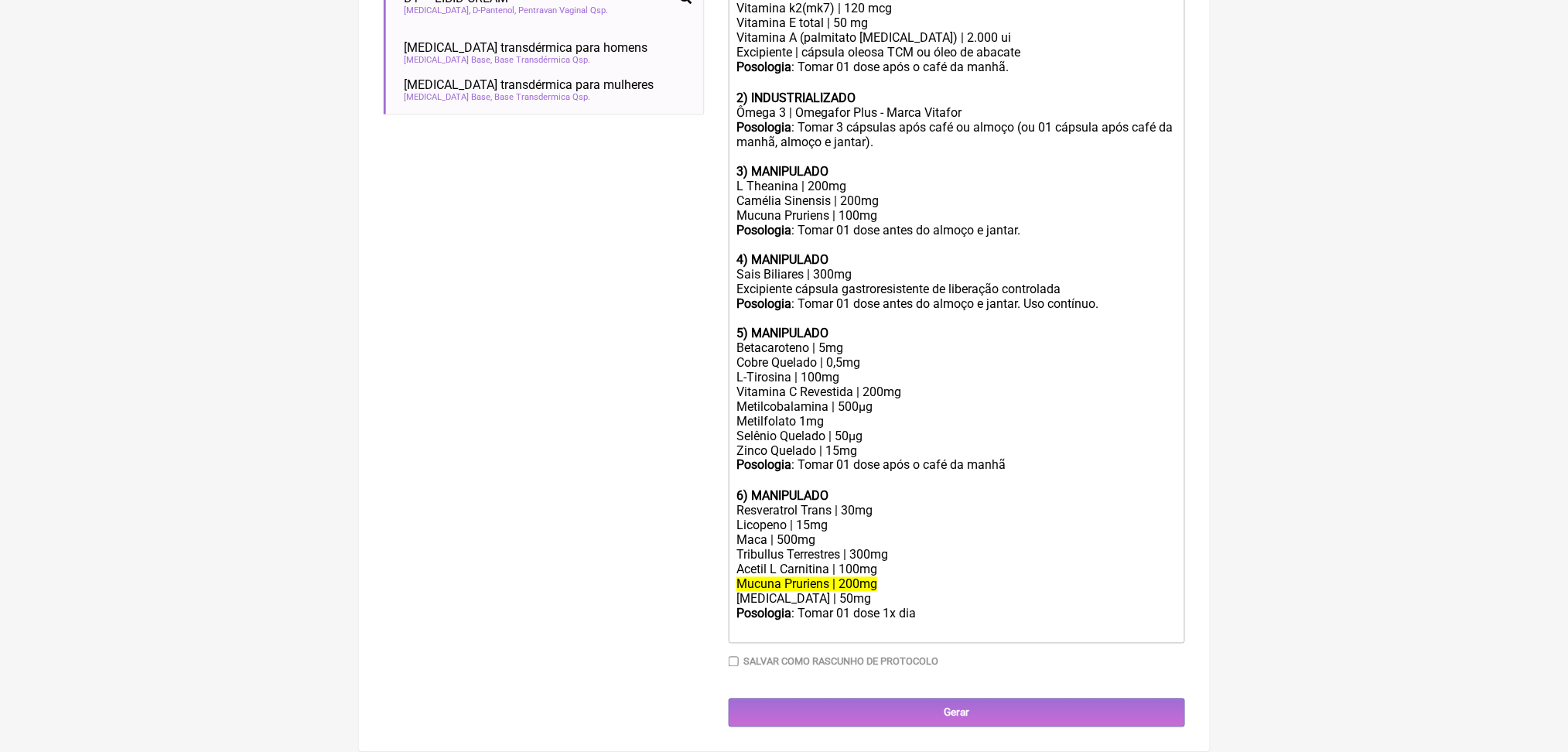
click at [987, 635] on div "Posologia : Tomar 01 dose 1x dia ㅤ" at bounding box center [956, 621] width 440 height 31
click at [1096, 489] on div "Posologia : Tomar 01 dose após o café da manhã ㅤ" at bounding box center [956, 475] width 440 height 31
click at [1089, 481] on div "Posologia : Tomar 01 dose após o café da manhã ㅤ" at bounding box center [956, 475] width 440 height 31
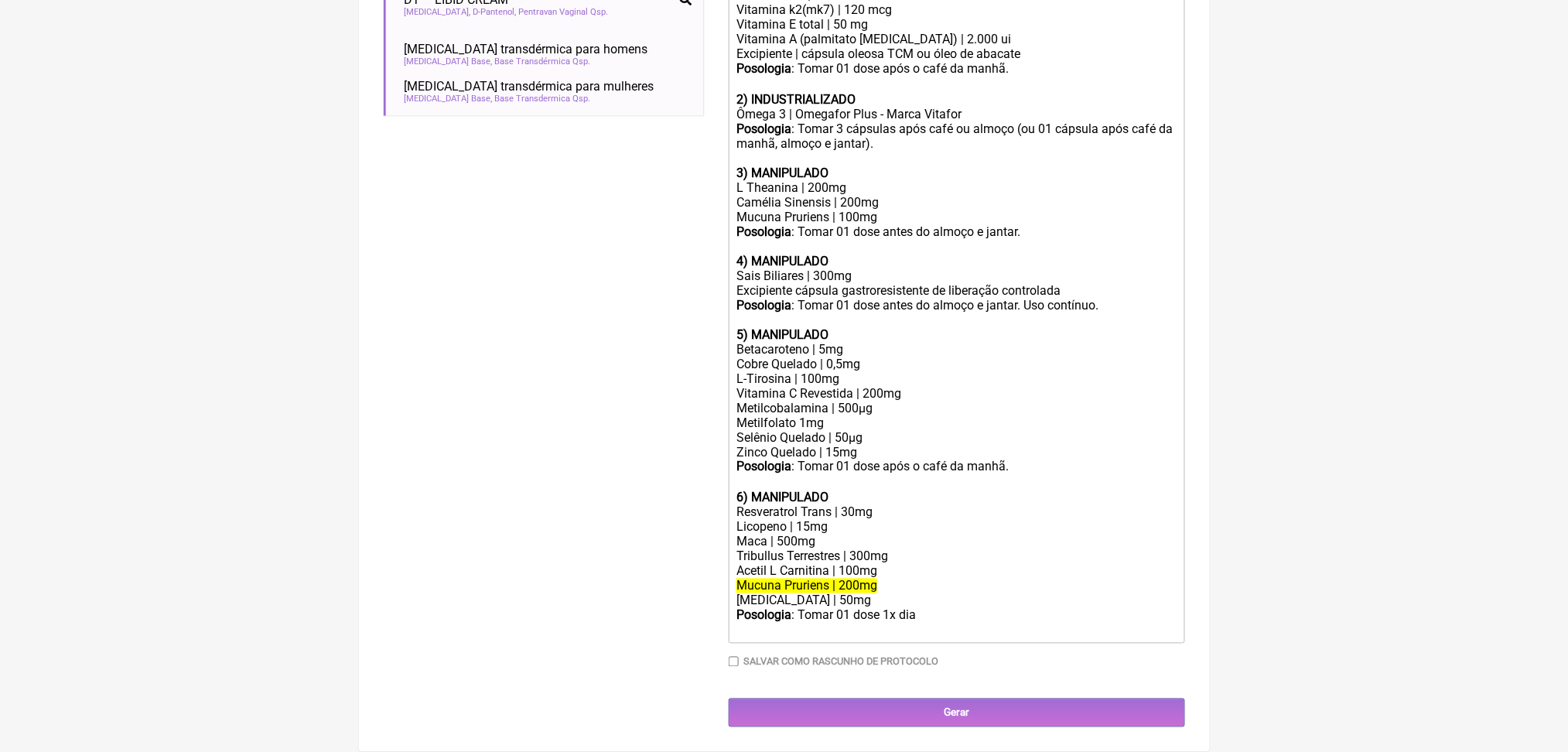
click at [817, 356] on div "Cobre Quelado | 0,5mg" at bounding box center [956, 364] width 440 height 14
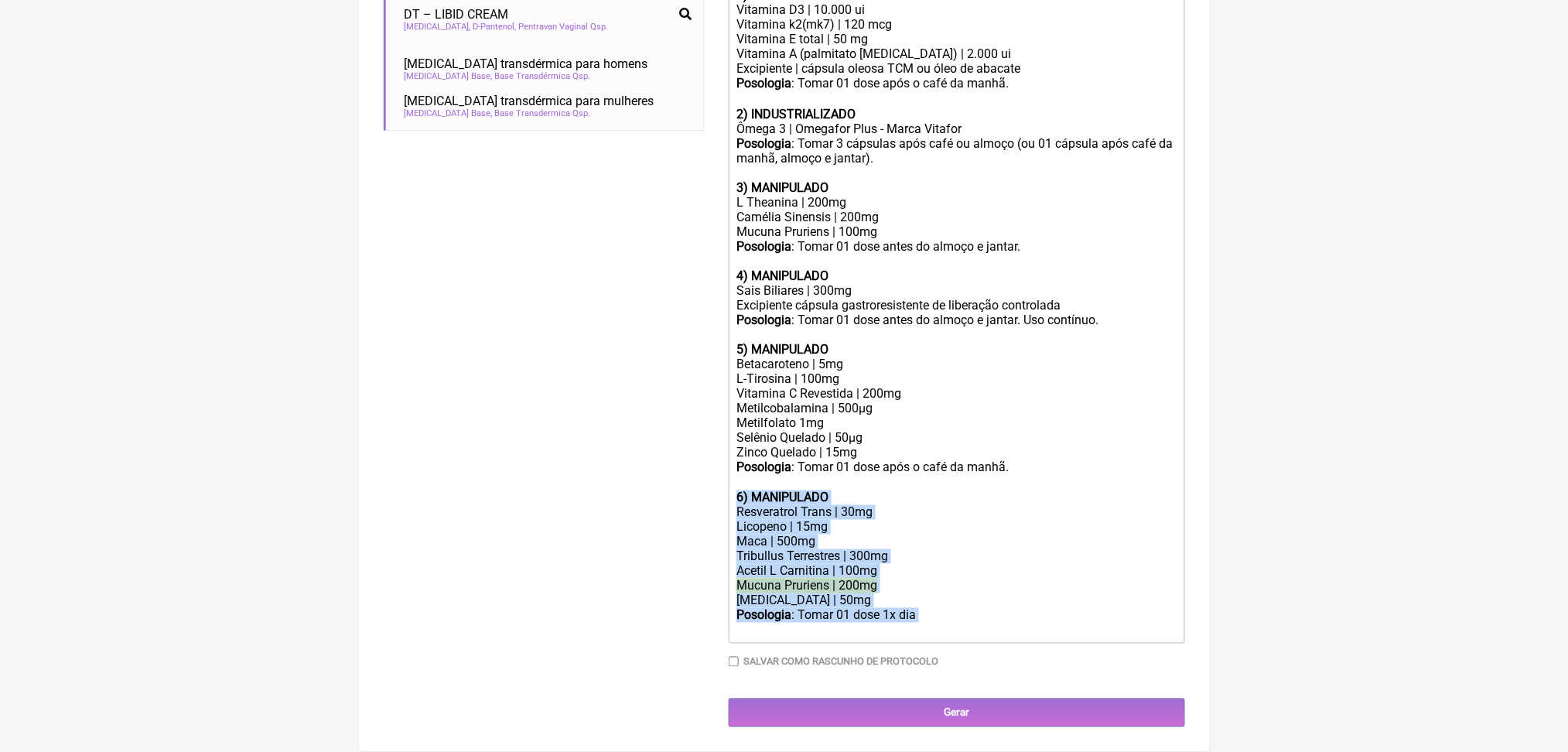
drag, startPoint x: 994, startPoint y: 672, endPoint x: 706, endPoint y: 505, distance: 332.9
click at [706, 505] on form "Buscar libido Protocolos Formulas Medicamentos Industrializados Suplementos / C…" at bounding box center [784, 163] width 802 height 1128
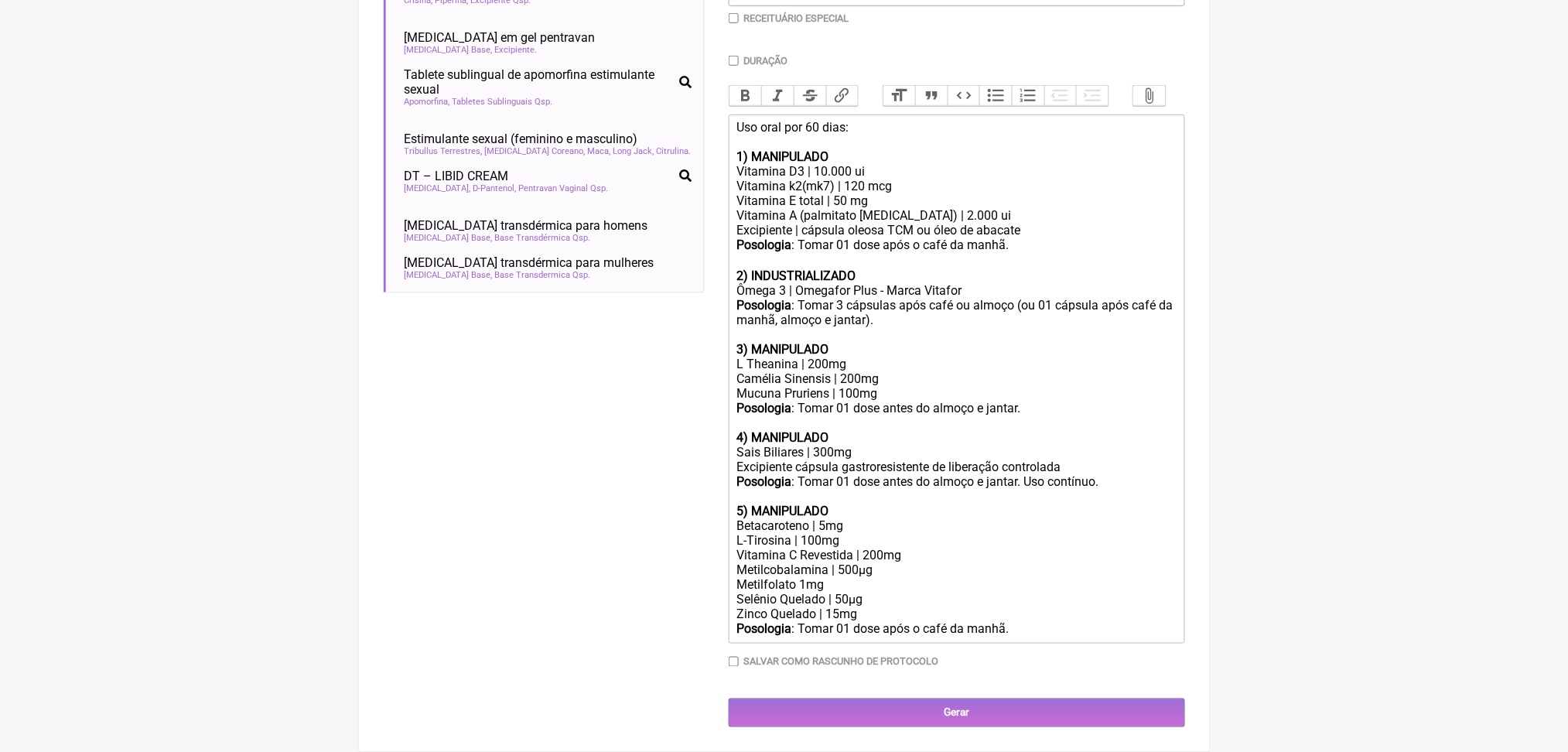
scroll to position [746, 0]
type trix-editor "<div>Uso oral por 60 dias:<br><br><strong>1) MANIPULADO</strong></div><div>Vita…"
click at [912, 476] on div "Posologia : Tomar 01 dose antes do almoço e jantar. Uso contínuo." at bounding box center [956, 490] width 440 height 30
click at [891, 476] on div "Posologia : Tomar 01 dose antes do almoço e jantar. Uso contínuo." at bounding box center [956, 490] width 440 height 30
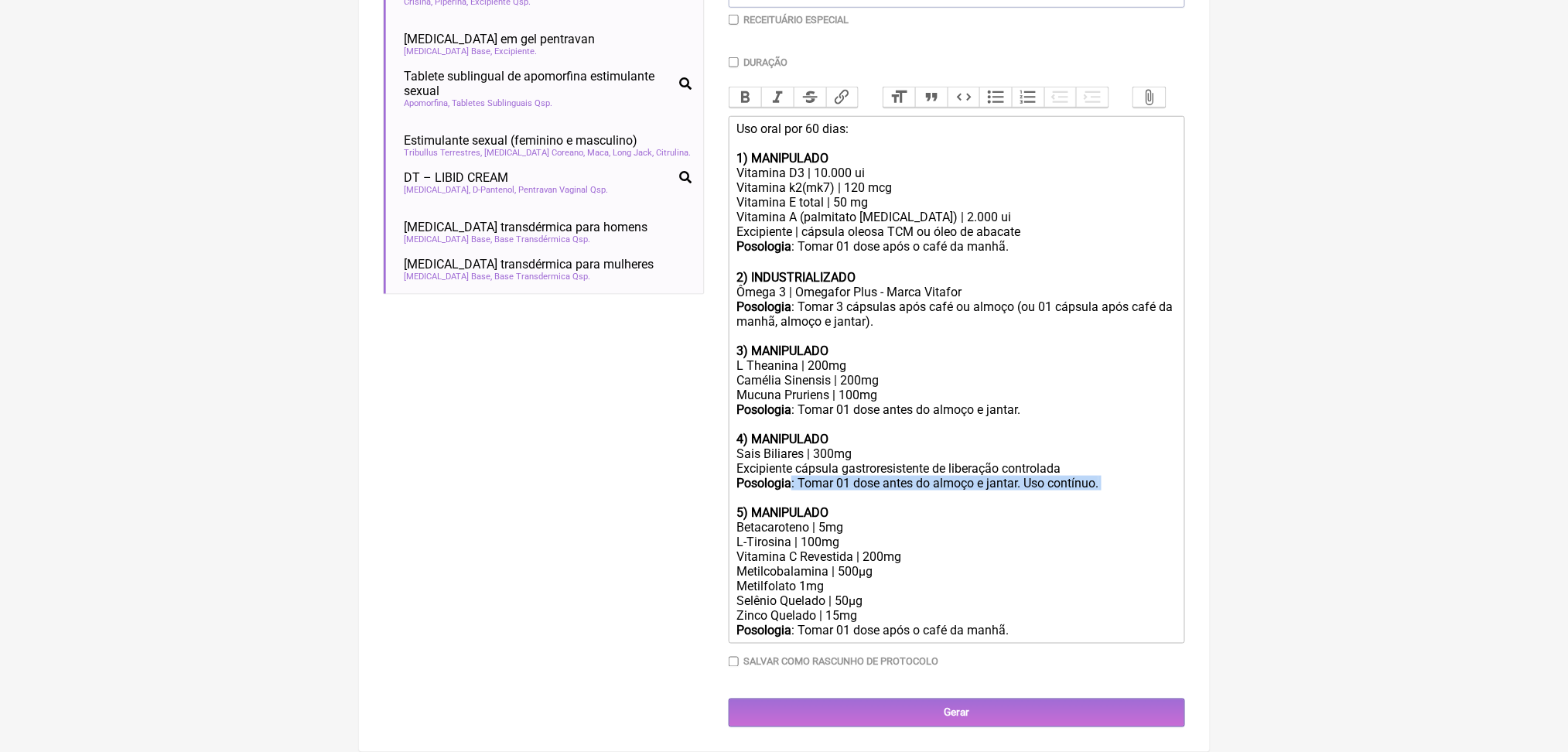
click at [891, 476] on div "Posologia : Tomar 01 dose antes do almoço e jantar. Uso contínuo." at bounding box center [956, 490] width 440 height 30
click at [863, 373] on div "Camélia Sinensis | 200mg" at bounding box center [956, 380] width 440 height 14
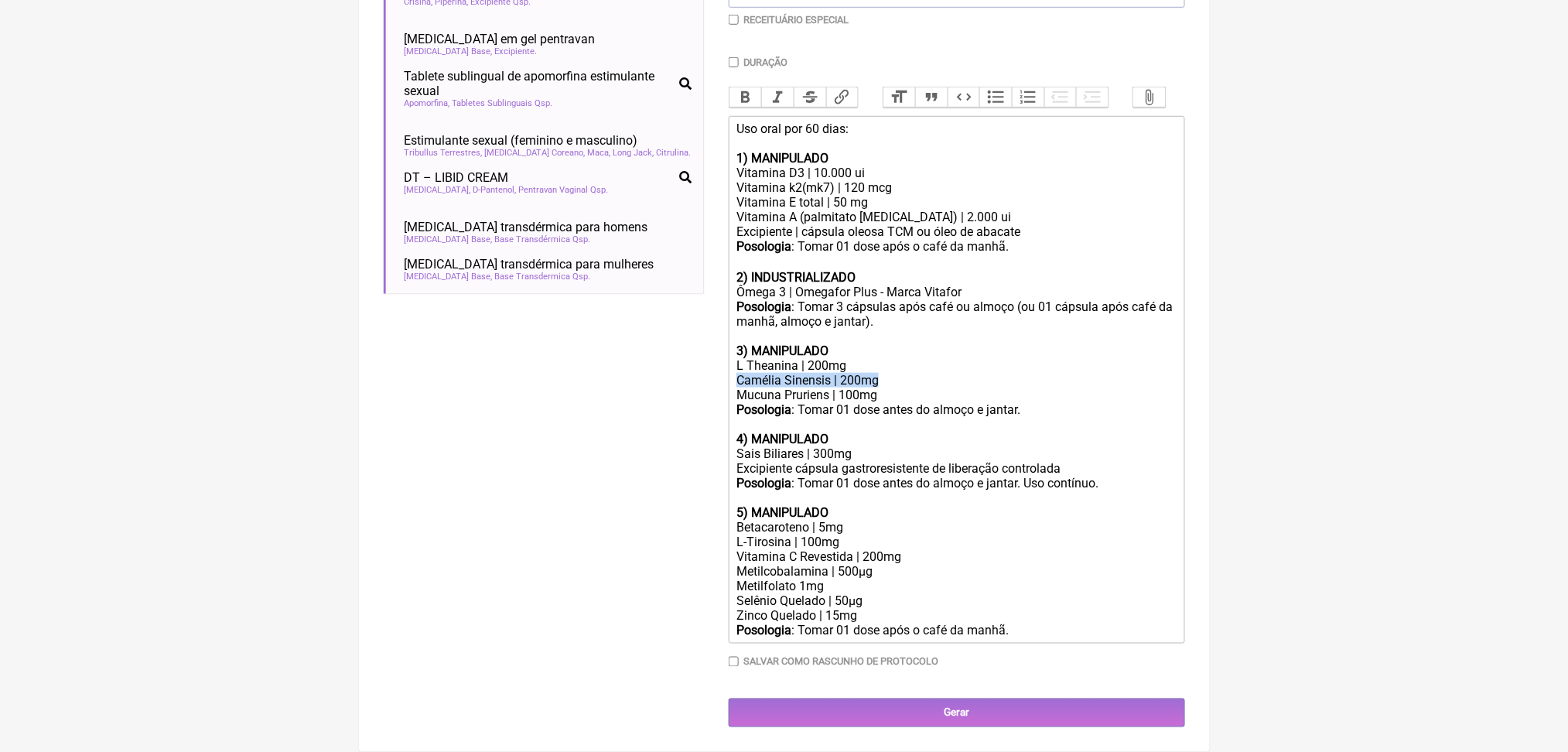
click at [863, 373] on div "Camélia Sinensis | 200mg" at bounding box center [956, 380] width 440 height 14
click at [634, 385] on div "Buscar libido Protocolos Formulas Medicamentos Industrializados Suplementos / C…" at bounding box center [544, 244] width 320 height 965
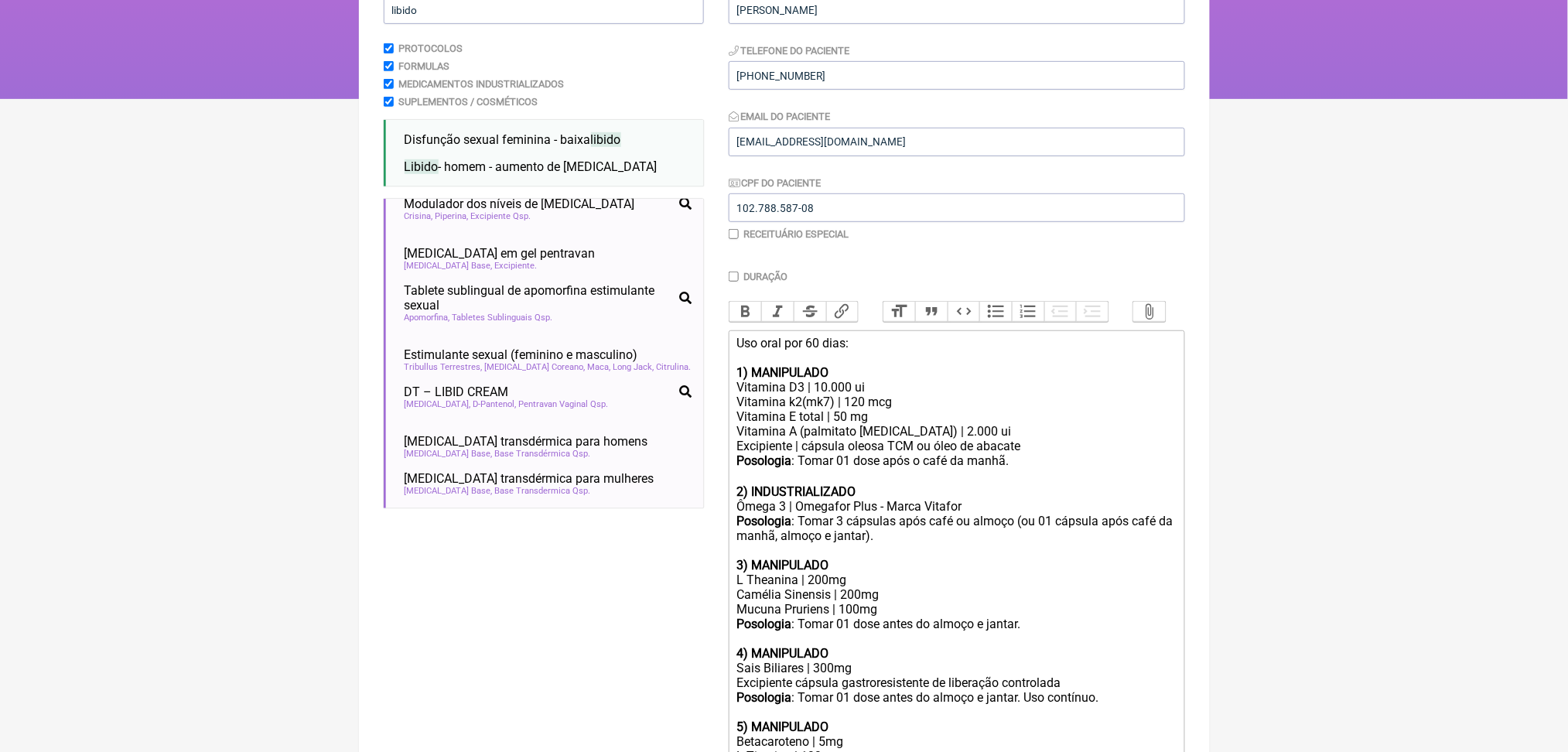
scroll to position [169, 0]
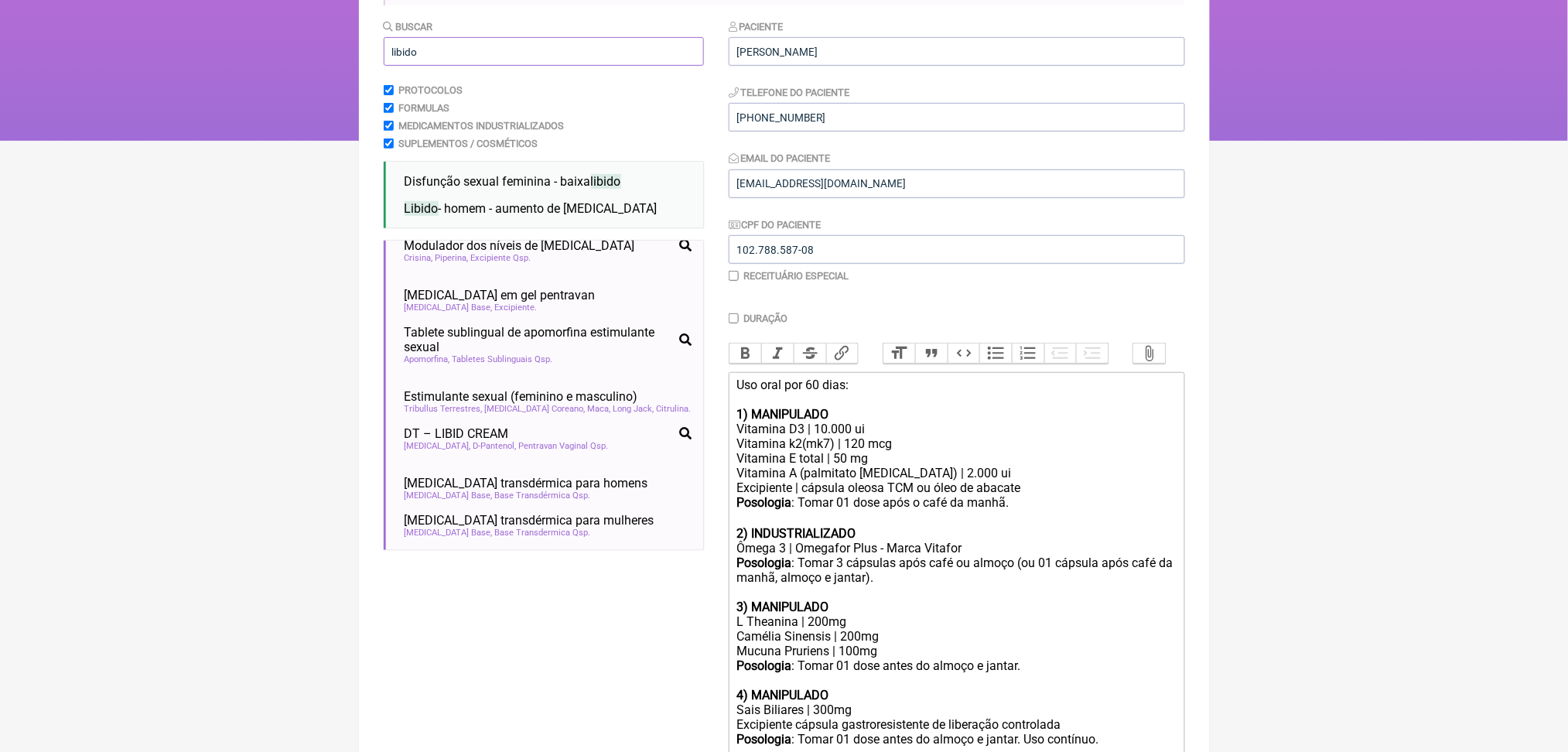
click at [480, 66] on input "libido" at bounding box center [544, 51] width 320 height 29
type input "l"
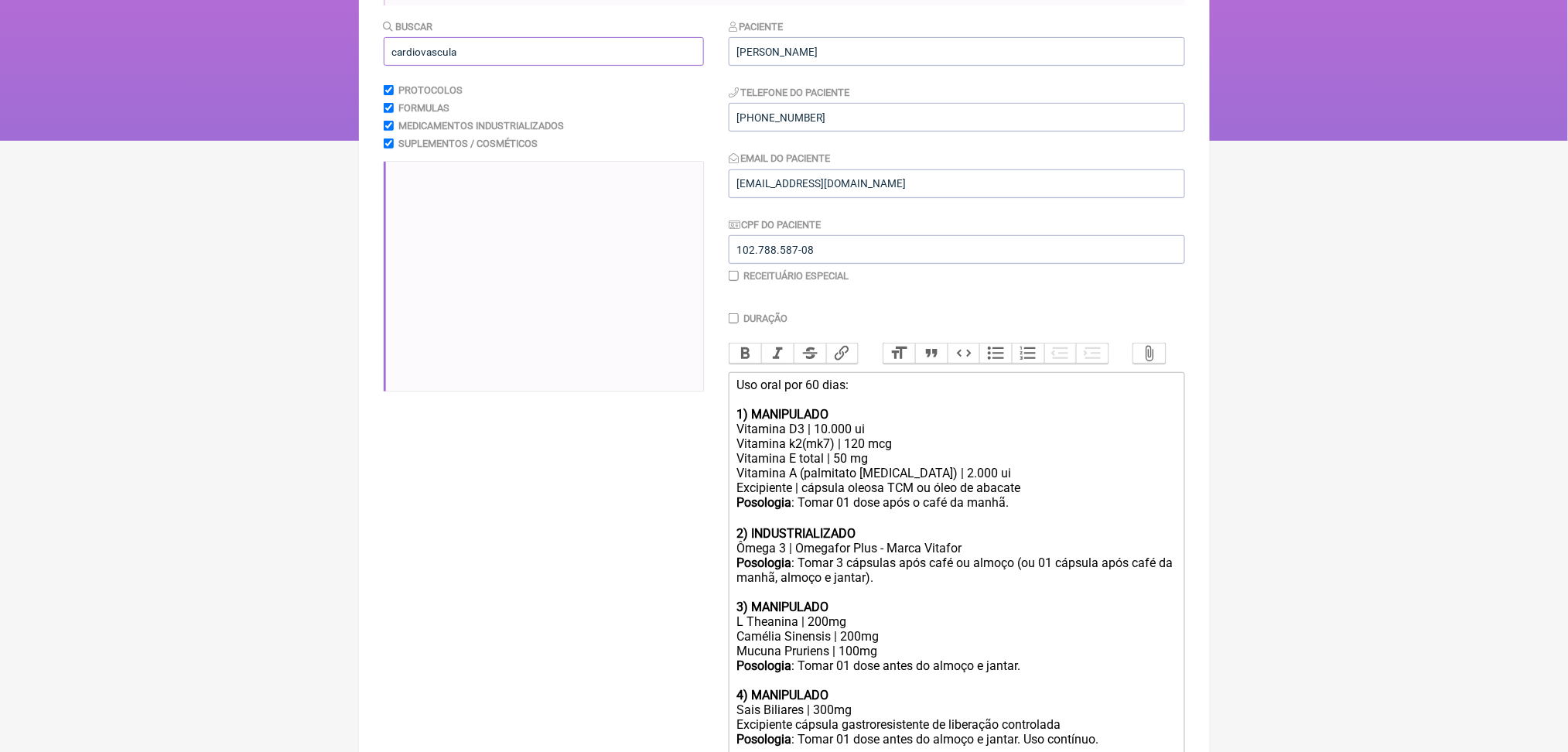
scroll to position [0, 0]
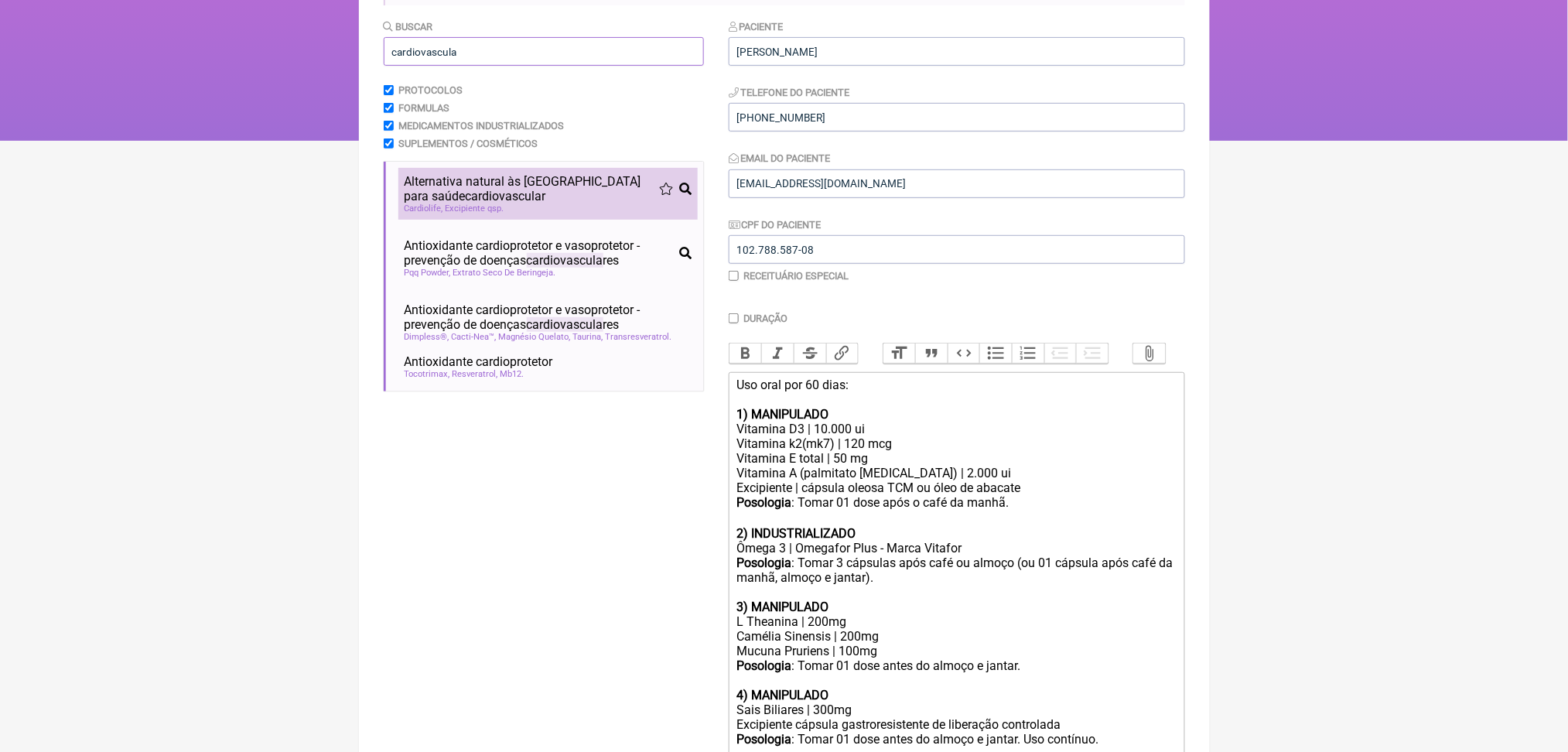
type input "cardiovascula"
click at [541, 203] on span "cardiovascula" at bounding box center [505, 196] width 77 height 14
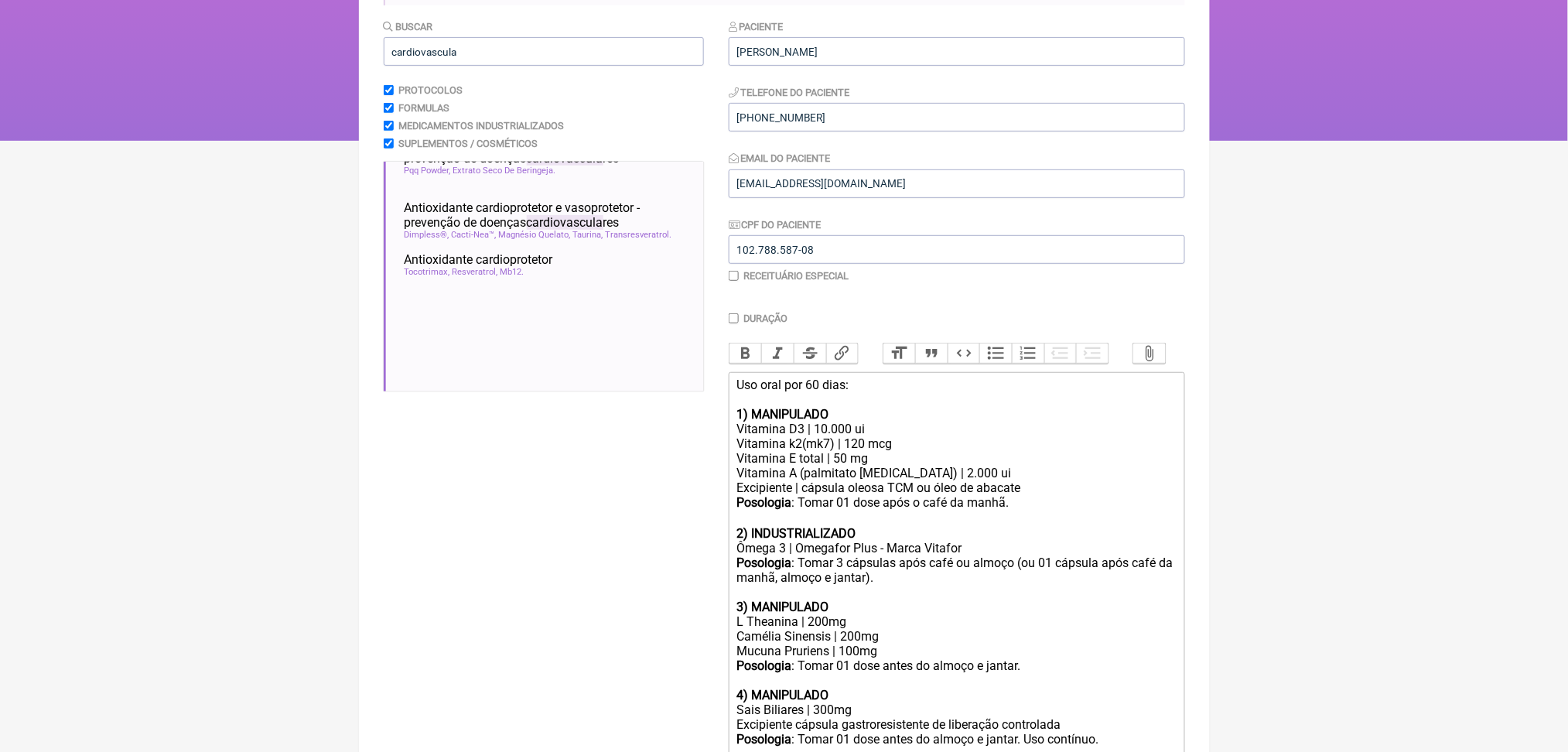
scroll to position [843, 0]
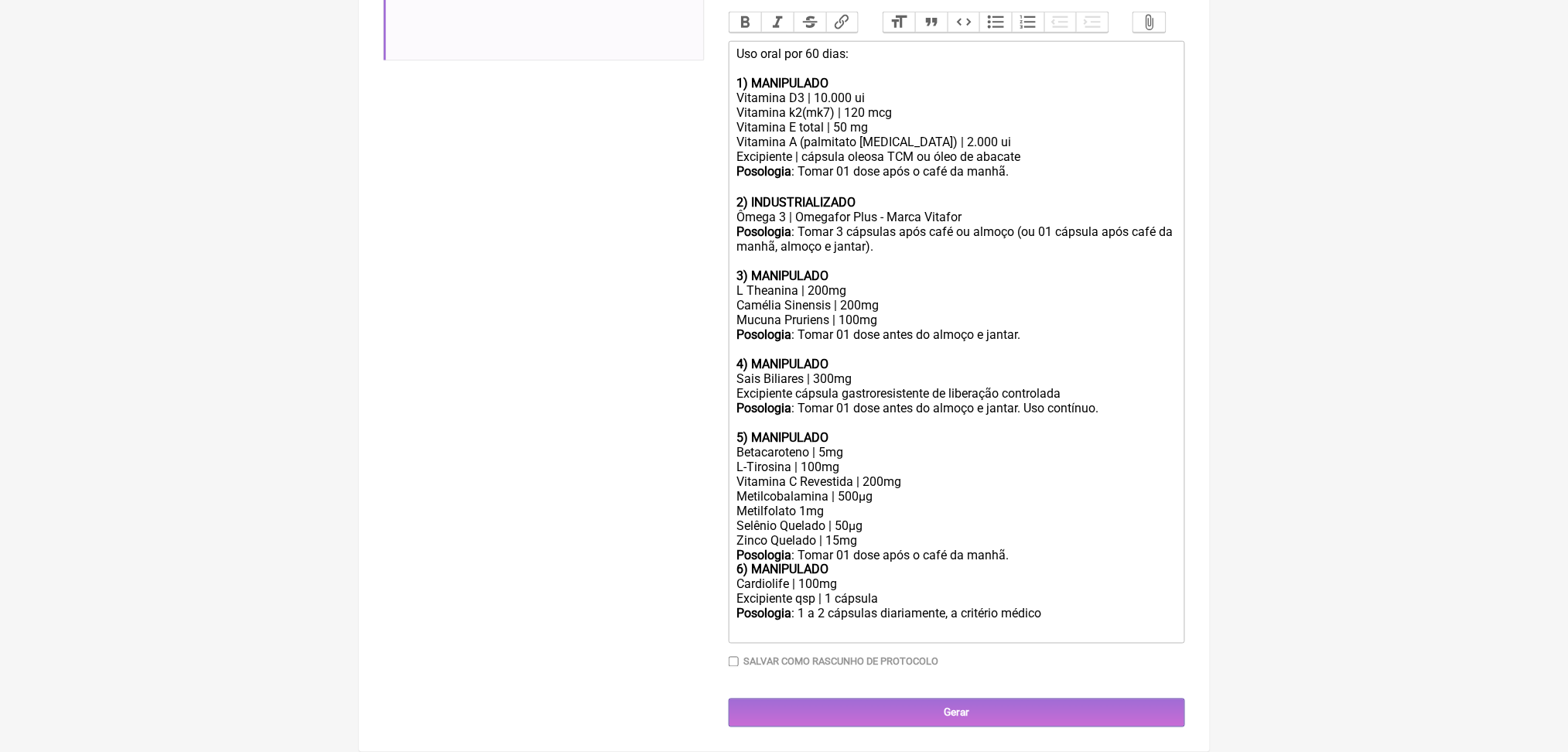
click at [752, 577] on div "Cardiolife | 100mg" at bounding box center [956, 585] width 440 height 14
copy div "Cardiolife"
drag, startPoint x: 742, startPoint y: 525, endPoint x: 1184, endPoint y: 577, distance: 445.0
click at [1184, 577] on main "Nova Receita Buscar cardiovascula Protocolos Formulas Medicamentos Industrializ…" at bounding box center [784, 182] width 851 height 1140
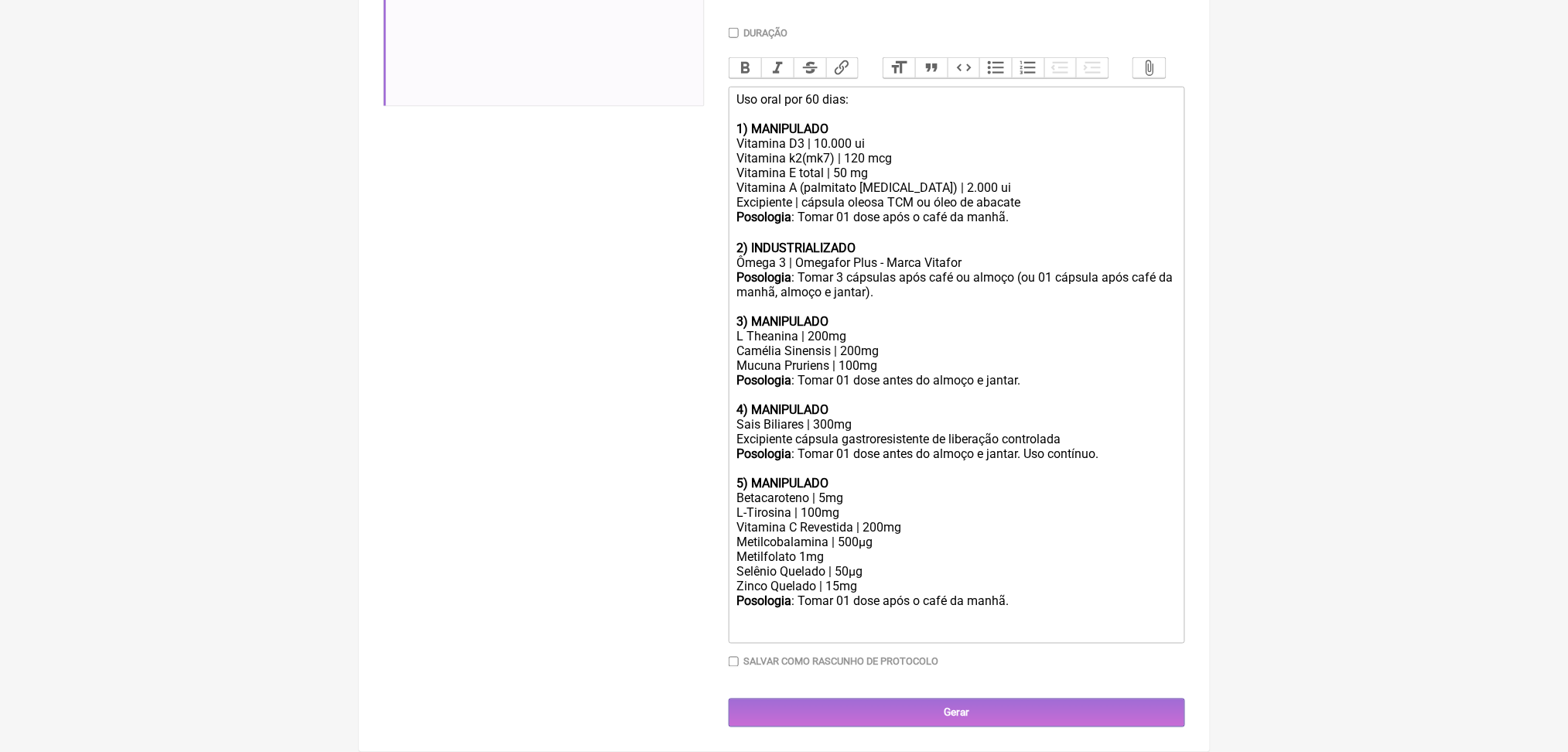
scroll to position [766, 0]
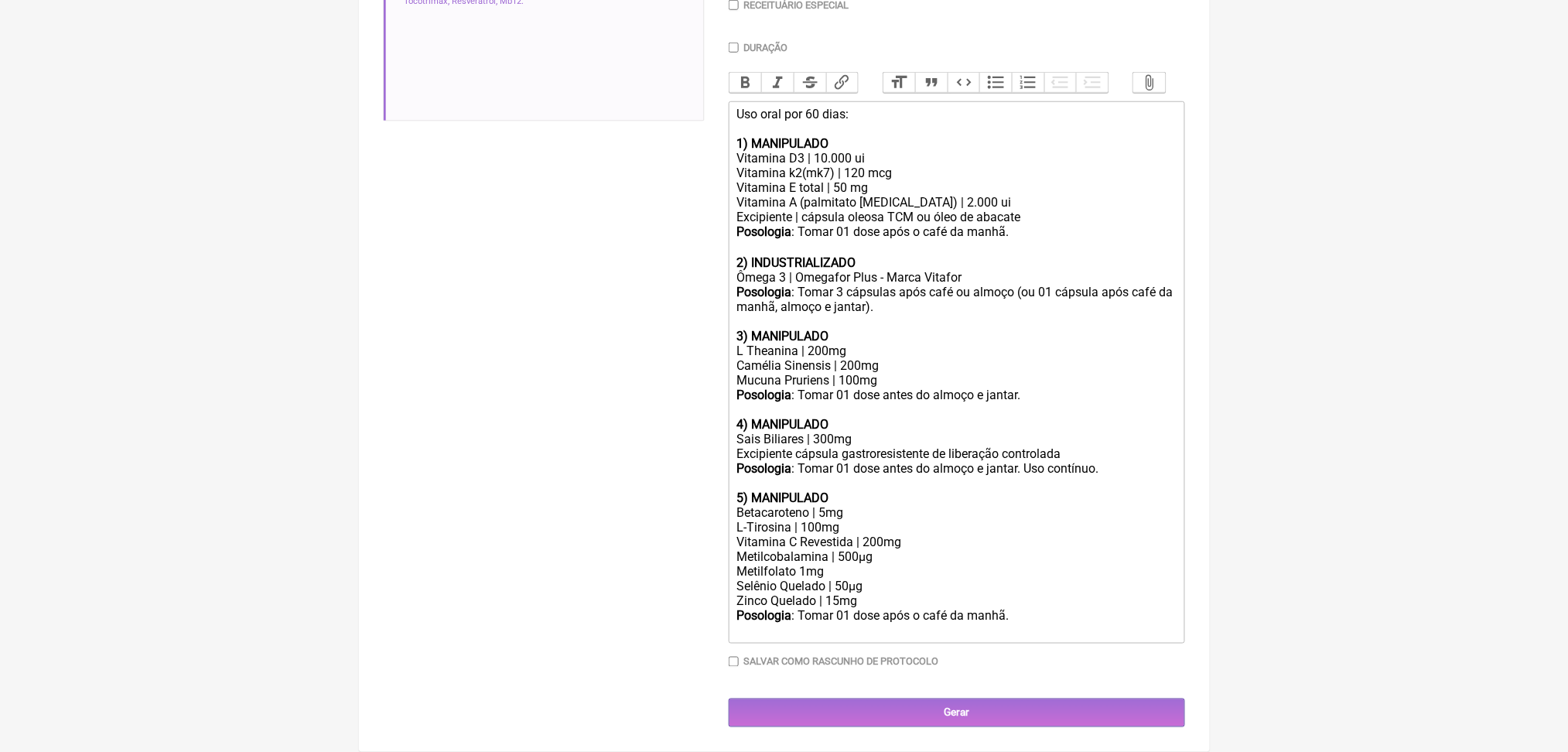
click at [444, 308] on div "Buscar cardiovascula Protocolos Formulas Medicamentos Industrializados Suplemen…" at bounding box center [544, 237] width 320 height 979
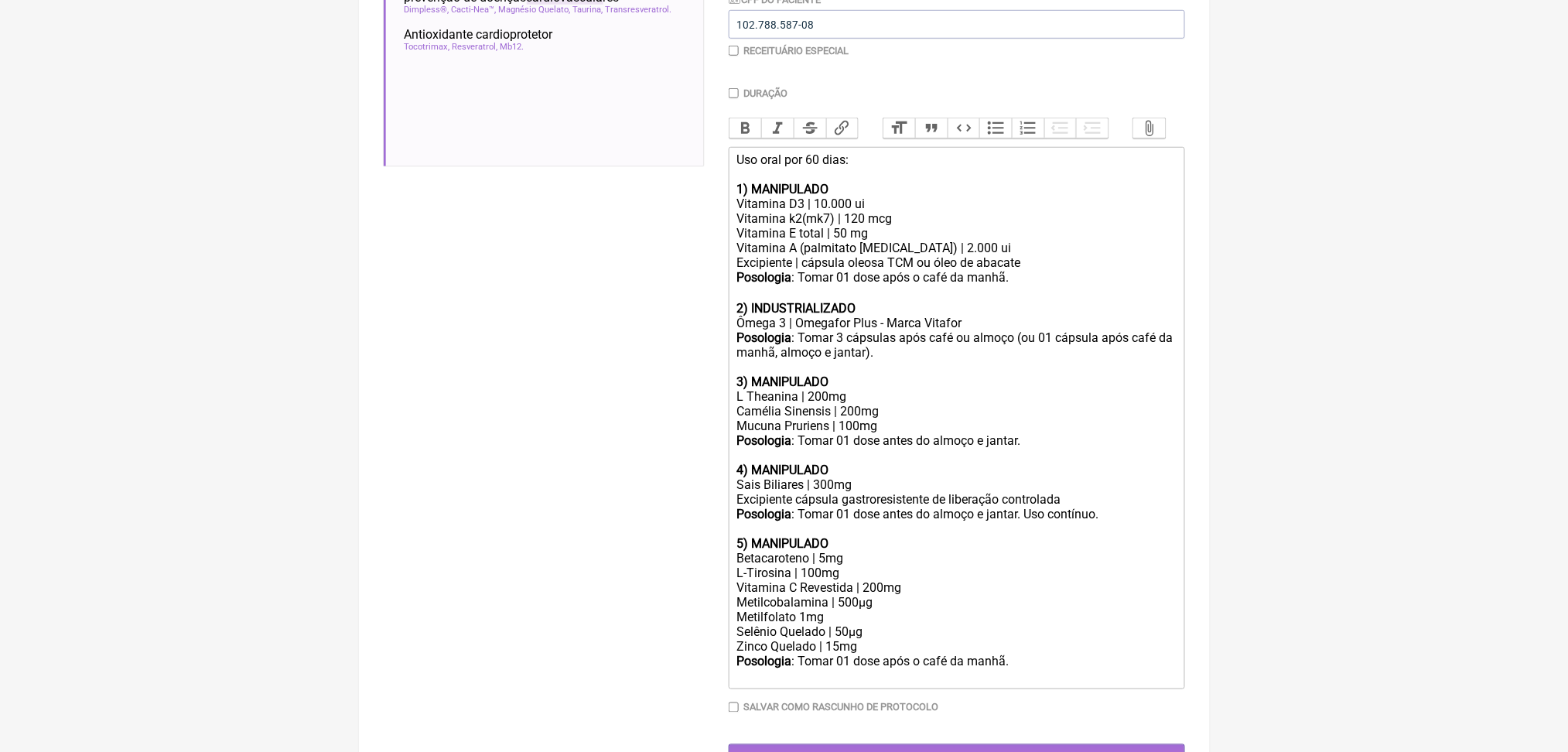
scroll to position [64, 0]
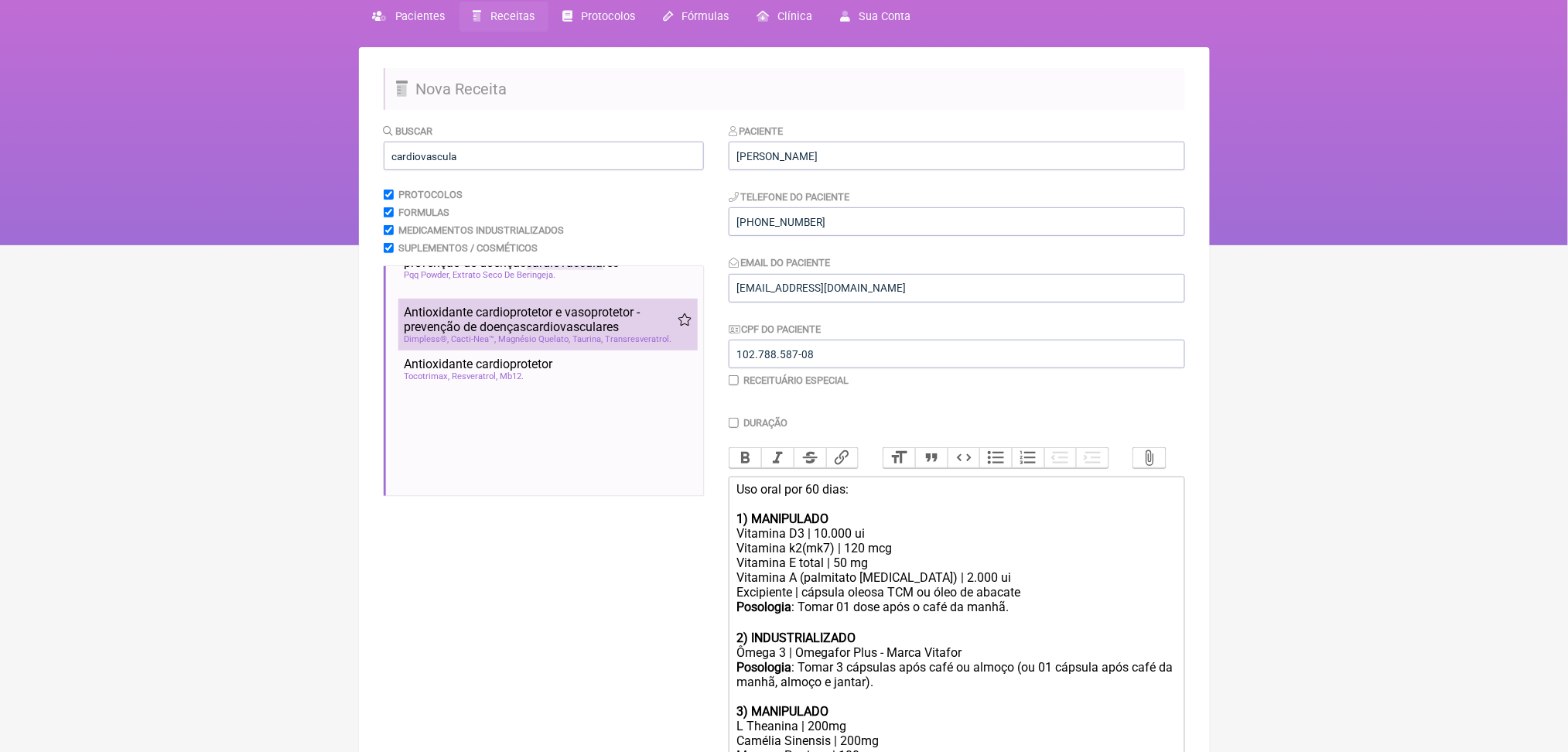
click at [545, 334] on span "Antioxidante cardioprotetor e vasoprotetor - prevenção de doenças cardiovascula…" at bounding box center [541, 320] width 273 height 30
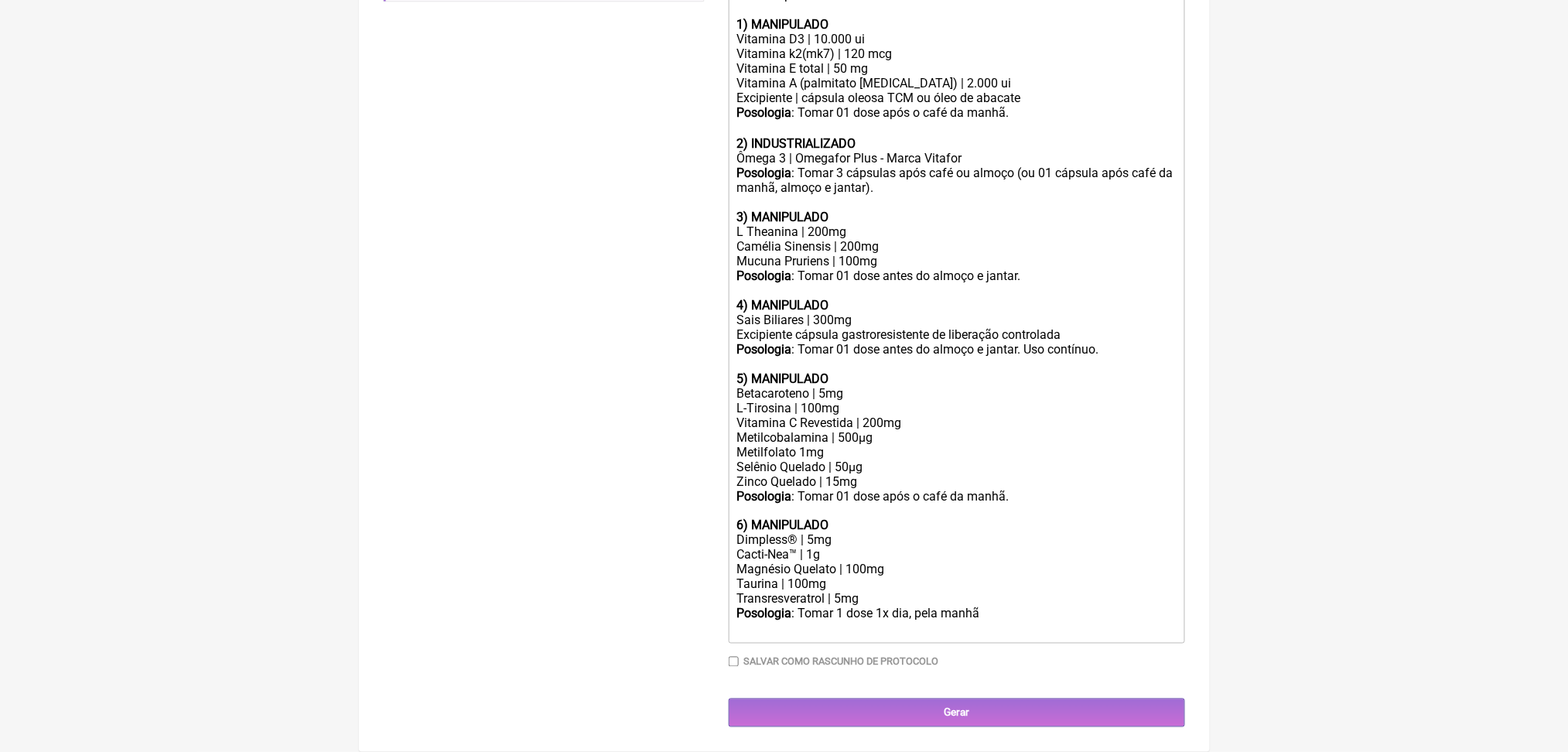
scroll to position [919, 0]
drag, startPoint x: 742, startPoint y: 501, endPoint x: 810, endPoint y: 510, distance: 68.6
click at [810, 510] on trix-editor "Uso oral por 60 dias: 1) MANIPULADO Vitamina D3 | 10.000 ui Vitamina k2(mk7) | …" at bounding box center [957, 313] width 456 height 662
copy div "Cacti-Nea"
click at [887, 548] on div "Cacti-Nea™ | 1g" at bounding box center [956, 555] width 440 height 14
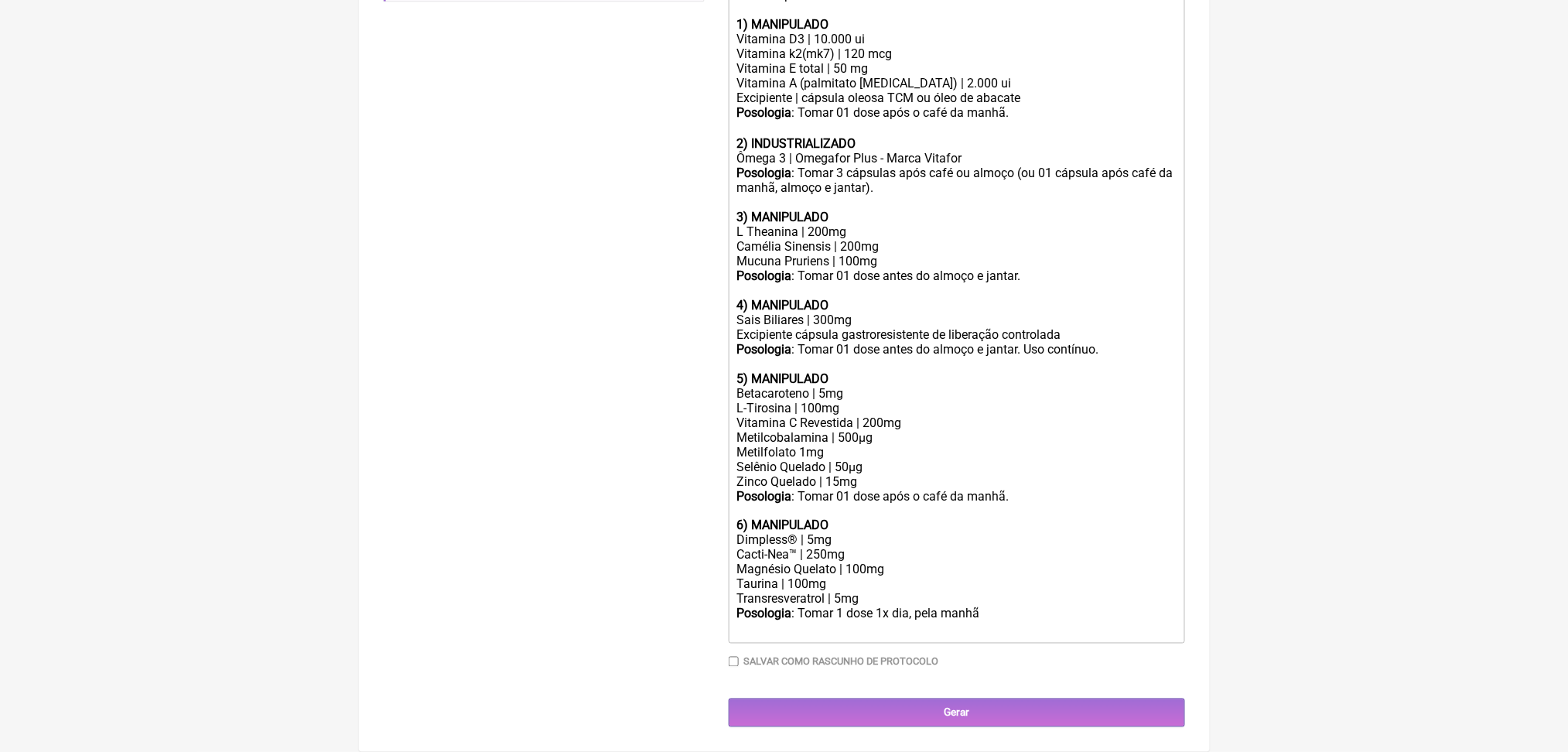
click at [1058, 606] on div "Posologia : Tomar 1 dose 1x dia, pela manhã ㅤ" at bounding box center [956, 621] width 440 height 31
drag, startPoint x: 923, startPoint y: 581, endPoint x: 966, endPoint y: 584, distance: 43.1
click at [966, 606] on div "Posologia : Tomar 1 dose 1x dia, pela manhã ㅤ" at bounding box center [956, 621] width 440 height 31
click at [1031, 606] on div "Posologia : Tomar 1 dose pela manhã ㅤ" at bounding box center [956, 621] width 440 height 31
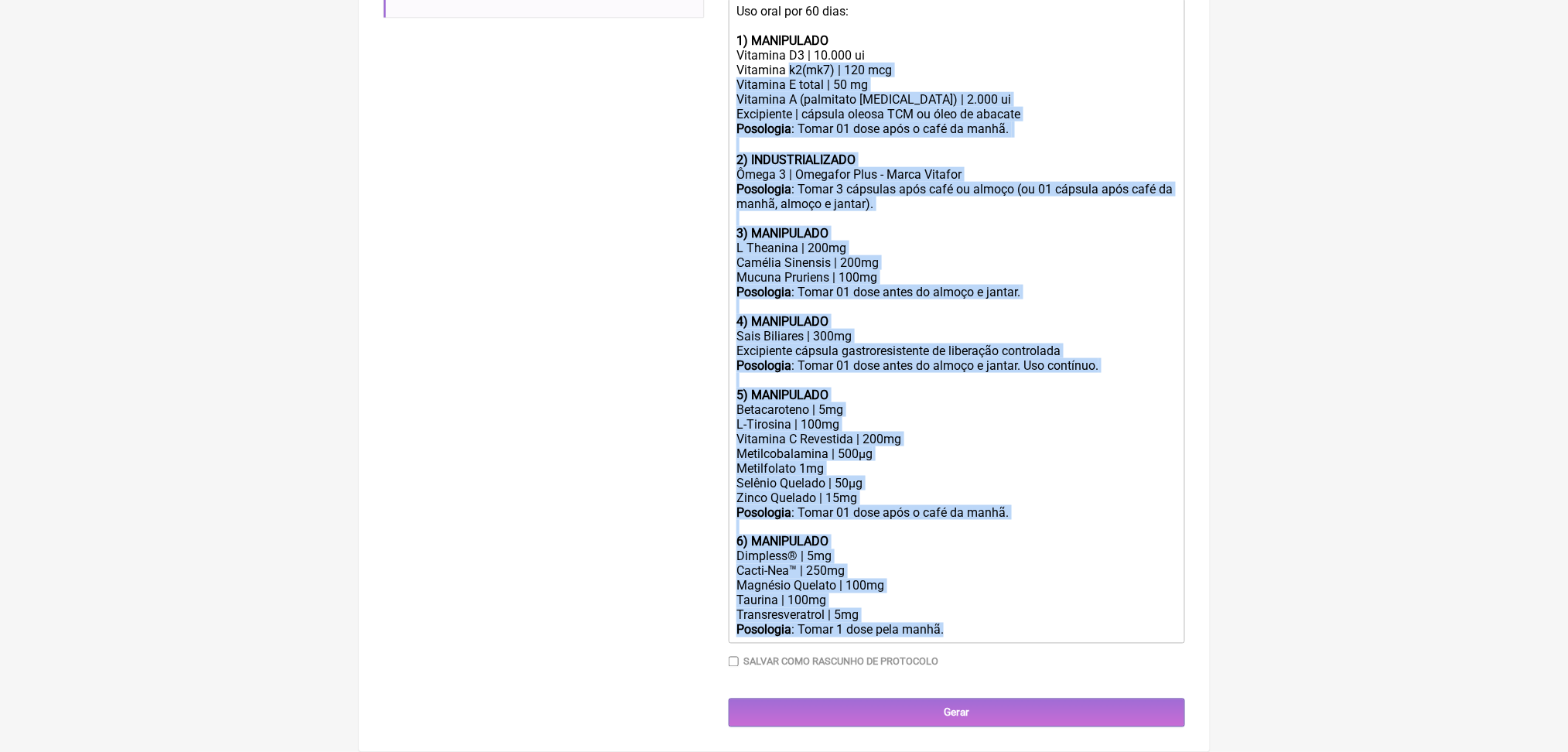
scroll to position [594, 0]
drag, startPoint x: 1084, startPoint y: 599, endPoint x: 737, endPoint y: 107, distance: 602.1
click at [737, 107] on trix-editor "Uso oral por 60 dias: 1) MANIPULADO Vitamina D3 | 10.000 ui Vitamina k2(mk7) | …" at bounding box center [957, 321] width 456 height 645
copy trix-editor "1) MANIPULADO Vitamina D3 | 10.000 ui Vitamina k2(mk7) | 120 mcg Vitamina E tot…"
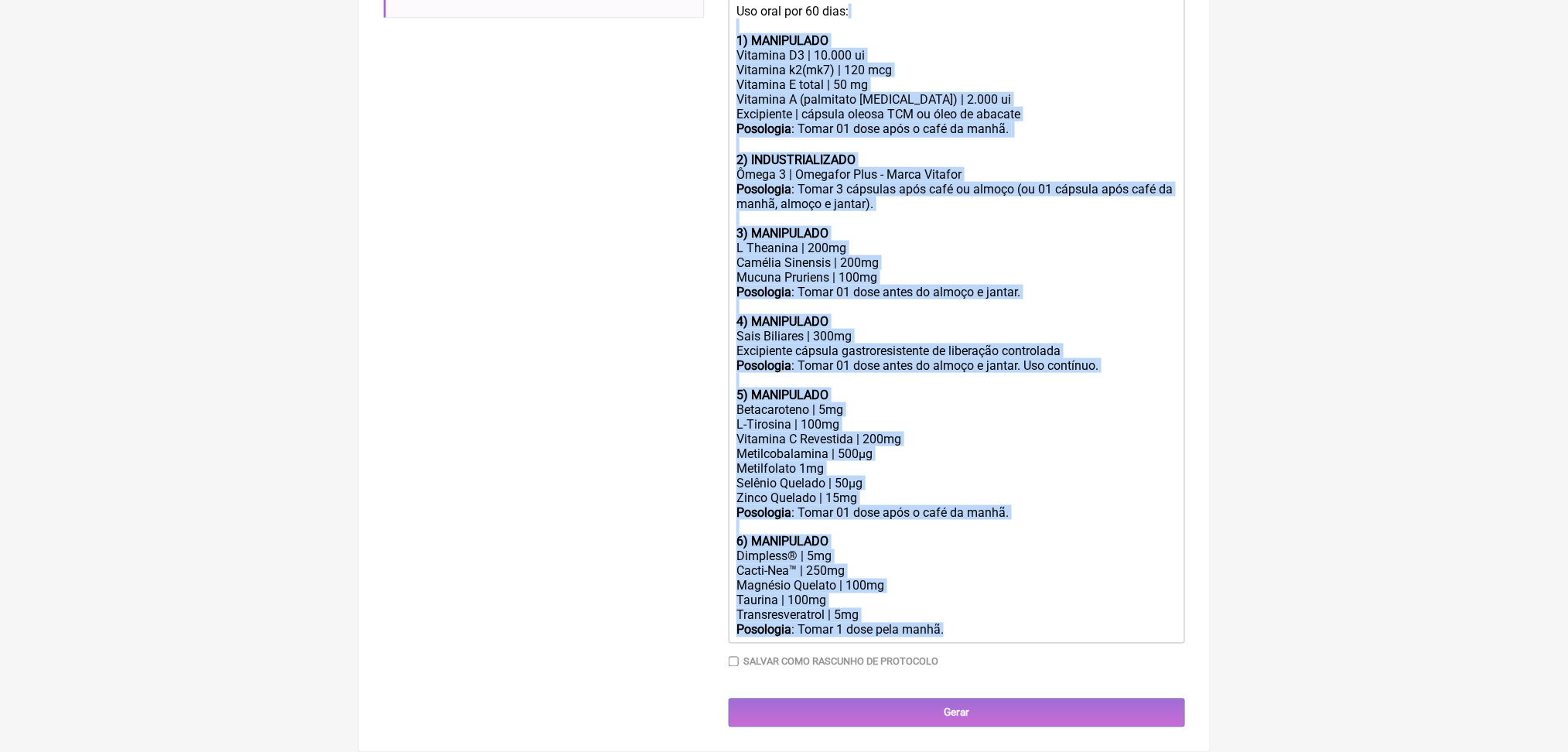
click at [895, 358] on div "Posologia : Tomar 01 dose antes do almoço e jantar. Uso contínuo." at bounding box center [956, 372] width 440 height 30
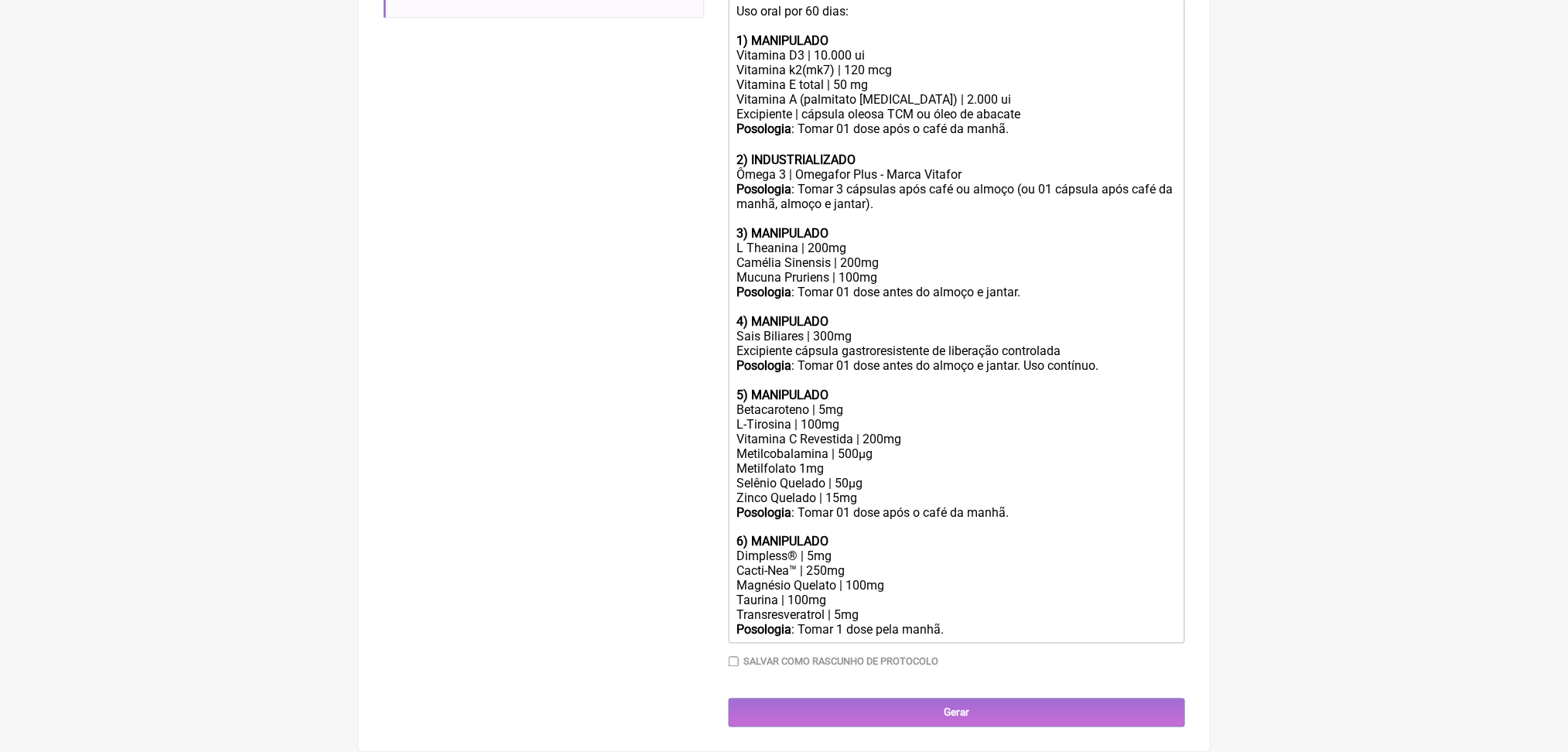
click at [823, 402] on div "Betacaroteno | 5mg" at bounding box center [956, 409] width 440 height 14
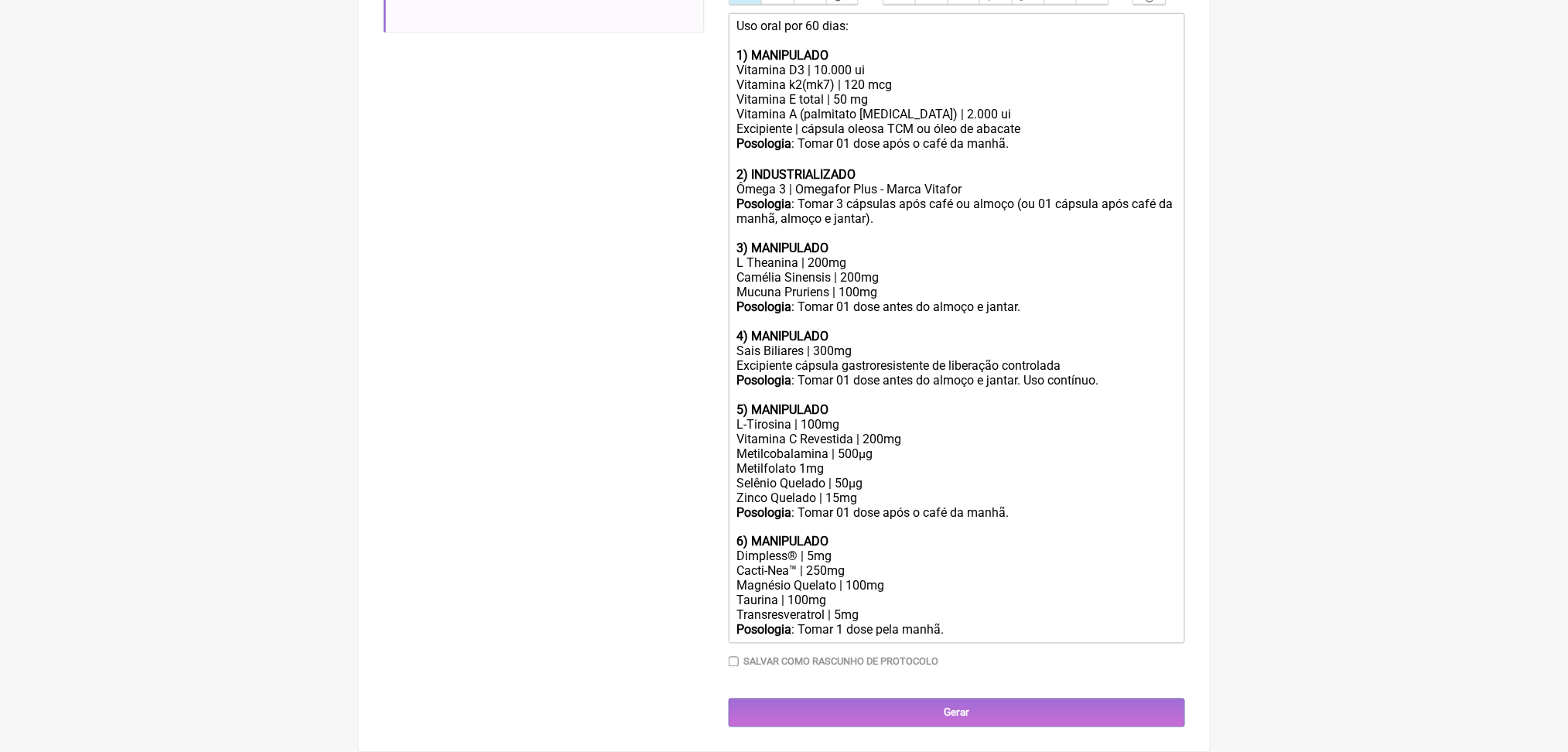
click at [797, 270] on div "Camélia Sinensis | 200mg" at bounding box center [956, 277] width 440 height 14
paste trix-editor "<div>Uso oral por 60 dias:<br><br><strong>1) MANIPULADO</strong></div><div>Vita…"
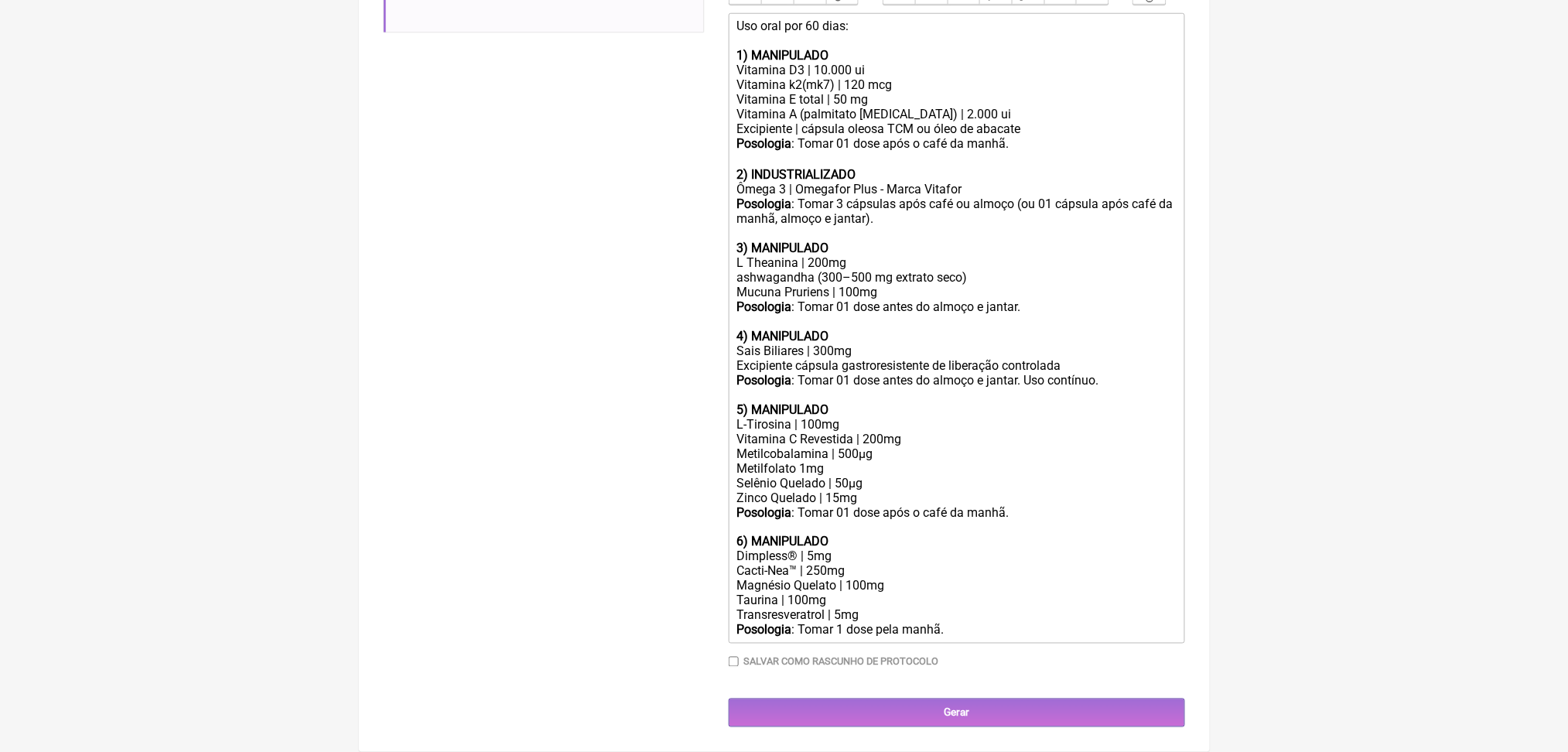
click at [758, 270] on div "ashwagandha (300–500 mg extrato seco)" at bounding box center [956, 277] width 440 height 14
click at [859, 270] on div "Ashwagandha (300–500 mg extrato seco)" at bounding box center [956, 277] width 440 height 14
drag, startPoint x: 942, startPoint y: 189, endPoint x: 1023, endPoint y: 193, distance: 81.1
click at [1023, 270] on div "Ashwagandha 300–500 mg extrato seco)" at bounding box center [956, 277] width 440 height 14
copy div "extrato seco"
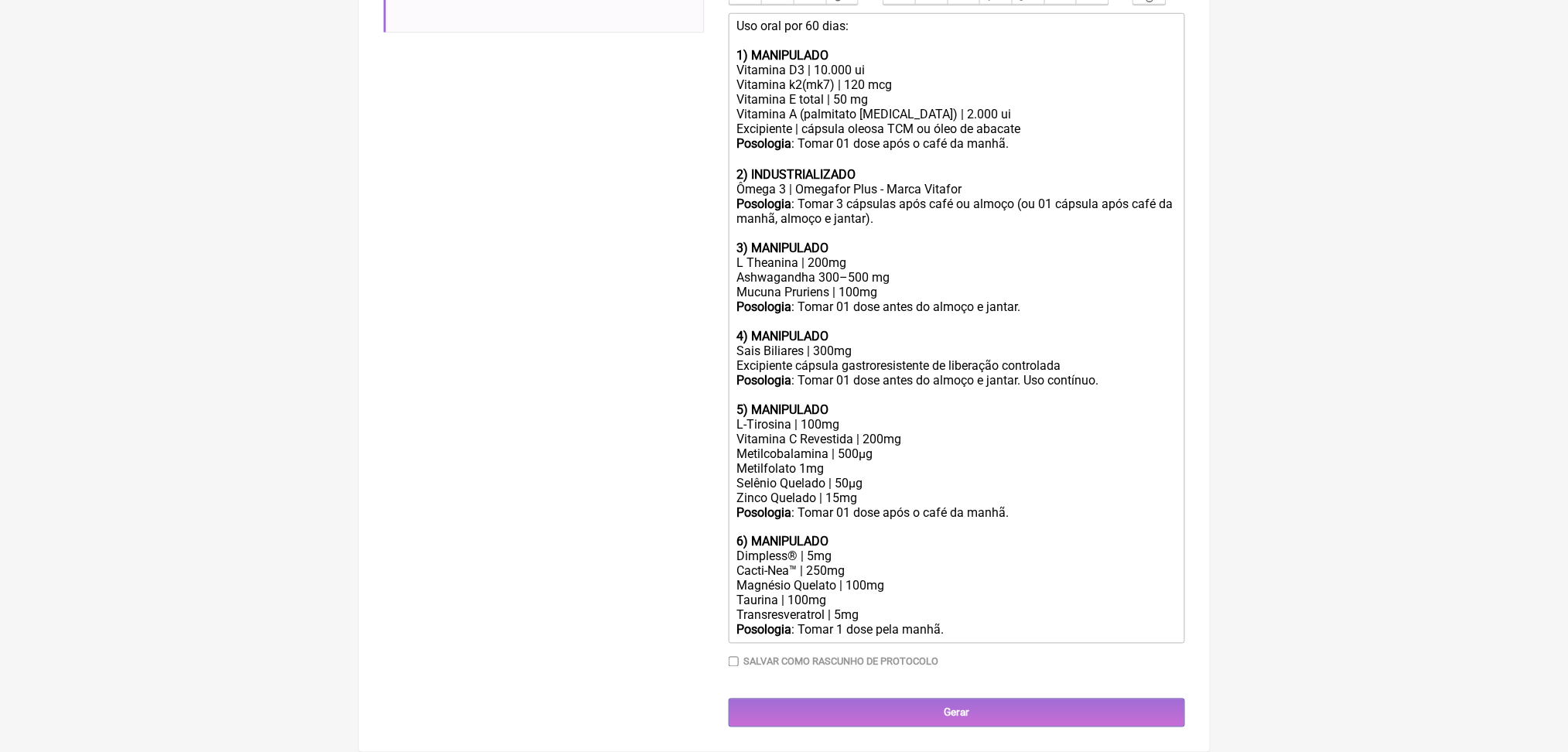
click at [847, 270] on div "Ashwagandha 300–500 mg" at bounding box center [956, 277] width 440 height 14
paste trix-editor "extrato seco"
click at [1001, 270] on div "Ashwagandha extrato seco 300–500 mg" at bounding box center [956, 277] width 440 height 14
click at [887, 285] on div "Mucuna Pruriens | 100mg" at bounding box center [956, 292] width 440 height 14
click at [951, 446] on div "Metilcobalamina | 500µg Metilfolato 1mg" at bounding box center [956, 460] width 440 height 30
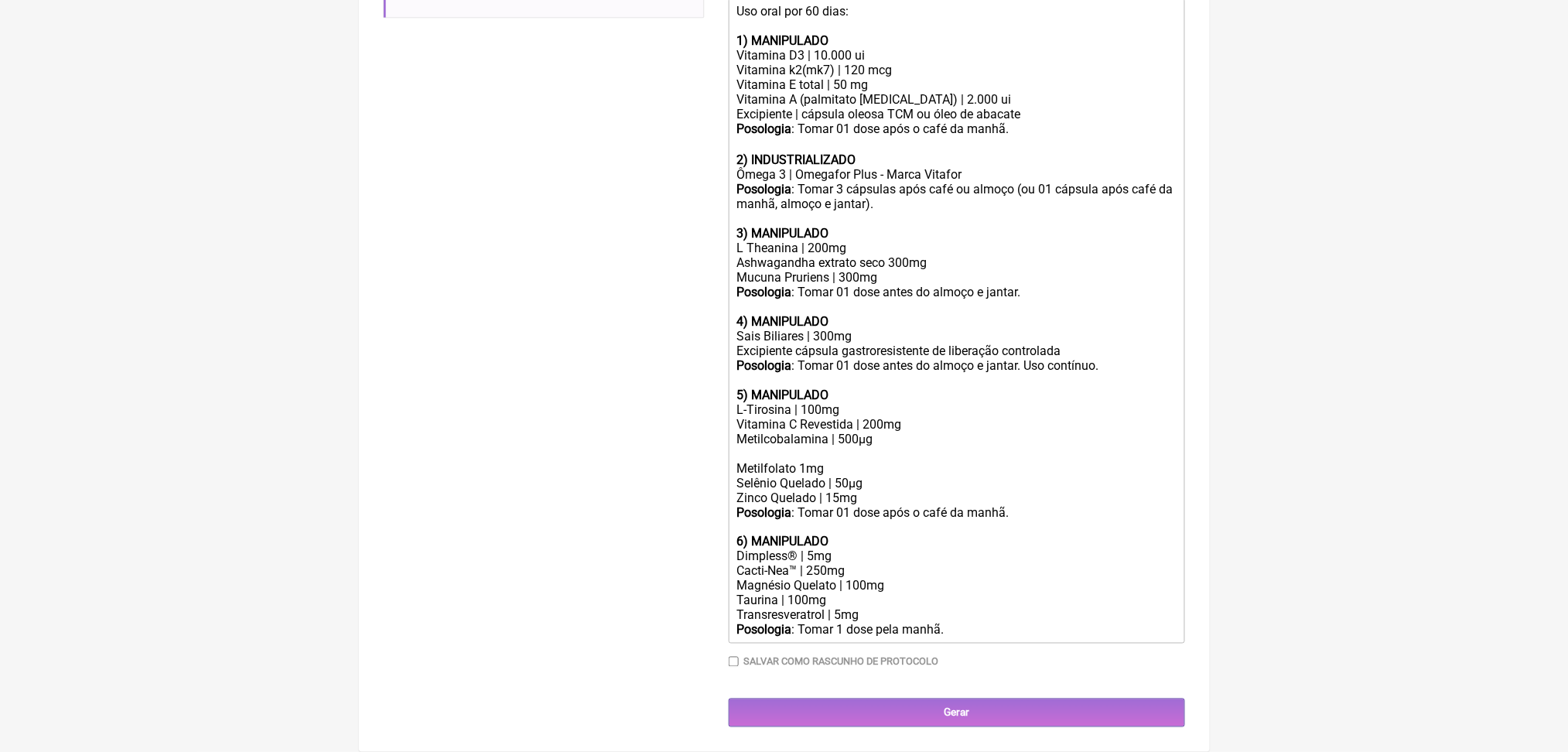
paste trix-editor "&nbsp;P-5-P 25 mg&nbsp;"
click at [747, 452] on div "Metilcobalamina | 500µg P-5-P 25 mg Metilfolato 1mg" at bounding box center [956, 453] width 440 height 44
click at [887, 452] on div "Metilcobalamina | 500µg Piridoxal-5-fosfato 25 mg Metilfolato 1mg" at bounding box center [956, 453] width 440 height 44
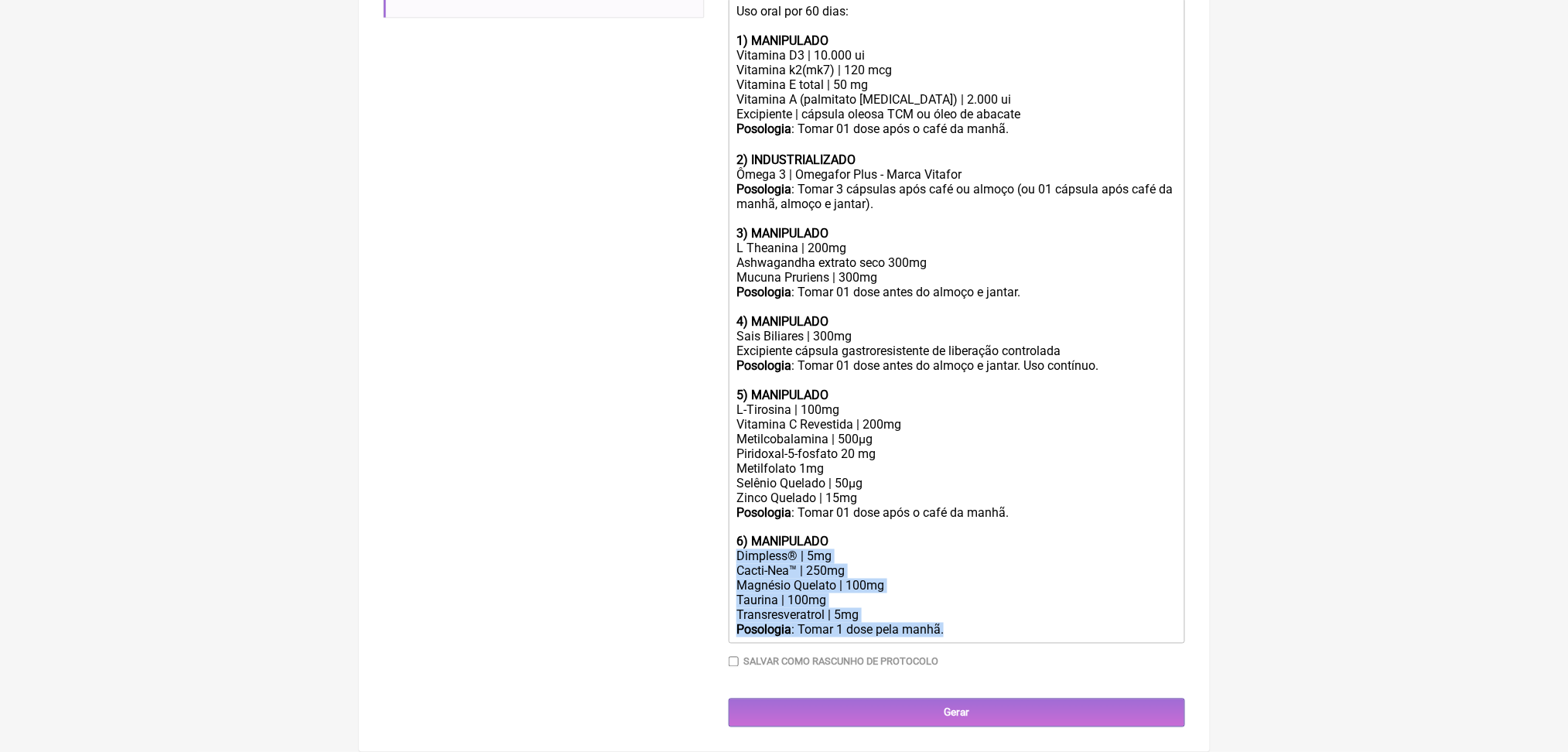
drag, startPoint x: 750, startPoint y: 585, endPoint x: 1073, endPoint y: 686, distance: 338.4
click at [1073, 644] on trix-editor "Uso oral por 60 dias: 1) MANIPULADO Vitamina D3 | 10.000 ui Vitamina k2(mk7) | …" at bounding box center [957, 321] width 456 height 645
type trix-editor "<div>Uso oral por 60 dias:<br><br><strong>1) MANIPULADO</strong></div><div>Vita…"
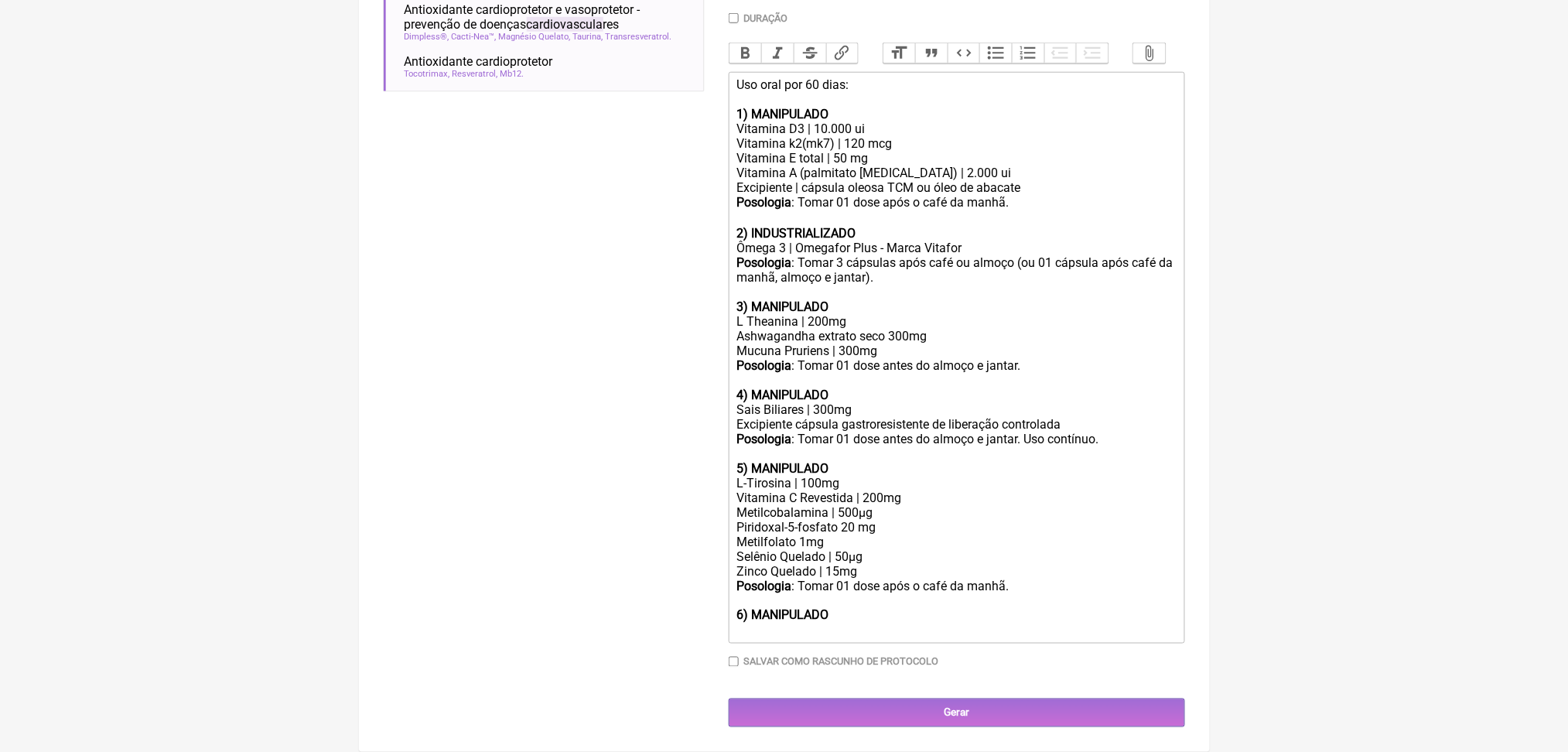
scroll to position [620, 0]
click at [1019, 329] on div "L Theanina | 200mg" at bounding box center [956, 321] width 440 height 14
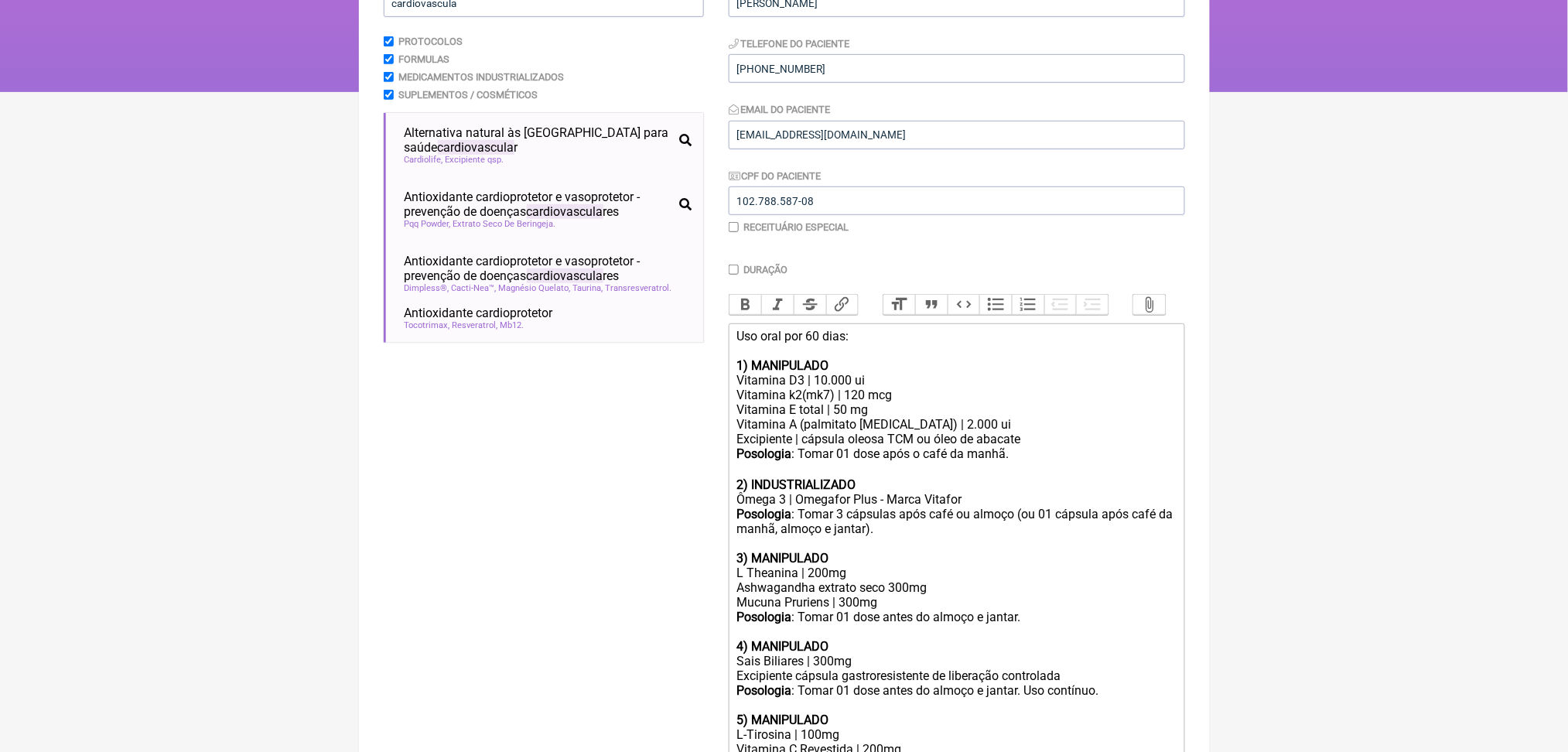
scroll to position [213, 0]
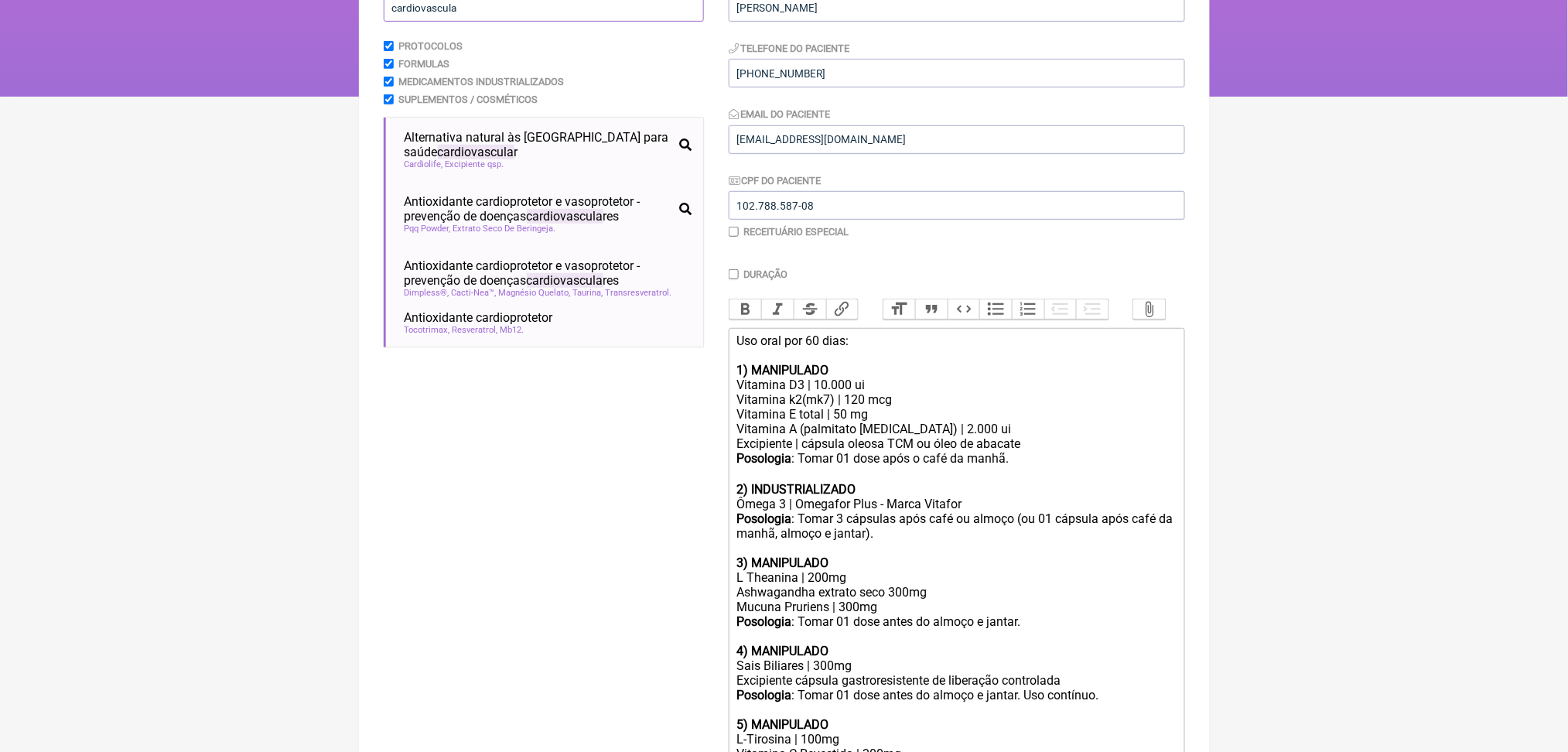
click at [447, 22] on input "cardiovascula" at bounding box center [544, 7] width 320 height 29
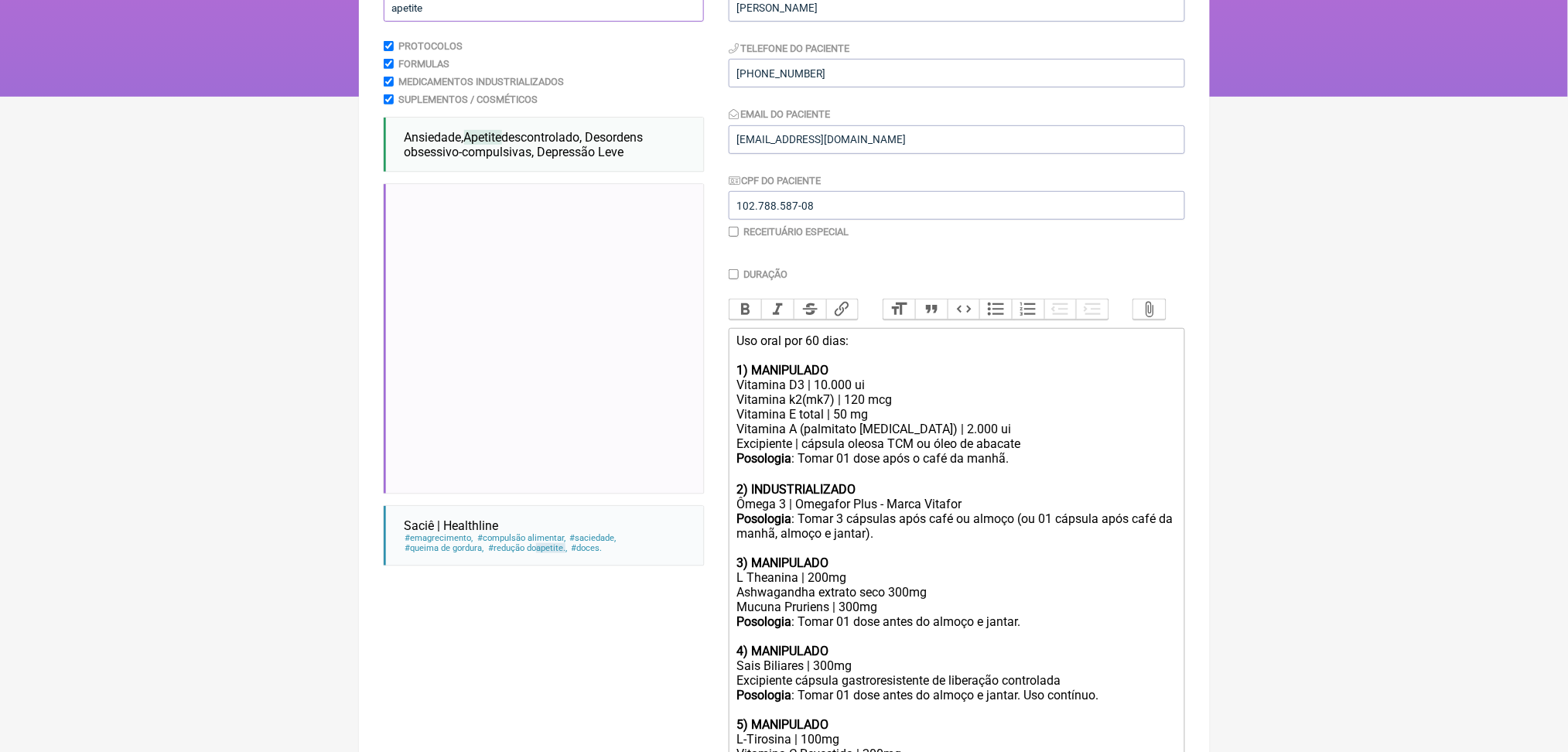
scroll to position [2157, 0]
type input "apetite"
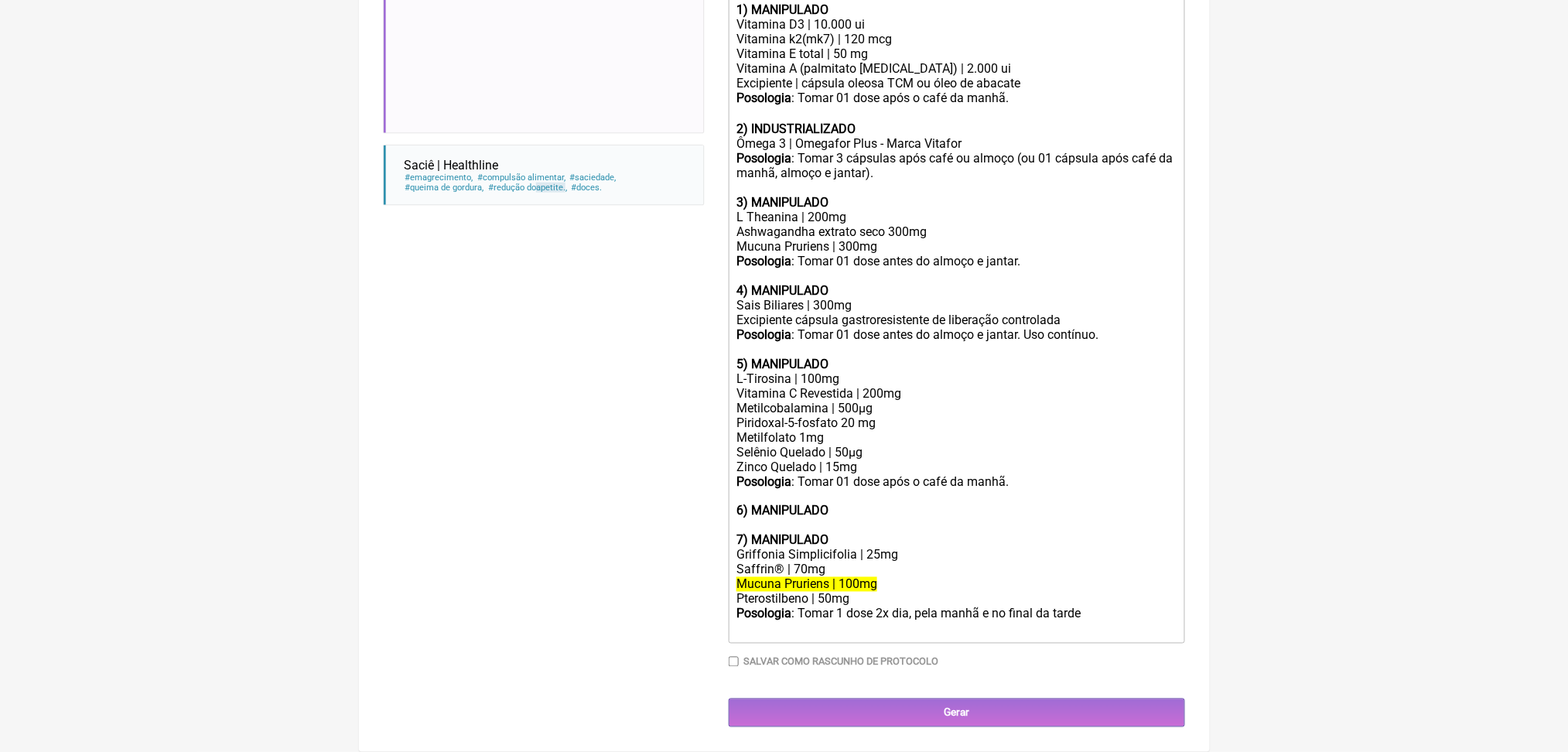
scroll to position [957, 0]
click at [822, 548] on div "Griffonia Simplicifolia | 25mg" at bounding box center [956, 555] width 440 height 14
copy div "Griffonia Simplicifolia | 25mg"
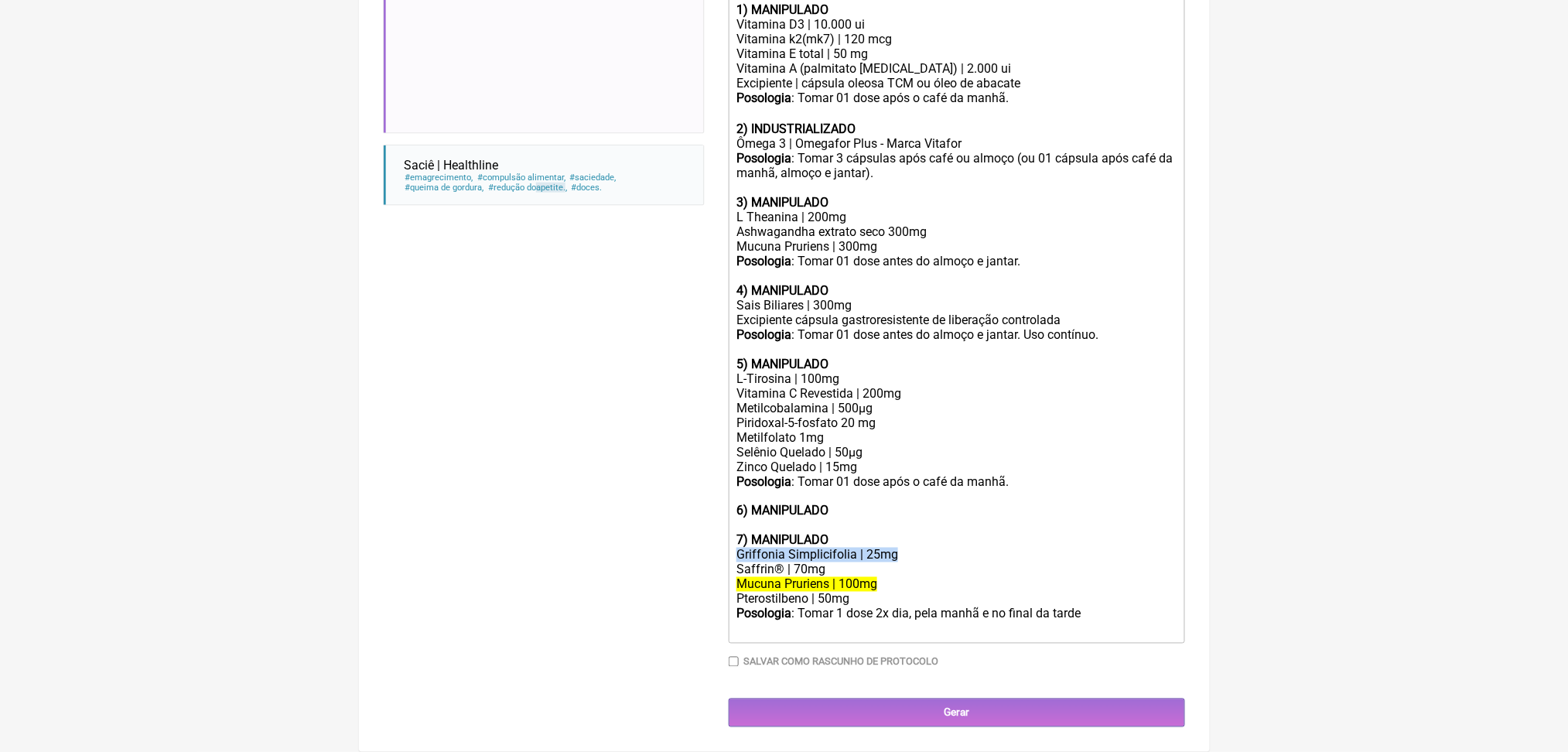
scroll to position [840, 0]
click at [938, 224] on div "Ashwagandha extrato seco 300mg" at bounding box center [956, 231] width 440 height 14
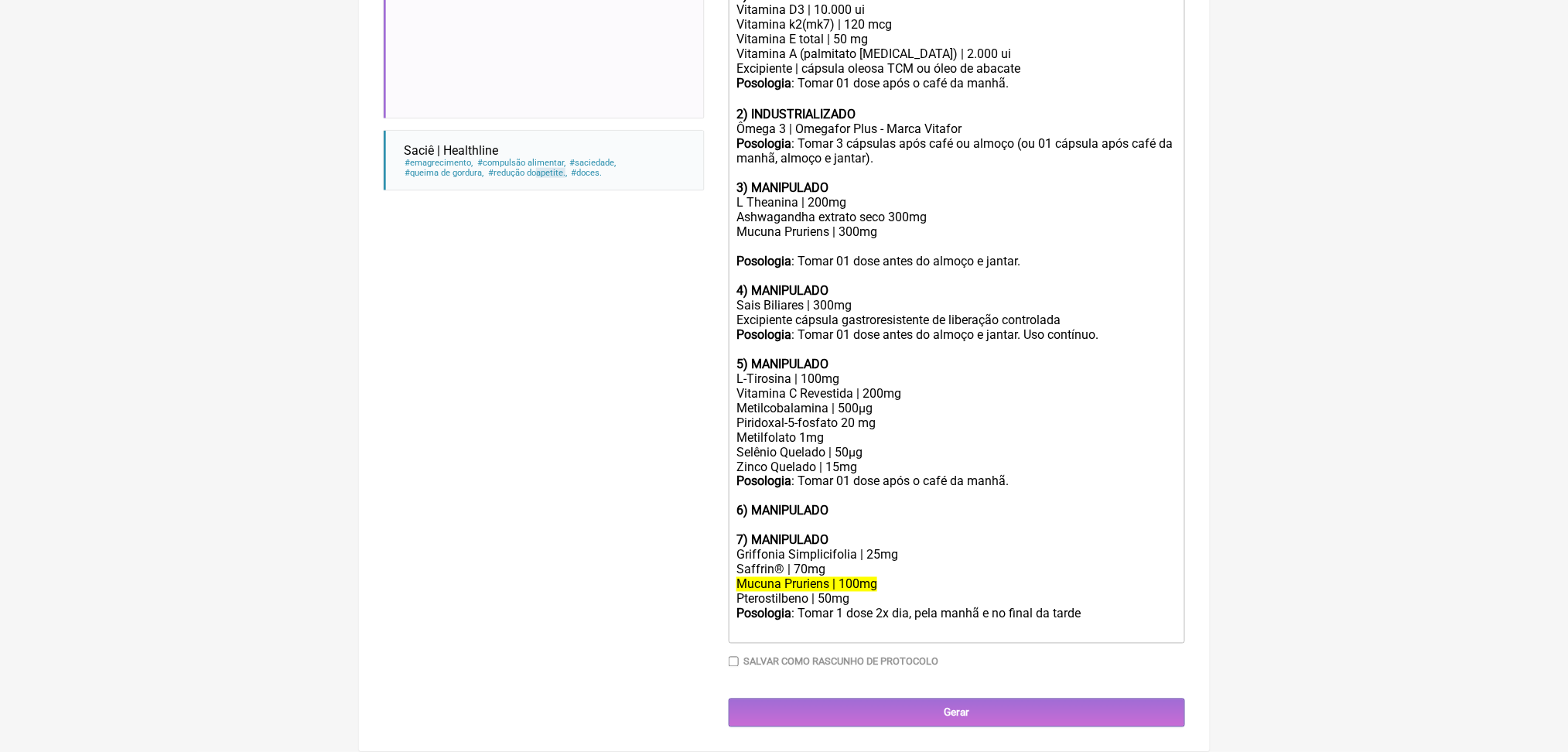
paste trix-editor "Griffonia Simplicifolia | 25mg</div><div><br>"
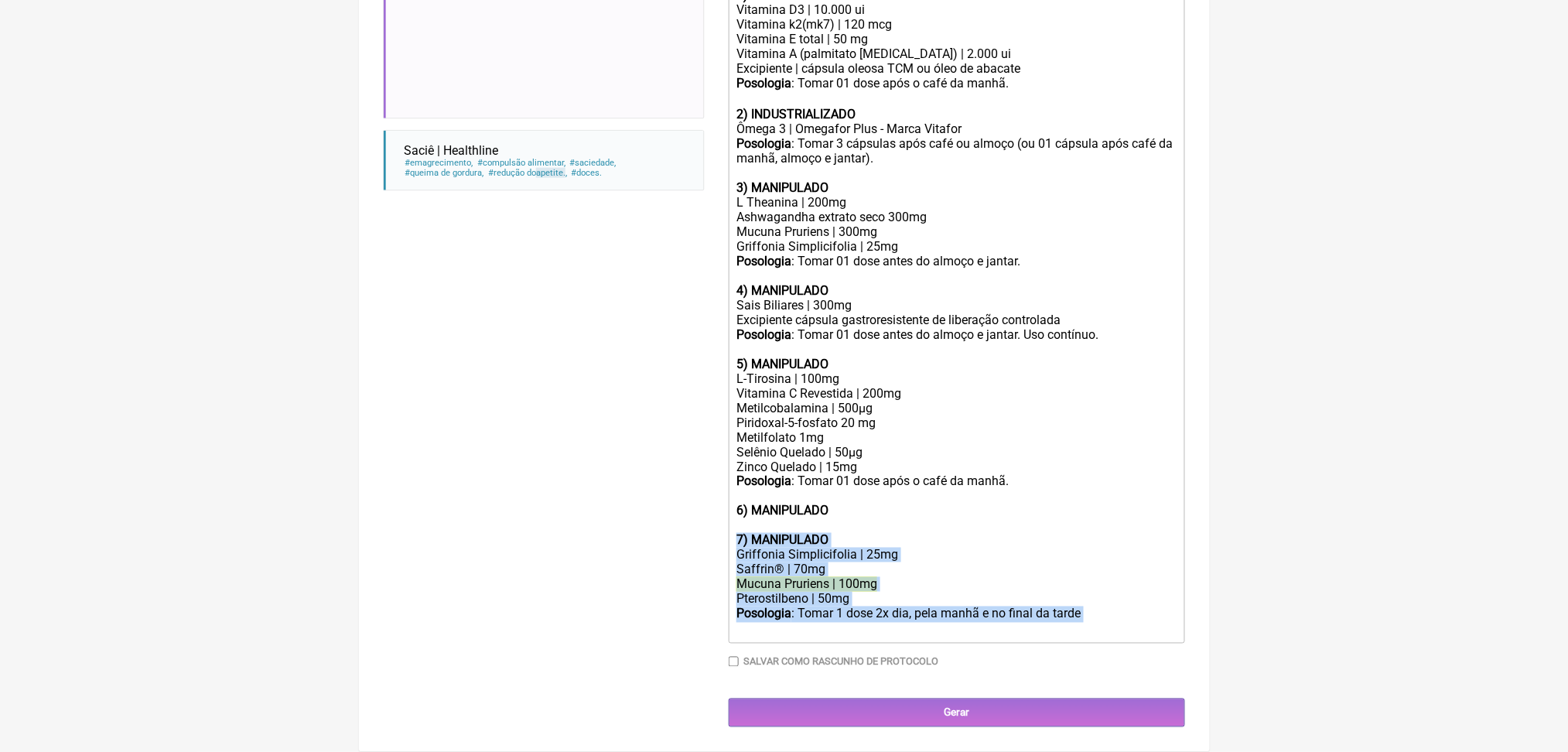
drag, startPoint x: 788, startPoint y: 721, endPoint x: 742, endPoint y: 597, distance: 132.3
click at [742, 597] on trix-editor "Uso oral por 60 dias: 1) MANIPULADO Vitamina D3 | 10.000 ui Vitamina k2(mk7) | …" at bounding box center [957, 298] width 456 height 691
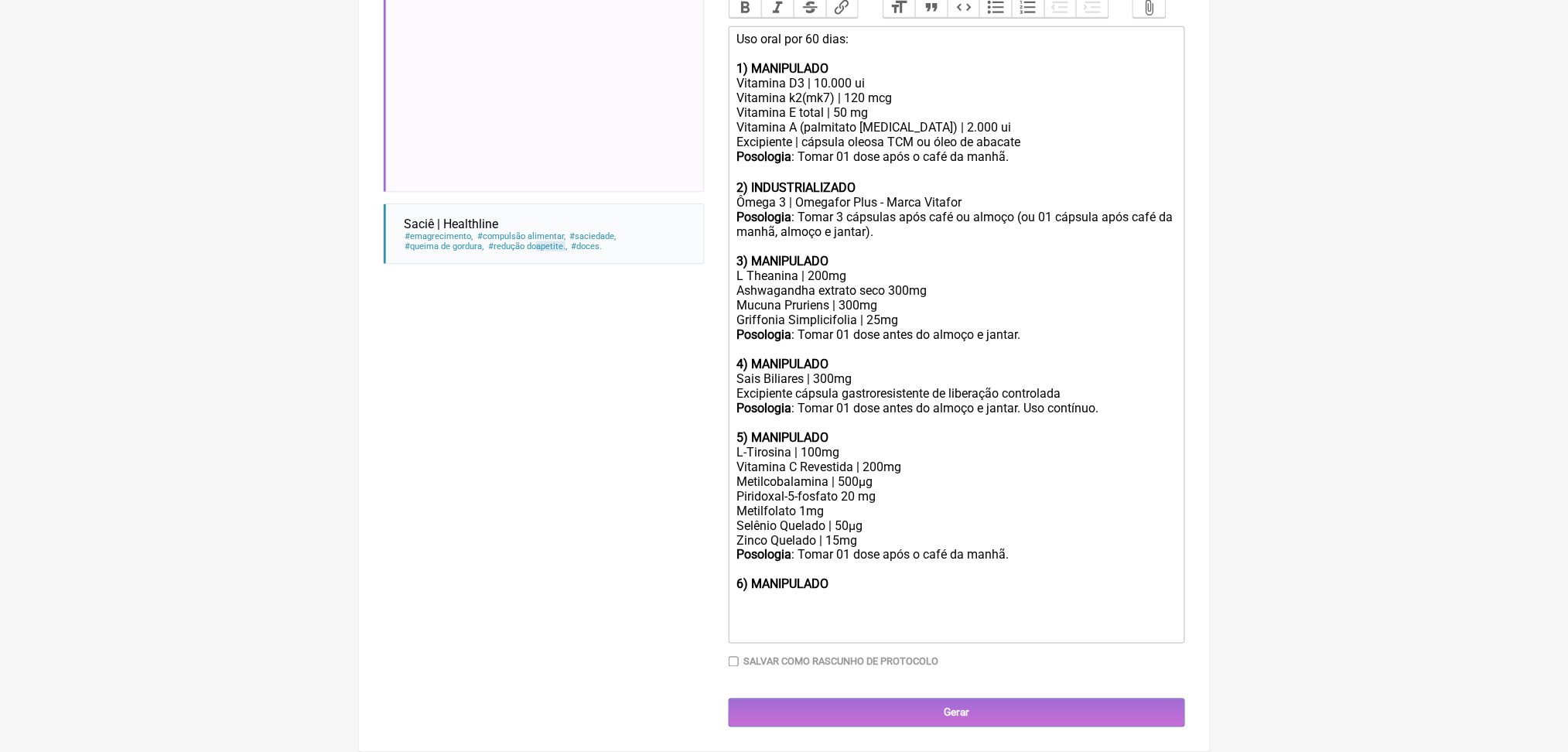
type trix-editor "<div>Uso oral por 60 dias:<br><br><strong>1) MANIPULADO</strong></div><div>Vita…"
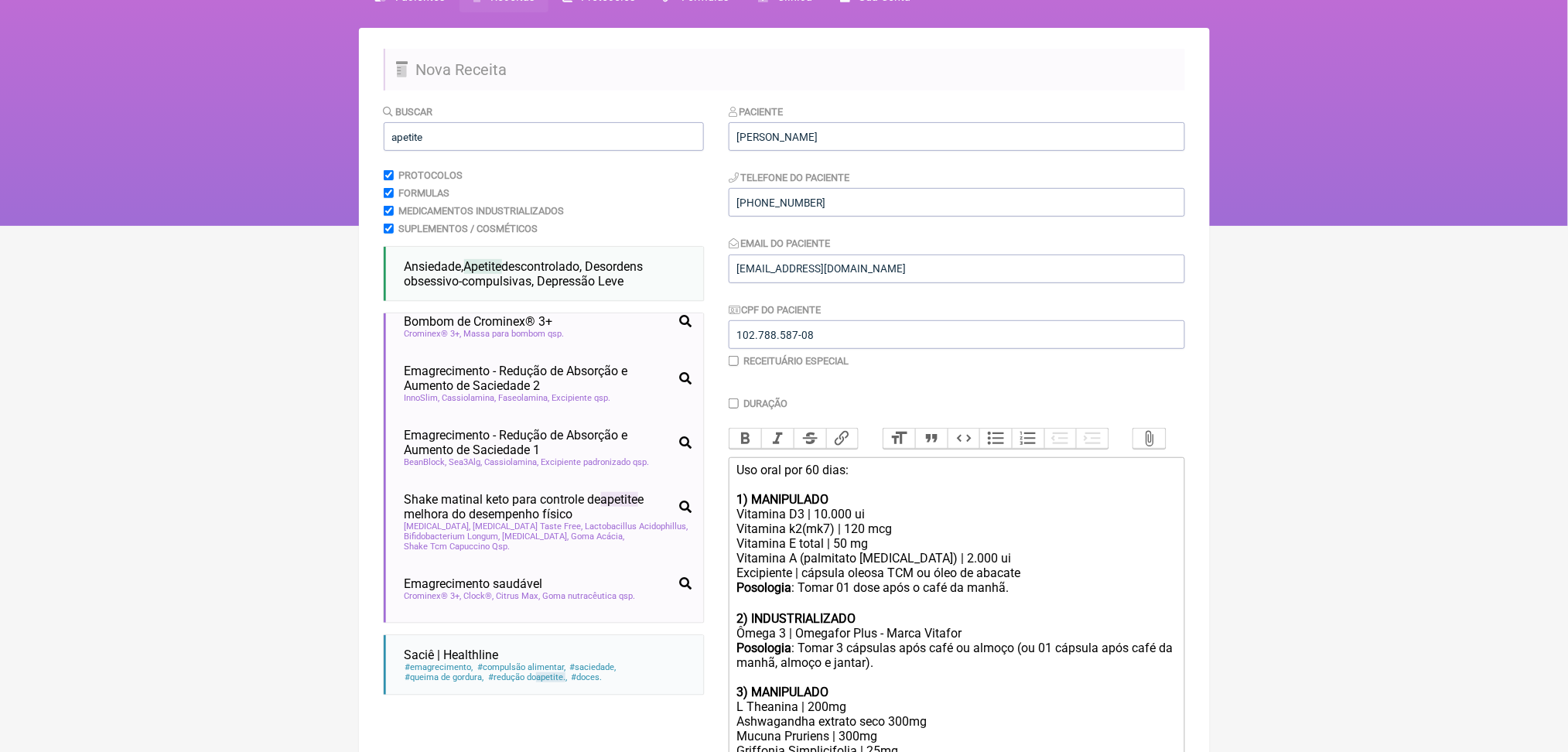
scroll to position [47, 0]
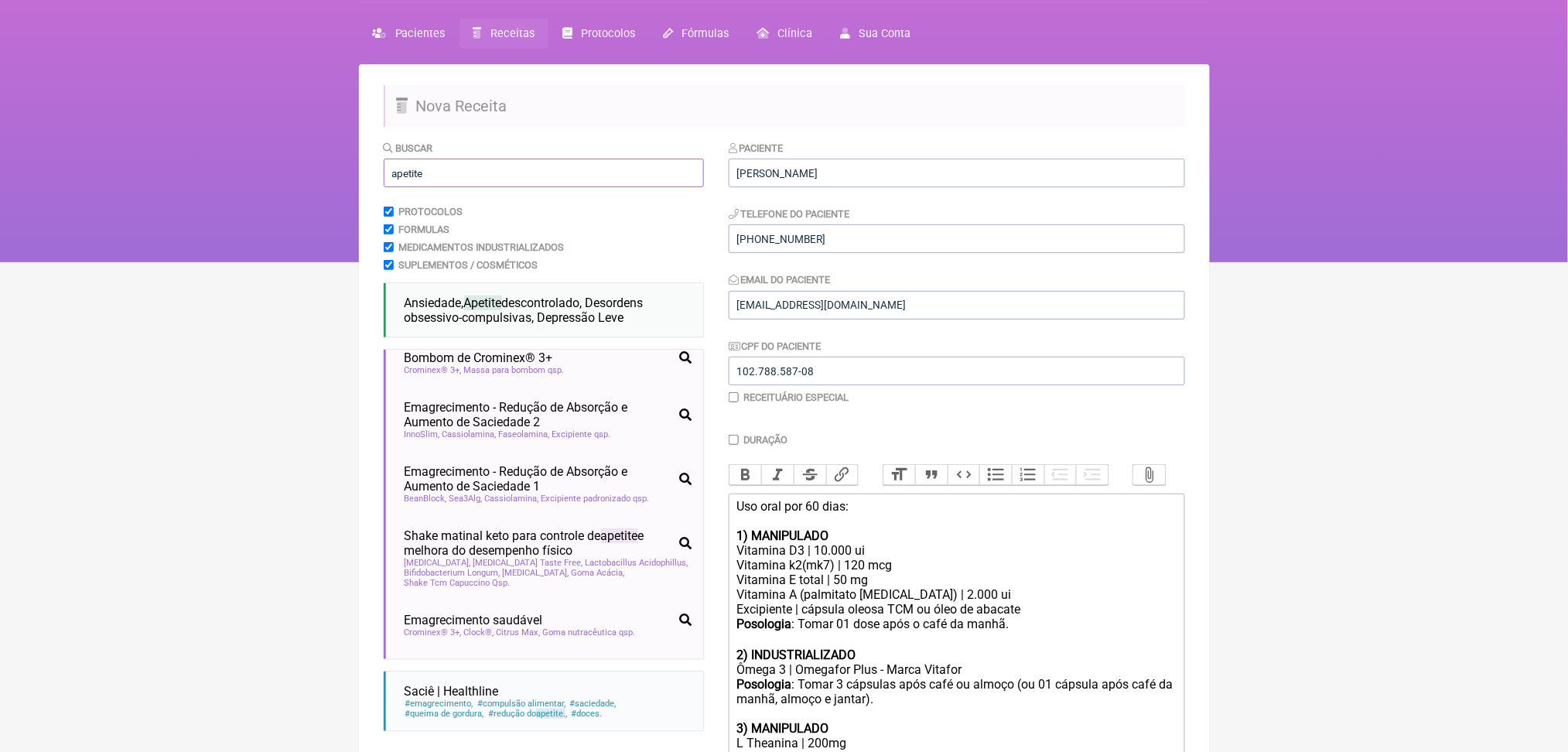
click at [449, 187] on input "apetite" at bounding box center [544, 173] width 320 height 29
click at [427, 187] on input "apetite" at bounding box center [544, 173] width 320 height 29
type input "a"
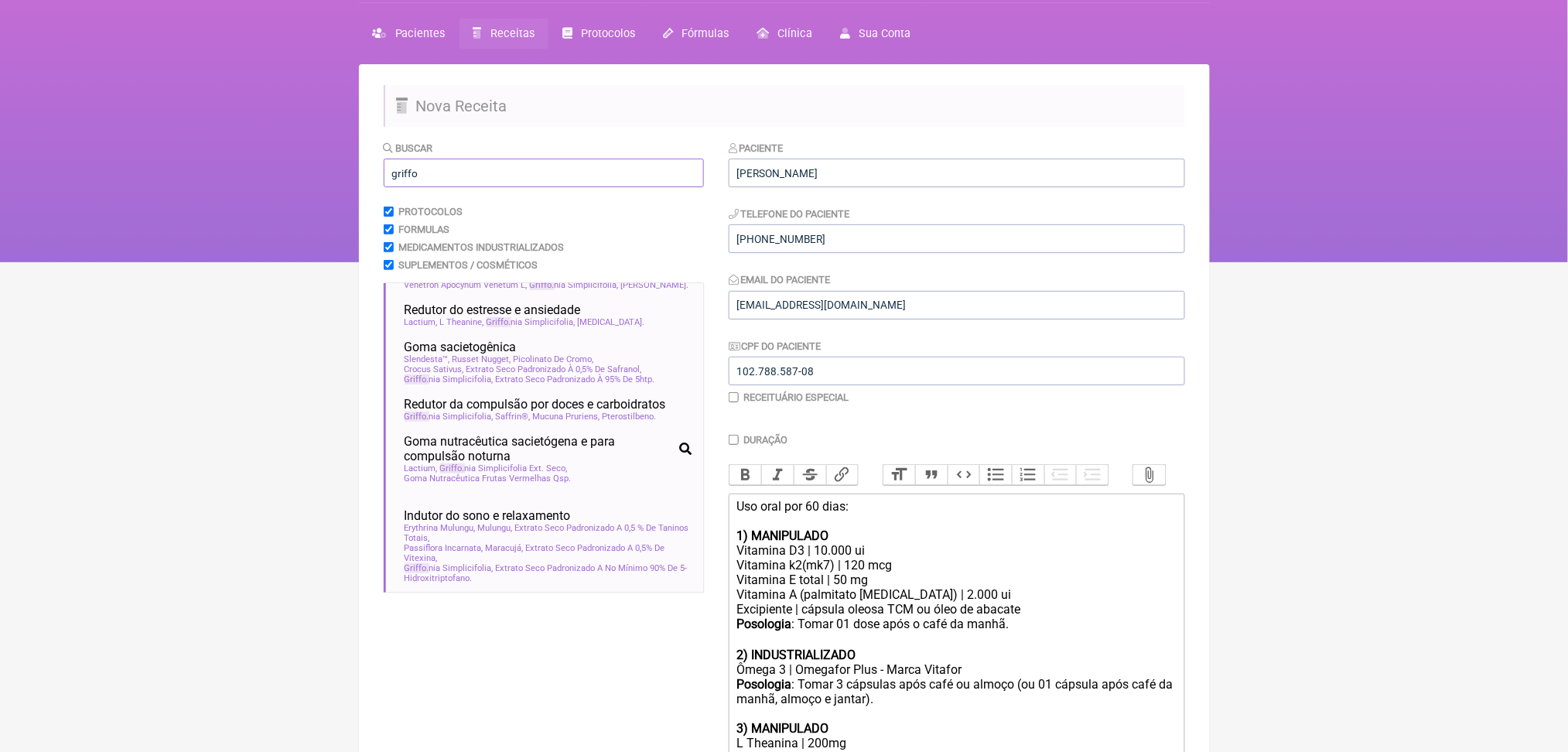
scroll to position [0, 0]
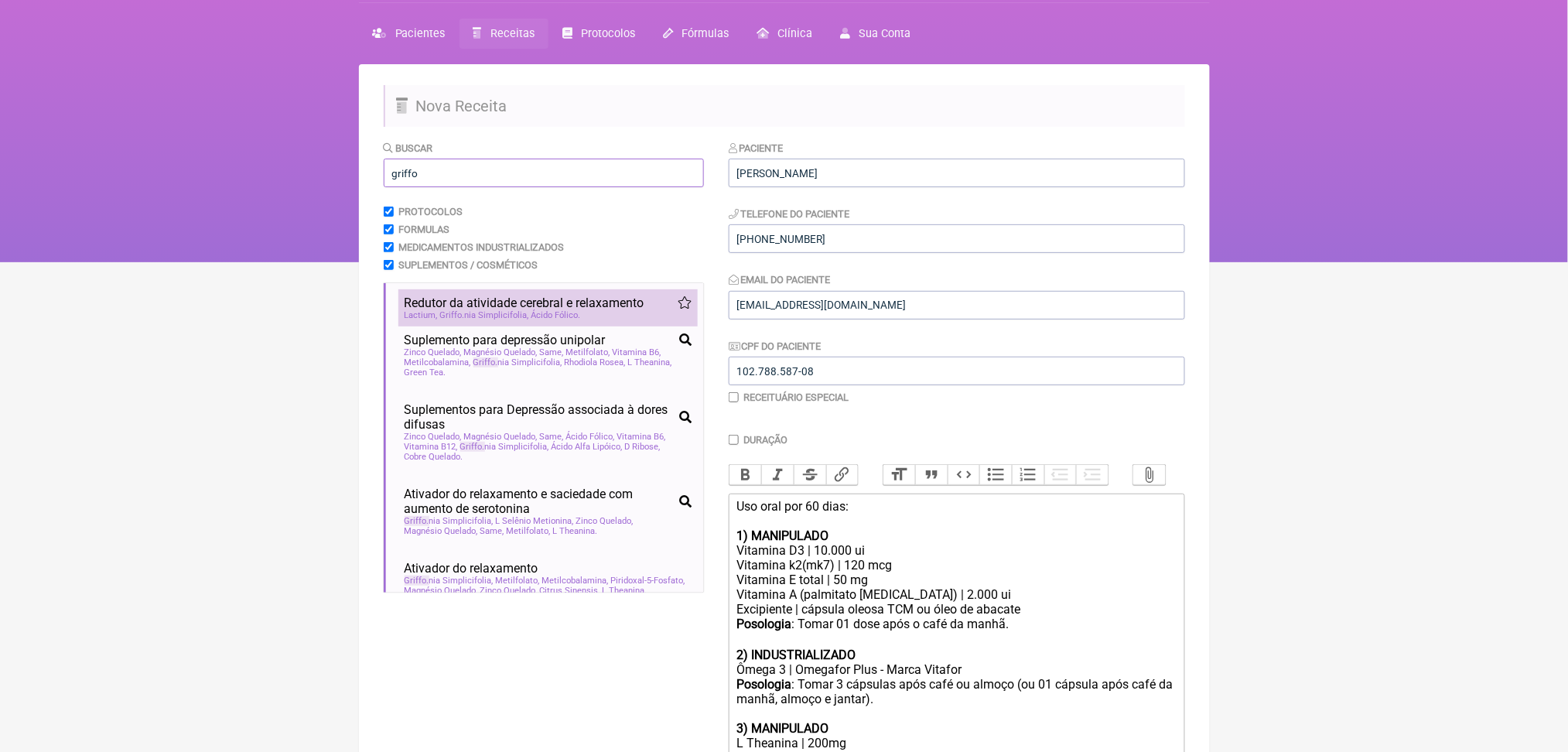
type input "griffo"
click at [522, 327] on li "Redutor da atividade cerebral e relaxamento sono insônia ansiedade distúrbio do…" at bounding box center [549, 308] width 300 height 37
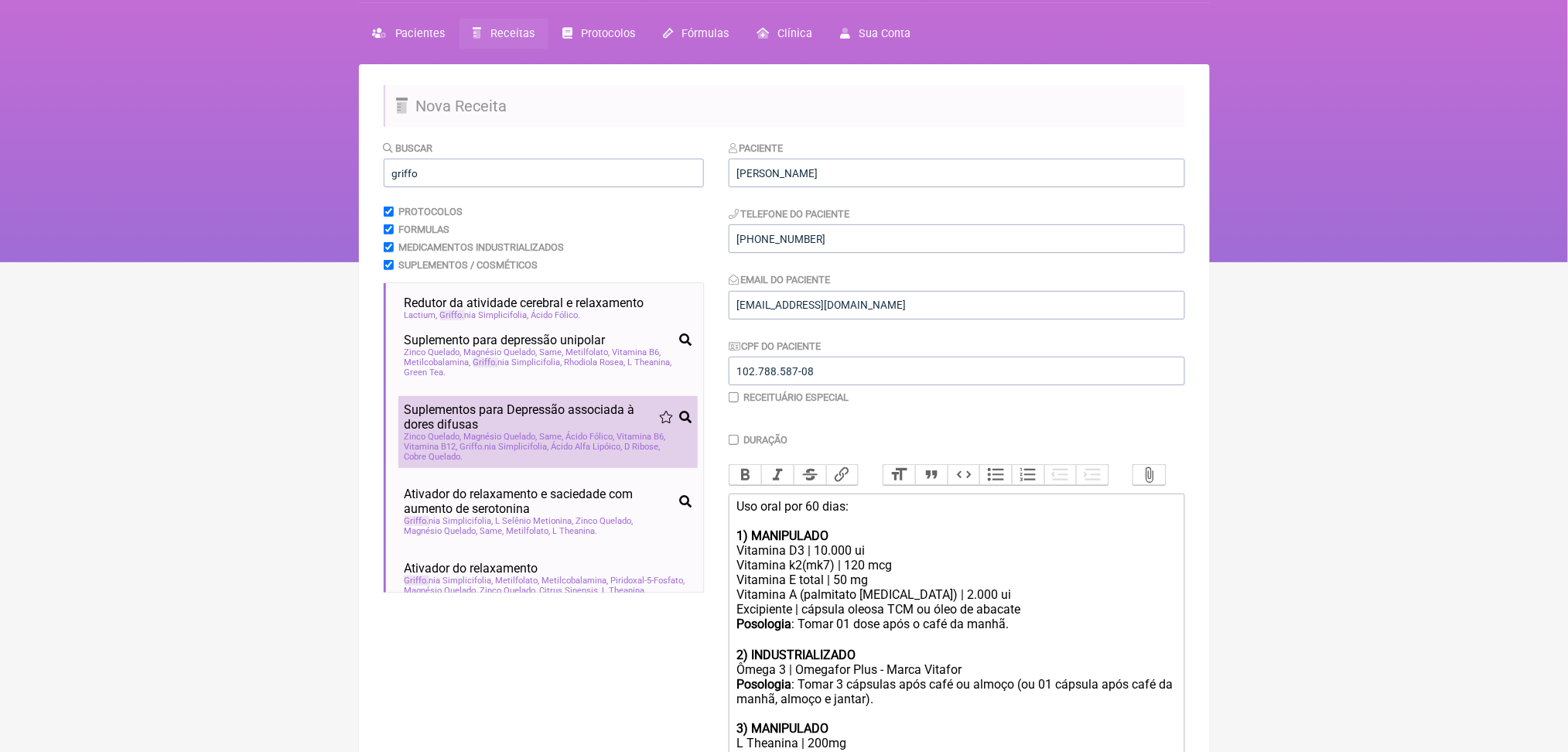
click at [537, 442] on span "Magnésio Quelado" at bounding box center [501, 436] width 74 height 10
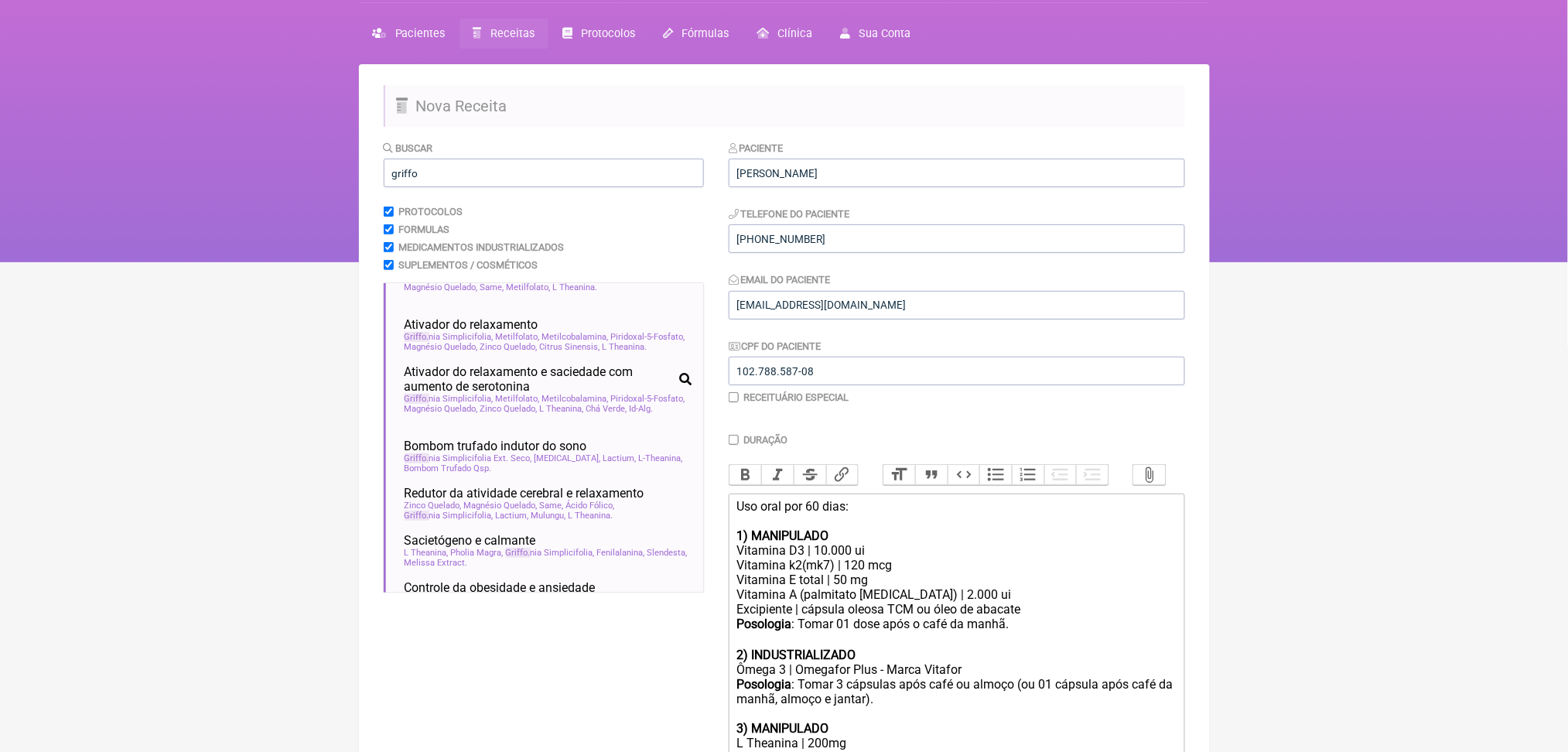
scroll to position [250, 0]
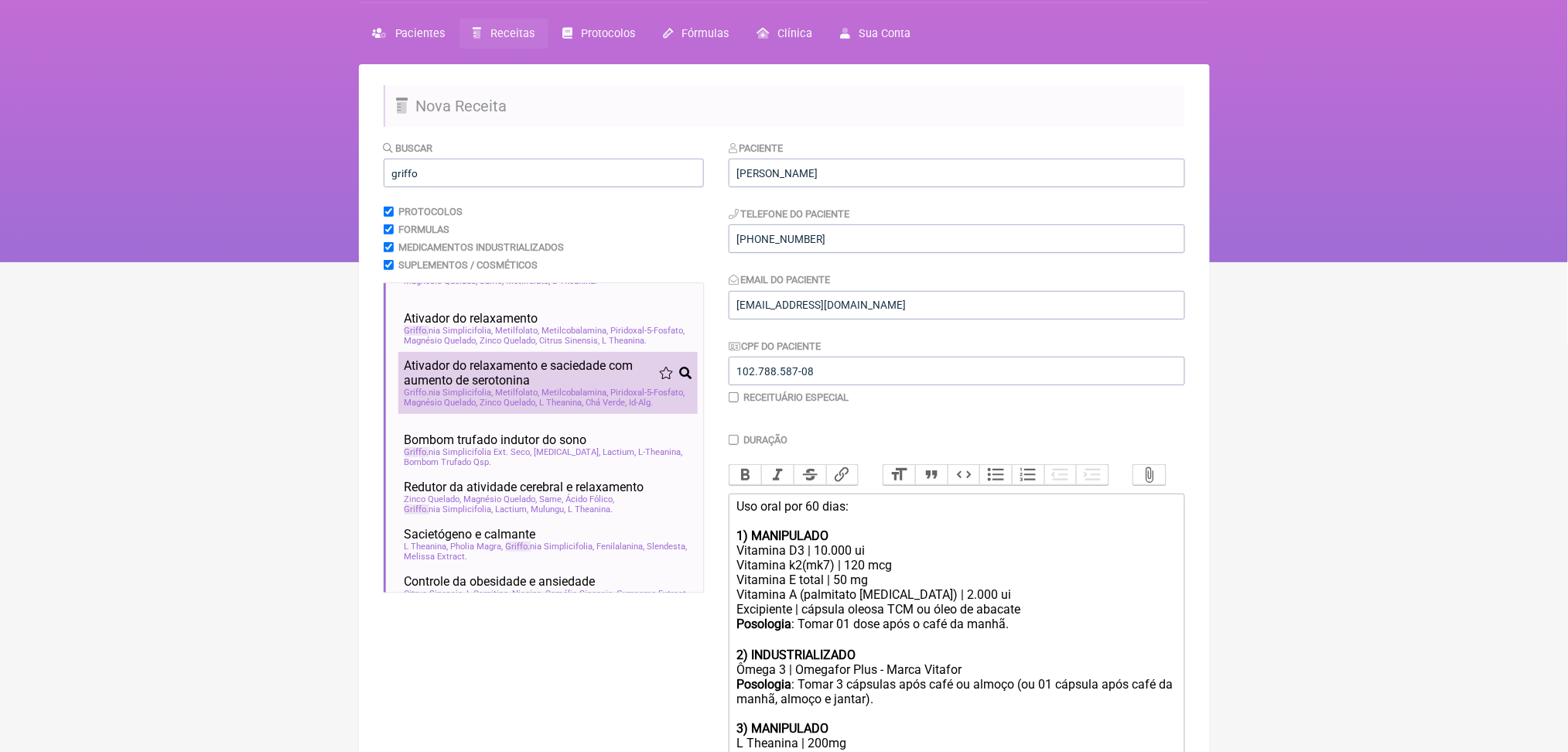
click at [549, 414] on li "Ativador do relaxamento e saciedade com aumento de serotonina emagrecimento obe…" at bounding box center [549, 383] width 300 height 62
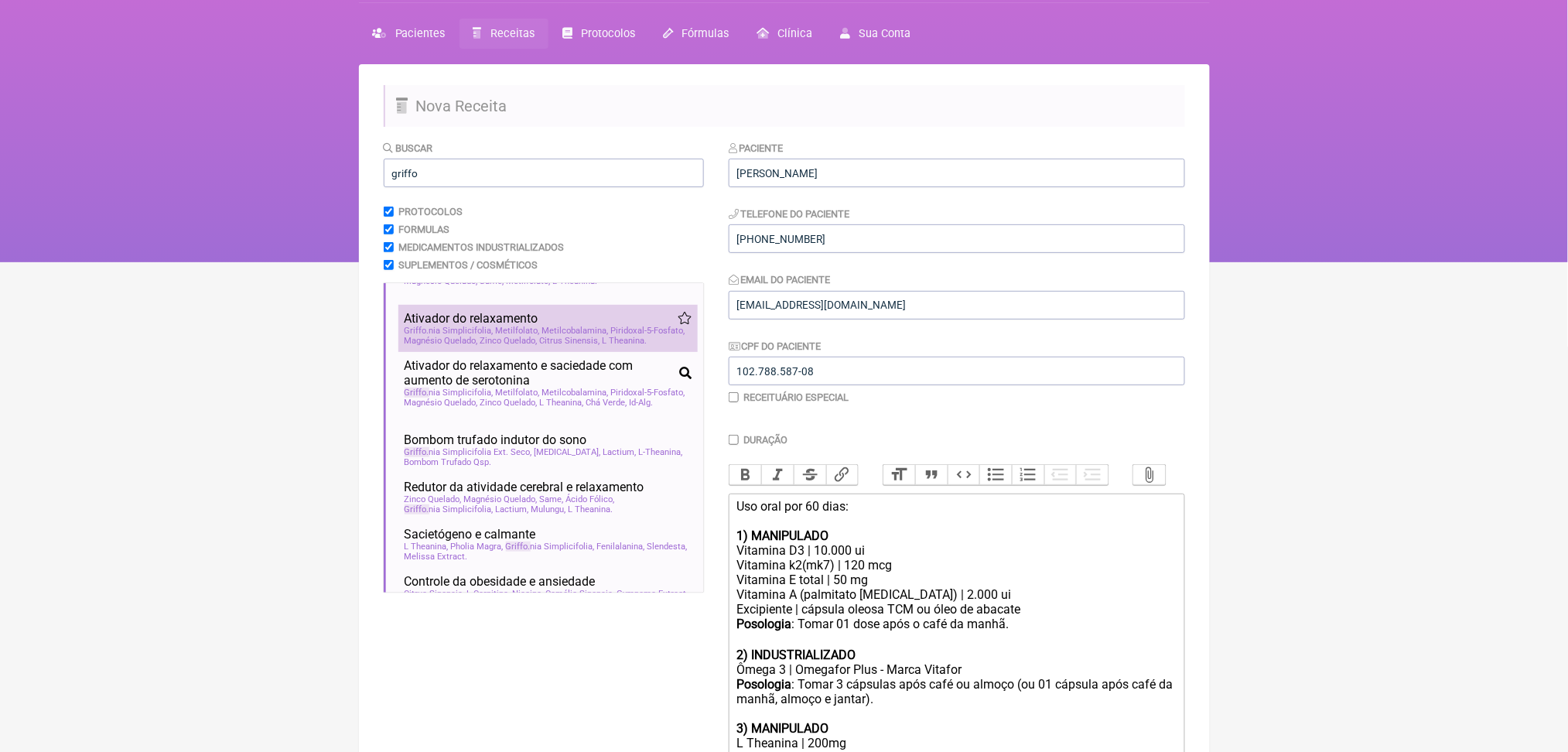
click at [478, 346] on span "Magnésio Quelado" at bounding box center [441, 340] width 74 height 10
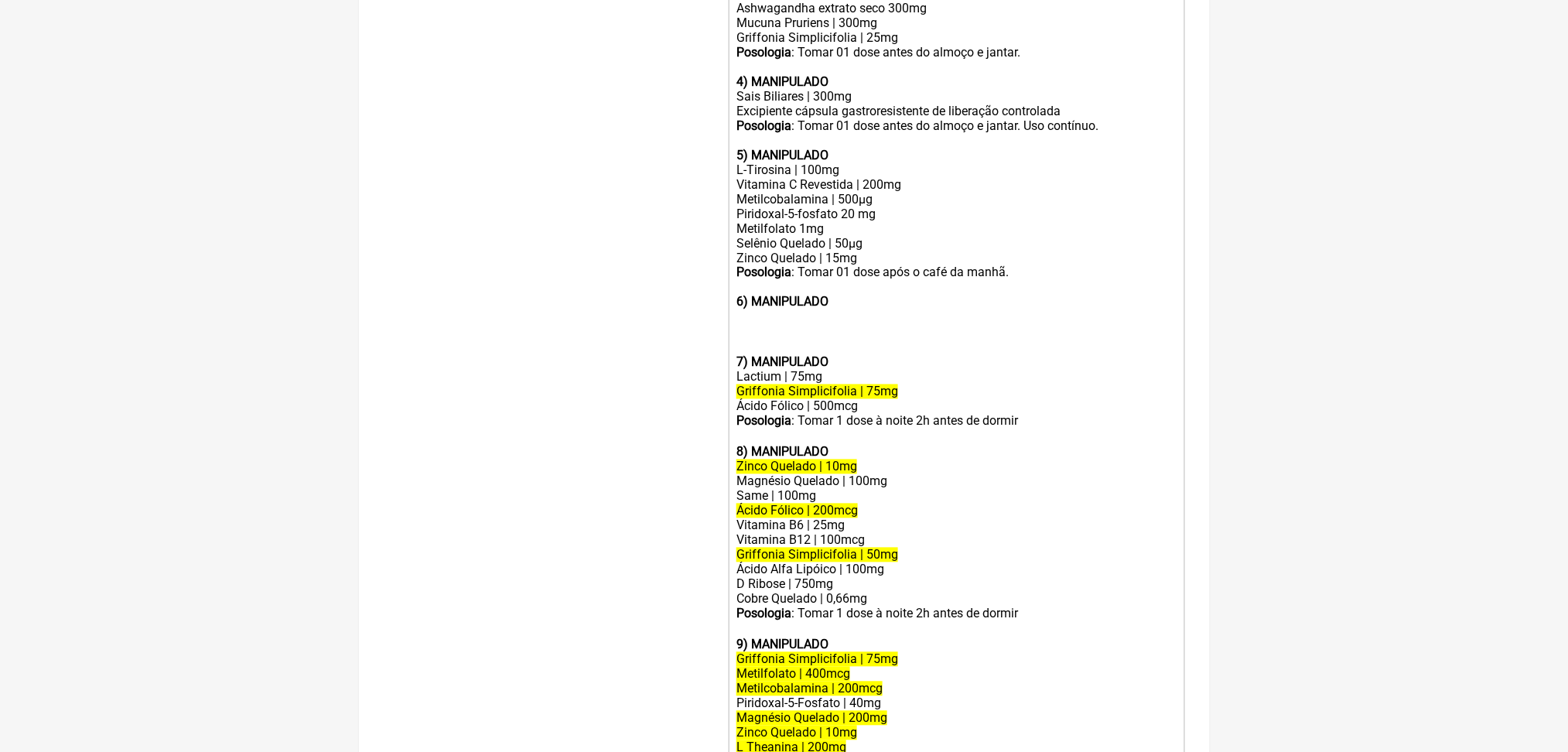
scroll to position [789, 0]
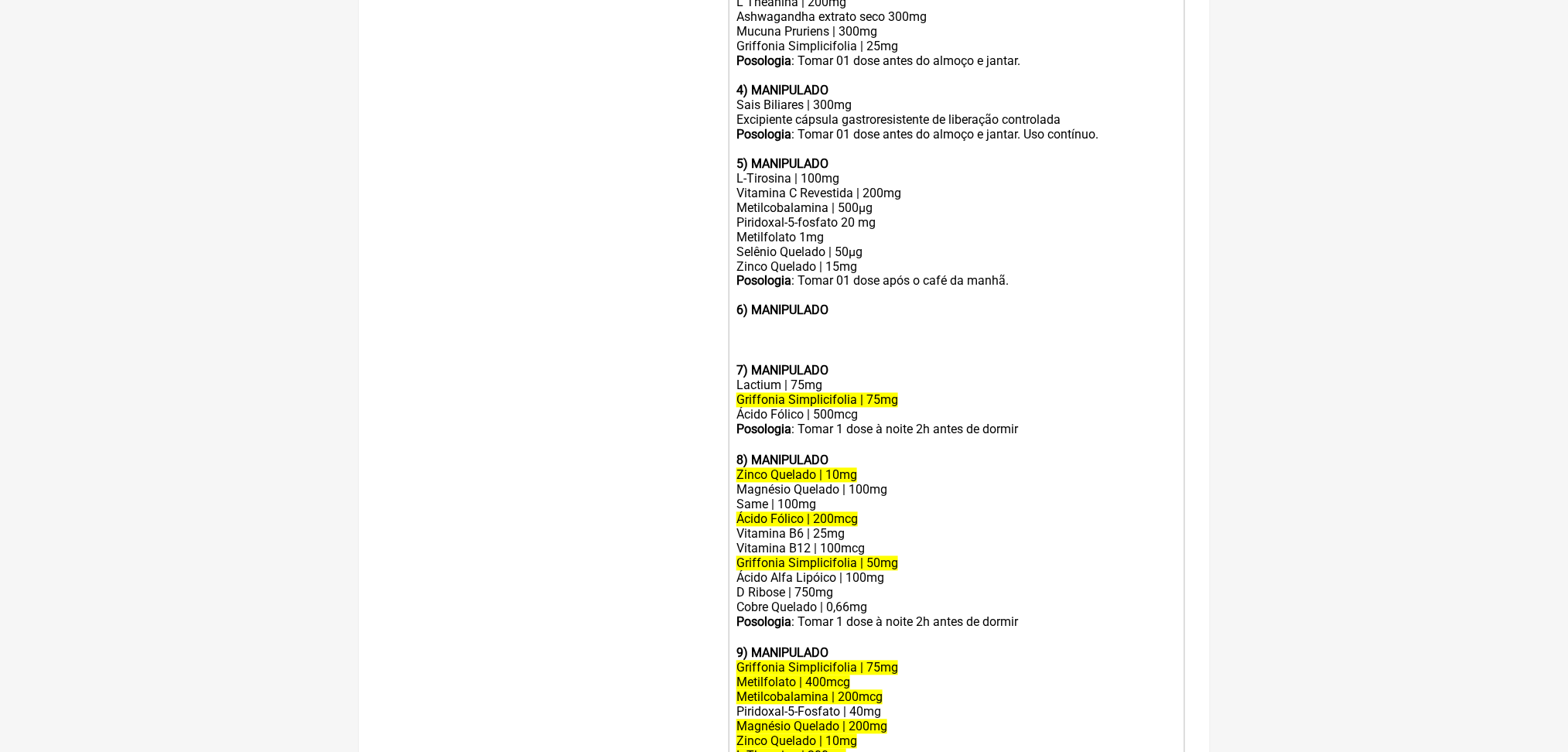
click at [918, 54] on div "Mucuna Pruriens | 300mg Griffonia Simplicifolia | 25mg" at bounding box center [956, 38] width 440 height 30
drag, startPoint x: 1567, startPoint y: 388, endPoint x: 1583, endPoint y: 509, distance: 122.1
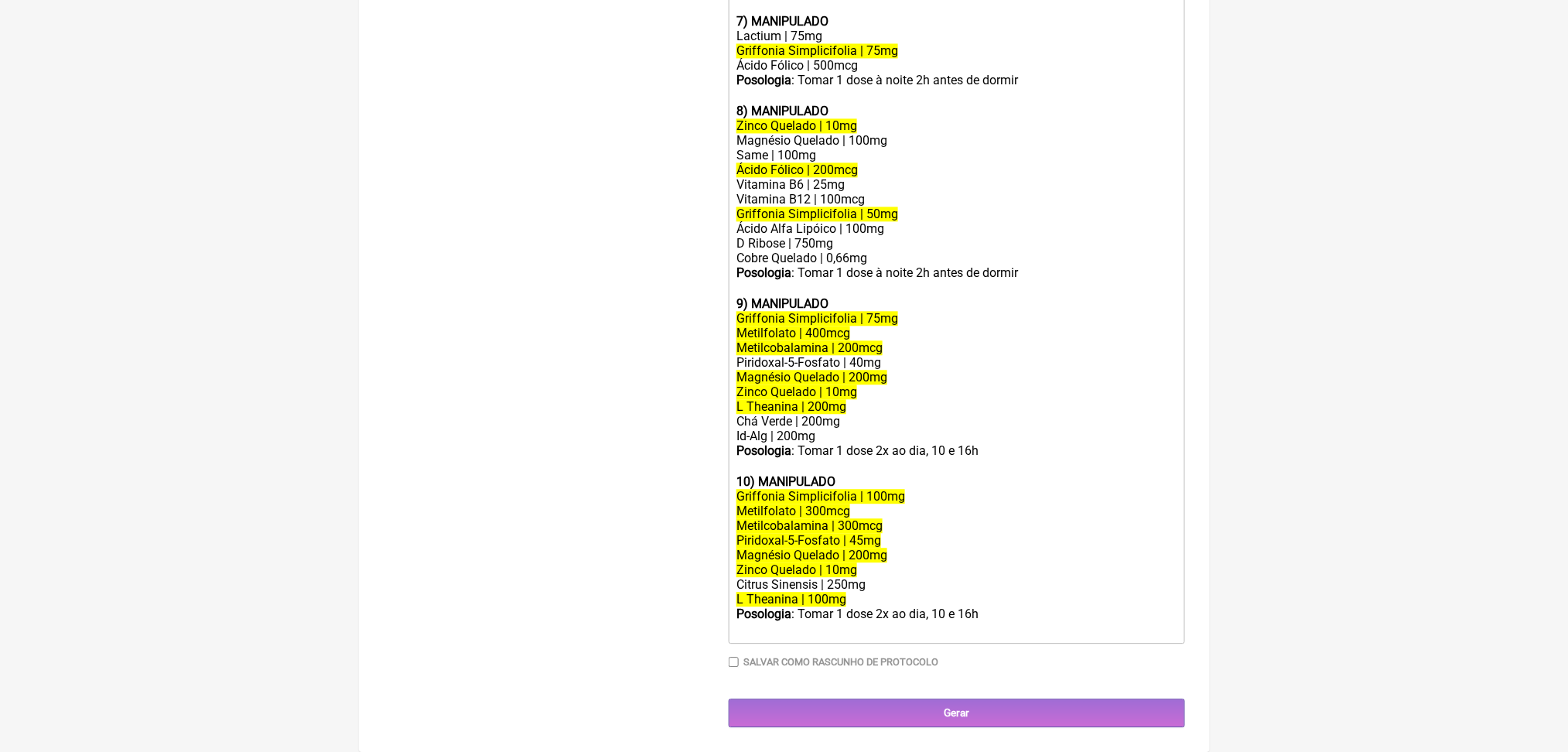
scroll to position [1327, 0]
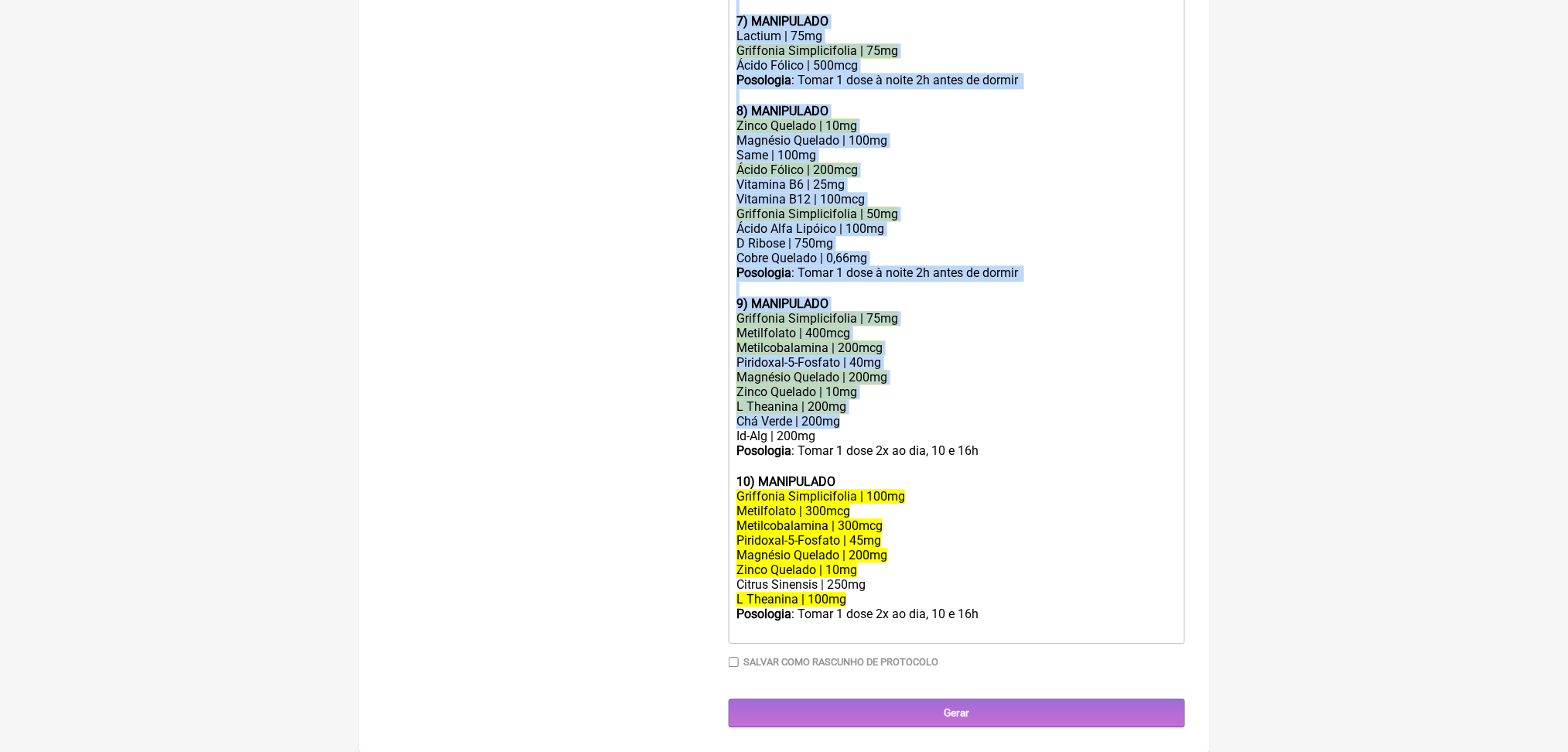
drag, startPoint x: 751, startPoint y: 142, endPoint x: 982, endPoint y: 666, distance: 572.7
click at [982, 644] on trix-editor "Uso oral por 60 dias: 1) MANIPULADO Vitamina D3 | 10.000 ui Vitamina k2(mk7) | …" at bounding box center [957, 23] width 456 height 1241
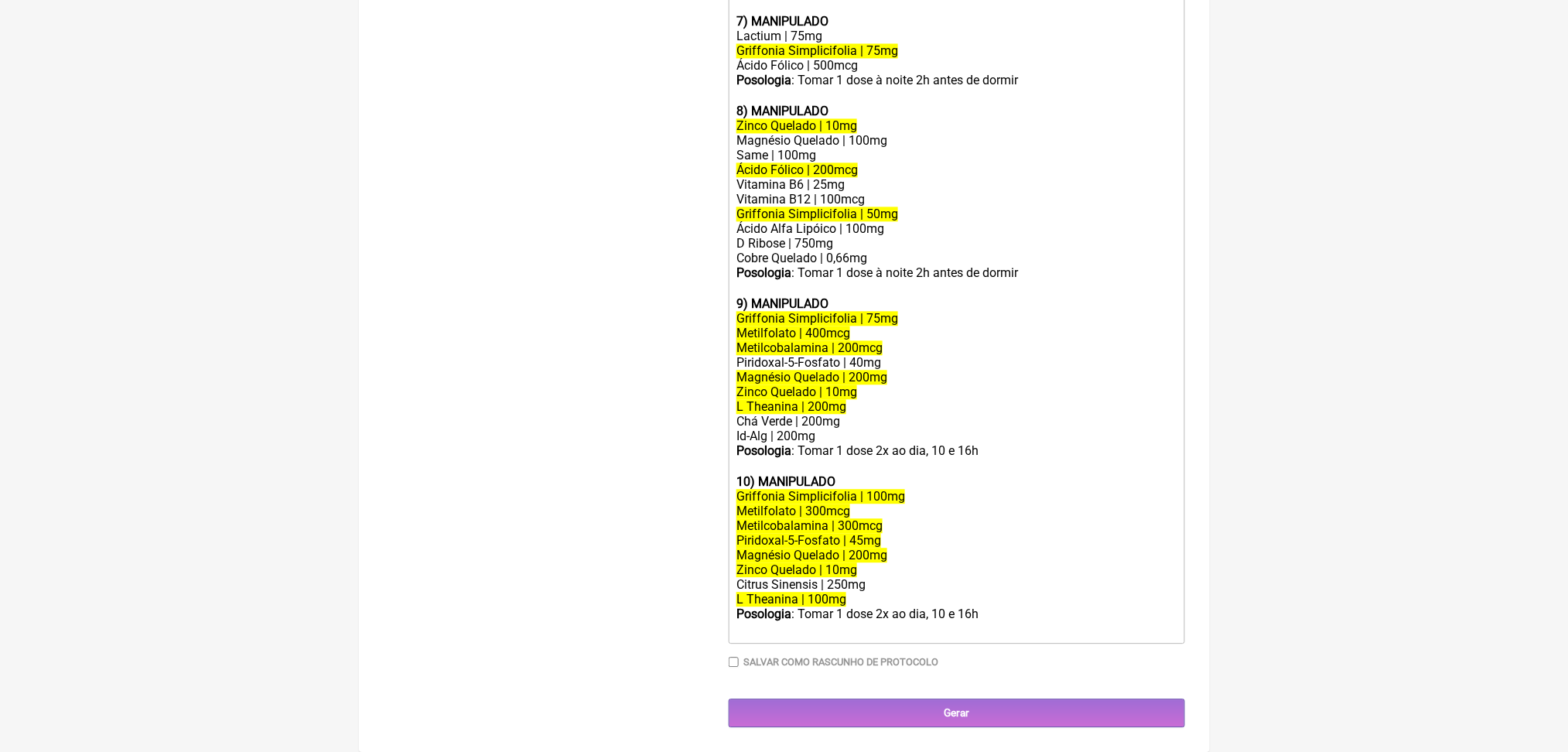
scroll to position [1132, 0]
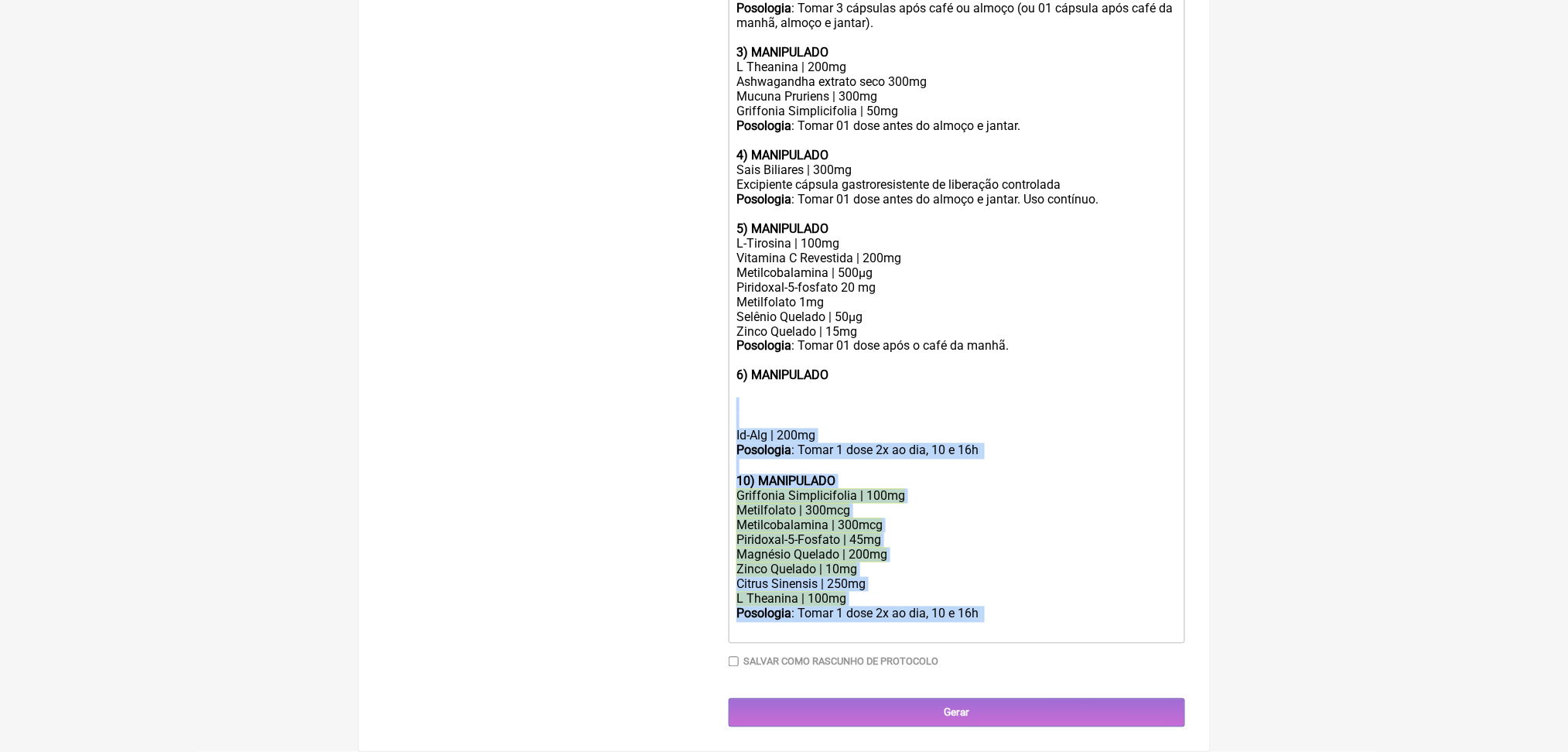
drag, startPoint x: 755, startPoint y: 315, endPoint x: 1108, endPoint y: 630, distance: 473.1
click at [1108, 630] on div "Duração Duração de 30 dias Bold Italic Strikethrough Link Heading Quote Code Bu…" at bounding box center [957, 219] width 456 height 922
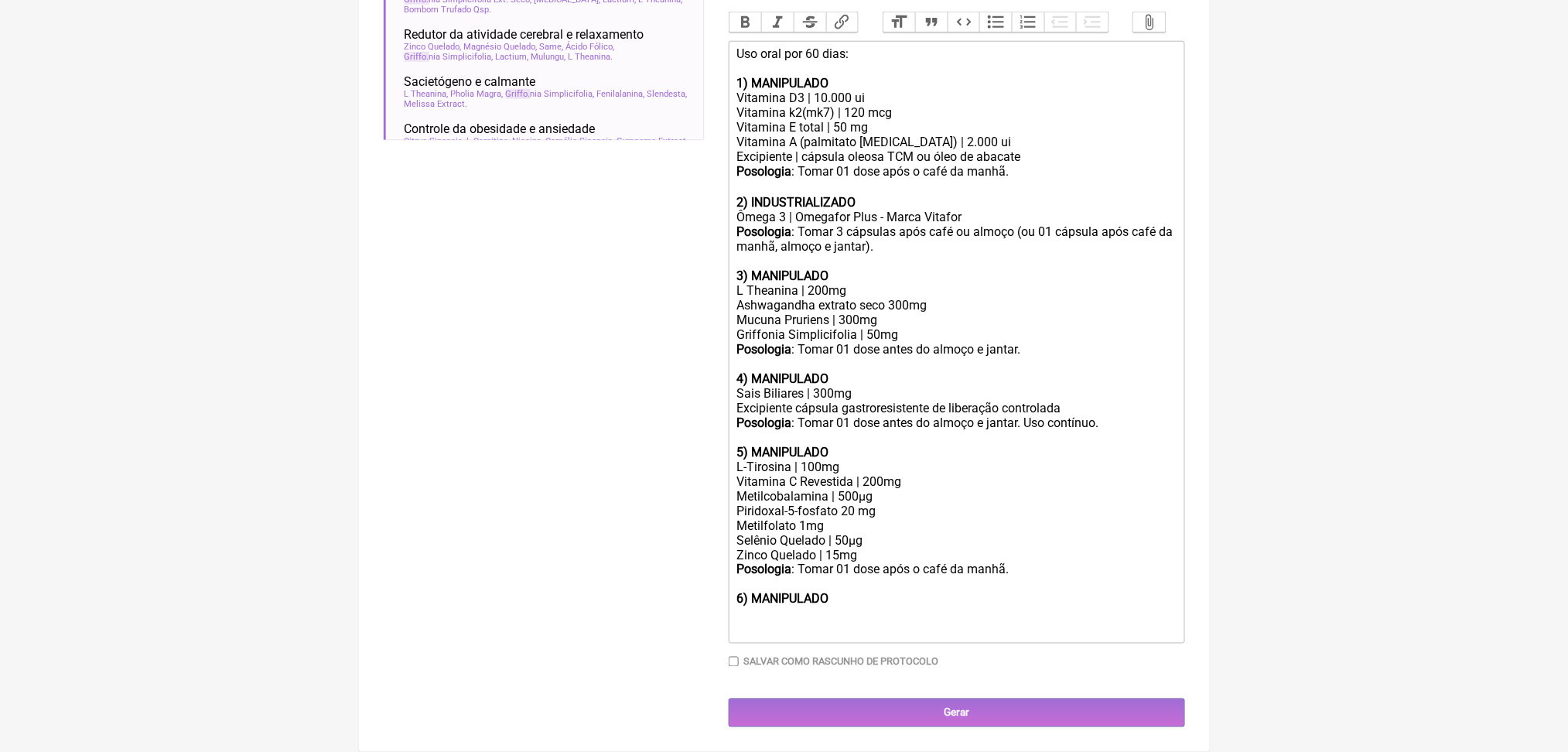
scroll to position [565, 0]
click at [1030, 342] on div "Mucuna Pruriens | 300mg Griffonia Simplicifolia | 50mg" at bounding box center [956, 327] width 440 height 30
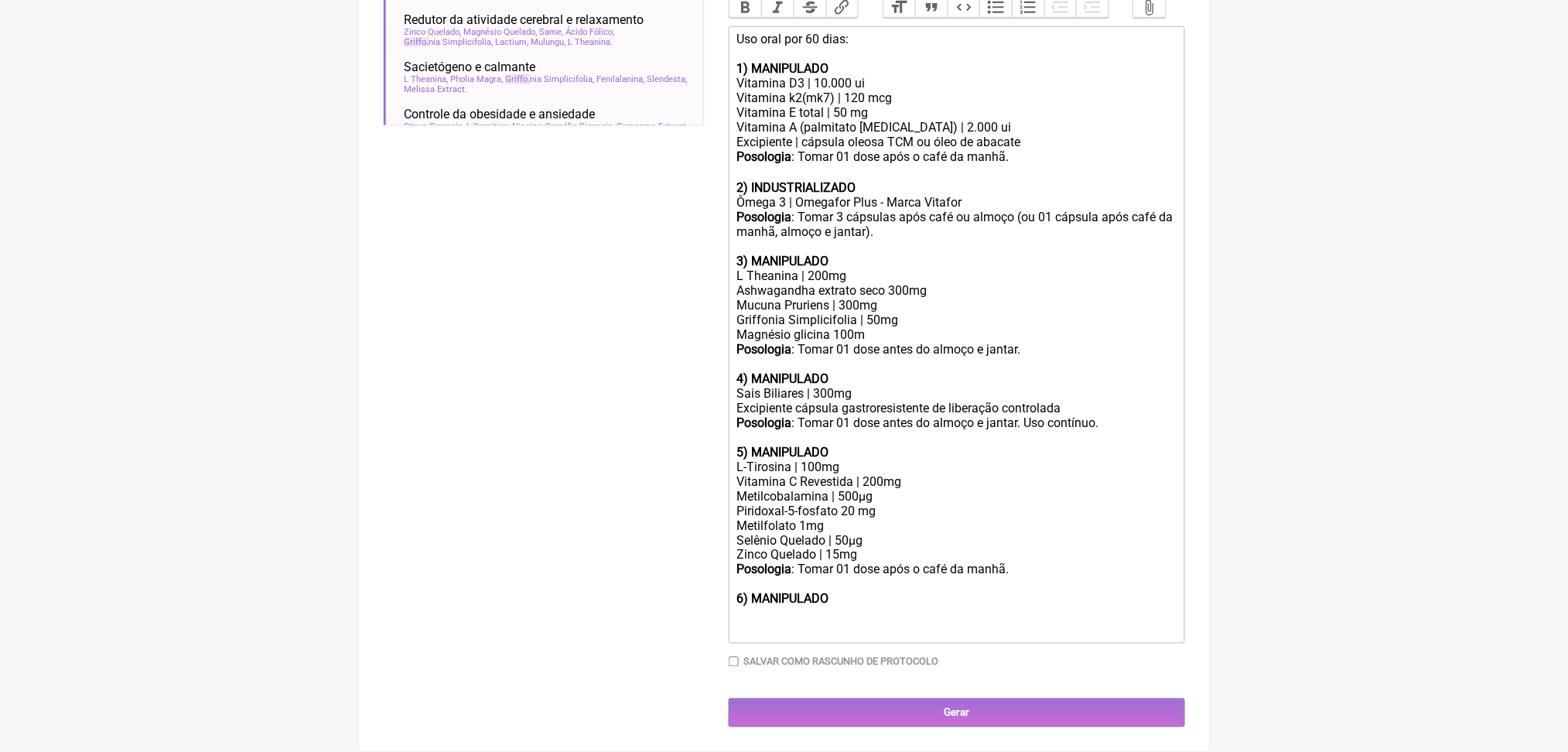
type trix-editor "<div>Uso oral por 60 dias:<br><br><strong>1) MANIPULADO</strong></div><div>Vita…"
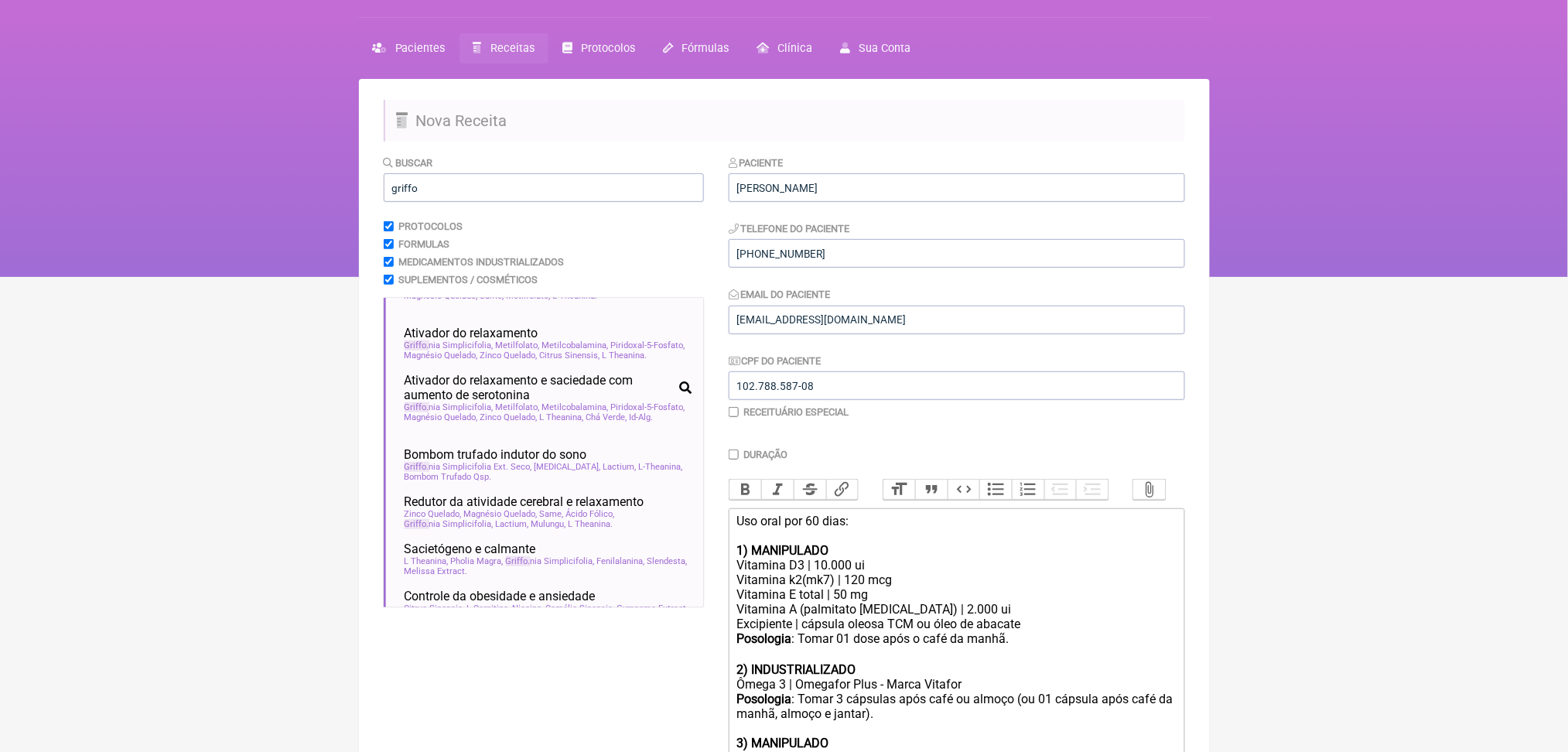
scroll to position [30, 0]
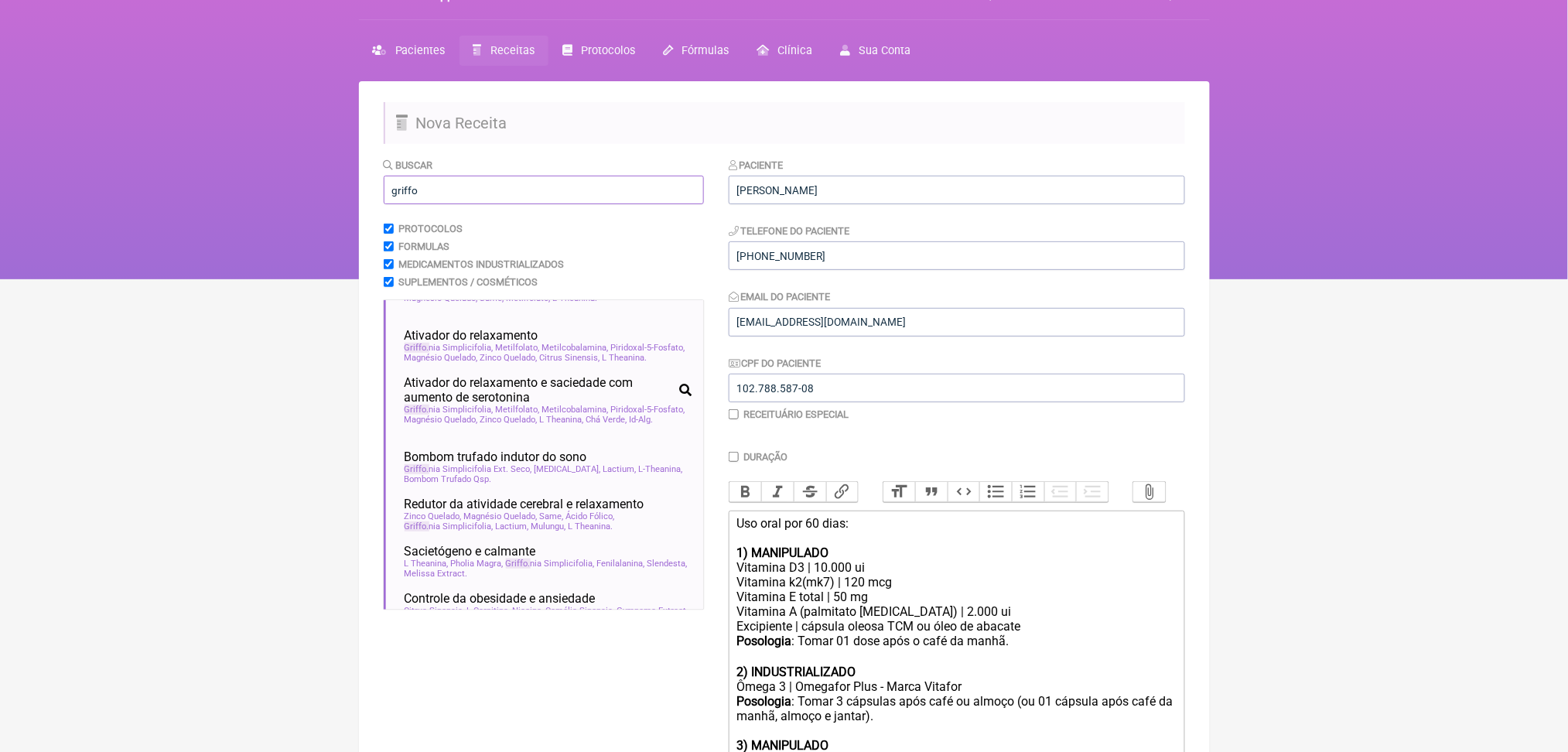
click at [541, 203] on input "griffo" at bounding box center [544, 190] width 320 height 29
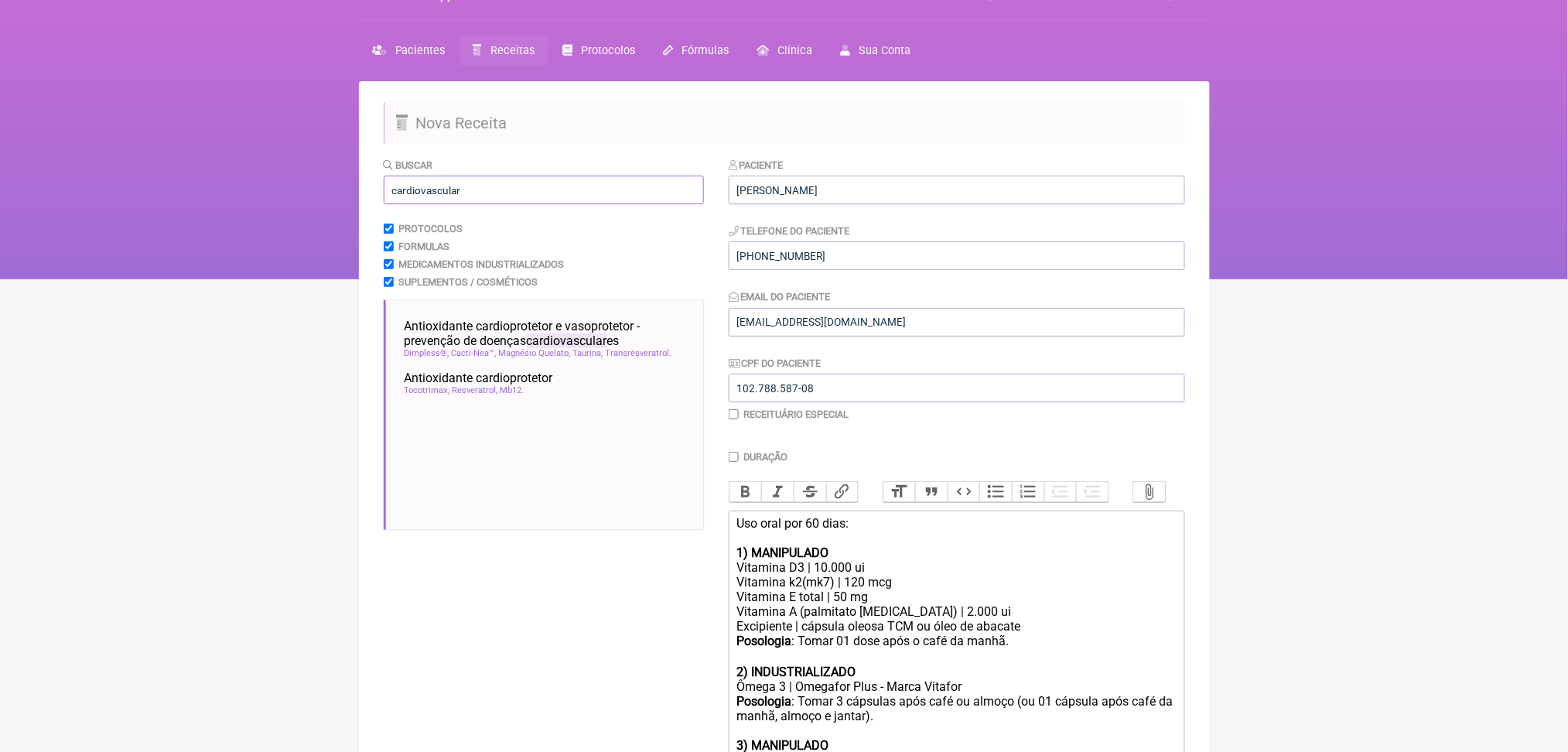
scroll to position [0, 0]
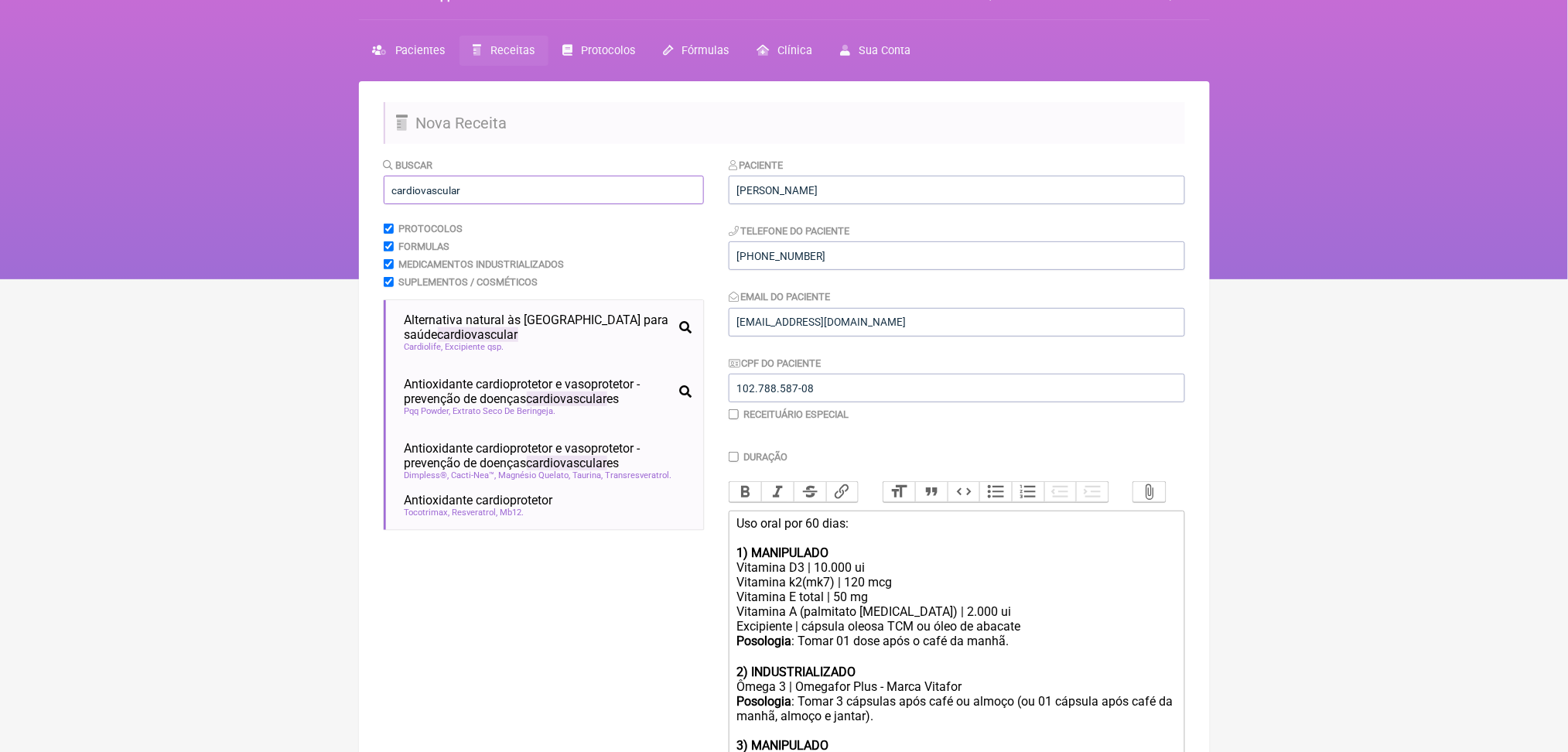
click at [442, 204] on input "cardiovascular" at bounding box center [544, 190] width 320 height 29
type input "c"
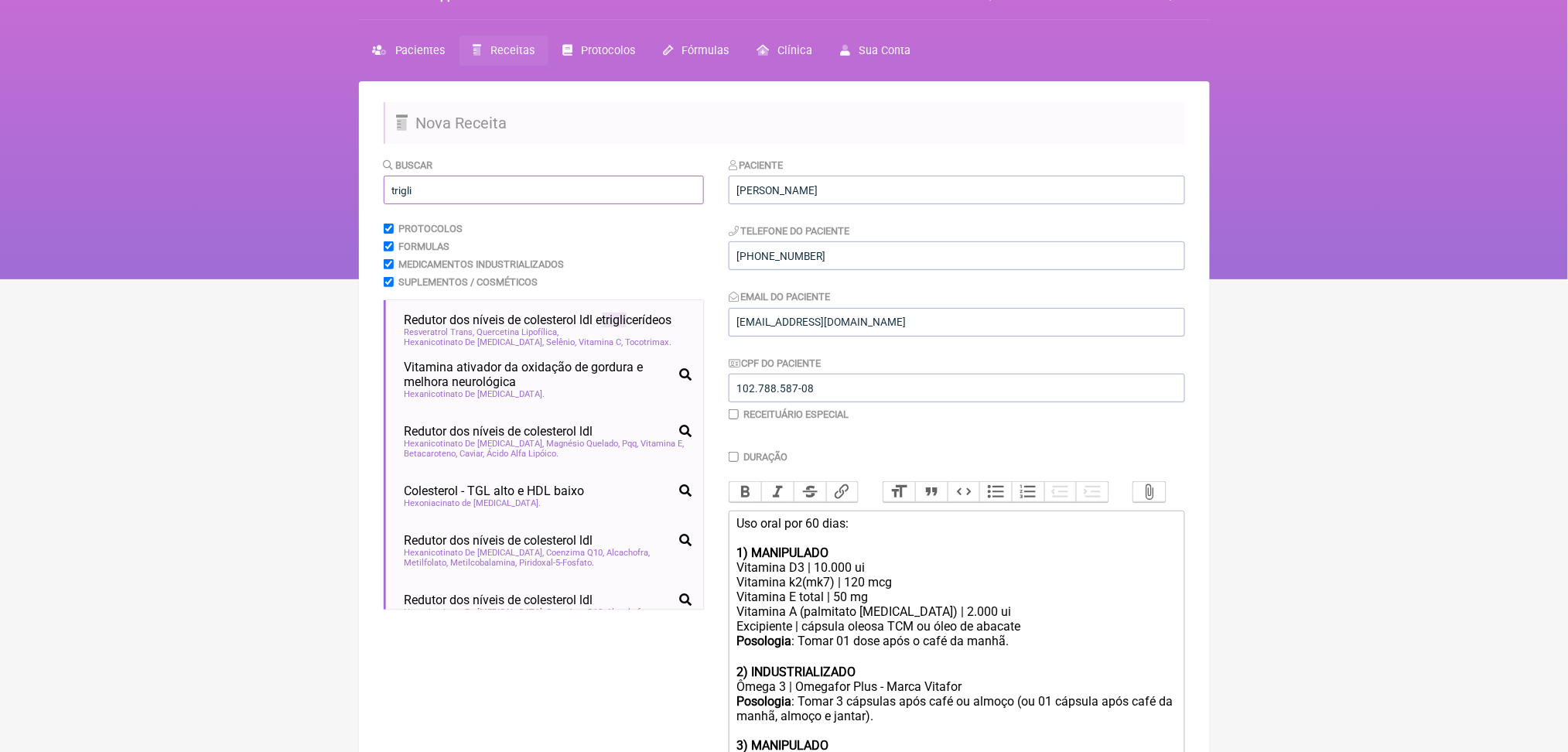
type input "trigli"
click at [270, 279] on html "FormulApp (Clínica Balance - Dra. Bruna Scalco) Sair Pacientes Receitas Protoco…" at bounding box center [784, 124] width 1568 height 309
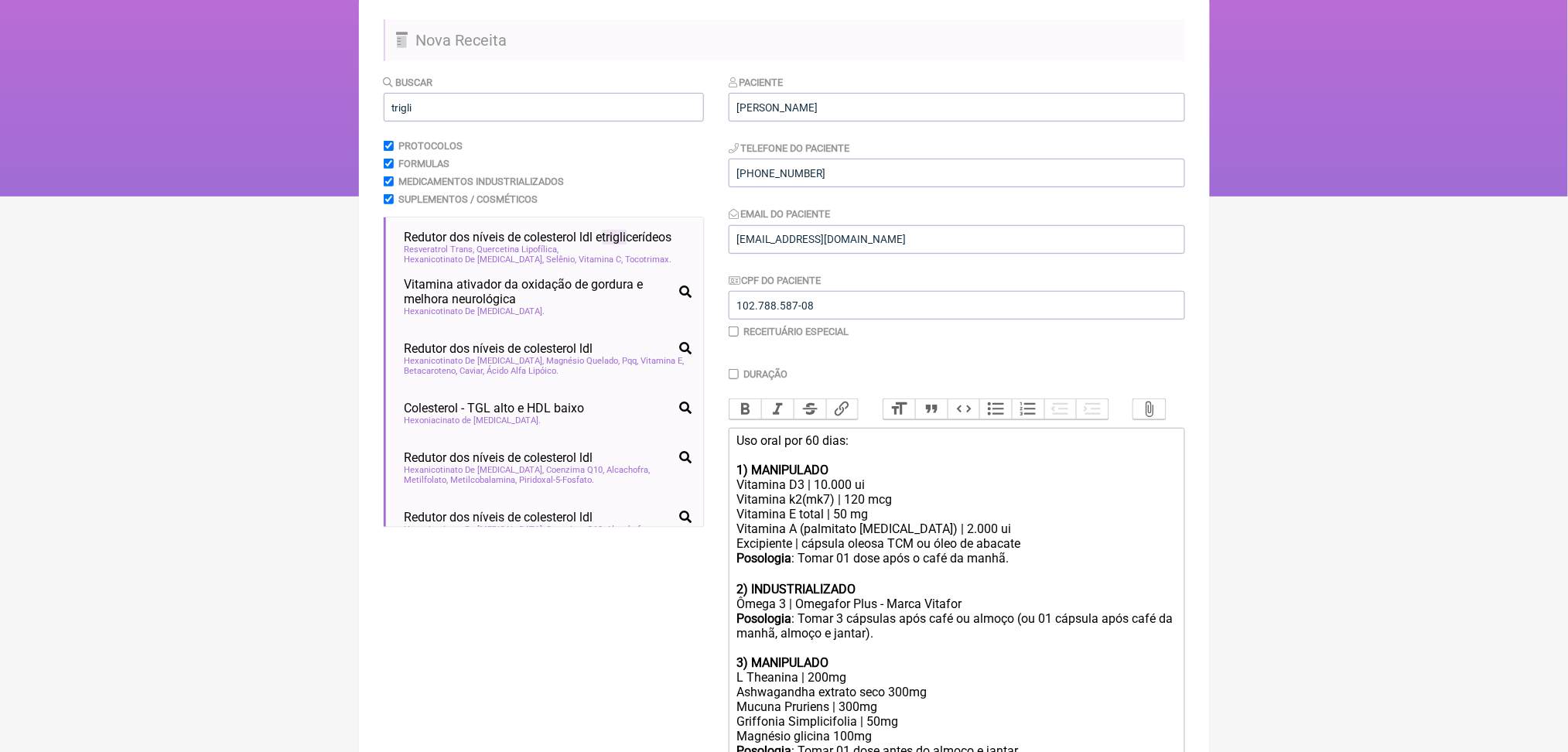
scroll to position [154, 0]
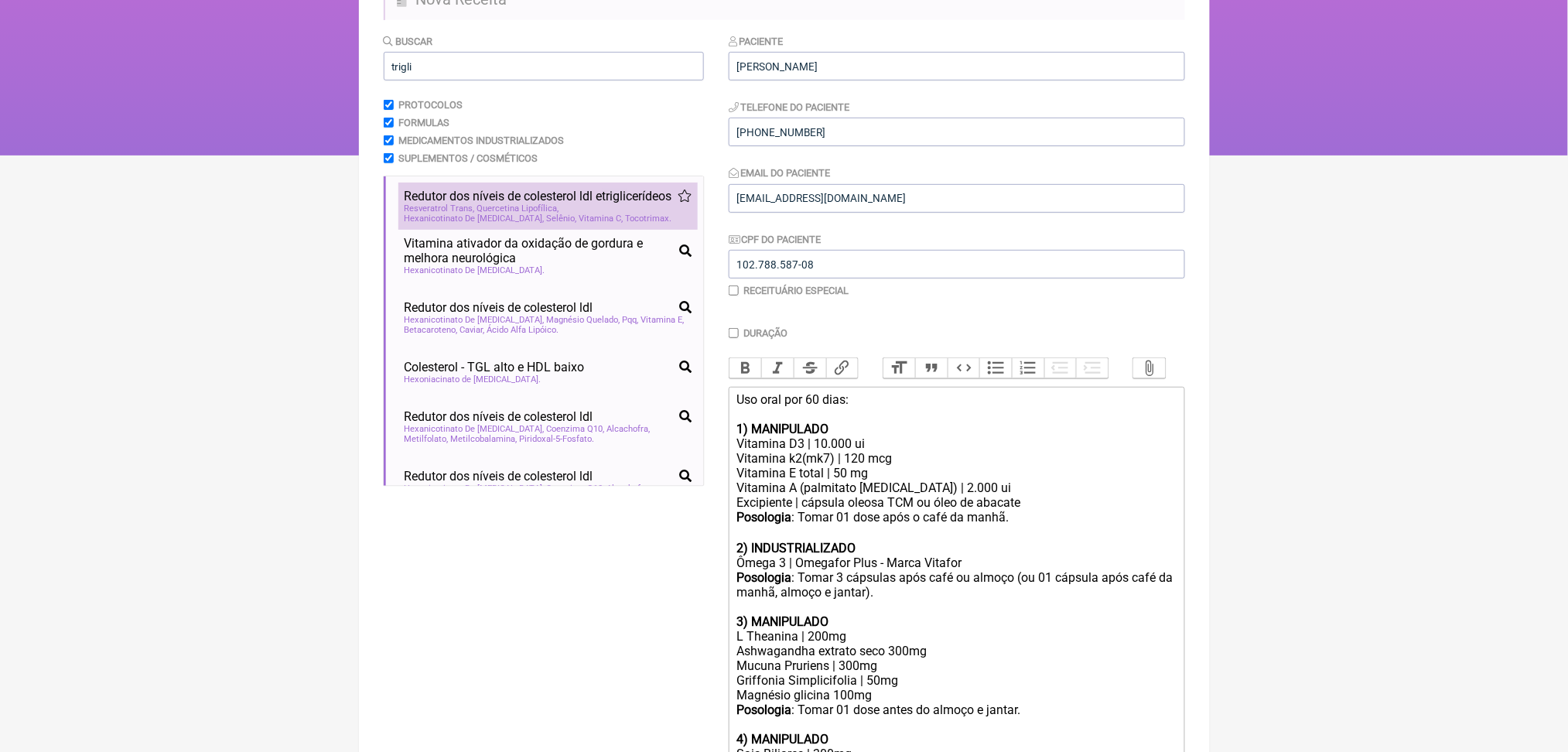
click at [461, 223] on span "Hexanicotinato De Inositol" at bounding box center [474, 219] width 140 height 10
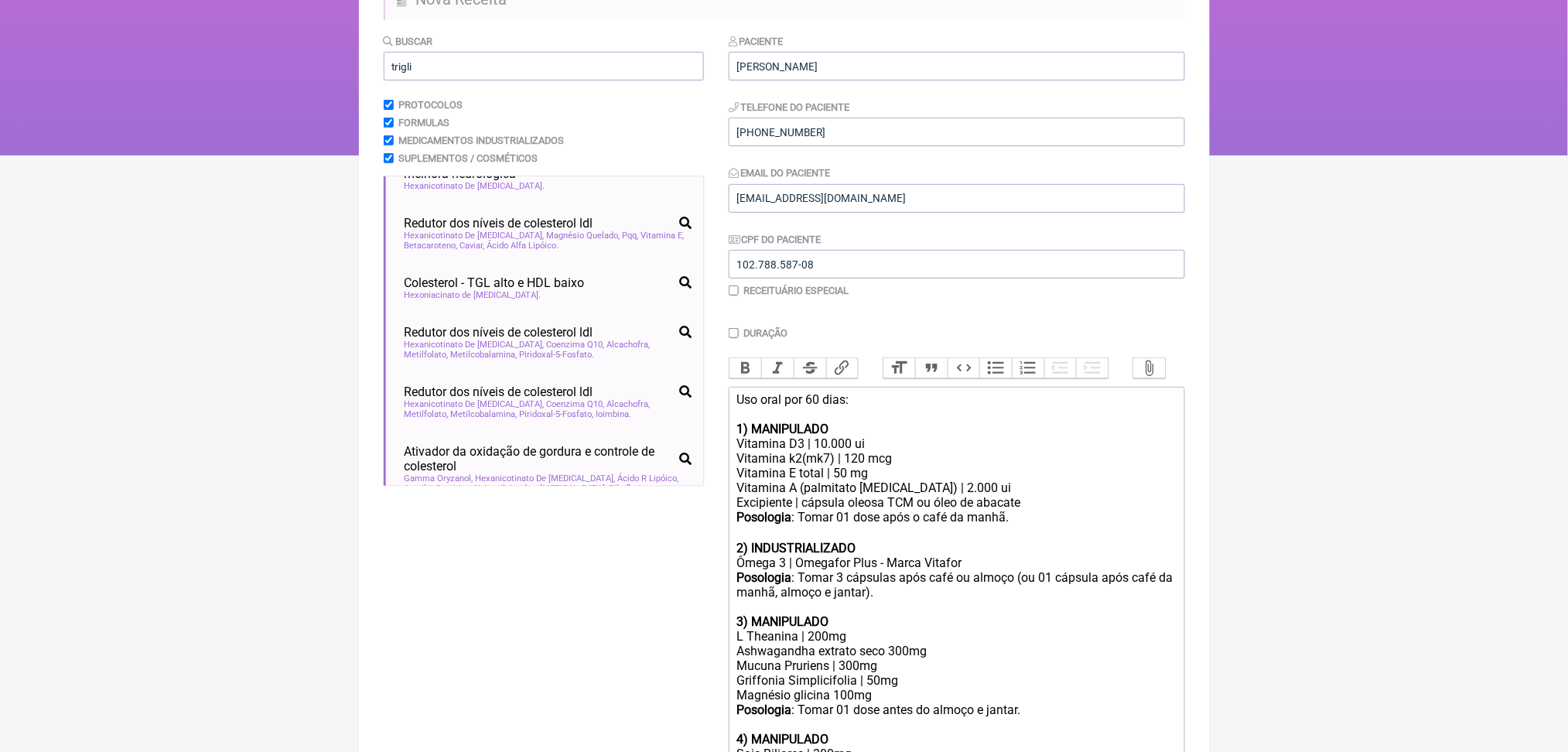
scroll to position [94, 0]
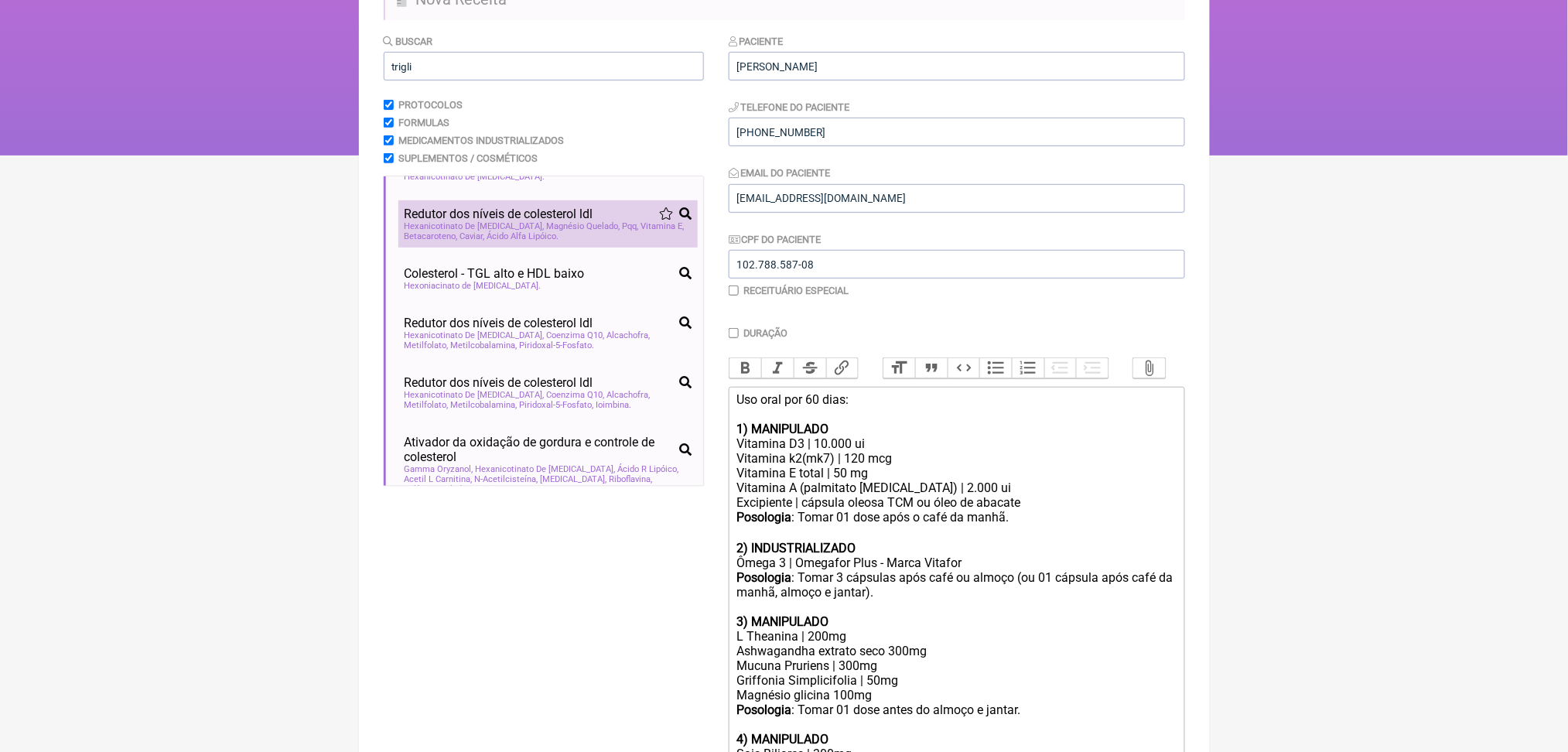
click at [545, 221] on span "Redutor dos níveis de colesterol ldl" at bounding box center [499, 214] width 189 height 14
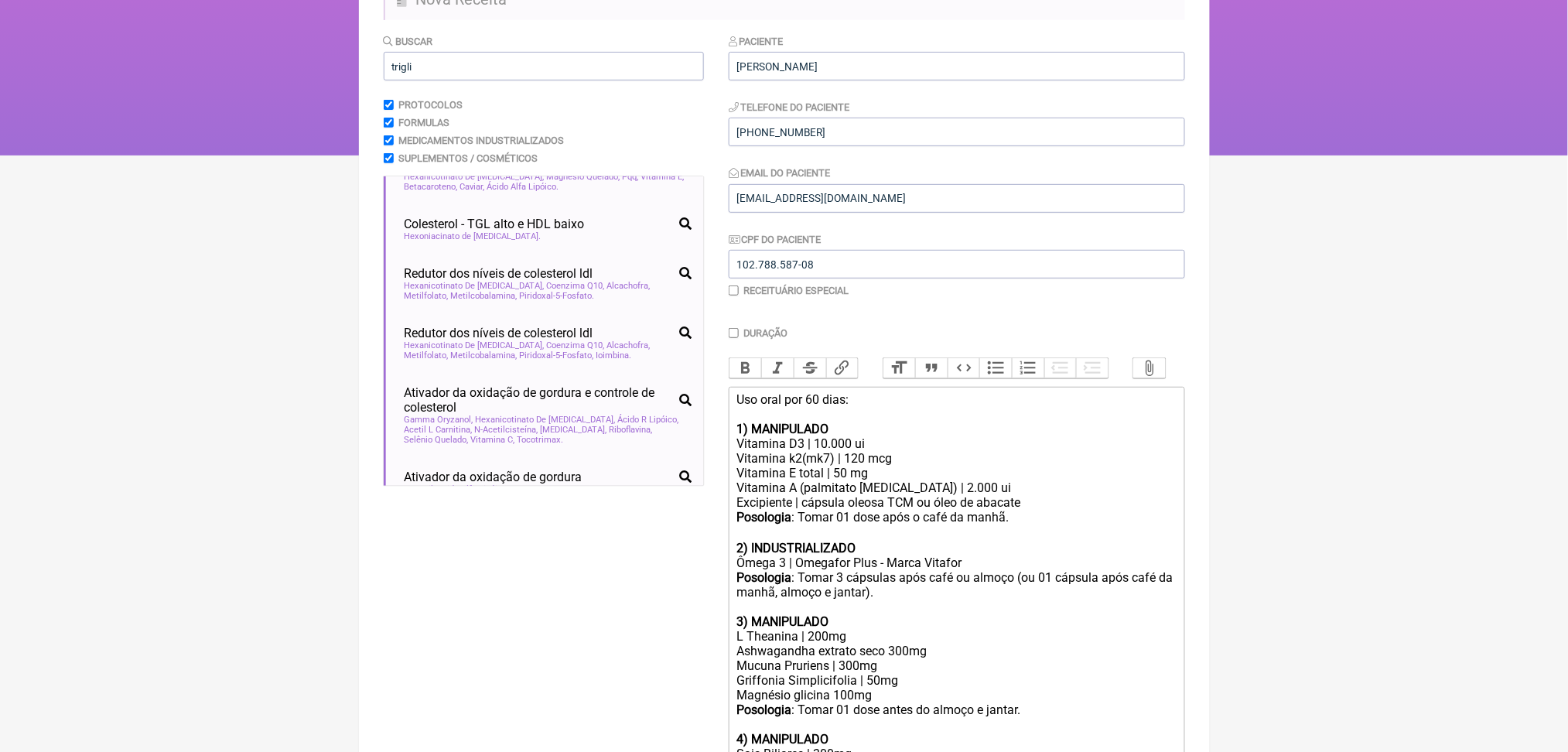
scroll to position [152, 0]
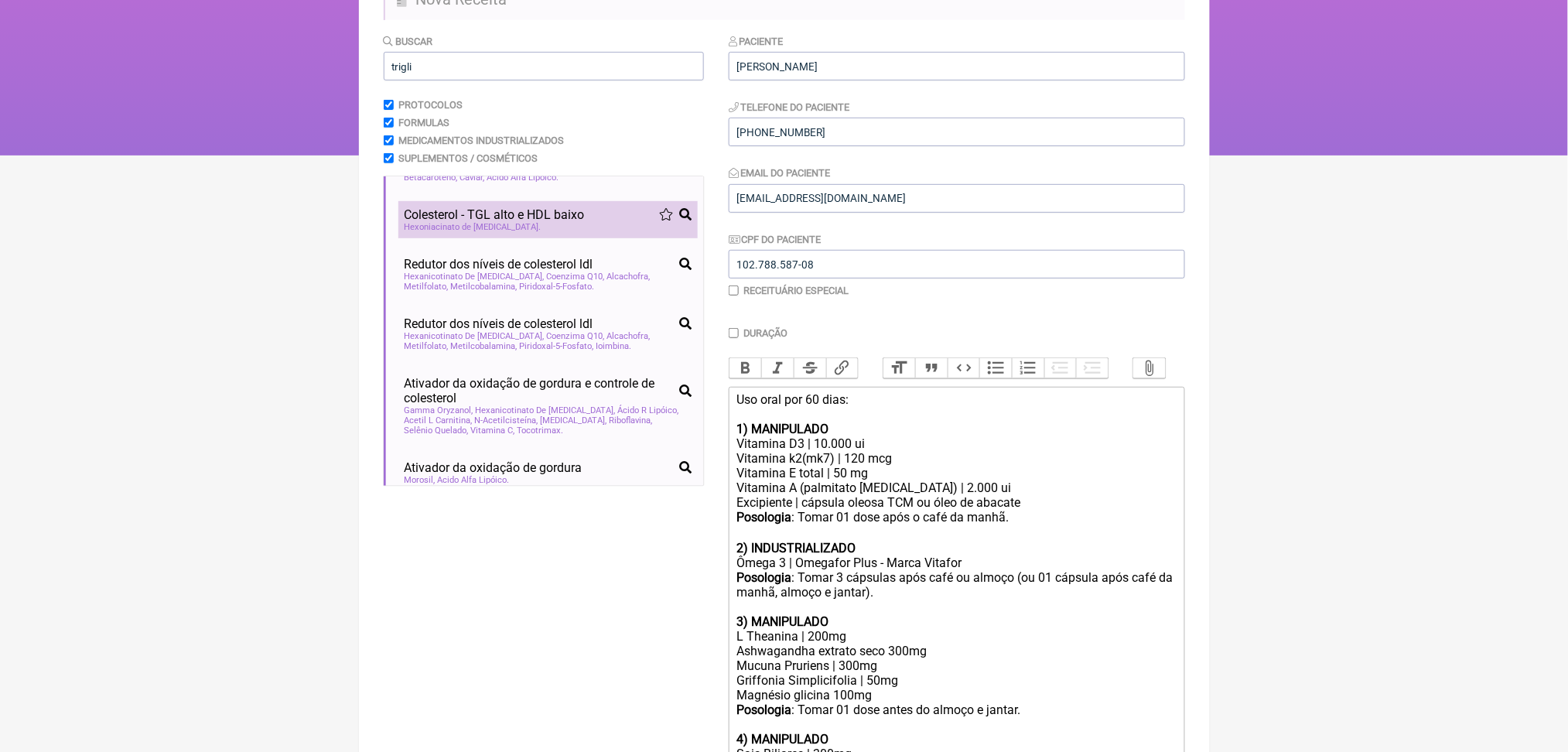
click at [533, 232] on span "Hexoniacinato de inositol" at bounding box center [472, 227] width 137 height 10
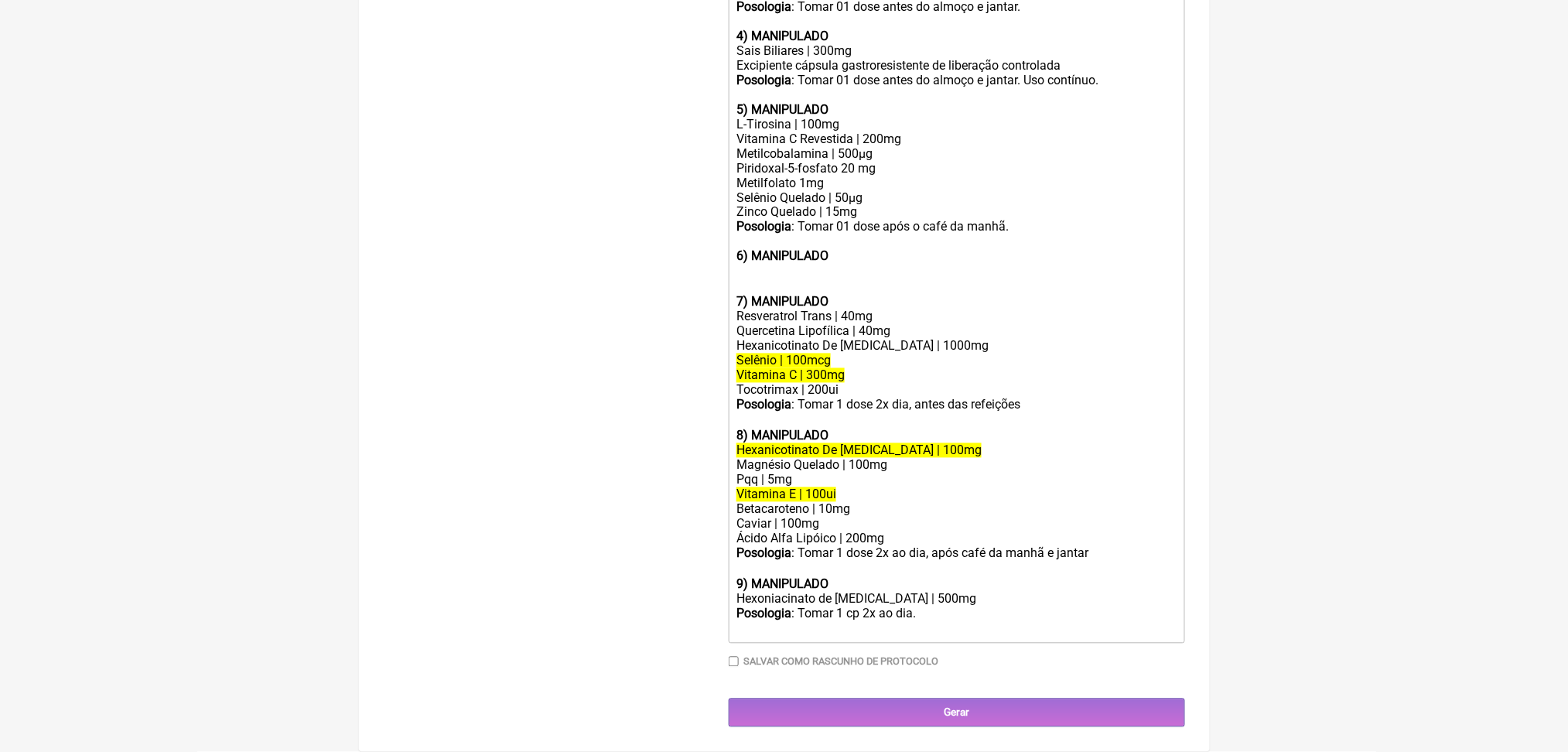
scroll to position [1322, 0]
click at [895, 368] on div "Vitamina C | 300mg" at bounding box center [956, 376] width 440 height 14
drag, startPoint x: 746, startPoint y: 235, endPoint x: 895, endPoint y: 271, distance: 153.3
click at [895, 271] on trix-editor "Uso oral por 60 dias: 1) MANIPULADO Vitamina D3 | 10.000 ui Vitamina k2(mk7) | …" at bounding box center [957, 163] width 456 height 960
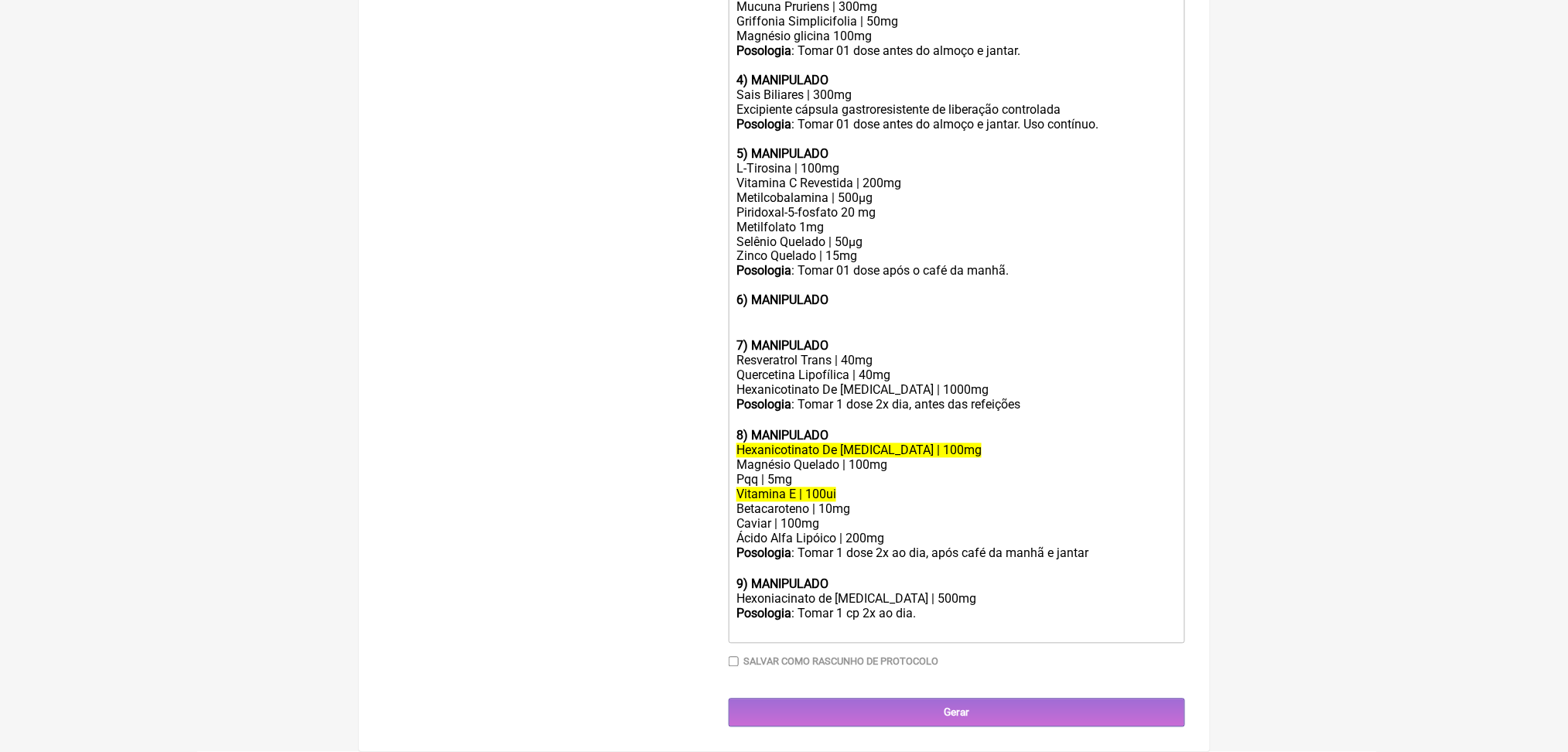
scroll to position [1266, 0]
click at [836, 458] on div "Magnésio Quelado | 100mg" at bounding box center [956, 465] width 440 height 14
click at [967, 383] on div "Hexanicotinato De Inositol | 1000mg" at bounding box center [956, 390] width 440 height 14
click at [789, 473] on div "Pqq | 5mg" at bounding box center [956, 480] width 440 height 14
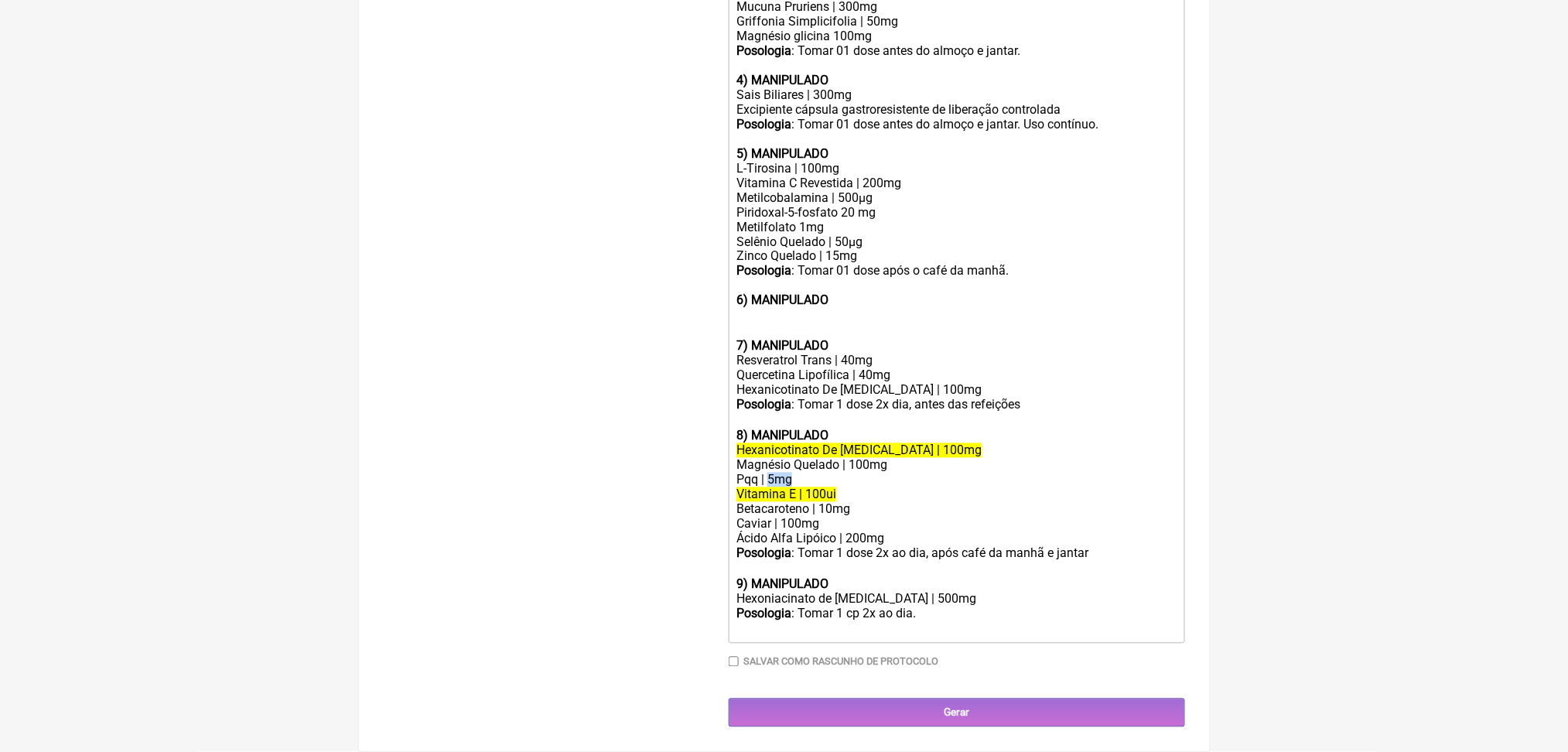
click at [789, 473] on div "Pqq | 5mg" at bounding box center [956, 480] width 440 height 14
copy div "Pqq | 5mg"
click at [992, 383] on div "Hexanicotinato De Inositol | 100mg" at bounding box center [956, 390] width 440 height 14
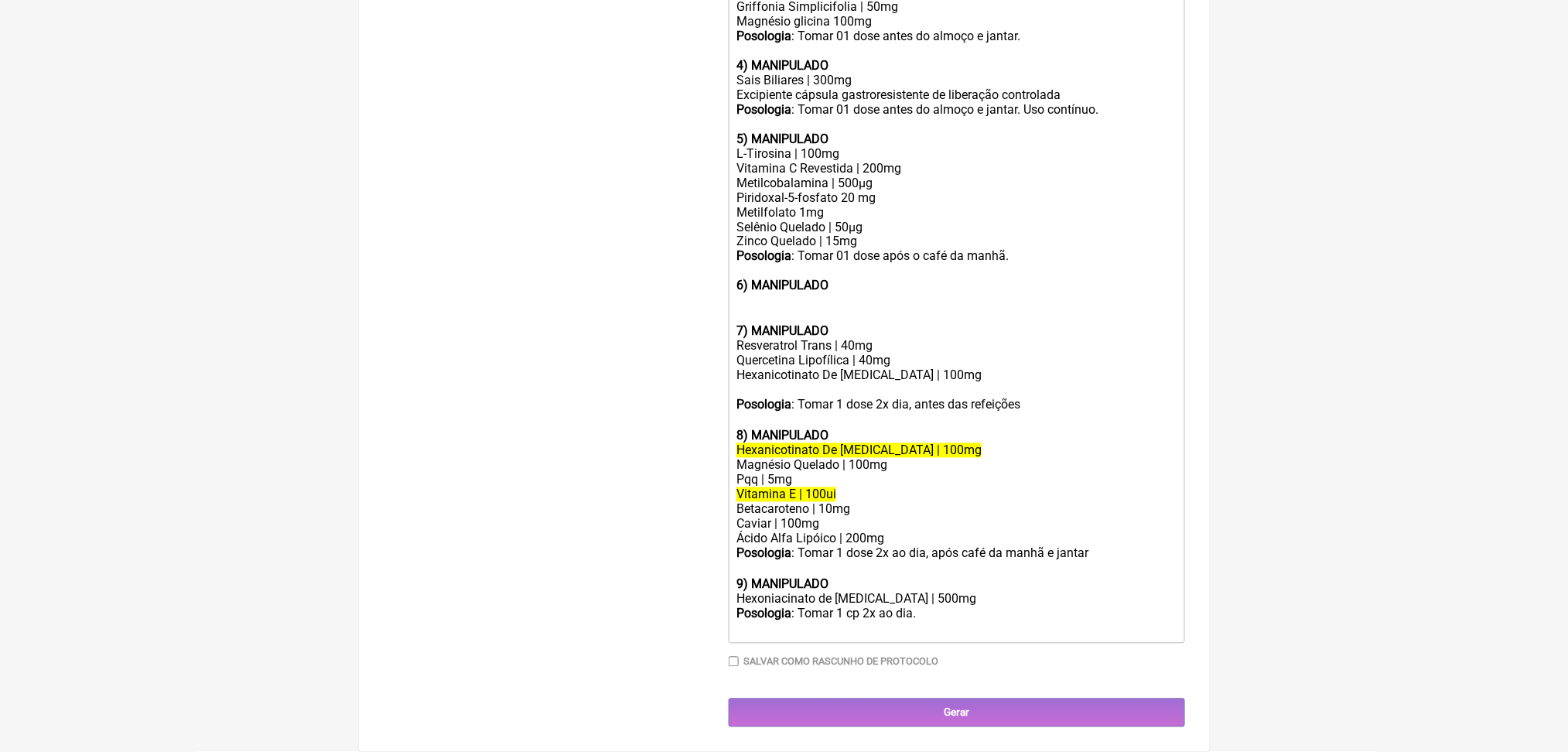
paste trix-editor "Pqq | 5mg</div><div><br>"
click at [793, 324] on strong "7) MANIPULADO" at bounding box center [782, 332] width 92 height 14
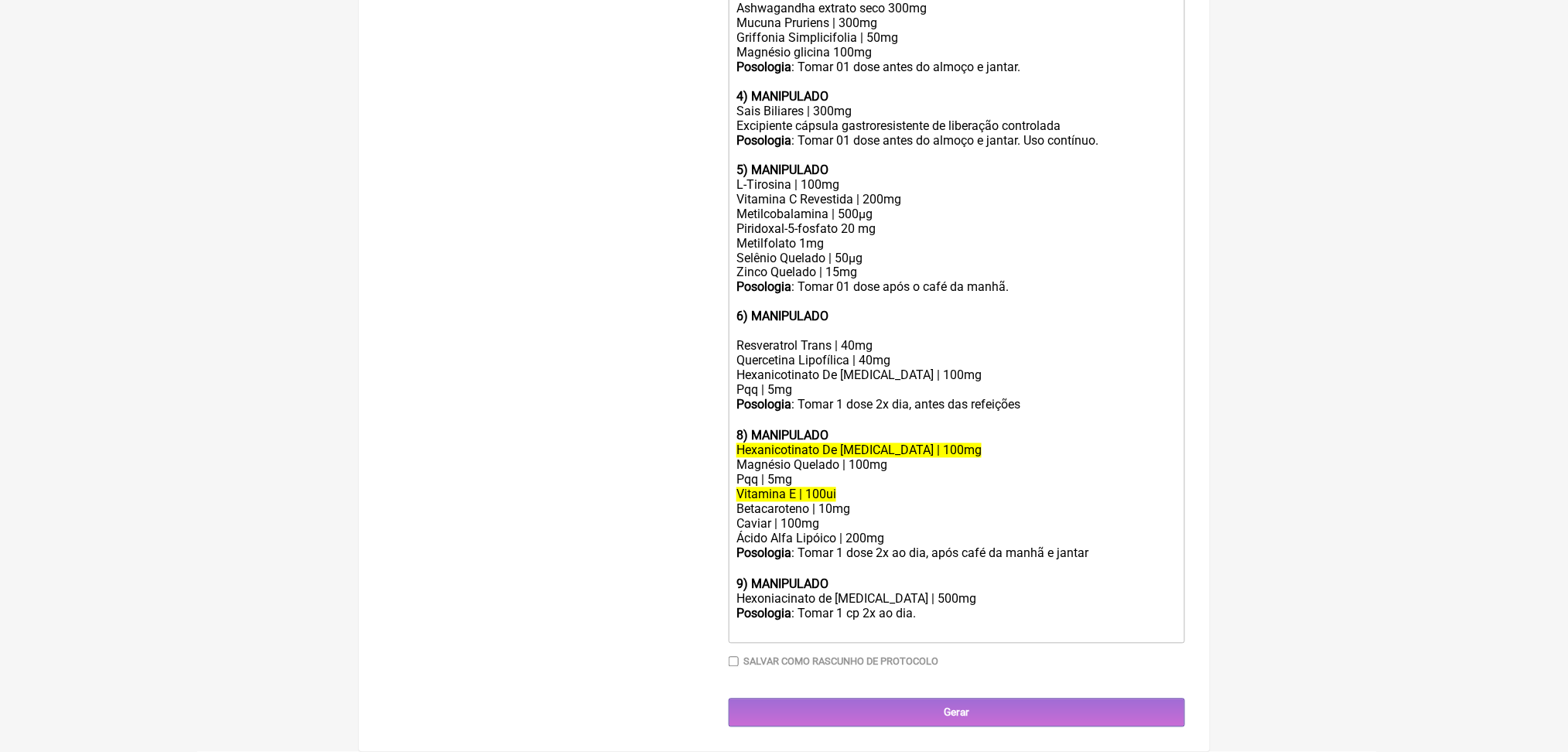
scroll to position [1226, 0]
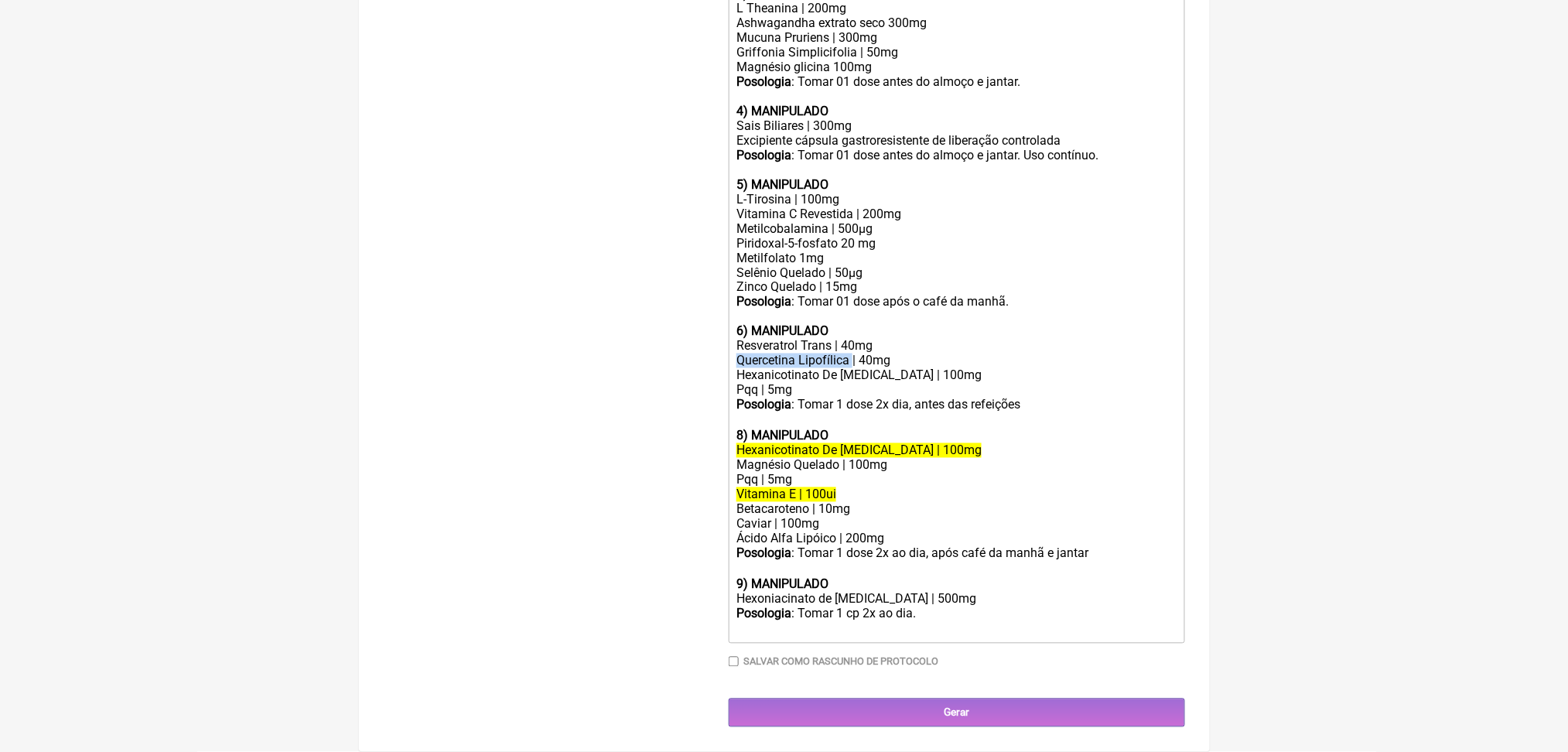
drag, startPoint x: 743, startPoint y: 231, endPoint x: 891, endPoint y: 231, distance: 148.0
click at [891, 231] on trix-editor "Uso oral por 60 dias: 1) MANIPULADO Vitamina D3 | 10.000 ui Vitamina k2(mk7) | …" at bounding box center [957, 201] width 456 height 885
click at [869, 368] on div "Hexanicotinato De Inositol | 100mg Pqq | 5mg" at bounding box center [956, 383] width 440 height 30
click at [864, 368] on div "Hexanicotinato De Inositol | 100mg Pqq | 5mg" at bounding box center [956, 383] width 440 height 30
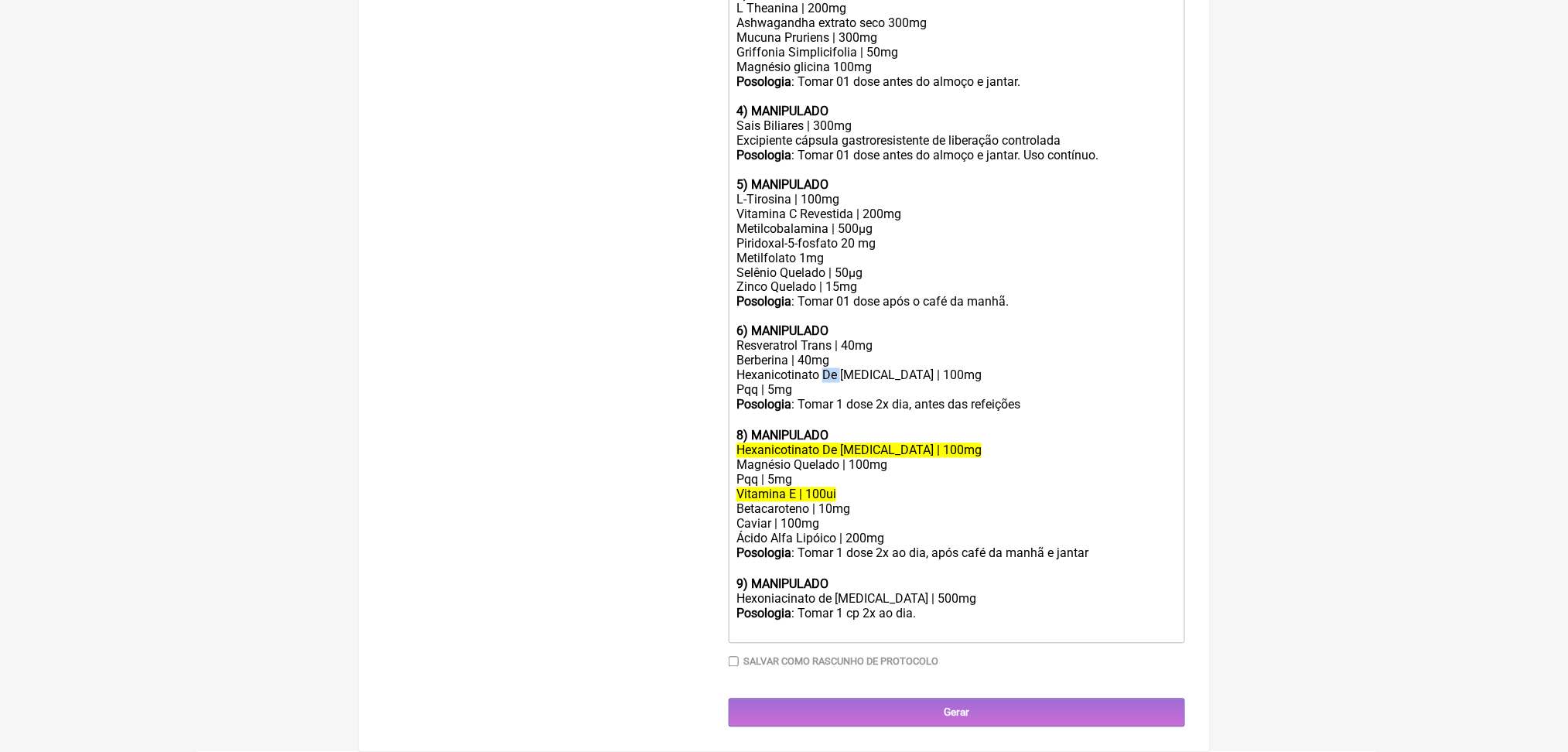
click at [864, 368] on div "Hexanicotinato De Inositol | 100mg Pqq | 5mg" at bounding box center [956, 383] width 440 height 30
click at [832, 354] on div "Berberina | 40mg" at bounding box center [956, 361] width 440 height 14
click at [942, 368] on div "Hexanicotinato de inositol | 100mg Pqq | 5mg" at bounding box center [956, 383] width 440 height 30
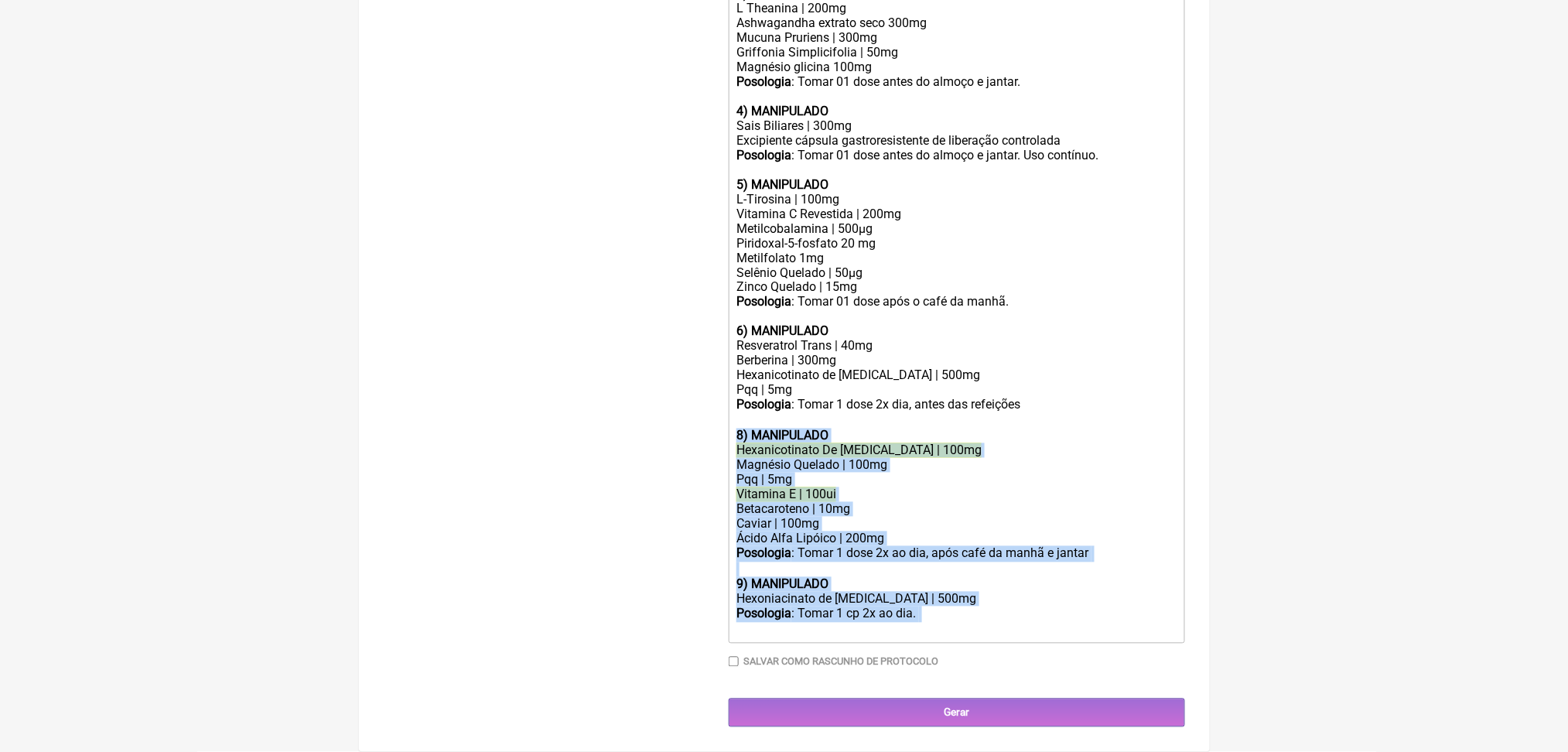
drag, startPoint x: 746, startPoint y: 325, endPoint x: 1064, endPoint y: 601, distance: 421.1
click at [1064, 601] on trix-editor "Uso oral por 60 dias: 1) MANIPULADO Vitamina D3 | 10.000 ui Vitamina k2(mk7) | …" at bounding box center [957, 201] width 456 height 885
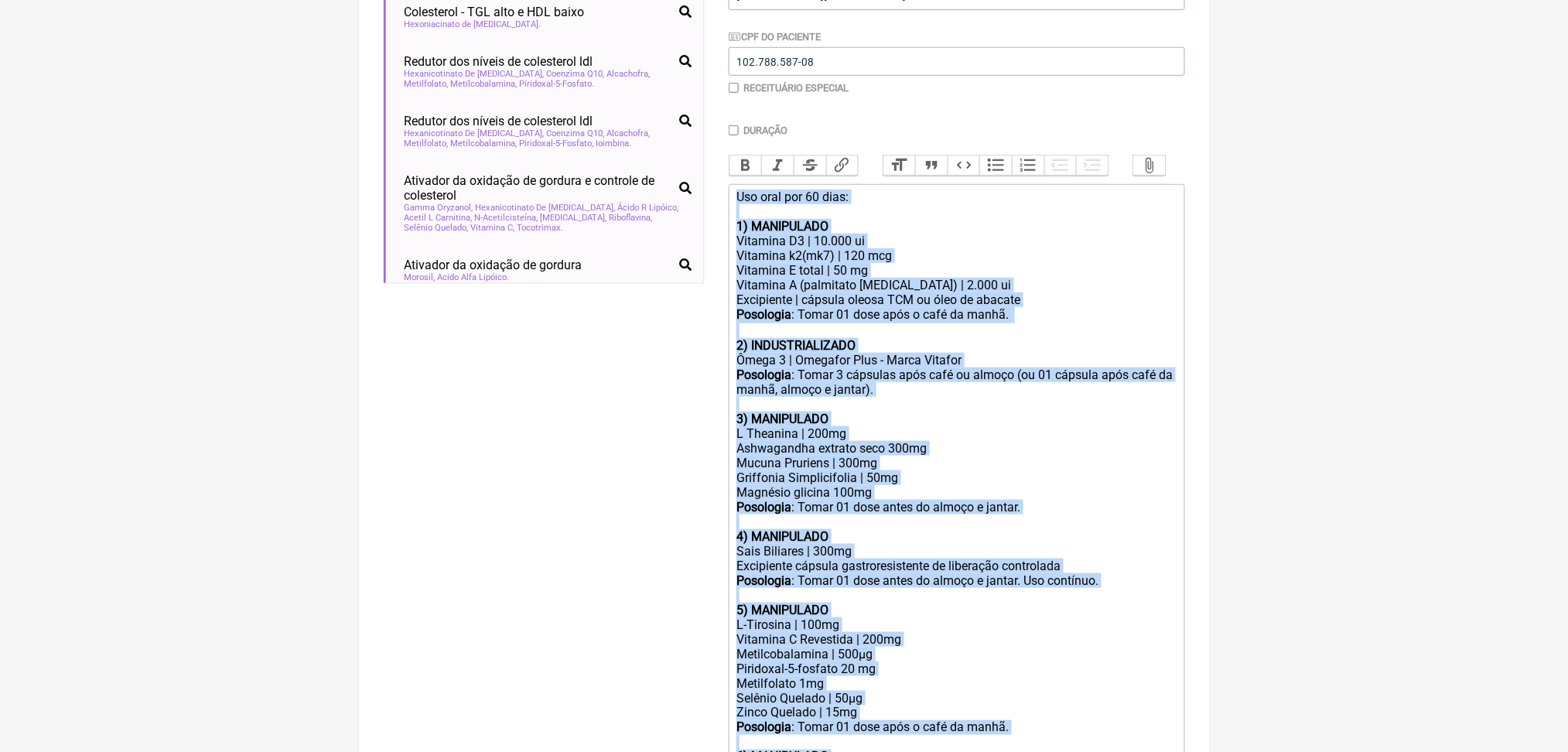
scroll to position [0, 0]
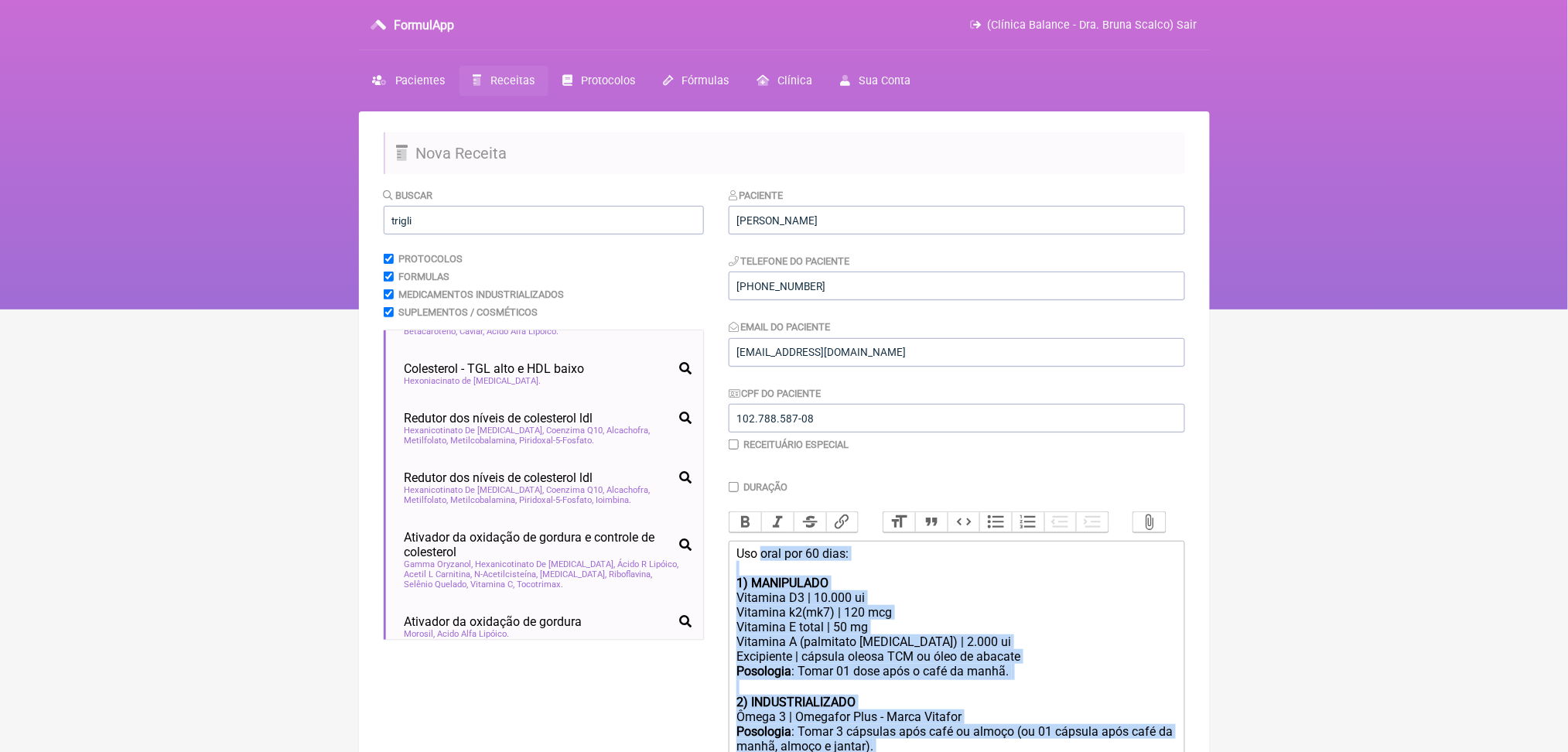
drag, startPoint x: 1136, startPoint y: 605, endPoint x: 778, endPoint y: 205, distance: 536.8
click at [778, 205] on div "Paciente Priscila Loiola de Souza Telefone do Paciente (21) 99888-0134 Email do…" at bounding box center [957, 736] width 456 height 1097
copy trix-editor "oral por 60 dias: 1) MANIPULADO Vitamina D3 | 10.000 ui Vitamina k2(mk7) | 120 …"
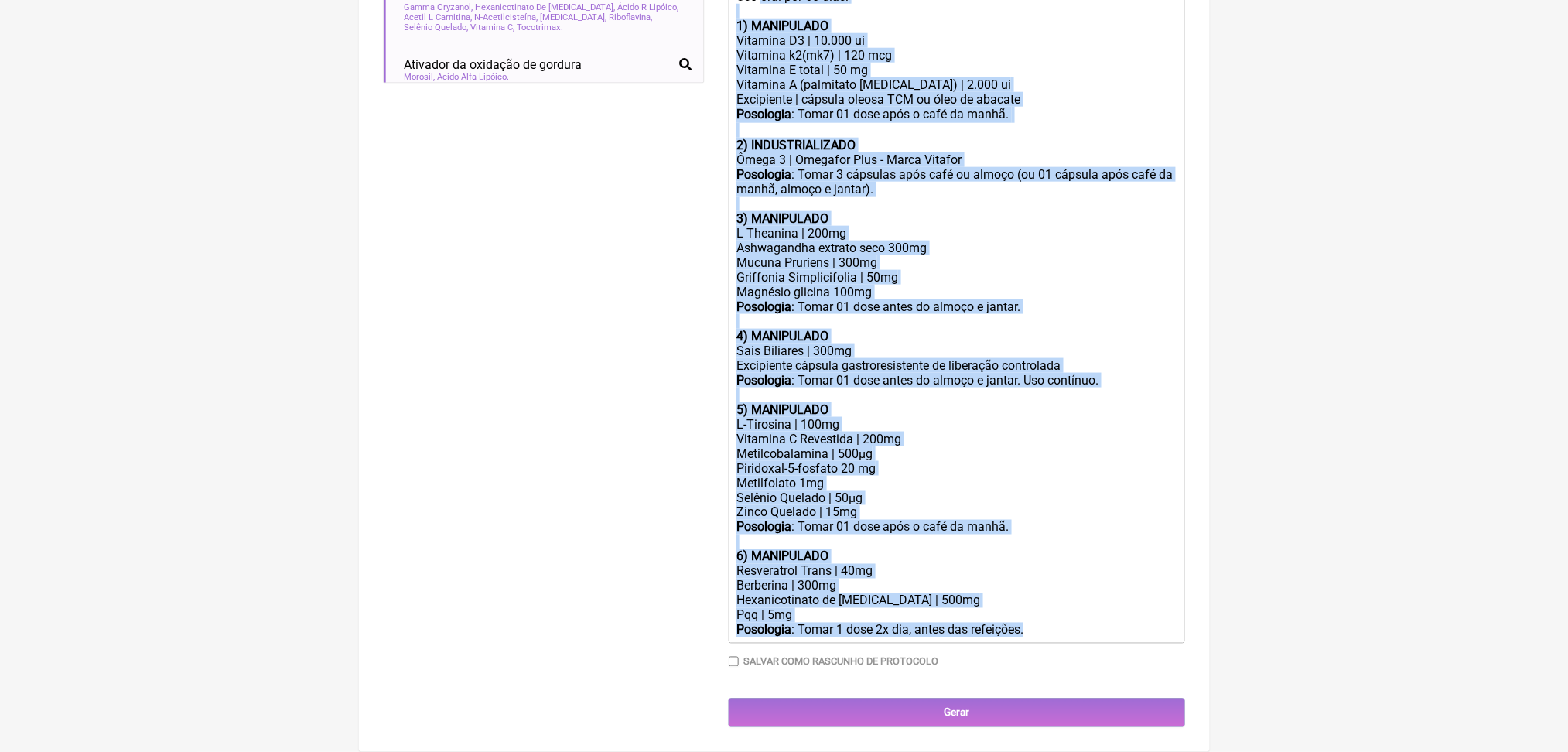
scroll to position [697, 0]
click at [814, 300] on div "Mucuna Pruriens | 300mg Griffonia Simplicifolia | 50mg Magnésio glicina 100mg" at bounding box center [956, 277] width 440 height 44
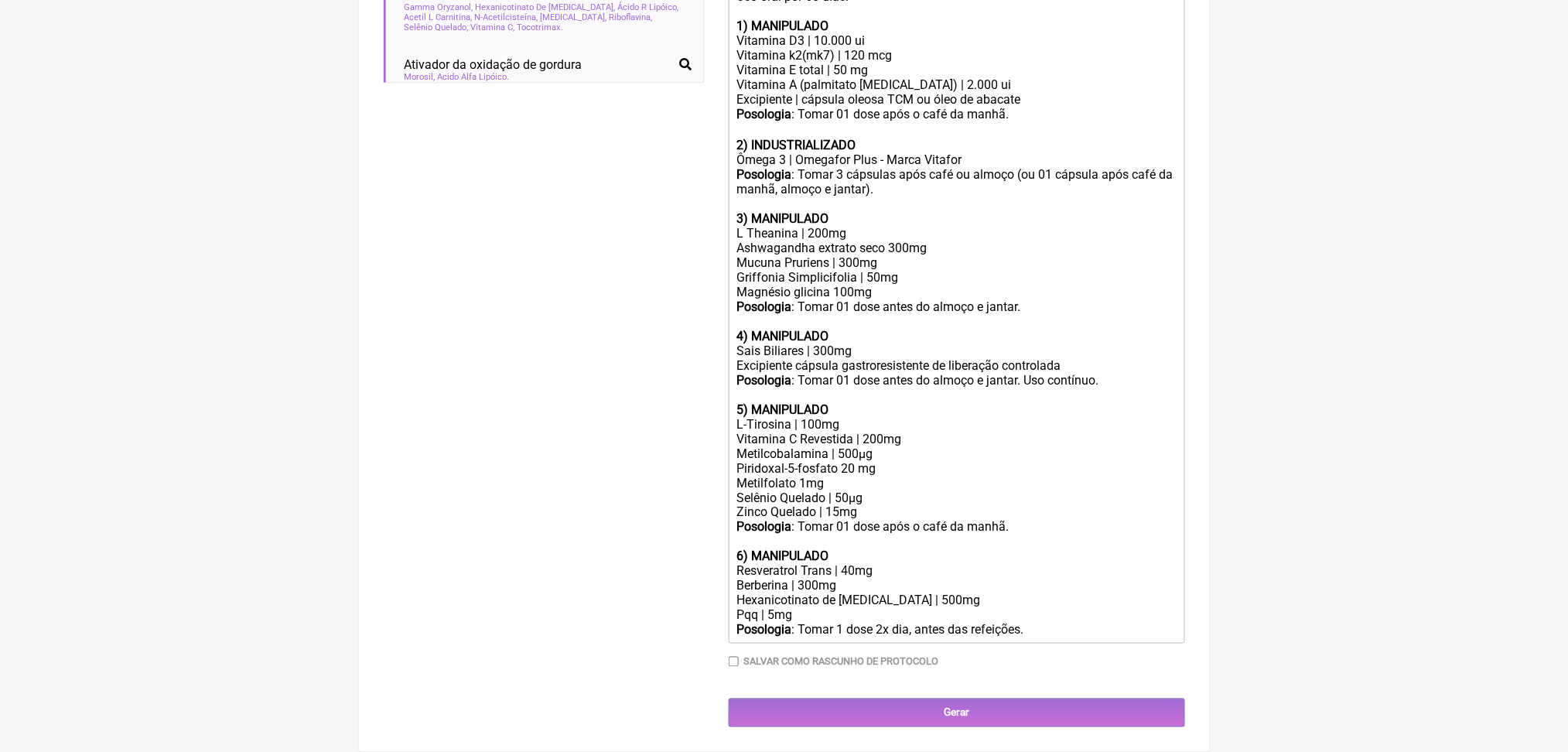
click at [806, 300] on div "Mucuna Pruriens | 300mg Griffonia Simplicifolia | 50mg Magnésio glicina 100mg" at bounding box center [956, 277] width 440 height 44
click at [880, 300] on div "Mucuna Pruriens | 300mg Griffonia Simplicifolia | 50mg Magnésio glicina 100mg" at bounding box center [956, 277] width 440 height 44
click at [943, 255] on div "Ashwagandha extrato seco 300mg" at bounding box center [956, 247] width 440 height 14
click at [923, 313] on div "Posologia : Tomar 01 dose antes do almoço e jantar. 4) MANIPULADO" at bounding box center [956, 321] width 440 height 44
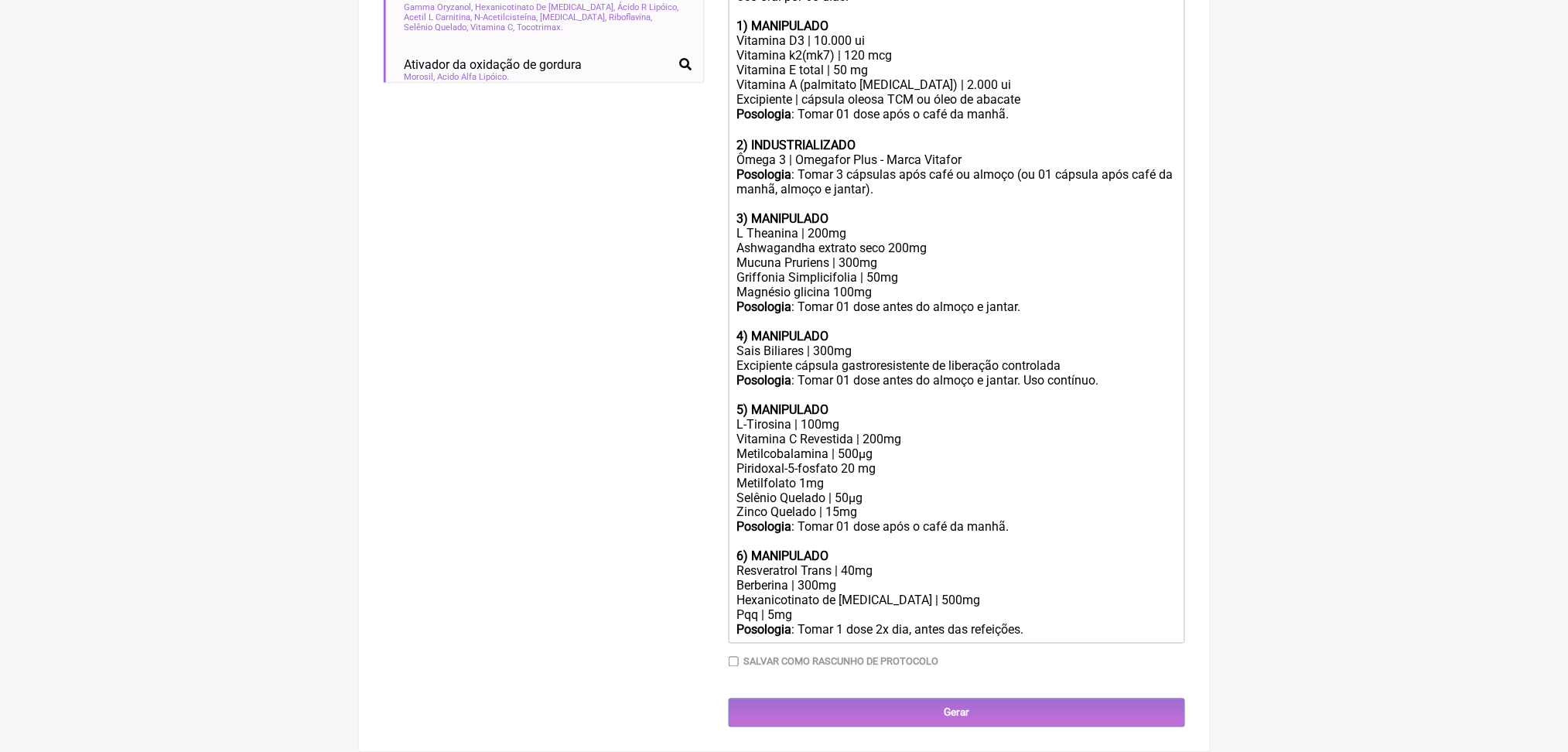
click at [923, 313] on div "Posologia : Tomar 01 dose antes do almoço e jantar. 4) MANIPULADO" at bounding box center [956, 321] width 440 height 44
click at [880, 255] on div "Mucuna Pruriens | 300mg Griffonia Simplicifolia | 50mg Magnésio glicina 100mg" at bounding box center [956, 277] width 440 height 44
click at [629, 181] on div "Buscar trigli Protocolos Formulas Medicamentos Industrializados Suplementos / C…" at bounding box center [544, 179] width 320 height 1097
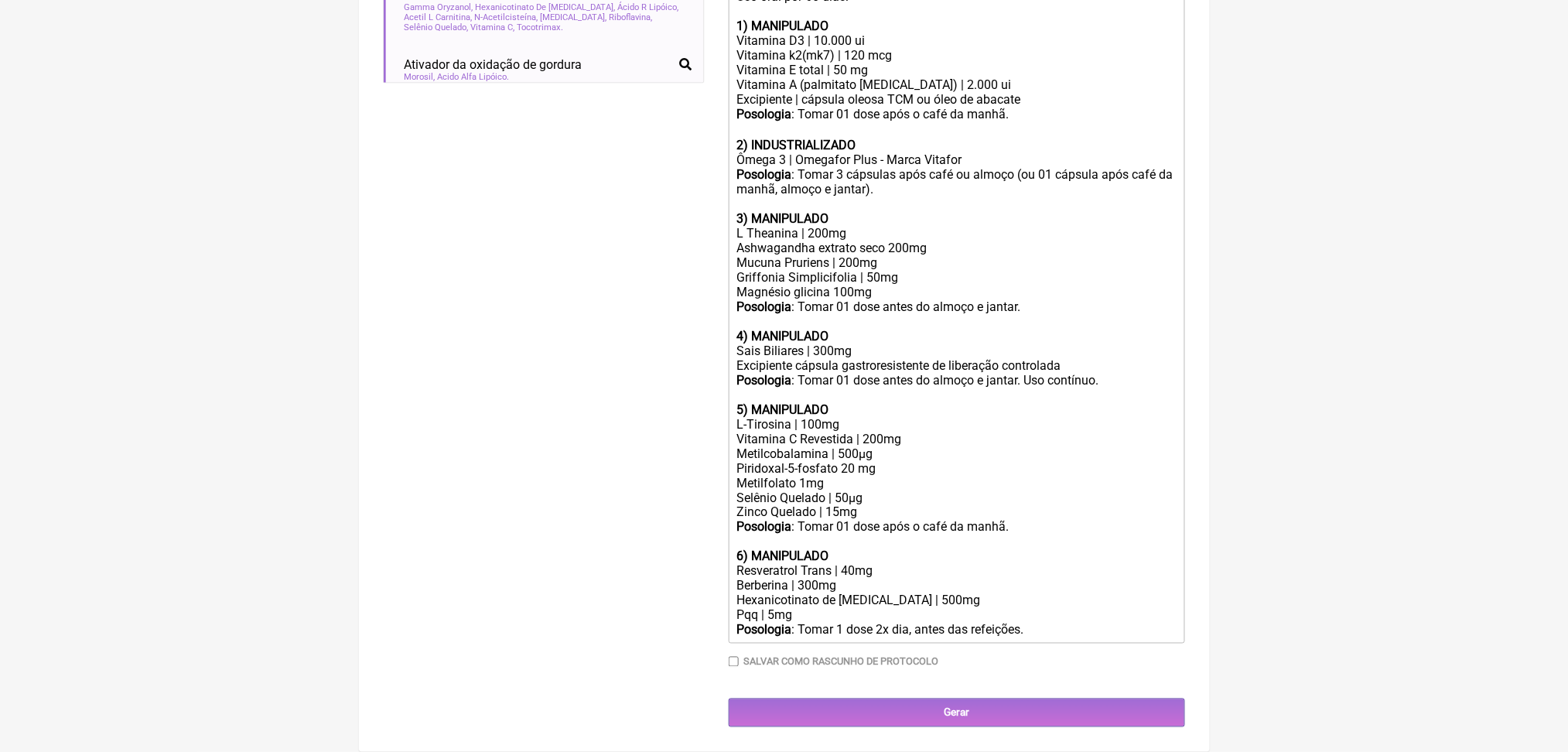
click at [949, 300] on div "Posologia : Tomar 01 dose antes do almoço e jantar. 4) MANIPULADO" at bounding box center [956, 321] width 440 height 44
drag, startPoint x: 1136, startPoint y: 666, endPoint x: 971, endPoint y: 657, distance: 165.2
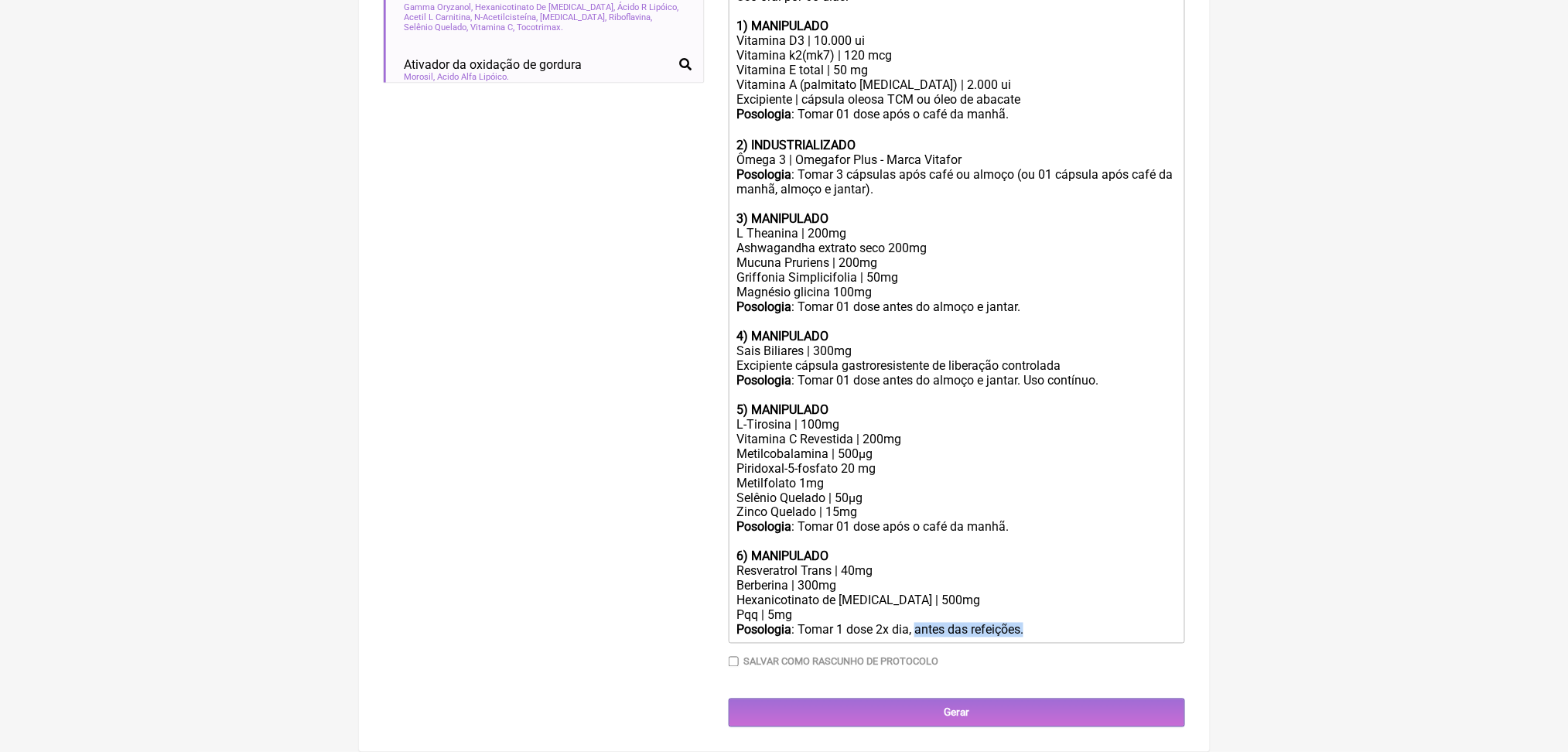
click at [971, 637] on div "Posologia : Tomar 1 dose 2x dia, antes das refeições." at bounding box center [956, 630] width 440 height 14
paste trix-editor "<div>Uso oral por 60 dias:<br><br><strong>1) MANIPULADO</strong></div><div>Vita…"
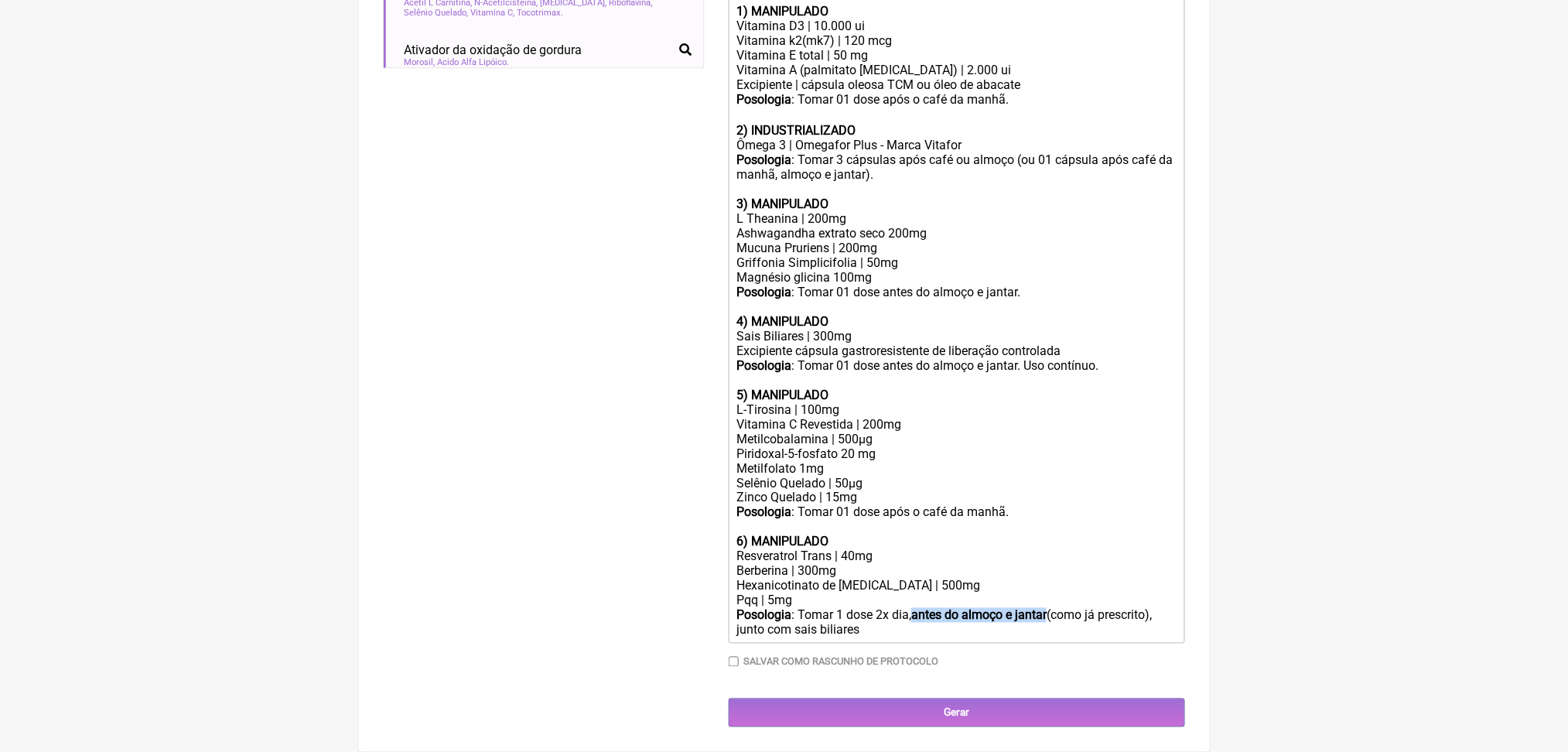
drag, startPoint x: 971, startPoint y: 664, endPoint x: 1147, endPoint y: 671, distance: 176.1
click at [1147, 637] on div "Posologia : Tomar 1 dose 2x dia, antes do almoço e jantar (como já prescrito), …" at bounding box center [956, 622] width 440 height 30
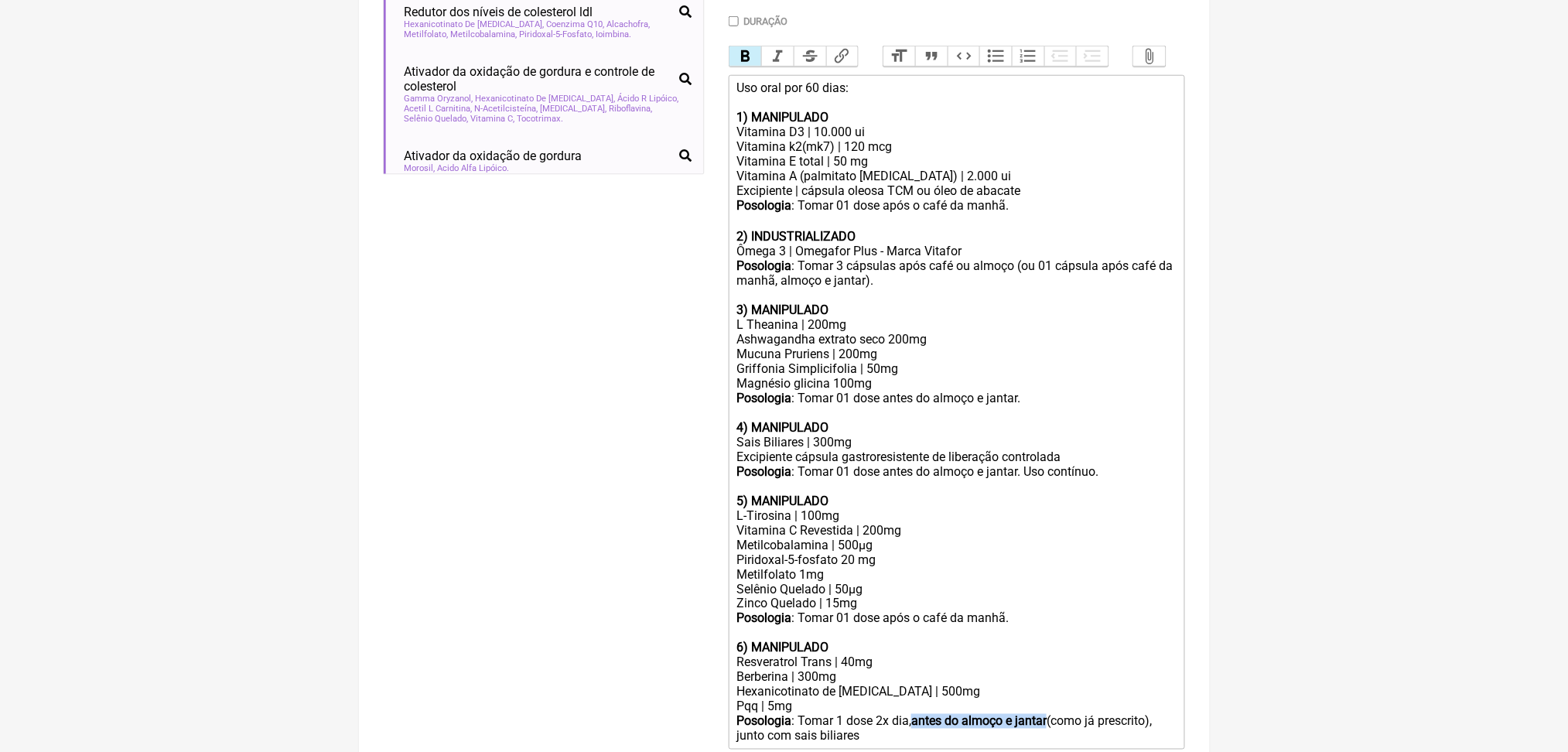
scroll to position [467, 0]
click at [758, 66] on button "Bold" at bounding box center [746, 55] width 33 height 20
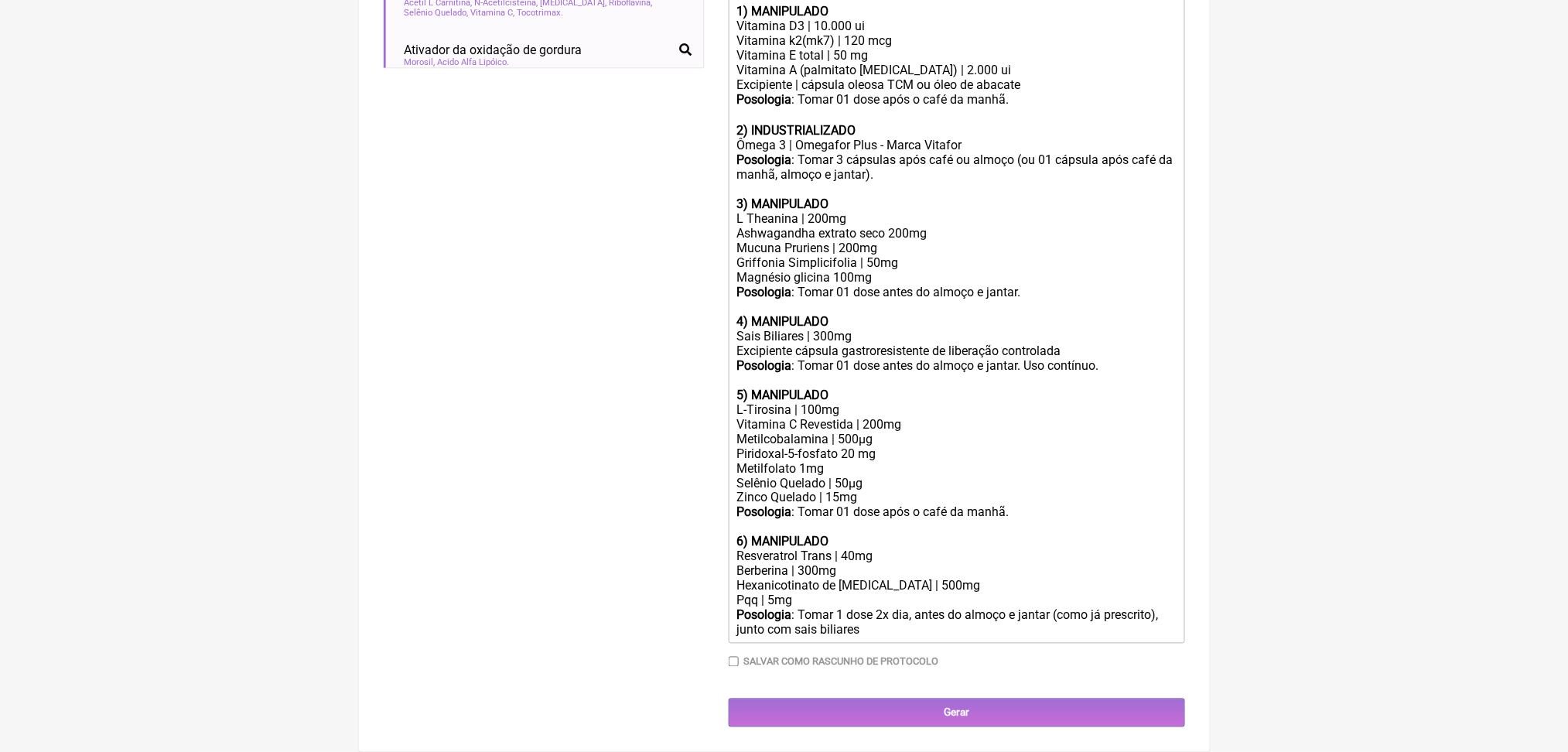
scroll to position [935, 0]
click at [874, 608] on div "Posologia : Tomar 1 dose 2x dia, antes do almoço e jantar (como já prescrito), …" at bounding box center [956, 622] width 440 height 30
click at [911, 608] on div "Posologia : Tomar 1 dose 2x dia, antes do almoço e jantar, junto com sais bilia…" at bounding box center [956, 622] width 440 height 30
click at [888, 549] on div "Resveratrol Trans | 40mg" at bounding box center [956, 557] width 440 height 14
click at [786, 564] on div "Berberina | 300mg" at bounding box center [956, 571] width 440 height 14
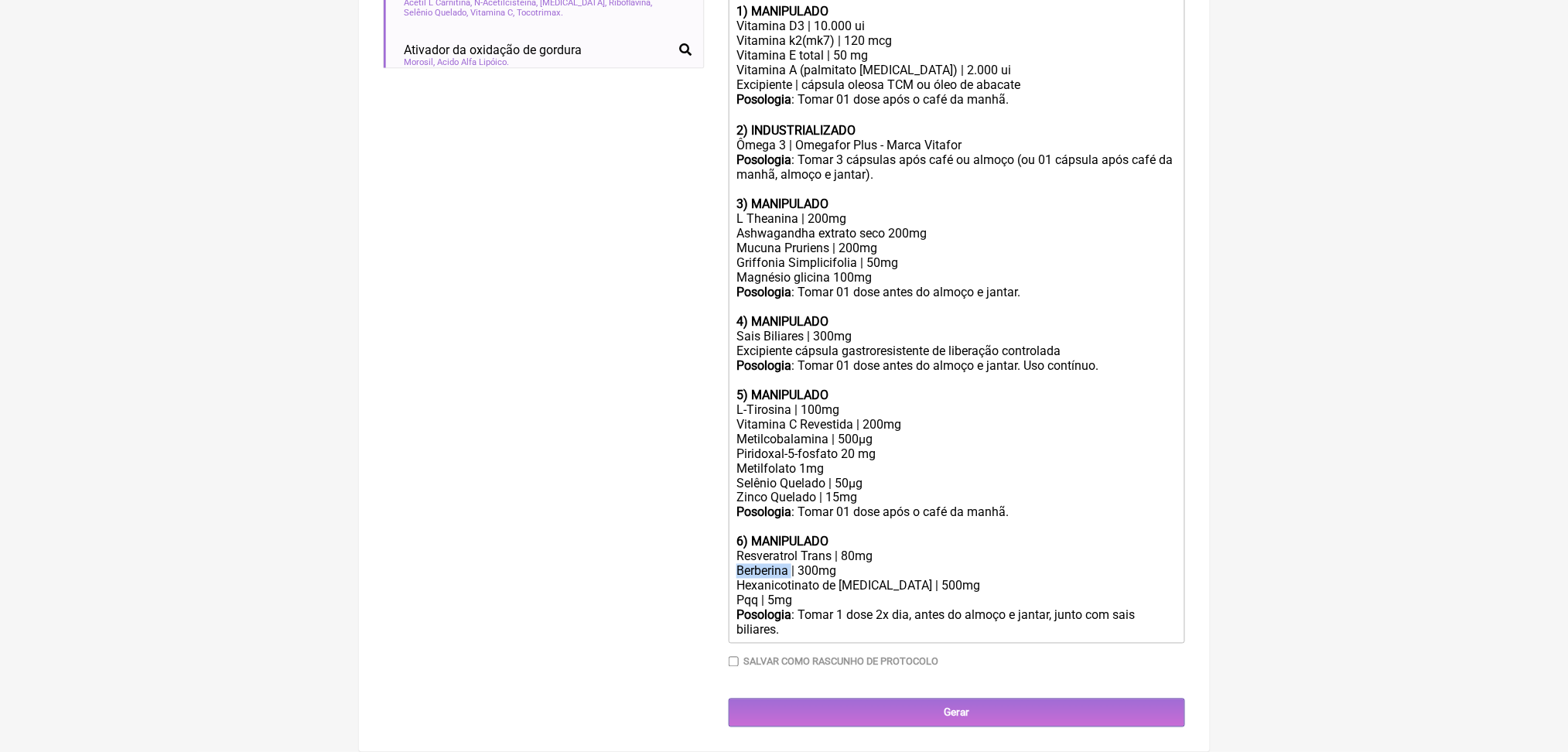
click at [786, 564] on div "Berberina | 300mg" at bounding box center [956, 571] width 440 height 14
click at [983, 608] on div "Posologia : Tomar 1 dose 2x dia, antes do almoço e jantar, junto com sais bilia…" at bounding box center [956, 622] width 440 height 30
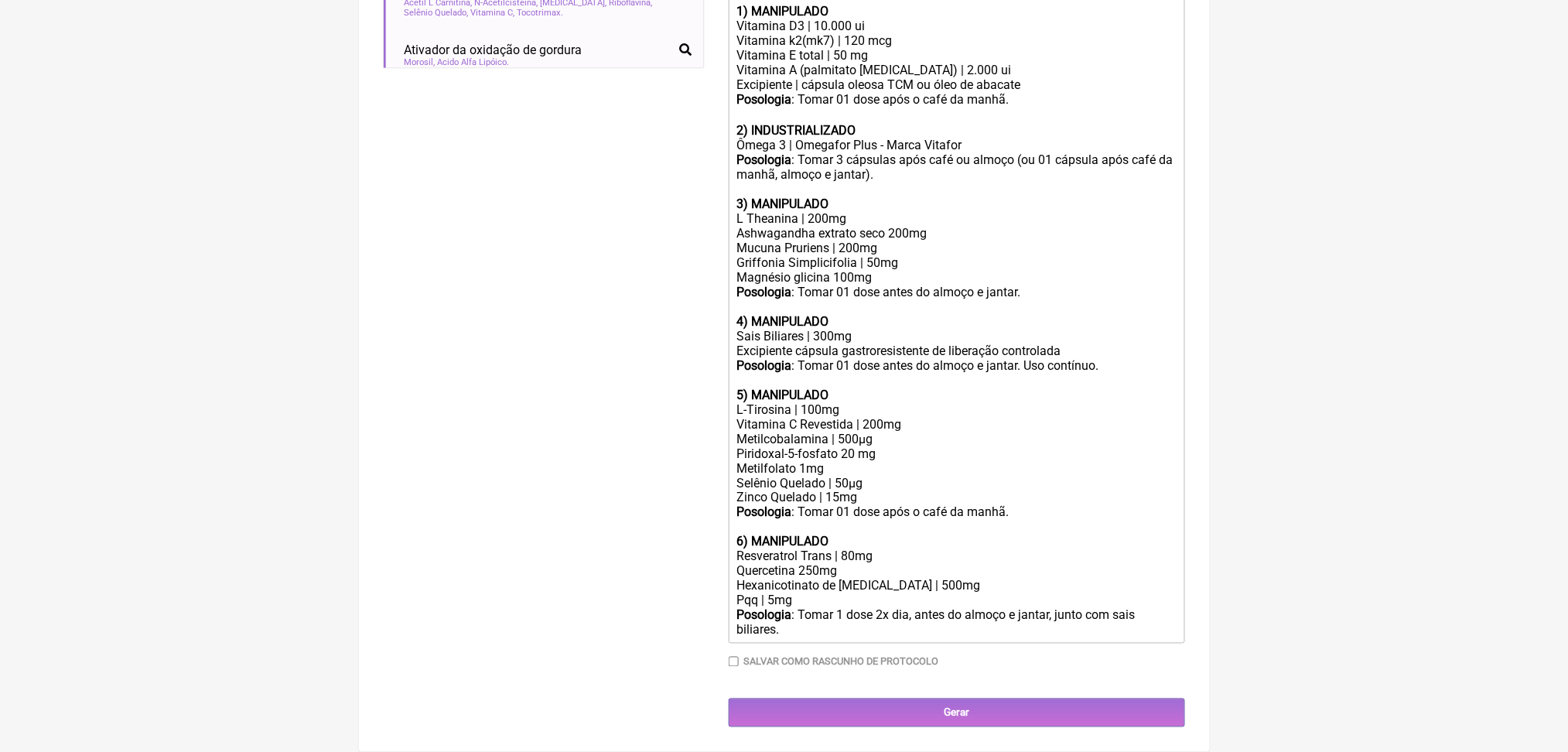
click at [871, 285] on div "Mucuna Pruriens | 200mg Griffonia Simplicifolia | 50mg Magnésio glicina 100mg" at bounding box center [956, 262] width 440 height 44
click at [987, 329] on div "Posologia : Tomar 01 dose antes do almoço e jantar. 4) MANIPULADO" at bounding box center [956, 307] width 440 height 44
click at [983, 637] on div "Posologia : Tomar 1 dose 2x dia, antes do almoço e jantar, junto com sais bilia…" at bounding box center [956, 622] width 440 height 30
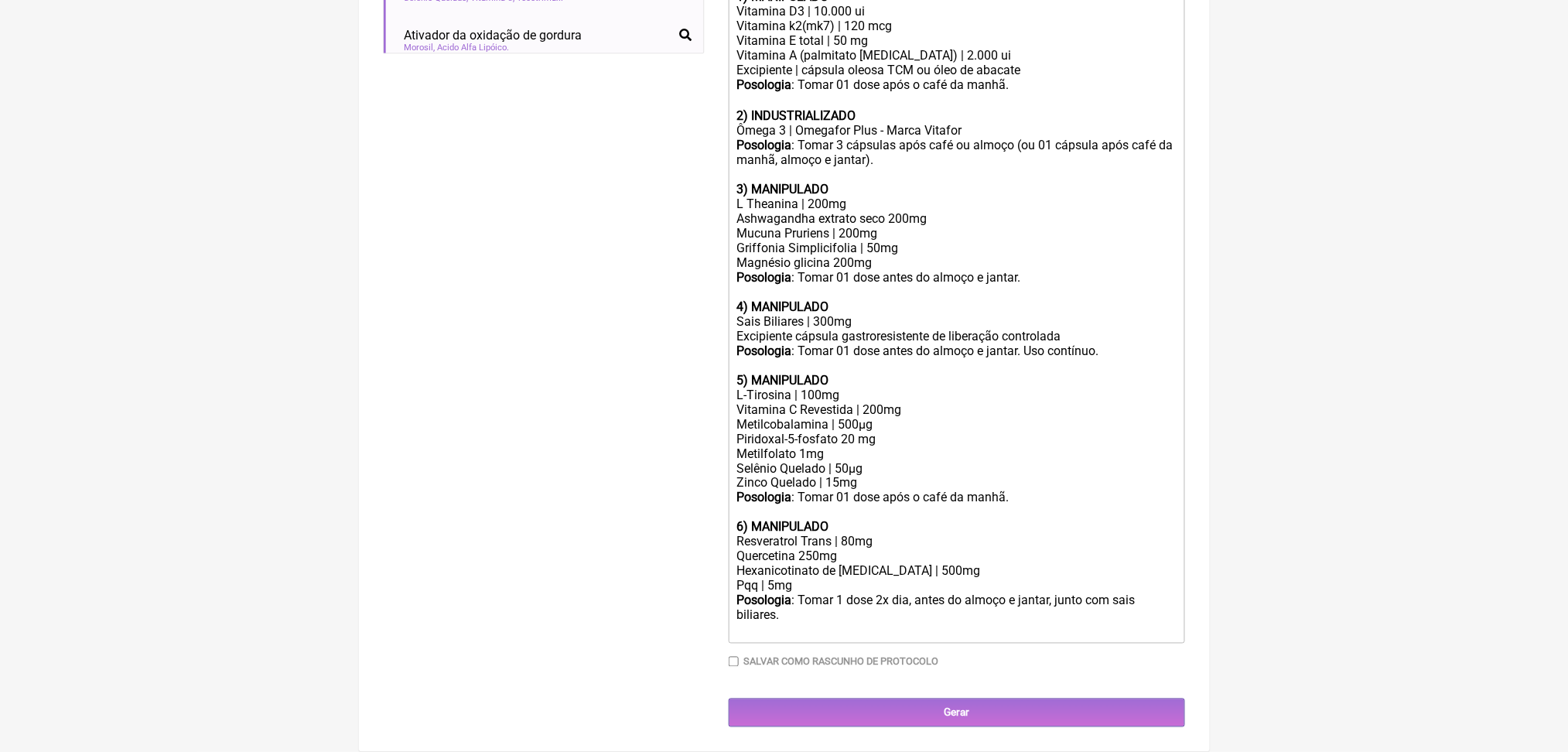
type trix-editor "<div>Uso oral por 60 dias:<br><br><strong>1) MANIPULADO</strong></div><div>Vita…"
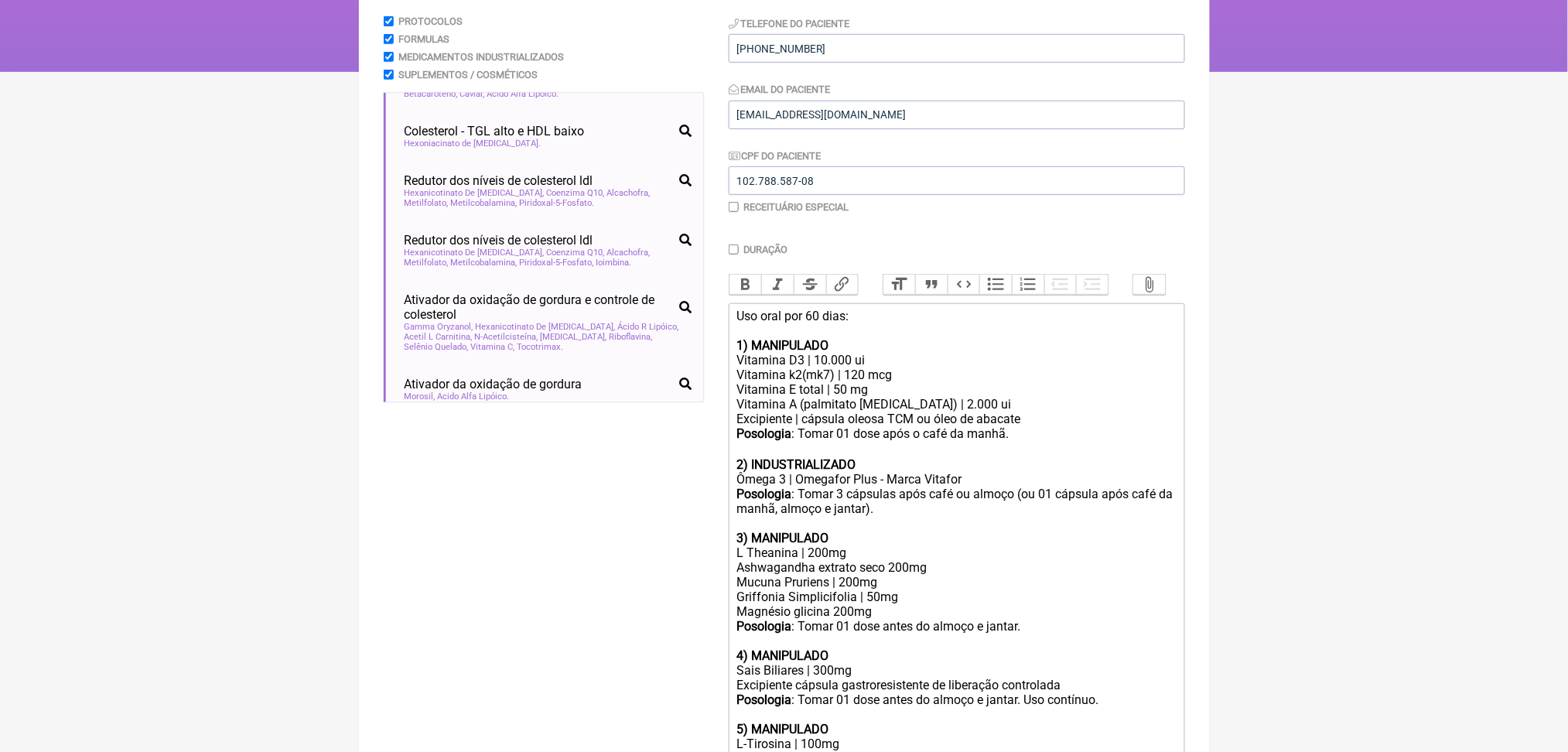
scroll to position [155, 0]
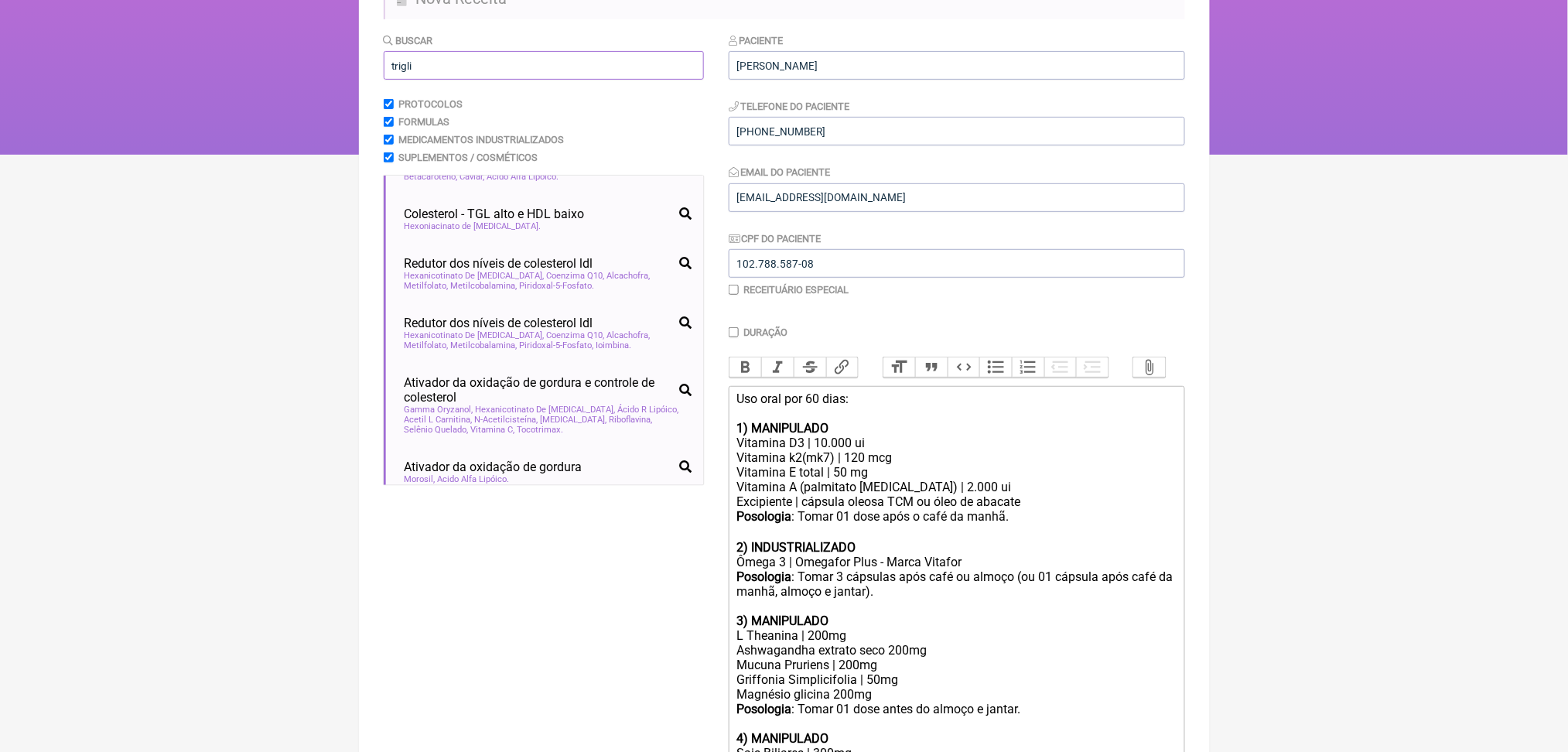
click at [550, 80] on input "trigli" at bounding box center [544, 66] width 320 height 29
type input "t"
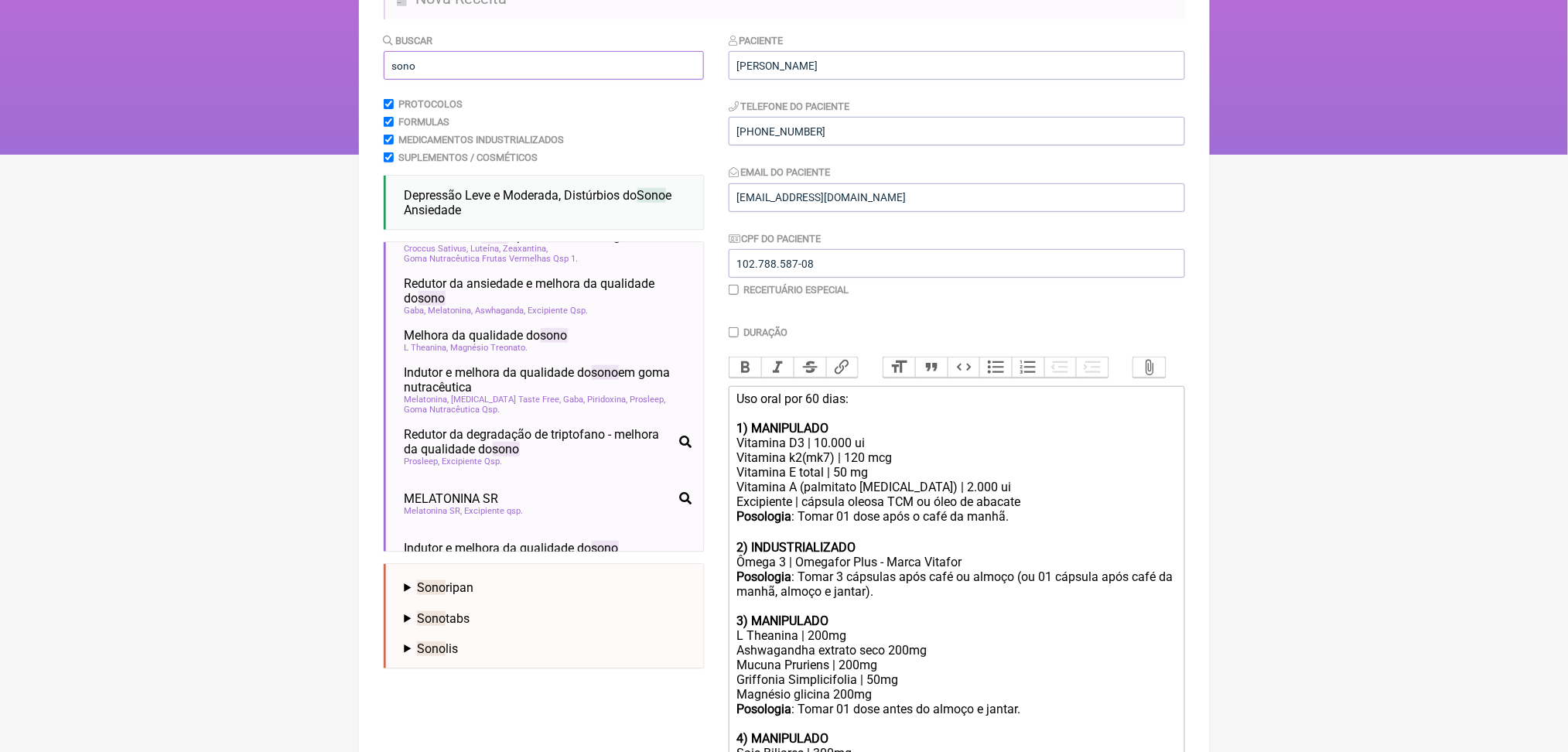
scroll to position [60, 0]
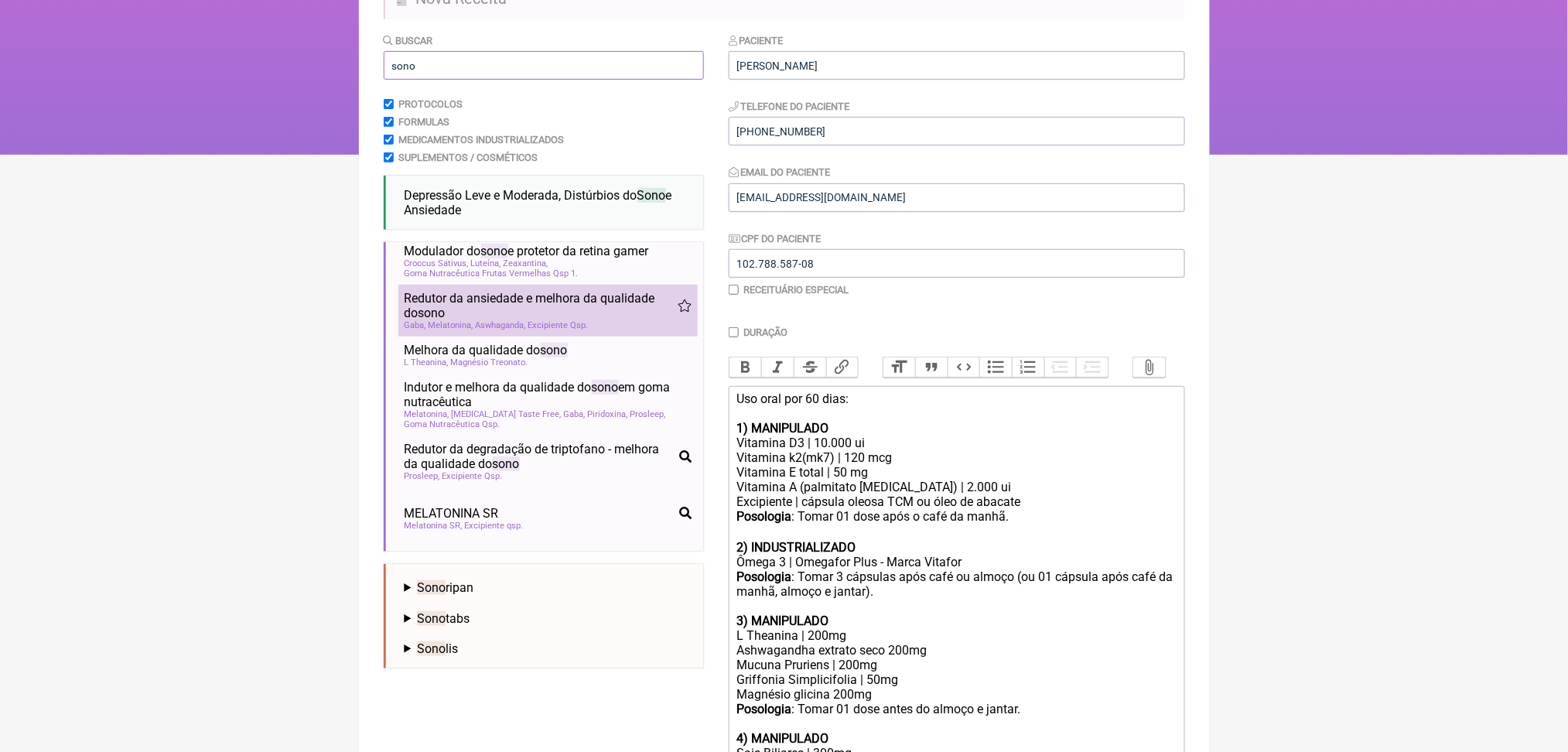
type input "sono"
click at [505, 331] on span "Aswhaganda" at bounding box center [501, 325] width 50 height 10
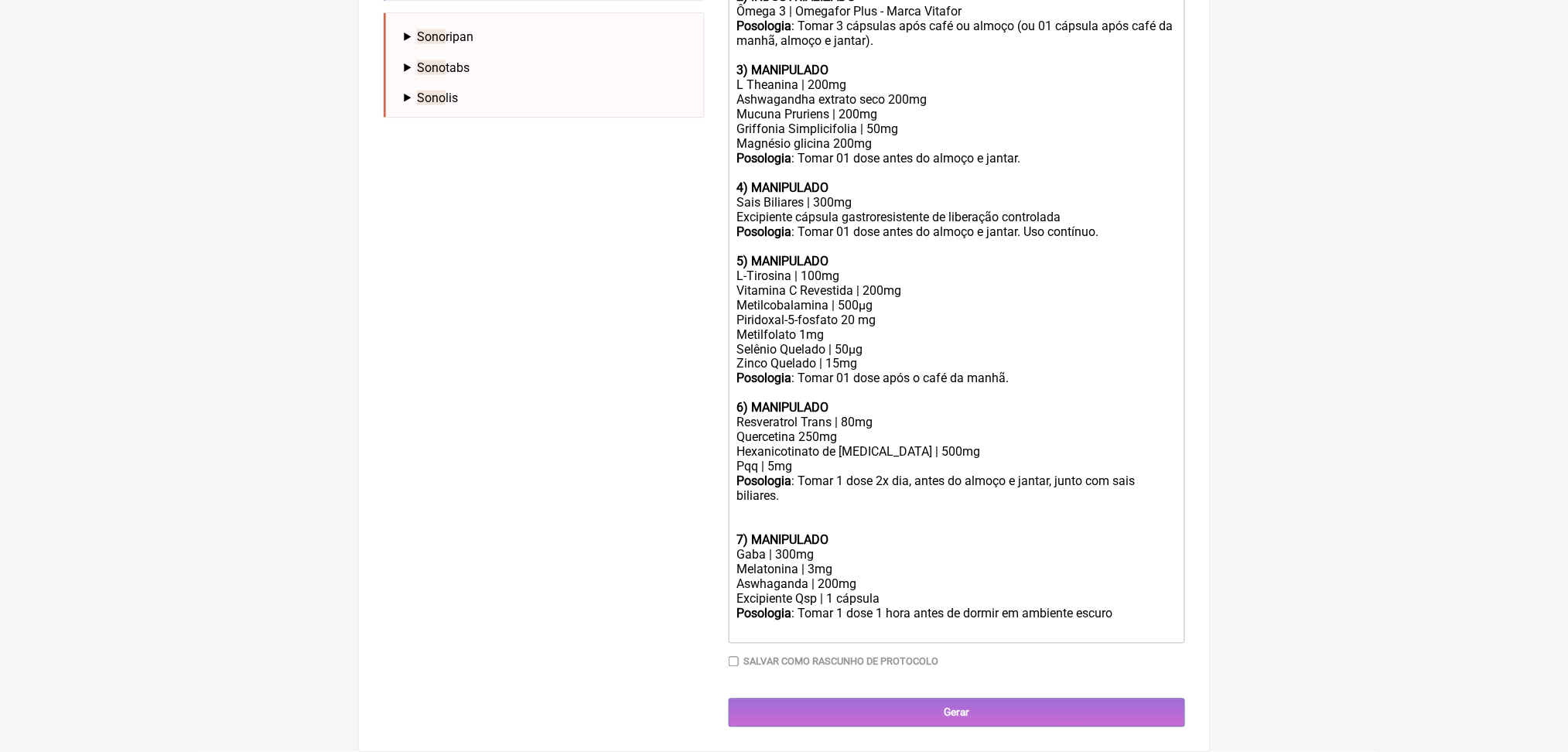
scroll to position [1128, 0]
click at [742, 447] on trix-editor "Uso oral por 60 dias: 1) MANIPULADO Vitamina D3 | 10.000 ui Vitamina k2(mk7) | …" at bounding box center [957, 239] width 456 height 809
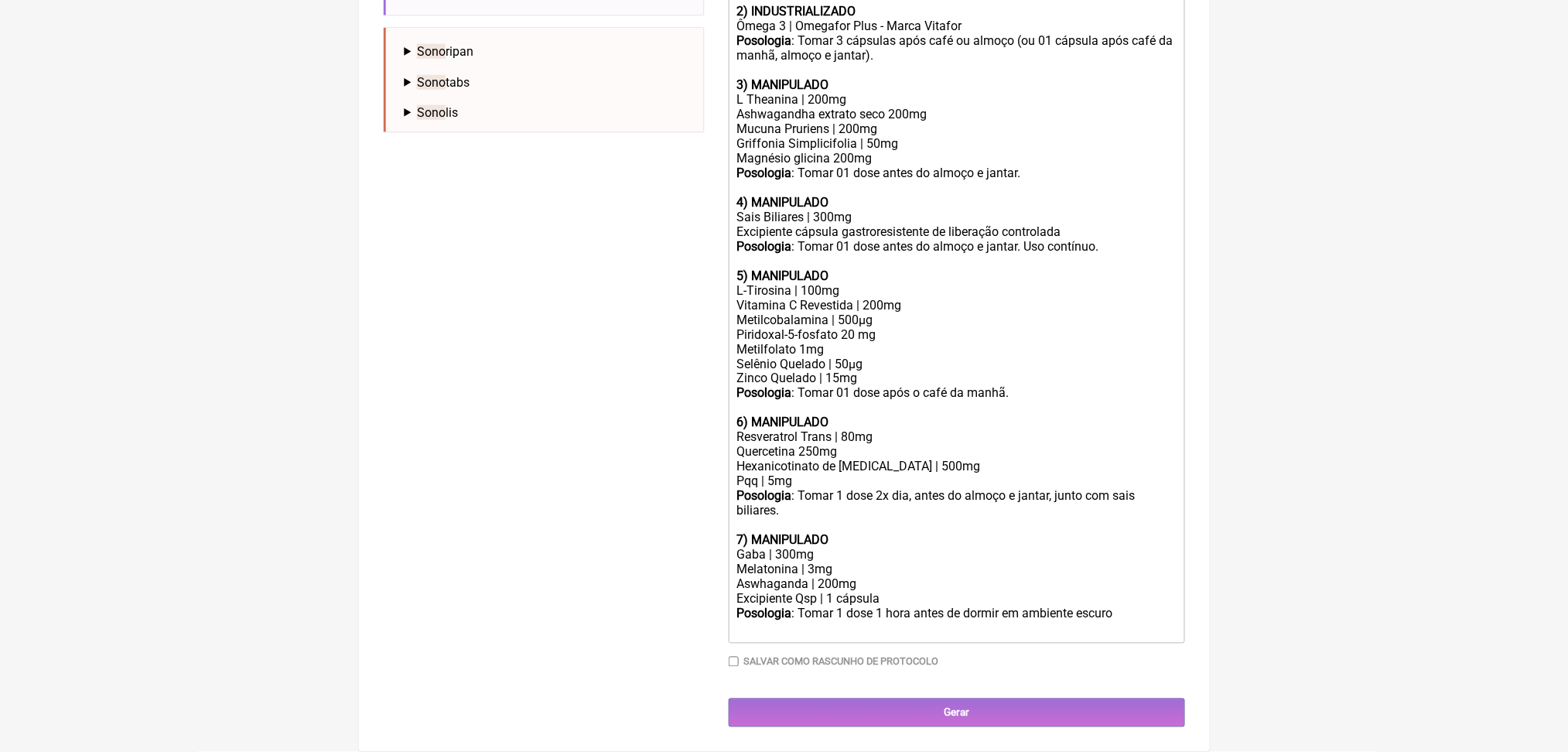
scroll to position [1108, 0]
click at [898, 607] on div "Posologia : Tomar 1 dose 1 hora antes de dormir em ambiente escuro ㅤ" at bounding box center [956, 621] width 440 height 31
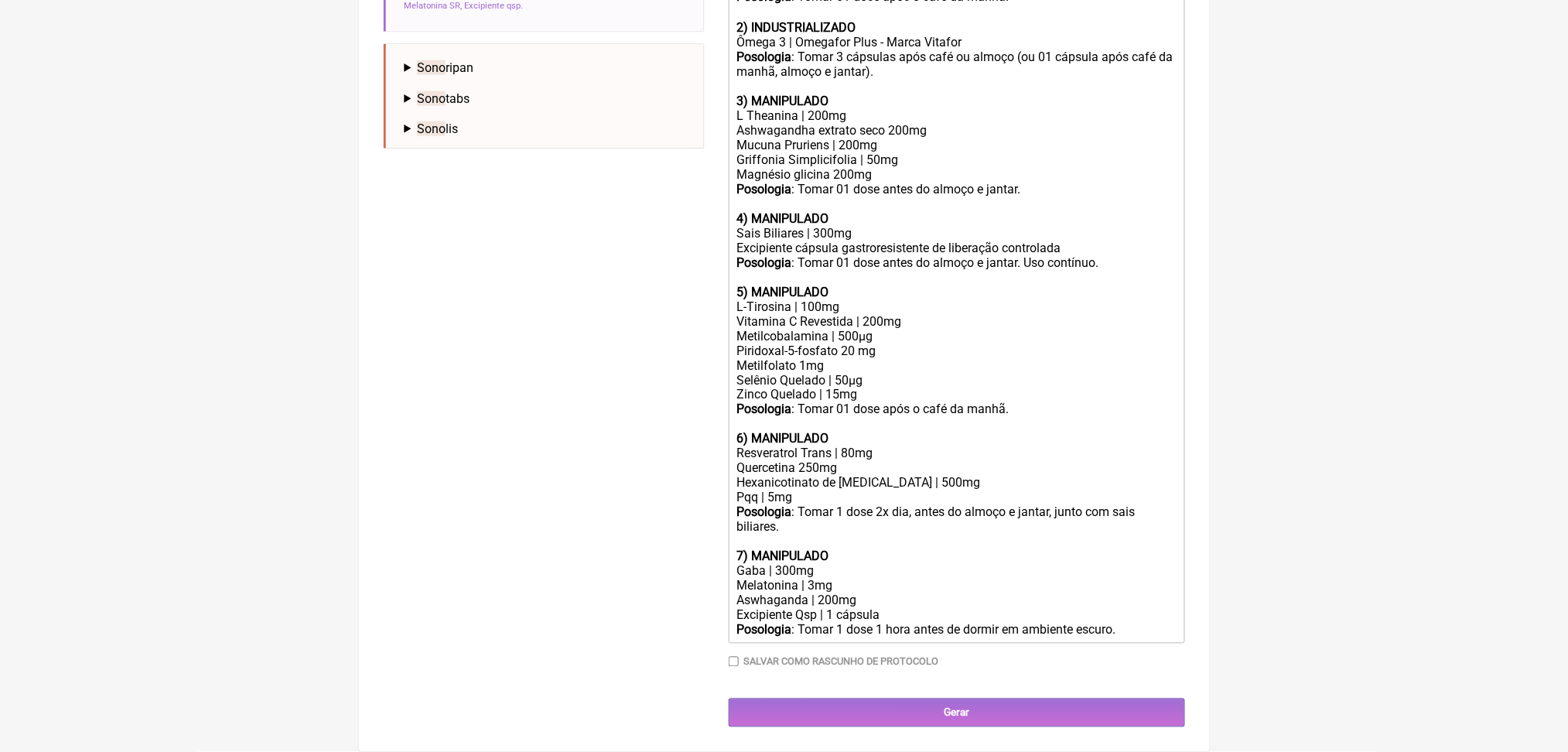
scroll to position [1033, 0]
click at [815, 601] on div "Aswhaganda | 200mg" at bounding box center [956, 601] width 440 height 14
click at [811, 123] on div "L Theanina | 200mg" at bounding box center [956, 115] width 440 height 14
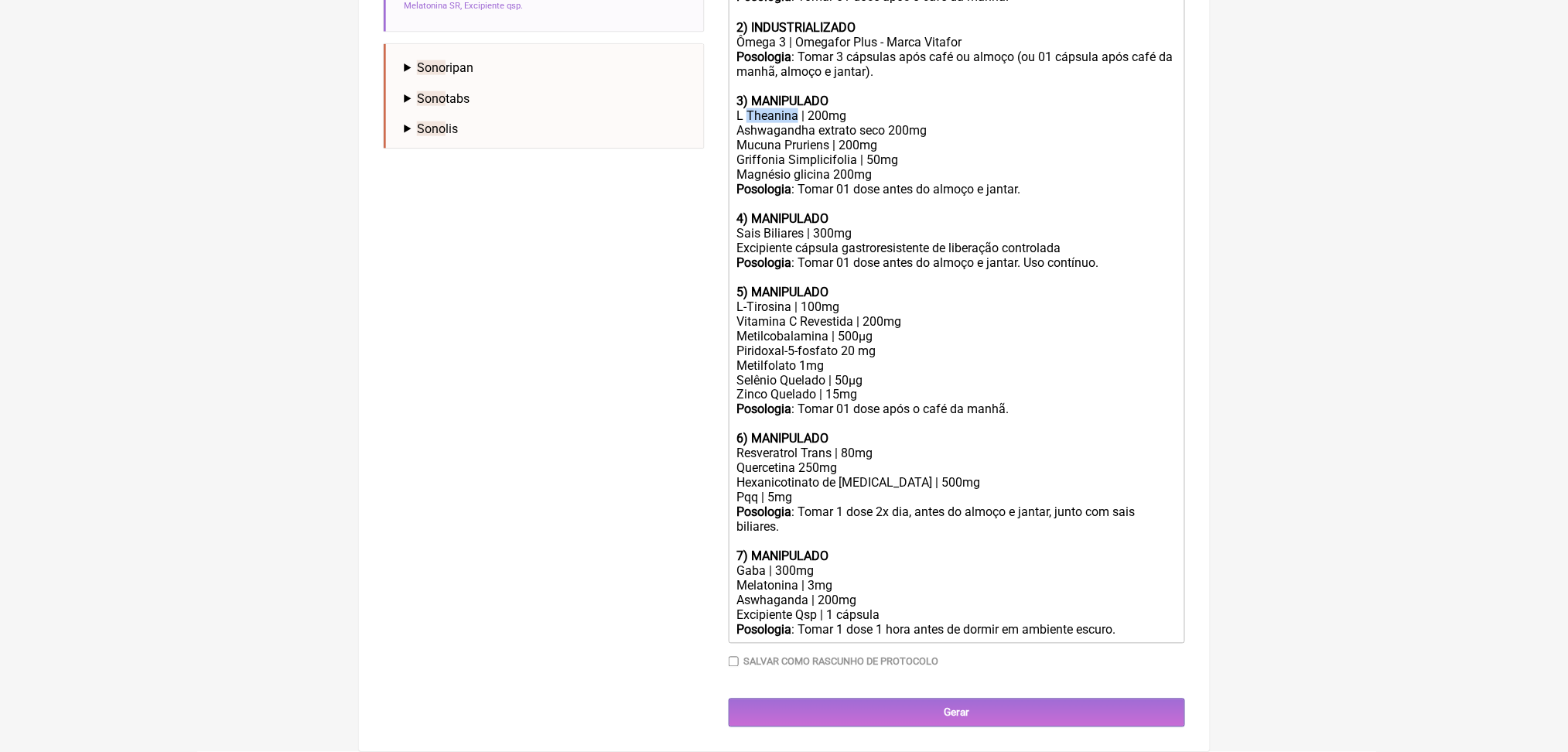
click at [811, 123] on div "L Theanina | 200mg" at bounding box center [956, 115] width 440 height 14
copy div "L Theanina | 200mg"
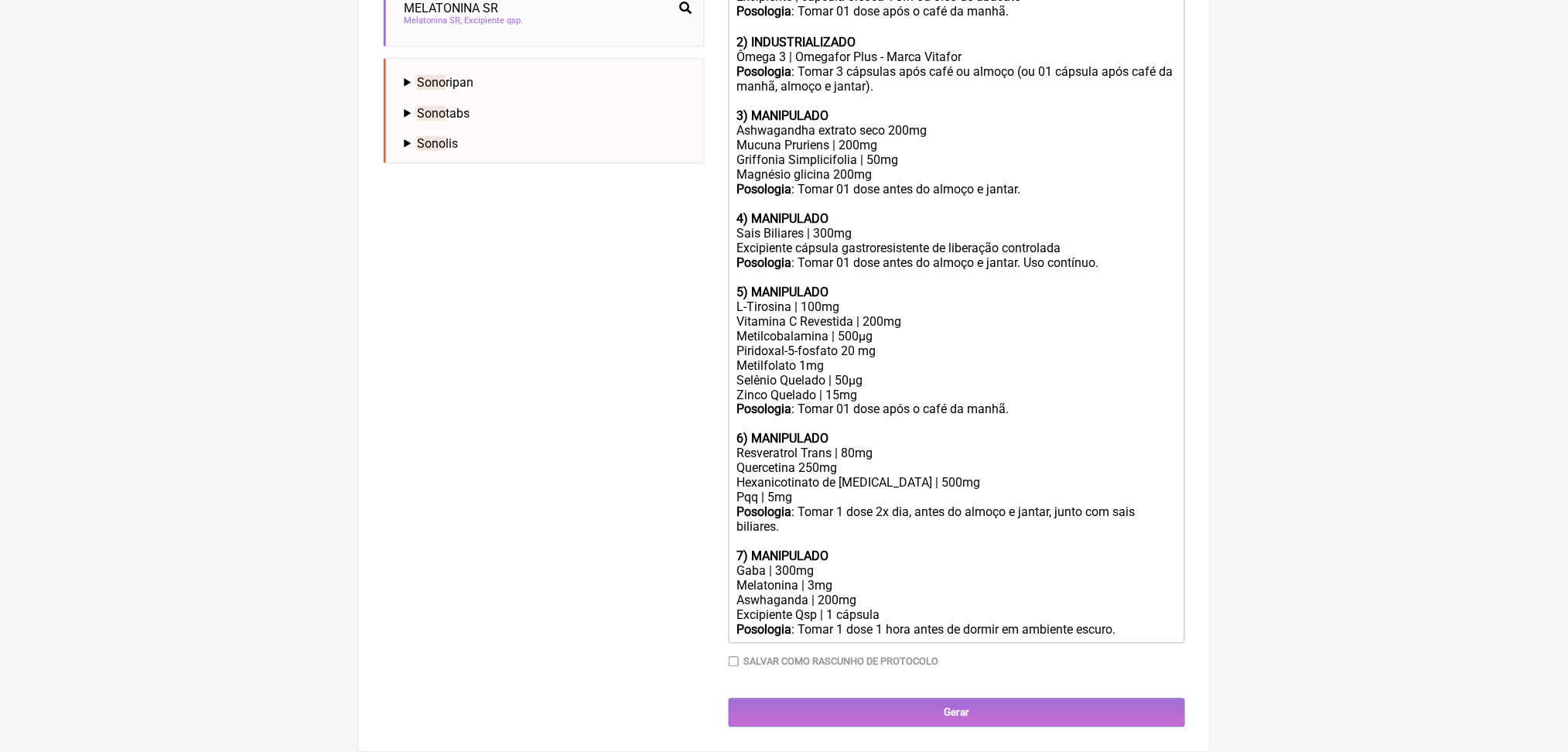
click at [873, 182] on div "Mucuna Pruriens | 200mg Griffonia Simplicifolia | 50mg Magnésio glicina 200mg" at bounding box center [956, 159] width 440 height 44
click at [939, 623] on div "Posologia : Tomar 1 dose 1 hora antes de dormir em ambiente escuro." at bounding box center [956, 630] width 440 height 14
click at [786, 593] on div "Aswhaganda | 200mg" at bounding box center [956, 601] width 440 height 14
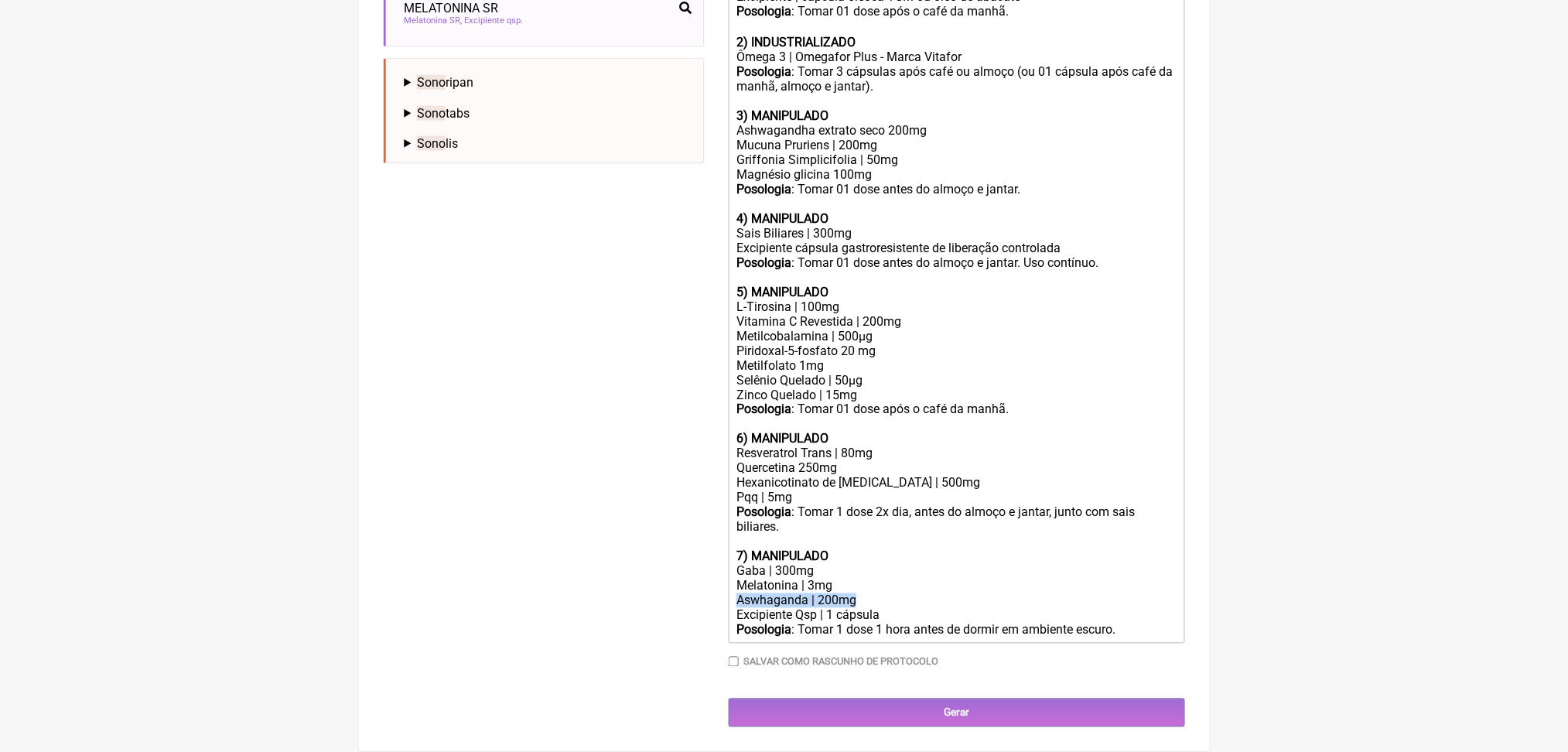
click at [786, 593] on div "Aswhaganda | 200mg" at bounding box center [956, 601] width 440 height 14
paste trix-editor "L Theanina | 200mg</div><div><br><br>"
click at [842, 579] on div "Melatonina | 3mg" at bounding box center [956, 586] width 440 height 14
click at [790, 579] on div "Melatonina |" at bounding box center [956, 586] width 440 height 14
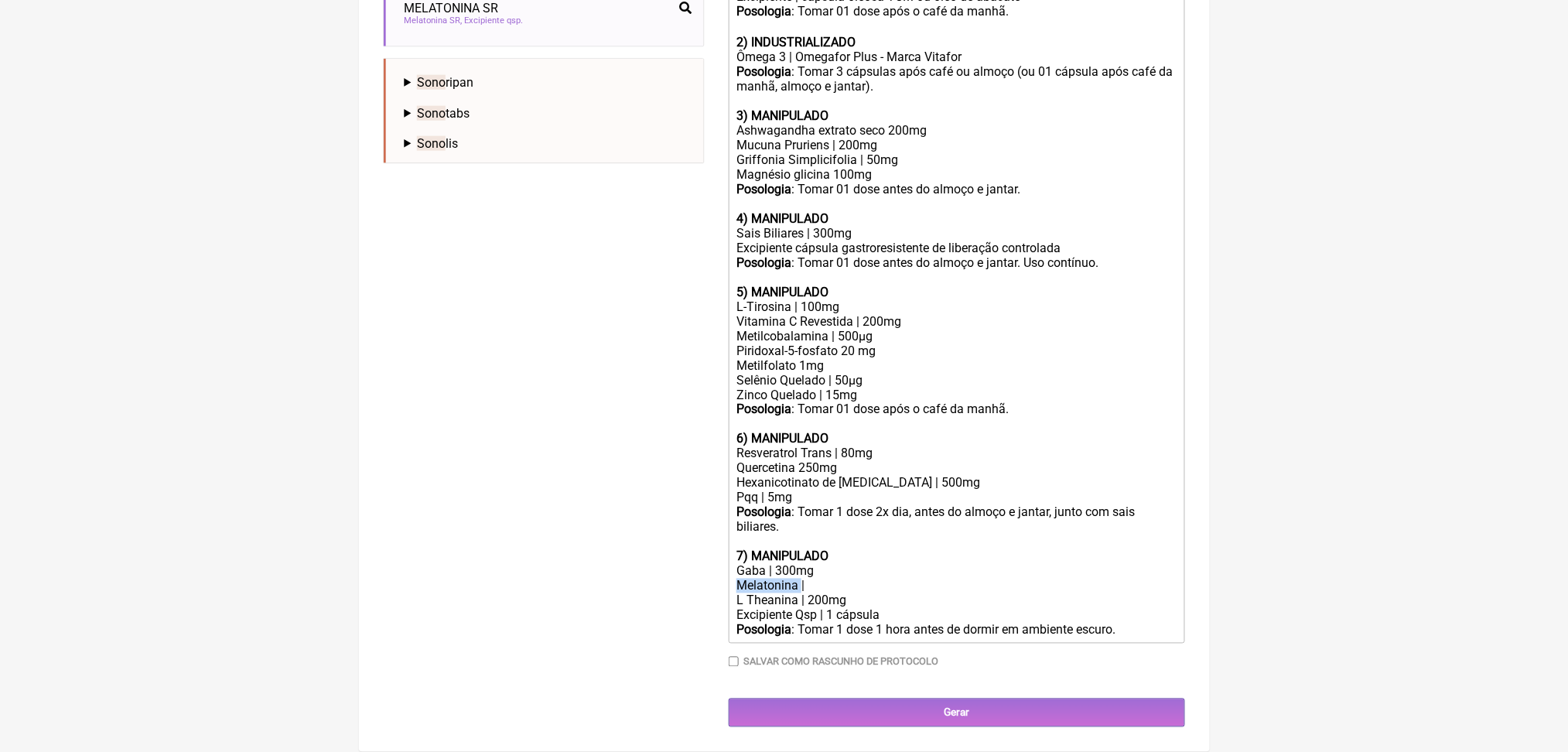
click at [790, 579] on div "Melatonina |" at bounding box center [956, 586] width 440 height 14
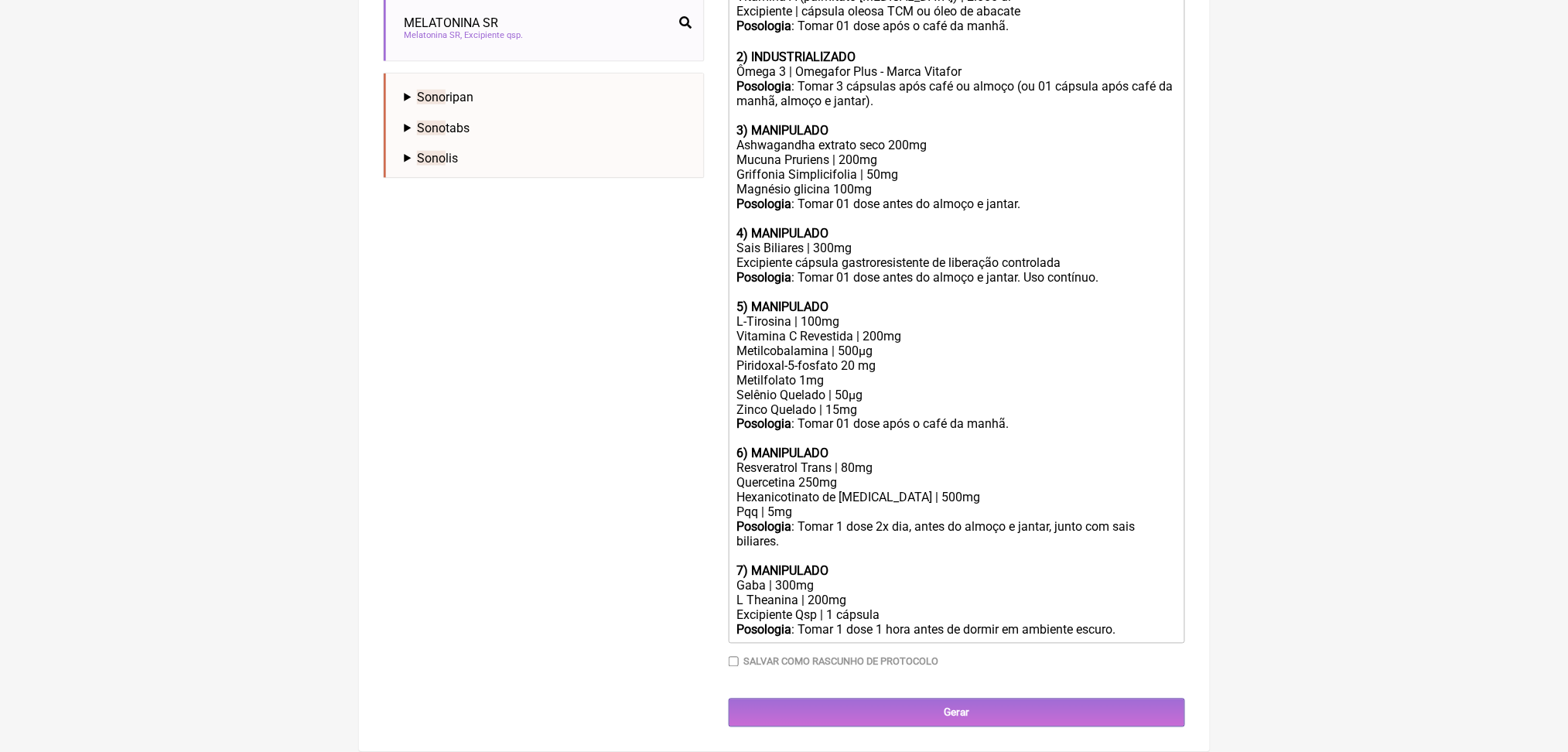
scroll to position [1050, 0]
click at [800, 579] on div "Gaba | 300mg" at bounding box center [956, 586] width 440 height 14
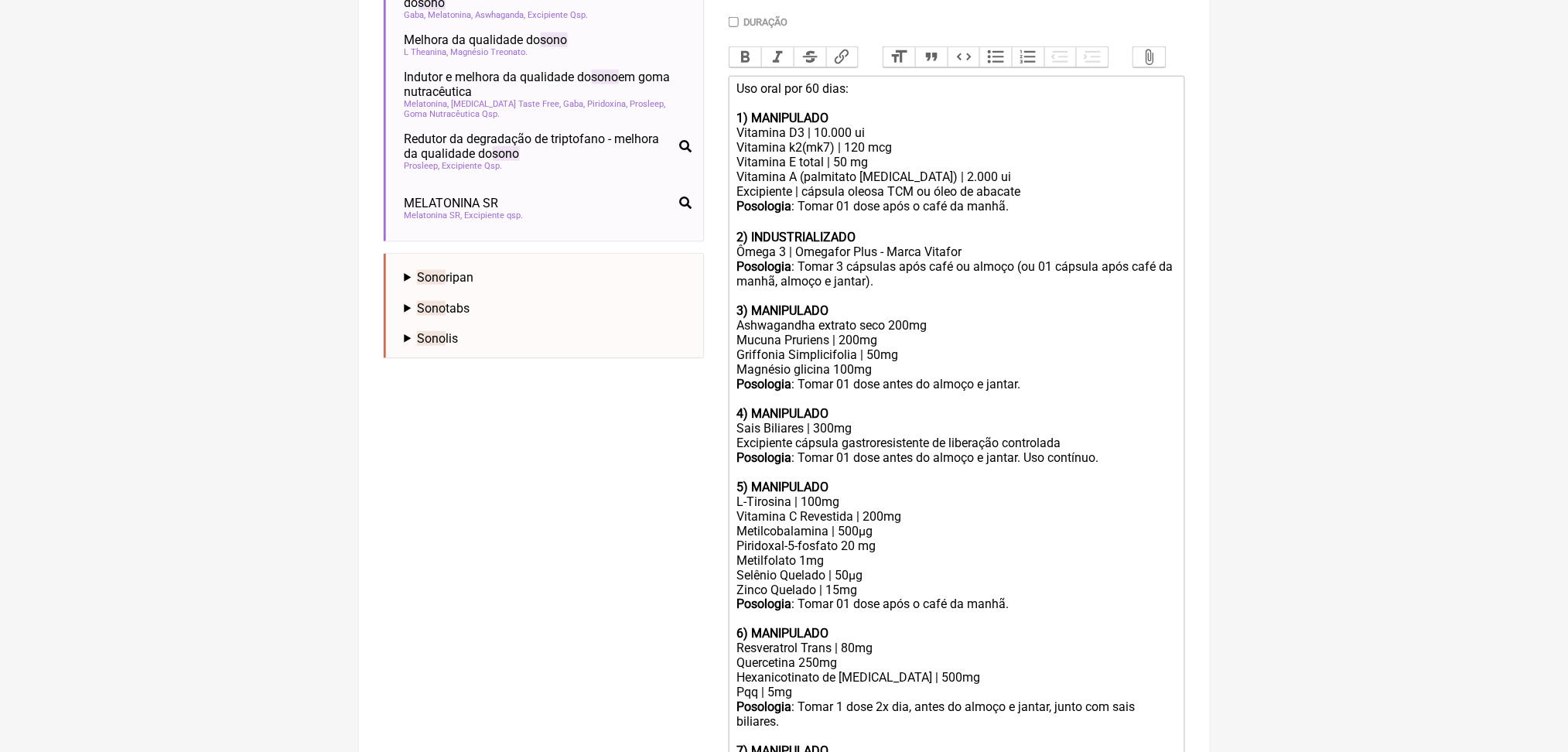
scroll to position [464, 0]
click at [560, 49] on span "Melhora da qualidade do sono" at bounding box center [486, 42] width 163 height 14
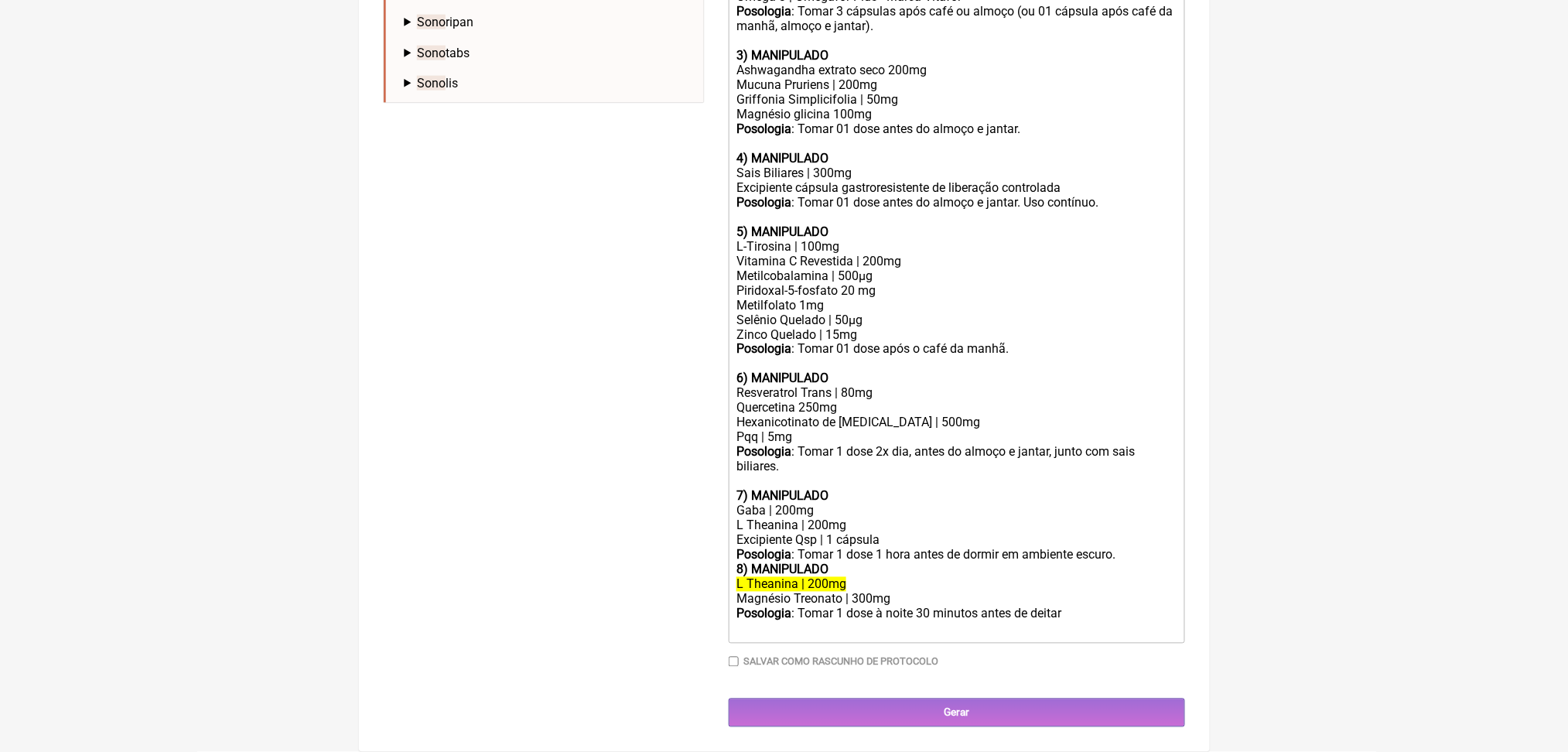
click at [889, 518] on div "L Theanina | 200mg" at bounding box center [956, 525] width 440 height 14
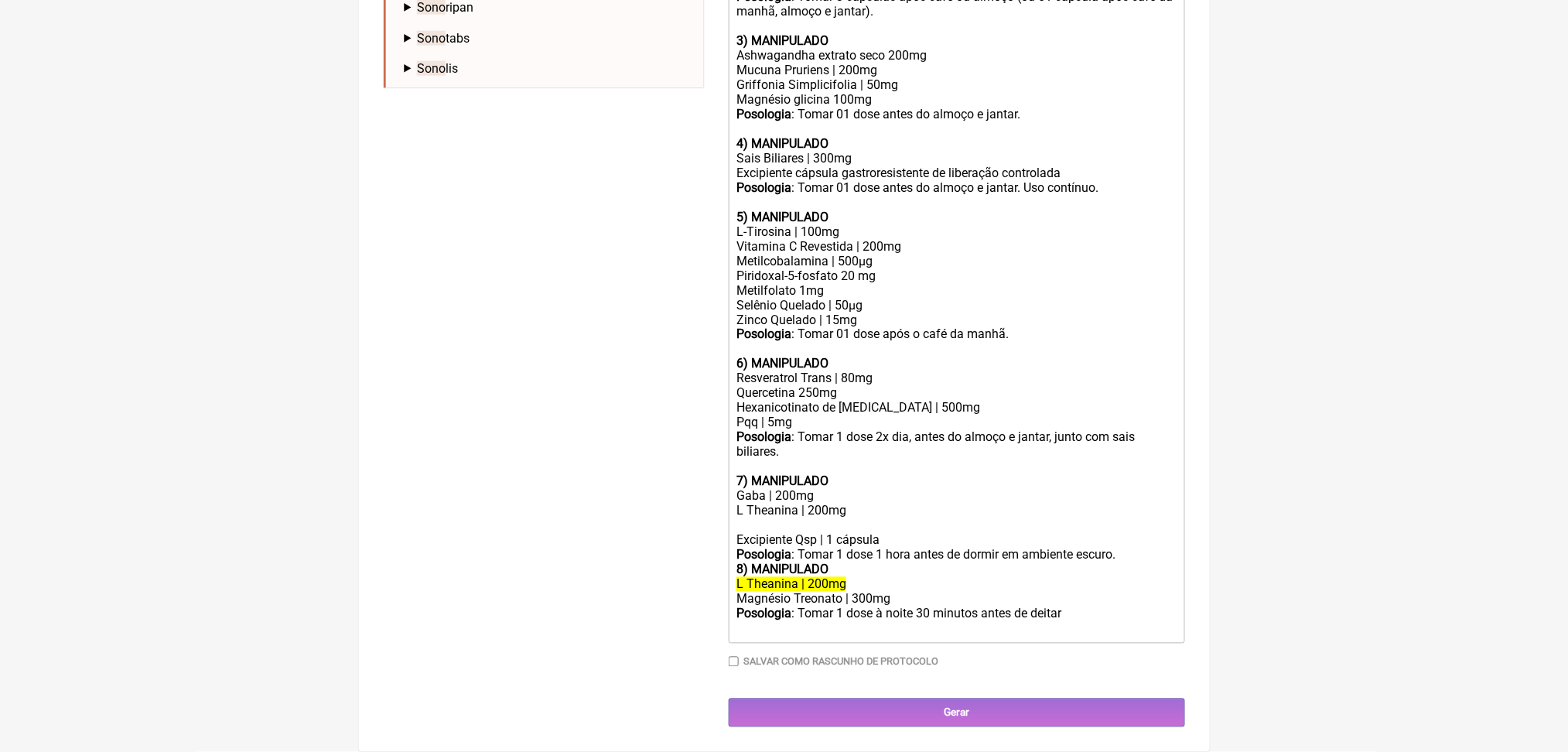
click at [887, 592] on div "Magnésio Treonato | 300mg" at bounding box center [956, 599] width 440 height 14
copy div "Magnésio Treonato | 300mg"
click at [763, 504] on div "L Theanina | 200mg" at bounding box center [956, 518] width 440 height 30
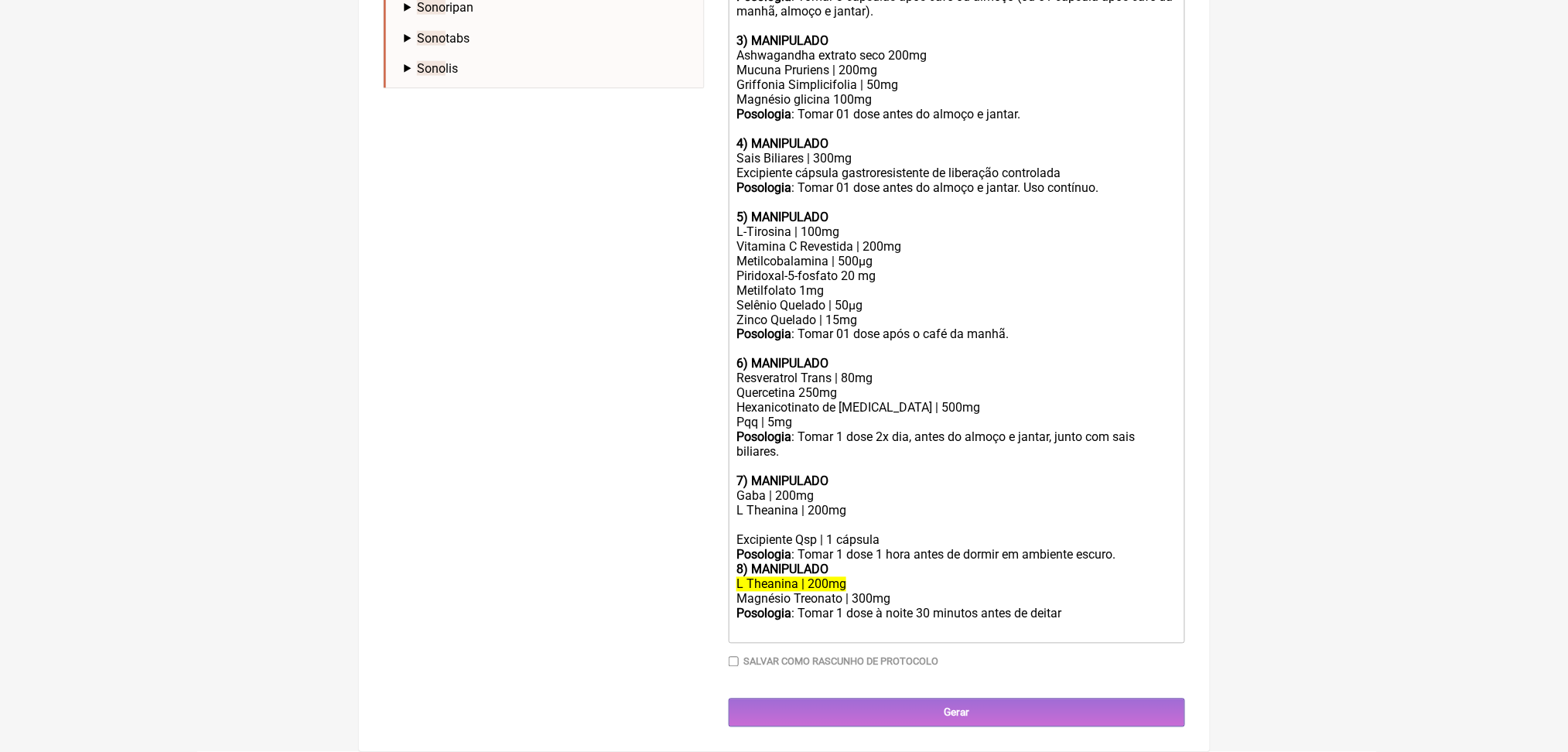
paste trix-editor "Magnésio Treonato | 300mg</div><div><br>"
click at [895, 504] on div "L Theanina | 200mg Magnésio Treonato | 300mg" at bounding box center [956, 518] width 440 height 30
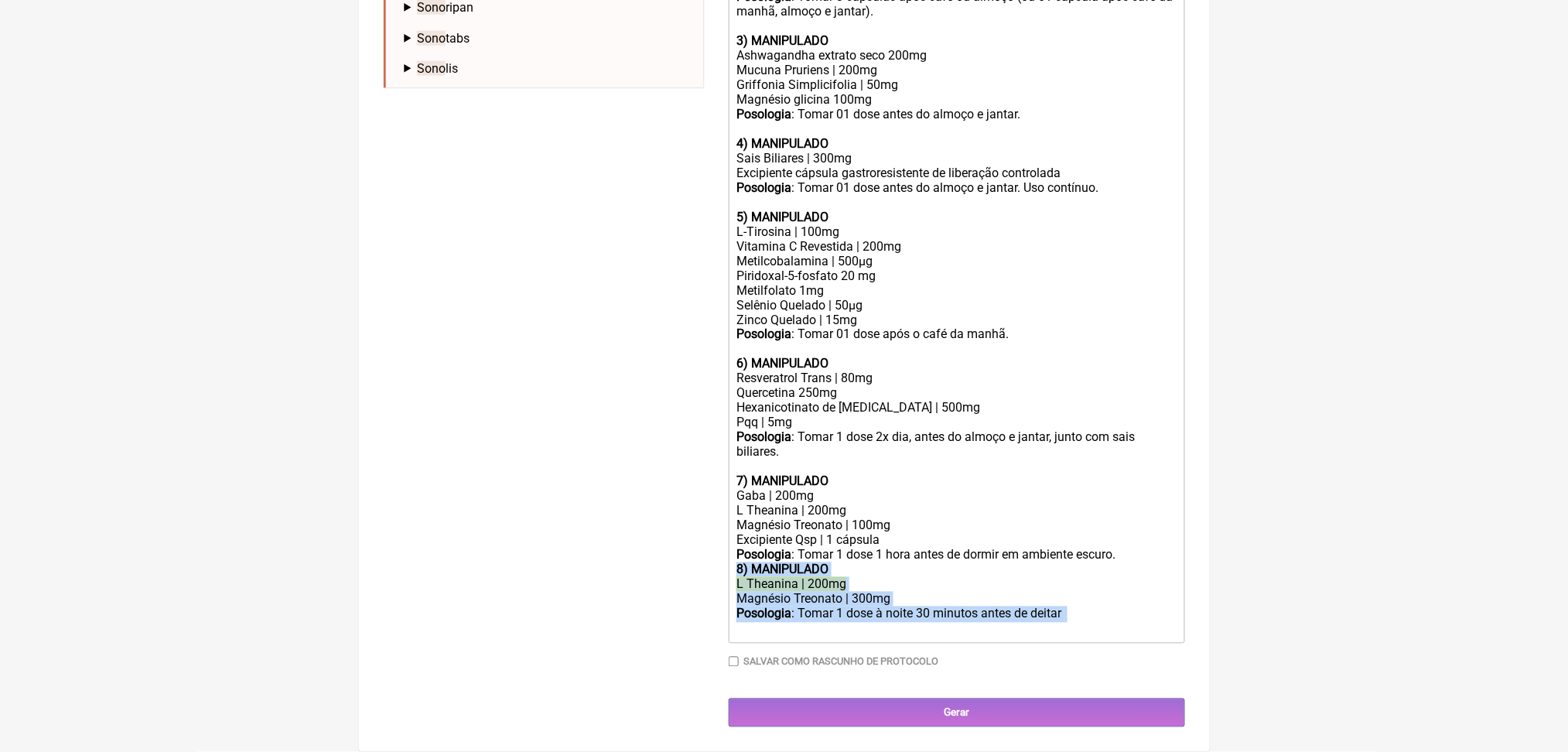
drag, startPoint x: 744, startPoint y: 529, endPoint x: 1039, endPoint y: 682, distance: 332.3
click at [1039, 682] on div "Paciente Priscila Loiola de Souza Telefone do Paciente (21) 99888-0134 Email do…" at bounding box center [957, 90] width 456 height 1275
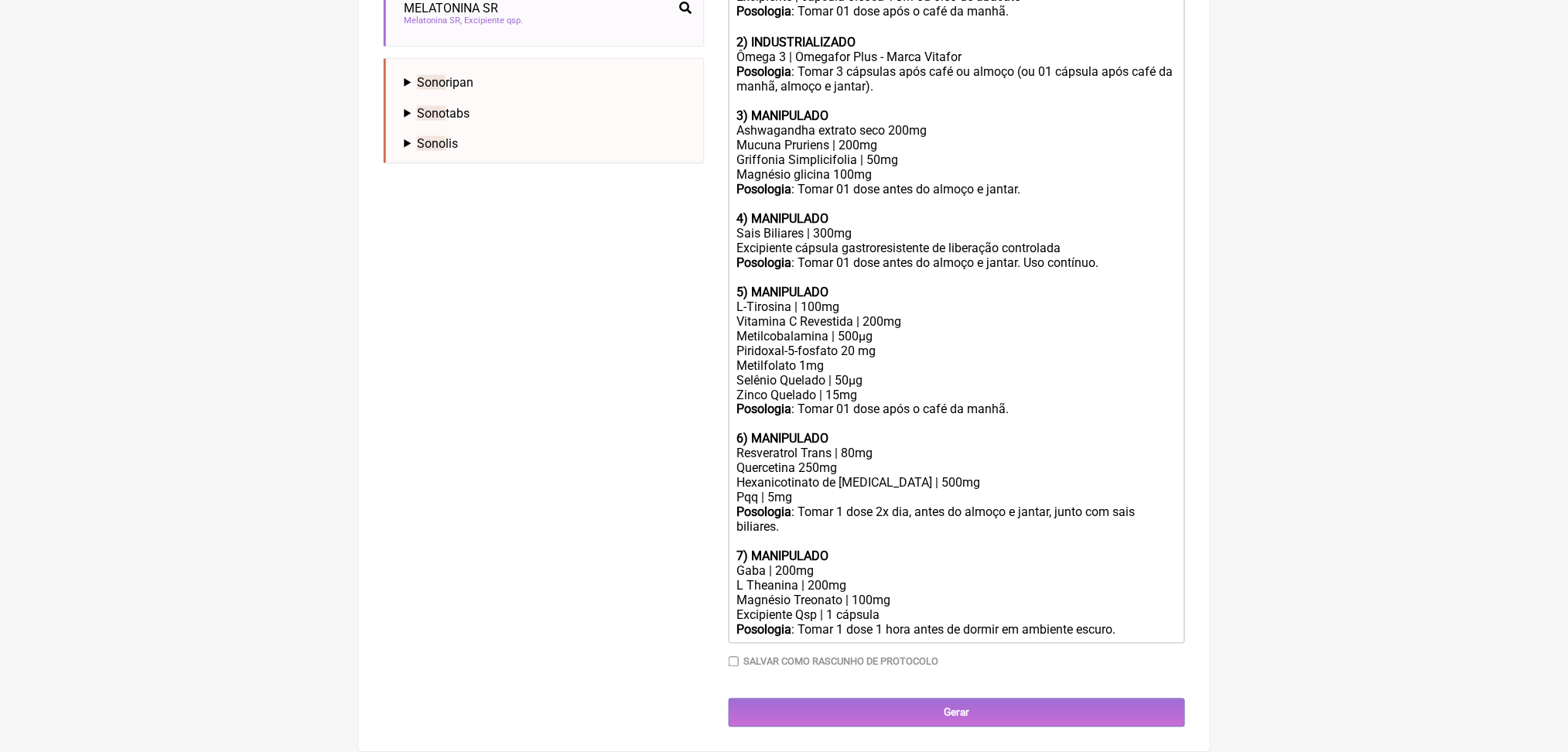
scroll to position [859, 0]
click at [842, 161] on div "Mucuna Pruriens | 200mg Griffonia Simplicifolia | 50mg Magnésio glicina 100mg" at bounding box center [956, 159] width 440 height 44
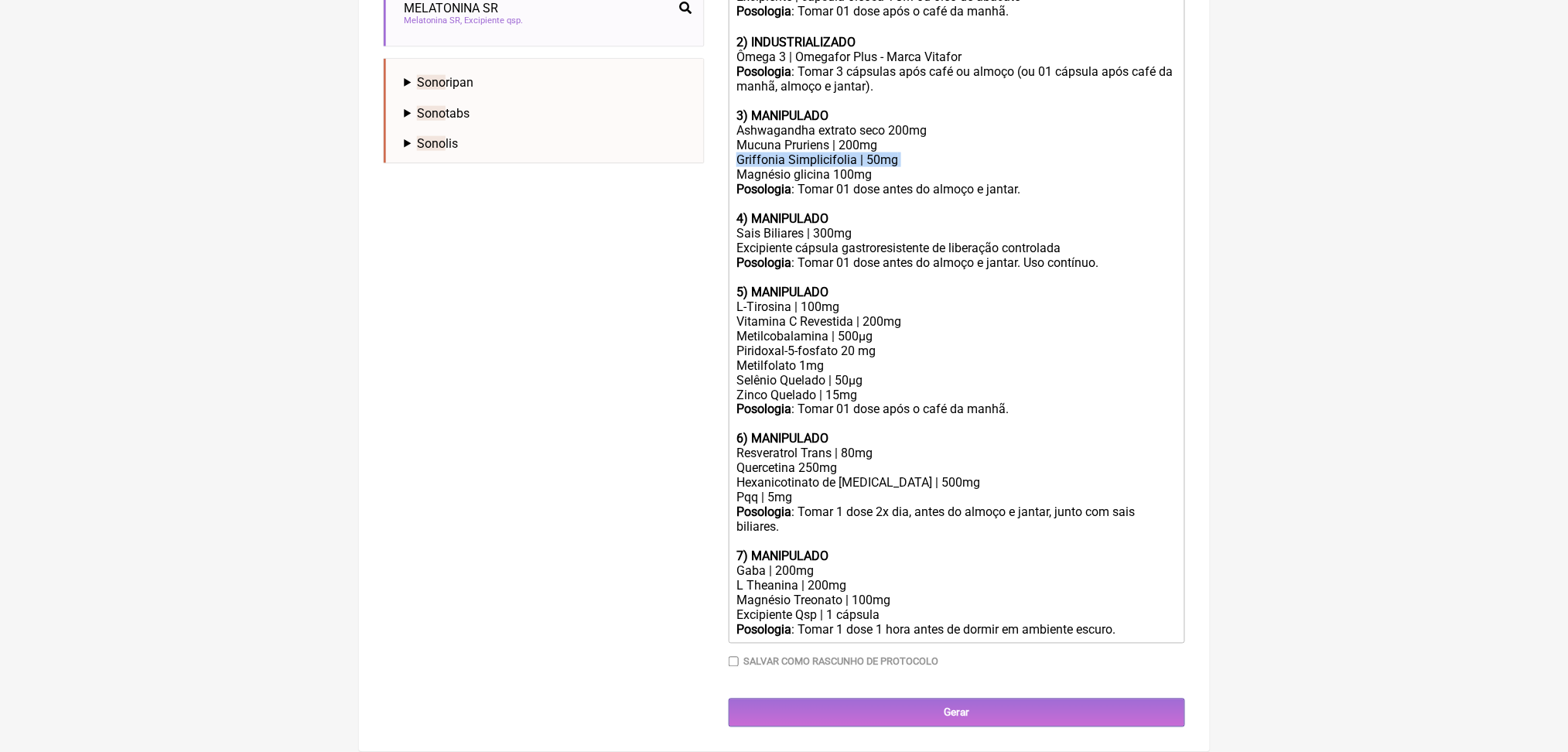
copy div "Griffonia Simplicifolia | 50mg"
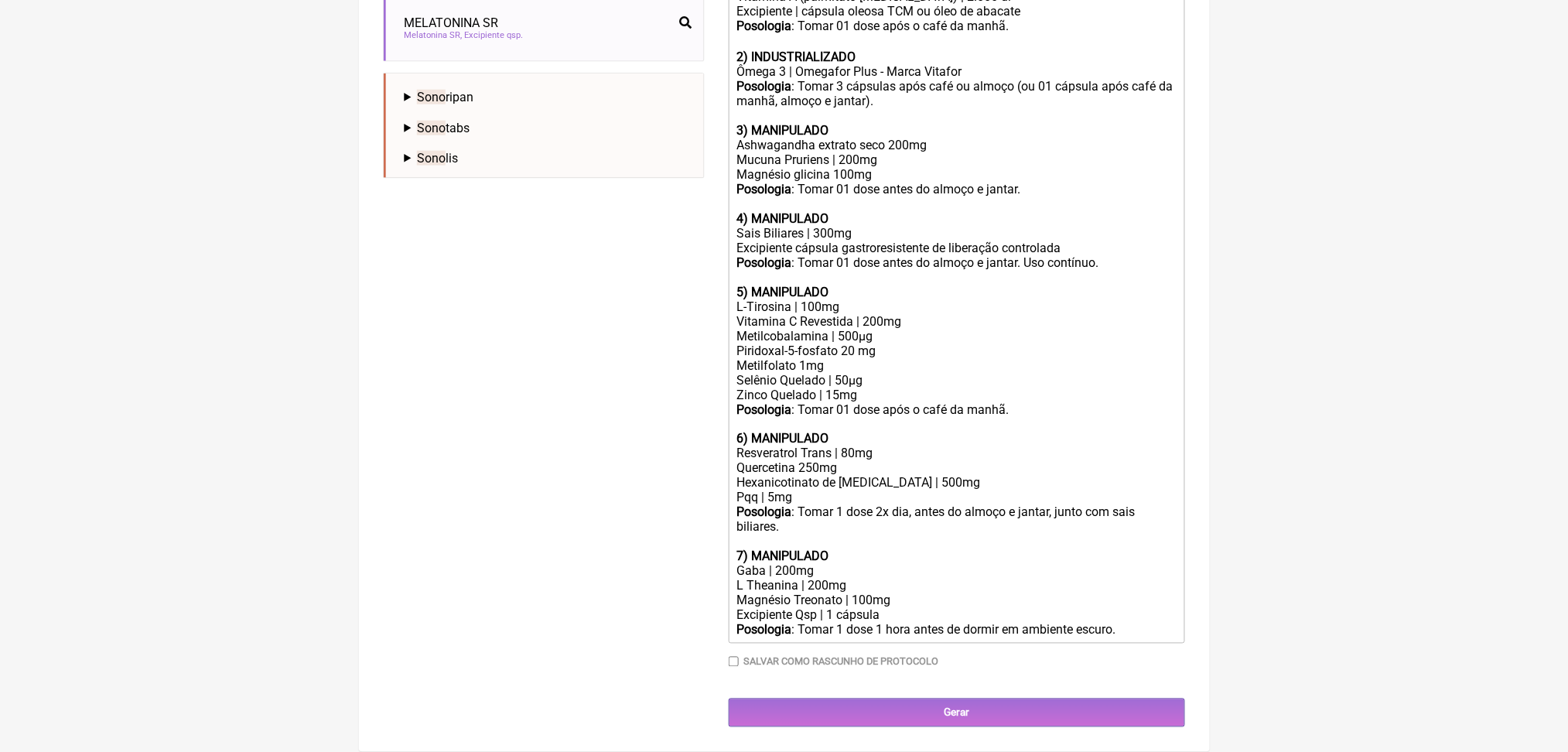
scroll to position [1036, 0]
click at [883, 476] on div "Hexanicotinato de inositol | 500mg Pqq | 5mg" at bounding box center [956, 490] width 440 height 30
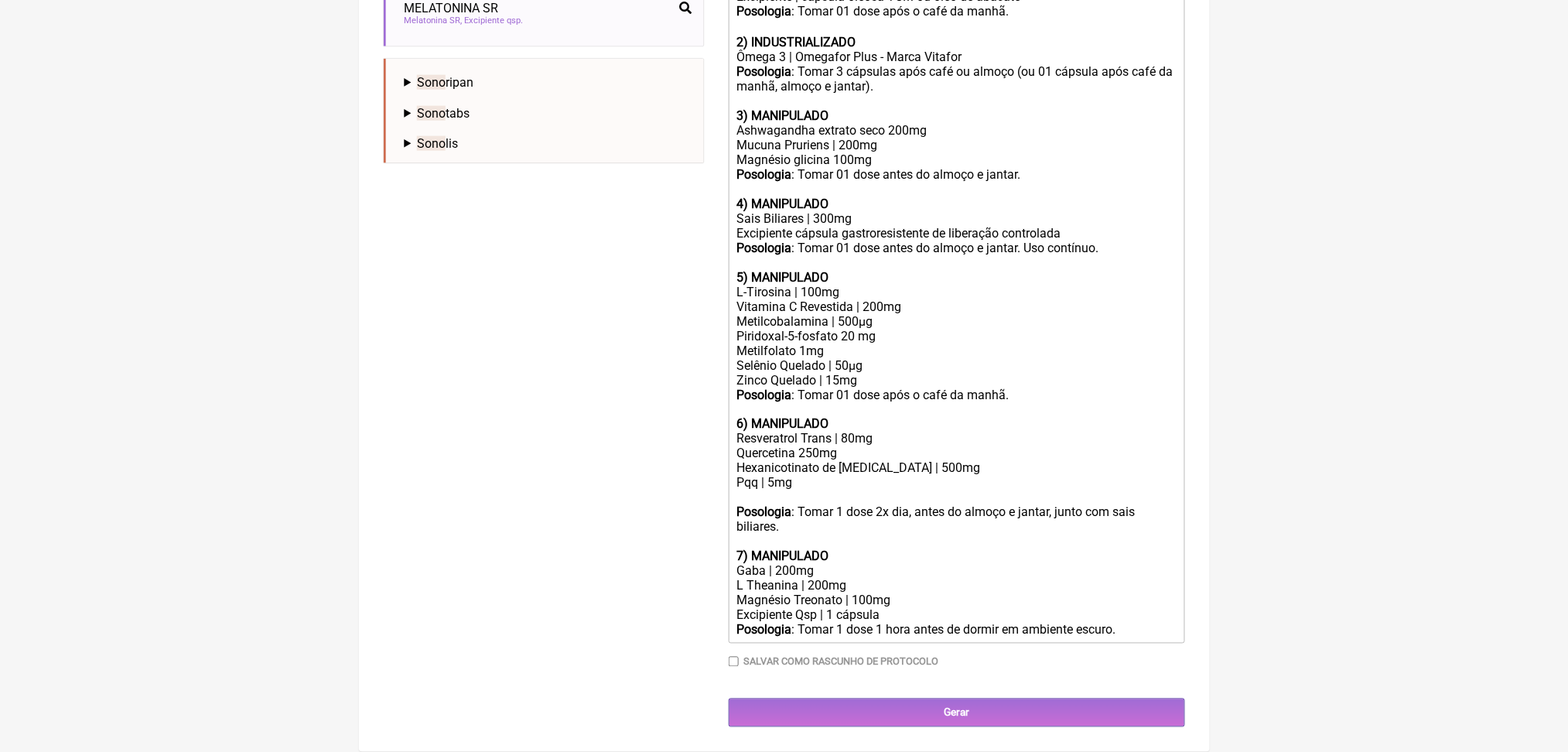
paste trix-editor "Griffonia Simplicifolia | 50mg<br>"
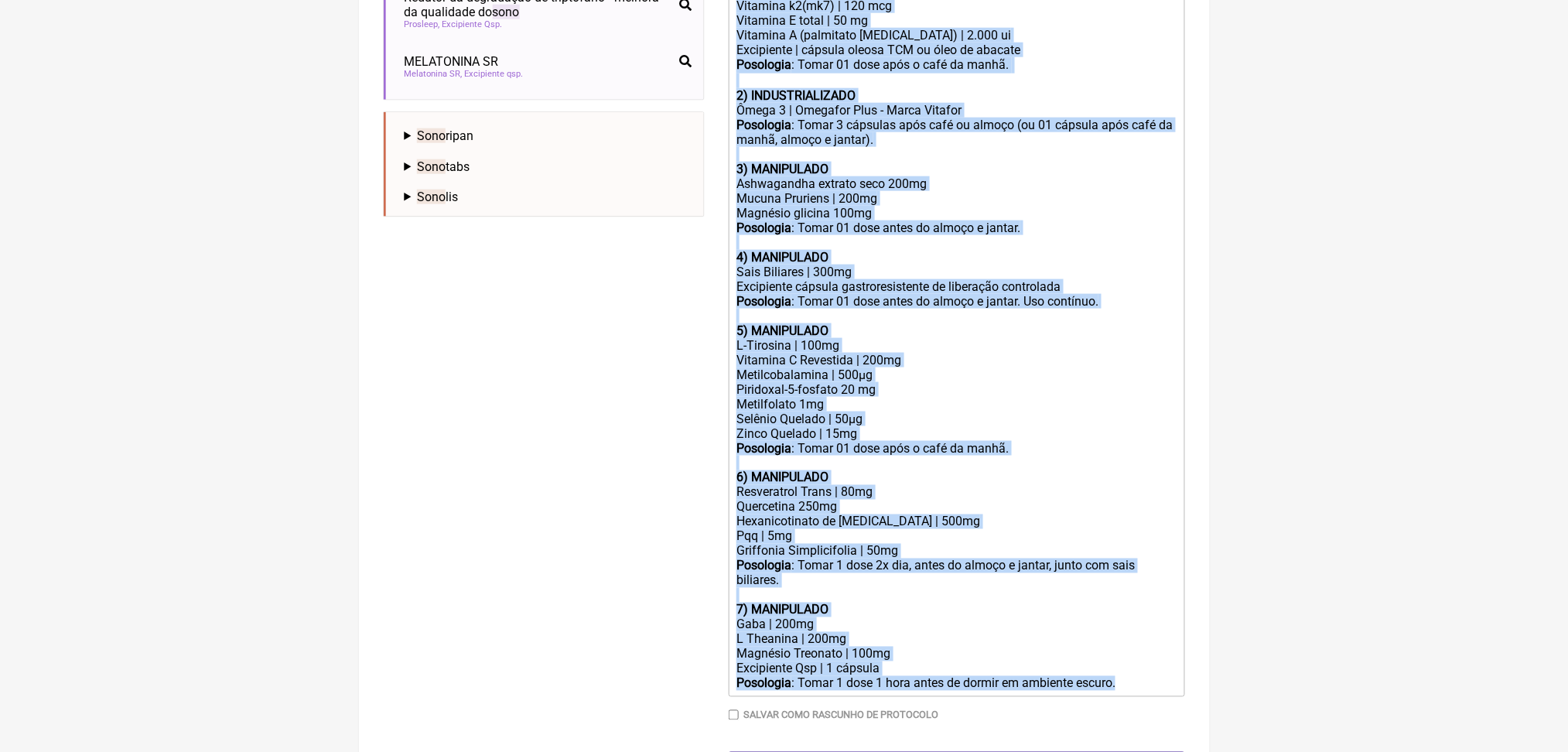
scroll to position [605, 0]
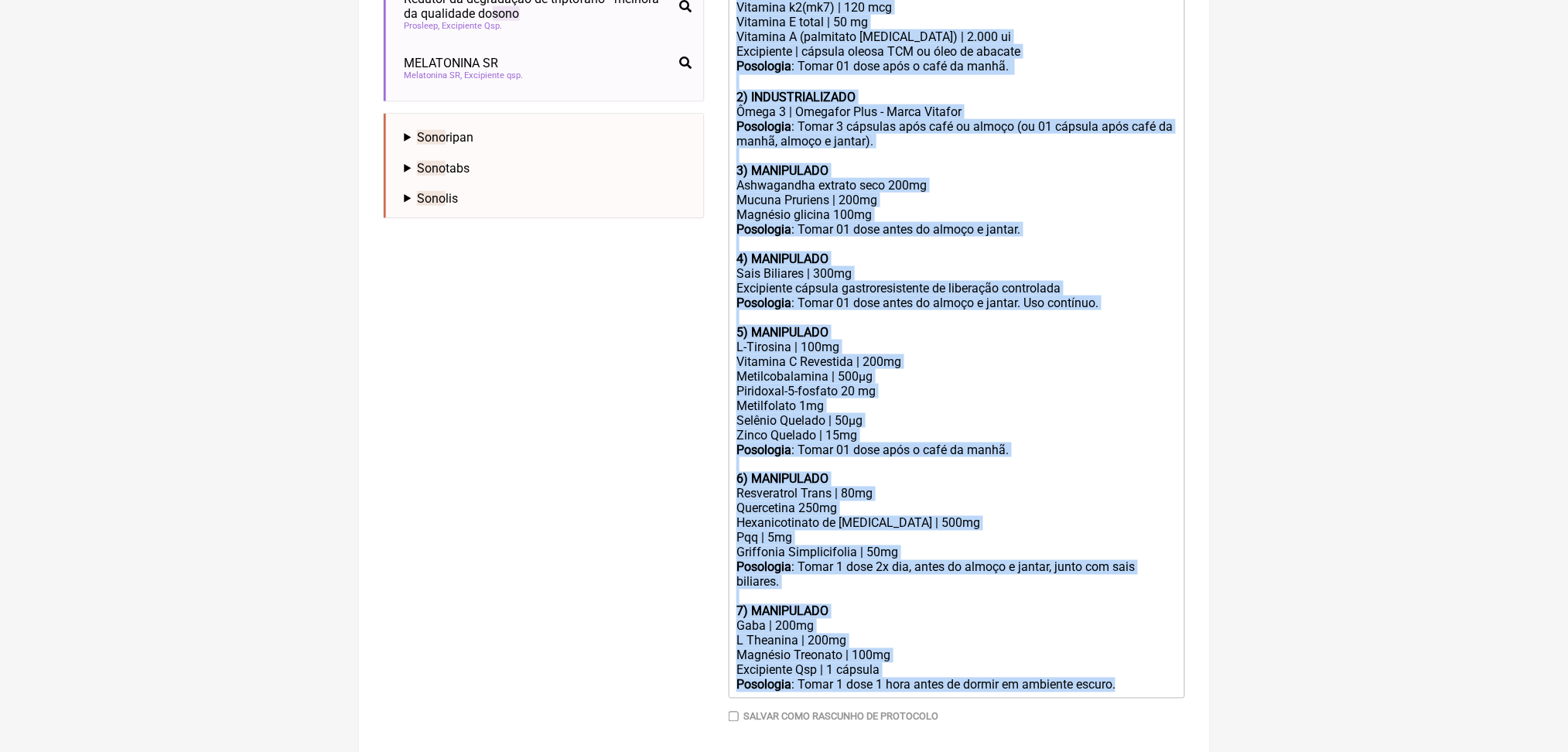
drag, startPoint x: 865, startPoint y: 637, endPoint x: 697, endPoint y: 91, distance: 571.3
click at [697, 91] on form "Buscar sono Protocolos Formulas Medicamentos Industrializados Suplementos / Cos…" at bounding box center [784, 182] width 802 height 1200
click at [951, 178] on div "Posologia : Tomar 3 cápsulas após café ou almoço (ou 01 cápsula após café da ma…" at bounding box center [956, 148] width 440 height 58
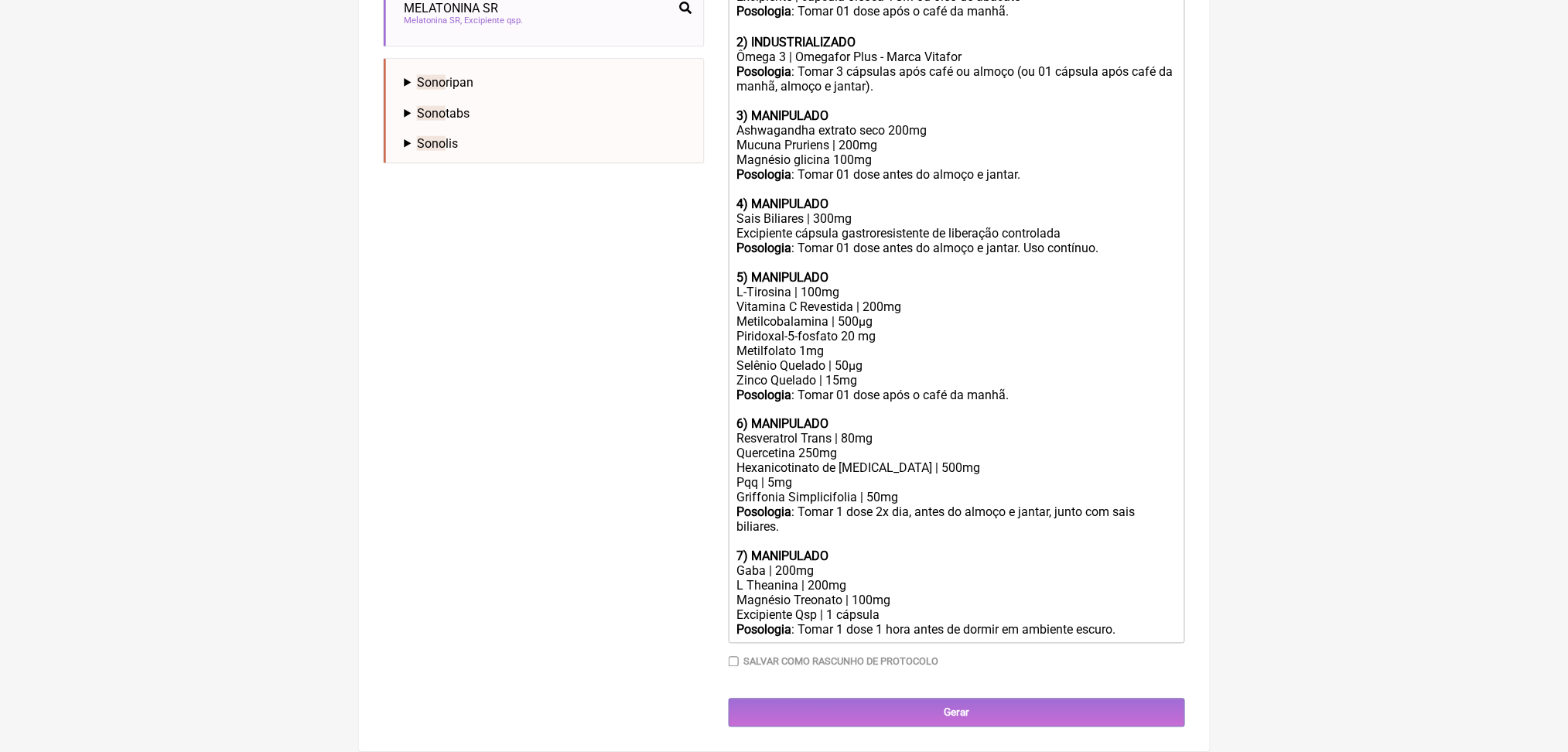
scroll to position [786, 0]
drag, startPoint x: 1107, startPoint y: 354, endPoint x: 1132, endPoint y: 372, distance: 30.8
click at [1132, 270] on div "Posologia : Tomar 01 dose antes do almoço e jantar. Uso contínuo." at bounding box center [956, 255] width 440 height 30
type trix-editor "<div>Uso oral por 60 dias:<br><br><strong>1) MANIPULADO</strong></div><div>Vita…"
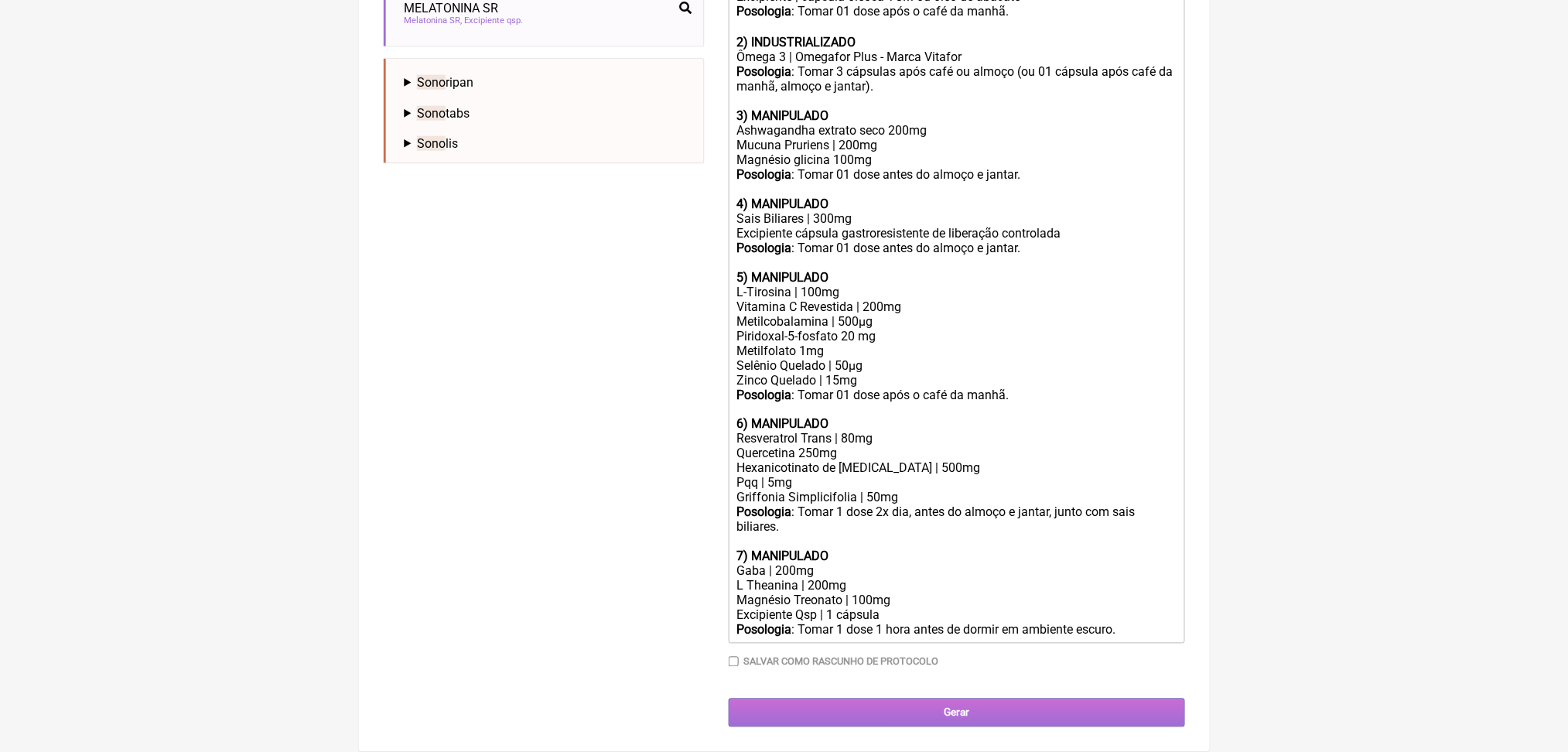
click at [1052, 703] on input "Gerar" at bounding box center [957, 713] width 456 height 29
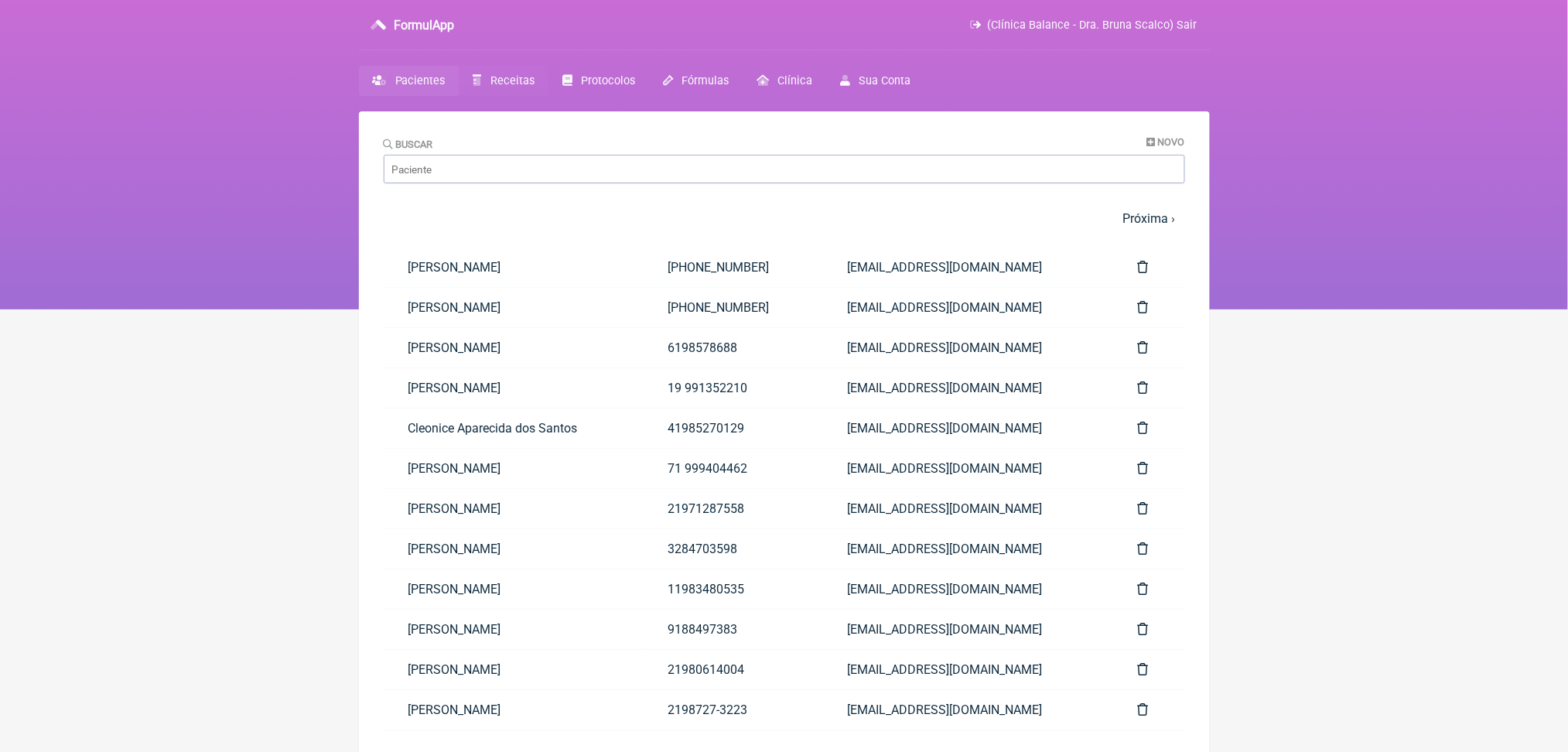
click at [535, 87] on span "Receitas" at bounding box center [513, 81] width 44 height 13
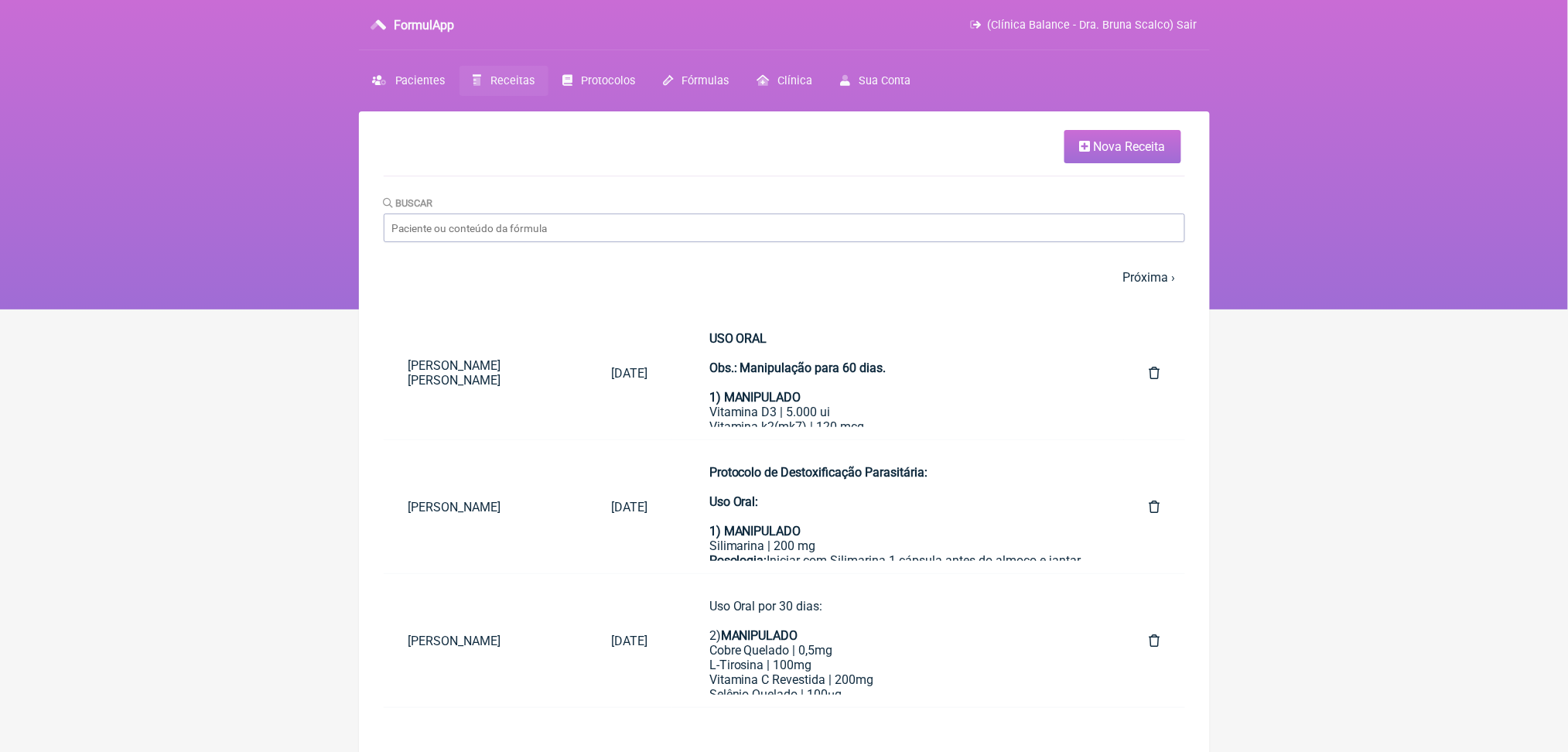
click at [1107, 154] on span "Nova Receita" at bounding box center [1130, 147] width 72 height 14
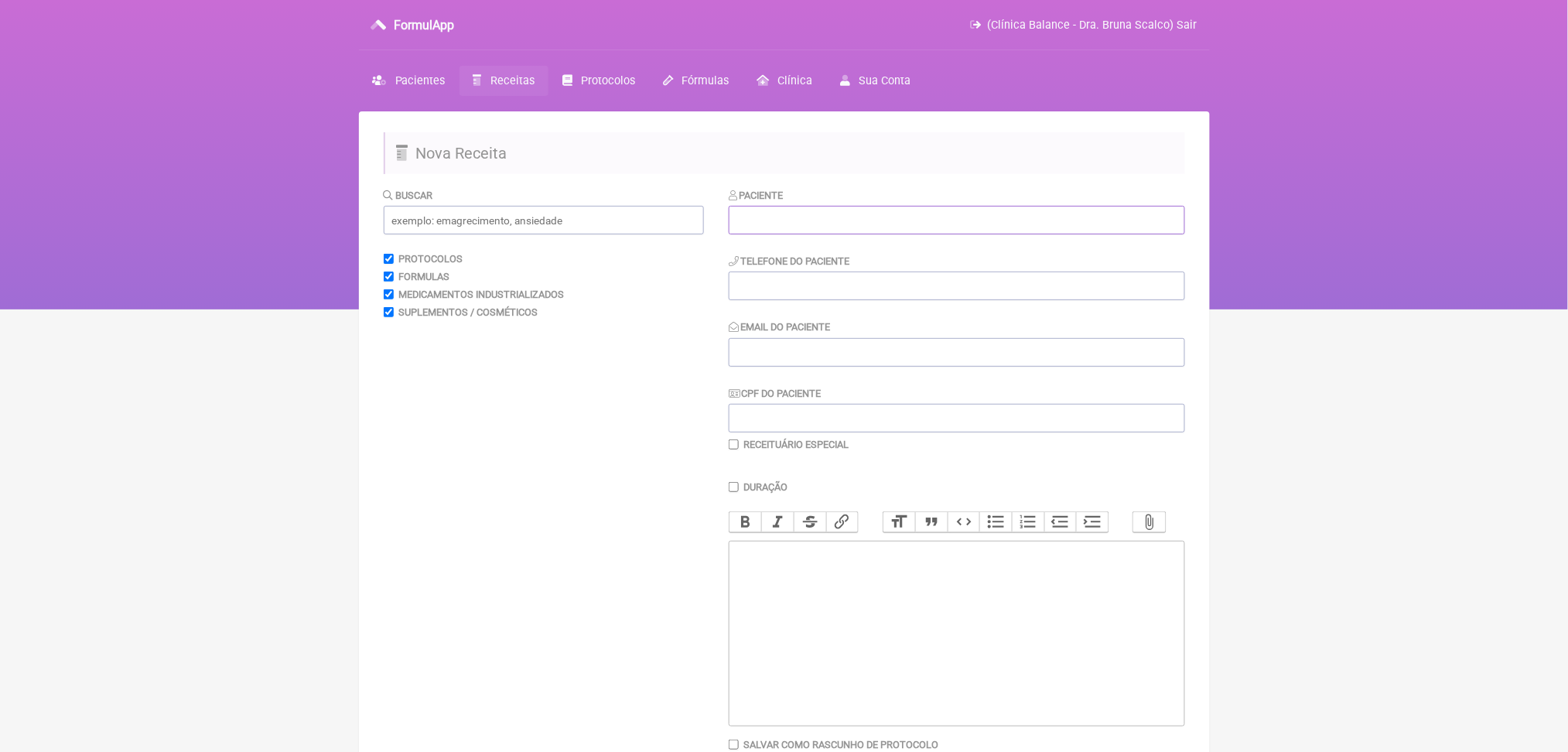
click at [845, 235] on input "text" at bounding box center [957, 220] width 456 height 29
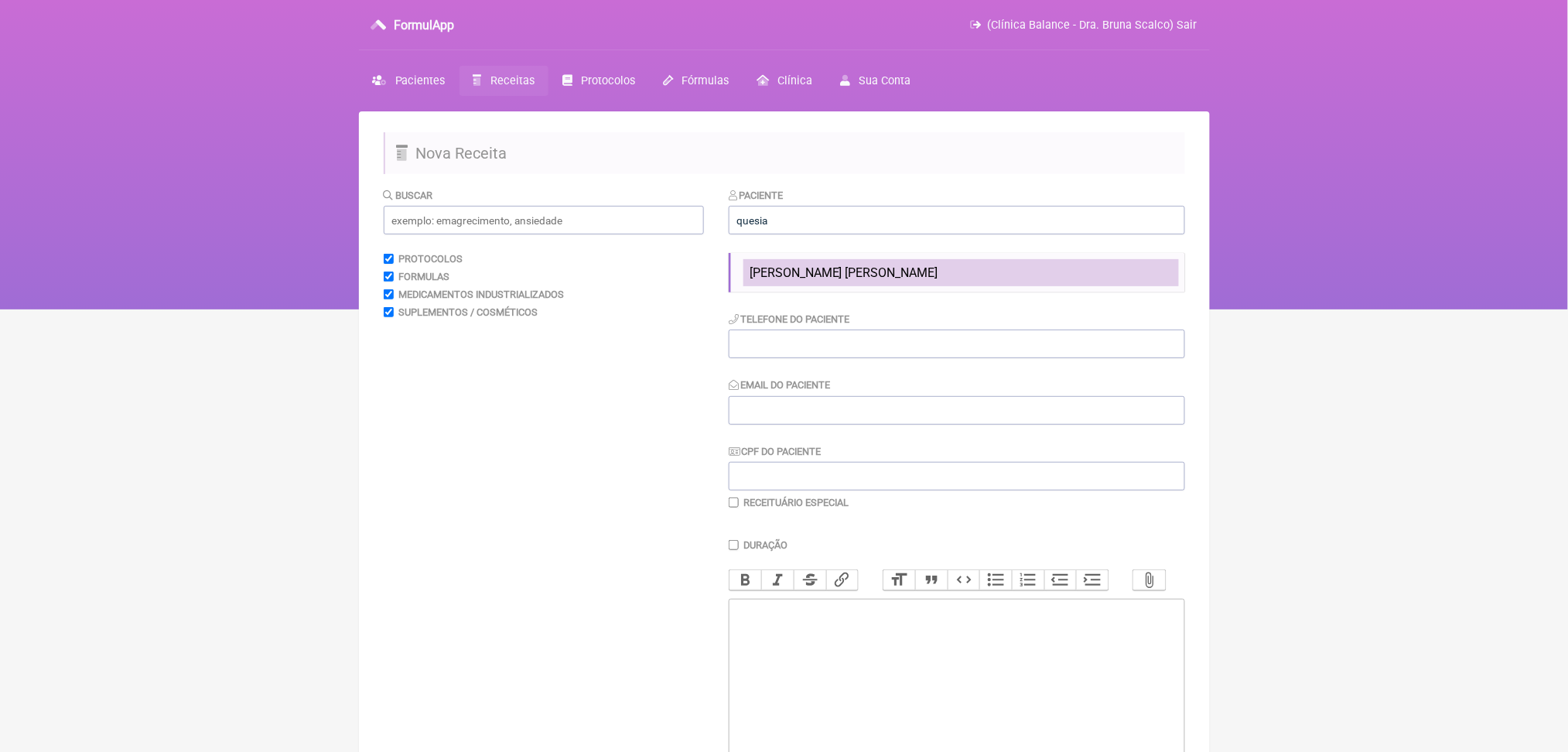
click at [886, 280] on span "Quesia Rodrigues Jorge de Camargo" at bounding box center [844, 272] width 189 height 14
type input "Quesia Rodrigues Jorge de Camargo"
type input "11999895856"
type input "quesiaumc@ig.com.br"
type input "790.466.732-00"
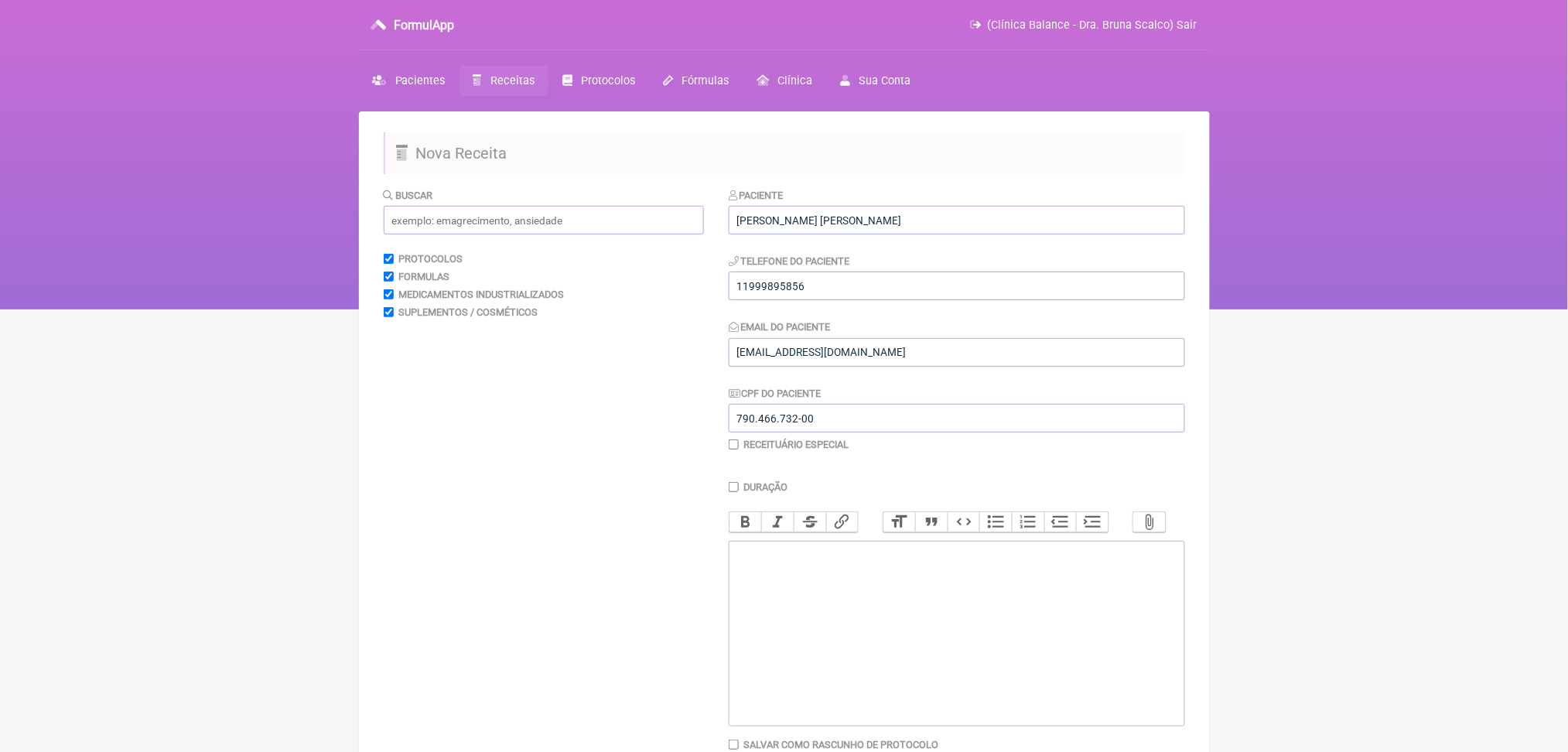
click at [77, 191] on nav "FormulApp (Clínica Balance - Dra. Bruna Scalco) Sair Pacientes Receitas Protoco…" at bounding box center [784, 155] width 1568 height 309
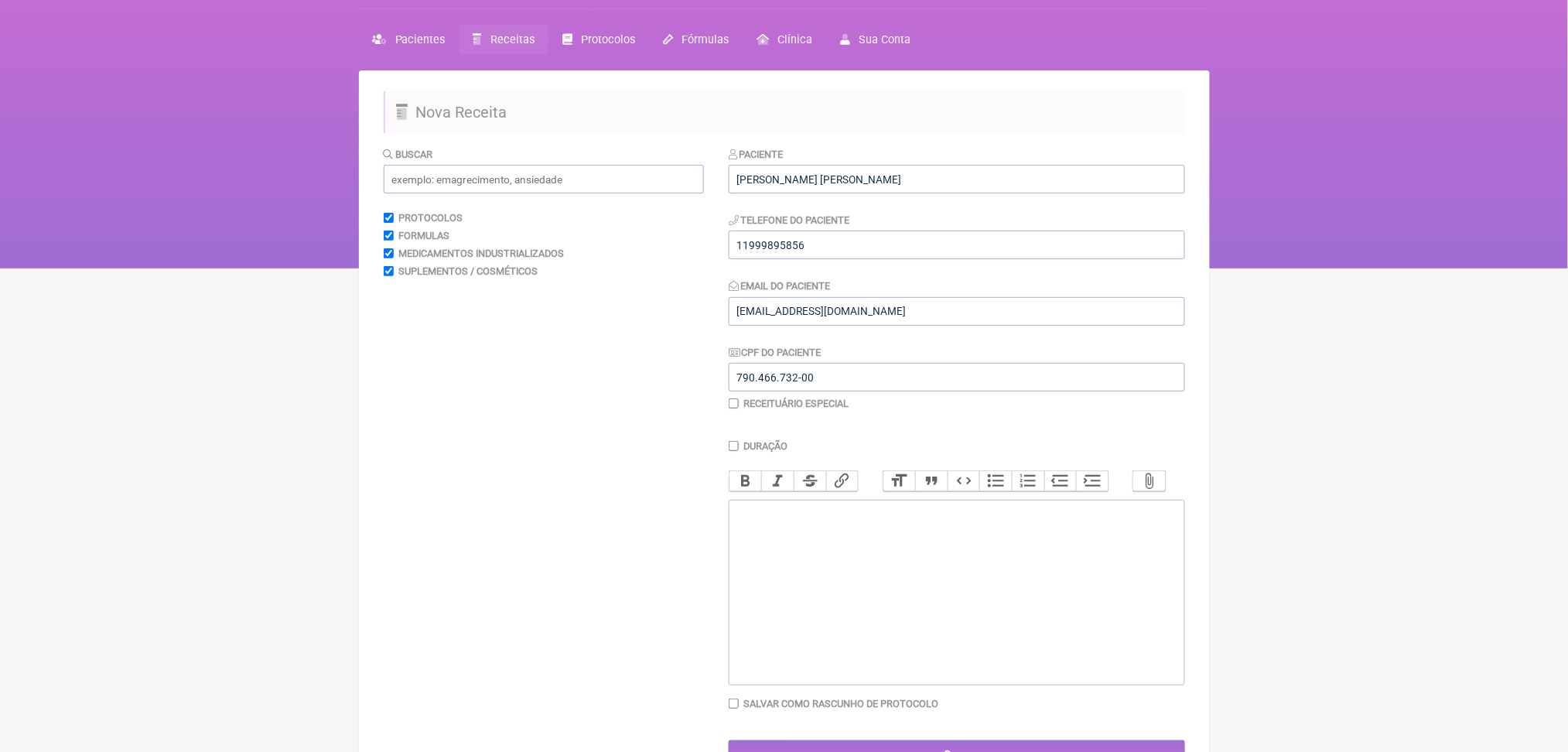
scroll to position [279, 0]
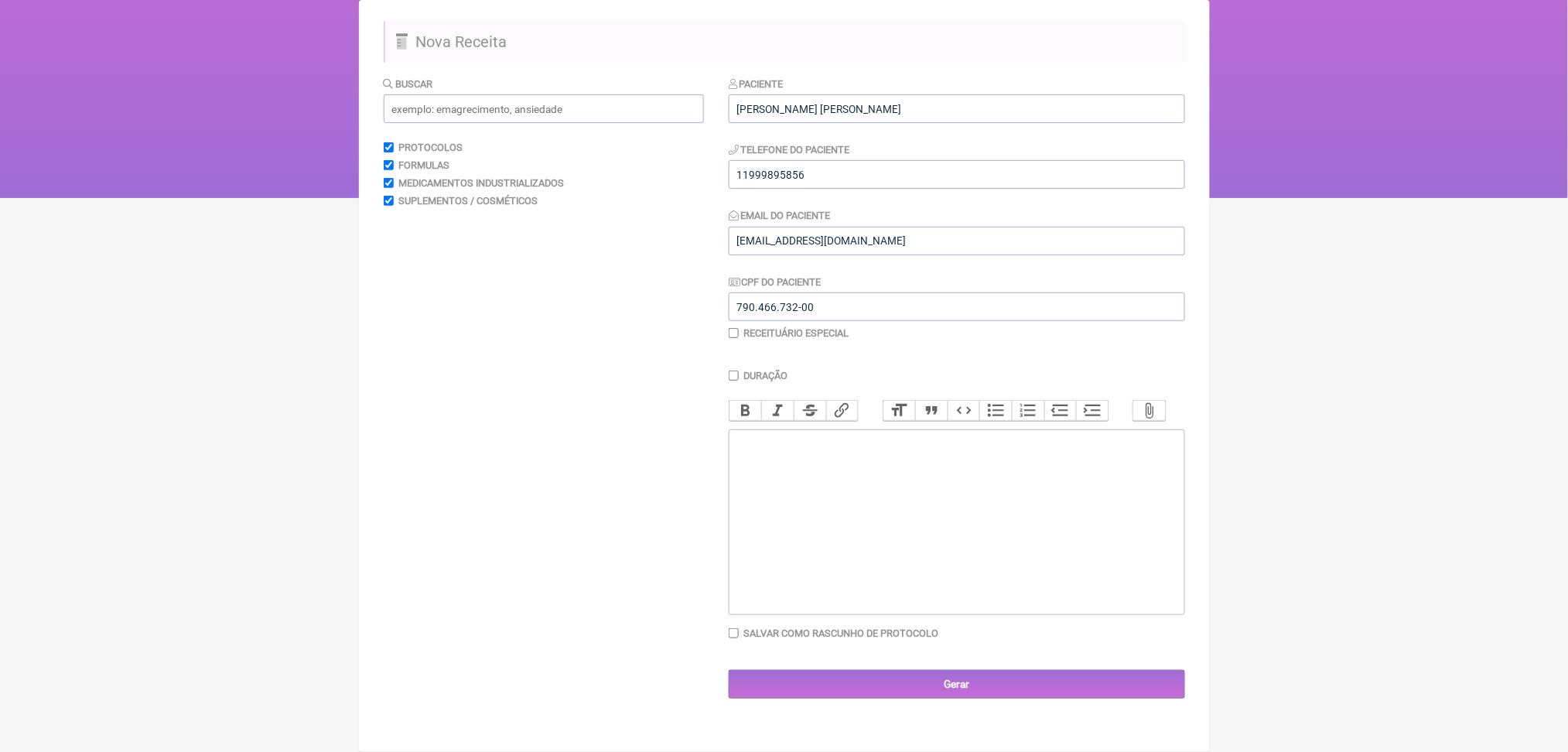
click at [857, 431] on trix-editor at bounding box center [957, 522] width 456 height 186
paste trix-editor "TGO (AST)<br><br></div><div><br>TGP (ALT)<br><br></div><div><br>GGT<br><br></di…"
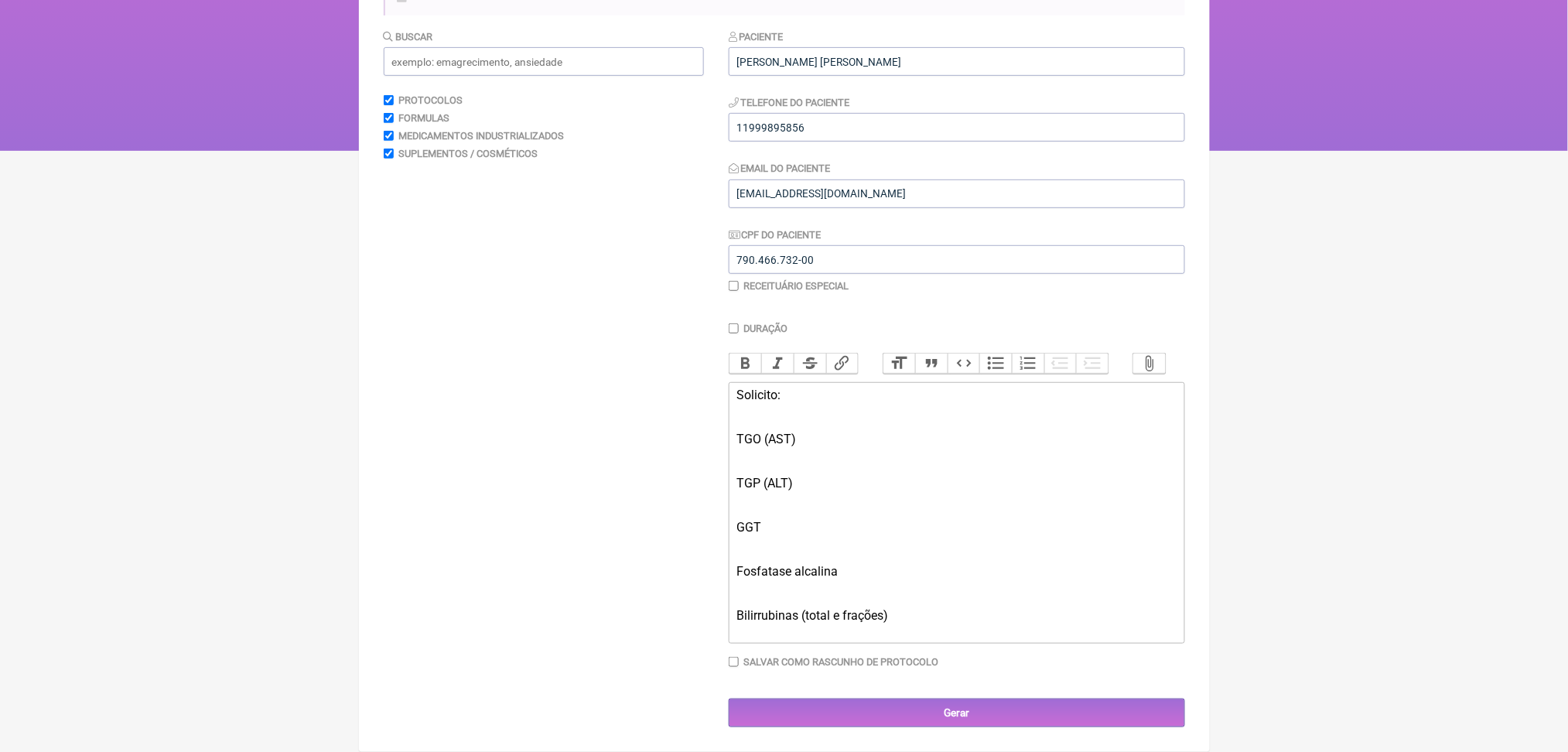
scroll to position [286, 0]
click at [762, 488] on div "TGP (ALT)" at bounding box center [956, 483] width 440 height 44
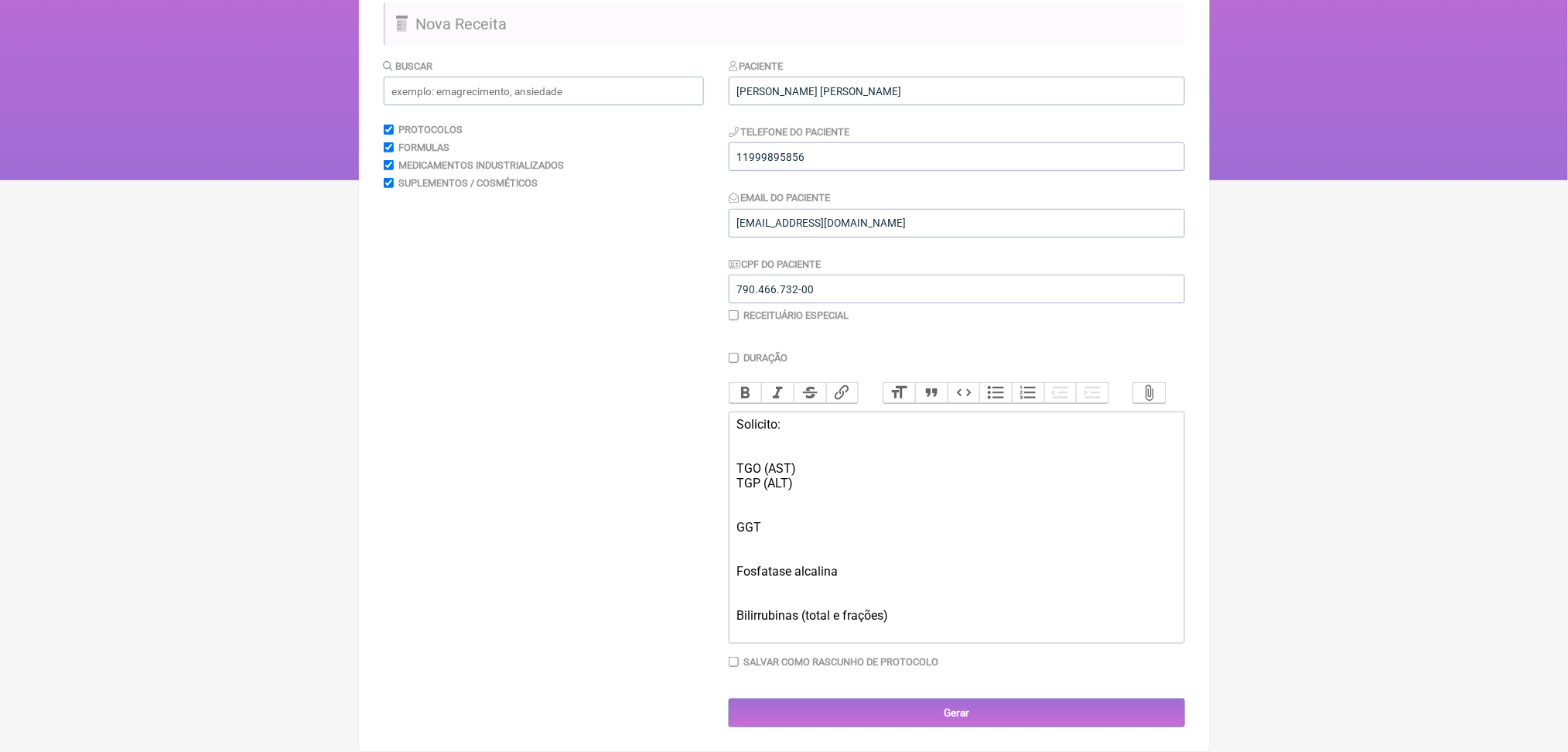
click at [776, 505] on div "GGT" at bounding box center [956, 527] width 440 height 44
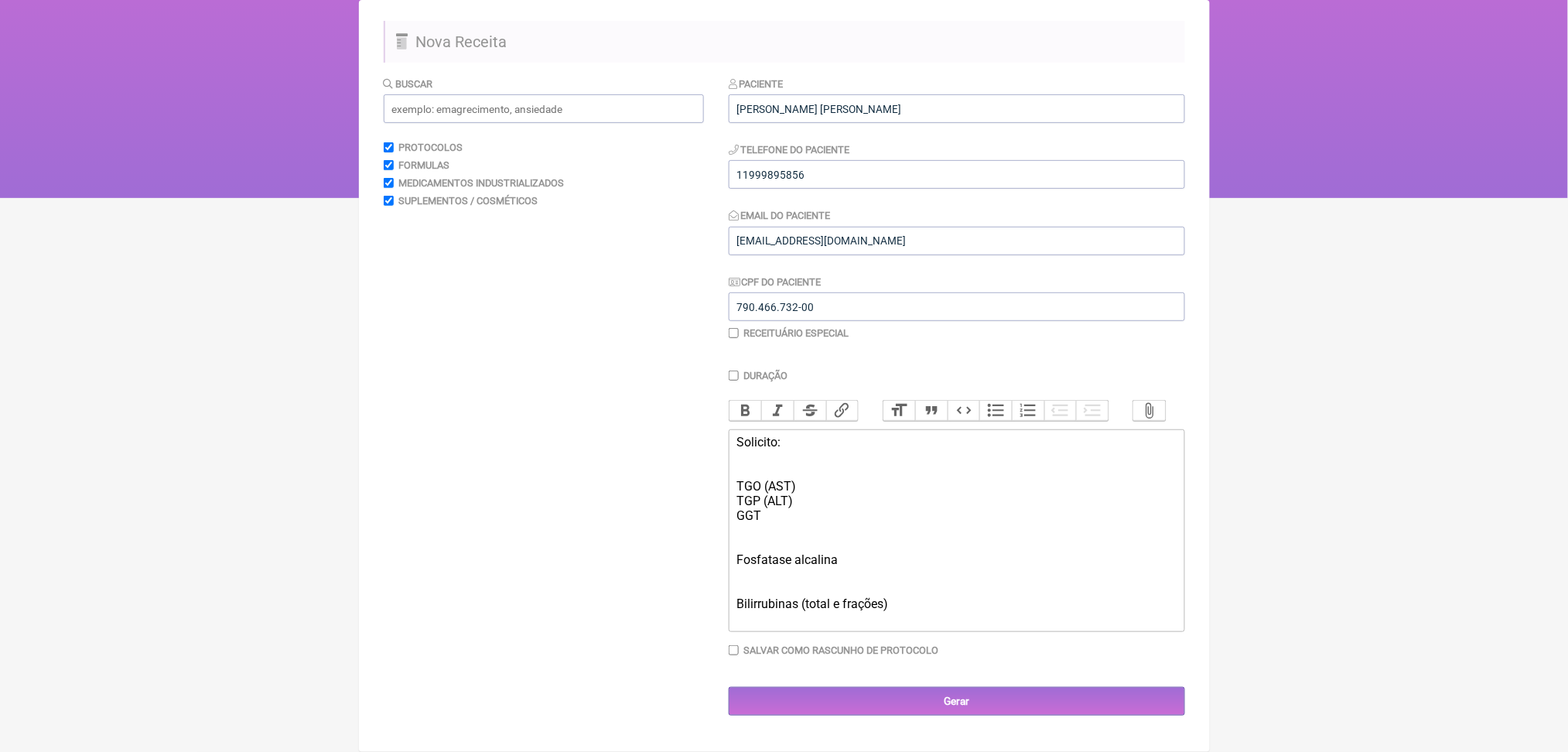
click at [772, 537] on div "Fosfatase alcalina" at bounding box center [956, 559] width 440 height 44
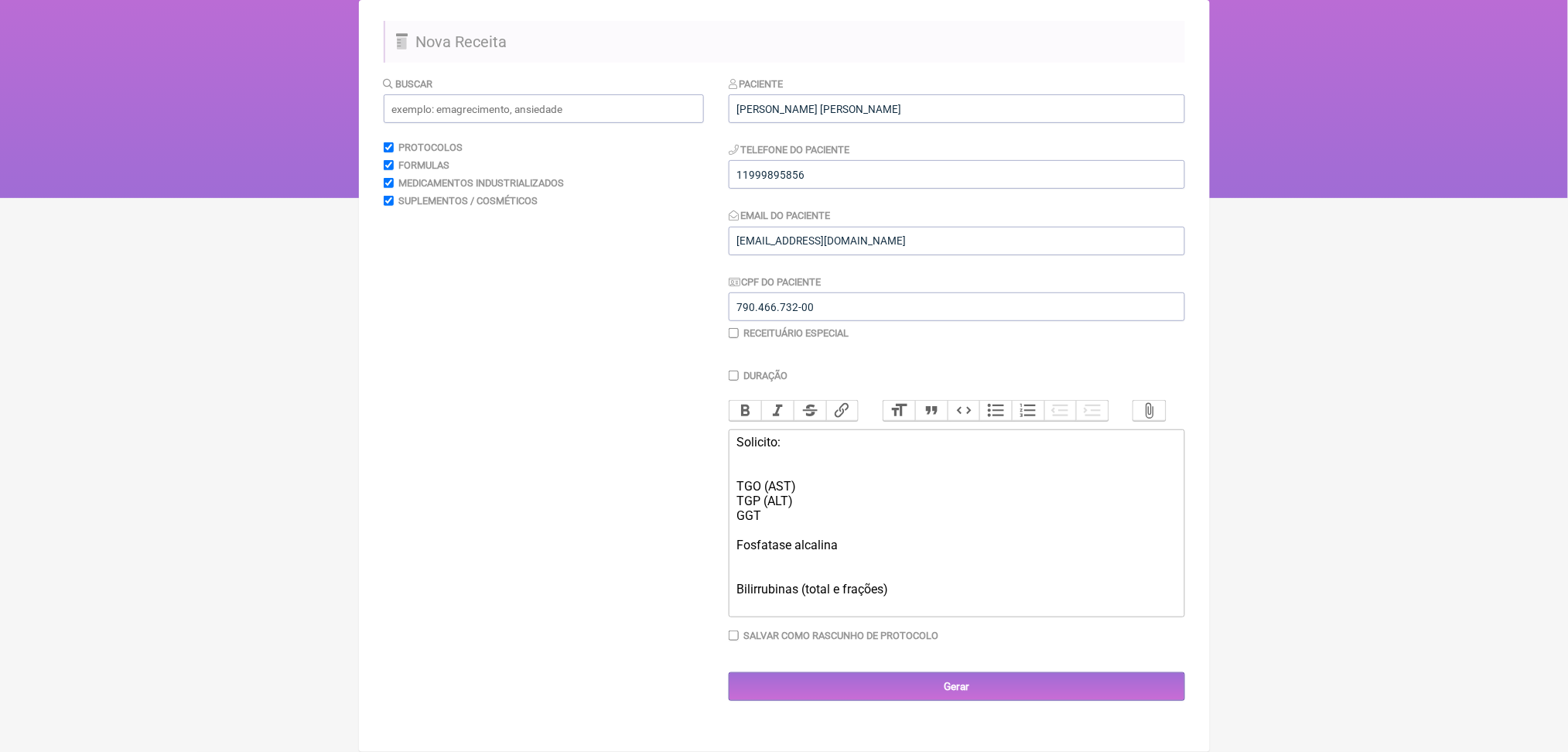
scroll to position [279, 0]
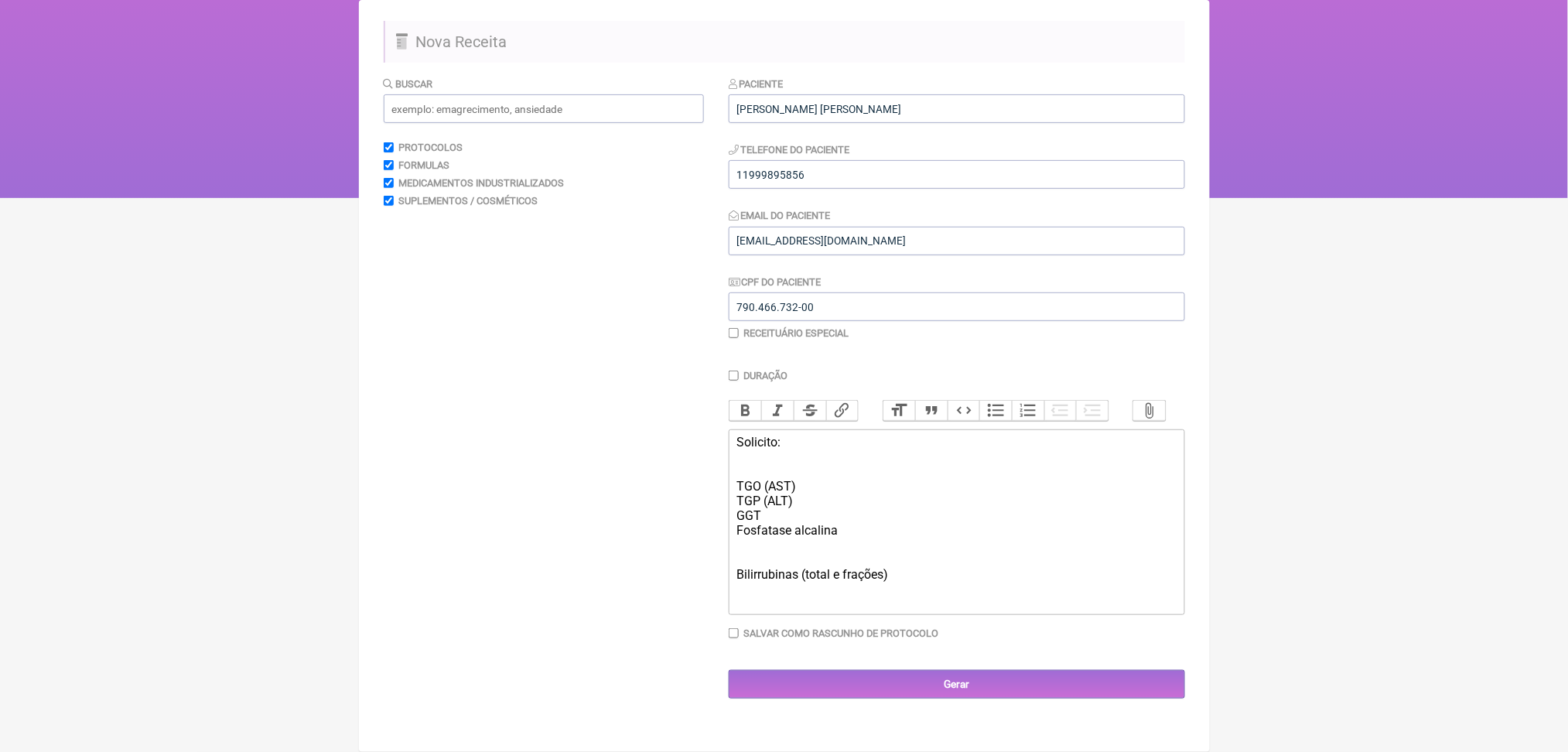
click at [789, 557] on div "Bilirrubinas (total e frações)" at bounding box center [956, 574] width 440 height 44
click at [948, 541] on div "Bilirrubinas (total e frações)" at bounding box center [956, 552] width 440 height 30
paste trix-editor "Colesterol total<br><br></div><div><br>HDL (costuma cair com uso de AE)<br><br>…"
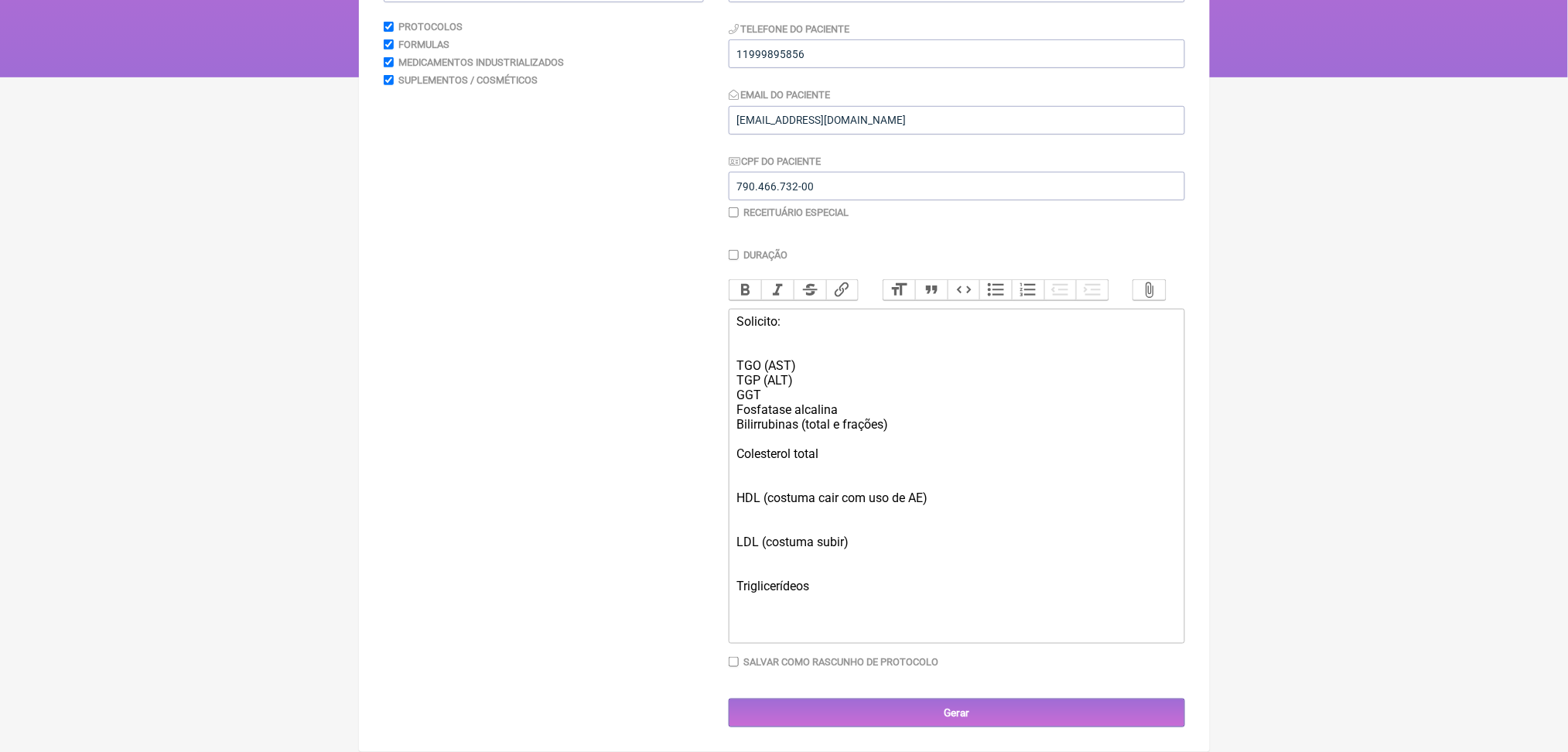
click at [774, 476] on div "Bilirrubinas (total e frações) Colesterol total" at bounding box center [956, 446] width 440 height 58
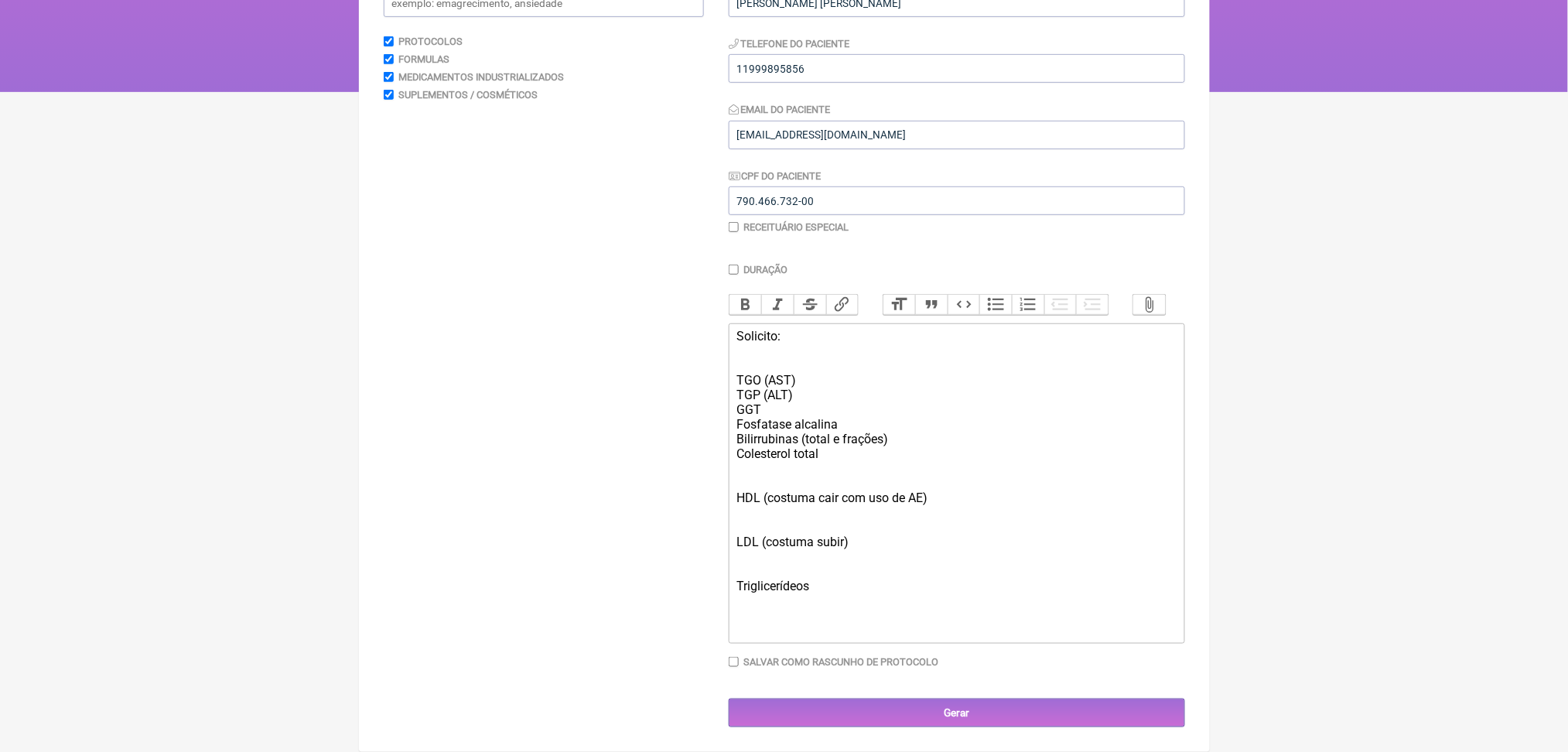
click at [874, 476] on div "Bilirrubinas (total e frações) Colesterol total" at bounding box center [956, 453] width 440 height 44
click at [894, 476] on div "Bilirrubinas (total e frações) Colesterol total e fracções" at bounding box center [956, 453] width 440 height 44
click at [948, 476] on div "Bilirrubinas (total e frações) Colesterol total e frações" at bounding box center [956, 453] width 440 height 44
click at [834, 476] on div "Bilirrubinas (total e frações Colesterol total e frações" at bounding box center [956, 453] width 440 height 44
click at [819, 520] on div "HDL (costuma cair com uso de AE)" at bounding box center [956, 497] width 440 height 44
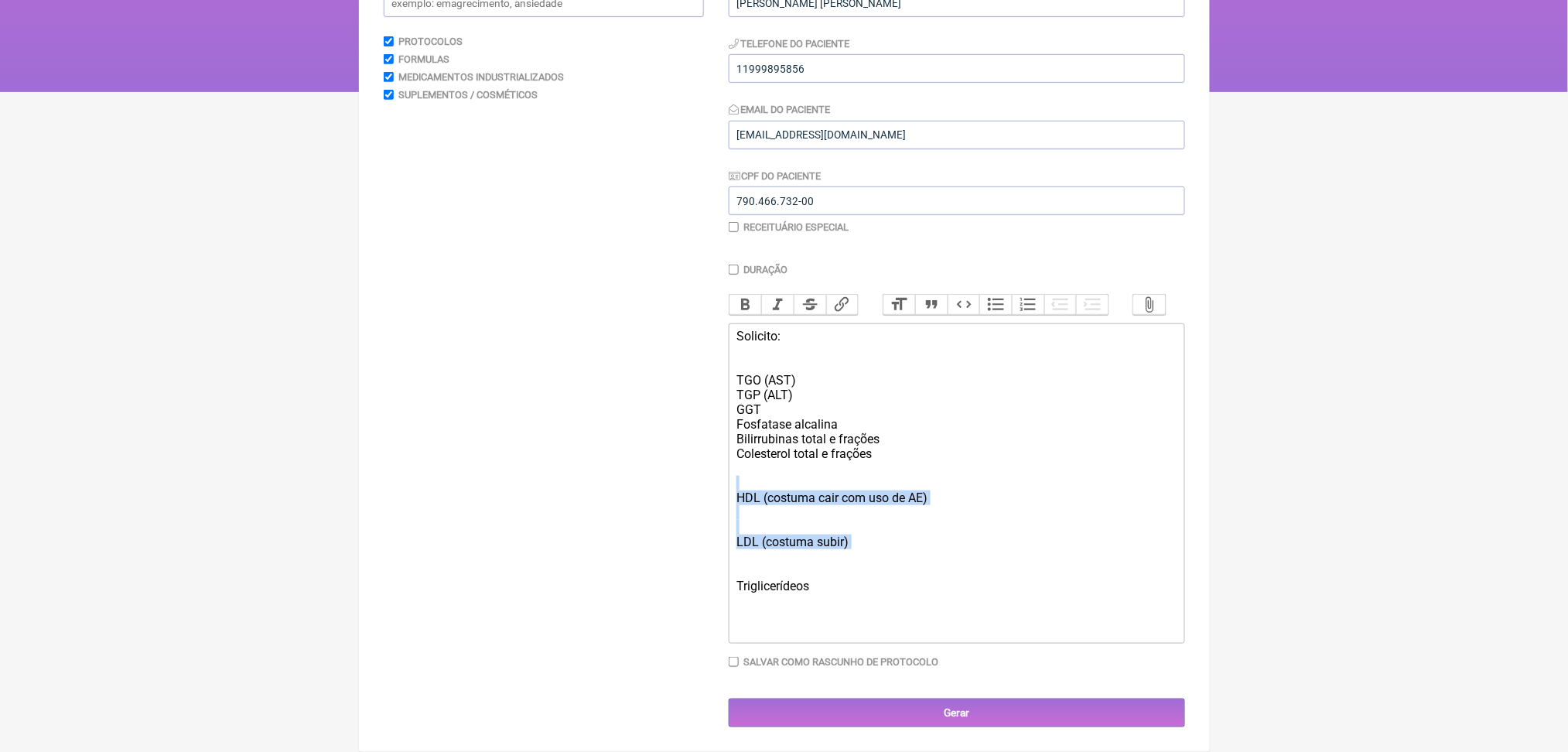
drag, startPoint x: 881, startPoint y: 629, endPoint x: 702, endPoint y: 545, distance: 197.7
click at [702, 545] on form "Buscar Protocolos Formulas Medicamentos Industrializados Suplementos / Cosmétic…" at bounding box center [784, 348] width 802 height 758
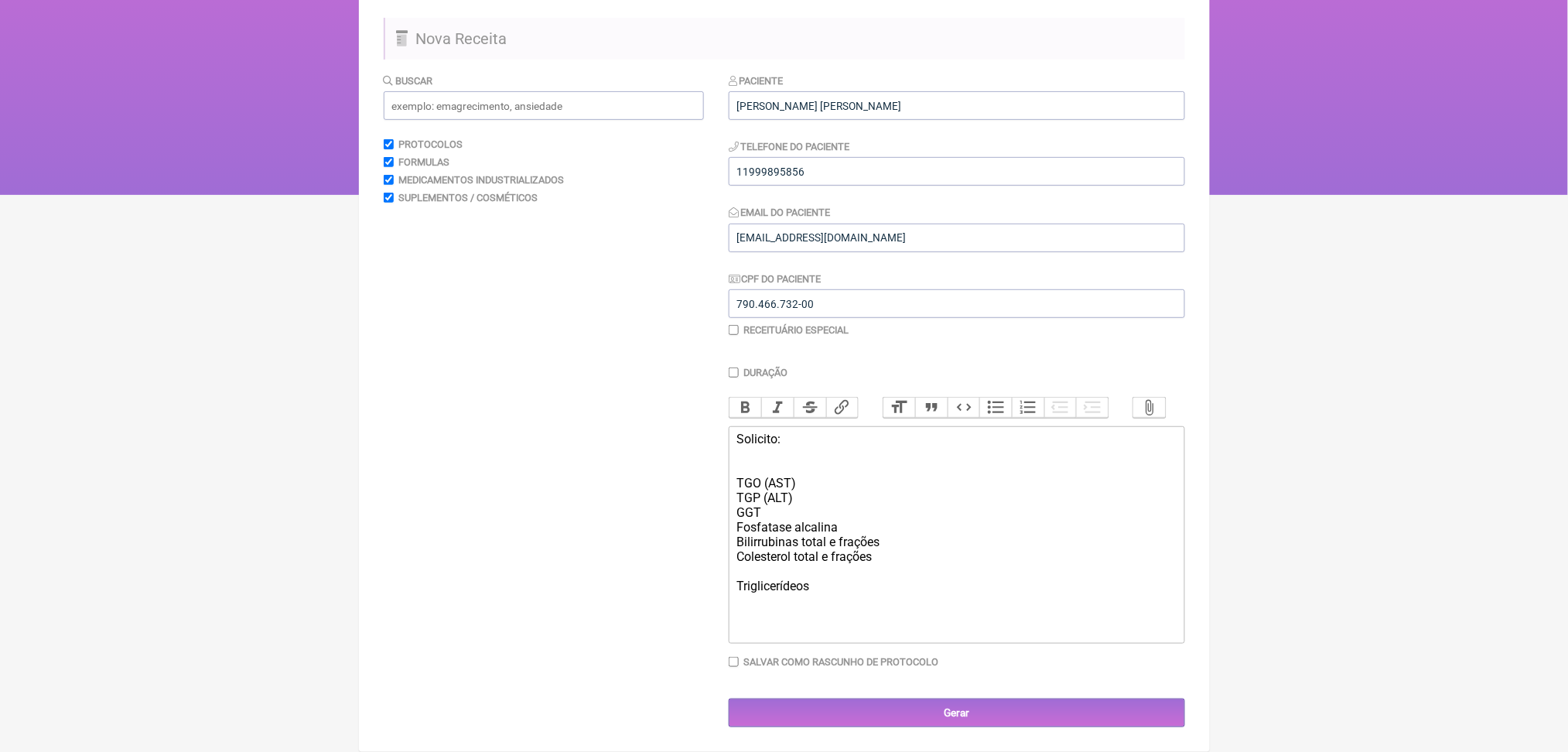
scroll to position [308, 0]
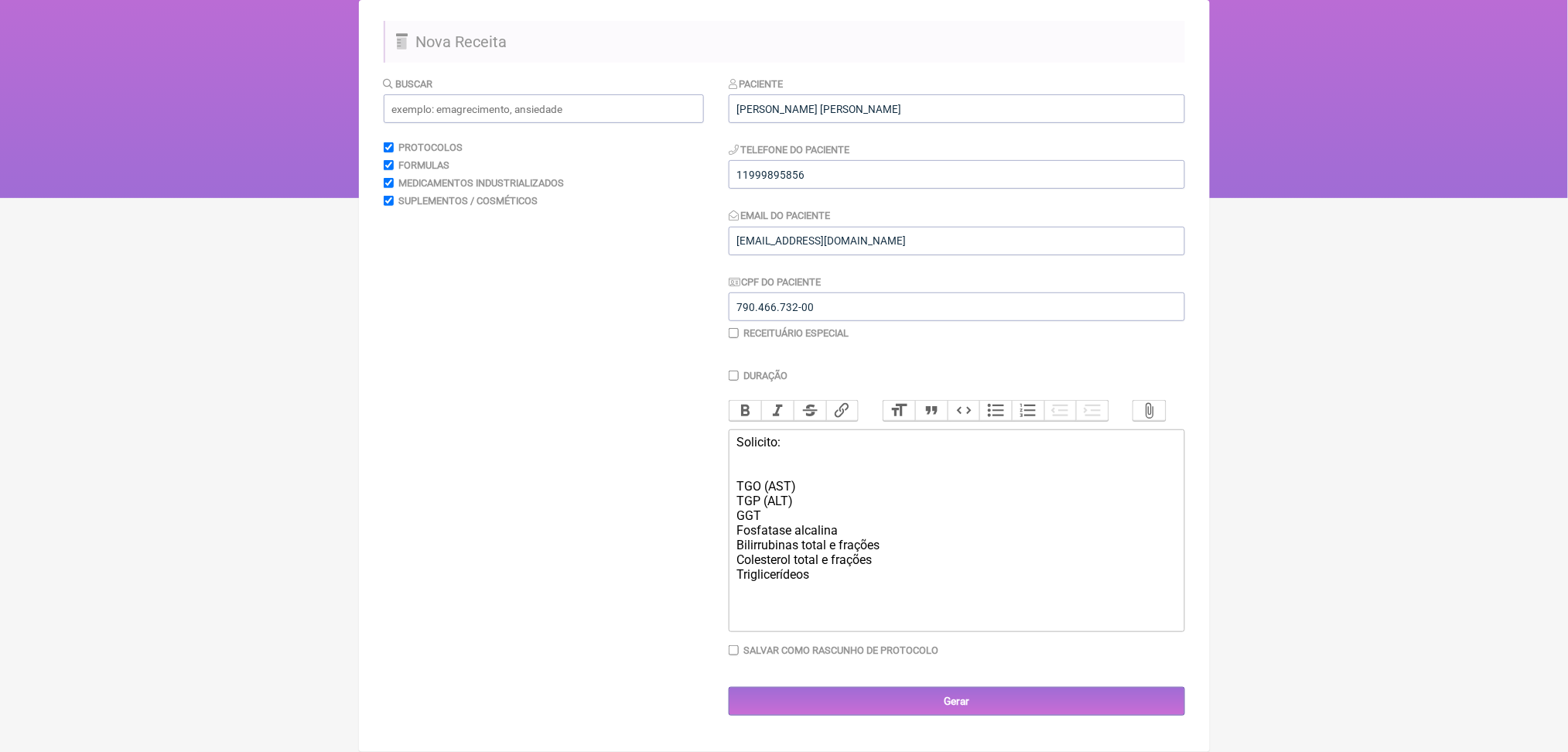
click at [936, 555] on div "Bilirrubinas total e frações Colesterol total e frações Triglicerídeos" at bounding box center [956, 566] width 440 height 58
paste trix-editor "<div>Solicito:<br><br><br>TGO (AST)</div><div>TGP (ALT)</div><div>GGT</div><div…"
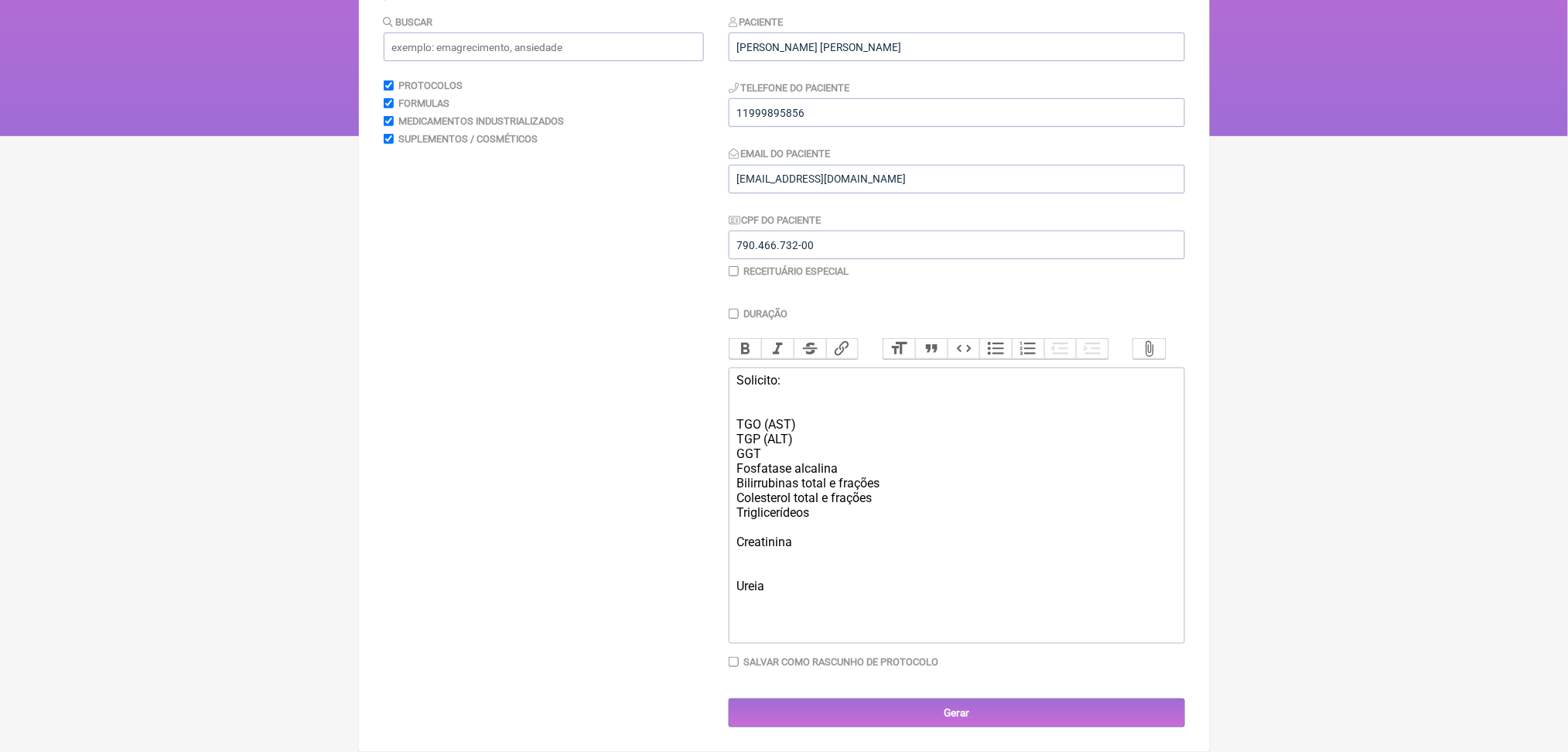
click at [806, 529] on div "Bilirrubinas total e frações Colesterol total e frações Triglicerídeos Creatini…" at bounding box center [956, 520] width 440 height 88
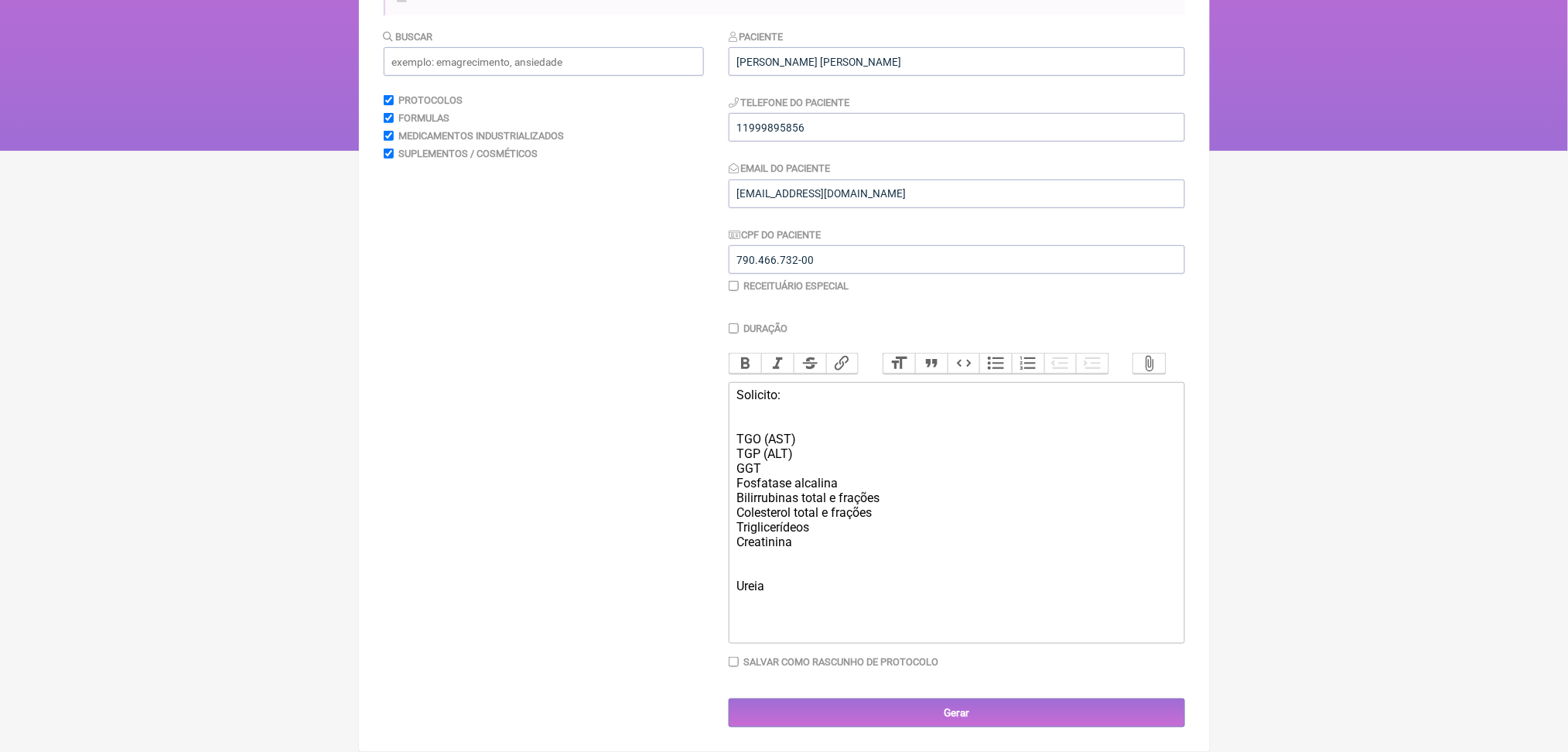
click at [794, 564] on div "Bilirrubinas total e frações Colesterol total e frações Triglicerídeos Creatini…" at bounding box center [956, 528] width 440 height 74
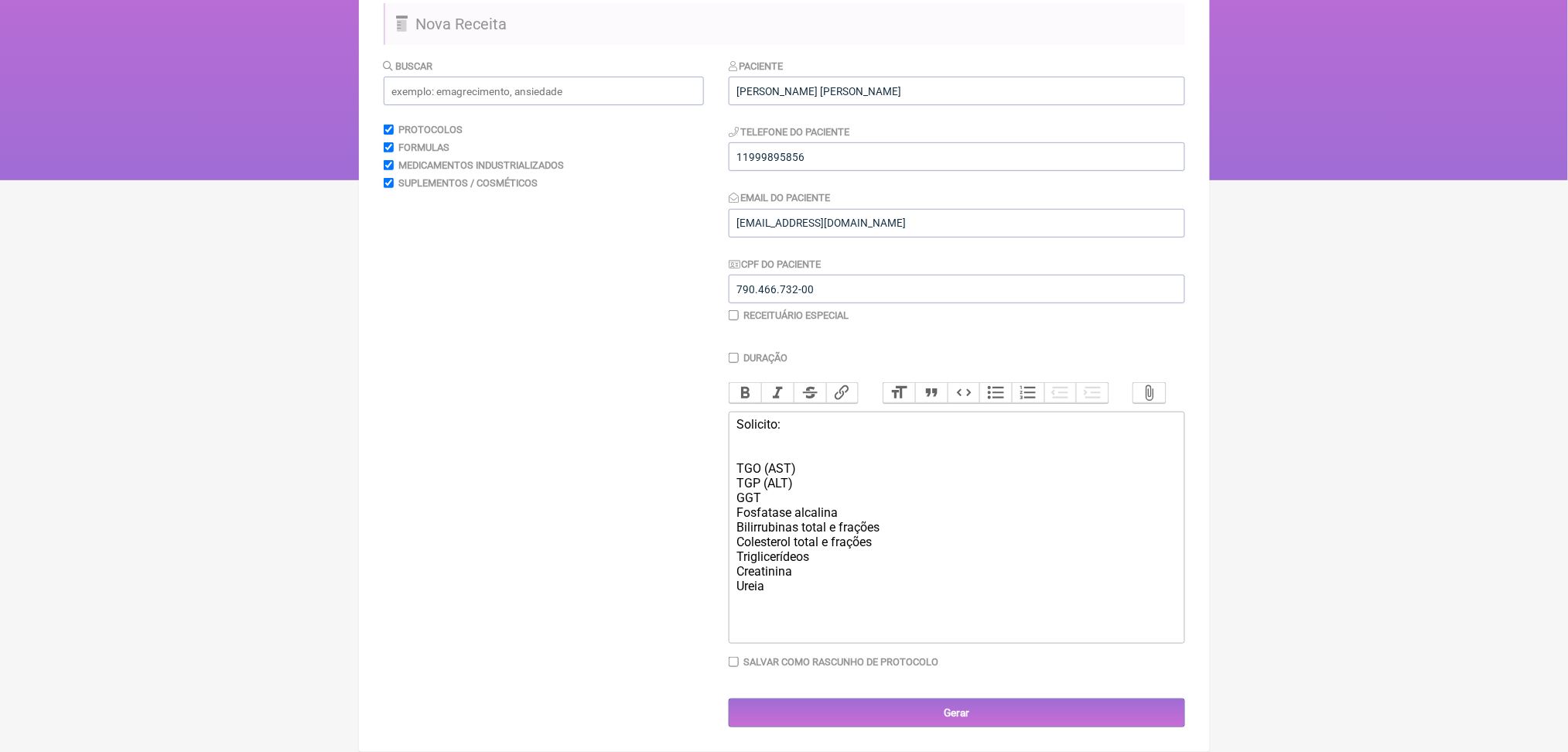
click at [891, 525] on div "Bilirrubinas total e frações Colesterol total e frações Triglicerídeos Creatini…" at bounding box center [956, 564] width 440 height 88
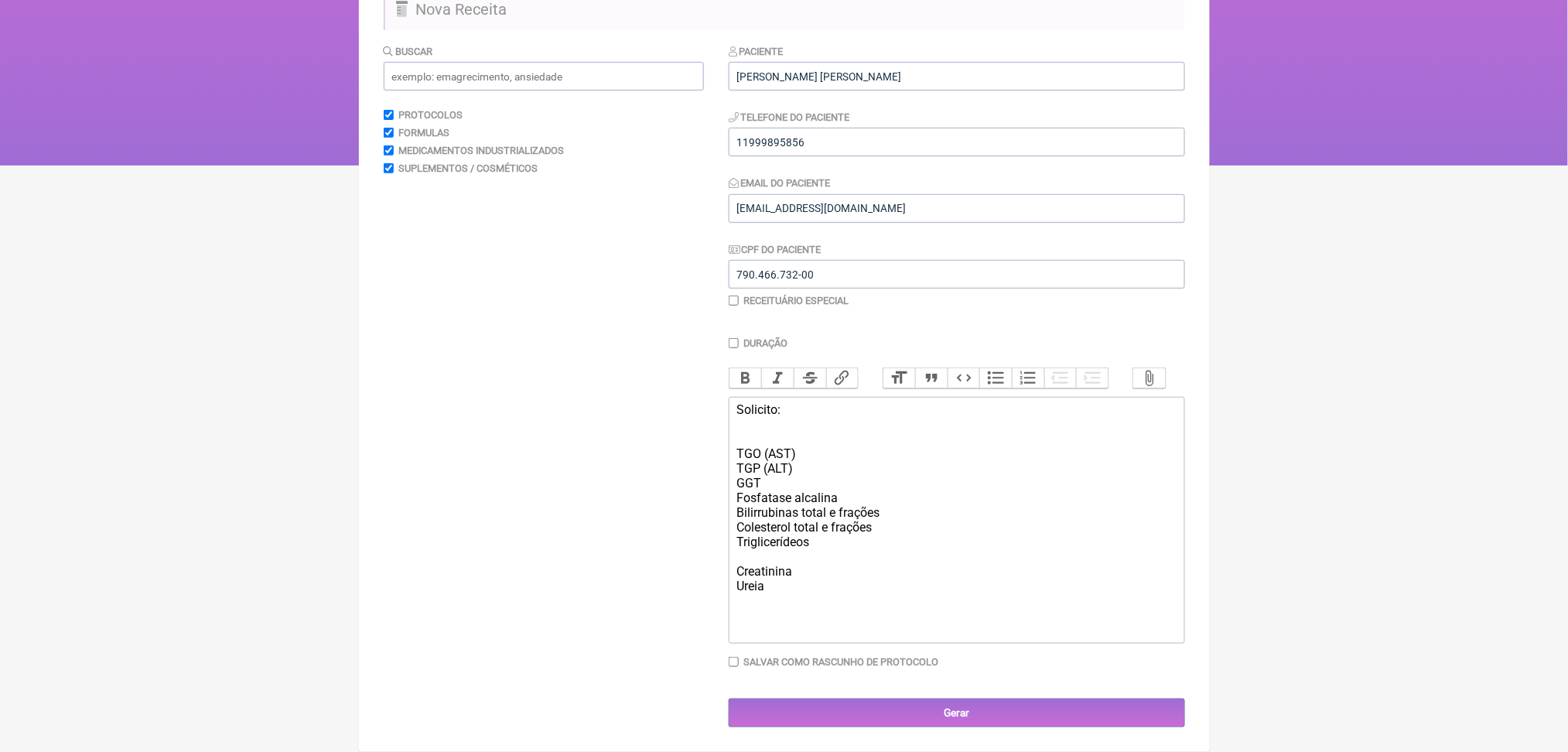
paste trix-editor "Testosterona total e livre<br><br></div><div><br>SHBG<br><br></div><div><br>"
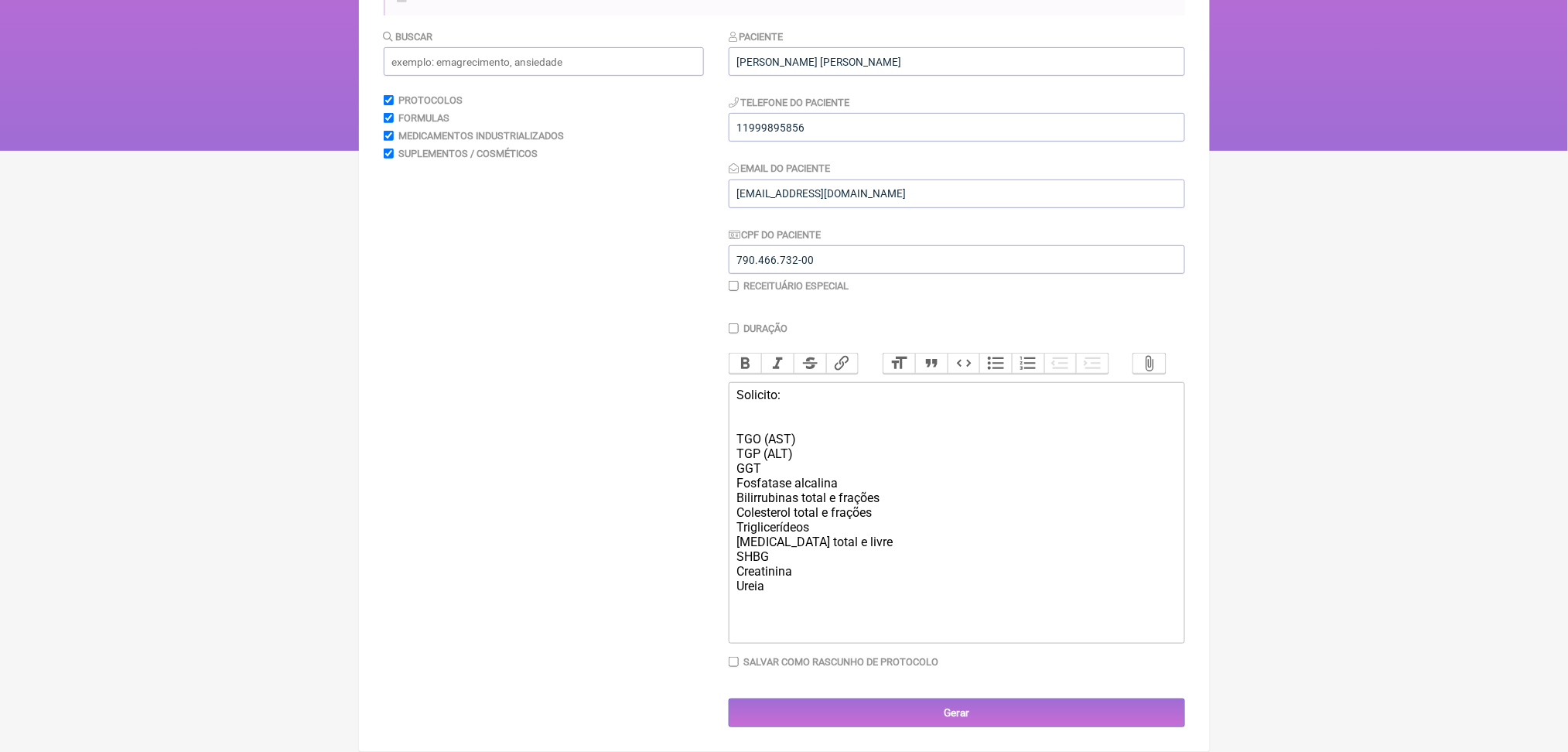
click at [834, 579] on div "Bilirrubinas total e frações Colesterol total e frações Triglicerídeos Testoste…" at bounding box center [956, 549] width 440 height 118
click at [811, 637] on div at bounding box center [956, 622] width 440 height 30
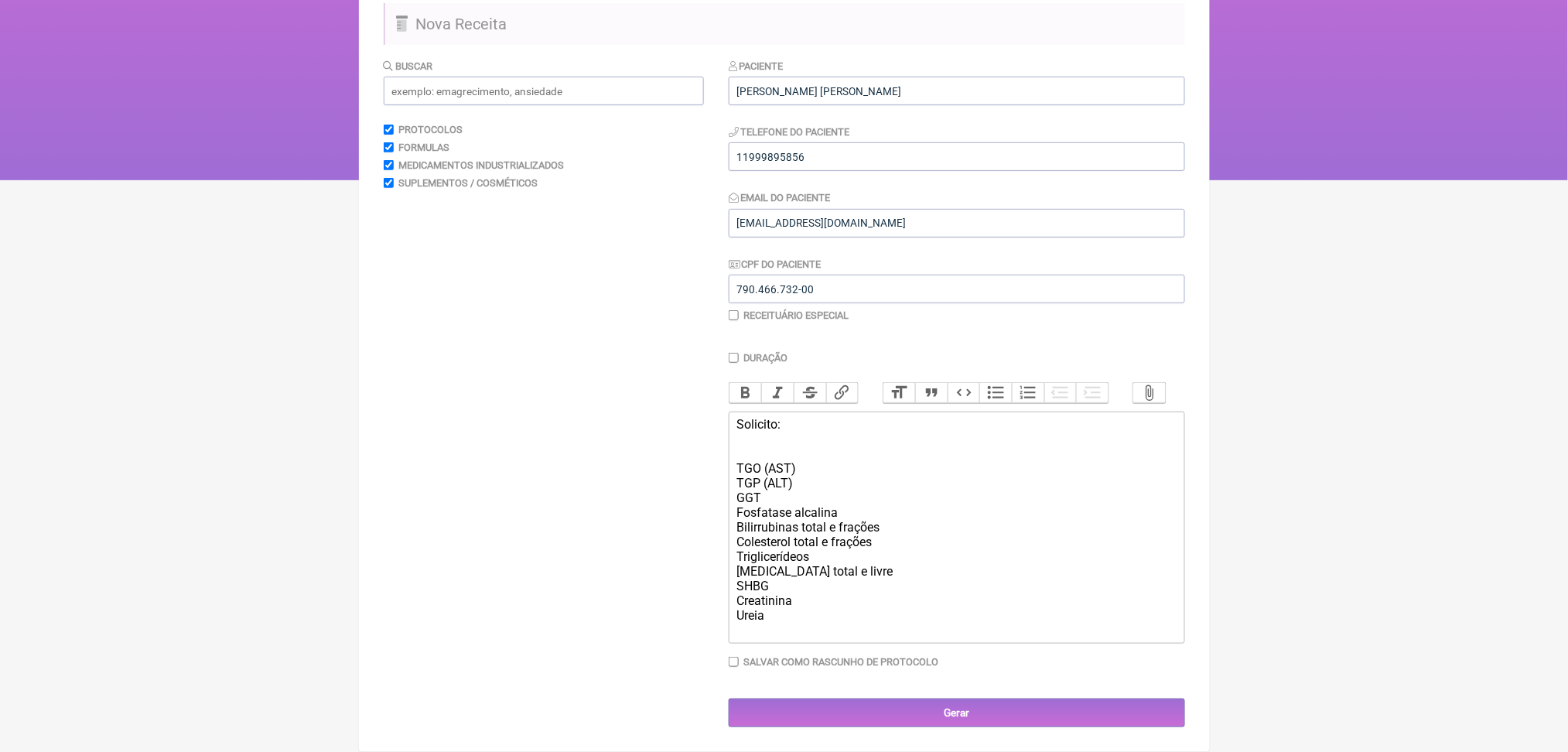
scroll to position [328, 0]
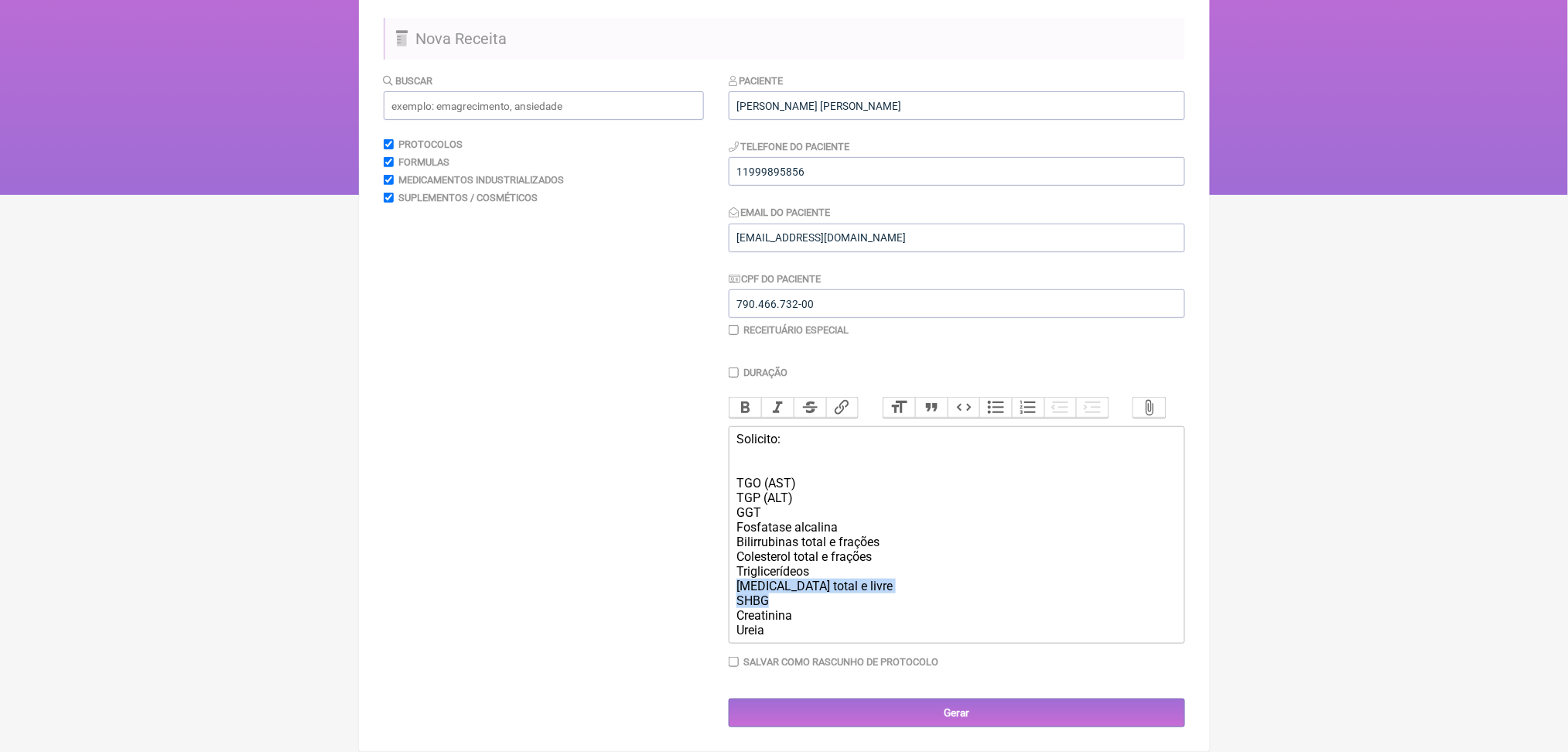
drag, startPoint x: 790, startPoint y: 565, endPoint x: 727, endPoint y: 536, distance: 69.4
click at [727, 536] on form "Buscar Protocolos Formulas Medicamentos Industrializados Suplementos / Cosmétic…" at bounding box center [784, 400] width 802 height 654
click at [818, 546] on div "Bilirrubinas total e frações Colesterol total e frações Triglicerídeos Testoste…" at bounding box center [956, 586] width 440 height 103
click at [774, 535] on div "Bilirrubinas total e frações Colesterol total e frações Triglicerídeos Testoste…" at bounding box center [956, 586] width 440 height 103
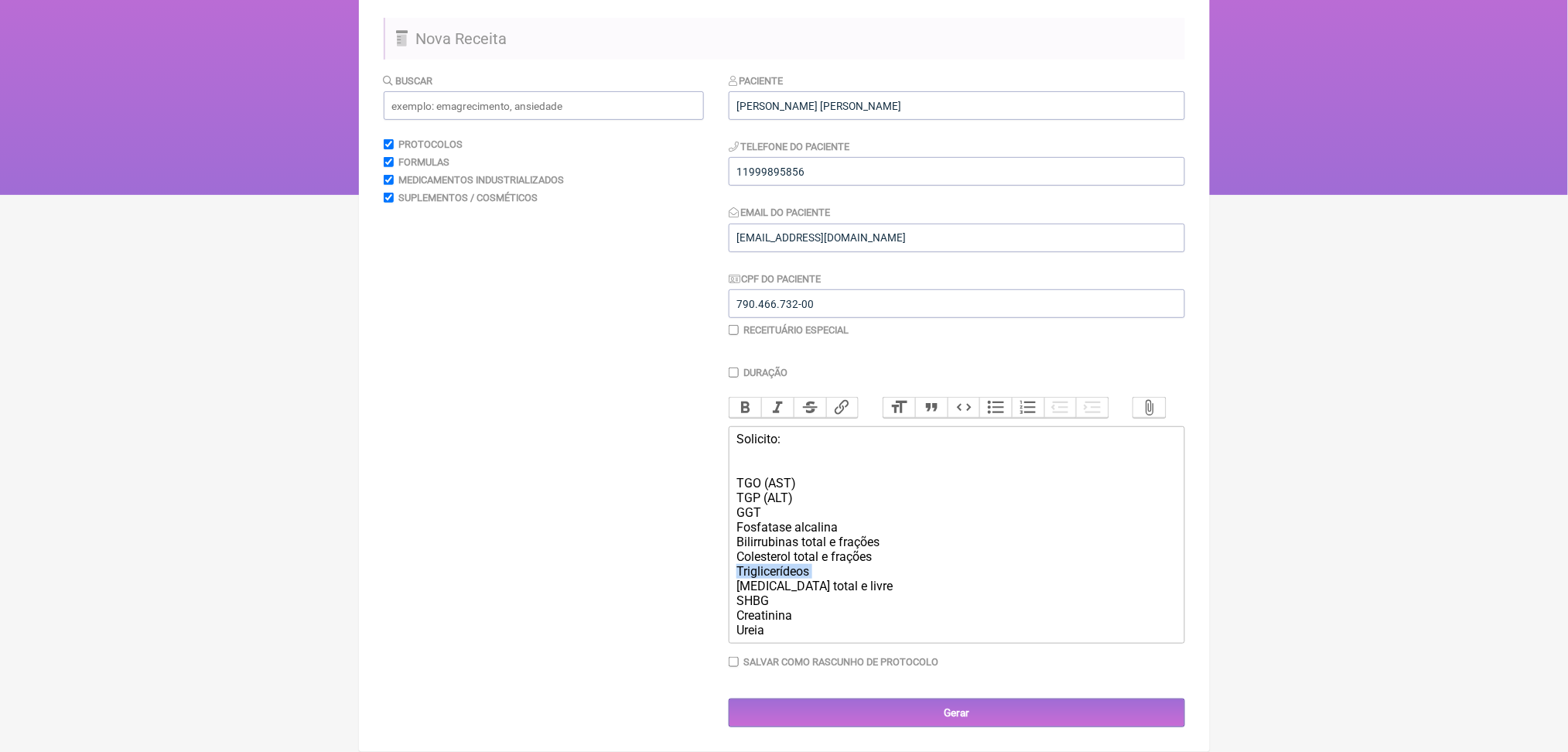
click at [774, 535] on div "Bilirrubinas total e frações Colesterol total e frações Triglicerídeos Testoste…" at bounding box center [956, 586] width 440 height 103
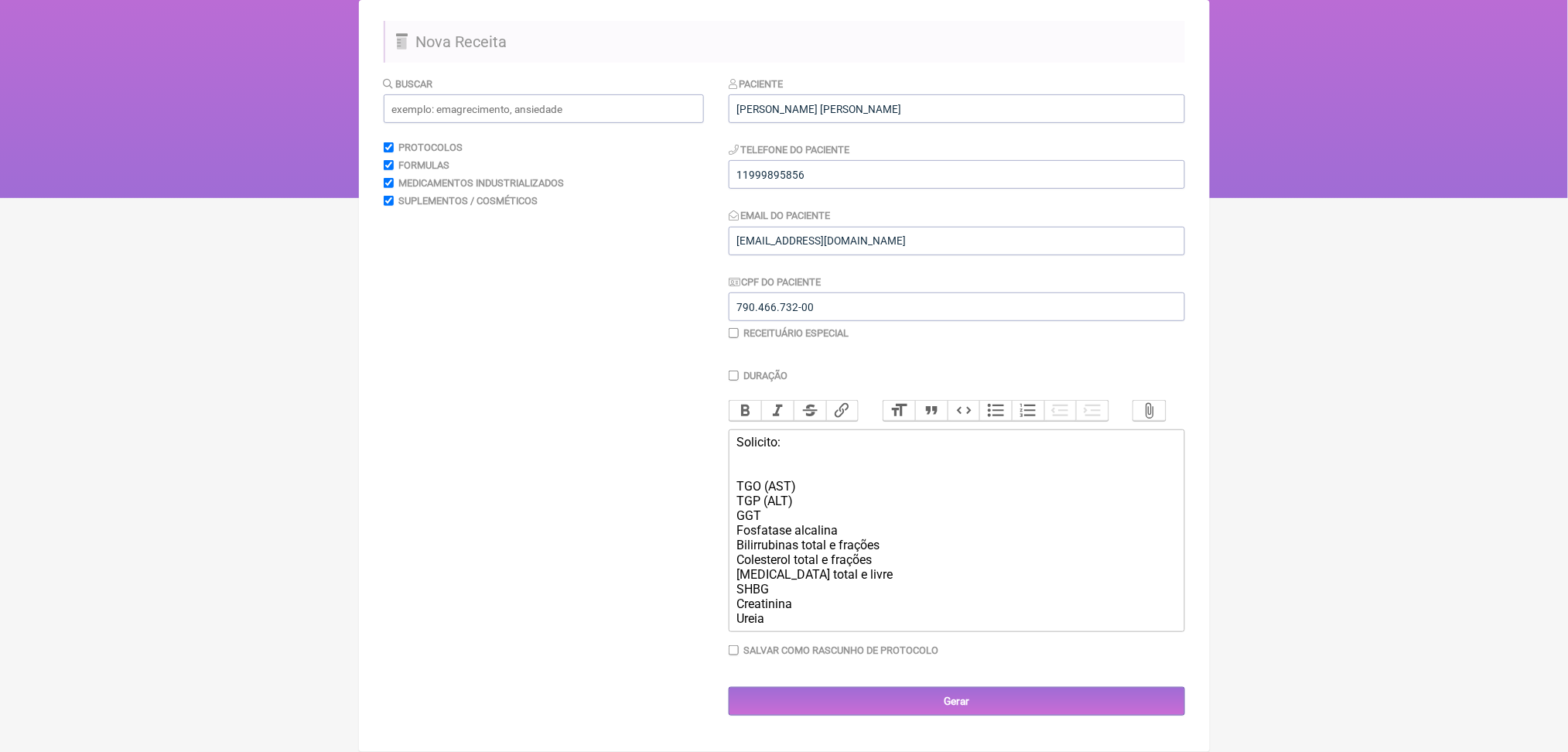
scroll to position [308, 0]
drag, startPoint x: 792, startPoint y: 561, endPoint x: 736, endPoint y: 543, distance: 58.8
click at [736, 543] on trix-editor "Solicito: TGO (AST) TGP (ALT) GGT Fosfatase alcalina Bilirrubinas total e fraçõ…" at bounding box center [957, 530] width 456 height 203
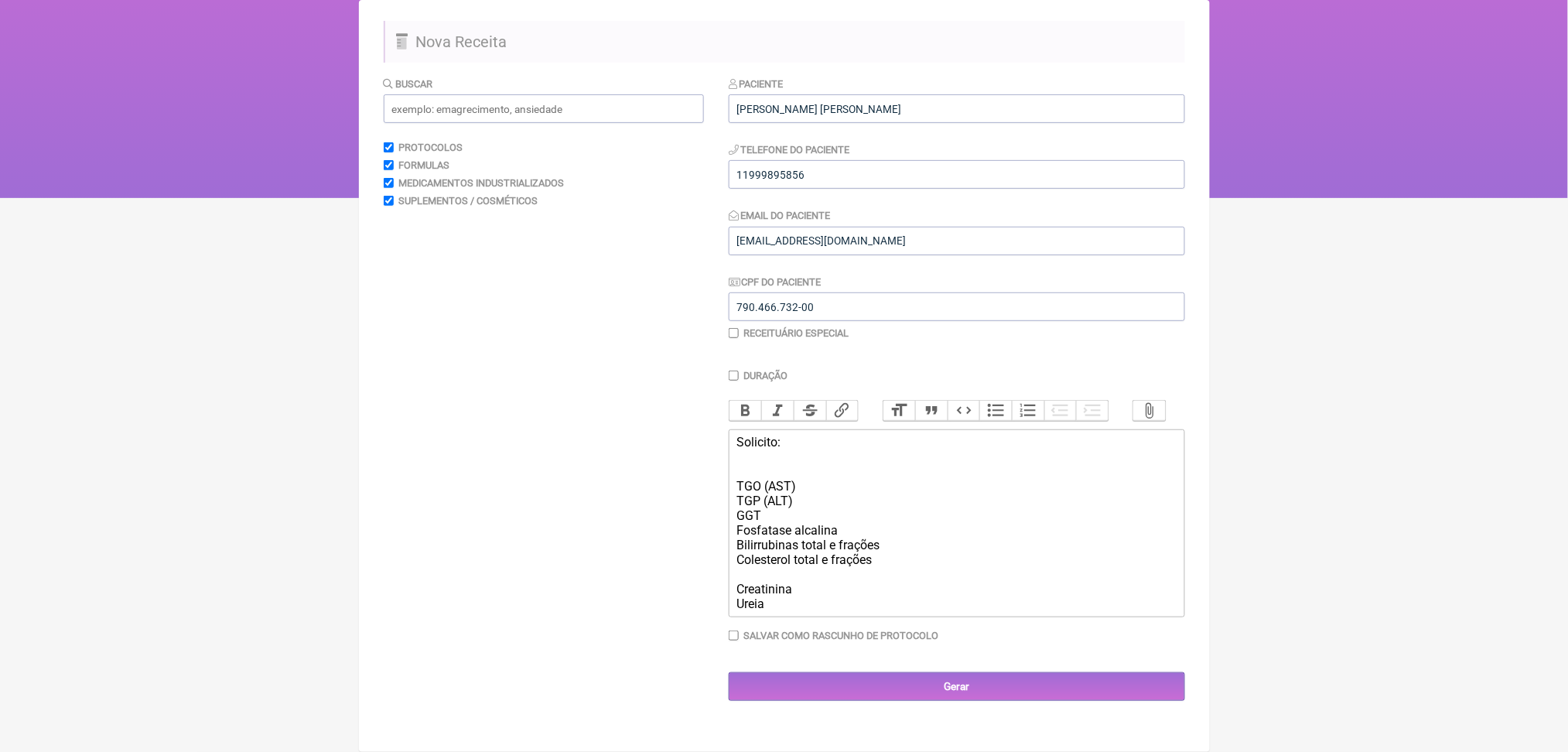
scroll to position [279, 0]
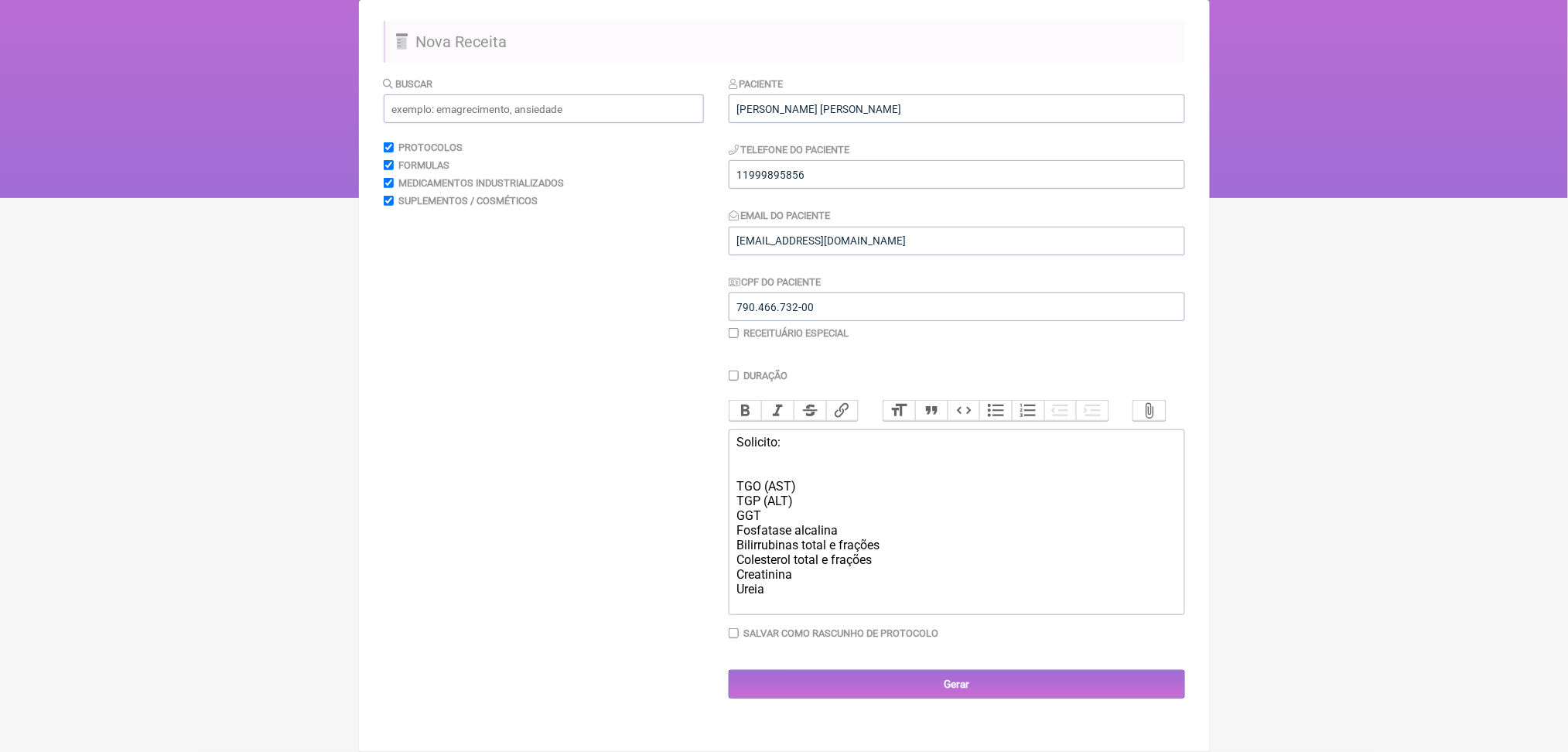
click at [760, 597] on div "Bilirrubinas total e frações Colesterol total e frações Creatinina Ureia" at bounding box center [956, 566] width 440 height 58
type trix-editor "<div>Solicito:<br><br><br>TGO (AST)</div><div>TGP (ALT)</div><div>GGT</div><div…"
click at [926, 698] on input "Gerar" at bounding box center [957, 685] width 456 height 29
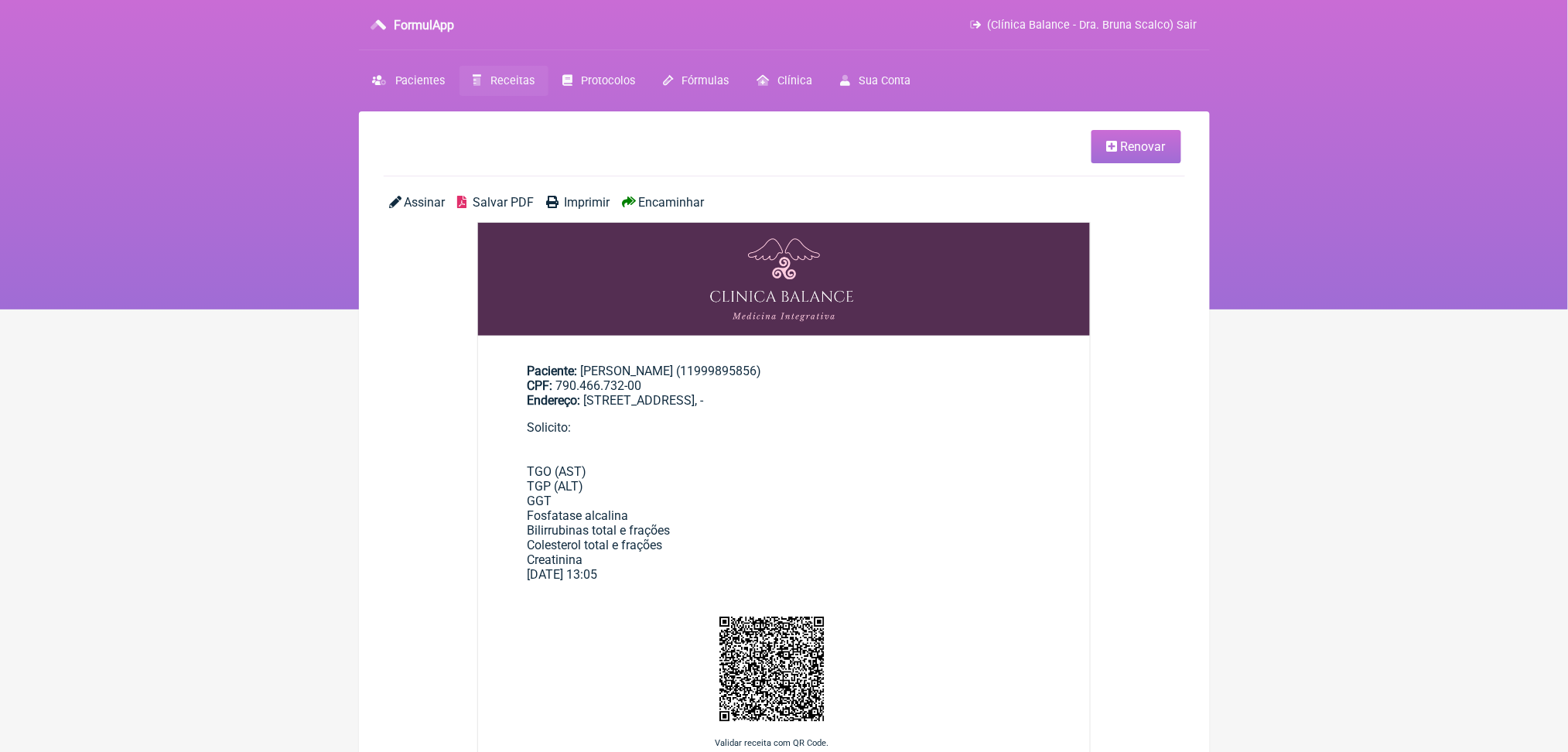
click at [514, 210] on span "Salvar PDF" at bounding box center [503, 202] width 61 height 14
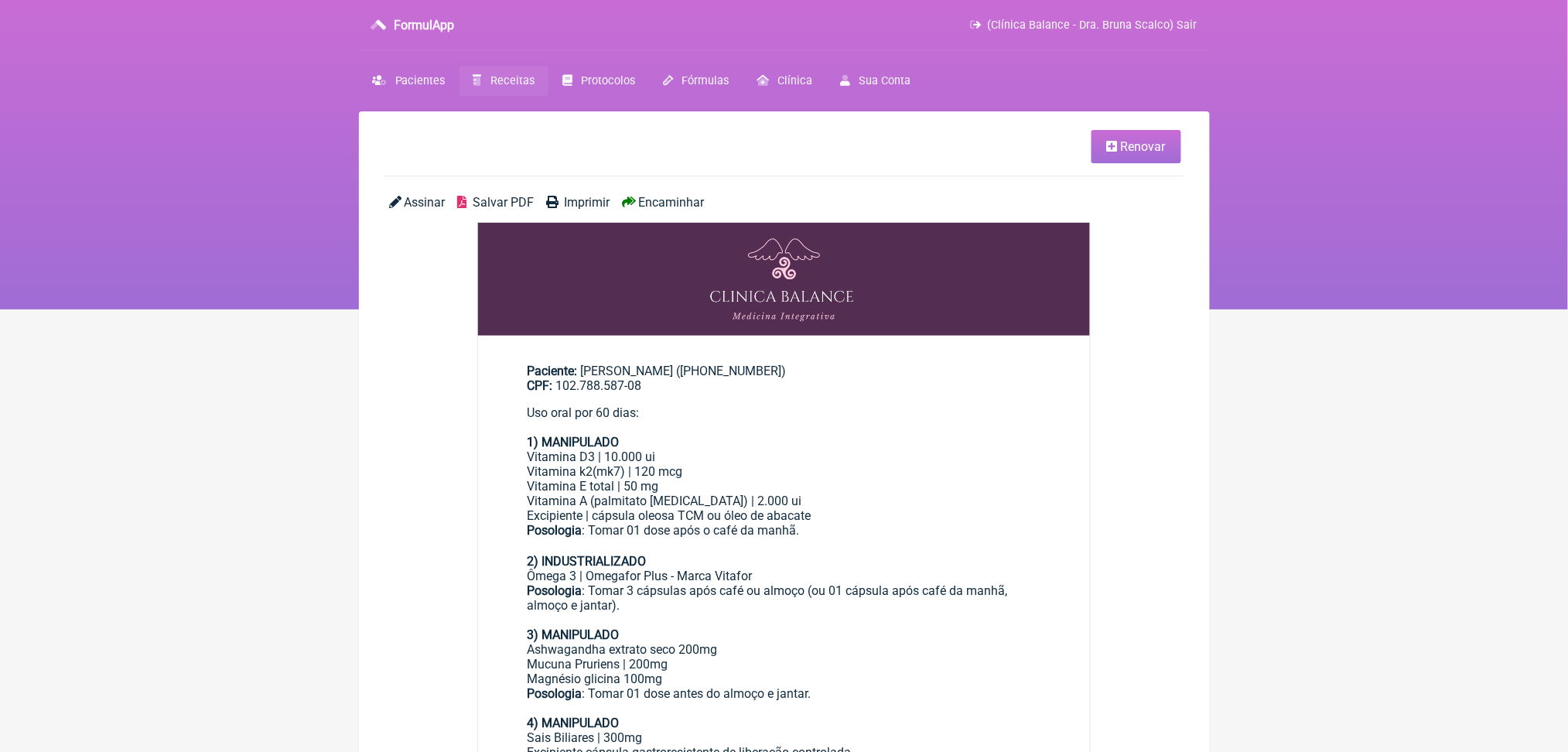
click at [511, 210] on span "Salvar PDF" at bounding box center [503, 202] width 61 height 14
click at [545, 96] on link "Receitas" at bounding box center [504, 81] width 89 height 30
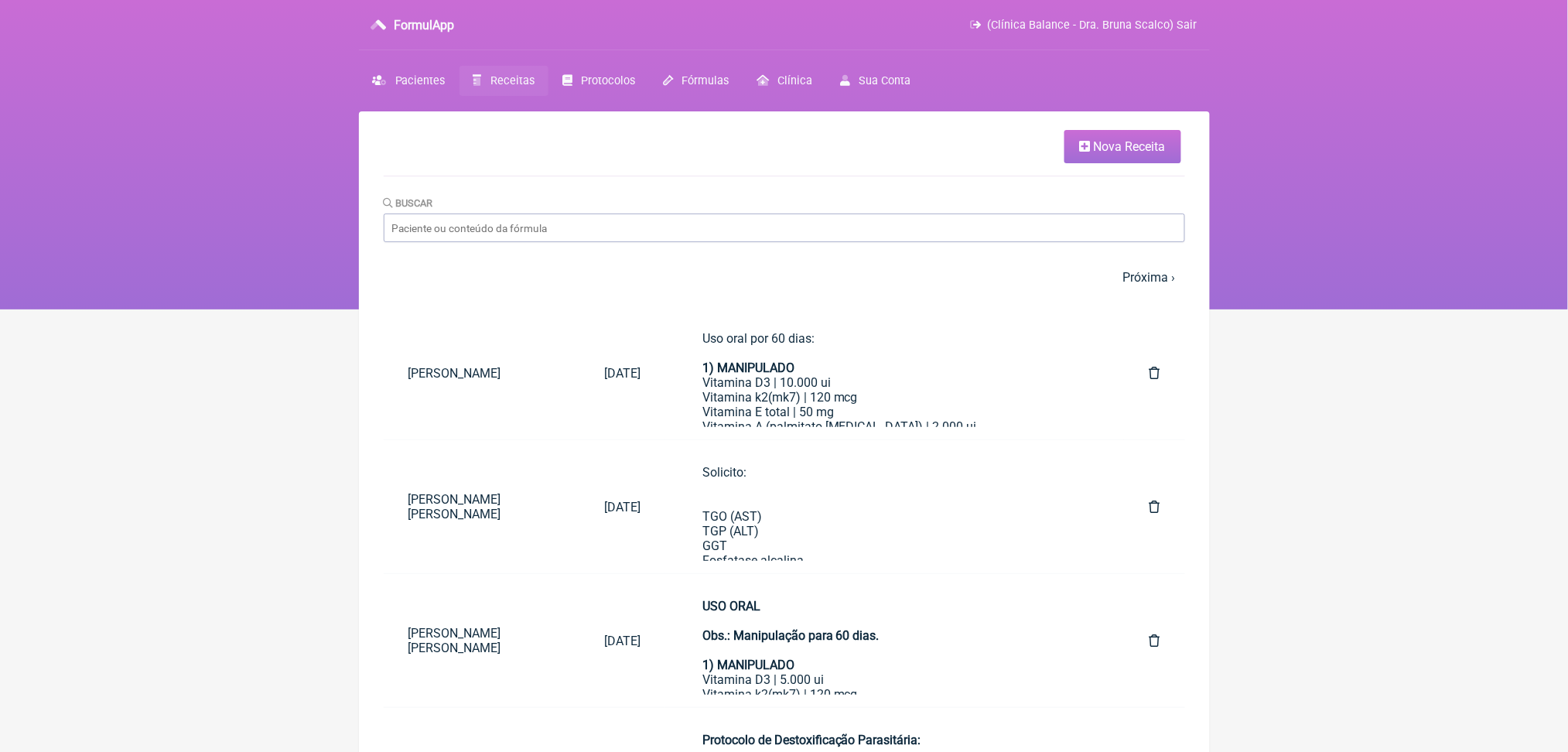
click at [1124, 154] on span "Nova Receita" at bounding box center [1130, 147] width 72 height 14
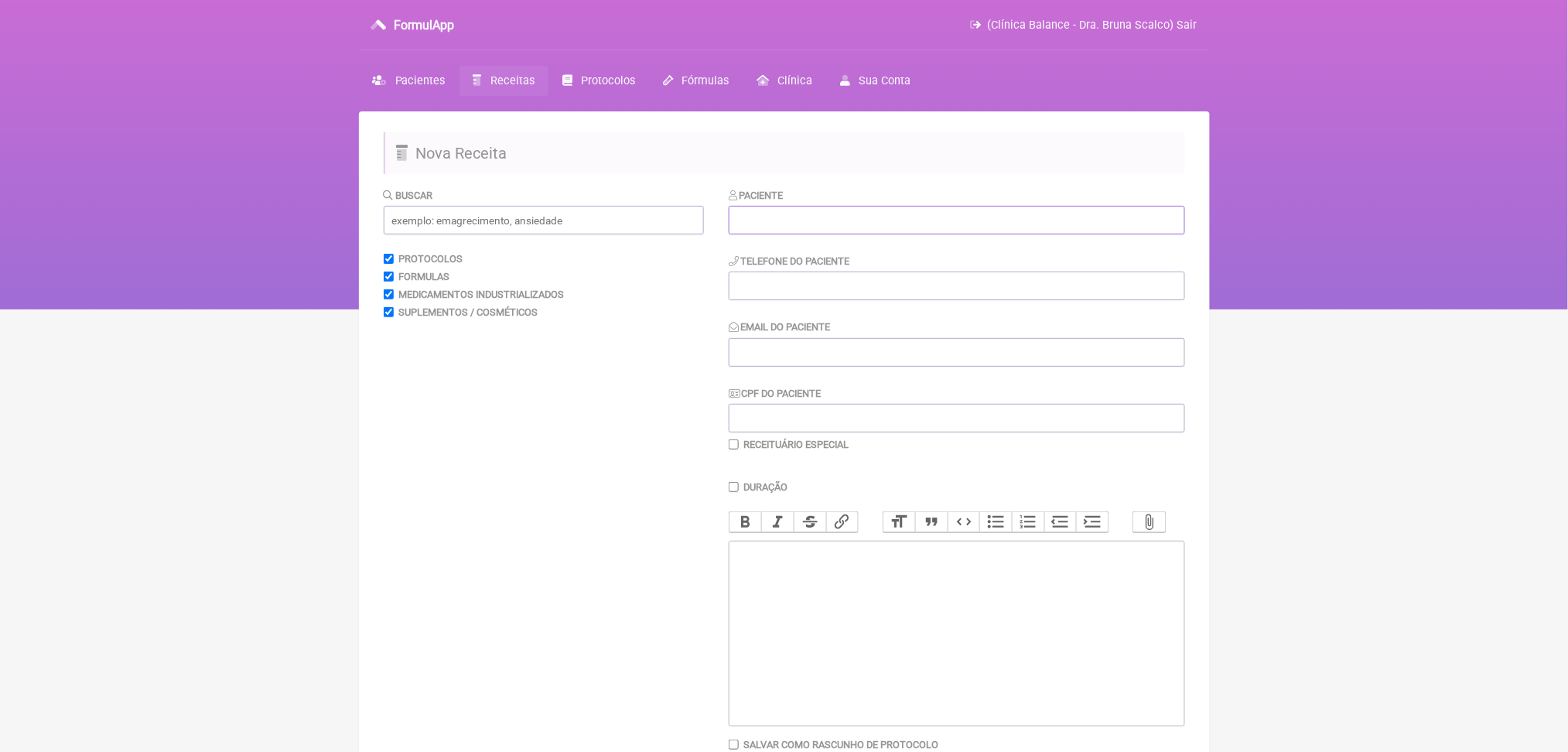
click at [806, 233] on input "text" at bounding box center [957, 220] width 456 height 29
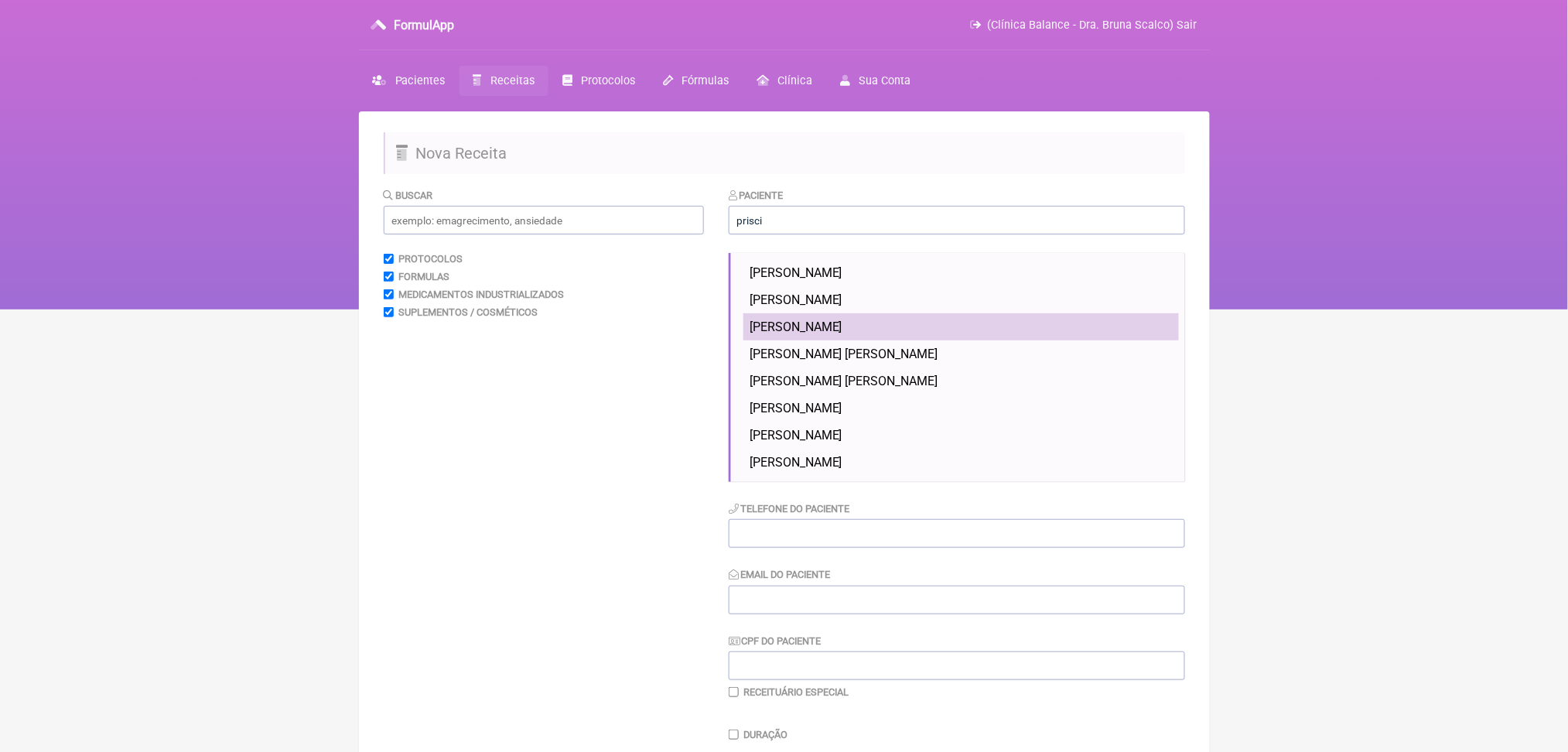
click at [842, 334] on span "[PERSON_NAME]" at bounding box center [796, 327] width 93 height 14
type input "[PERSON_NAME]"
type input "[PHONE_NUMBER]"
type input "[EMAIL_ADDRESS][DOMAIN_NAME]"
type input "102.788.587-08"
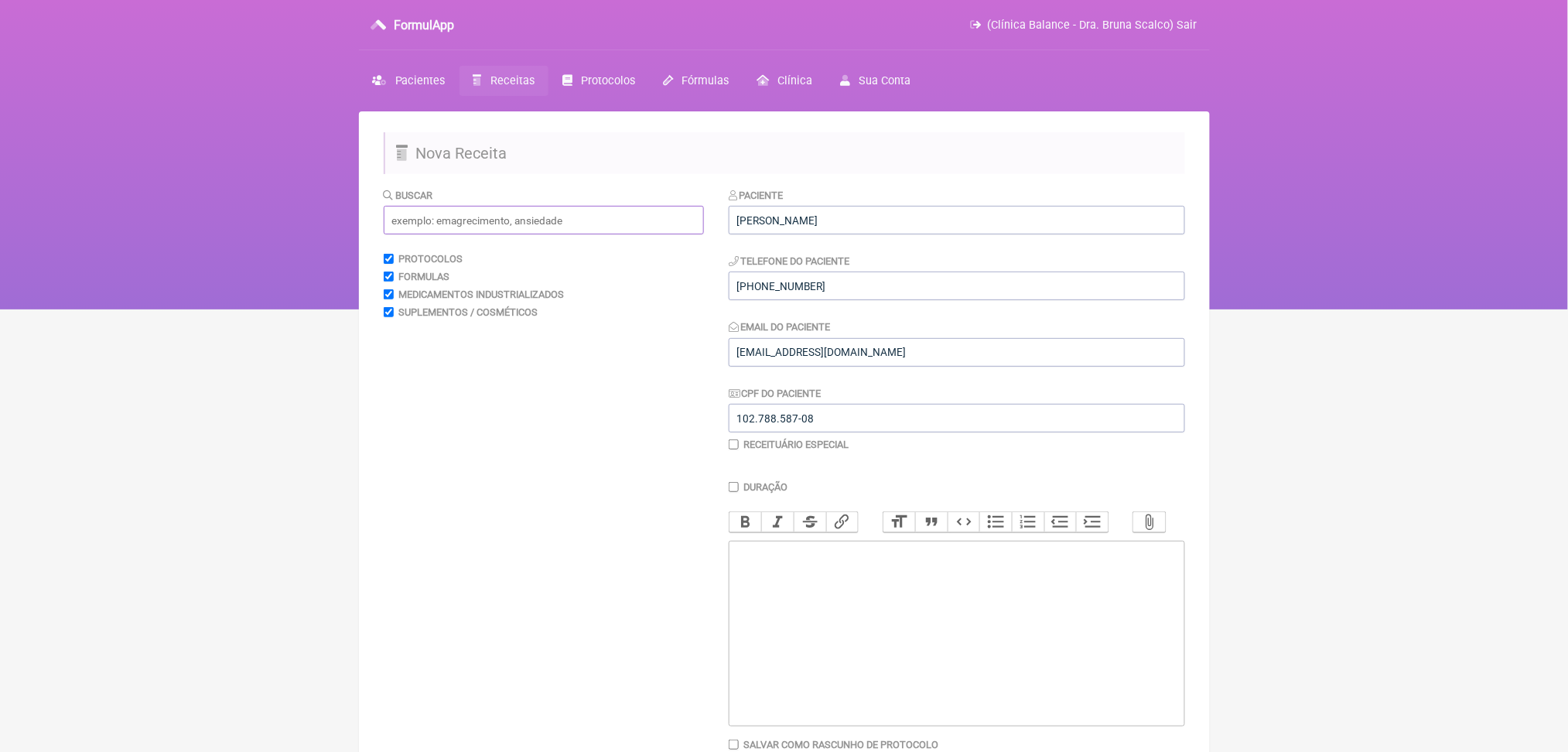
click at [597, 235] on input "text" at bounding box center [544, 220] width 320 height 29
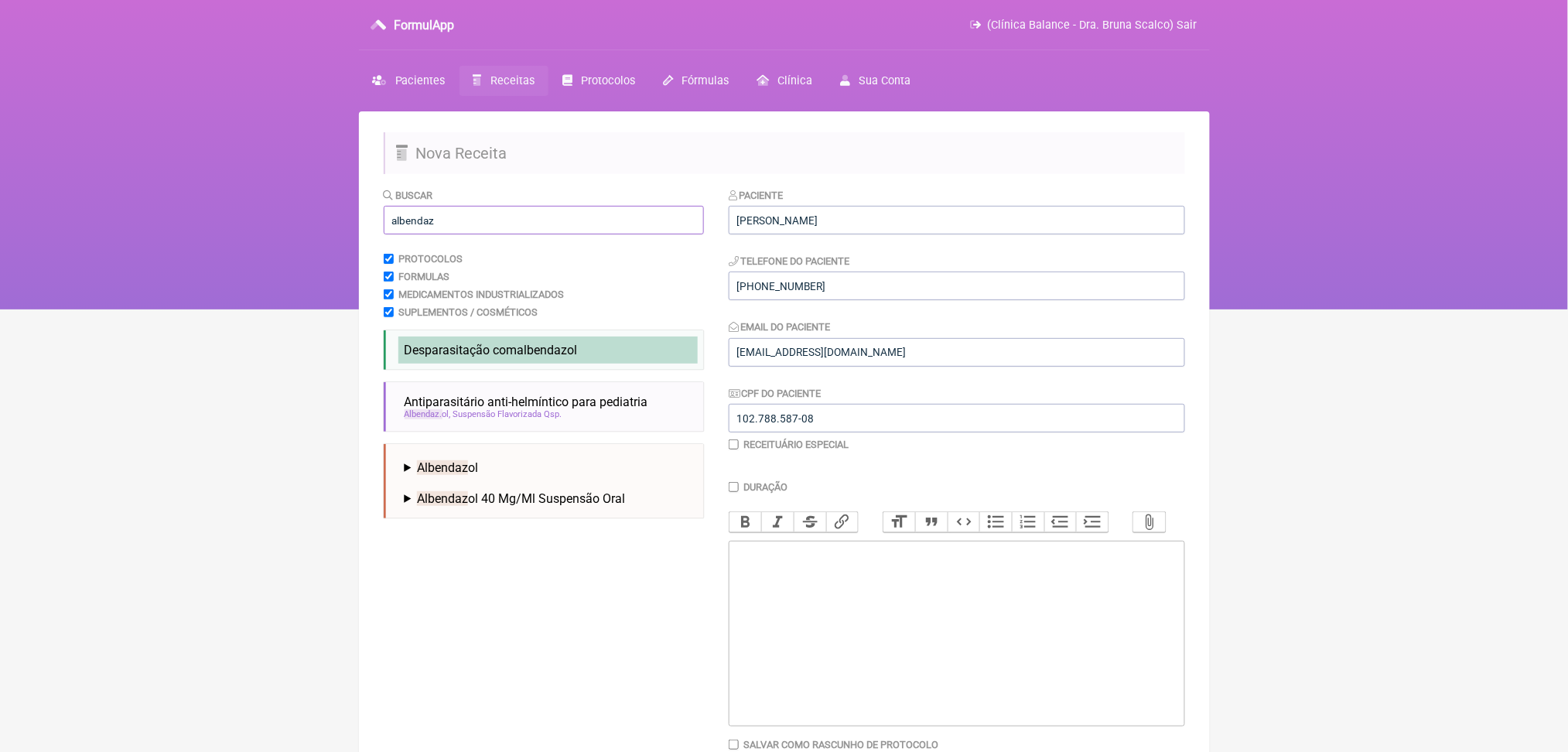
type input "albendaz"
click at [568, 357] on span "albendaz" at bounding box center [542, 350] width 50 height 14
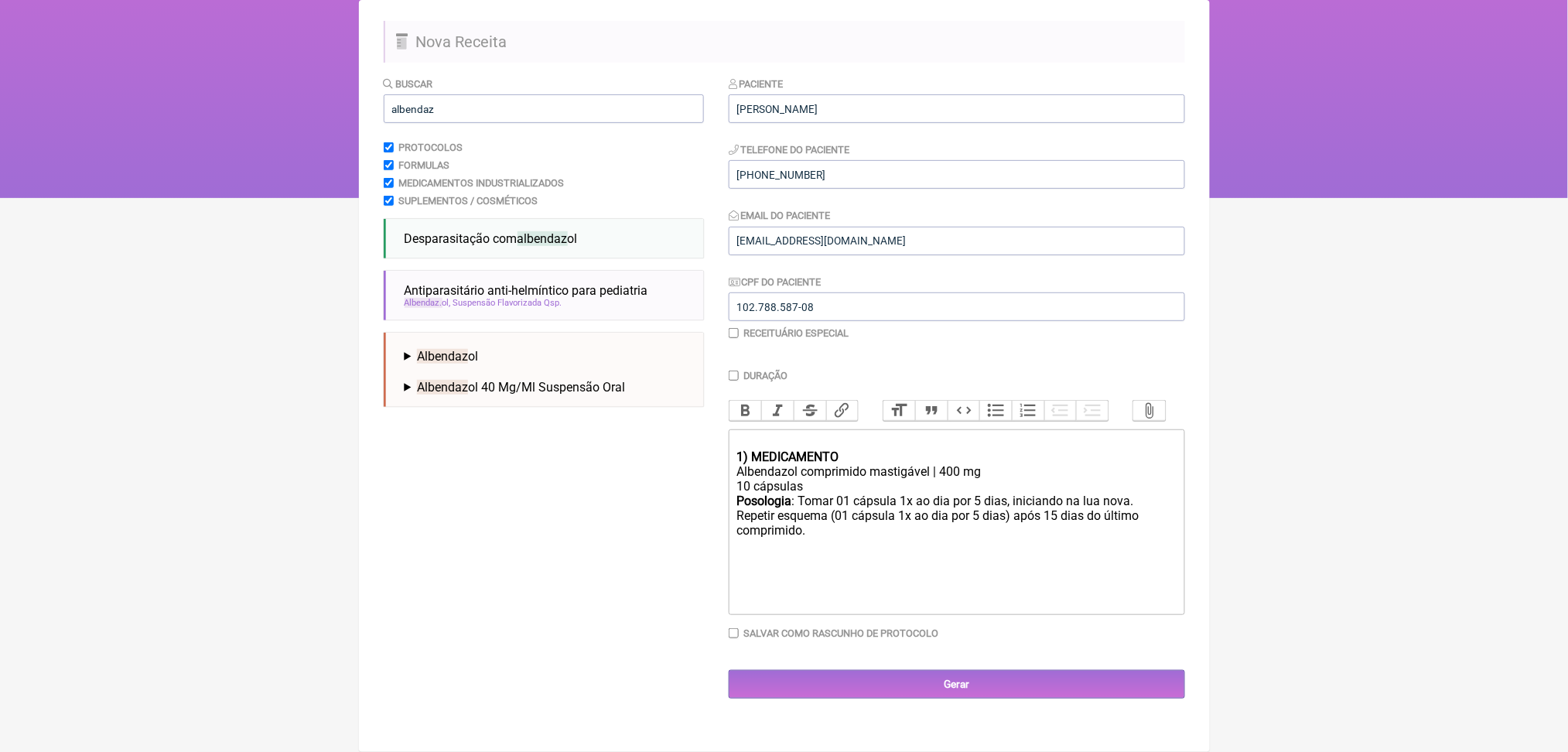
scroll to position [279, 0]
click at [826, 698] on input "Gerar" at bounding box center [957, 685] width 456 height 29
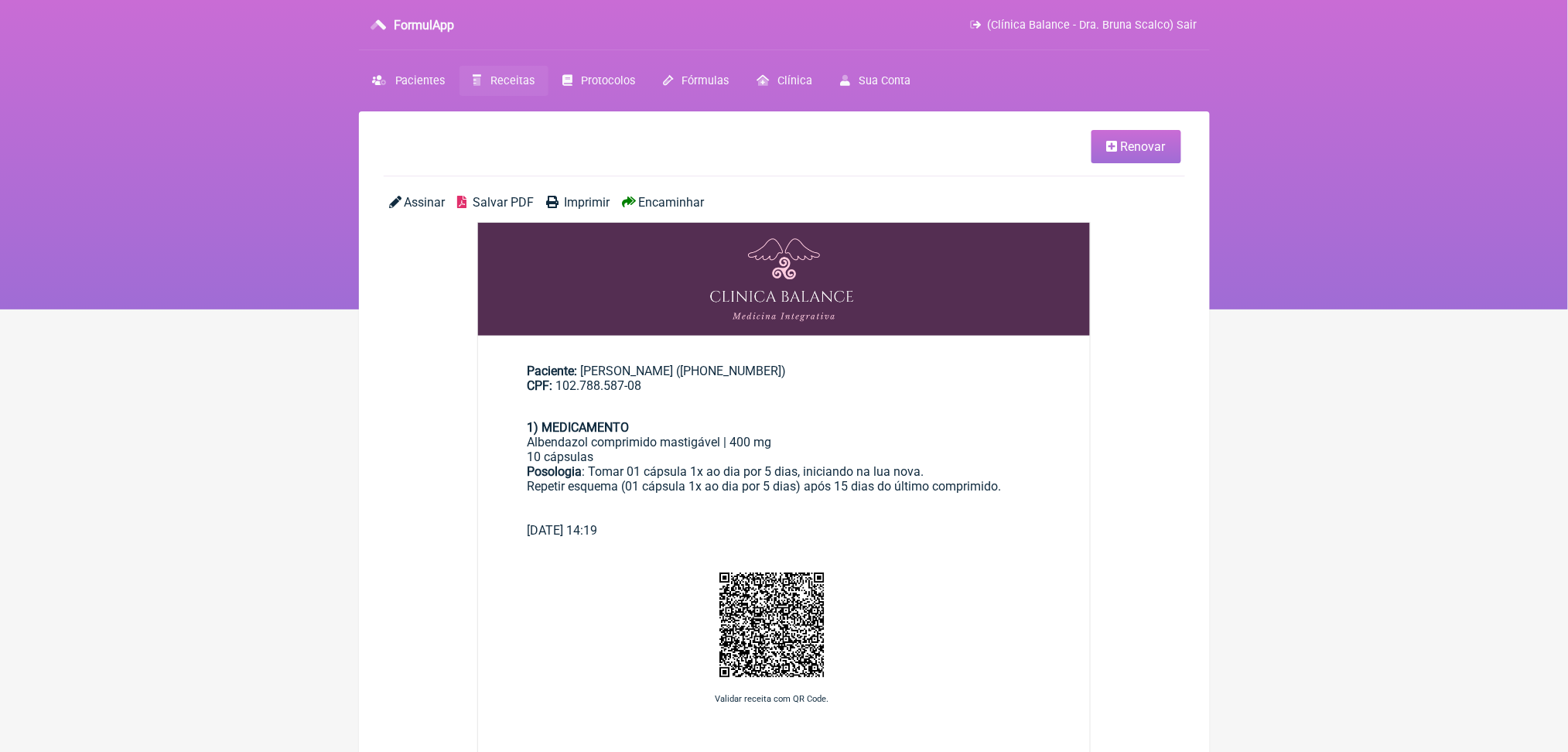
click at [534, 210] on span "Salvar PDF" at bounding box center [503, 202] width 61 height 14
click at [526, 86] on link "Receitas" at bounding box center [504, 81] width 89 height 30
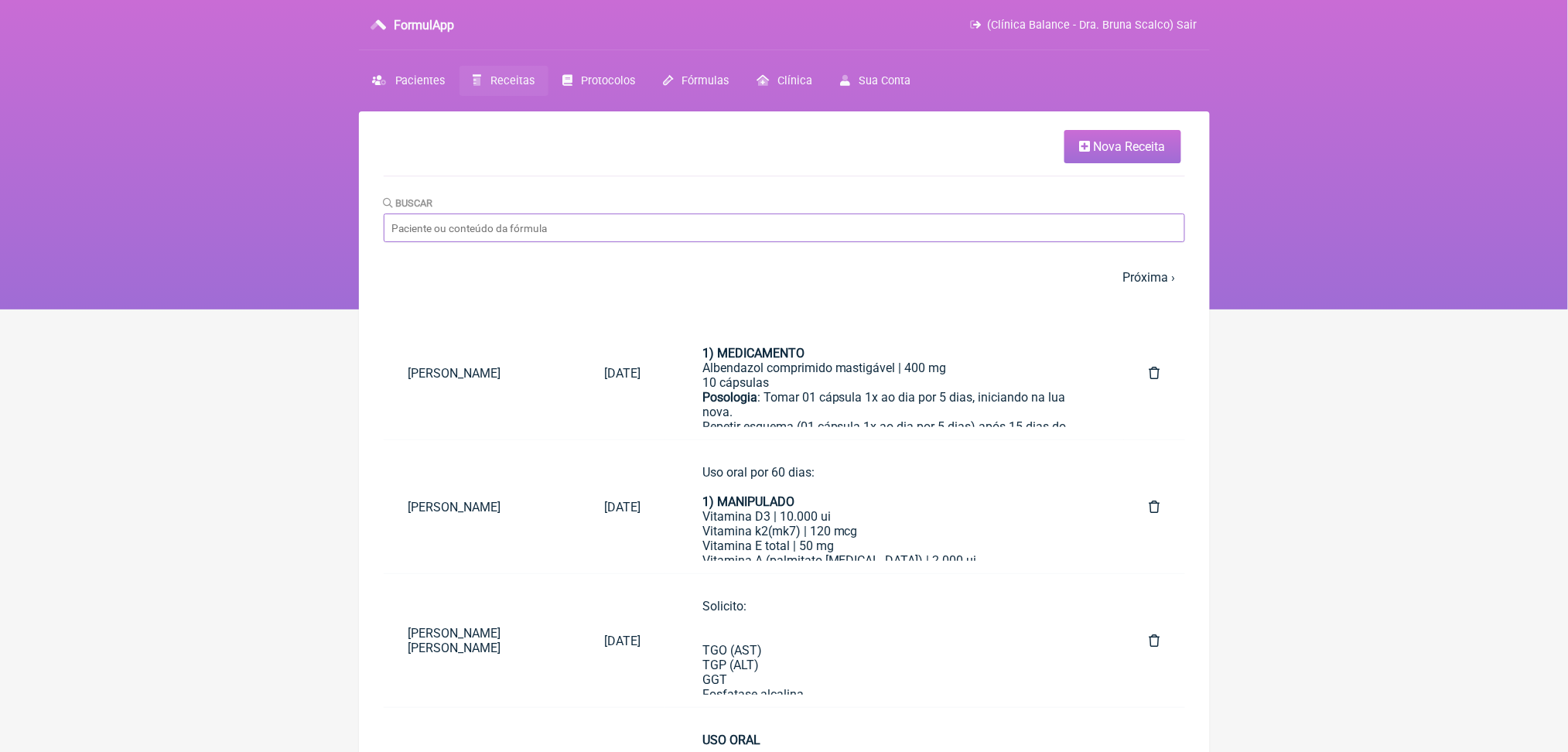
click at [699, 242] on input "Buscar" at bounding box center [784, 228] width 802 height 29
type input "quesia"
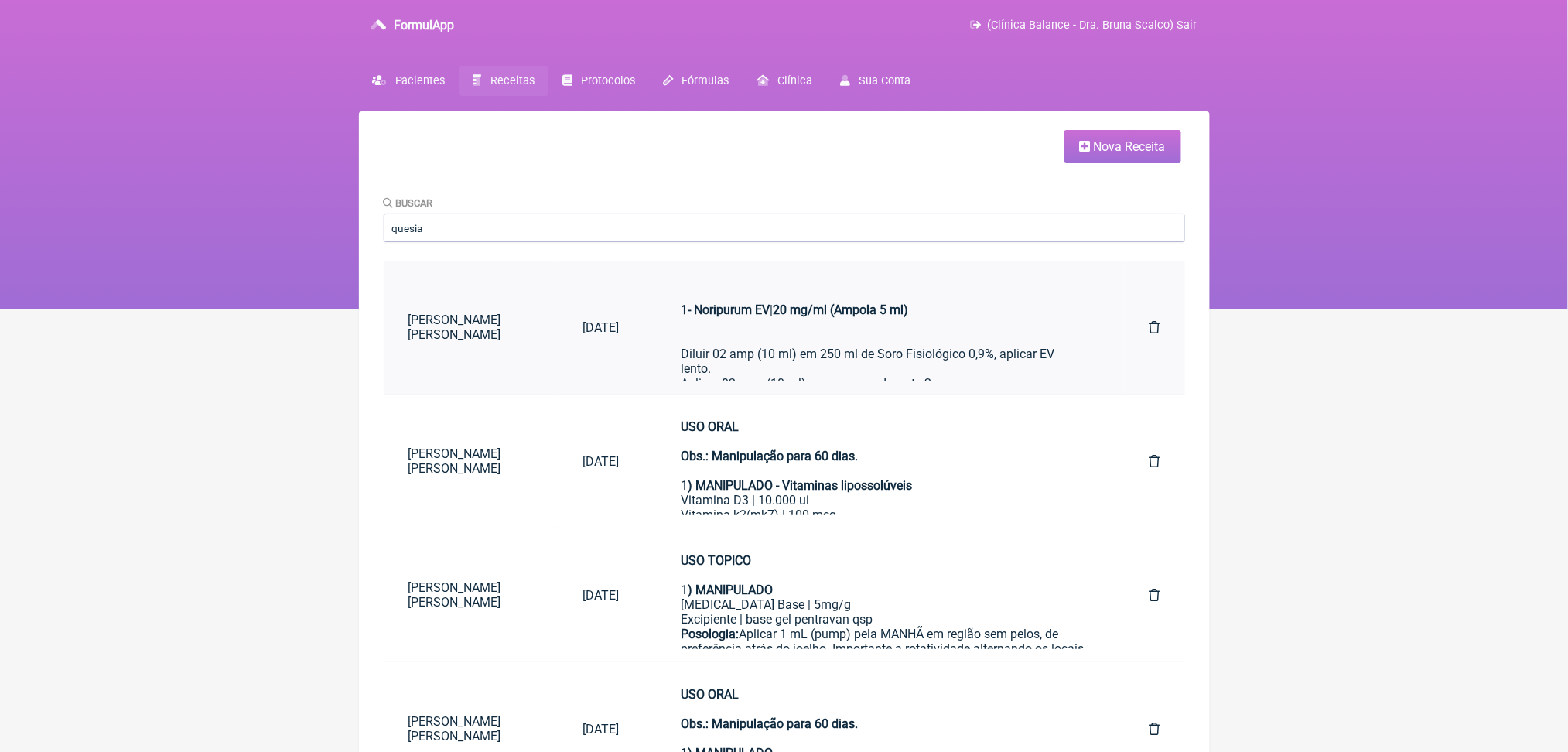
scroll to position [70, 0]
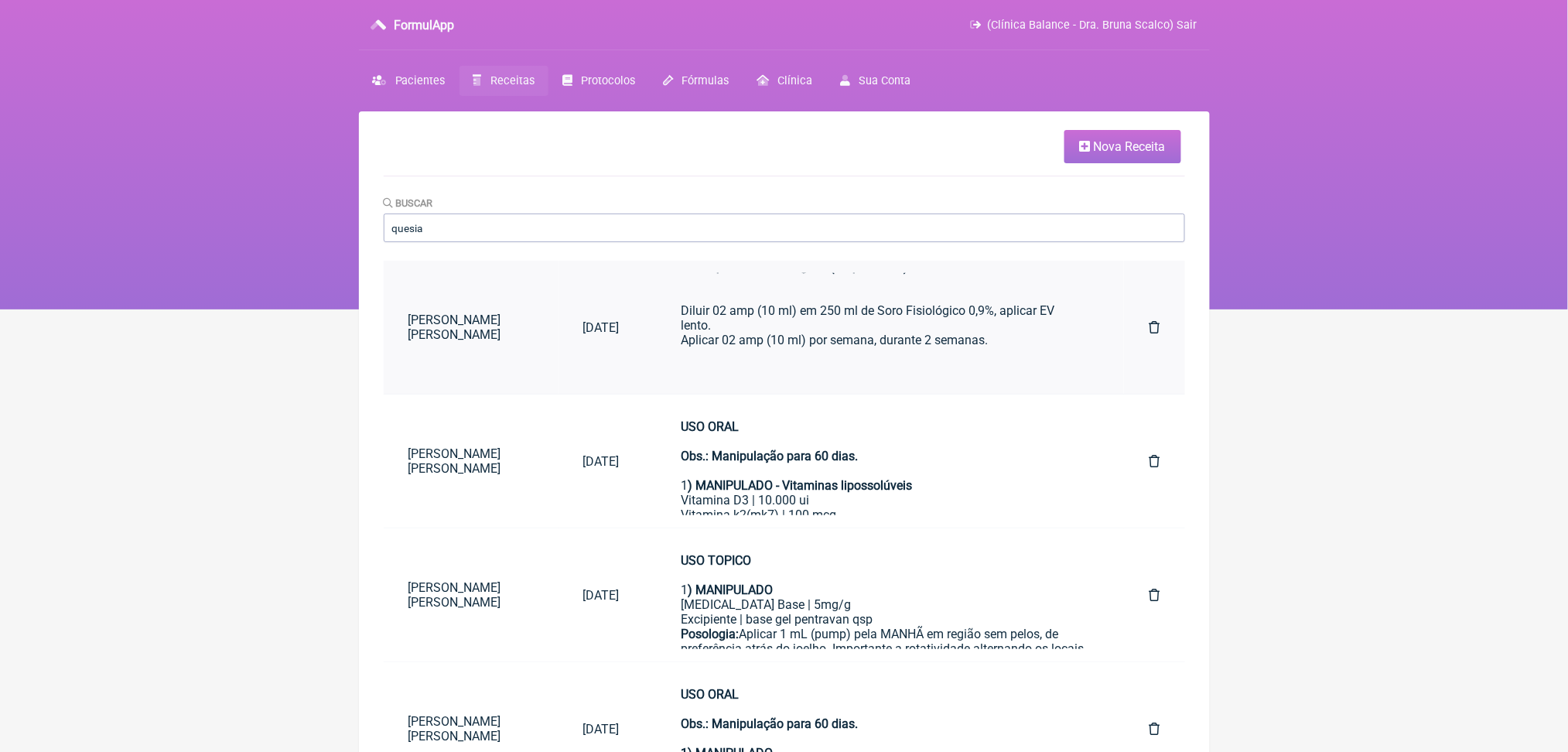
click at [896, 360] on div "1- Noripurum EV | 20 mg/ml (Ampola 5 ml) Diluir 02 amp (10 ml) em 250 ml de Sor…" at bounding box center [884, 340] width 406 height 162
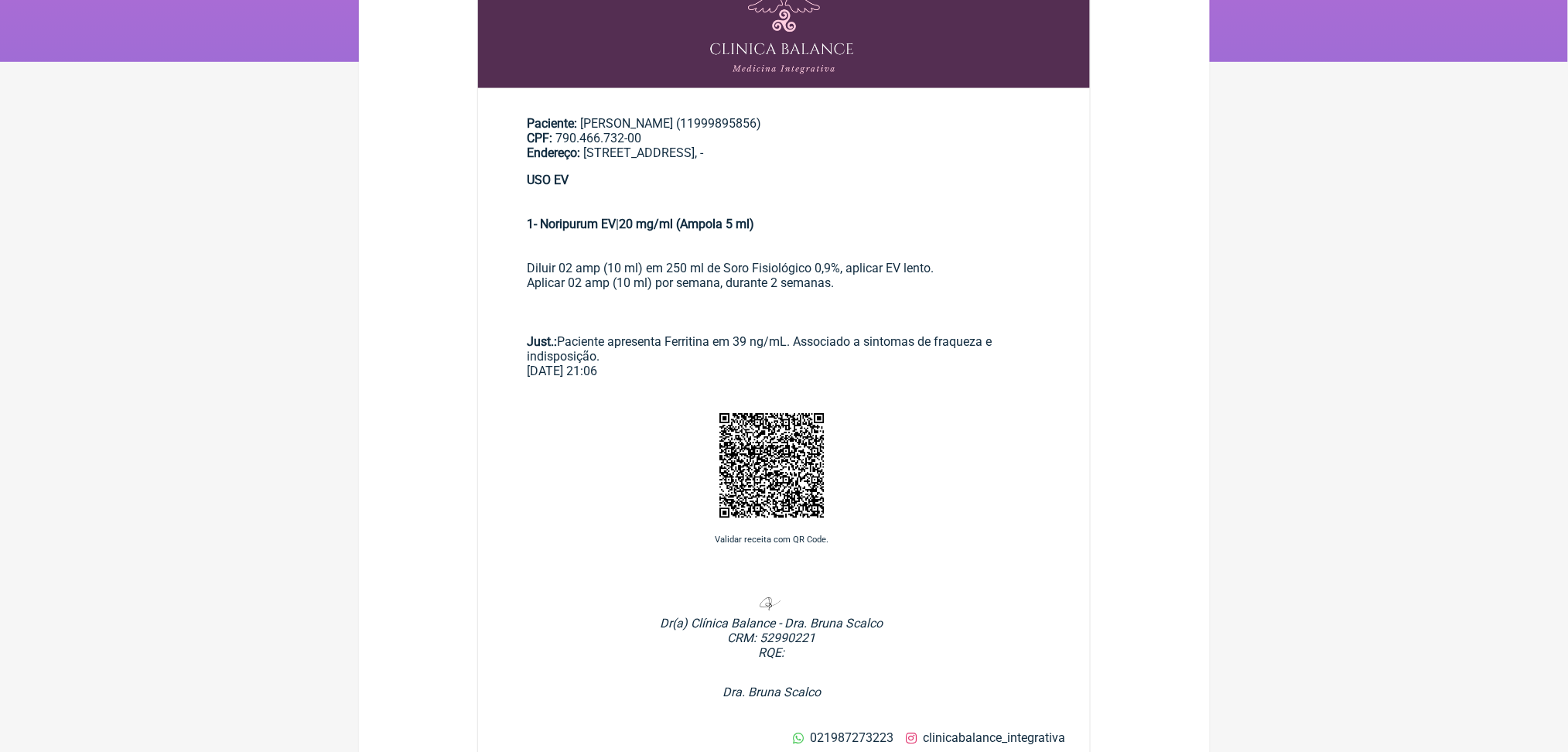
scroll to position [288, 0]
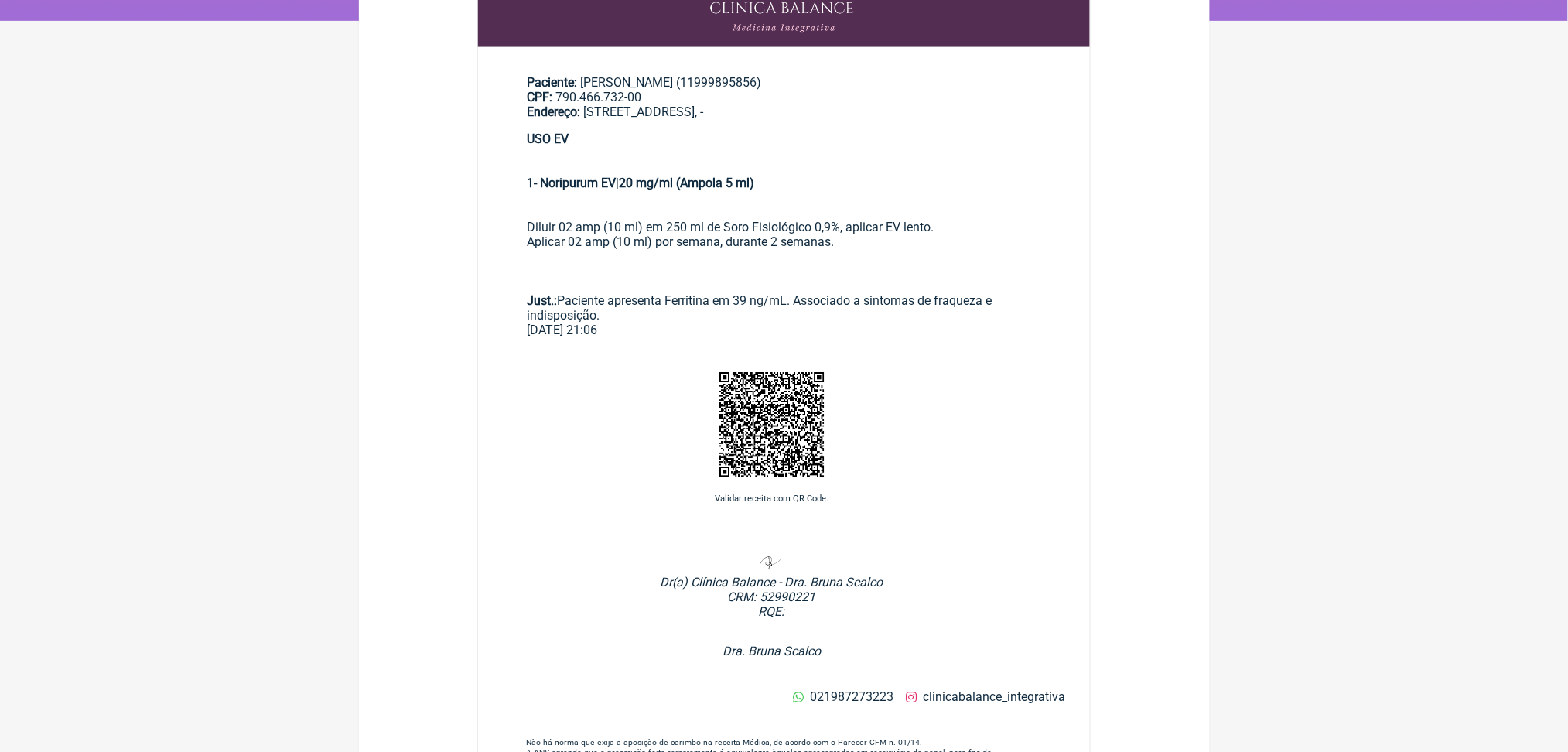
click at [592, 301] on div "1- Noripurum EV | 20 mg/ml (Ampola 5 ml) Diluir 02 amp (10 ml) em 250 ml de Sor…" at bounding box center [785, 249] width 514 height 147
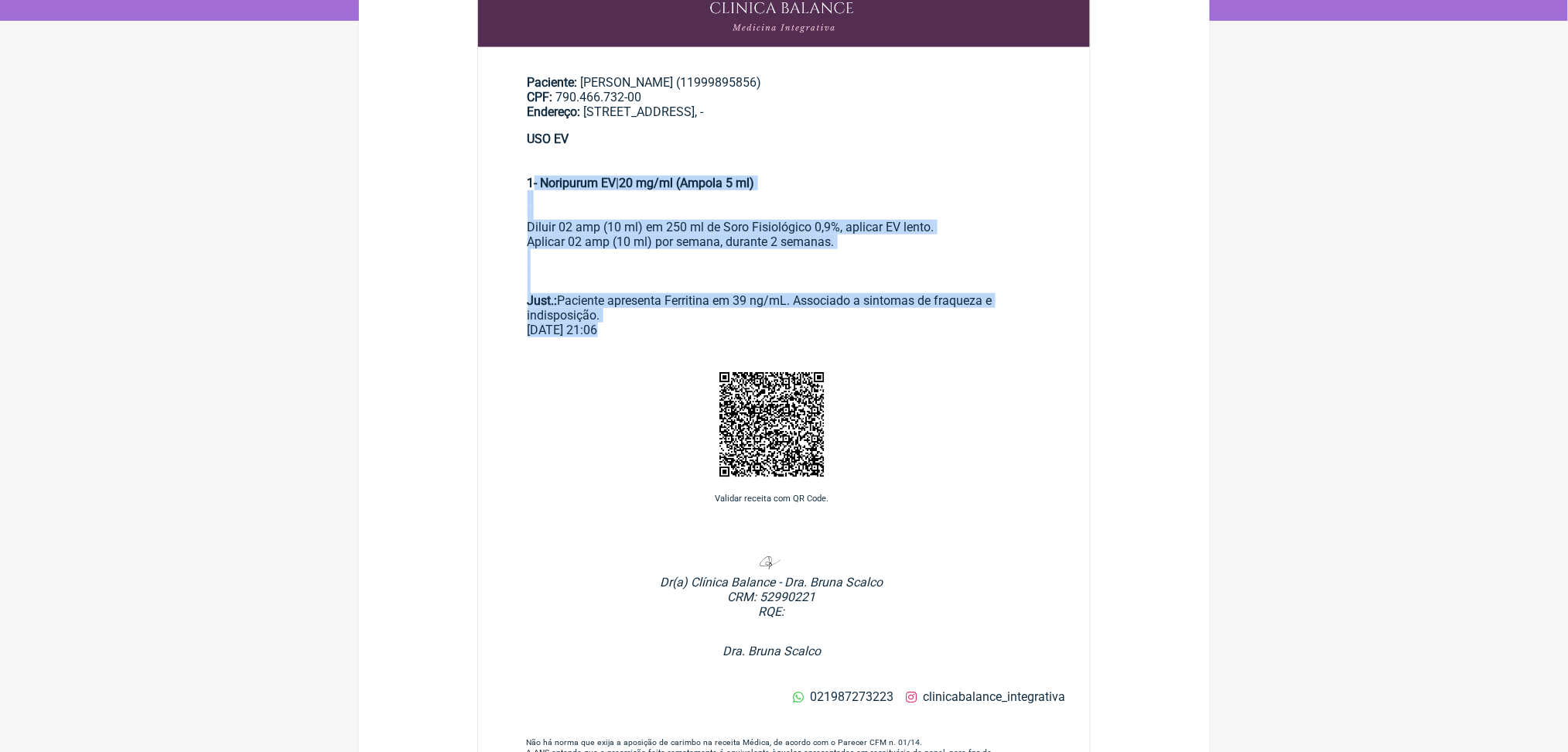
drag, startPoint x: 542, startPoint y: 250, endPoint x: 750, endPoint y: 489, distance: 316.8
click at [750, 489] on div "Paciente: Quesia Rodrigues Jorge de Camargo (11999895856) CPF: 790.466.732-00 E…" at bounding box center [784, 380] width 614 height 894
copy div "1- Noripurum EV | 20 mg/ml (Ampola 5 ml) Diluir 02 amp (10 ml) em 250 ml de Sor…"
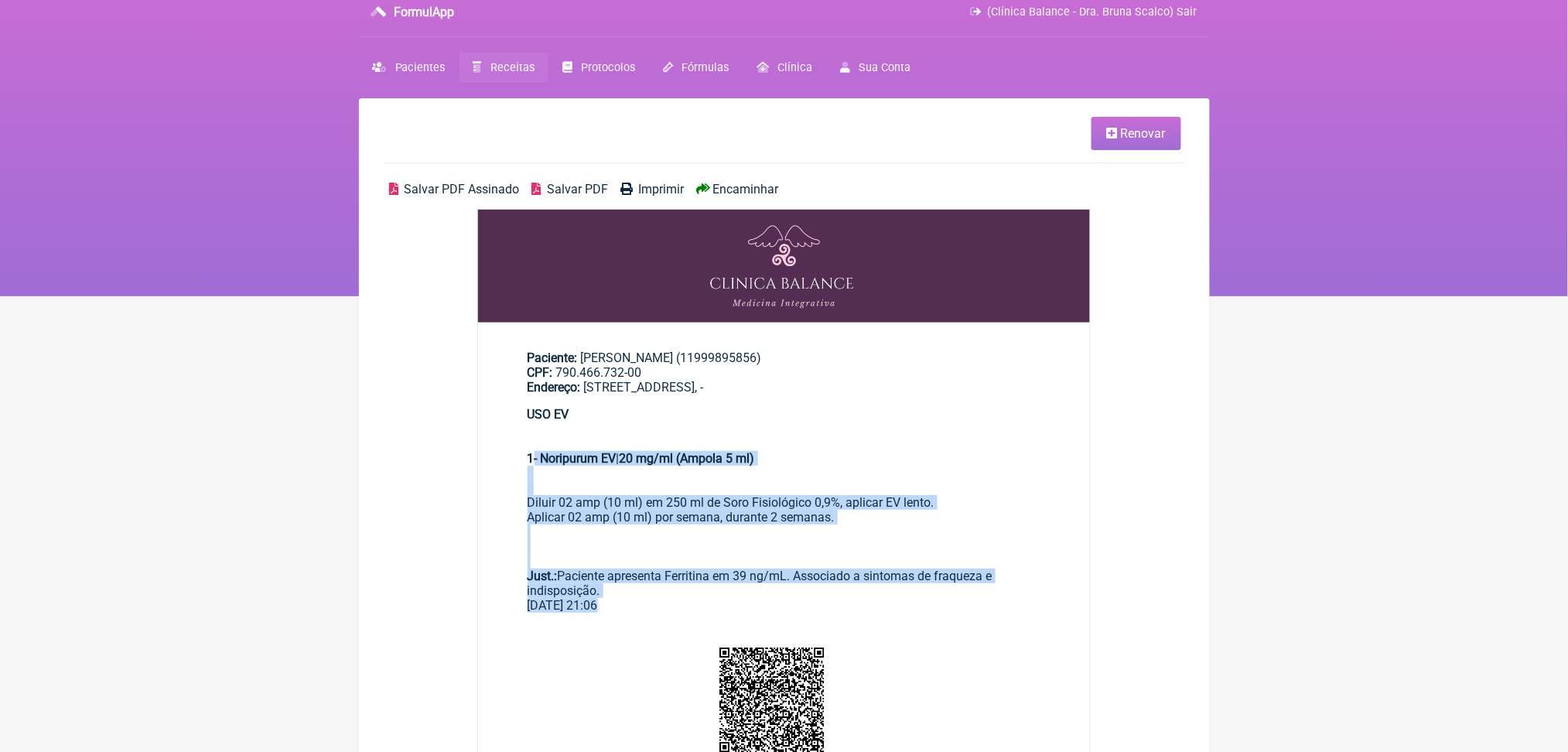
scroll to position [0, 0]
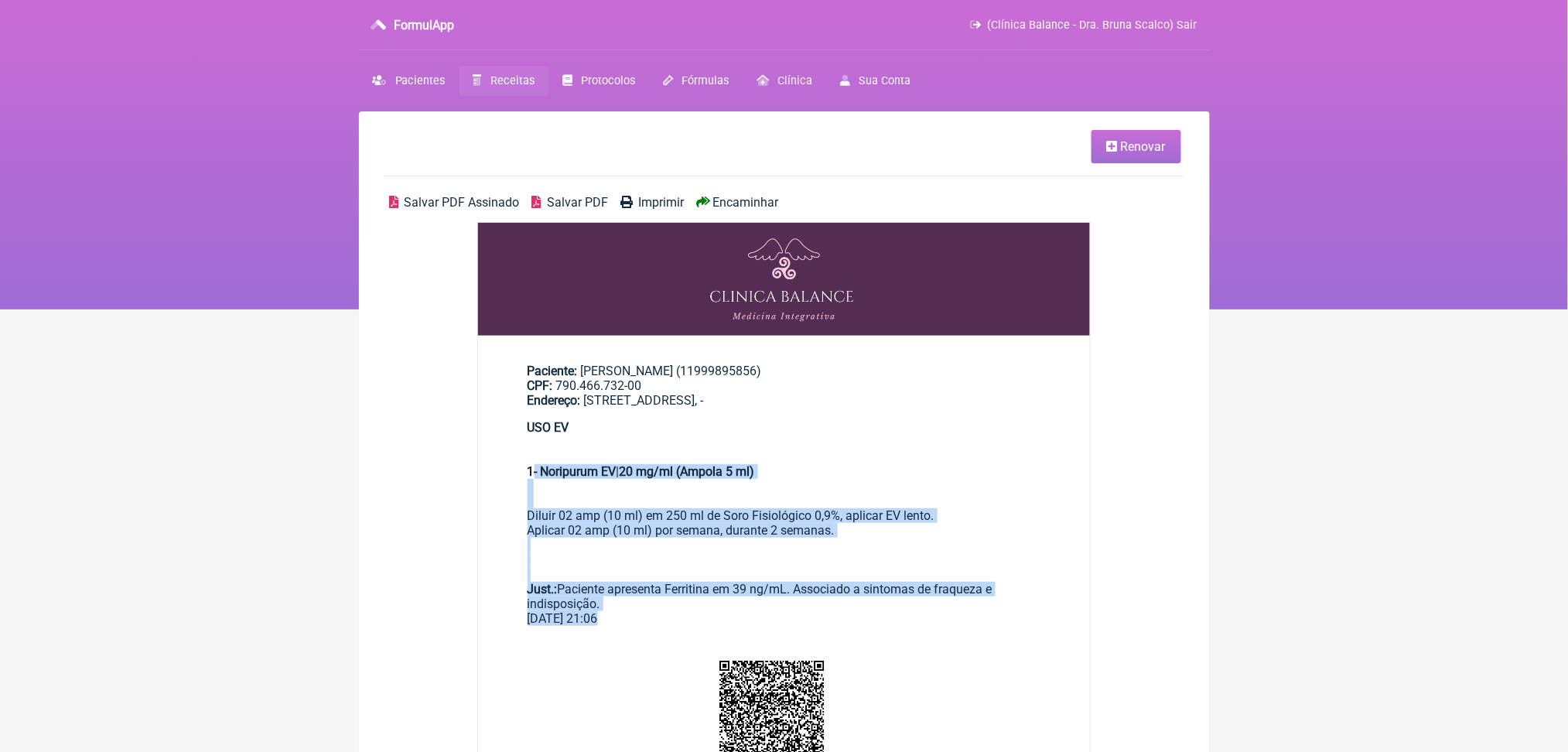
click at [535, 87] on span "Receitas" at bounding box center [513, 81] width 44 height 13
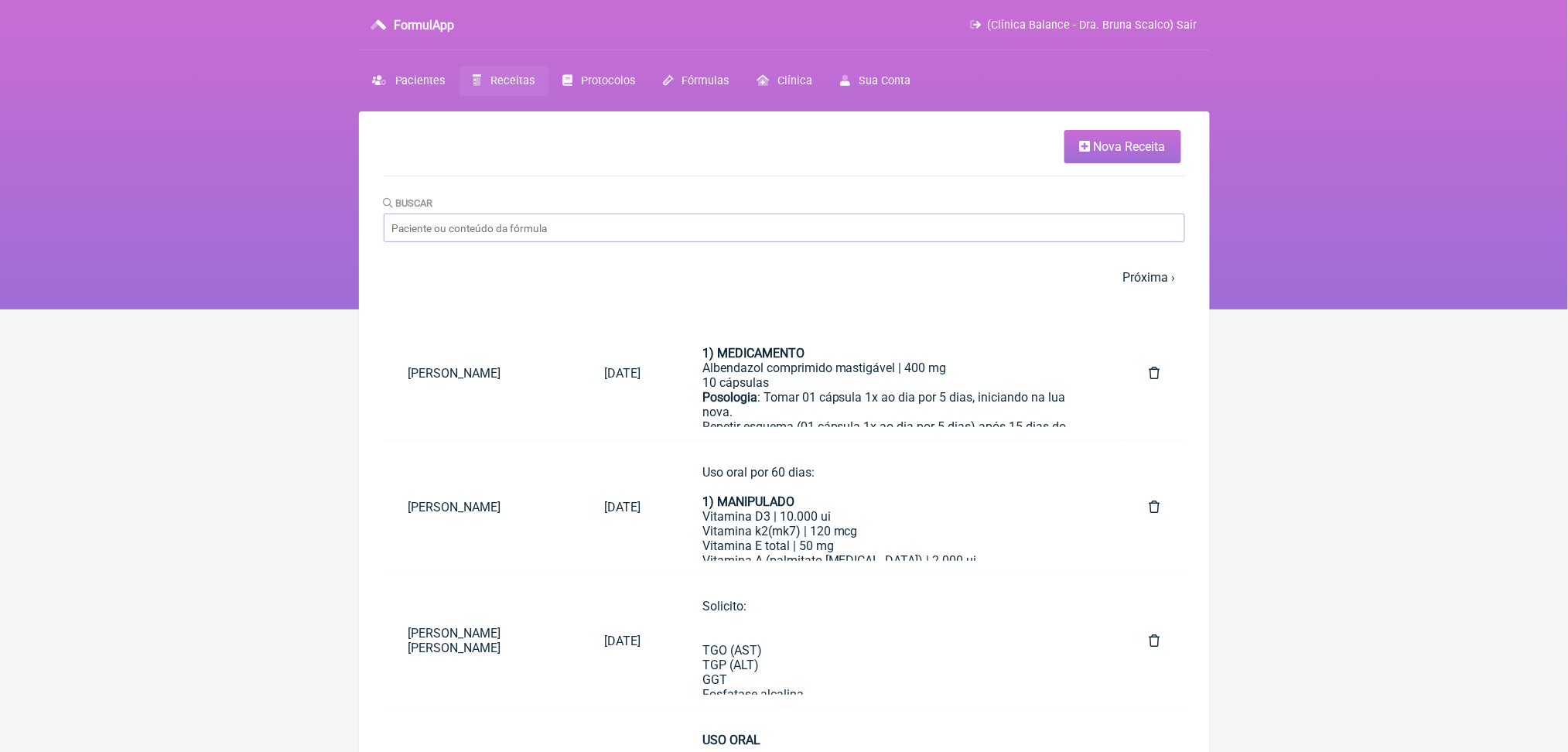
click at [1094, 154] on span "Nova Receita" at bounding box center [1130, 147] width 72 height 14
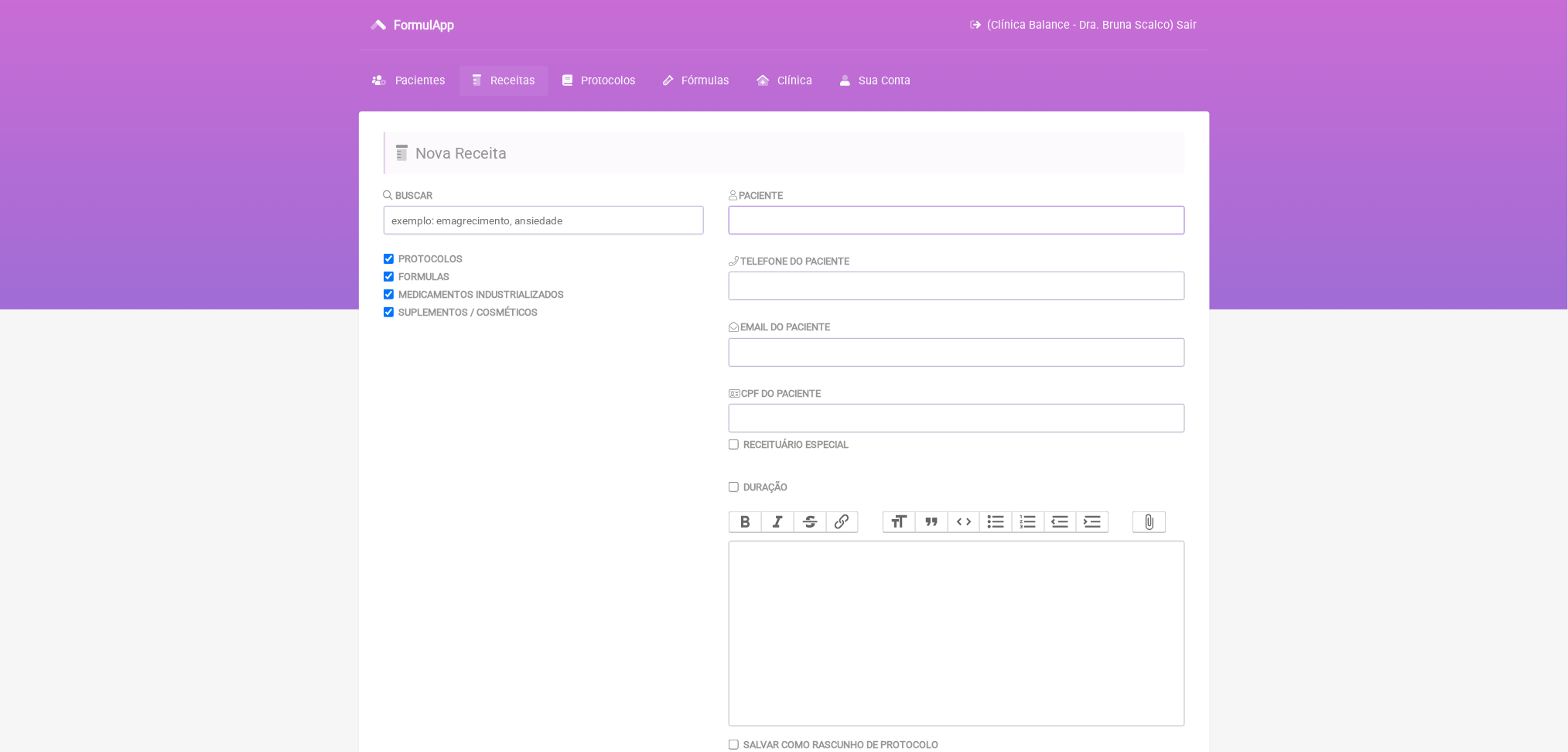
click at [958, 235] on input "text" at bounding box center [957, 220] width 456 height 29
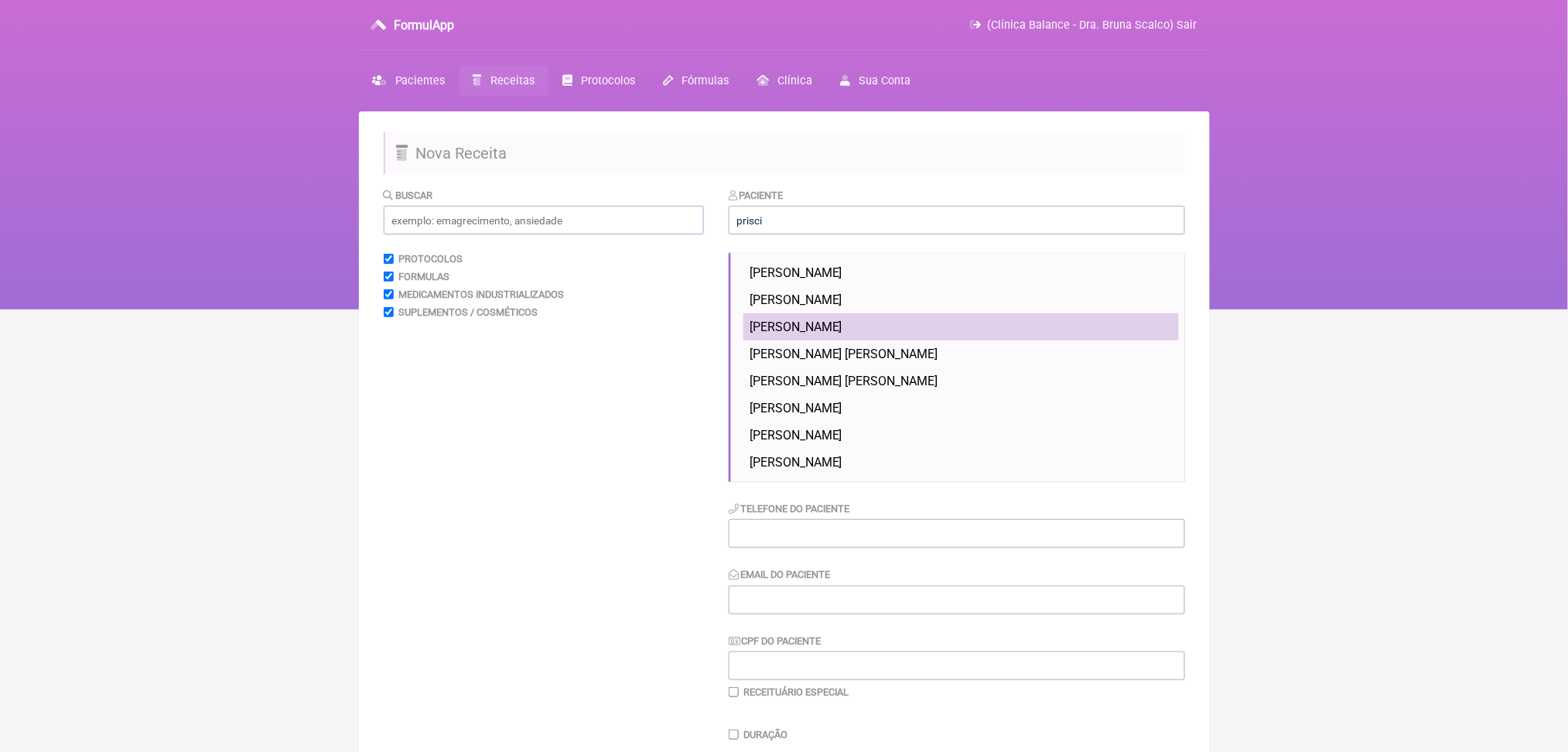
click at [958, 340] on li "Priscila Loiola de Souza" at bounding box center [961, 327] width 436 height 27
type input "Priscila Loiola de Souza"
type input "(21) 99888-0134"
type input "priscilaloiola.83@gmail.com"
type input "102.788.587-08"
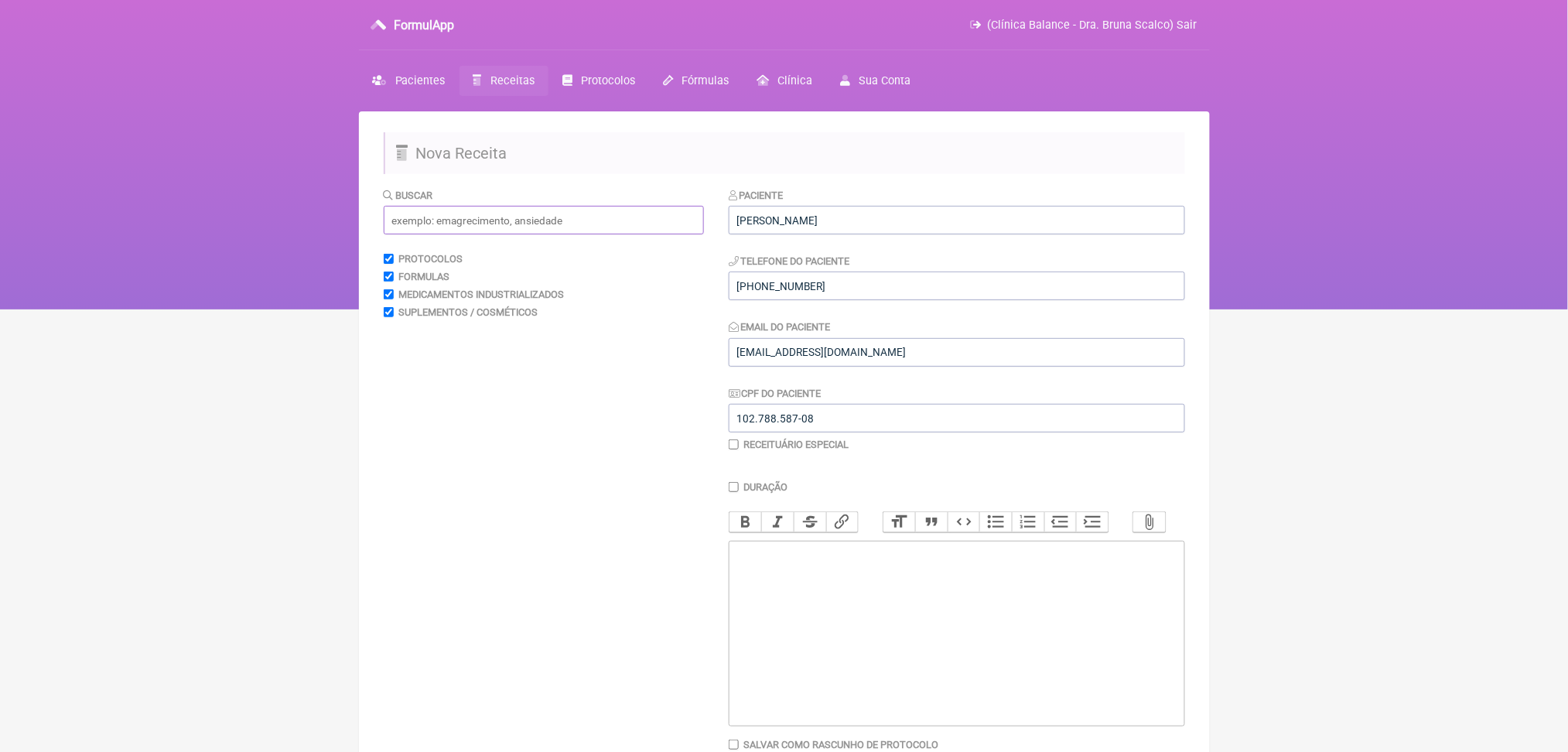
click at [525, 235] on input "text" at bounding box center [544, 220] width 320 height 29
click at [438, 235] on input "noripur" at bounding box center [544, 220] width 320 height 29
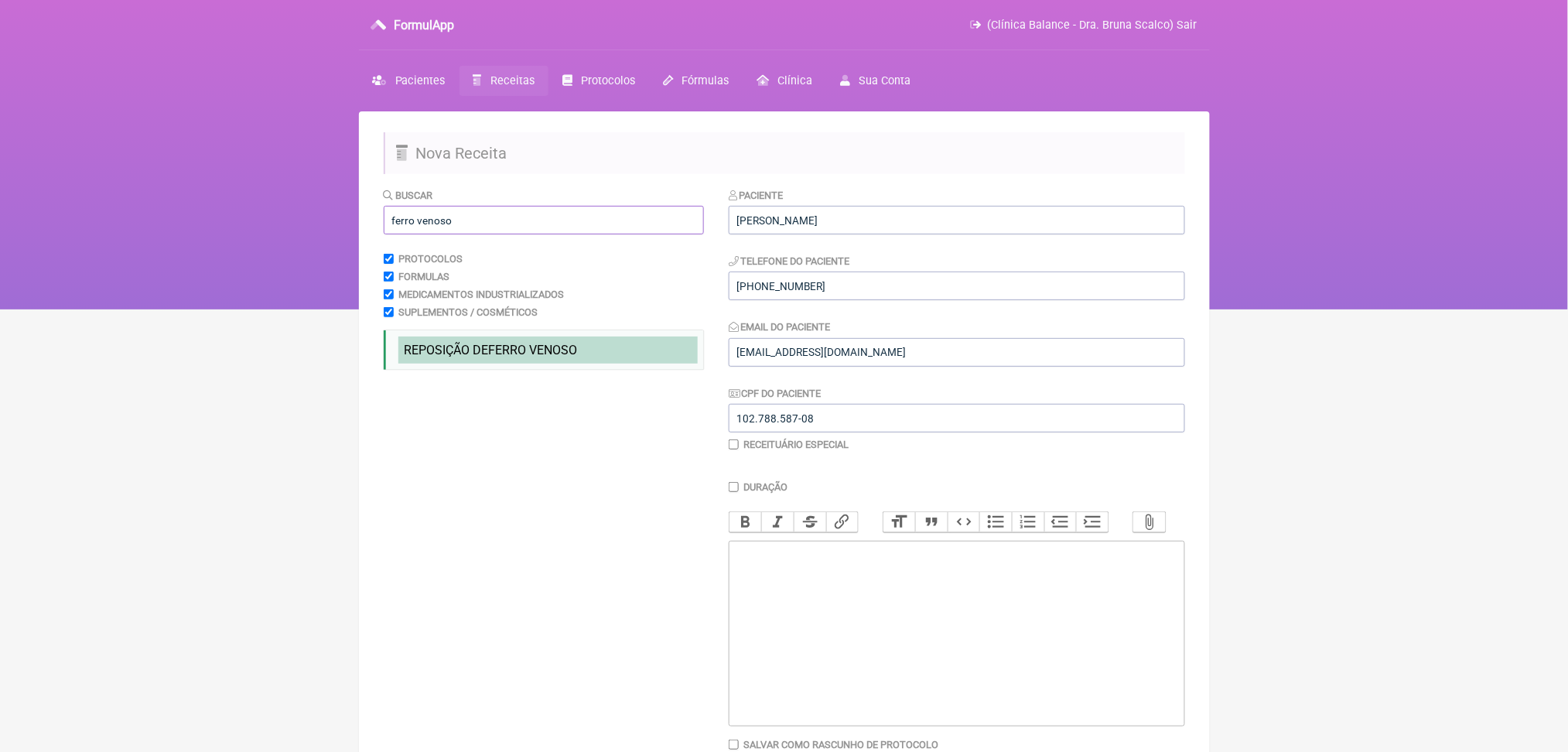
type input "ferro venoso"
click at [573, 364] on li "REPOSIÇÃO DE FERRO VENOSO" at bounding box center [549, 350] width 300 height 27
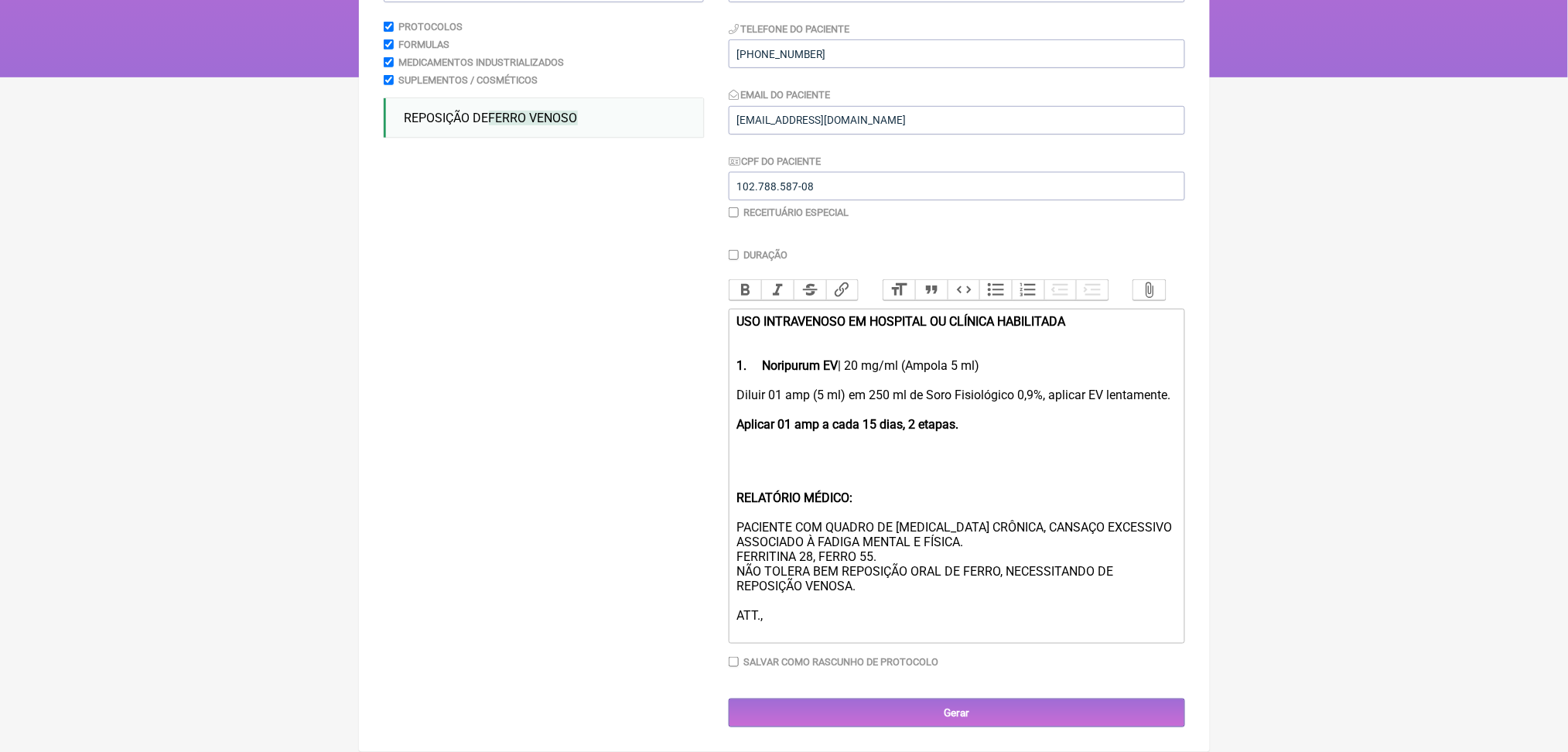
scroll to position [498, 0]
click at [792, 401] on div "Diluir 01 amp (5 ml) em 250 ml de Soro Fisiológico 0,9%, aplicar EV lentamente.…" at bounding box center [956, 513] width 440 height 250
click at [763, 388] on div "Diluir 01 amp (5 ml) em 250 ml de Soro Fisiológico 0,9%, aplicar EV lentamente.…" at bounding box center [956, 513] width 440 height 250
paste trix-editor "strong>1- Noripurum EV</strong> | <strong>20 mg/ml (Ampola 5 ml)</strong><br><s…"
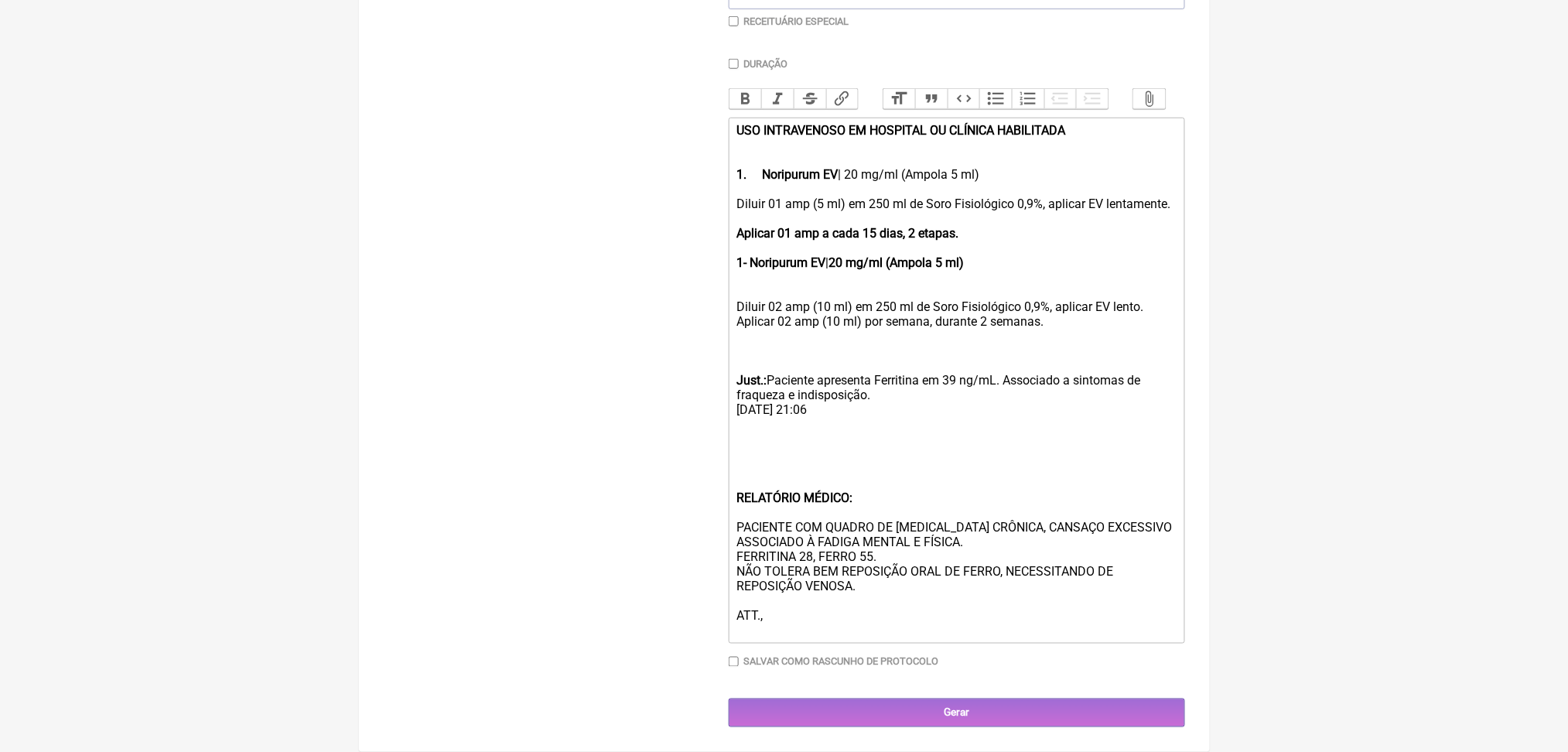
click at [800, 280] on div "Diluir 01 amp (5 ml) em 250 ml de Soro Fisiológico 0,9%, aplicar EV lentamente.…" at bounding box center [956, 299] width 440 height 206
click at [874, 280] on div "Diluir 02 amp (5 ml) em 250 ml de Soro Fisiológico 0,9%, aplicar EV lentamente.…" at bounding box center [956, 299] width 440 height 206
click at [855, 275] on div "Diluir 02 amp (5 ml) em 250 ml de Soro Fisiológico 0,9%, aplicar EV lentamente.…" at bounding box center [956, 299] width 440 height 206
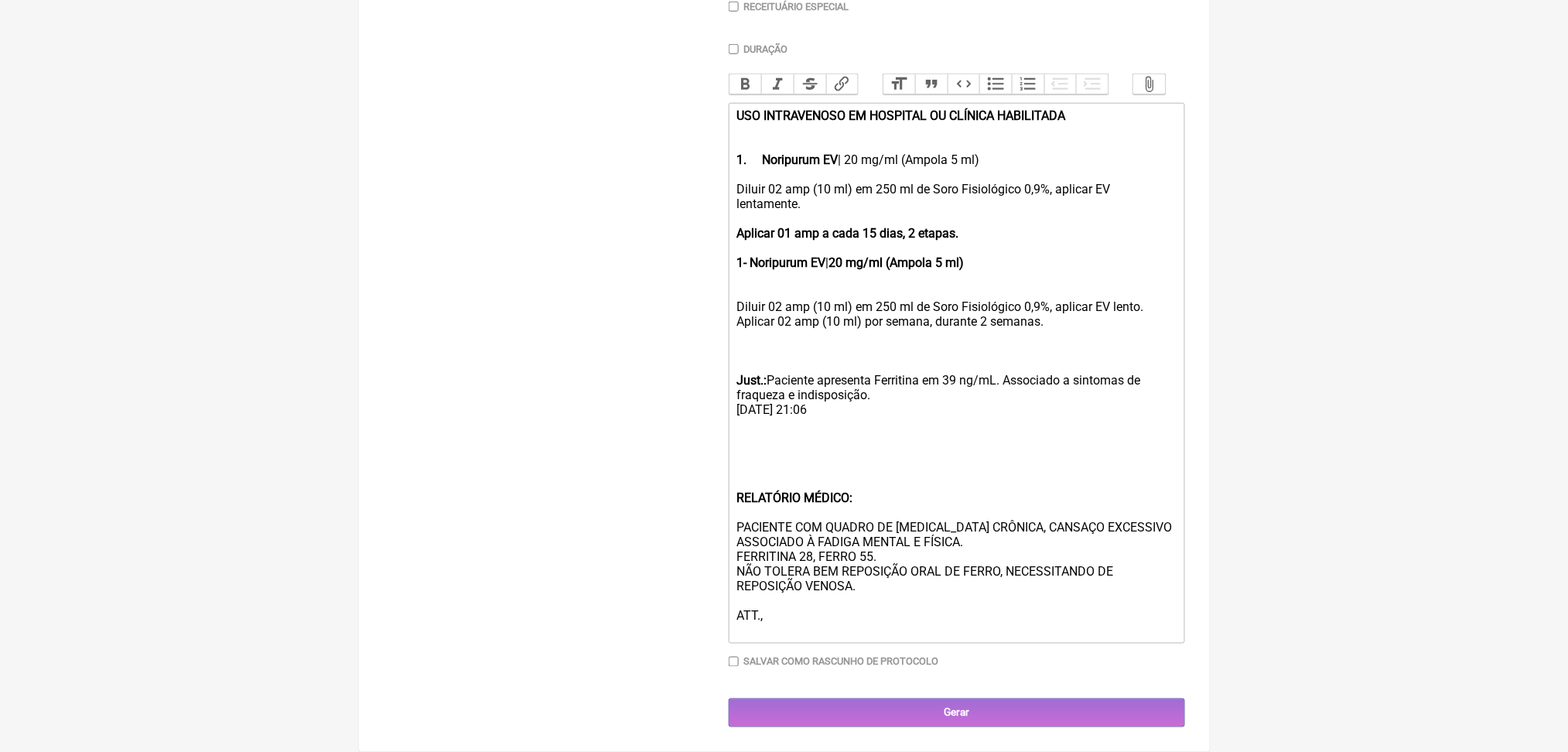
click at [897, 298] on div "Diluir 02 amp (10 ml) em 250 ml de Soro Fisiológico 0,9%, aplicar EV lentamente…" at bounding box center [956, 292] width 440 height 220
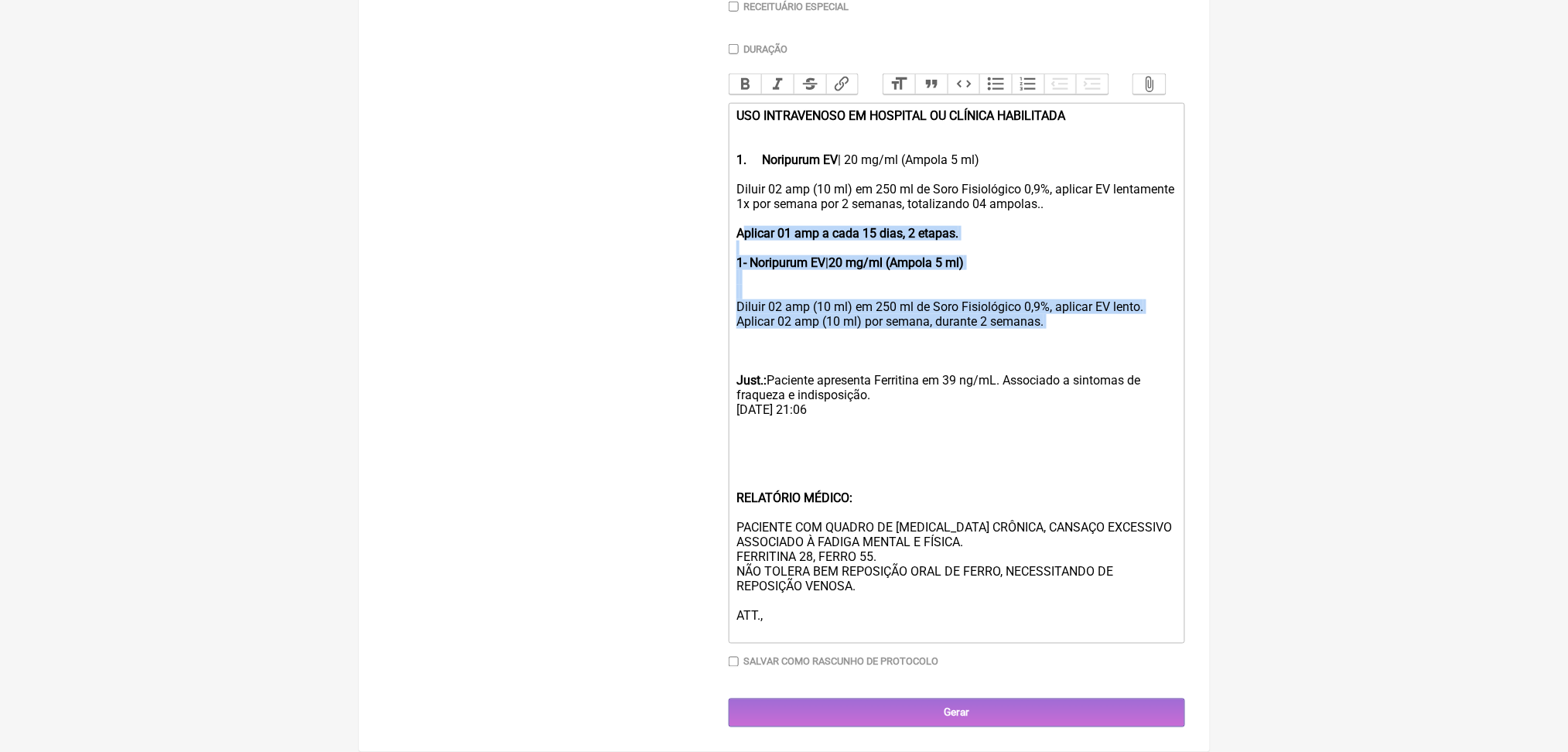
drag, startPoint x: 751, startPoint y: 358, endPoint x: 1044, endPoint y: 509, distance: 329.6
click at [1044, 402] on div "Diluir 02 amp (10 ml) em 250 ml de Soro Fisiológico 0,9%, aplicar EV lentamente…" at bounding box center [956, 292] width 440 height 220
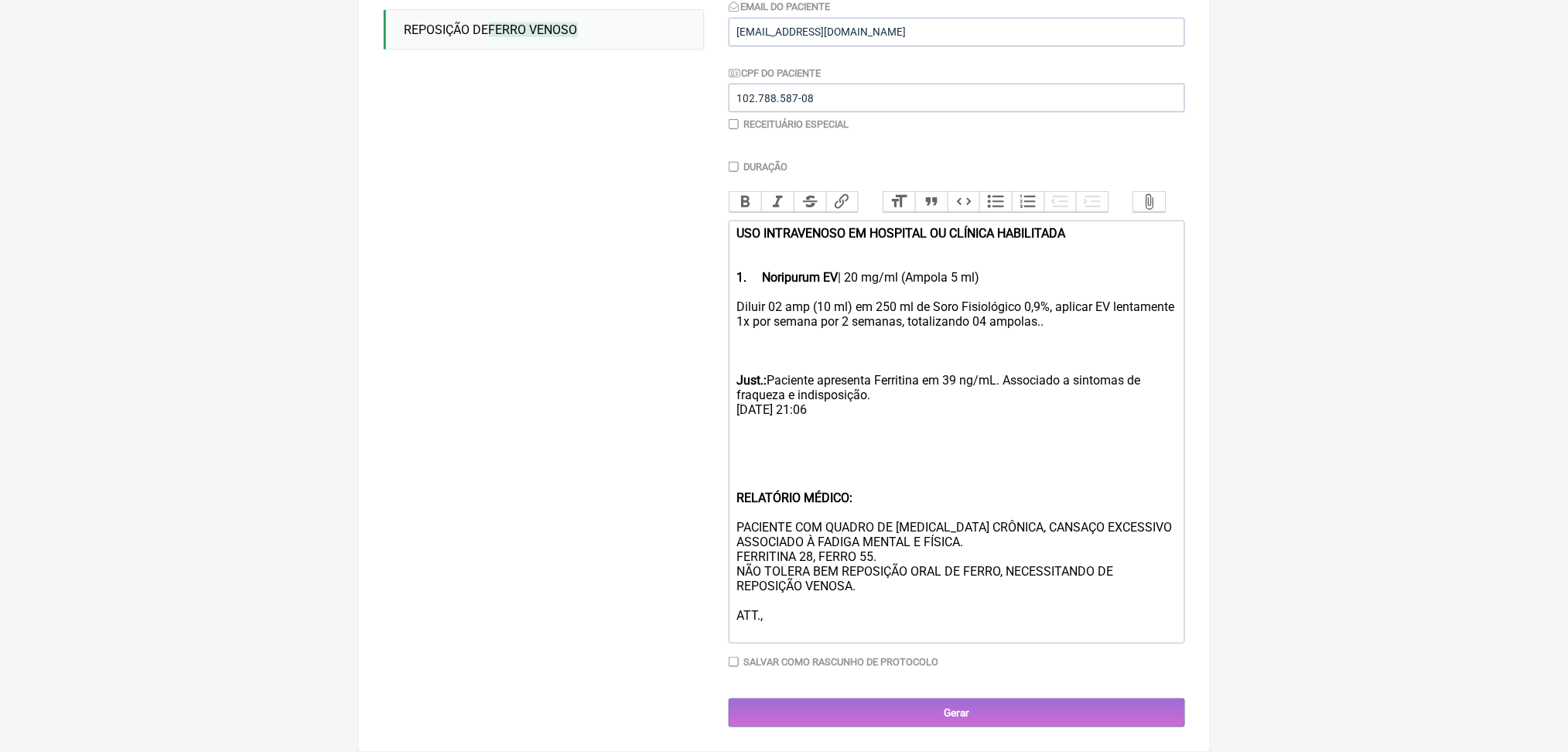
click at [926, 320] on div "Diluir 02 amp (10 ml) em 250 ml de Soro Fisiológico 0,9%, aplicar EV lentamente…" at bounding box center [956, 351] width 440 height 103
click at [822, 491] on div "RELATÓRIO MÉDICO: PACIENTE COM QUADRO DE ANEMIA CRÔNICA, CANSAÇO EXCESSIVO ASSO…" at bounding box center [956, 541] width 440 height 191
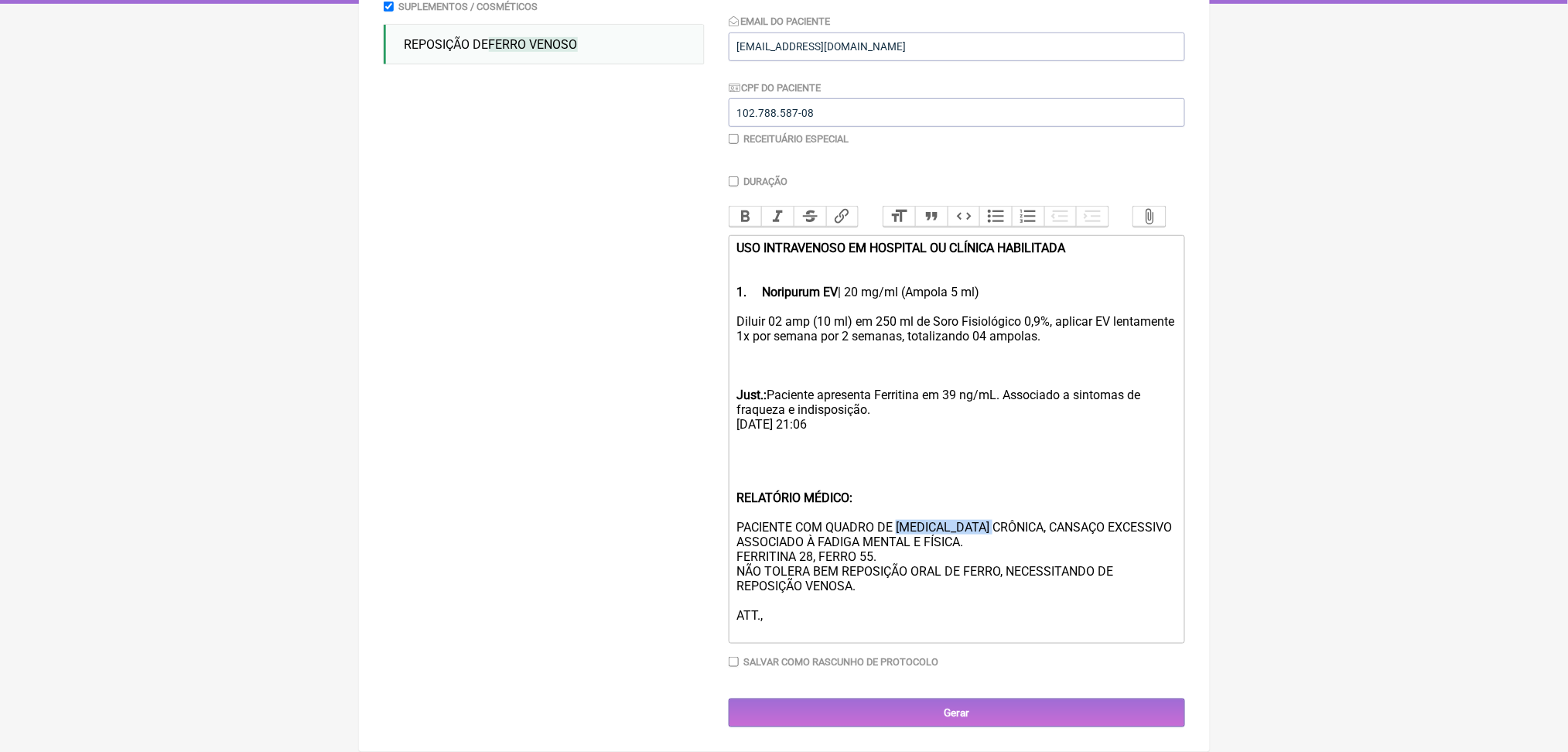
drag, startPoint x: 951, startPoint y: 564, endPoint x: 1078, endPoint y: 567, distance: 127.0
click at [1078, 567] on div "RELATÓRIO MÉDICO: PACIENTE COM QUADRO DE ANEMIA CRÔNICA, CANSAÇO EXCESSIVO ASSO…" at bounding box center [956, 549] width 440 height 176
click at [788, 589] on div "RELATÓRIO MÉDICO: PACIENTE COM QUADRO DE CANSAÇO EXCESSIVO ASSOCIADO À FADIGA M…" at bounding box center [956, 549] width 440 height 176
click at [835, 605] on div "RELATÓRIO MÉDICO: PACIENTE COM QUADRO DE CANSAÇO EXCESSIVO ASSOCIADO À FADIGA M…" at bounding box center [956, 549] width 440 height 176
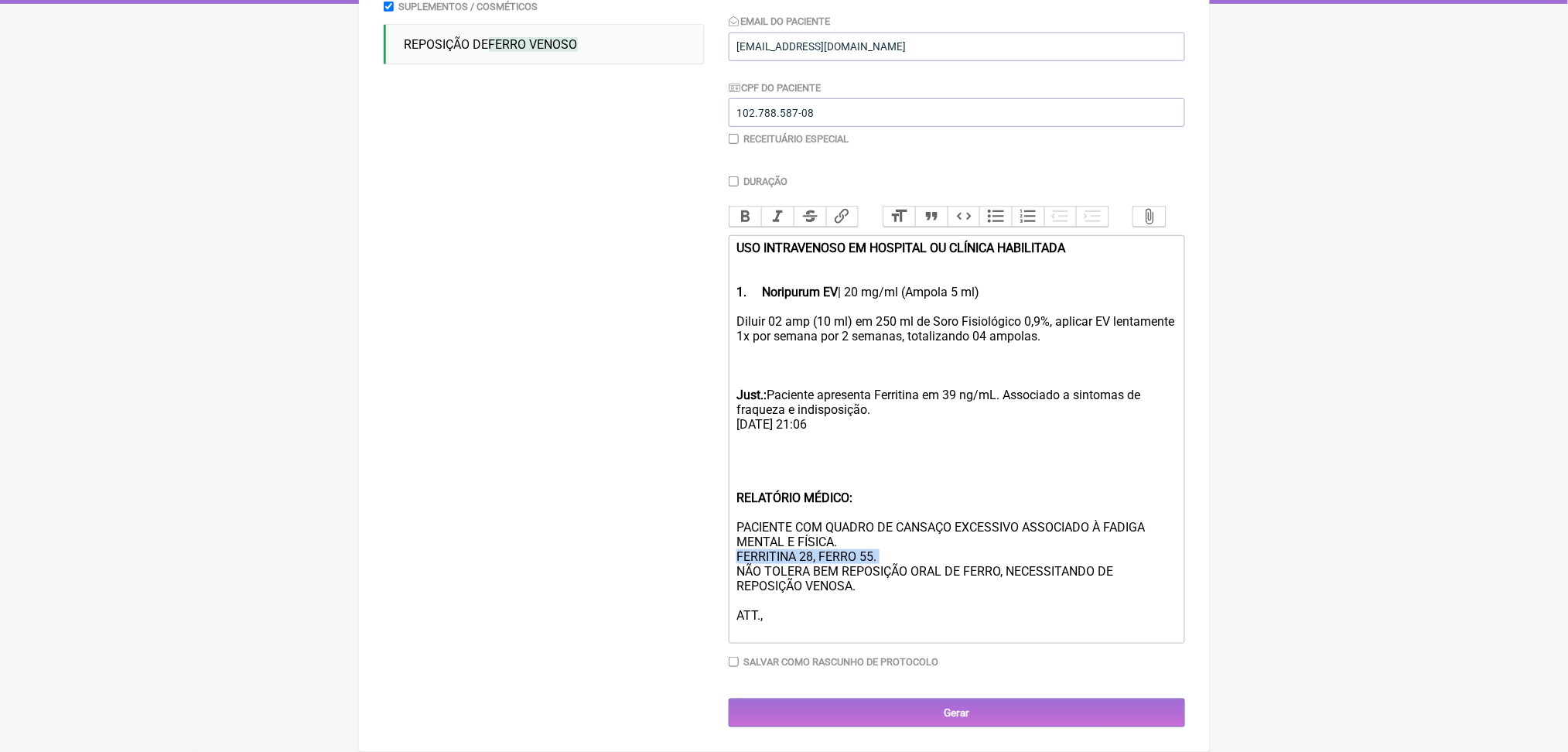
click at [835, 605] on div "RELATÓRIO MÉDICO: PACIENTE COM QUADRO DE CANSAÇO EXCESSIVO ASSOCIADO À FADIGA M…" at bounding box center [956, 549] width 440 height 176
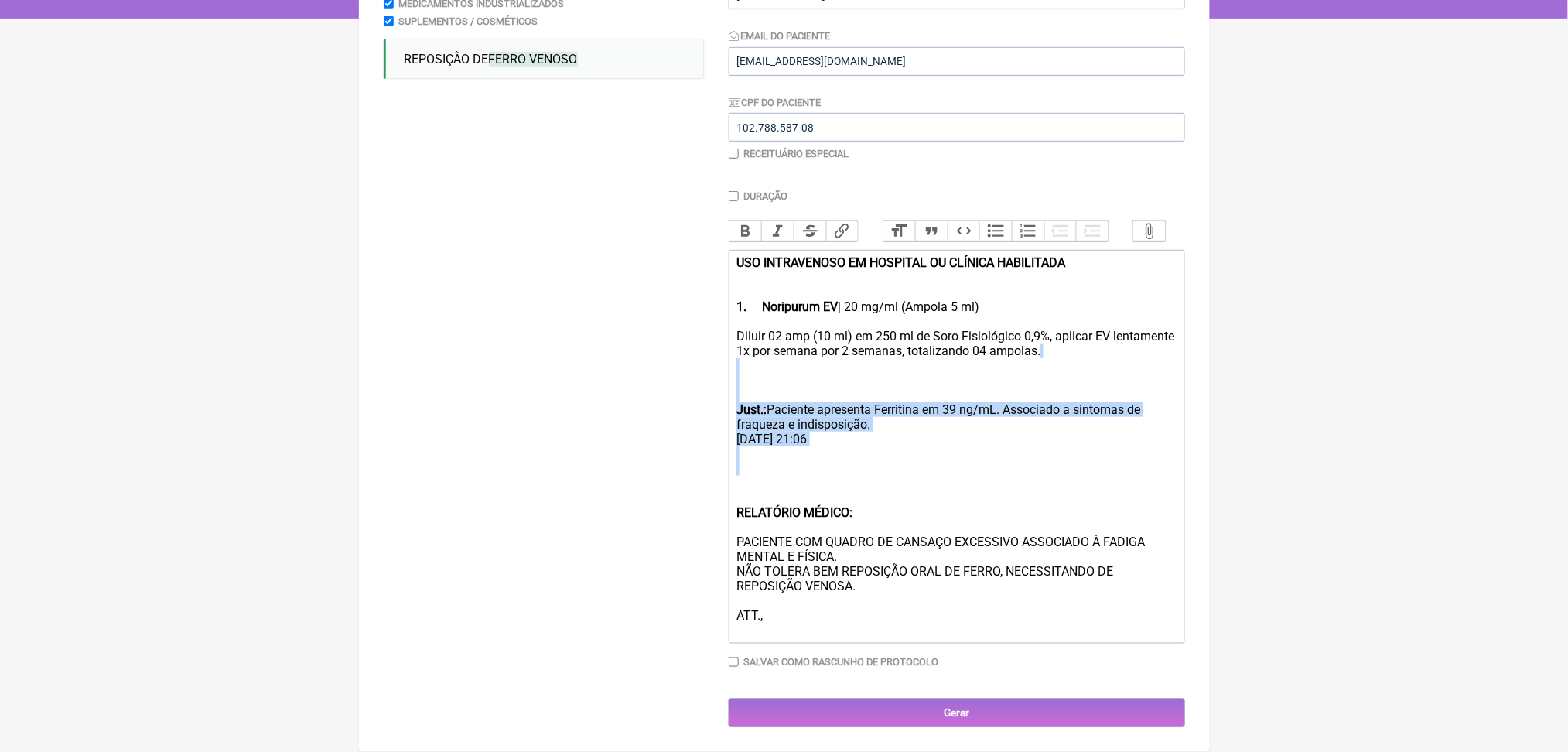
drag, startPoint x: 806, startPoint y: 477, endPoint x: 720, endPoint y: 337, distance: 164.3
click at [720, 337] on form "Buscar ferro venoso Protocolos Formulas Medicamentos Industrializados Suplement…" at bounding box center [784, 312] width 802 height 831
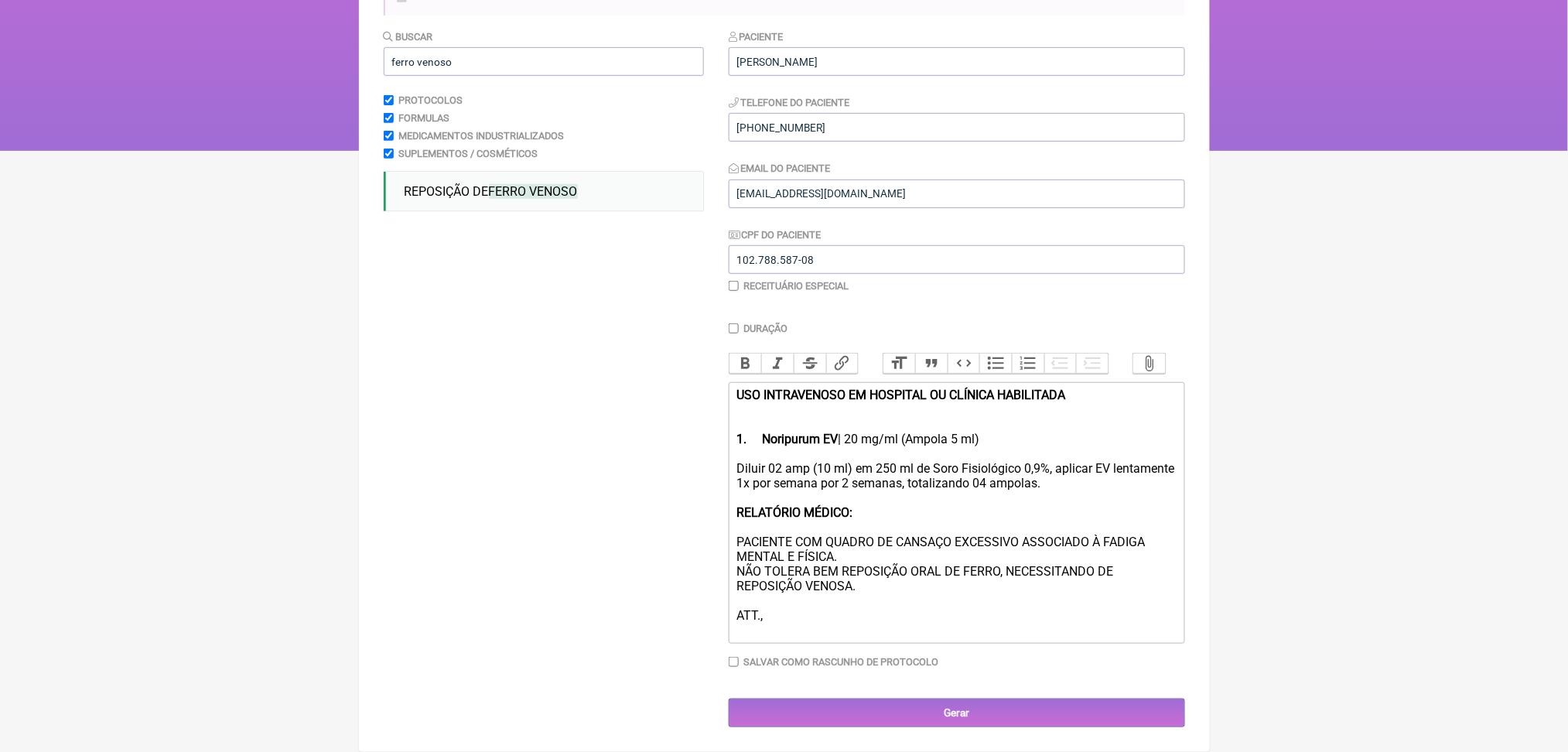
scroll to position [423, 0]
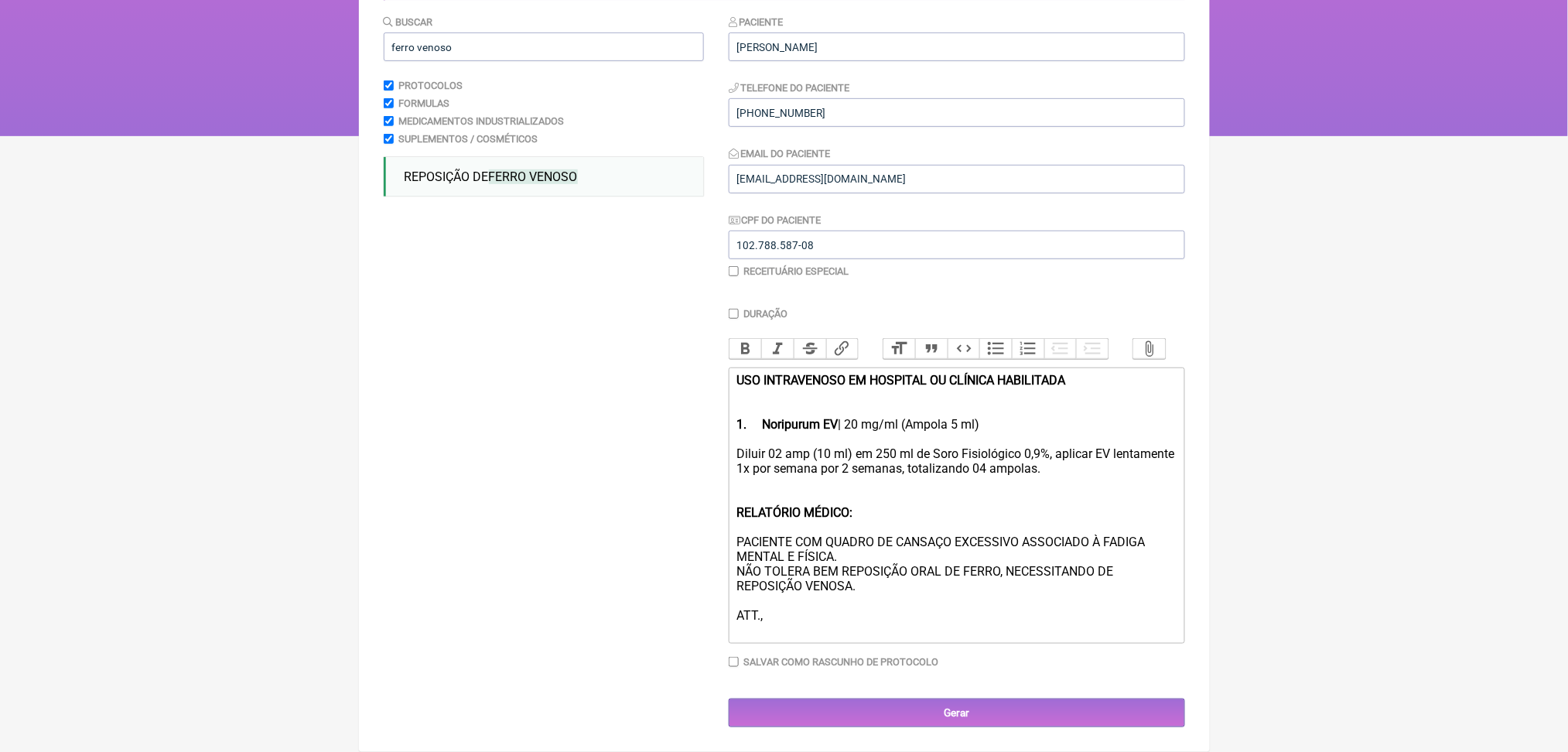
click at [846, 446] on div "Diluir 02 amp (10 ml) em 250 ml de Soro Fisiológico 0,9%, aplicar EV lentamente…" at bounding box center [956, 541] width 440 height 191
click at [797, 446] on div "Diluir 02 amp (10 ml) em 250 ml de Soro Fisiológico 0,9%, aplicar EV lentamente…" at bounding box center [956, 541] width 440 height 191
click at [992, 446] on div "Diluir 02 amp (10 ml) em 250 ml de Soro Fisiológico 0,9%, aplicar EV lentamente…" at bounding box center [956, 541] width 440 height 191
click at [1035, 446] on div "Diluir 02 amp (10 ml) em 250 ml de soro Fisiológico 0,9%, aplicar EV lentamente…" at bounding box center [956, 541] width 440 height 191
click at [967, 446] on div "Diluir 02 amp (10 ml) em 250 ml de soro fisiológico 0,9%, aplicar EV lentamente…" at bounding box center [956, 541] width 440 height 191
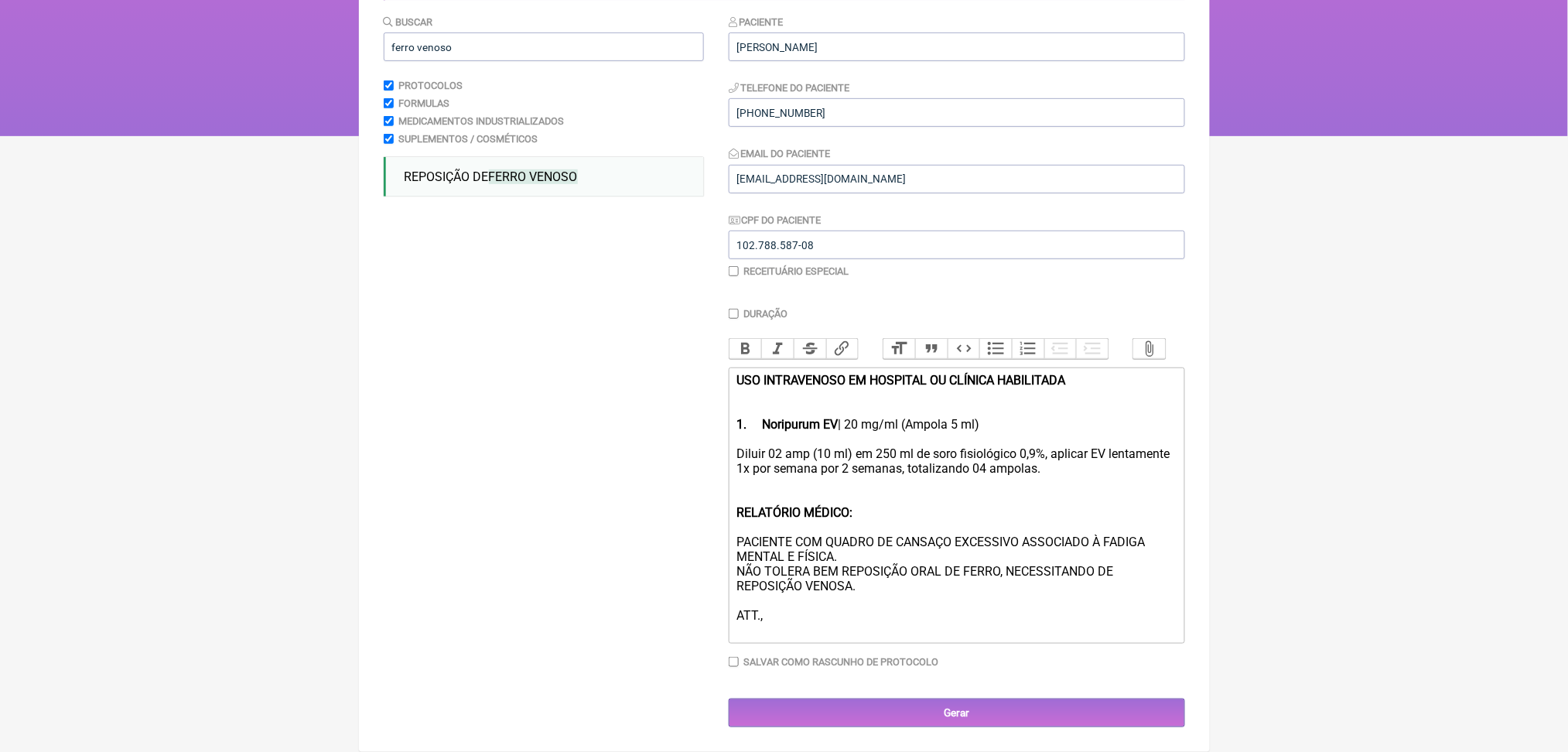
click at [800, 446] on div "Diluir 02 amp (10 ml) em 250 ml de soro fisiológico 0,9%, aplicar EV lentamente…" at bounding box center [956, 541] width 440 height 191
click at [863, 446] on div "Diluir 01 amp (10 ml) em 250 ml de soro fisiológico 0,9%, aplicar EV lentamente…" at bounding box center [956, 541] width 440 height 191
click at [1037, 446] on div "Diluir 01 amp (05 ml) em 250 ml de soro fisiológico 0,9%, aplicar EV lentamente…" at bounding box center [956, 541] width 440 height 191
click at [842, 446] on div "Diluir 01 amp (05 ml) em 250 ml de soro fisiológico 0,9%, aplicar EV lentamente…" at bounding box center [956, 541] width 440 height 191
click at [926, 446] on div "Diluir 01 amp (05 ml) em 250 ml de soro fisiológico 0,9%, aplicar EV lentamente…" at bounding box center [956, 541] width 440 height 191
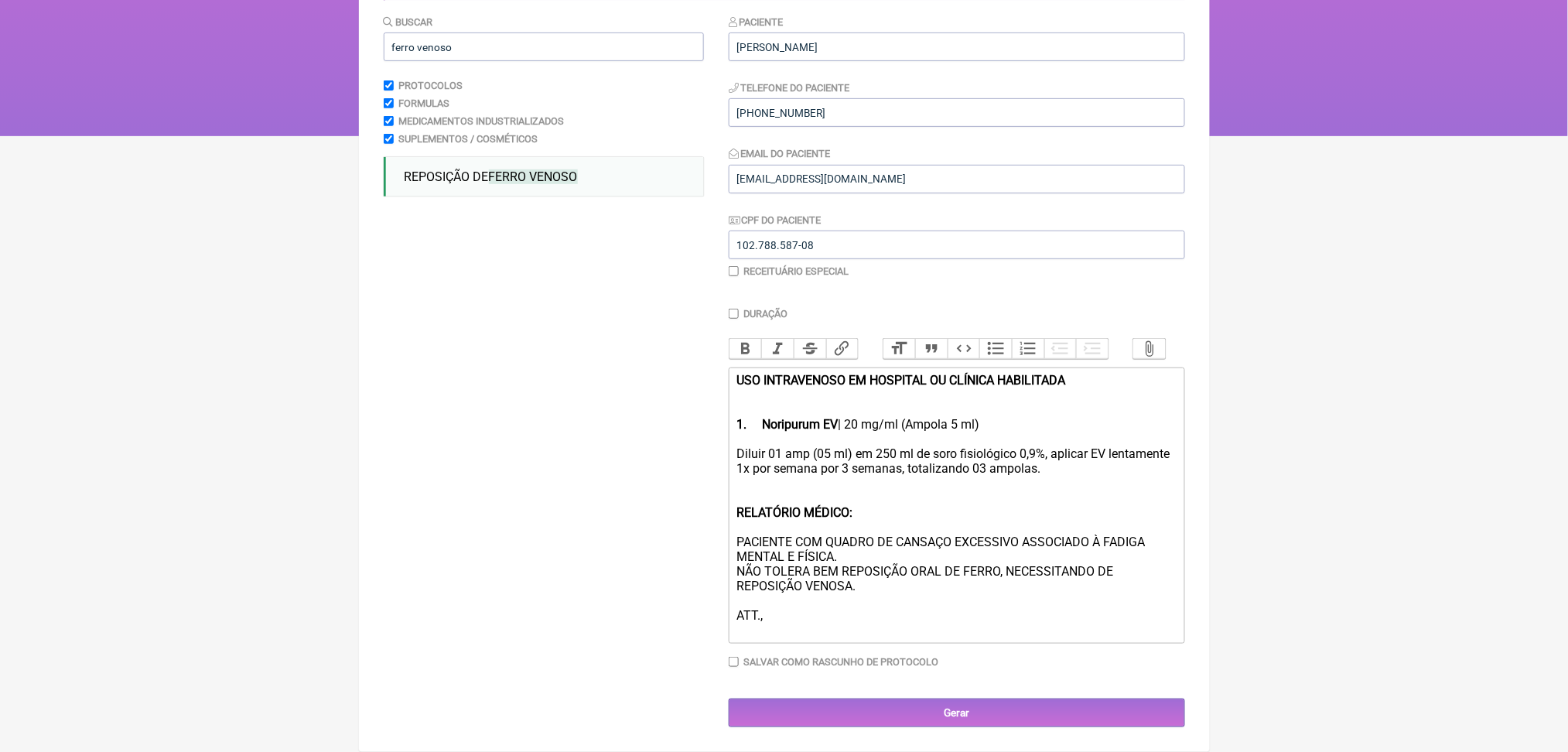
click at [802, 446] on div "Diluir 01 amp (05 ml) em 250 ml de soro fisiológico 0,9%, aplicar EV lentamente…" at bounding box center [956, 541] width 440 height 191
click at [863, 446] on div "Diluir 02 amp (05 ml) em 250 ml de soro fisiológico 0,9%, aplicar EV lentamente…" at bounding box center [956, 541] width 440 height 191
click at [1040, 446] on div "Diluir 02 amp (10 ml) em 250 ml de soro fisiológico 0,9%, aplicar EV lentamente…" at bounding box center [956, 541] width 440 height 191
click at [846, 446] on div "Diluir 02 amp (10 ml) em 250 ml de soro fisiológico 0,9%, aplicar EV lentamente…" at bounding box center [956, 541] width 440 height 191
click at [920, 446] on div "Diluir 02 amp (10 ml) em 250 ml de soro fisiológico 0,9%, aplicar EV lentamente…" at bounding box center [956, 541] width 440 height 191
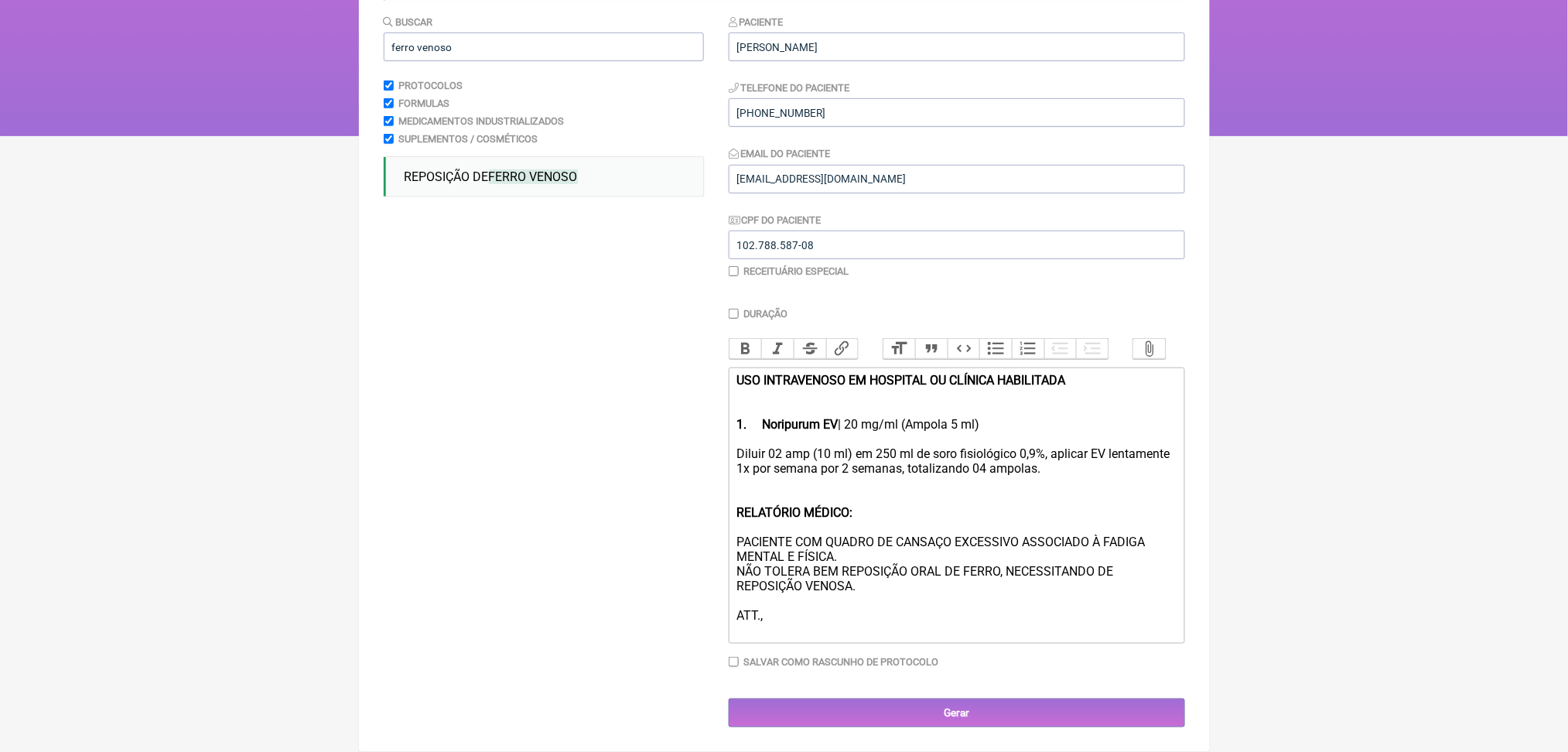
click at [810, 593] on div "Diluir 02 amp (10 ml) em 250 ml de soro fisiológico 0,9%, aplicar EV lentamente…" at bounding box center [956, 541] width 440 height 191
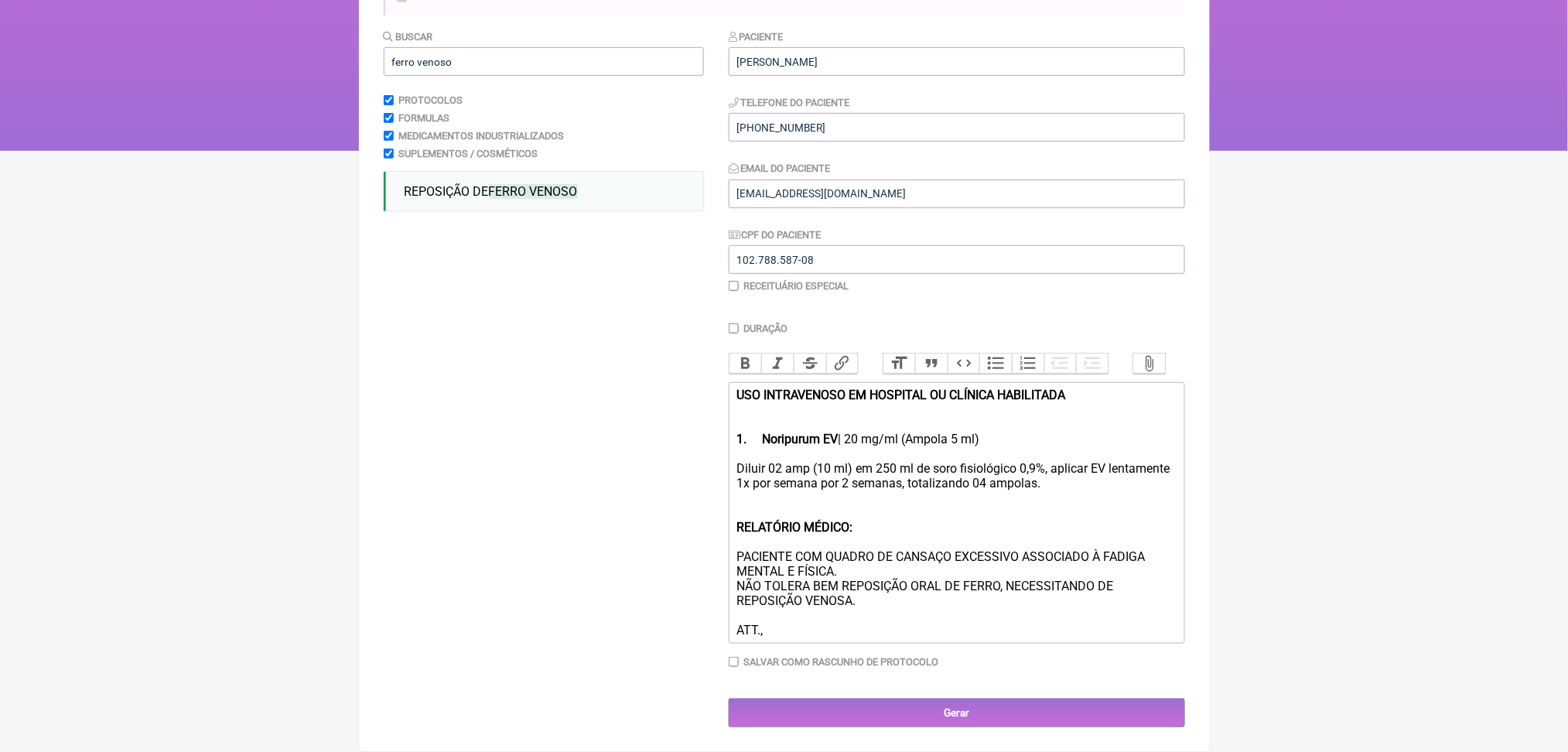
scroll to position [403, 0]
click at [894, 555] on div "Diluir 02 amp (10 ml) em 250 ml de soro fisiológico 0,9%, aplicar EV lentamente…" at bounding box center [956, 549] width 440 height 176
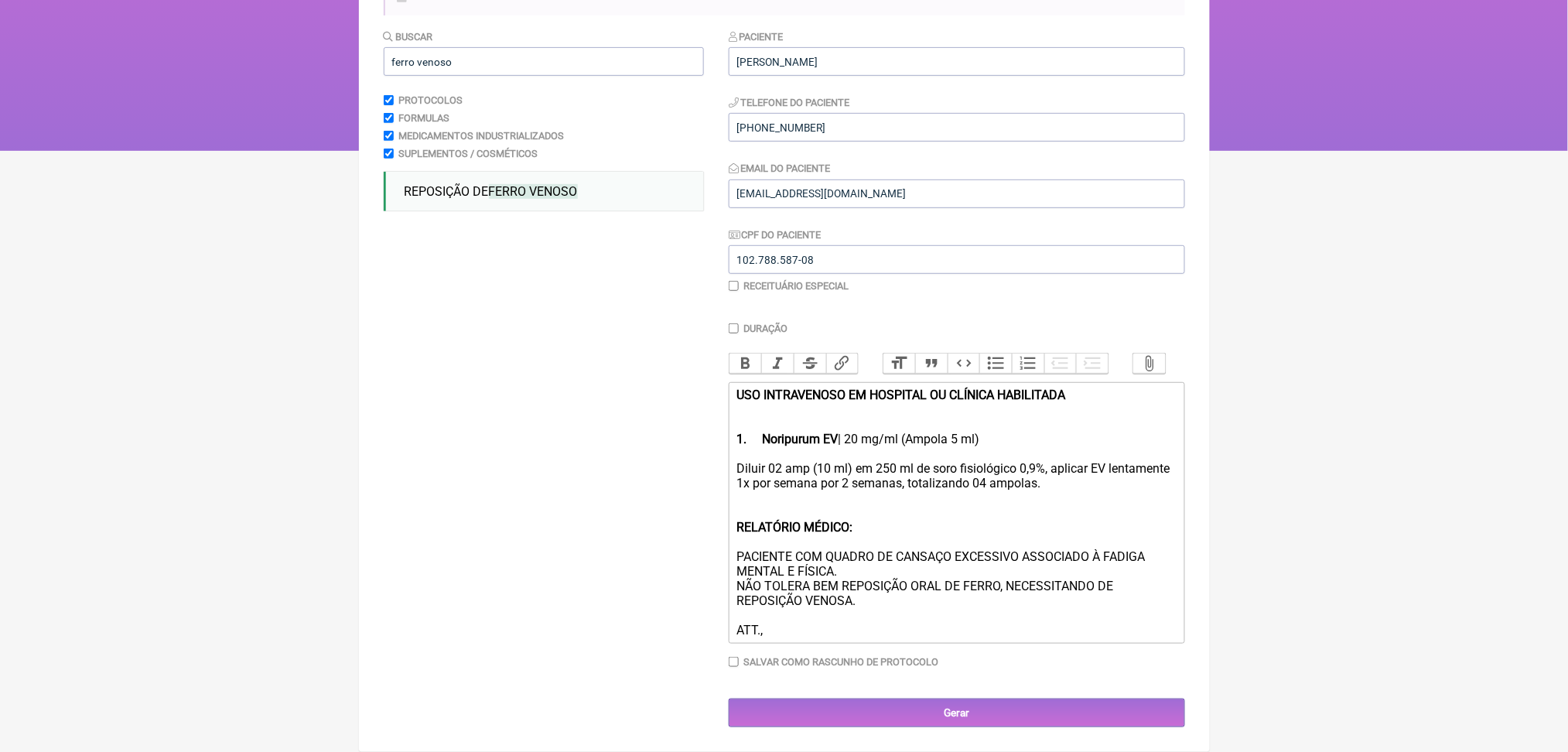
click at [894, 555] on div "Diluir 02 amp (10 ml) em 250 ml de soro fisiológico 0,9%, aplicar EV lentamente…" at bounding box center [956, 549] width 440 height 176
click at [805, 461] on div "Diluir 02 amp (10 ml) em 250 ml de soro fisiológico 0,9%, aplicar EV lentamente…" at bounding box center [956, 549] width 440 height 176
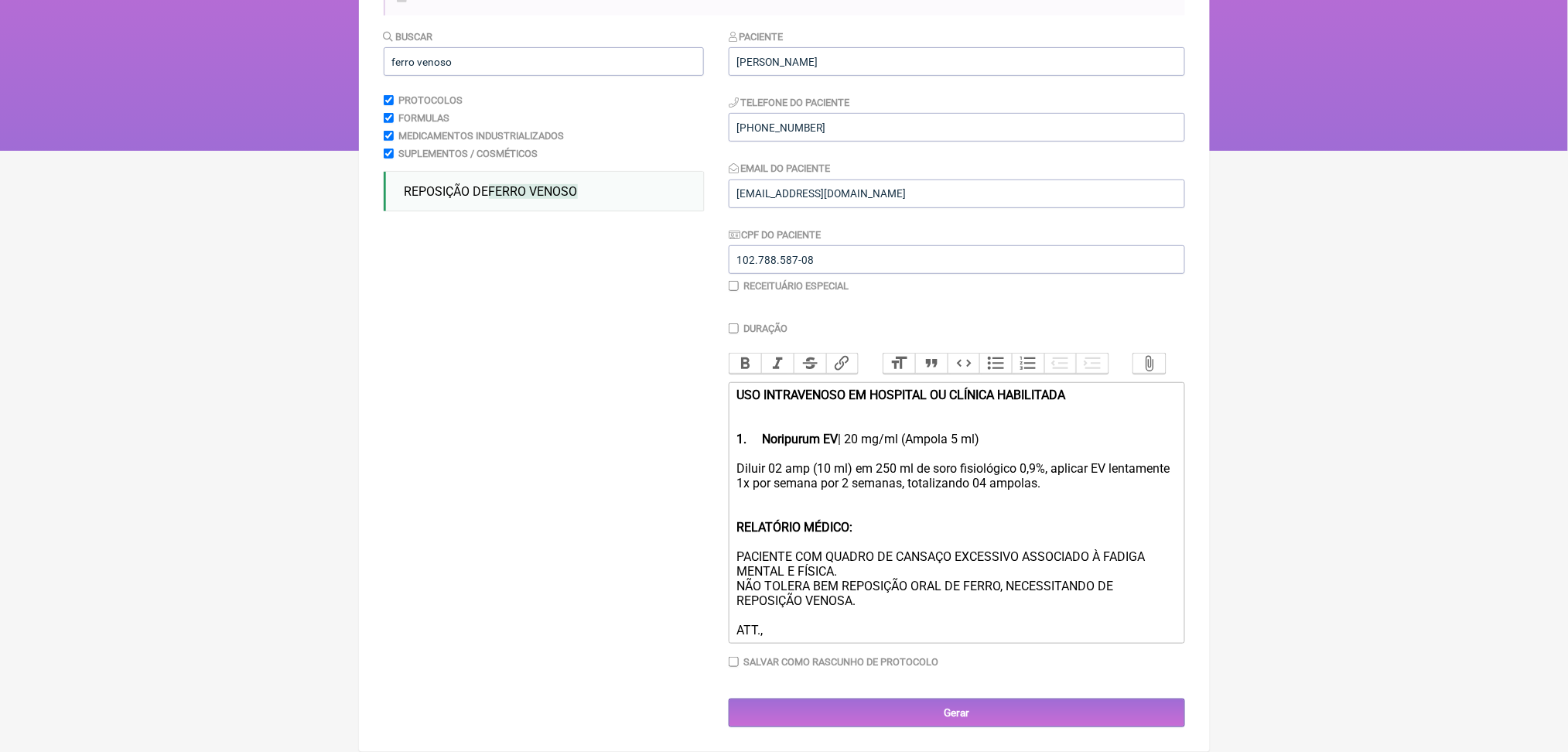
click at [805, 461] on div "Diluir 02 amp (10 ml) em 250 ml de soro fisiológico 0,9%, aplicar EV lentamente…" at bounding box center [956, 549] width 440 height 176
click at [1133, 461] on div "Diluir 02 amp (10 ml) em 250 ml de soro fisiológico 0,9%, aplicar EV lentamente…" at bounding box center [956, 549] width 440 height 176
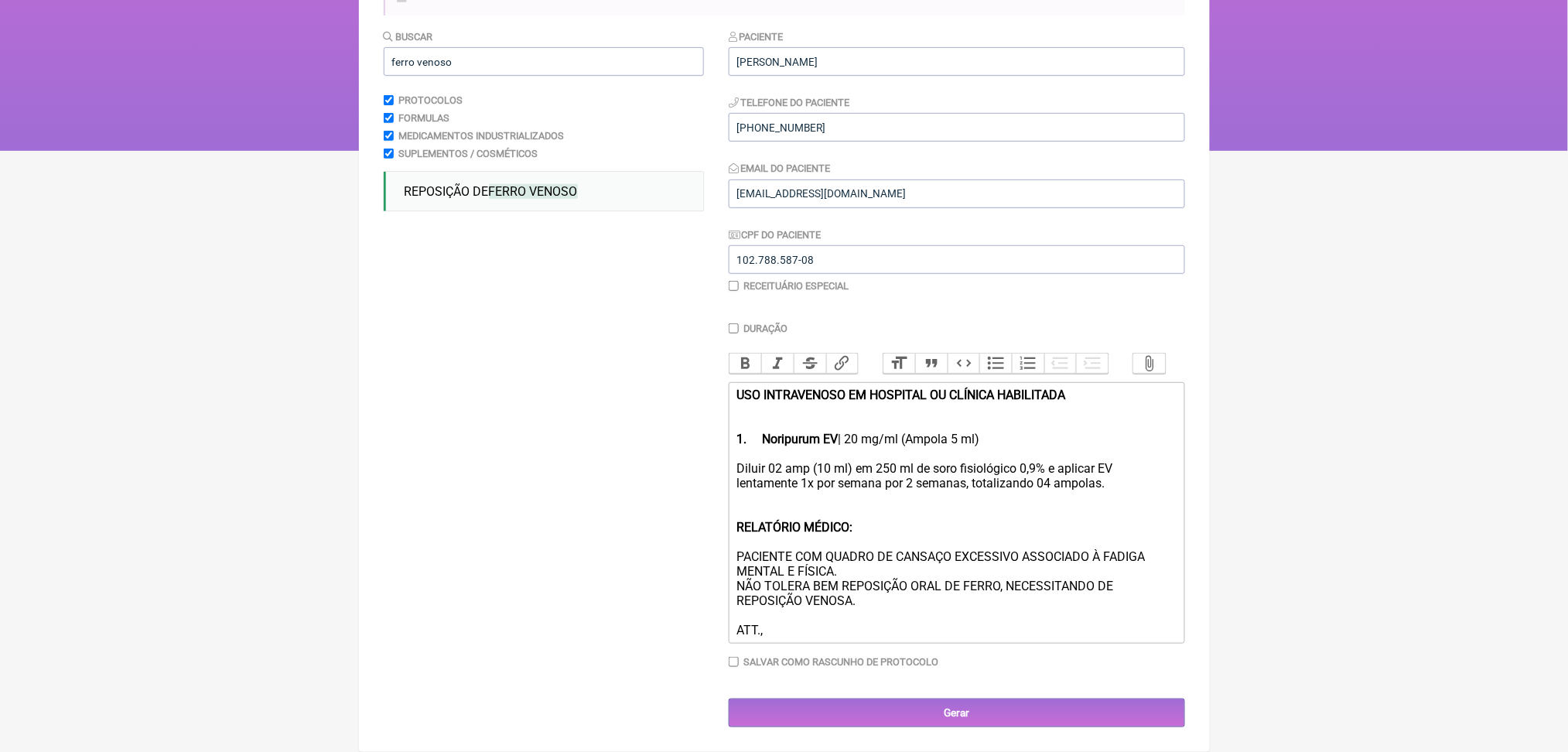
click at [902, 461] on div "Diluir 02 amp (10 ml) em 250 ml de soro fisiológico 0,9% e aplicar EV lentament…" at bounding box center [956, 549] width 440 height 176
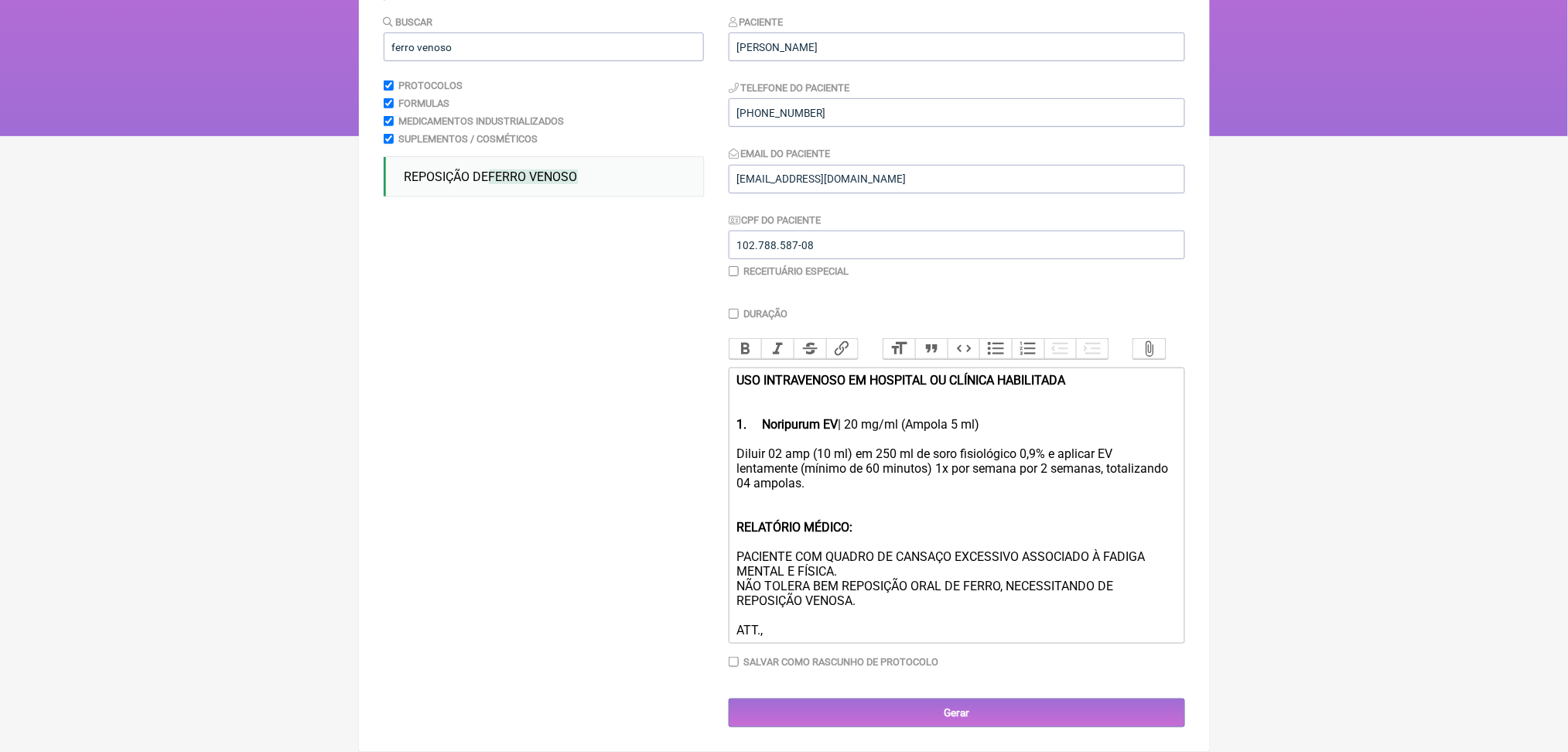
click at [786, 446] on div "Diluir 02 amp (10 ml) em 250 ml de soro fisiológico 0,9% e aplicar EV lentament…" at bounding box center [956, 541] width 440 height 191
click at [782, 446] on div "Diluir 02 amp (10 ml) em 250 ml de soro fisiológico 0,9% e aplicar EV lentament…" at bounding box center [956, 541] width 440 height 191
type trix-editor "<div><strong>USO INTRAVENOSO EM HOSPITAL OU CLÍNICA HABILITADA <br><br><br>1.</…"
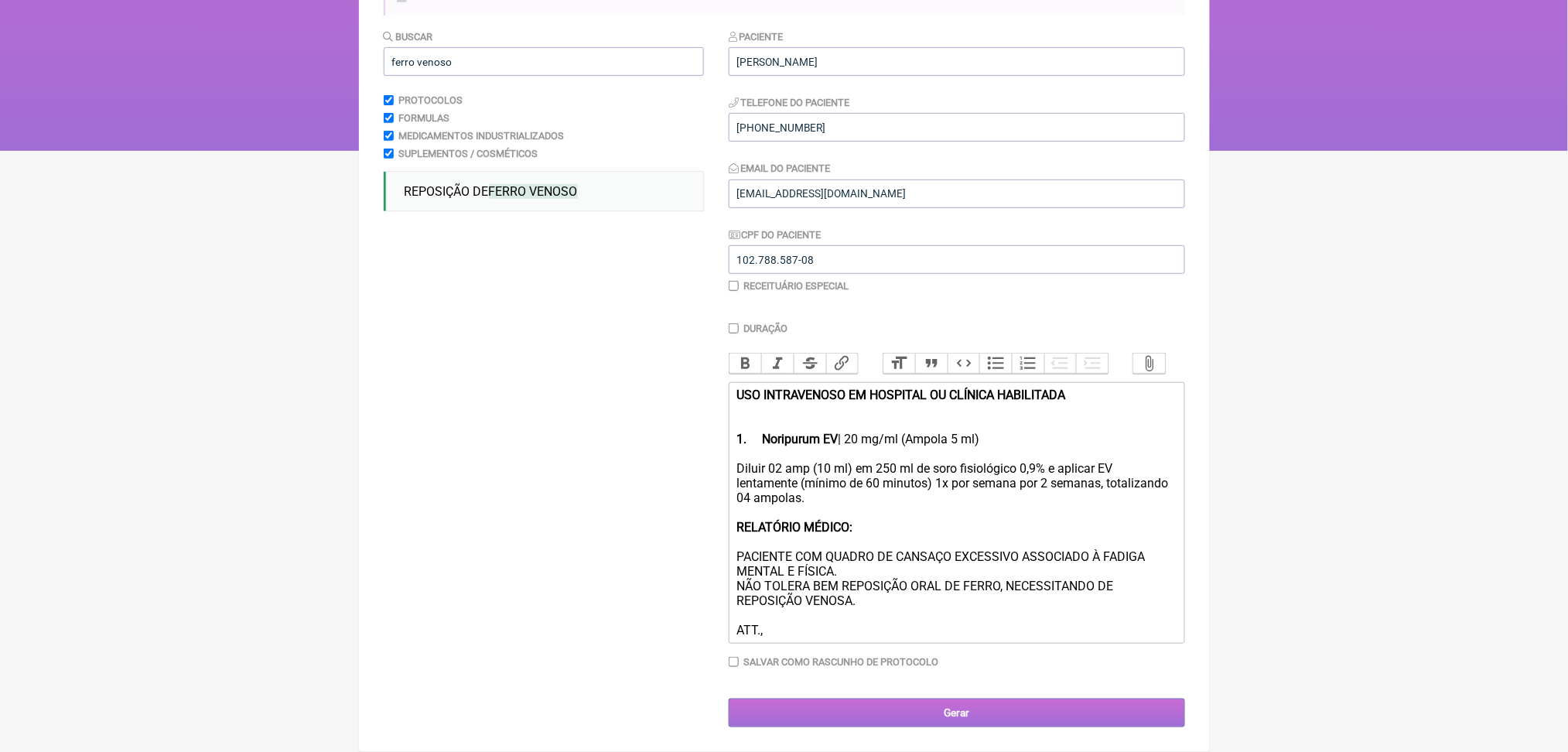
click at [959, 711] on input "Gerar" at bounding box center [957, 713] width 456 height 29
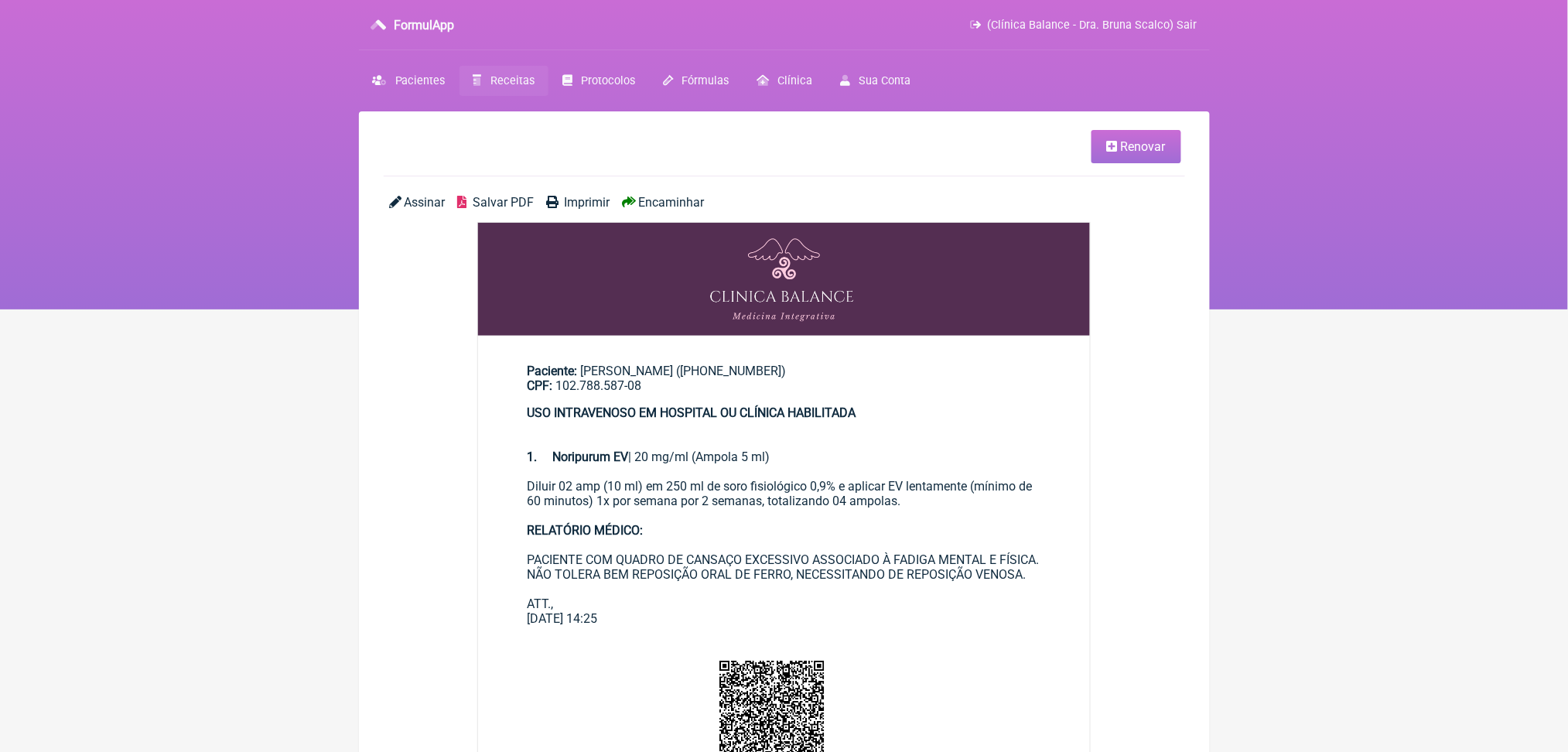
click at [511, 210] on span "Salvar PDF" at bounding box center [503, 202] width 61 height 14
